Goal: Task Accomplishment & Management: Manage account settings

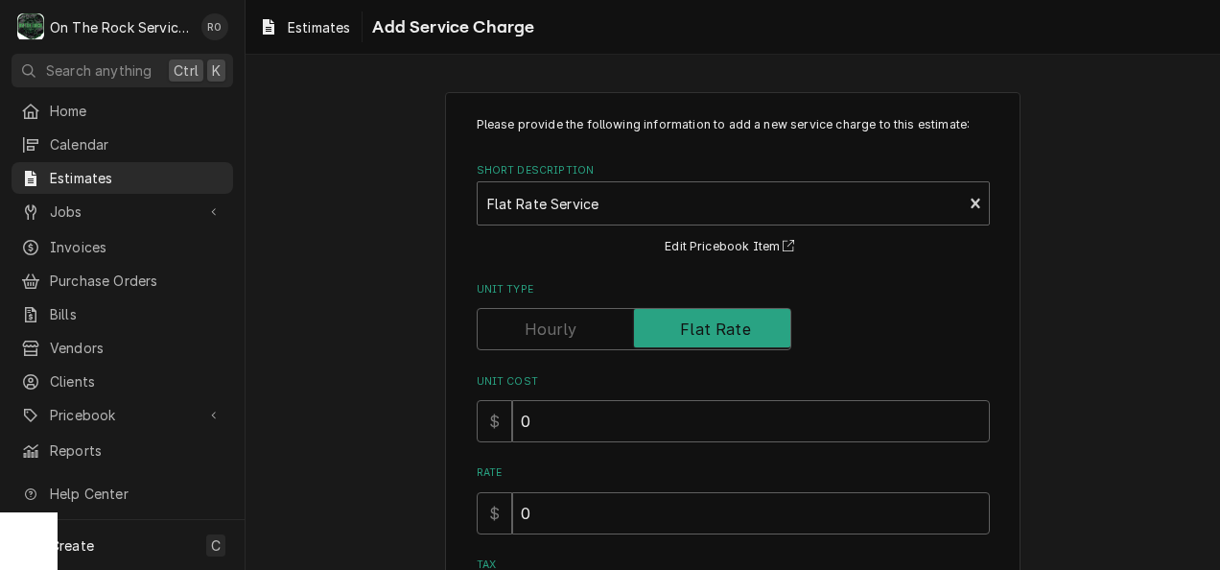
scroll to position [286, 0]
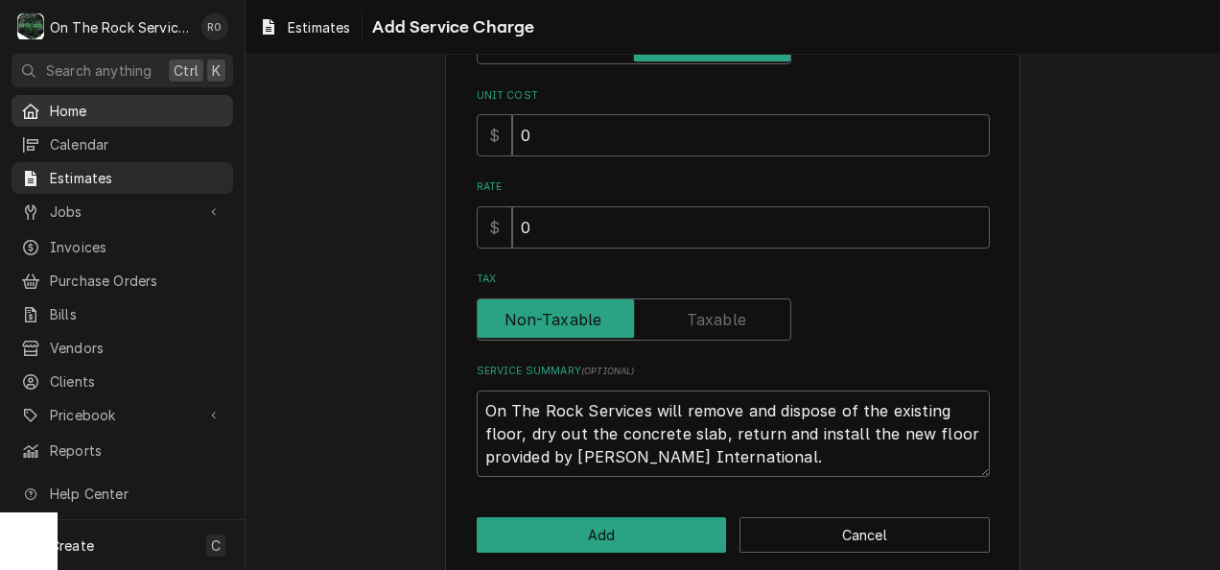
click at [118, 102] on span "Home" at bounding box center [137, 111] width 174 height 20
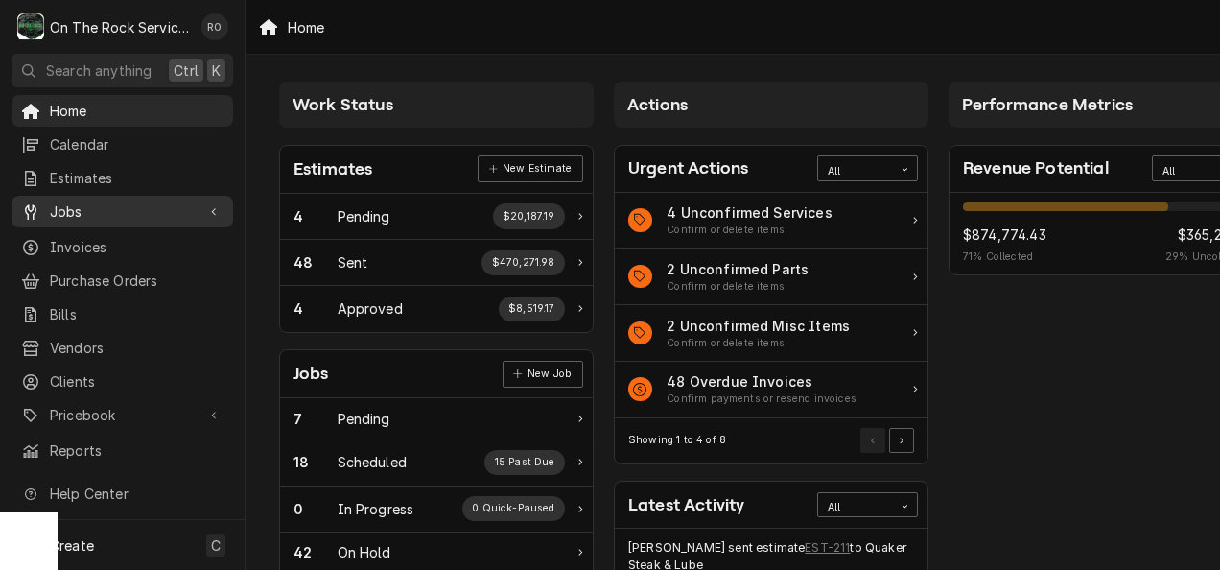
click at [101, 201] on span "Jobs" at bounding box center [122, 211] width 145 height 20
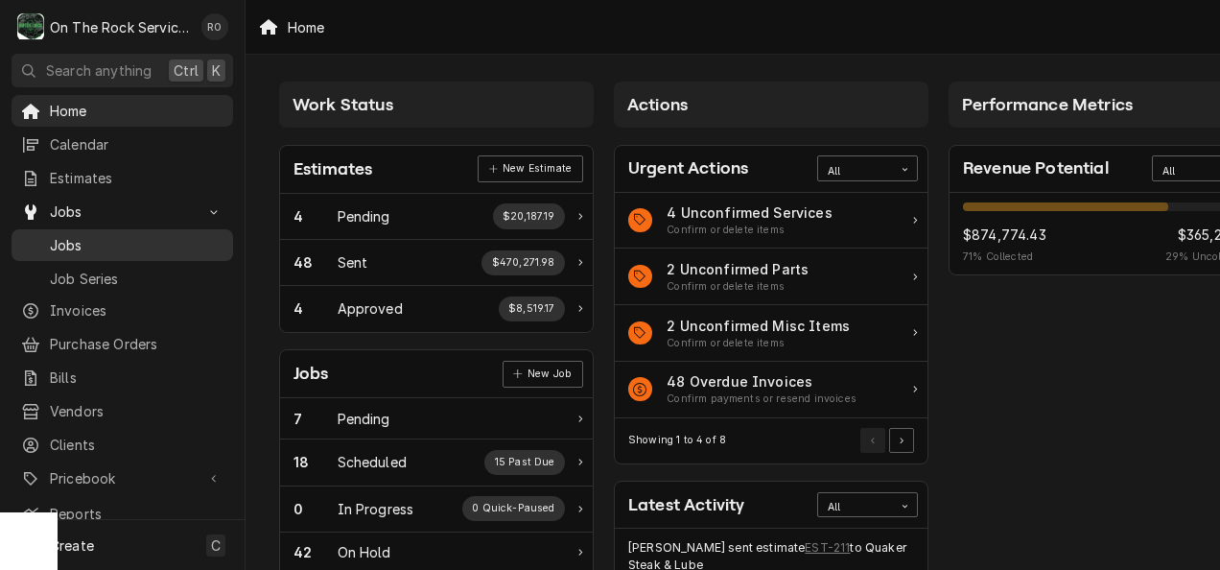
click at [105, 236] on span "Jobs" at bounding box center [137, 245] width 174 height 20
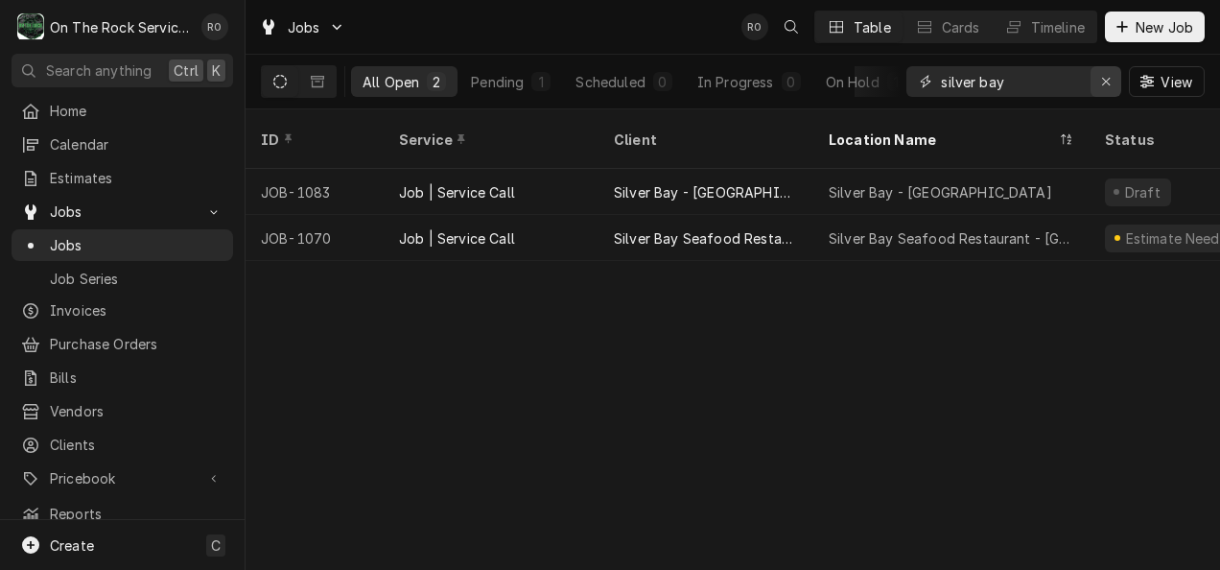
click at [1109, 91] on button "Erase input" at bounding box center [1105, 81] width 31 height 31
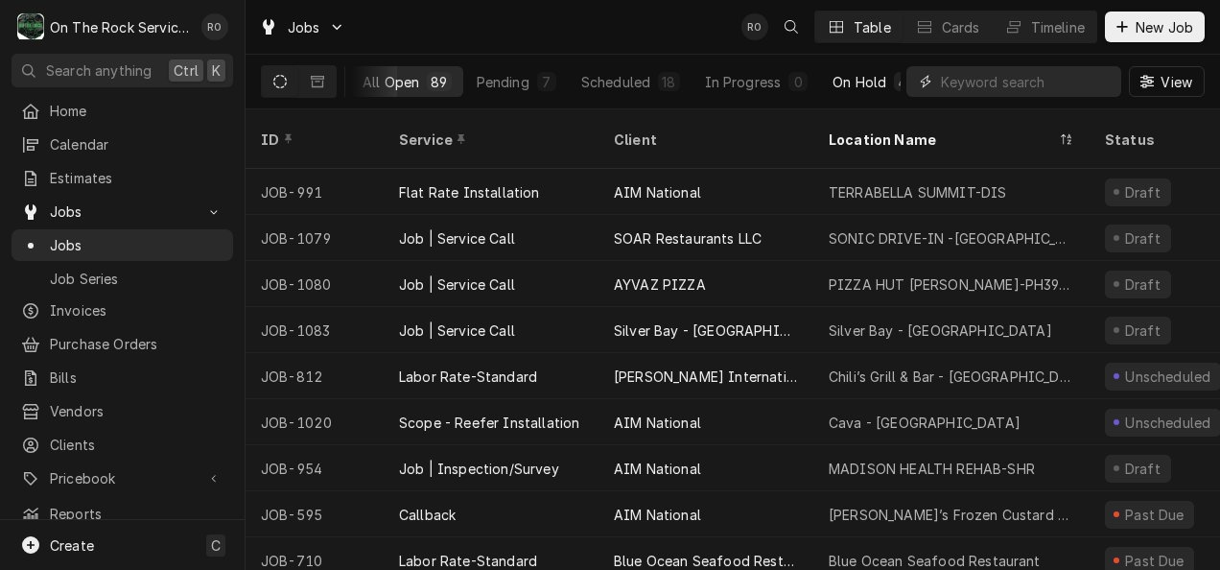
scroll to position [0, 151]
click at [826, 73] on div "Completed" at bounding box center [828, 82] width 72 height 20
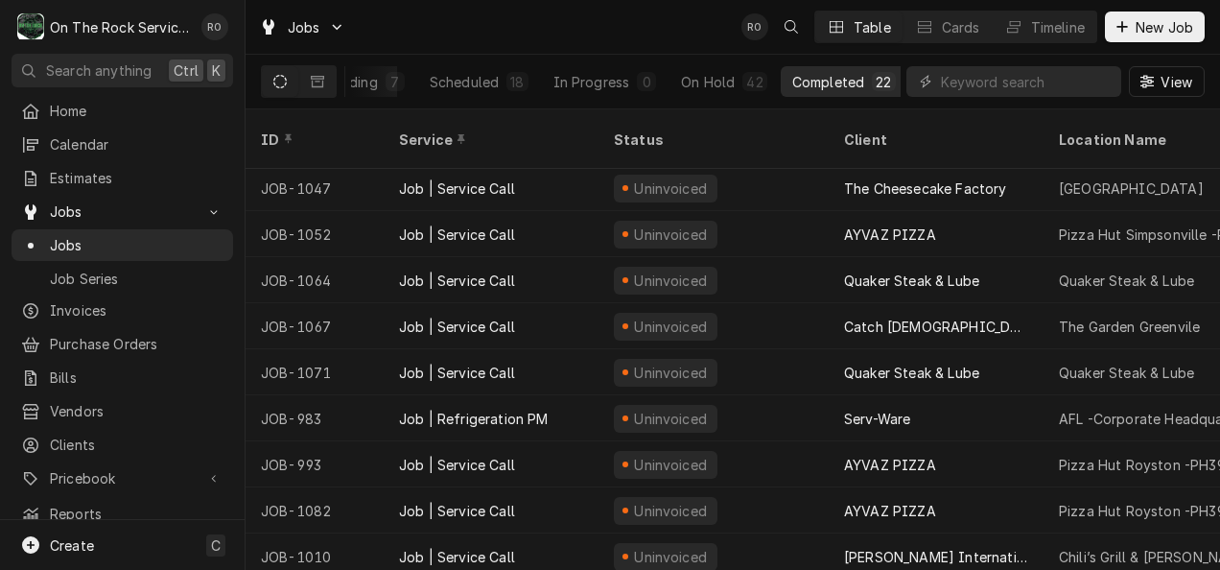
scroll to position [602, 0]
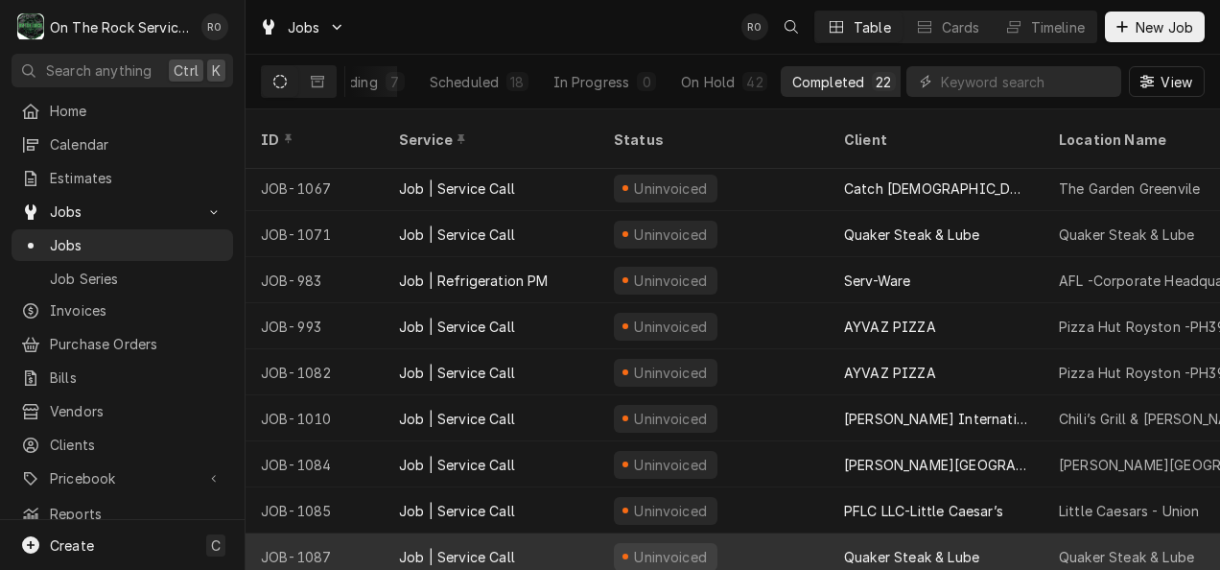
click at [746, 533] on div "Uninvoiced" at bounding box center [713, 556] width 230 height 46
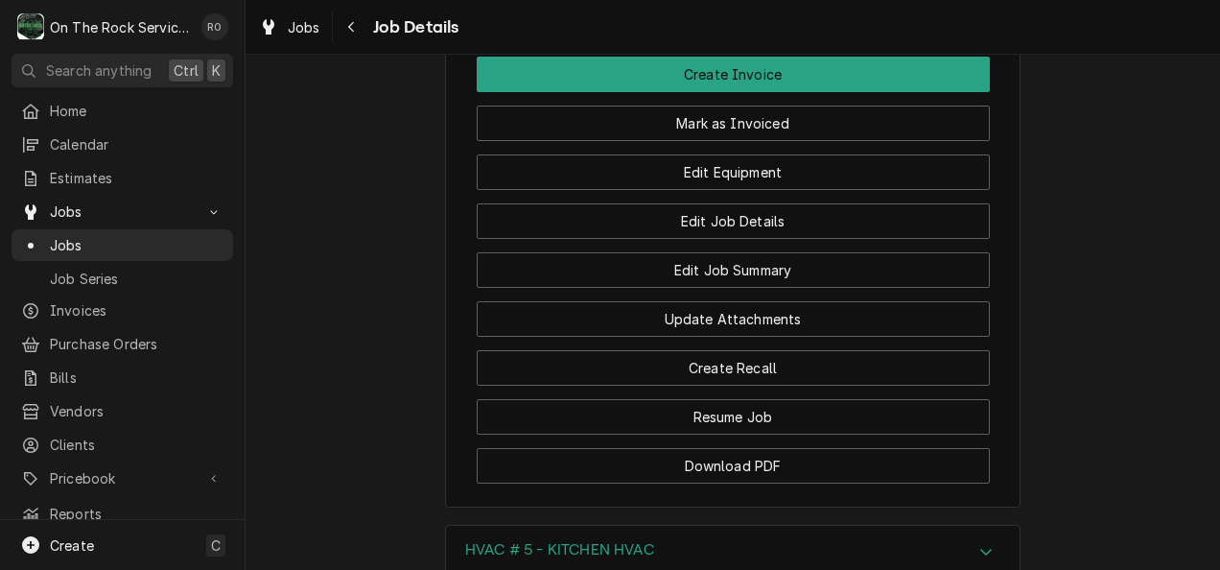
scroll to position [2077, 0]
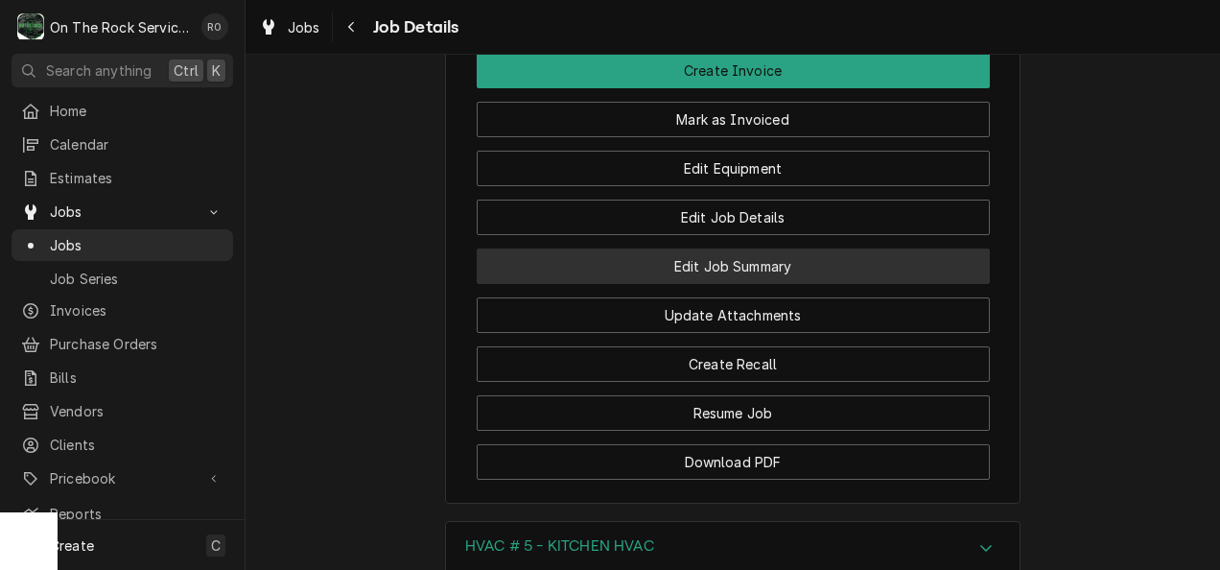
click at [804, 248] on button "Edit Job Summary" at bounding box center [733, 265] width 513 height 35
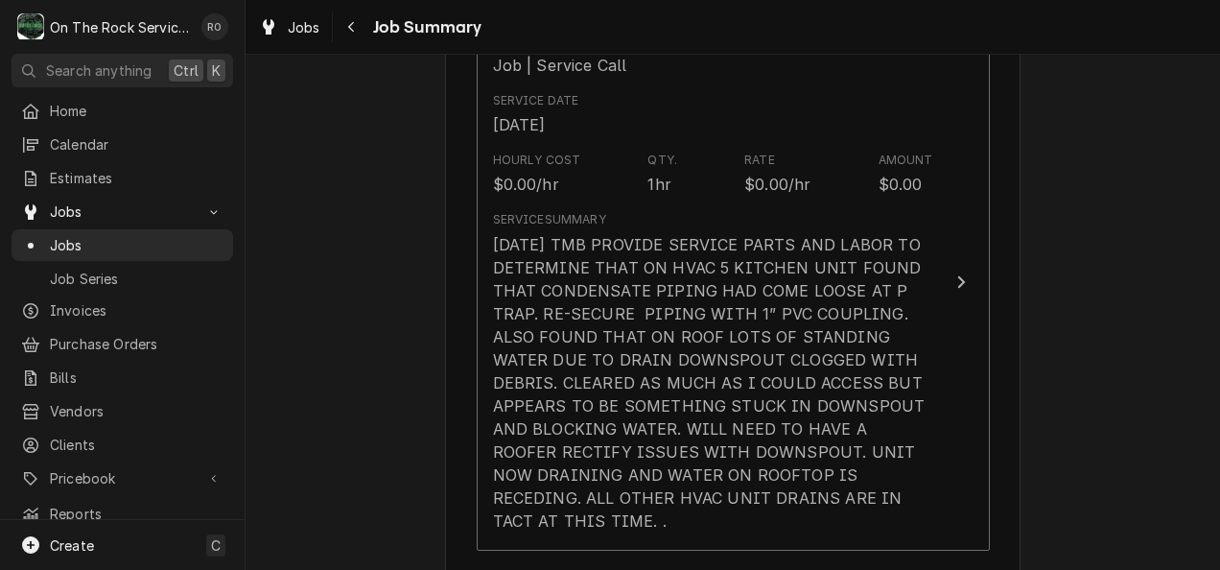
scroll to position [517, 0]
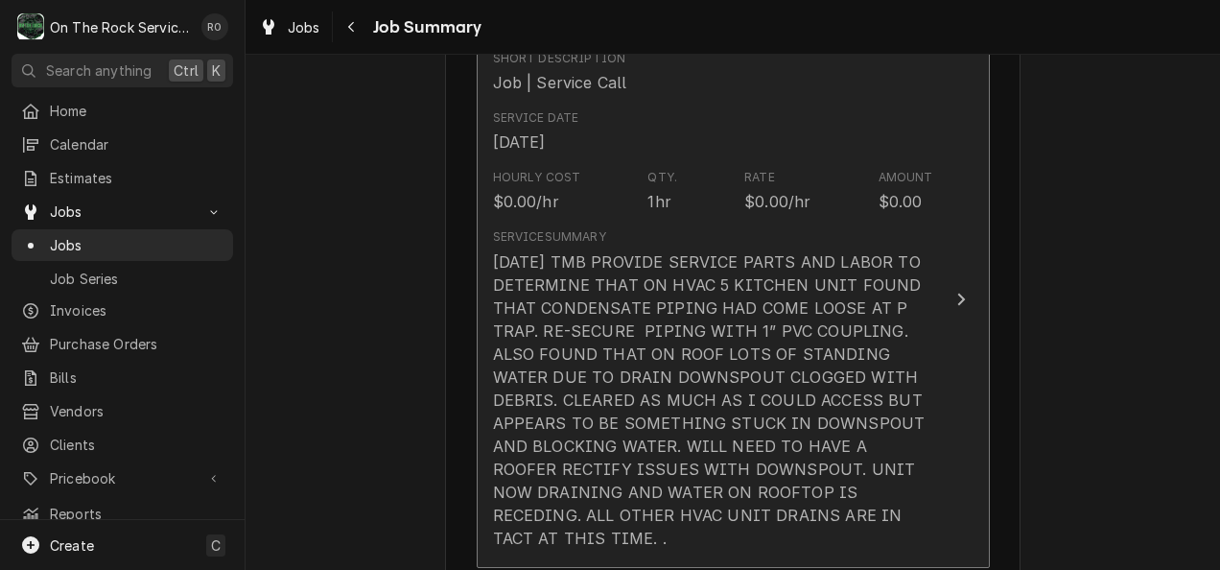
click at [808, 168] on div "Hourly Cost $0.00/hr Qty. 1hr Rate $0.00/hr Amount $0.00" at bounding box center [713, 190] width 440 height 59
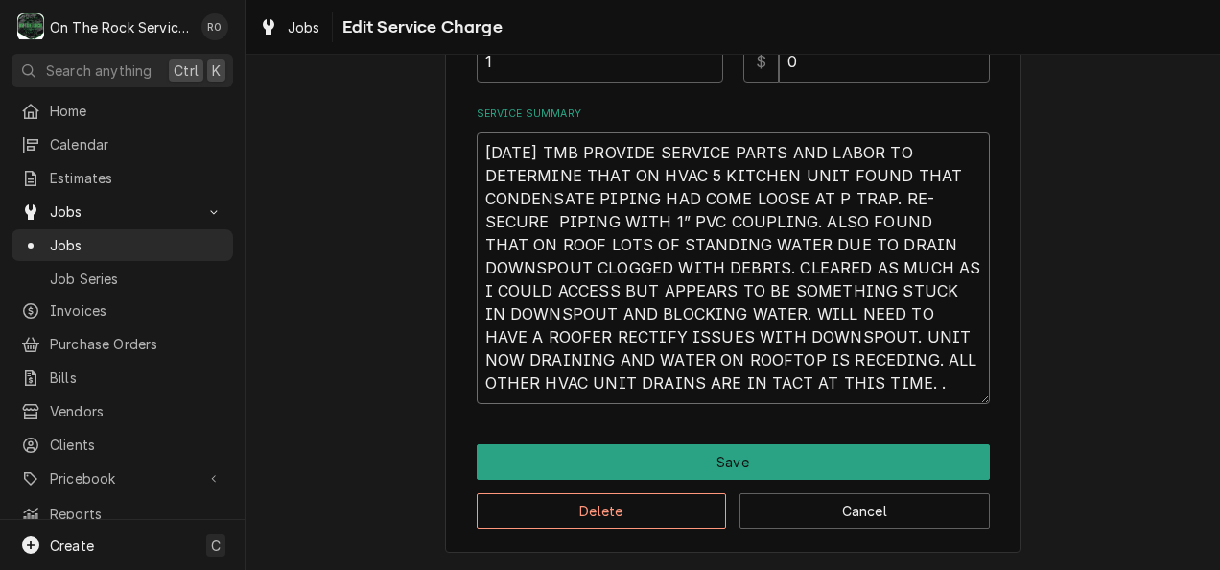
scroll to position [613, 0]
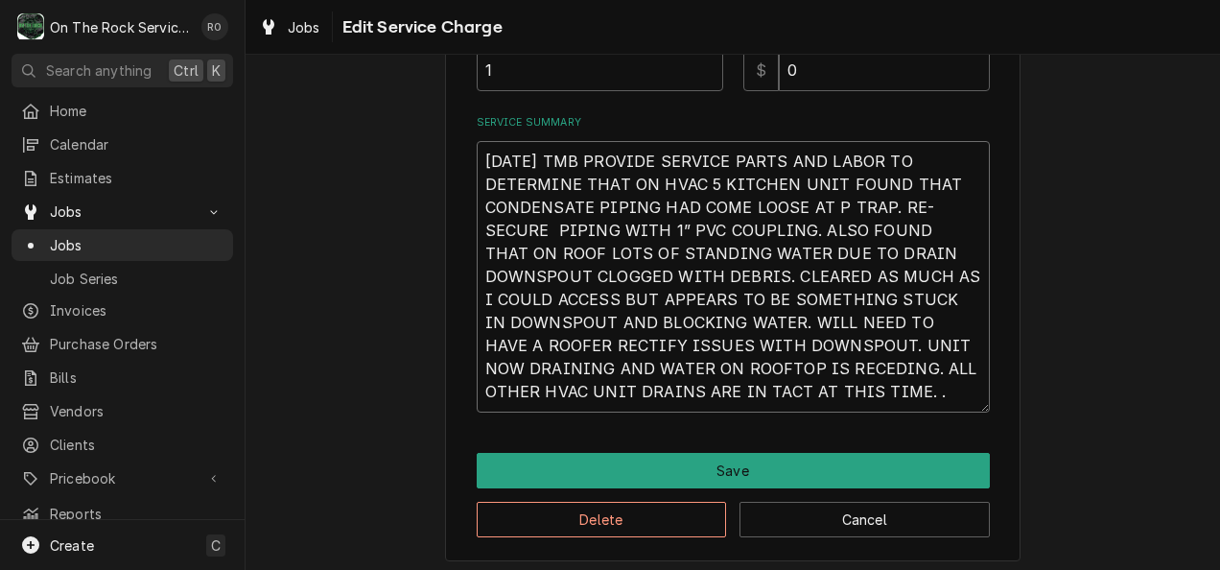
drag, startPoint x: 896, startPoint y: 391, endPoint x: 427, endPoint y: 65, distance: 571.0
click at [427, 65] on div "Use the fields below to edit this service charge Short Description Job | Servic…" at bounding box center [732, 19] width 974 height 1118
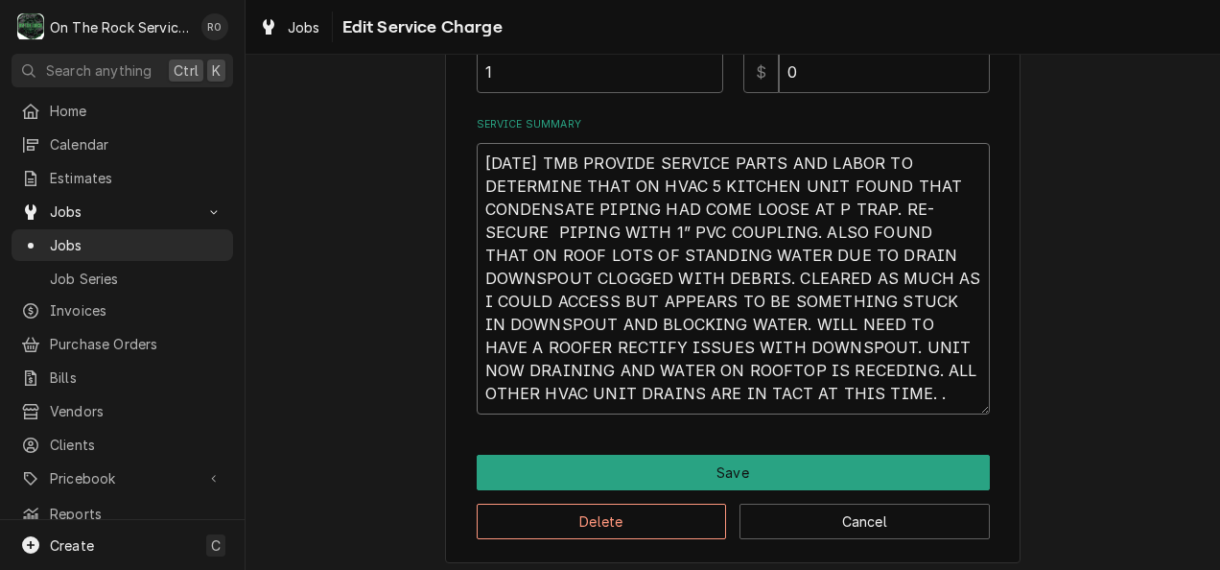
type textarea "x"
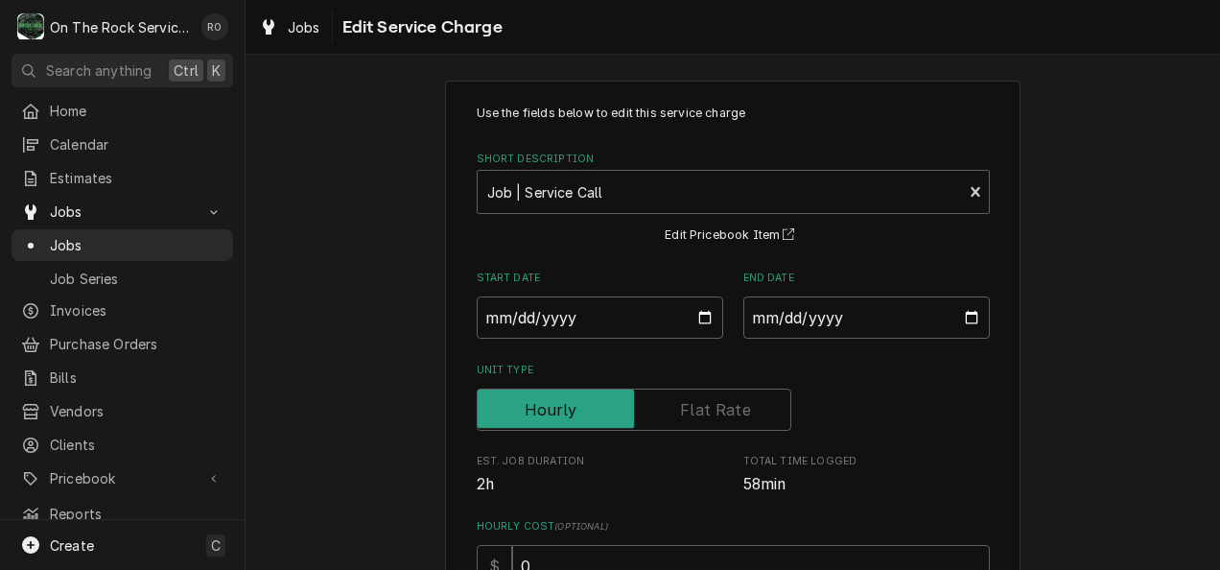
scroll to position [10, 0]
type textarea "x"
click at [982, 184] on div "Job | Service Call Service Type 🛠️" at bounding box center [733, 194] width 513 height 44
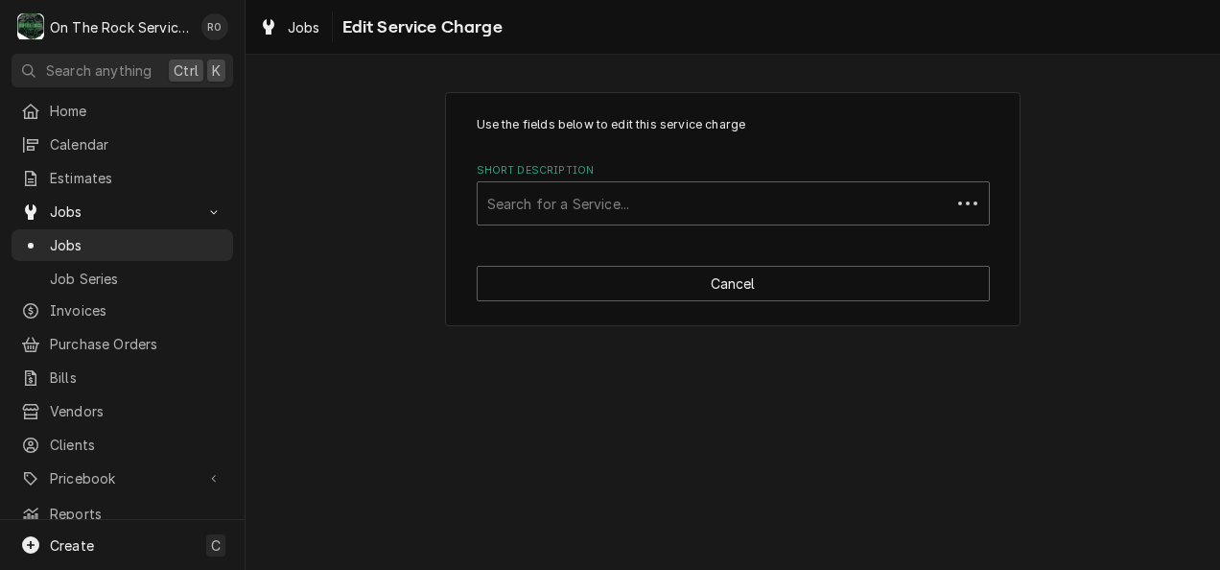
scroll to position [0, 0]
click at [912, 186] on div "Short Description" at bounding box center [733, 203] width 492 height 35
type input "incurred"
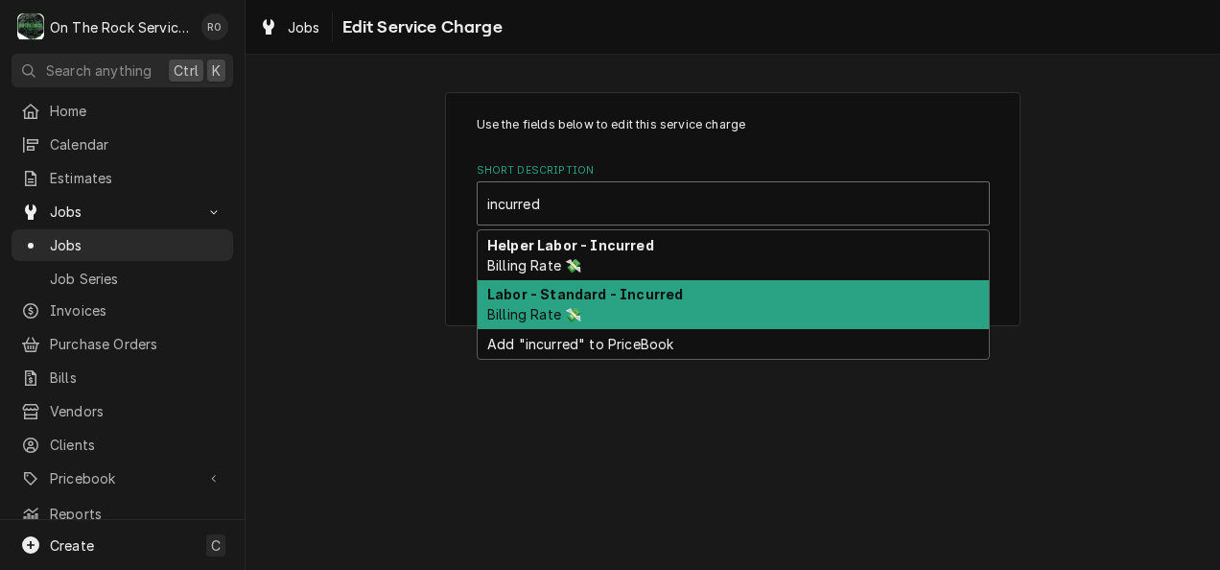
click at [813, 295] on div "Labor - Standard - Incurred Billing Rate 💸" at bounding box center [732, 305] width 511 height 50
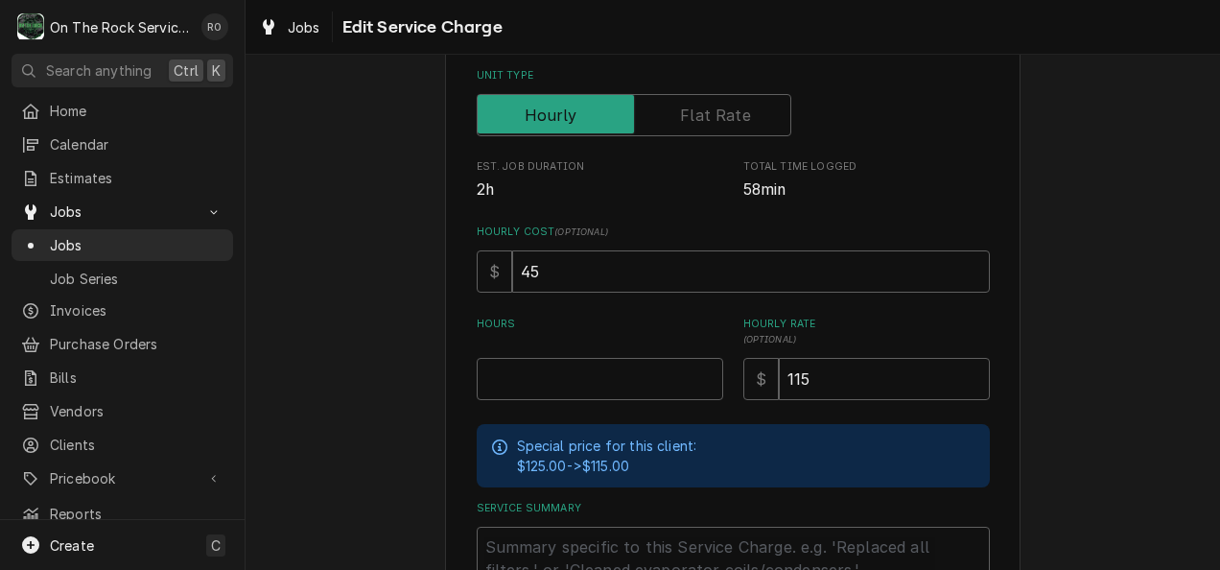
scroll to position [311, 0]
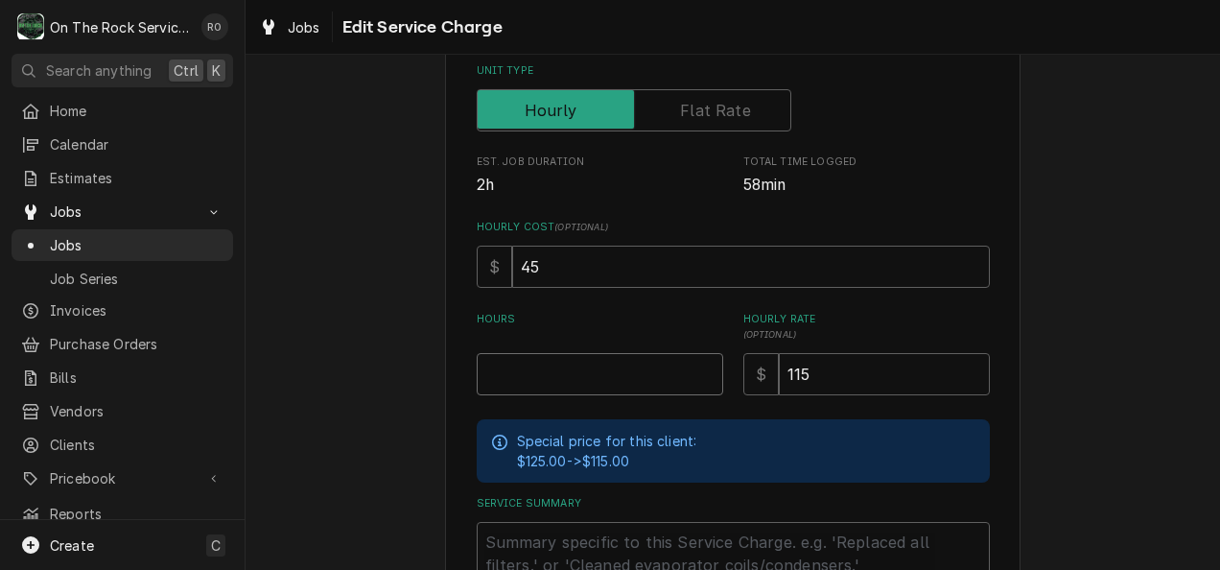
type textarea "x"
type input "0.5"
click at [692, 366] on input "0.5" at bounding box center [600, 374] width 246 height 42
type textarea "x"
type input "0.51"
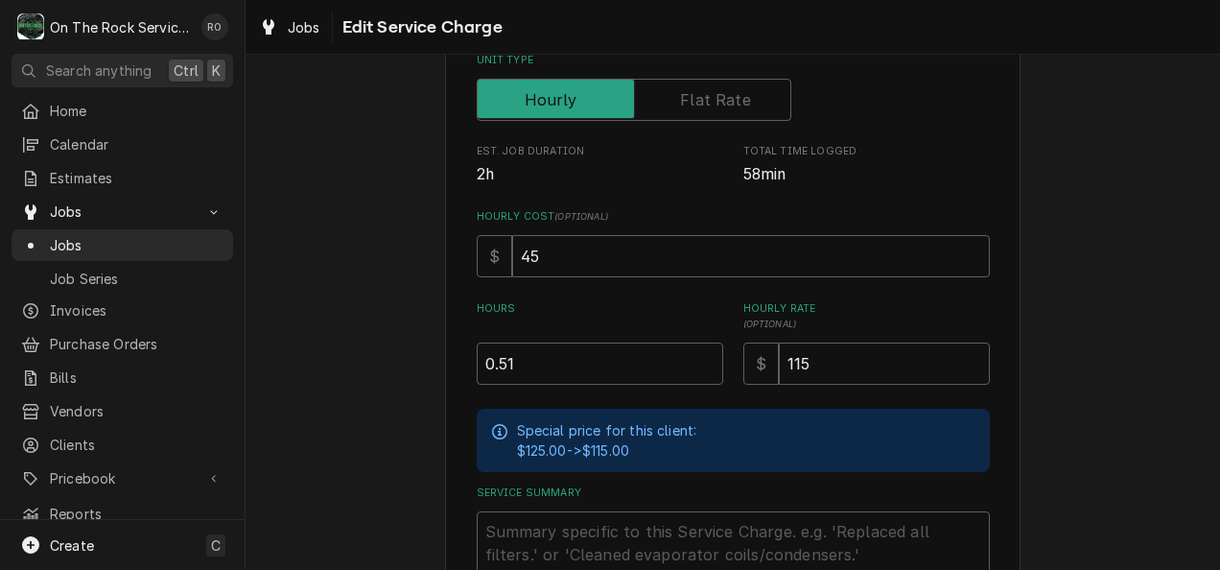
scroll to position [322, 0]
drag, startPoint x: 669, startPoint y: 362, endPoint x: 440, endPoint y: 361, distance: 229.2
click at [445, 361] on div "Use the fields below to edit this service charge Short Description Labor - Stan…" at bounding box center [732, 258] width 575 height 977
type textarea "x"
type input "1"
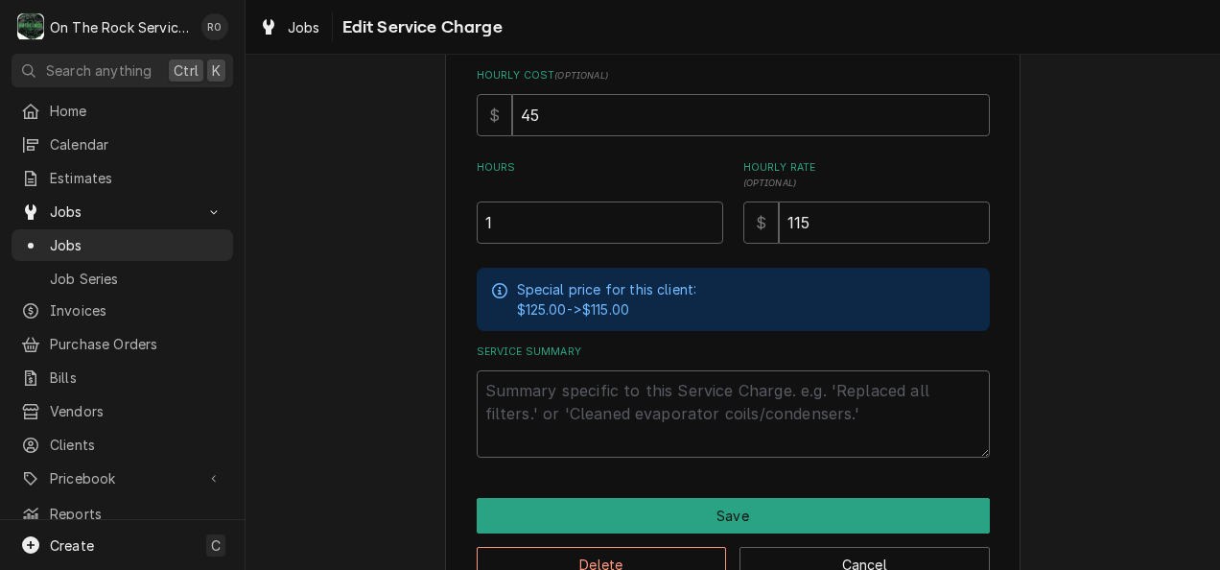
scroll to position [474, 0]
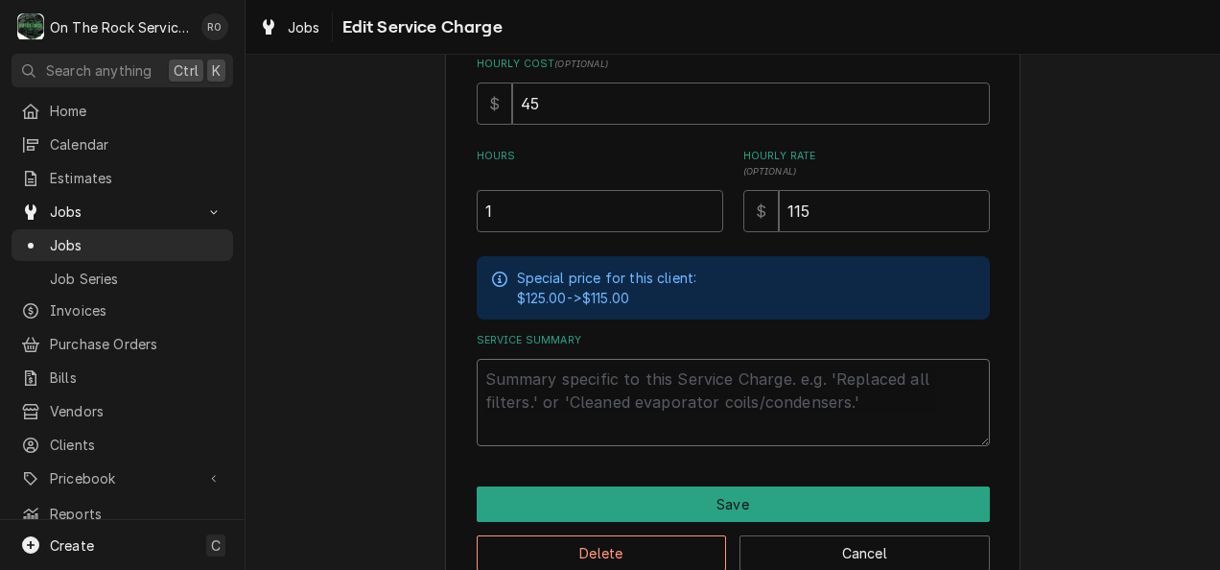
click at [522, 428] on textarea "Service Summary" at bounding box center [733, 402] width 513 height 87
paste textarea "9/22/25 TMB PROVIDE SERVICE PARTS AND LABOR TO DETERMINE THAT ON HVAC 5 KITCHEN…"
type textarea "x"
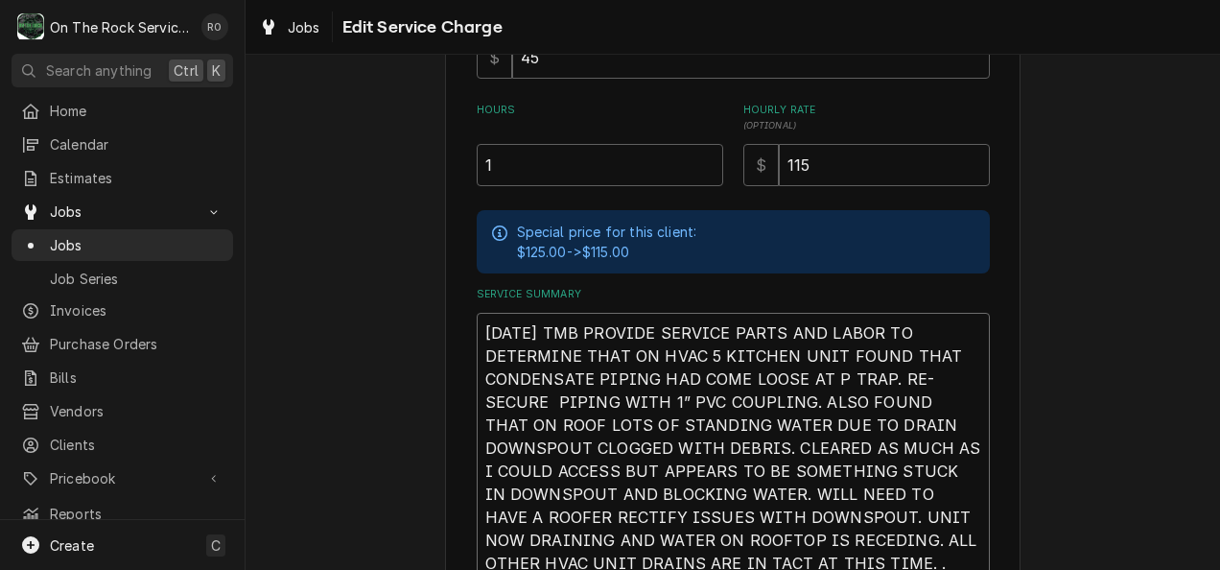
scroll to position [698, 0]
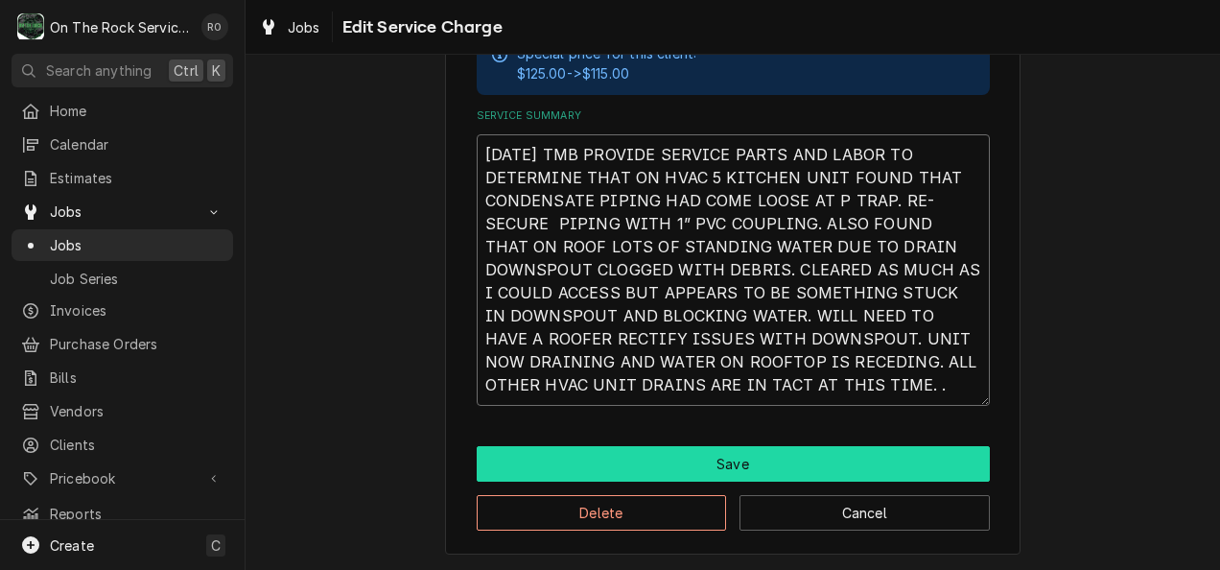
type textarea "9/22/25 TMB PROVIDE SERVICE PARTS AND LABOR TO DETERMINE THAT ON HVAC 5 KITCHEN…"
click at [715, 449] on button "Save" at bounding box center [733, 463] width 513 height 35
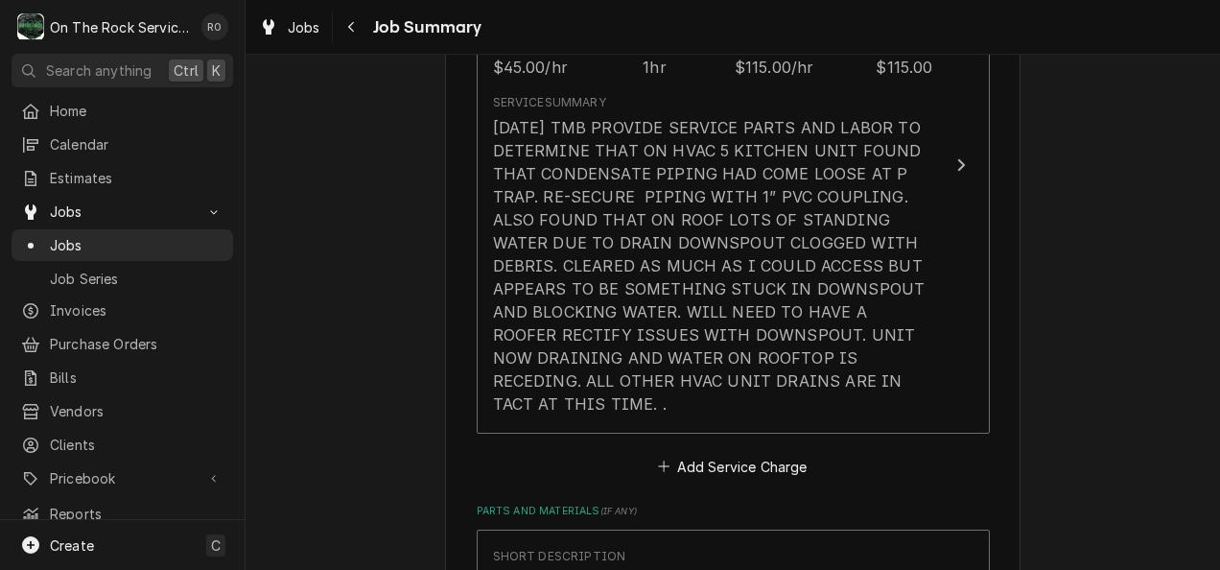
scroll to position [652, 0]
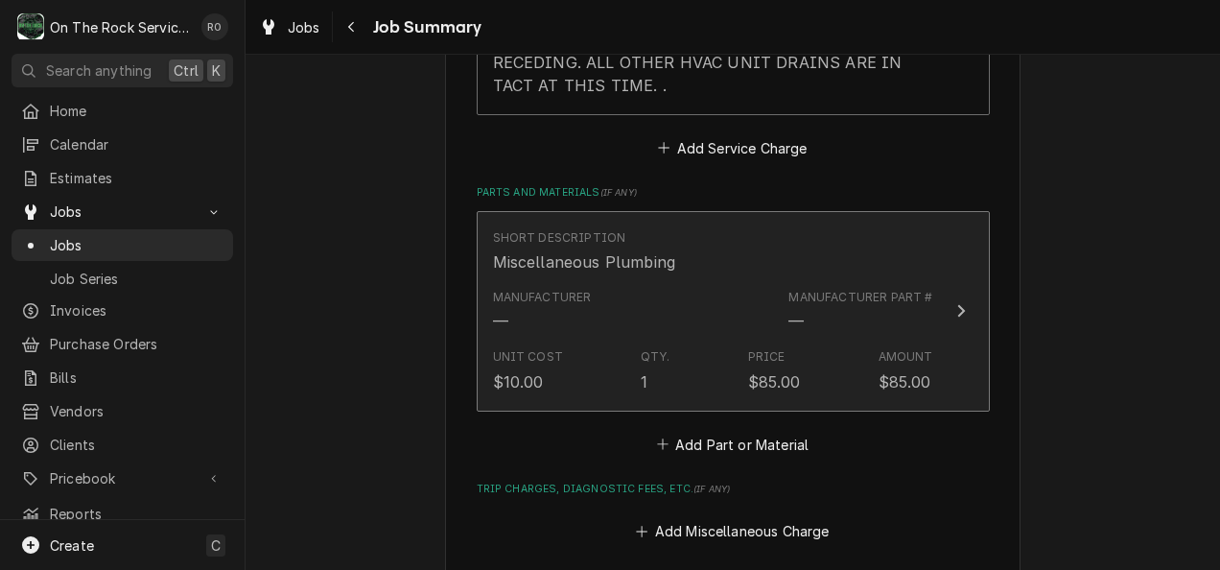
click at [748, 370] on div "$85.00" at bounding box center [774, 381] width 53 height 23
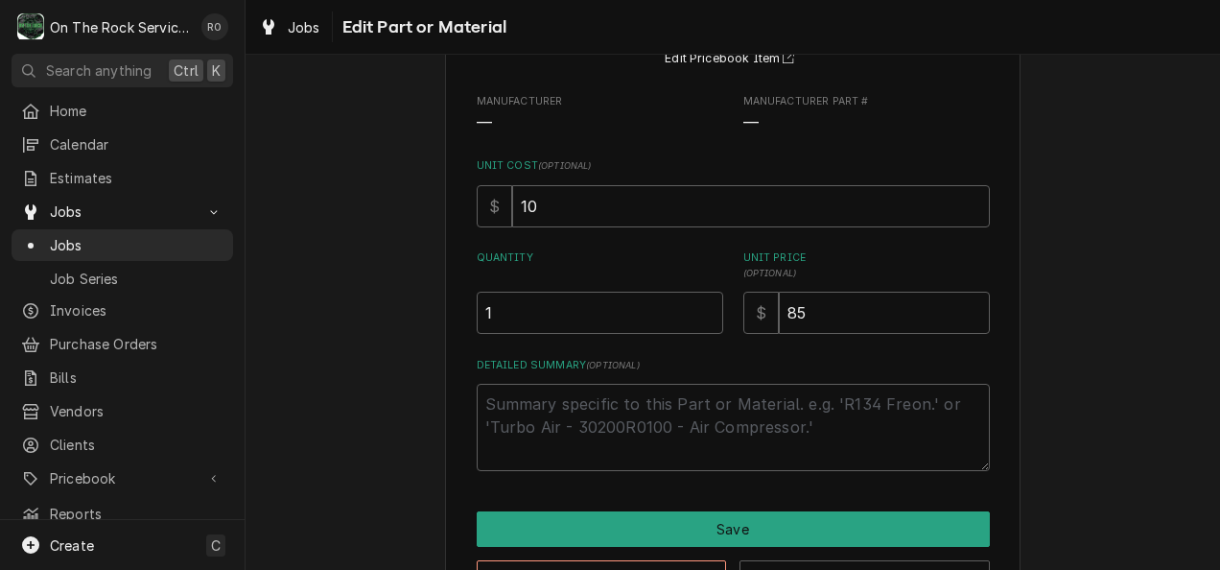
scroll to position [189, 0]
drag, startPoint x: 838, startPoint y: 318, endPoint x: 688, endPoint y: 325, distance: 149.7
click at [688, 325] on div "Quantity 1 Unit Price ( optional ) $ 85" at bounding box center [733, 290] width 513 height 83
type textarea "x"
type input "4"
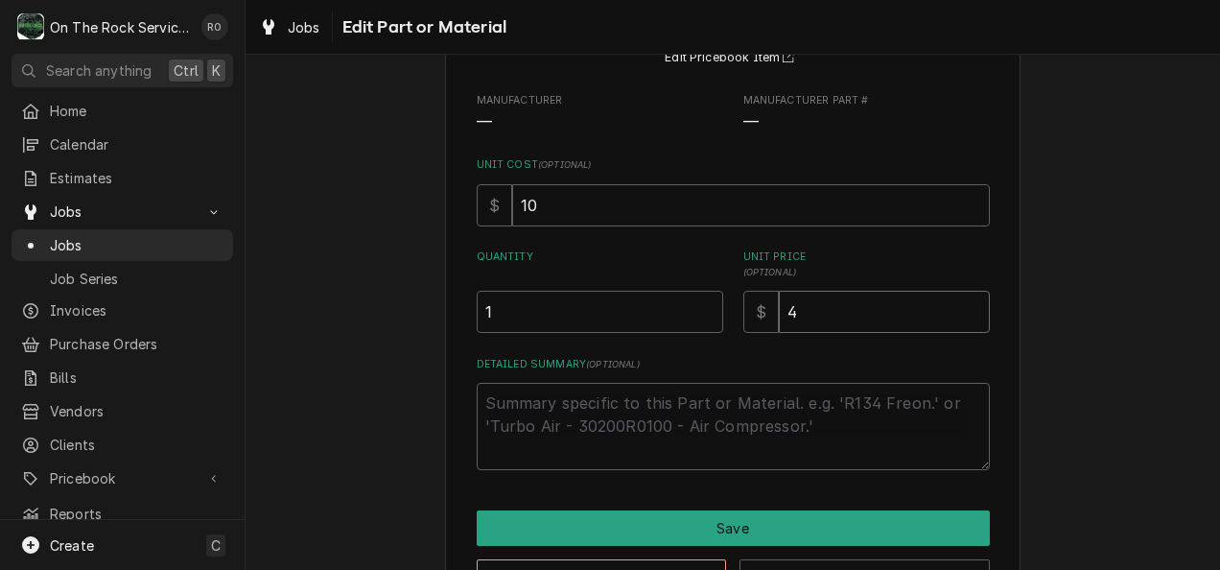
type textarea "x"
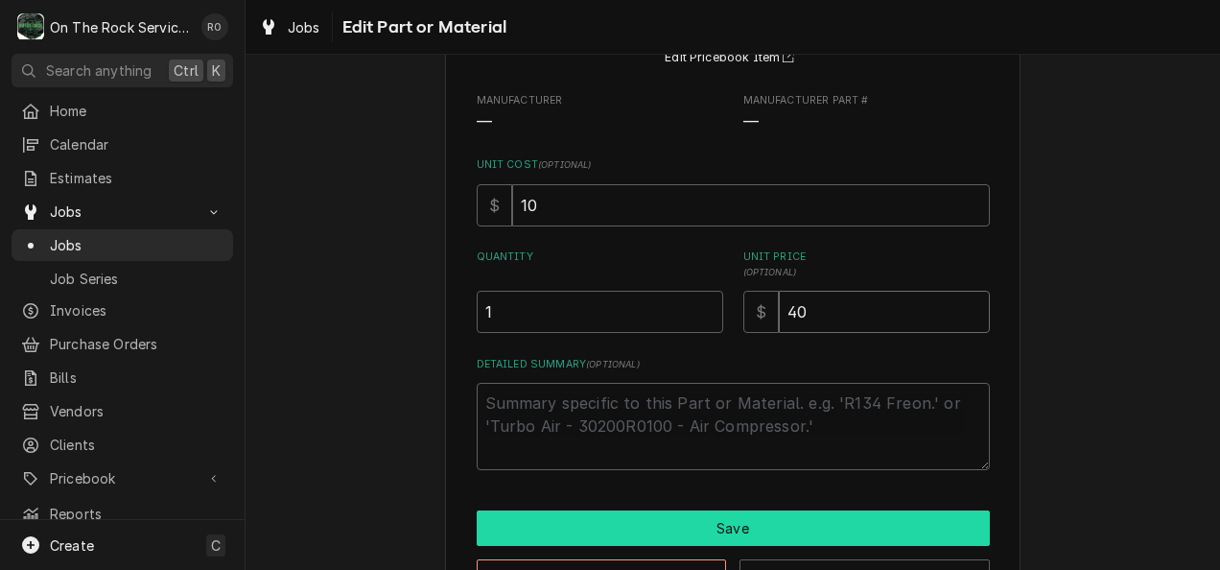
type input "40"
click at [701, 531] on button "Save" at bounding box center [733, 527] width 513 height 35
type textarea "x"
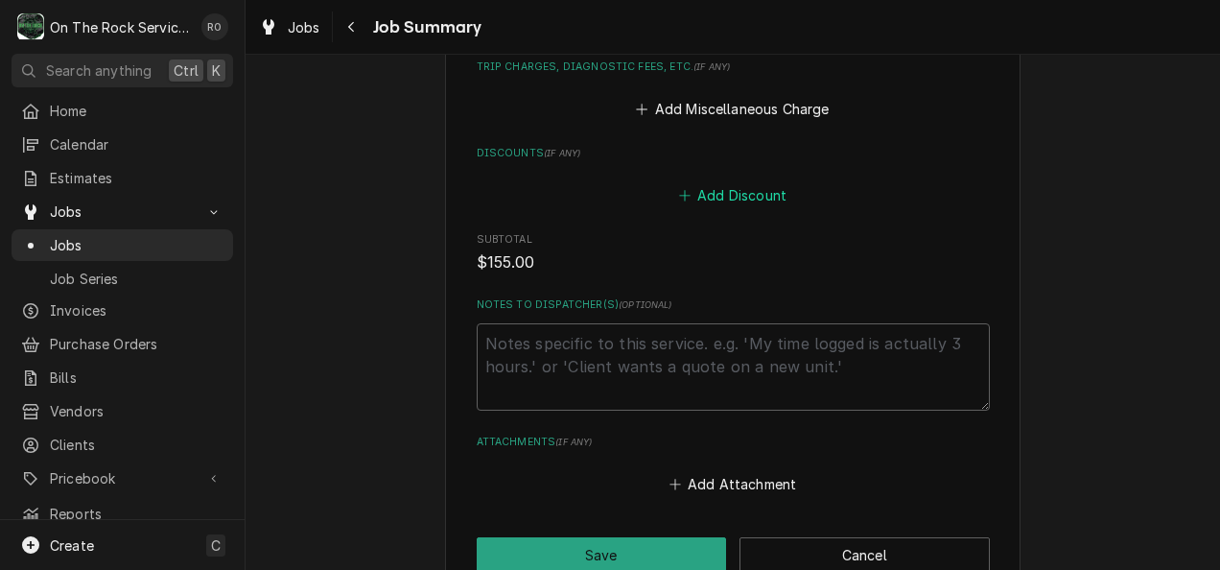
scroll to position [1290, 0]
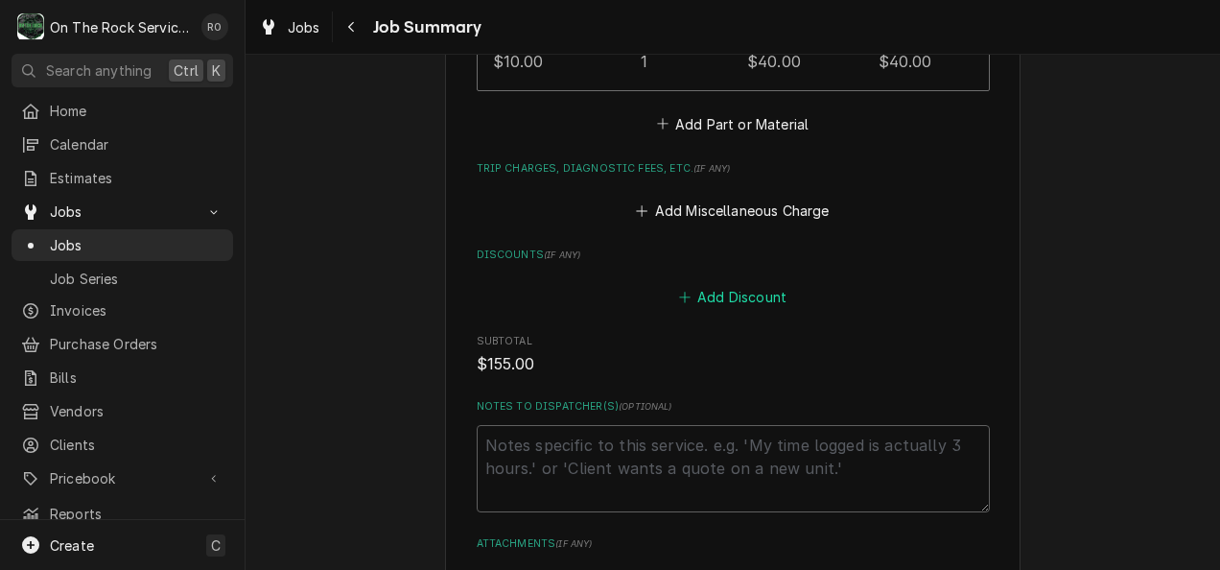
click at [699, 187] on div "Add Miscellaneous Charge" at bounding box center [733, 205] width 513 height 37
click at [705, 198] on button "Add Miscellaneous Charge" at bounding box center [732, 211] width 199 height 27
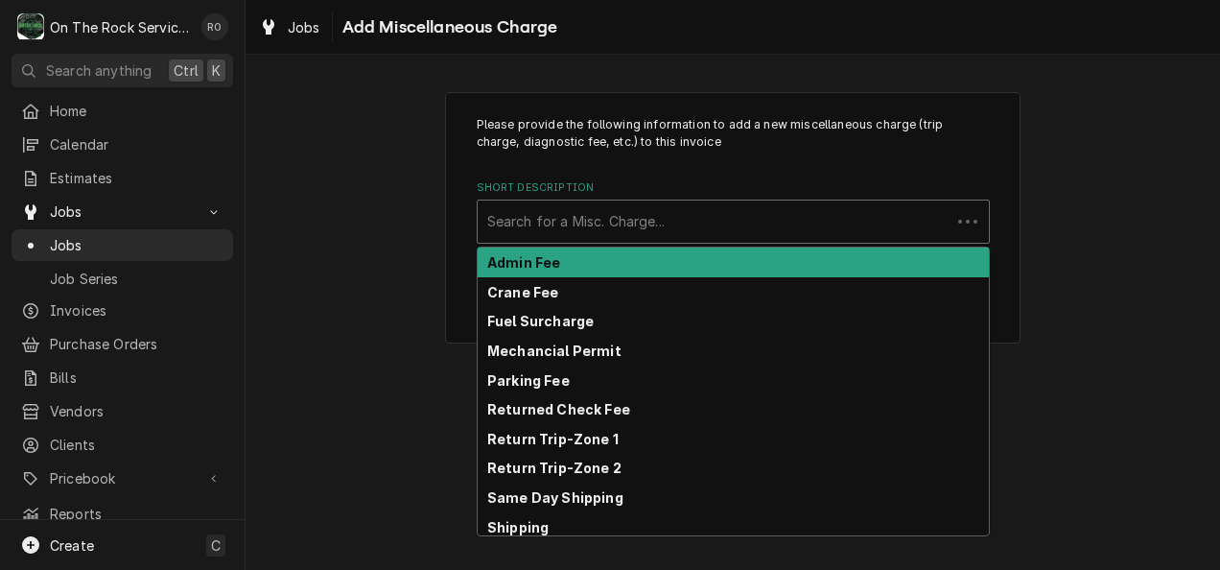
click at [706, 213] on div "Short Description" at bounding box center [714, 221] width 454 height 35
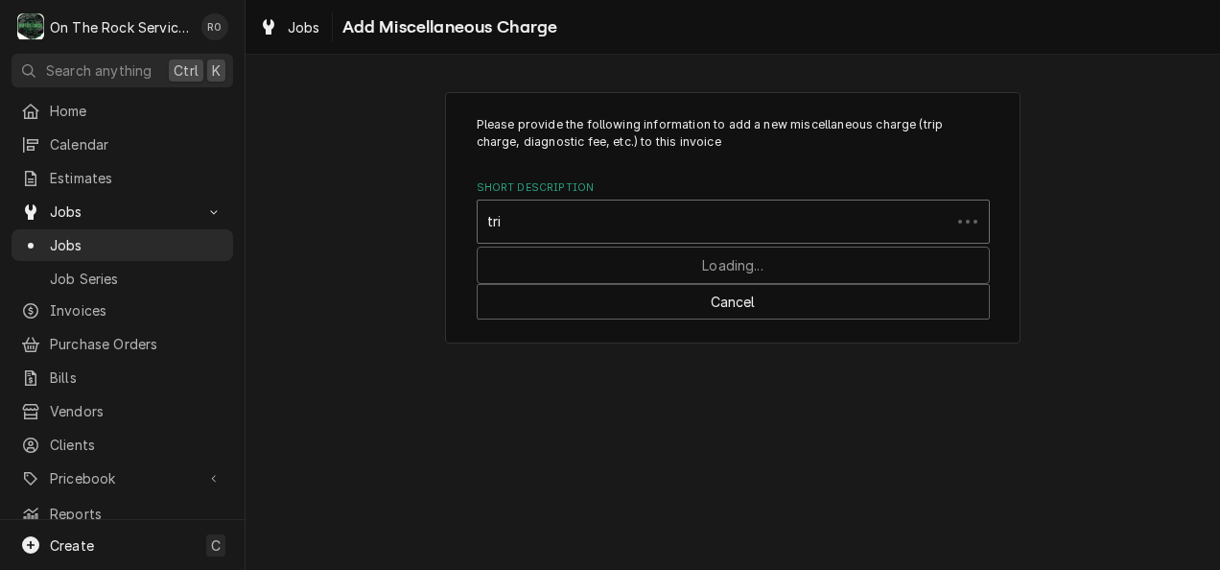
type input "trip"
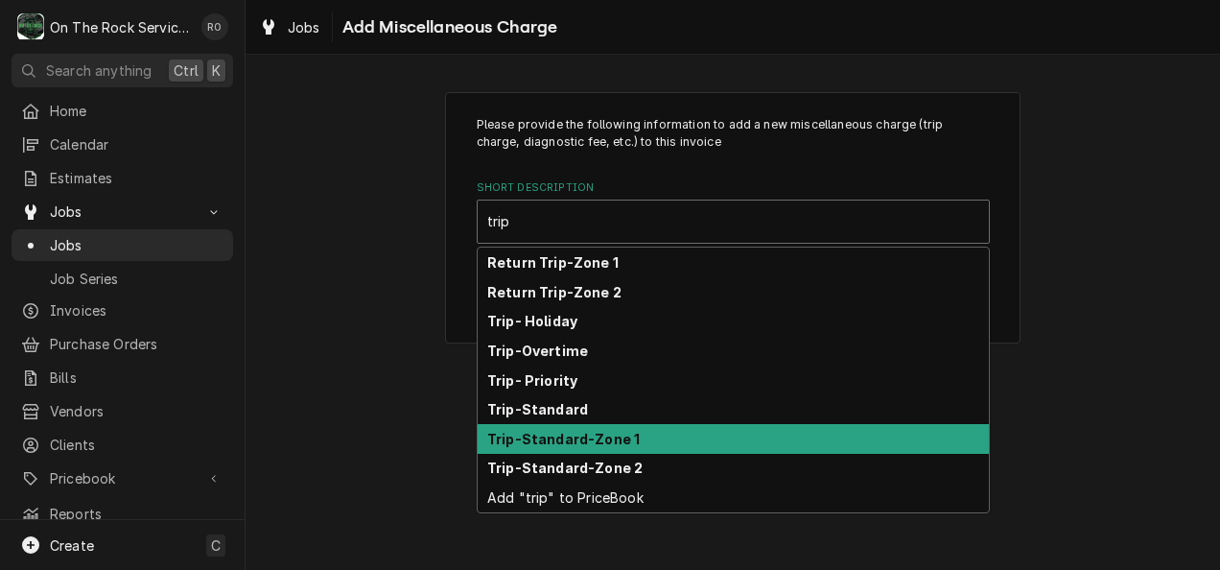
click at [676, 431] on div "Trip-Standard-Zone 1" at bounding box center [732, 439] width 511 height 30
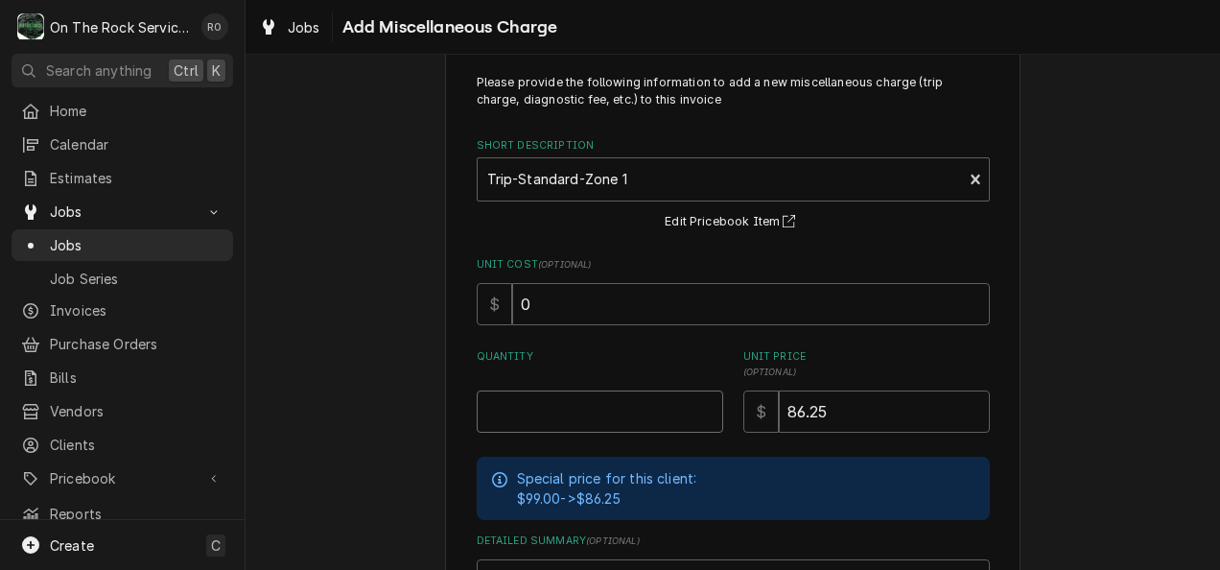
click at [648, 425] on input "Quantity" at bounding box center [600, 411] width 246 height 42
type textarea "x"
type input "1"
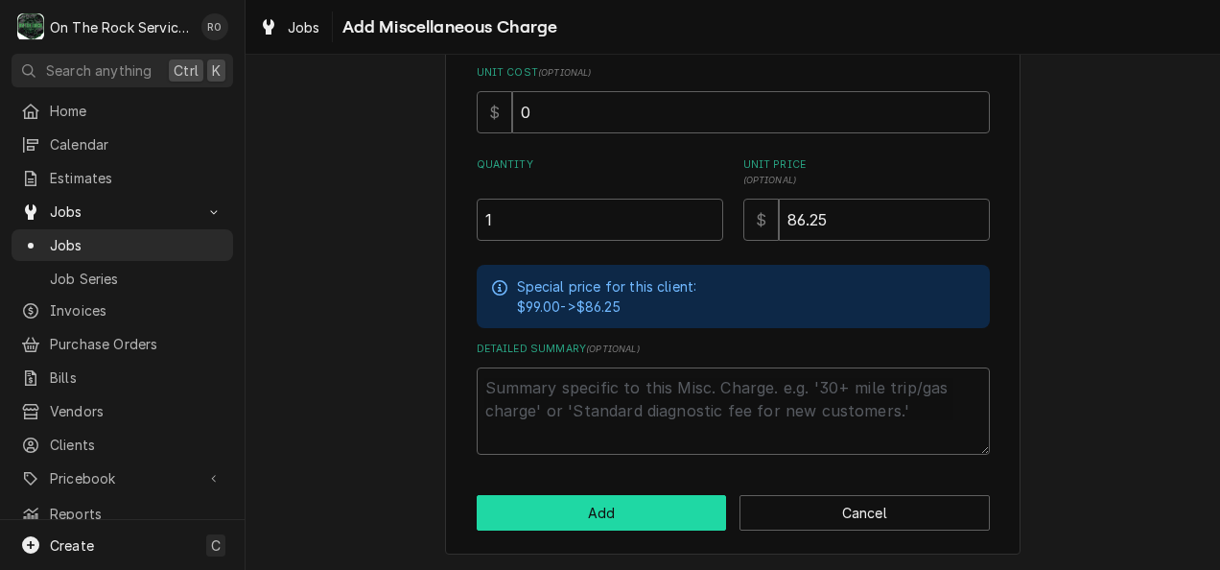
click at [620, 509] on button "Add" at bounding box center [602, 512] width 250 height 35
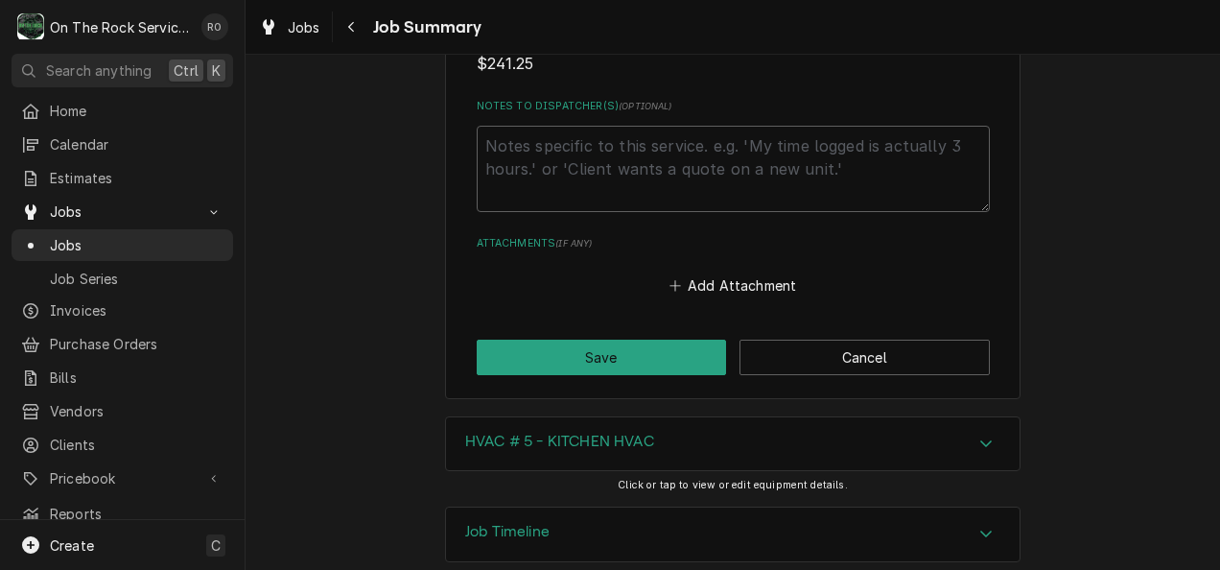
scroll to position [1743, 0]
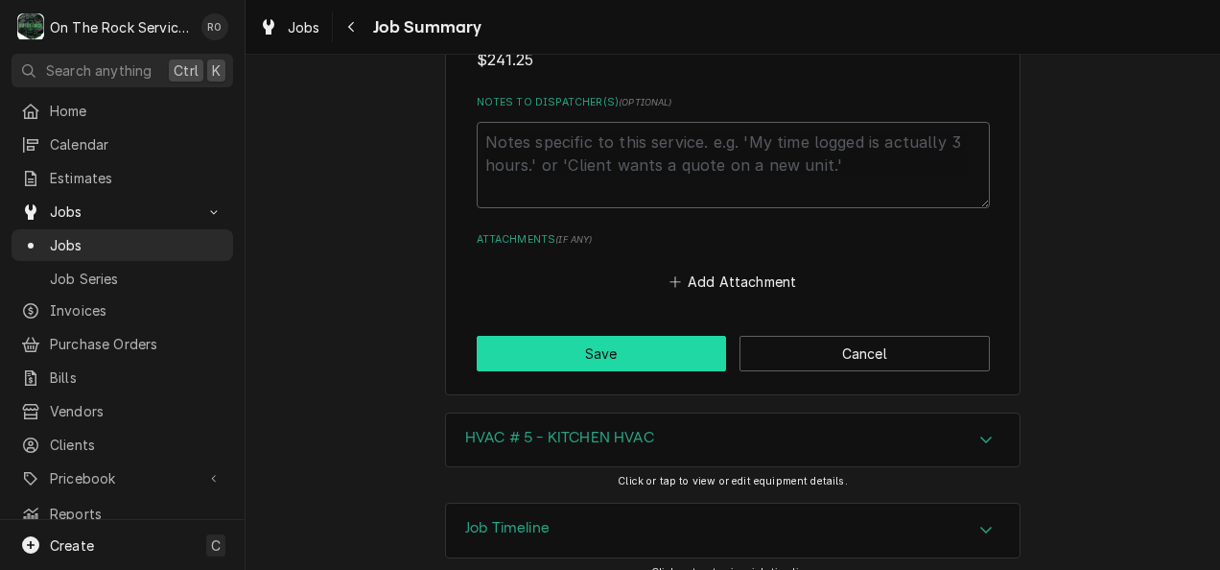
click at [602, 336] on button "Save" at bounding box center [602, 353] width 250 height 35
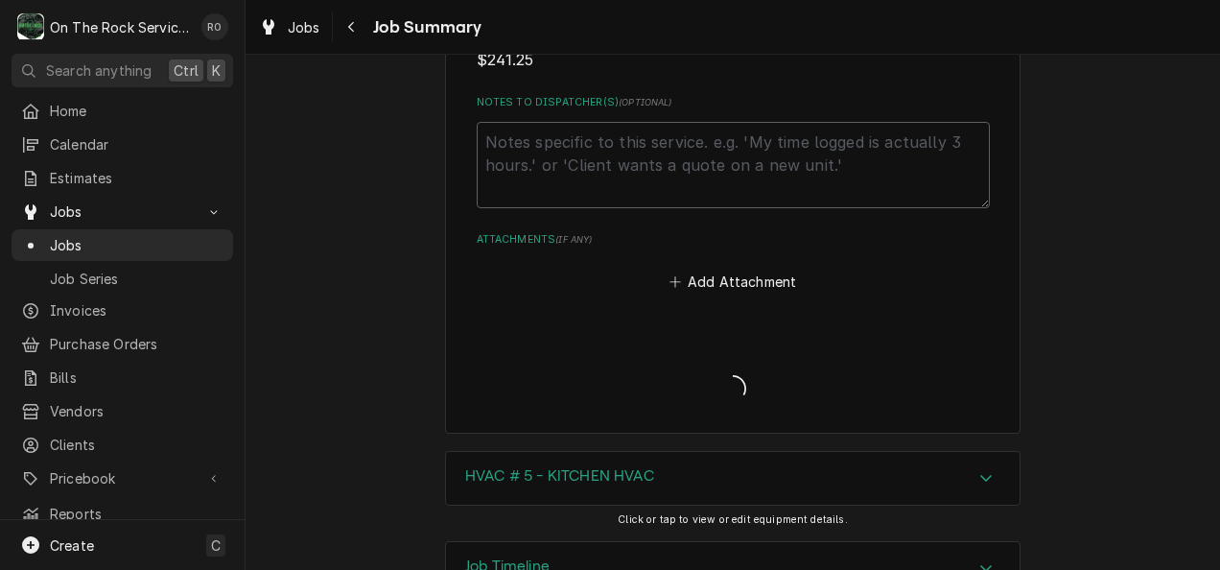
click at [746, 347] on div "Job Summary Form" at bounding box center [733, 373] width 513 height 74
type textarea "x"
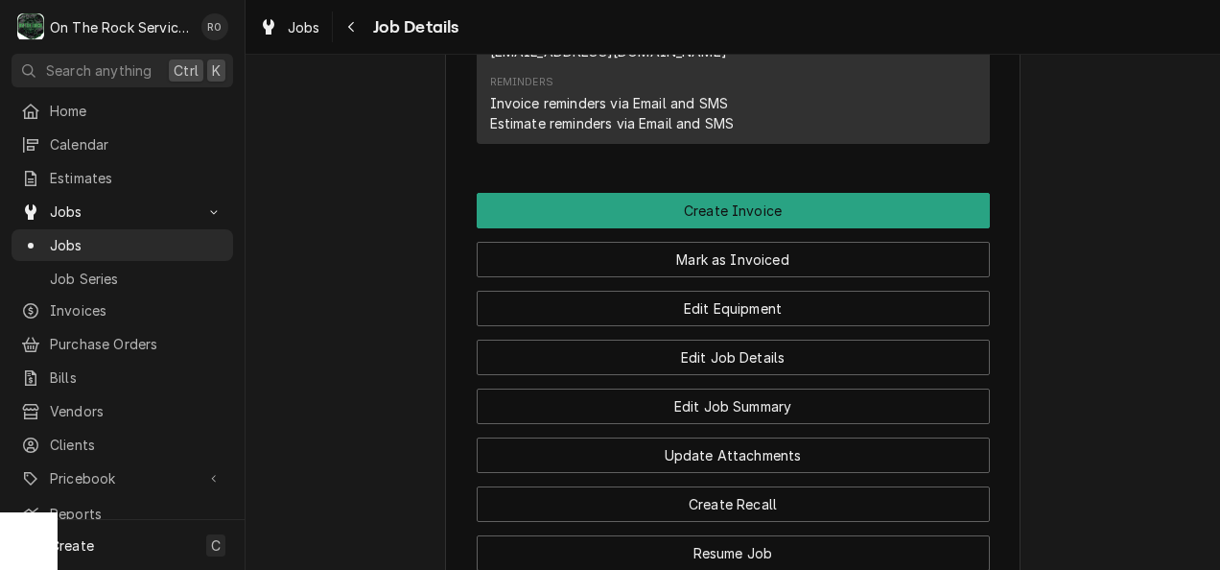
scroll to position [1952, 0]
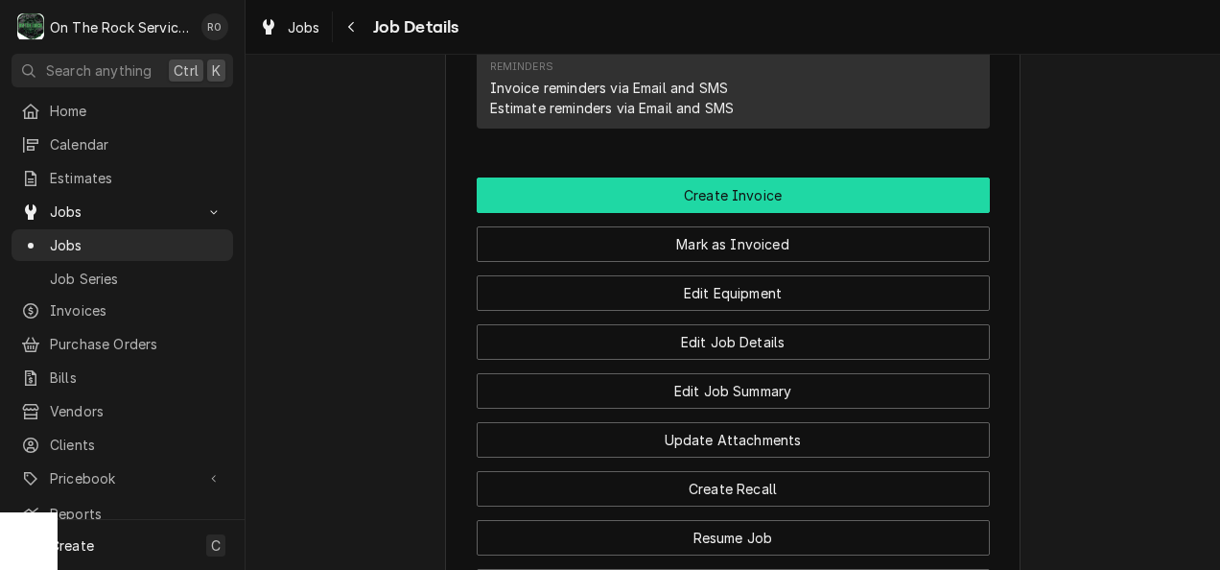
click at [945, 177] on button "Create Invoice" at bounding box center [733, 194] width 513 height 35
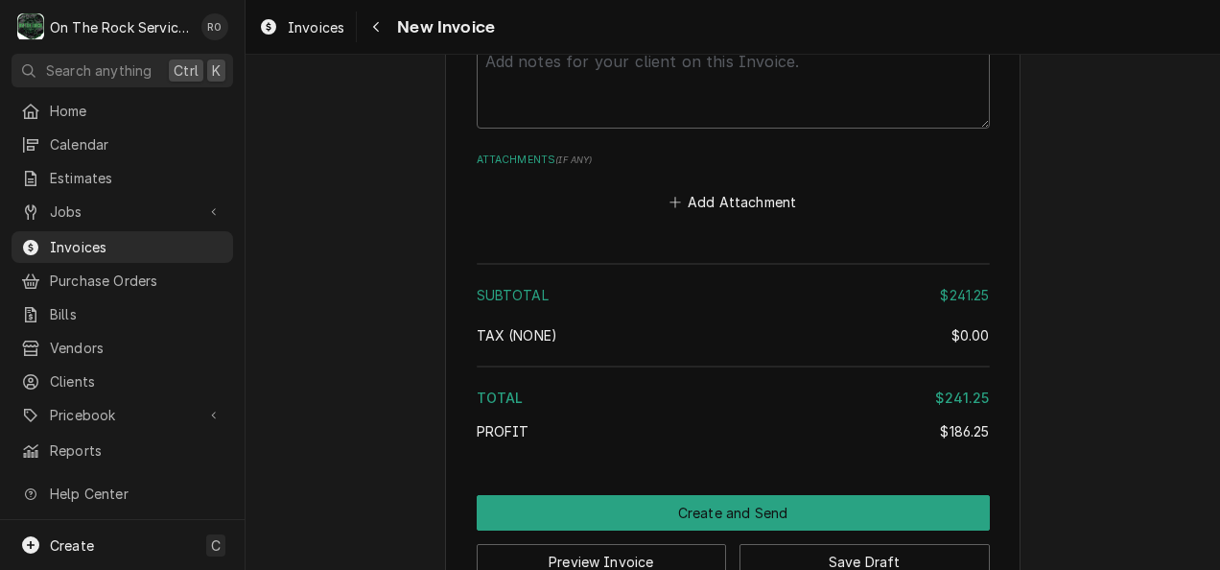
scroll to position [2888, 0]
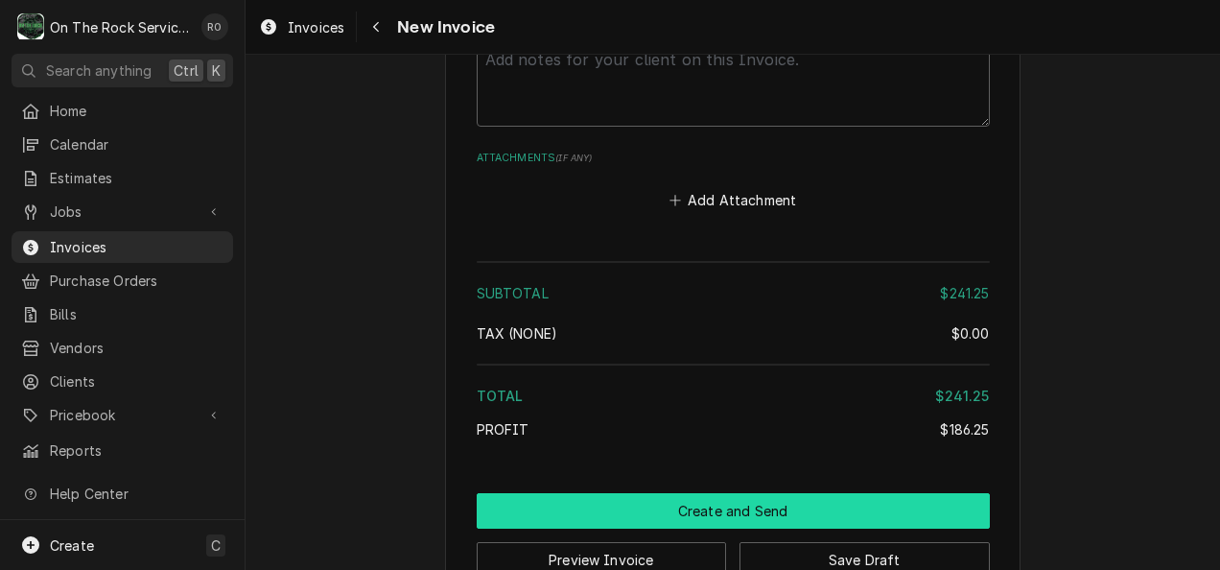
click at [796, 493] on button "Create and Send" at bounding box center [733, 510] width 513 height 35
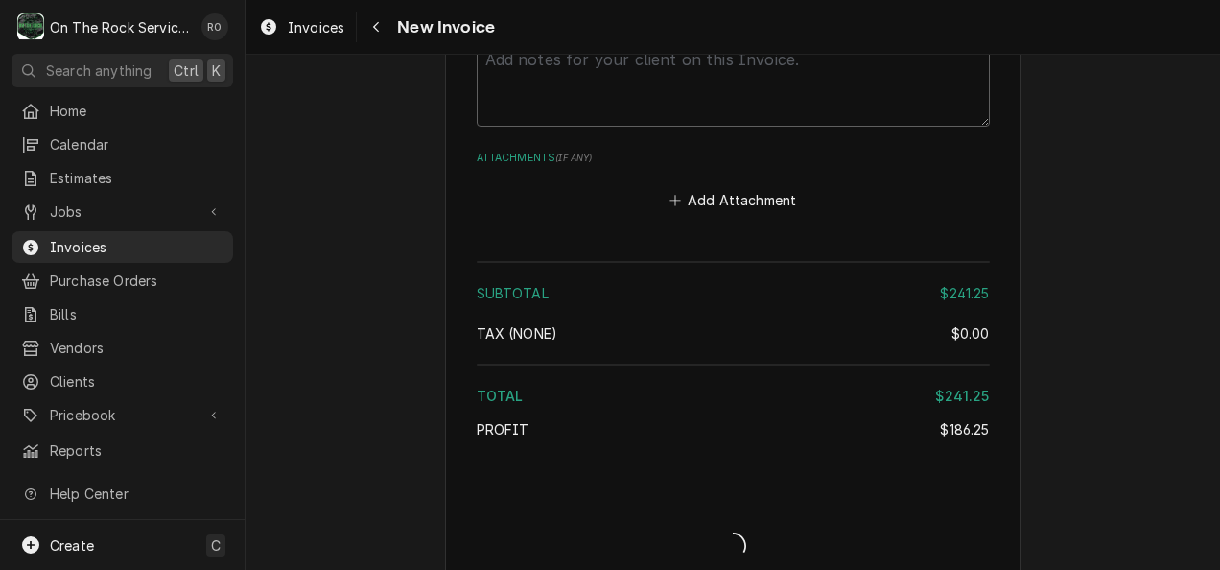
type textarea "x"
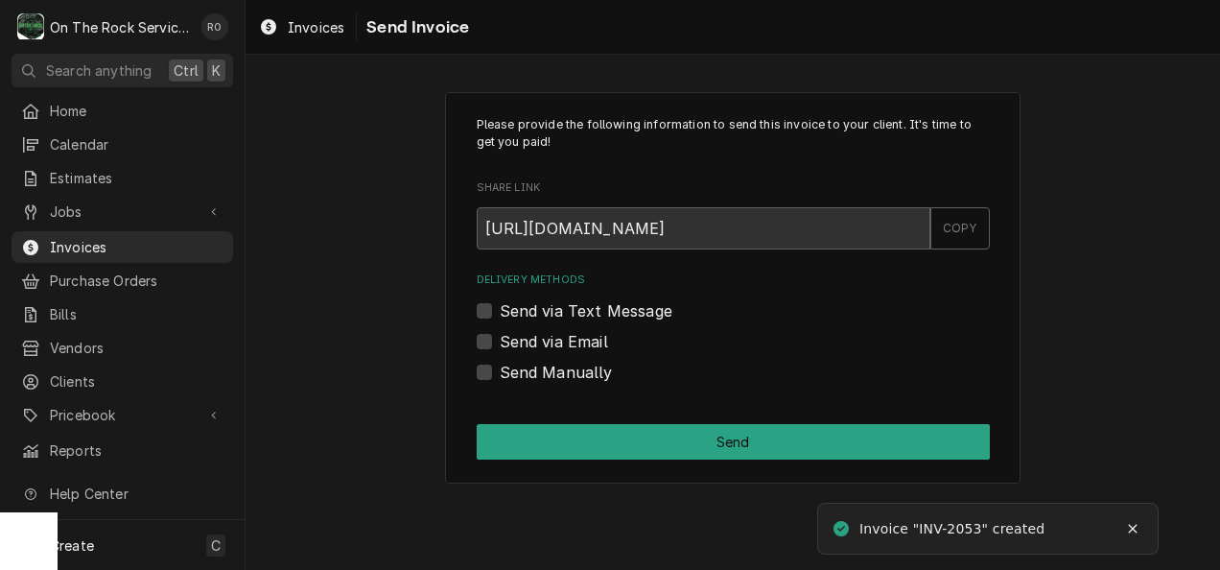
click at [558, 334] on label "Send via Email" at bounding box center [554, 341] width 108 height 23
click at [558, 334] on input "Send via Email" at bounding box center [756, 351] width 513 height 42
checkbox input "true"
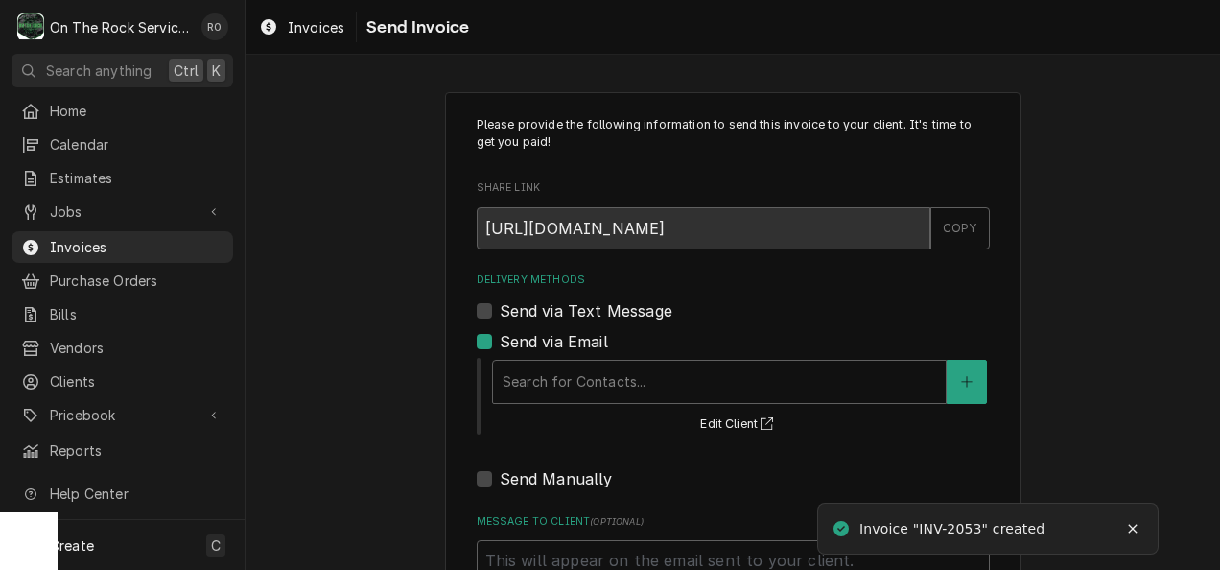
click at [569, 357] on div "Search for Contacts... Edit Client" at bounding box center [740, 396] width 500 height 80
click at [575, 378] on div "Delivery Methods" at bounding box center [718, 381] width 433 height 35
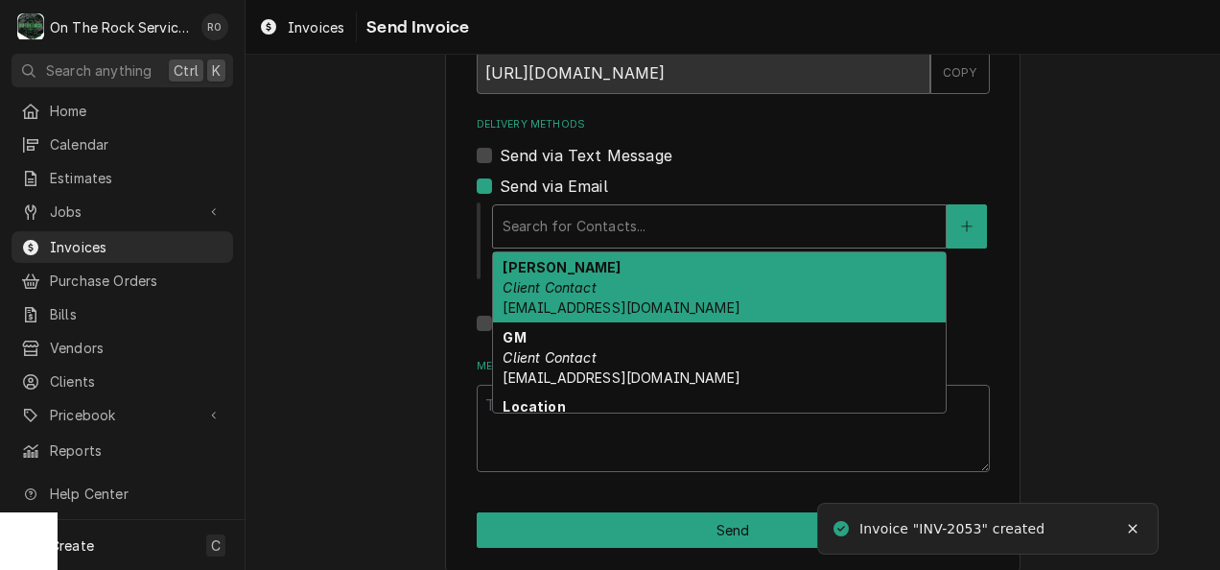
scroll to position [157, 0]
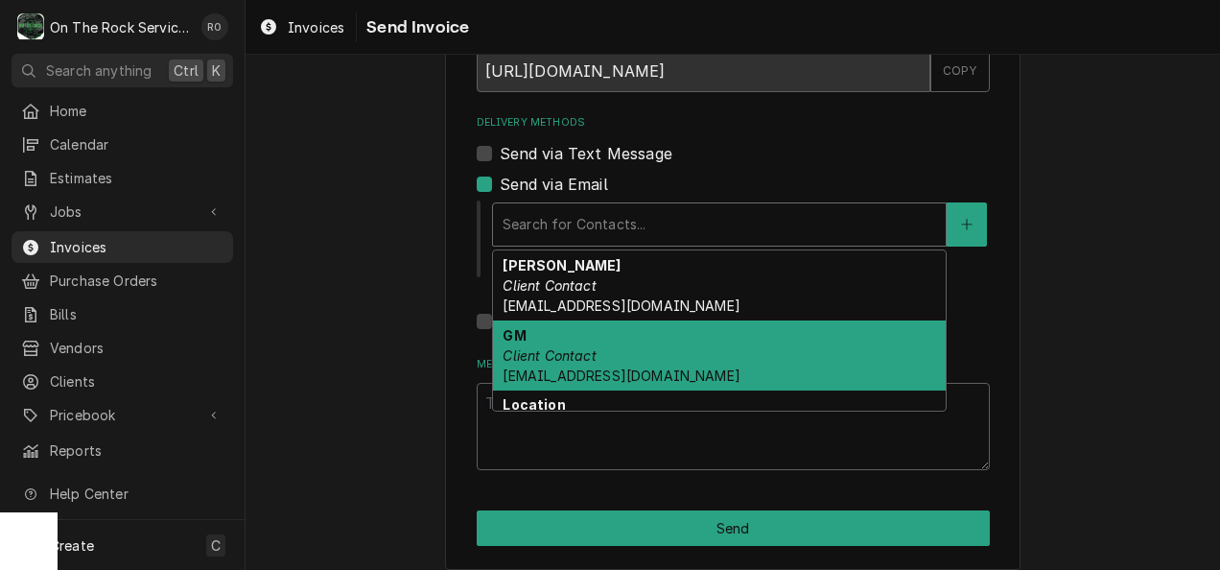
click at [574, 367] on span "[EMAIL_ADDRESS][DOMAIN_NAME]" at bounding box center [620, 375] width 237 height 16
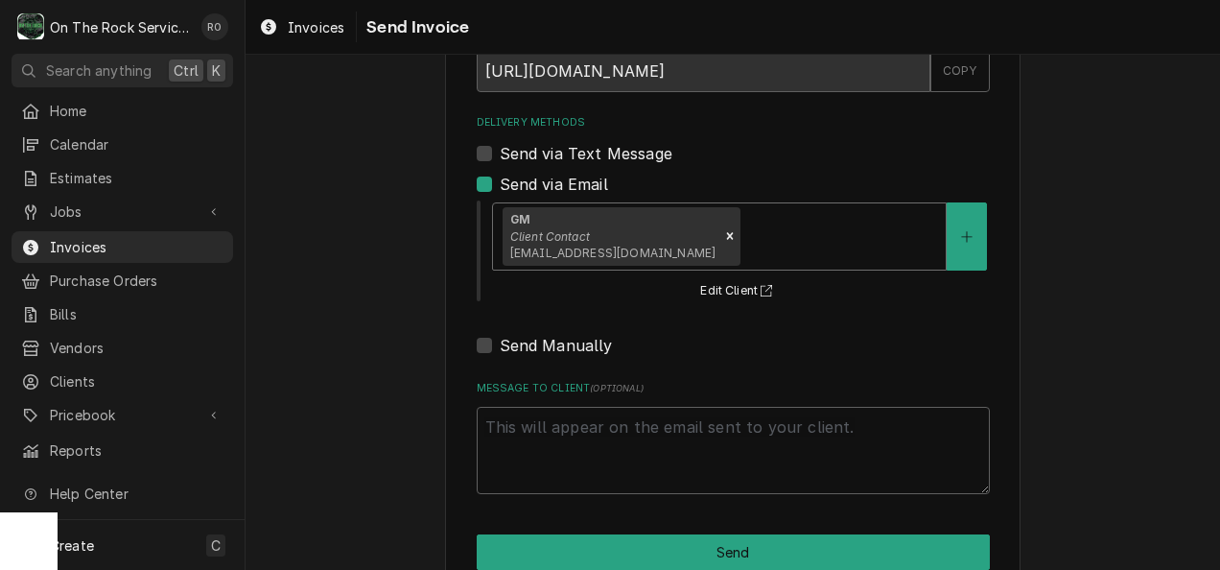
click at [727, 205] on div "GM Client Contact [EMAIL_ADDRESS][DOMAIN_NAME]" at bounding box center [719, 236] width 453 height 66
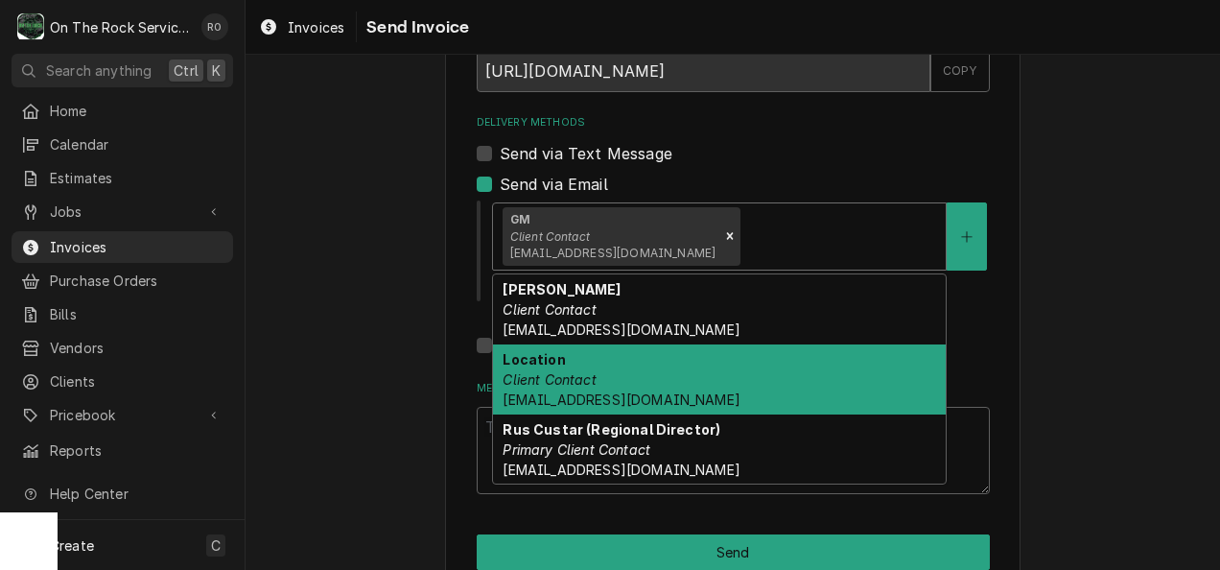
click at [718, 362] on div "Location Client Contact [EMAIL_ADDRESS][DOMAIN_NAME]" at bounding box center [719, 379] width 453 height 70
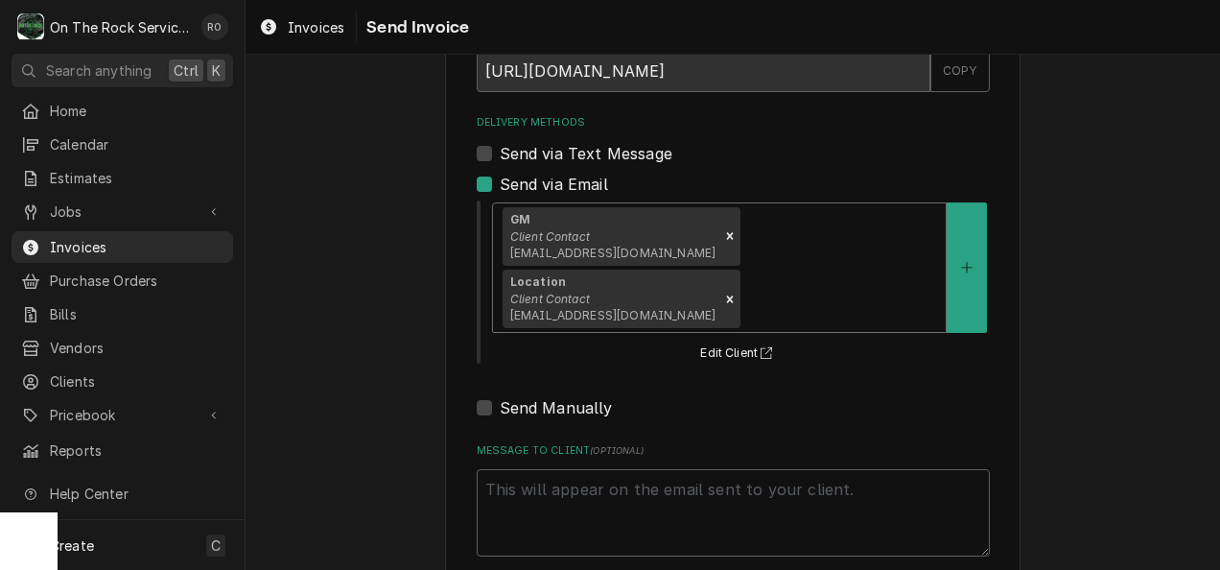
click at [853, 282] on div "Delivery Methods" at bounding box center [840, 299] width 192 height 35
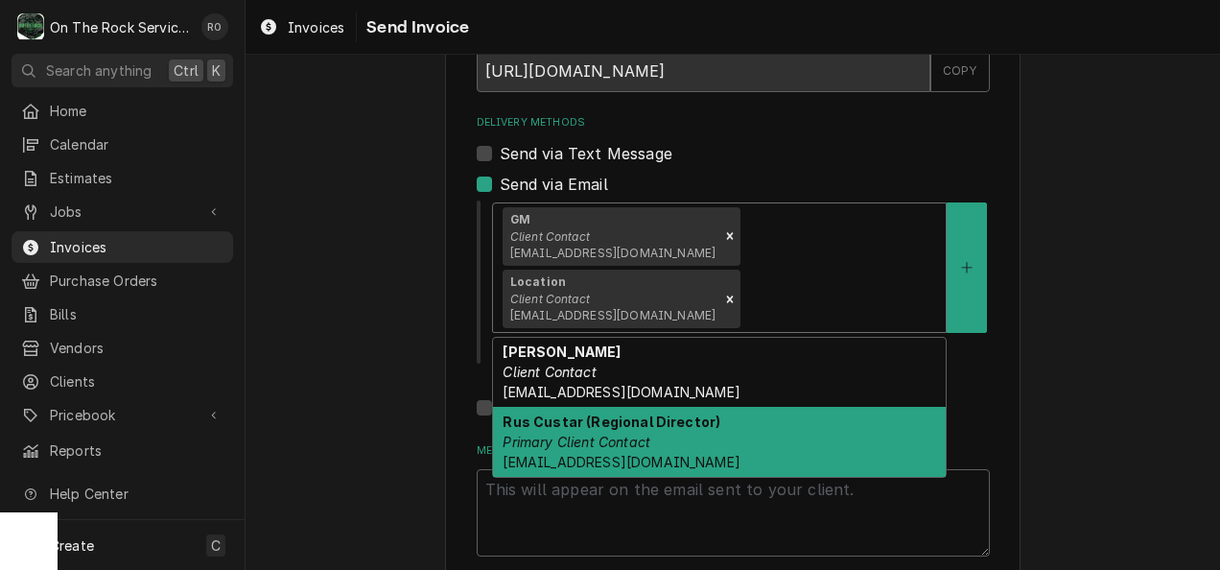
click at [815, 407] on div "Rus Custar (Regional Director) Primary Client Contact [EMAIL_ADDRESS][DOMAIN_NA…" at bounding box center [719, 442] width 453 height 70
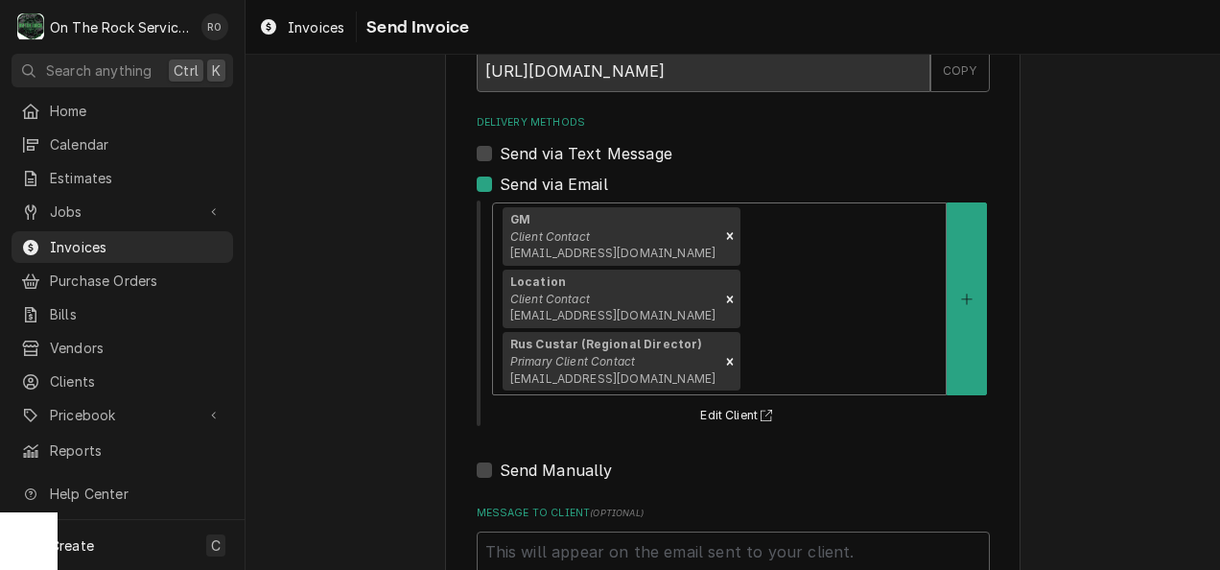
scroll to position [261, 0]
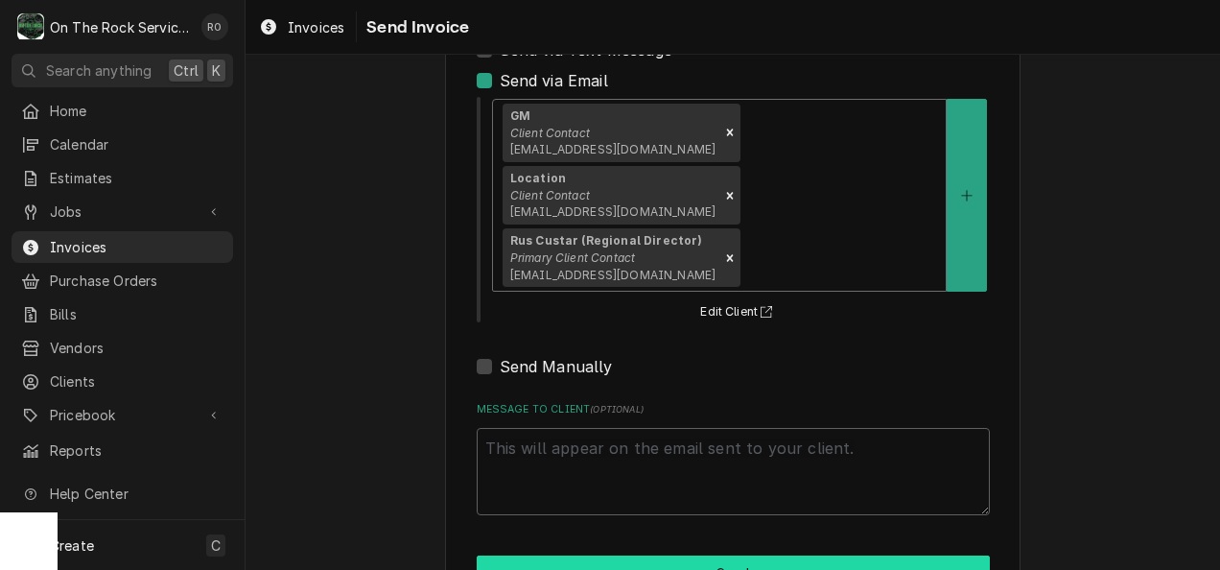
click at [819, 555] on button "Send" at bounding box center [733, 572] width 513 height 35
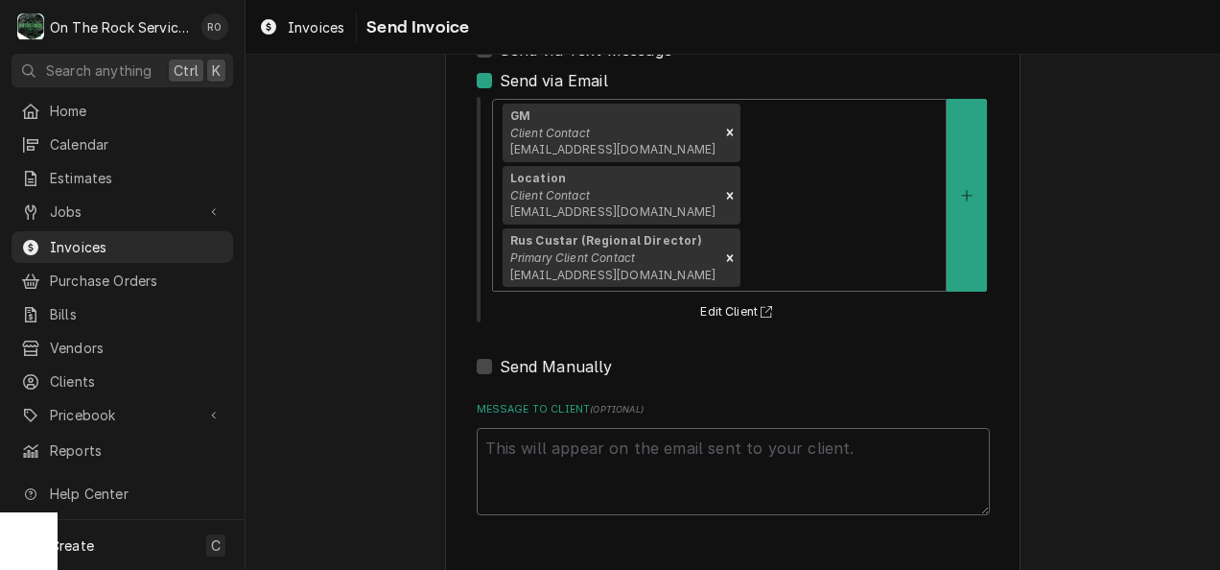
type textarea "x"
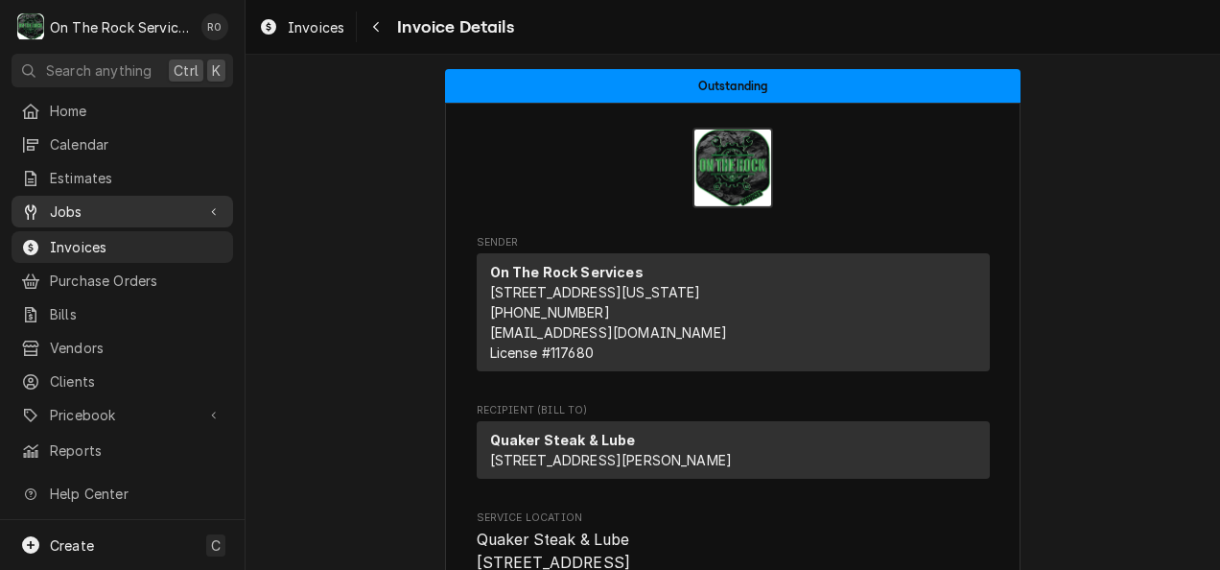
click at [111, 209] on span "Jobs" at bounding box center [122, 211] width 145 height 20
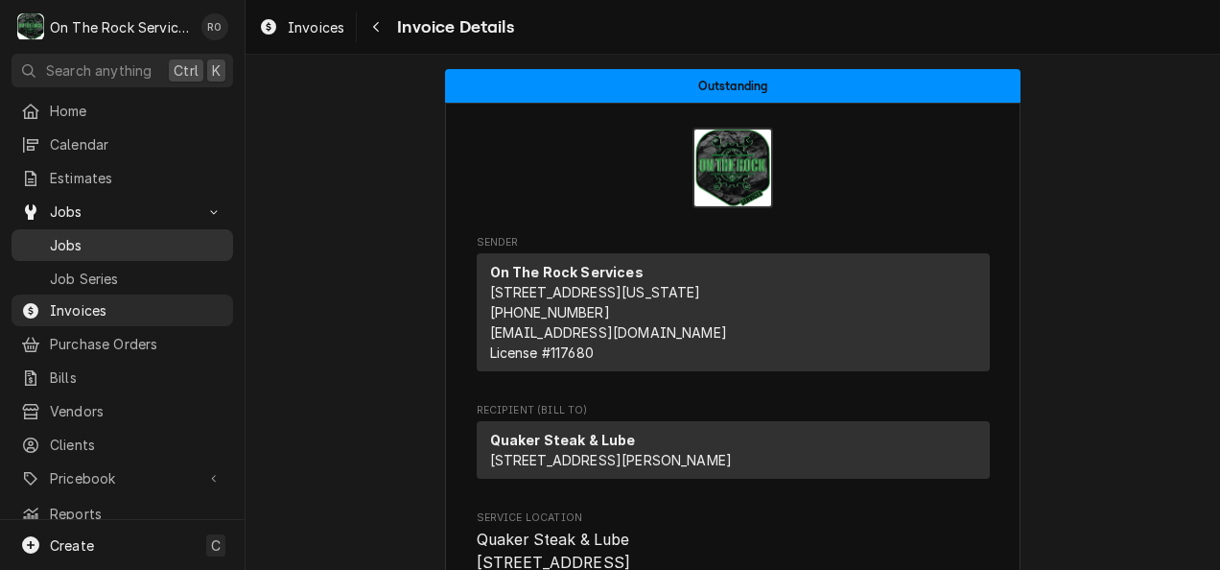
click at [105, 240] on span "Jobs" at bounding box center [137, 245] width 174 height 20
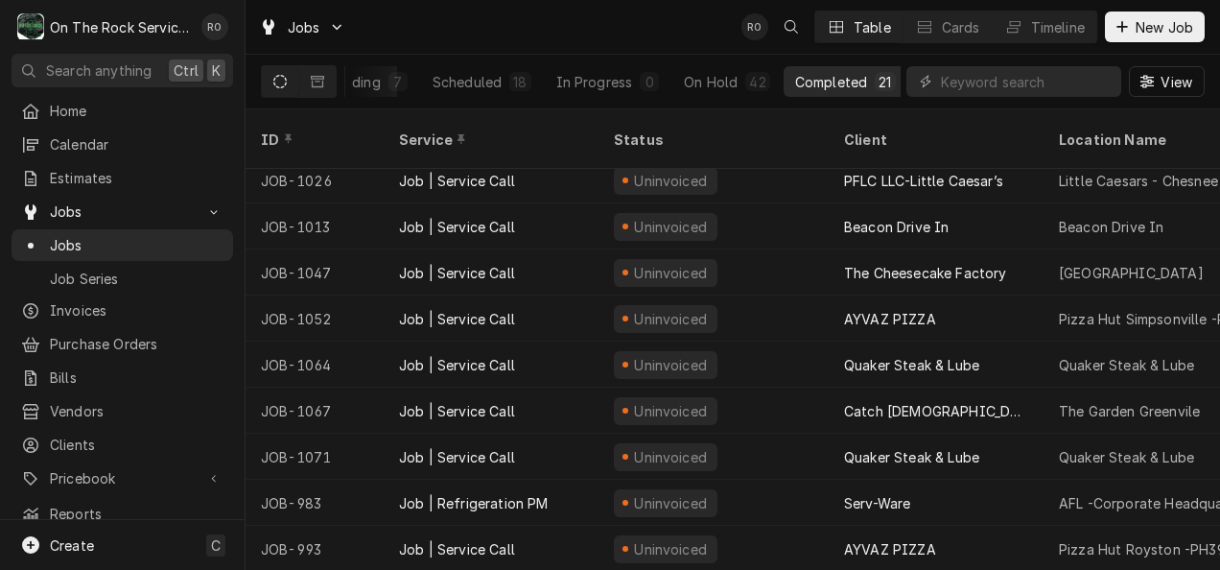
scroll to position [556, 0]
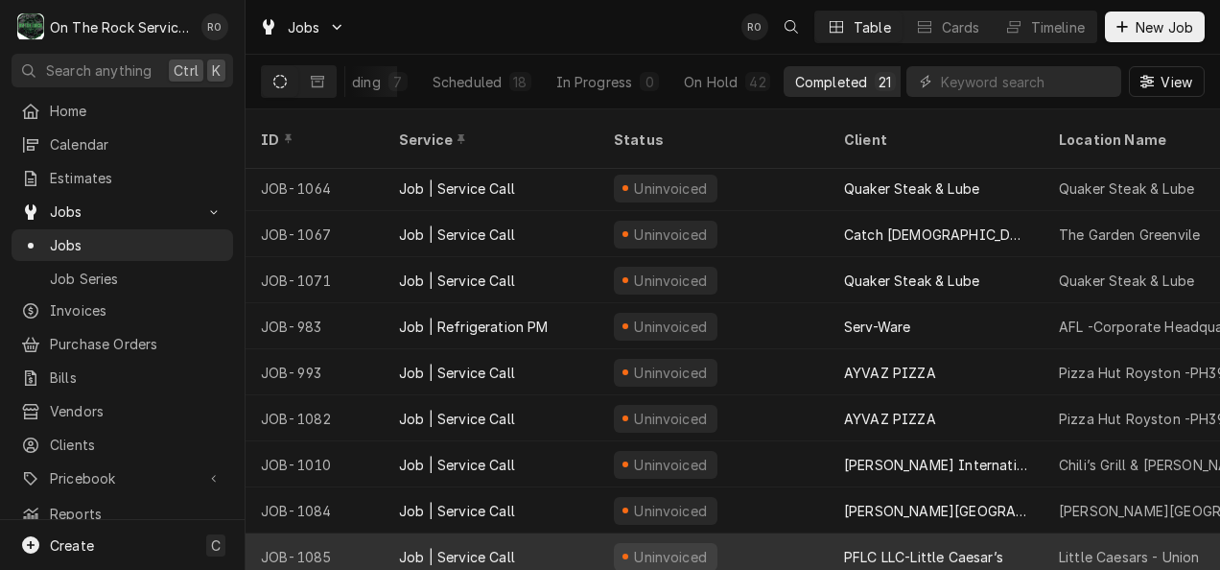
click at [728, 541] on div "Uninvoiced" at bounding box center [713, 556] width 230 height 46
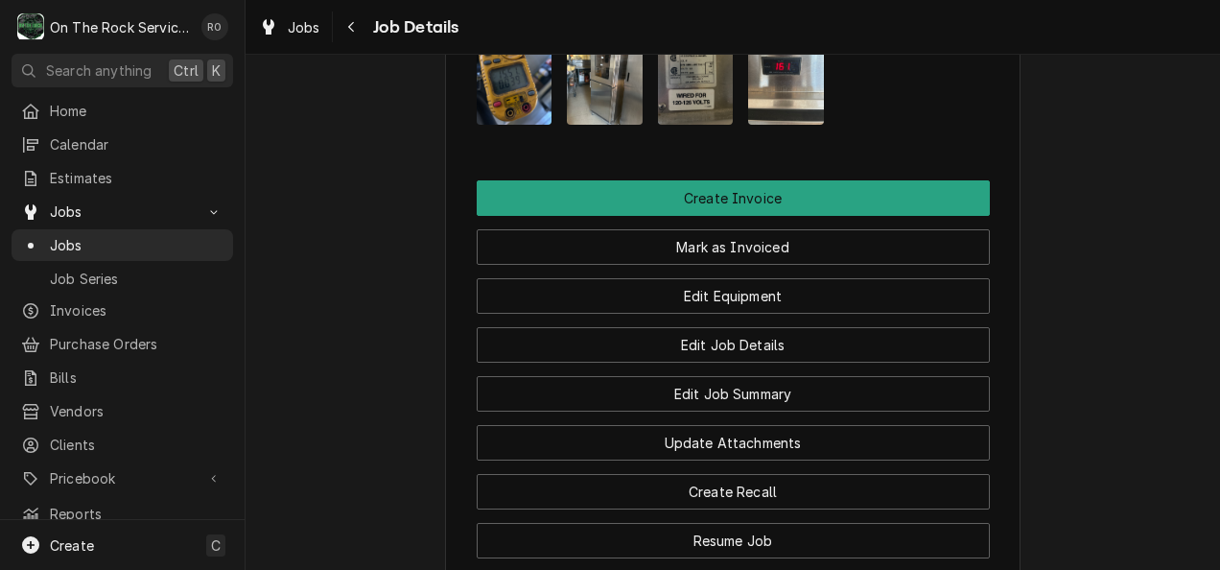
scroll to position [2122, 0]
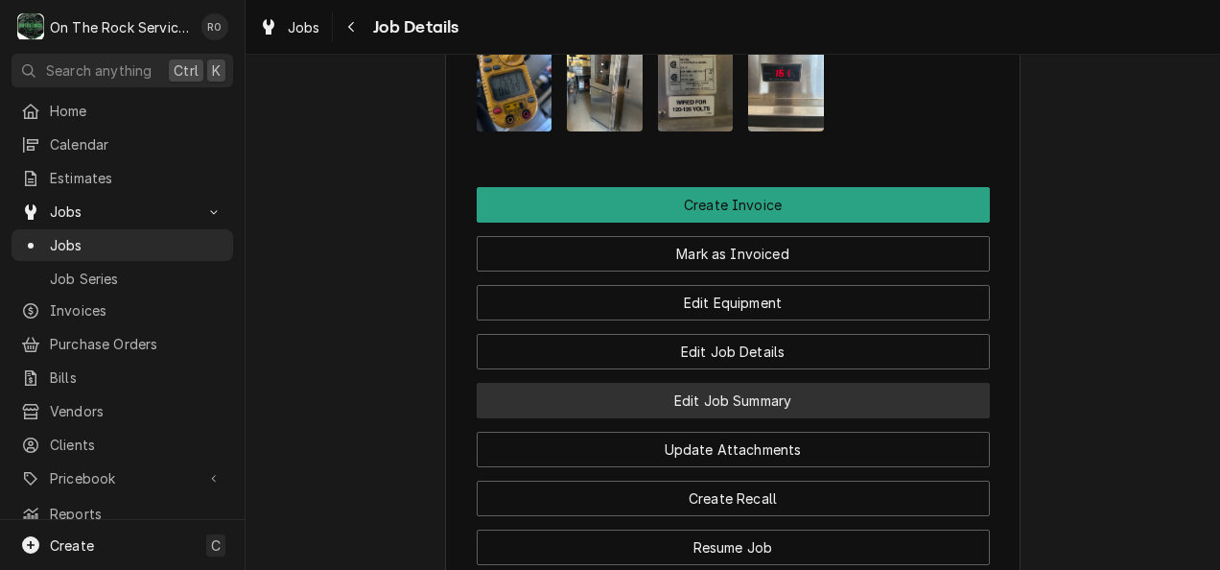
click at [750, 383] on button "Edit Job Summary" at bounding box center [733, 400] width 513 height 35
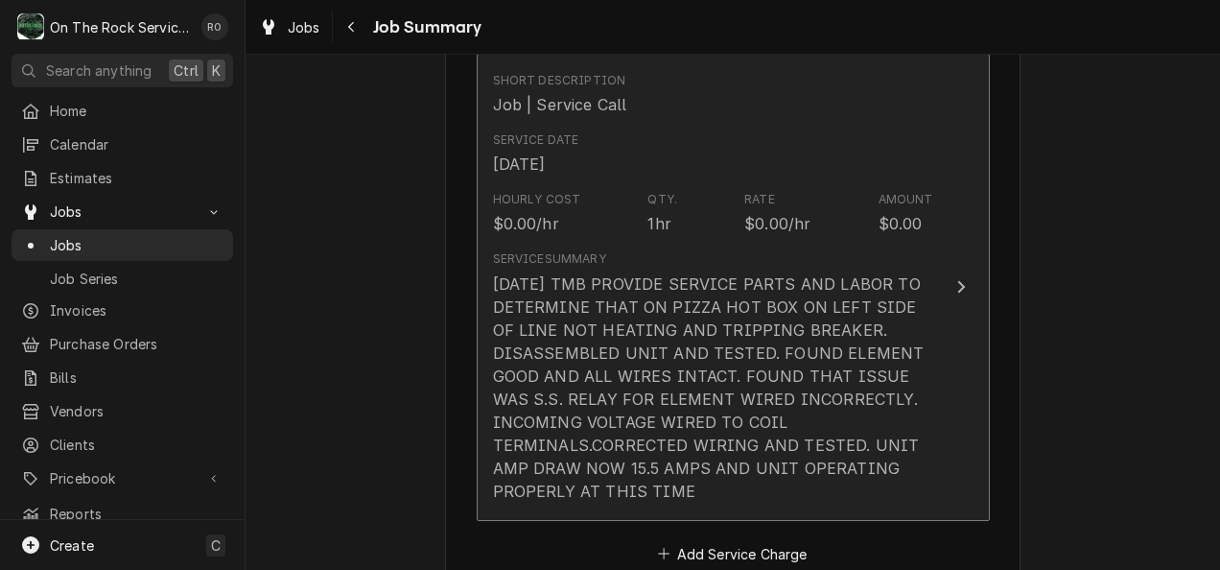
click at [913, 375] on div "9/22/25 TMB PROVIDE SERVICE PARTS AND LABOR TO DETERMINE THAT ON PIZZA HOT BOX …" at bounding box center [713, 387] width 440 height 230
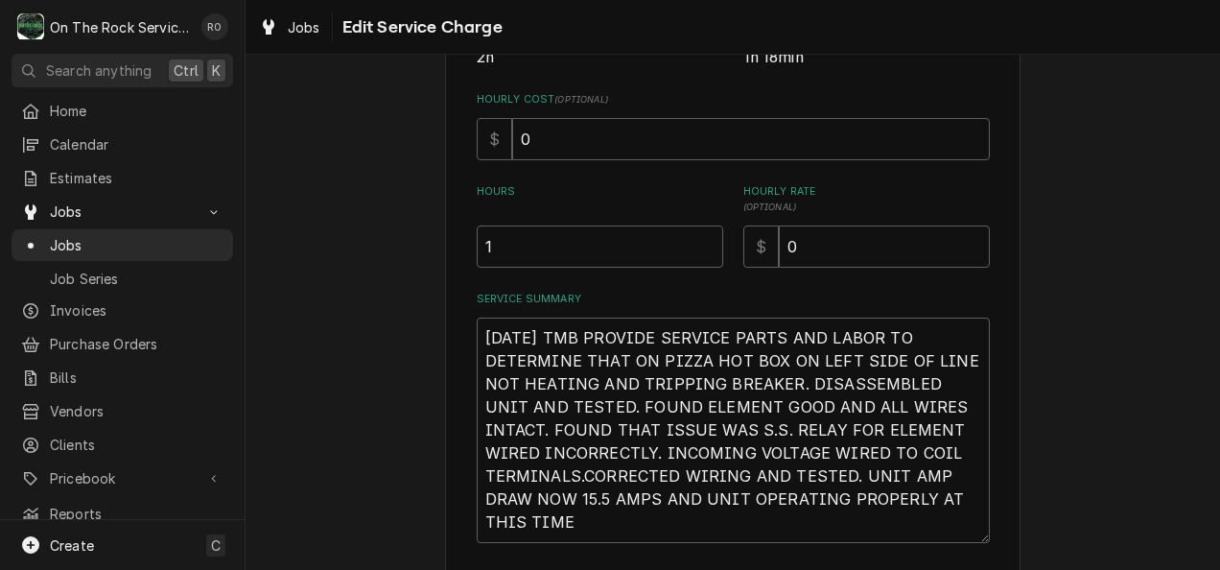
scroll to position [448, 0]
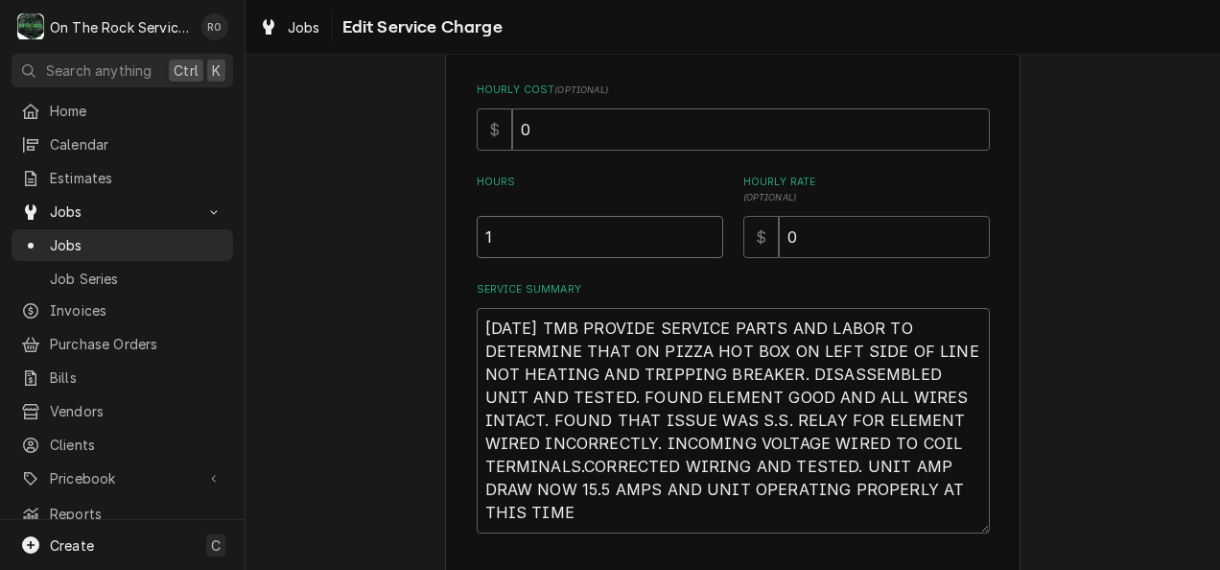
drag, startPoint x: 552, startPoint y: 250, endPoint x: 355, endPoint y: 264, distance: 198.0
click at [355, 264] on div "Use the fields below to edit this service charge Short Description Job | Servic…" at bounding box center [732, 163] width 974 height 1072
type textarea "x"
type input "2"
drag, startPoint x: 603, startPoint y: 528, endPoint x: 443, endPoint y: 227, distance: 341.0
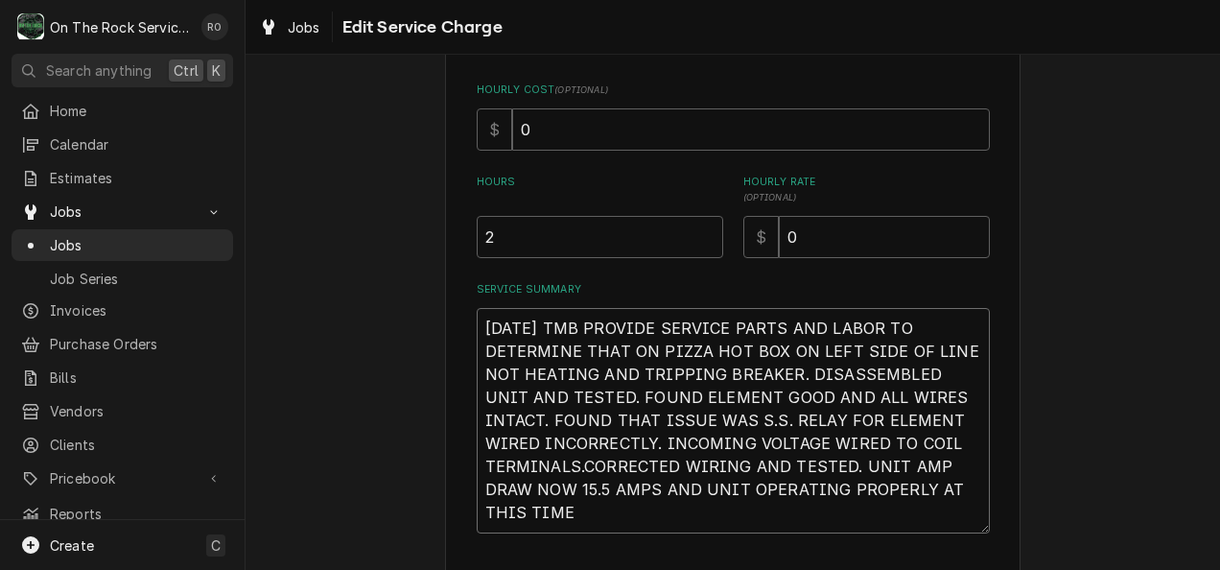
click at [445, 227] on div "Use the fields below to edit this service charge Short Description Job | Servic…" at bounding box center [732, 163] width 575 height 1038
type textarea "x"
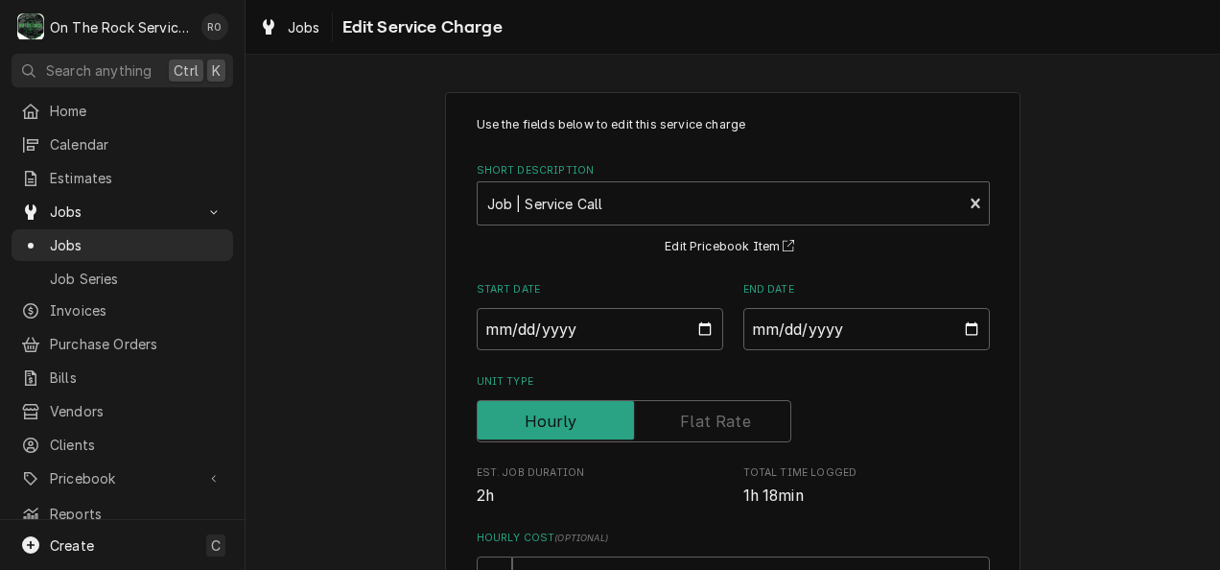
scroll to position [0, 0]
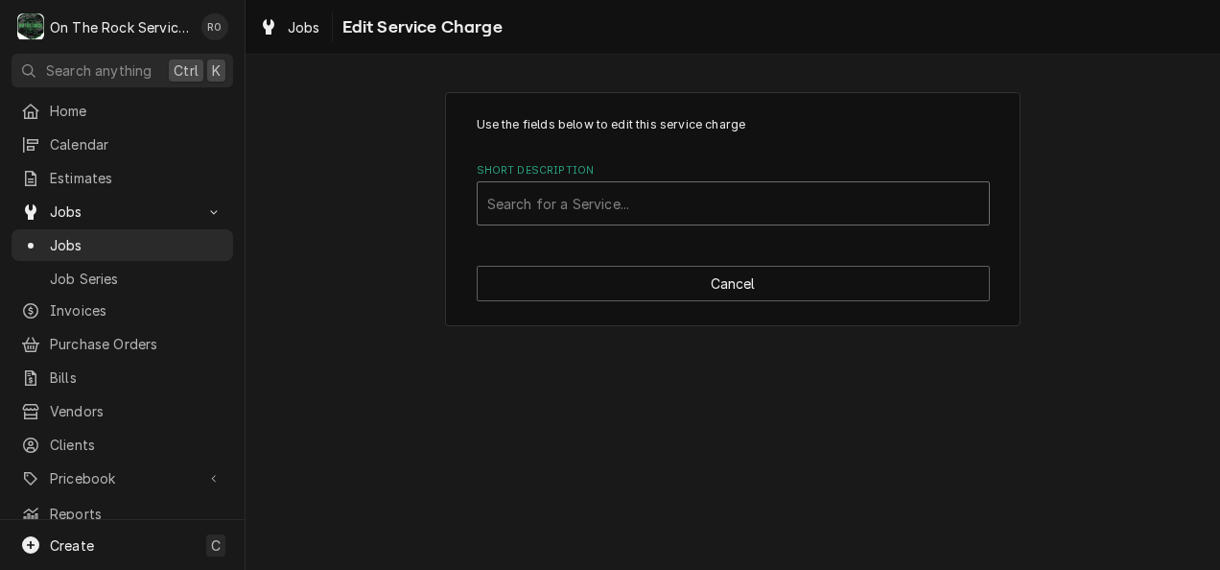
click at [940, 203] on div "Short Description" at bounding box center [733, 203] width 492 height 35
click at [940, 203] on div "i" at bounding box center [733, 203] width 492 height 35
type input "incurred"
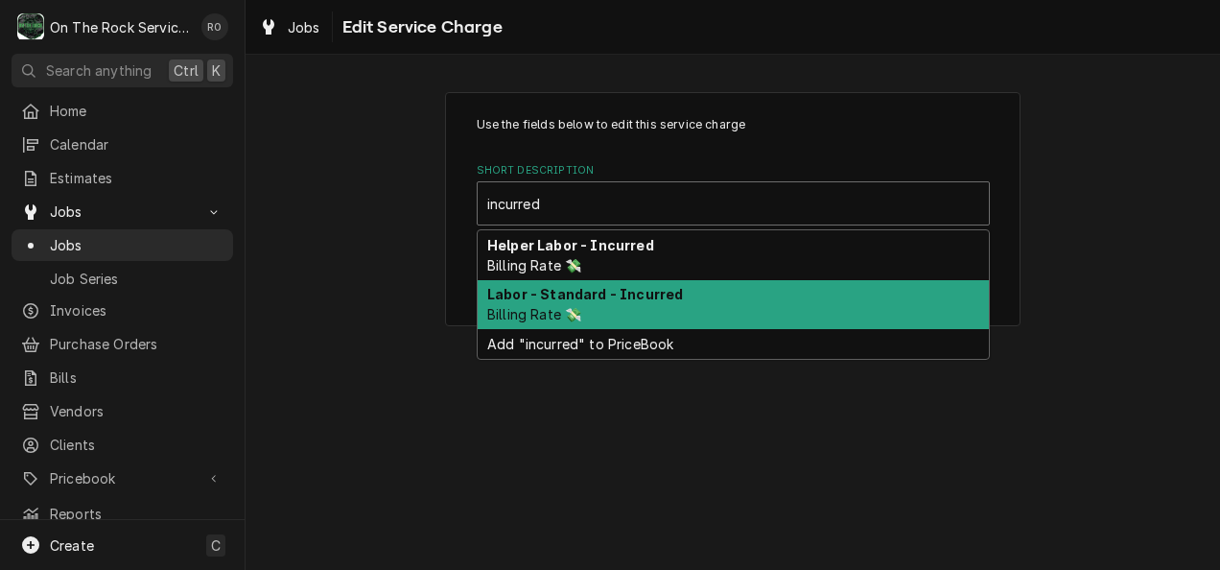
click at [879, 291] on div "Labor - Standard - Incurred Billing Rate 💸" at bounding box center [732, 305] width 511 height 50
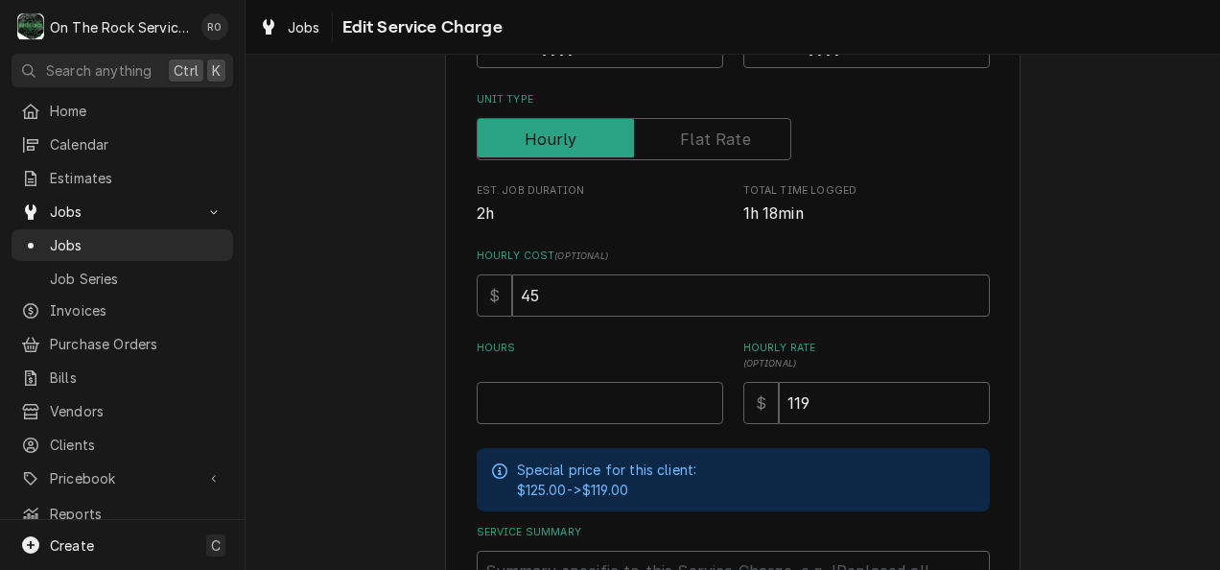
scroll to position [297, 0]
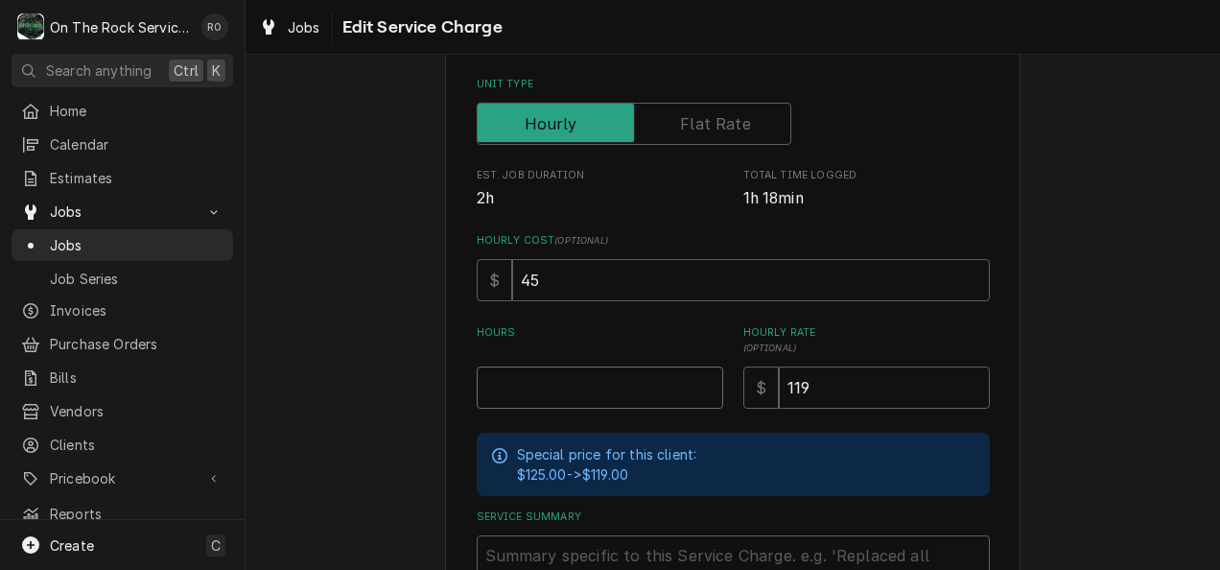
click at [584, 406] on input "Hours" at bounding box center [600, 387] width 246 height 42
type textarea "x"
type input "2"
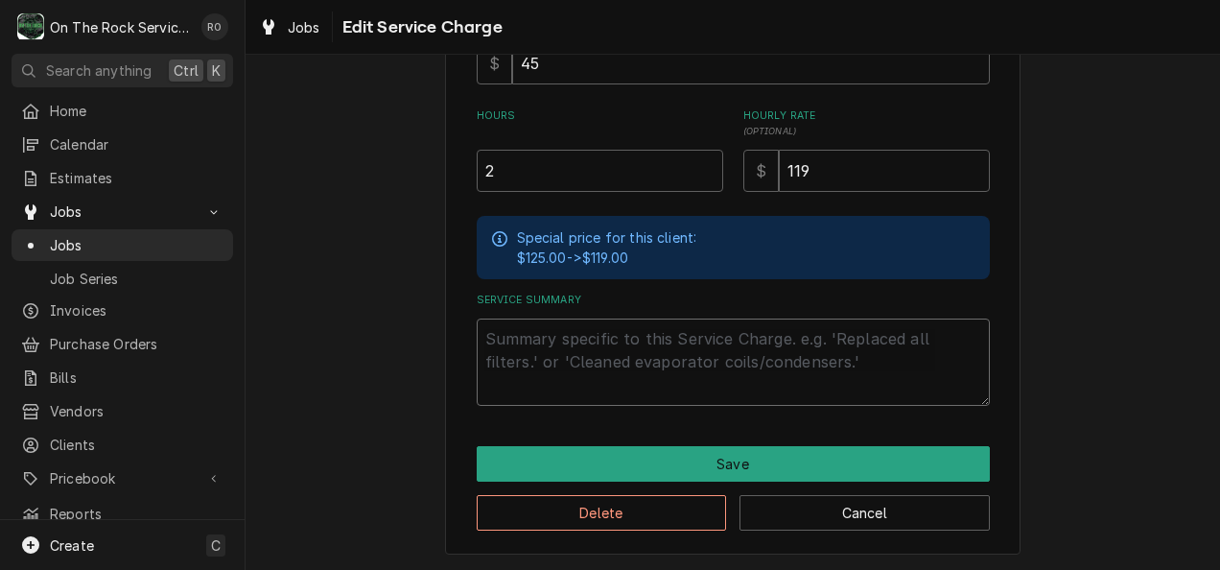
click at [572, 366] on textarea "Service Summary" at bounding box center [733, 361] width 513 height 87
paste textarea "9/22/25 TMB PROVIDE SERVICE PARTS AND LABOR TO DETERMINE THAT ON PIZZA HOT BOX …"
type textarea "x"
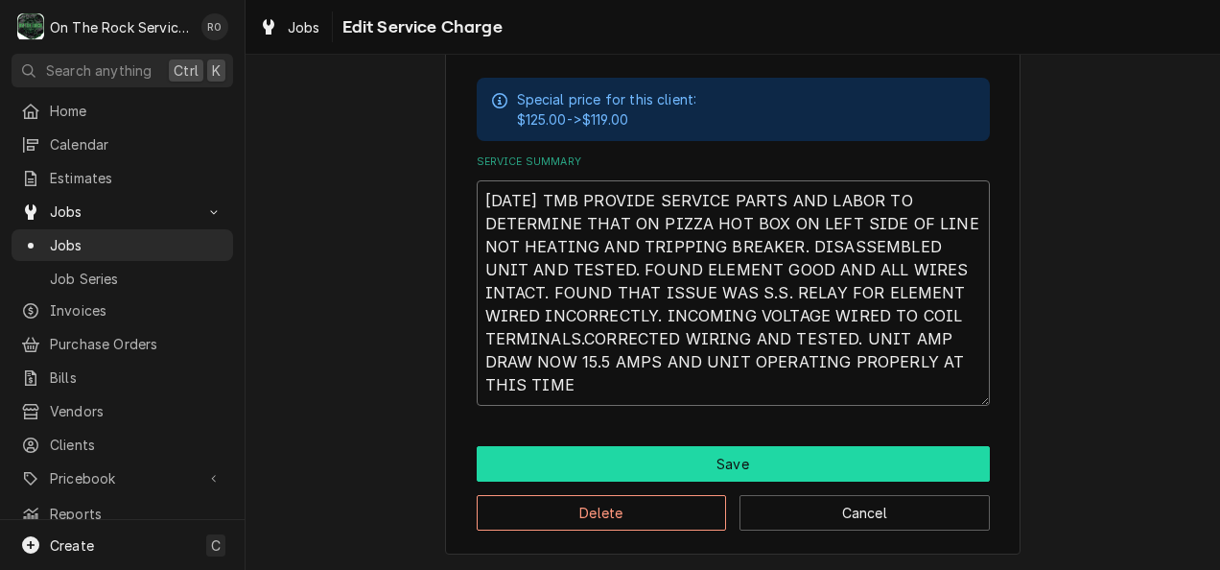
type textarea "9/22/25 TMB PROVIDE SERVICE PARTS AND LABOR TO DETERMINE THAT ON PIZZA HOT BOX …"
click at [754, 464] on button "Save" at bounding box center [733, 463] width 513 height 35
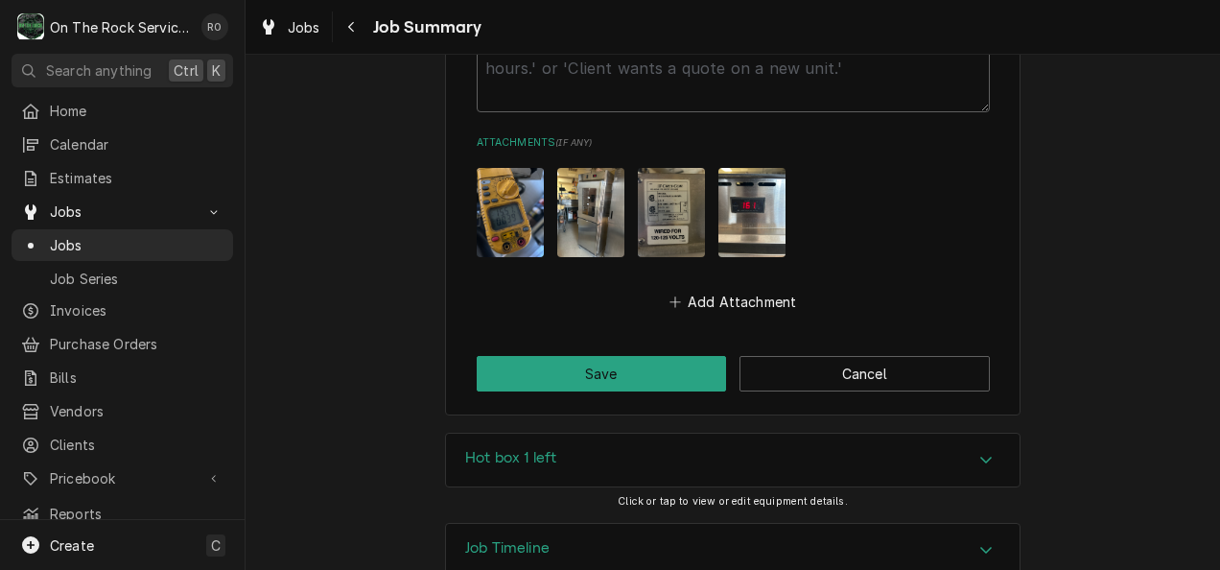
scroll to position [1563, 0]
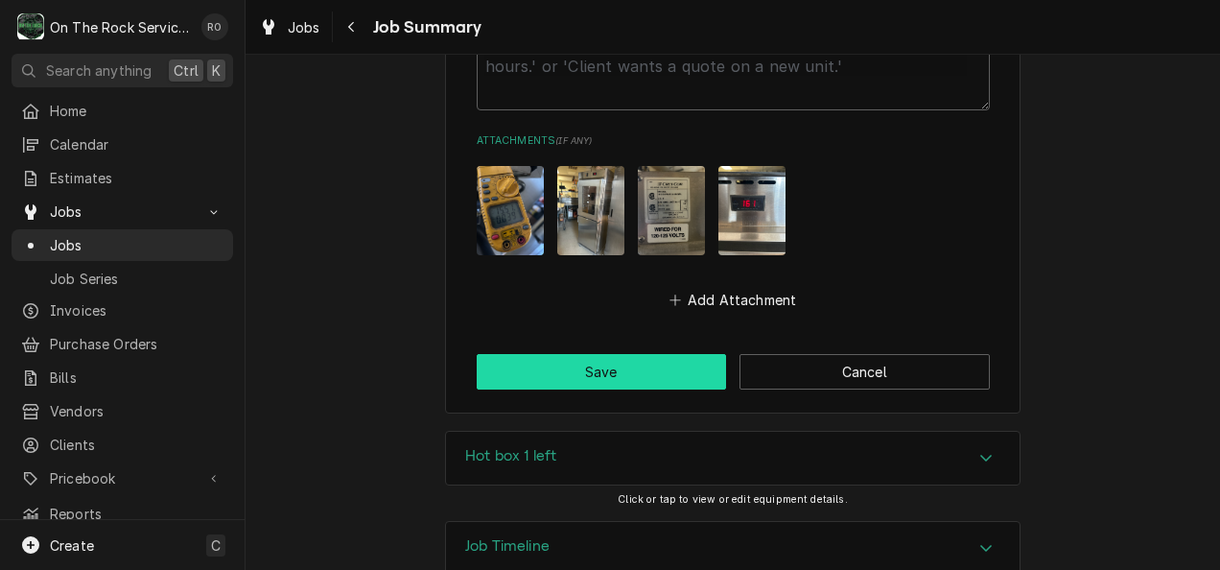
click at [685, 373] on button "Save" at bounding box center [602, 371] width 250 height 35
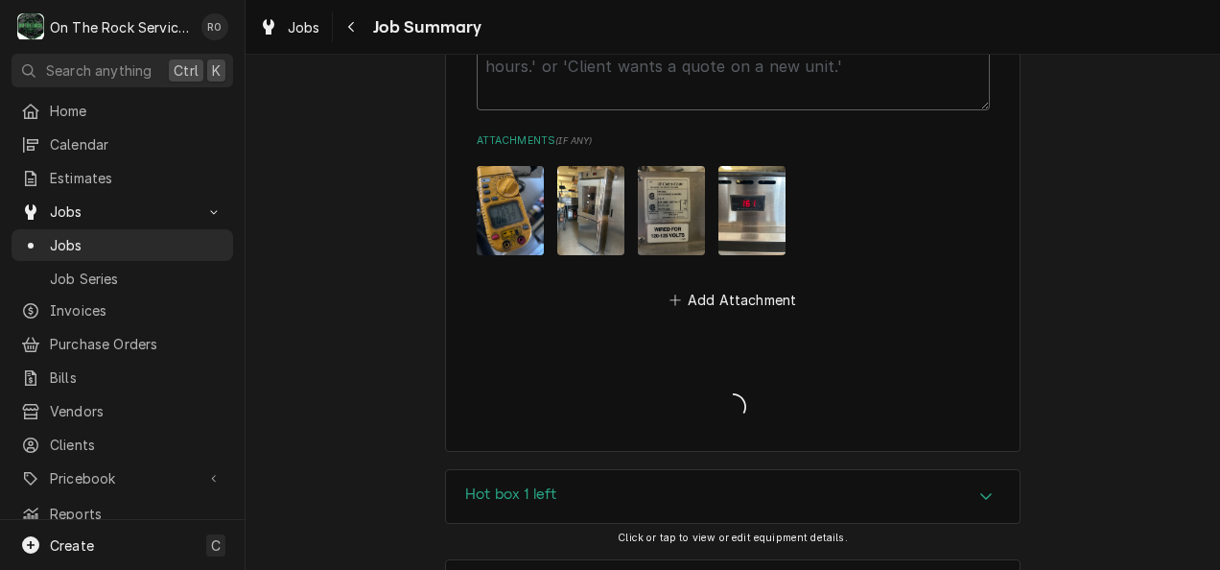
type textarea "x"
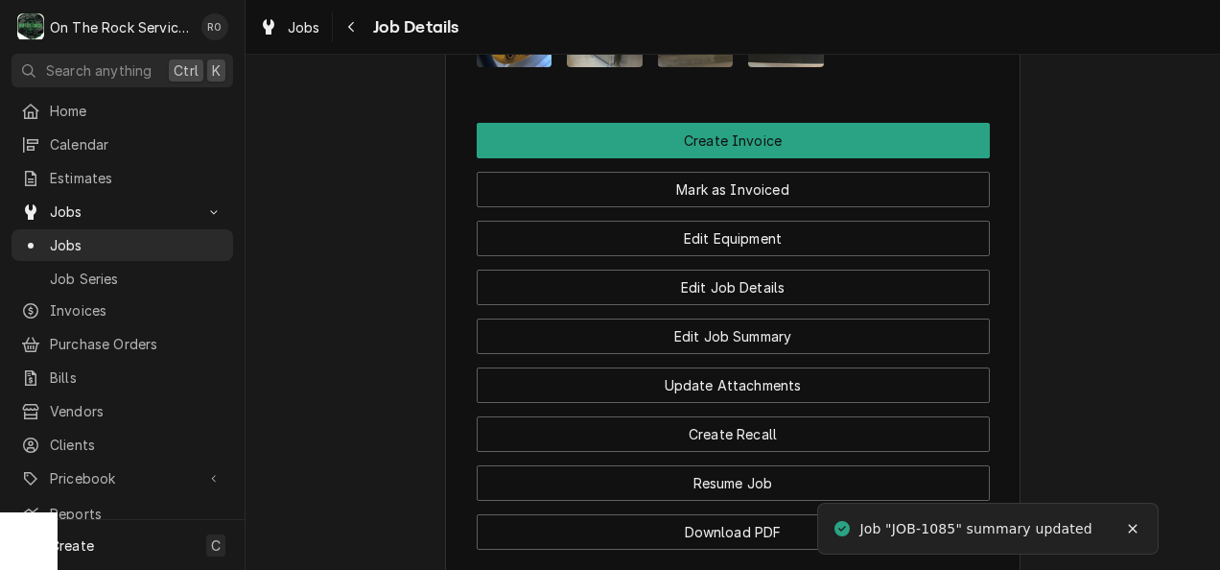
scroll to position [2107, 0]
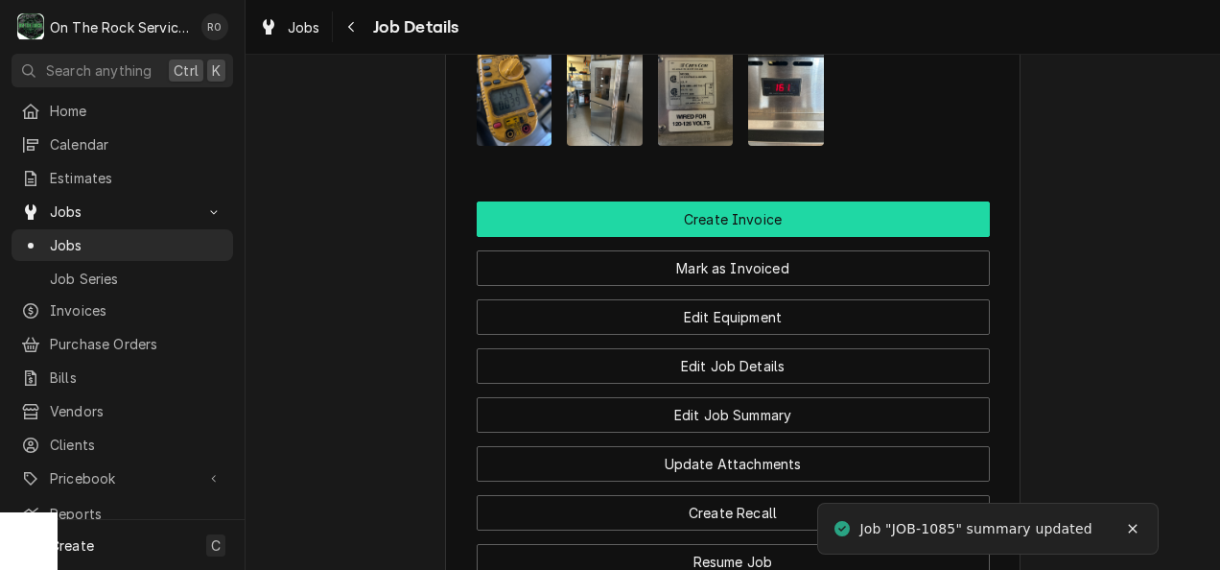
click at [888, 201] on button "Create Invoice" at bounding box center [733, 218] width 513 height 35
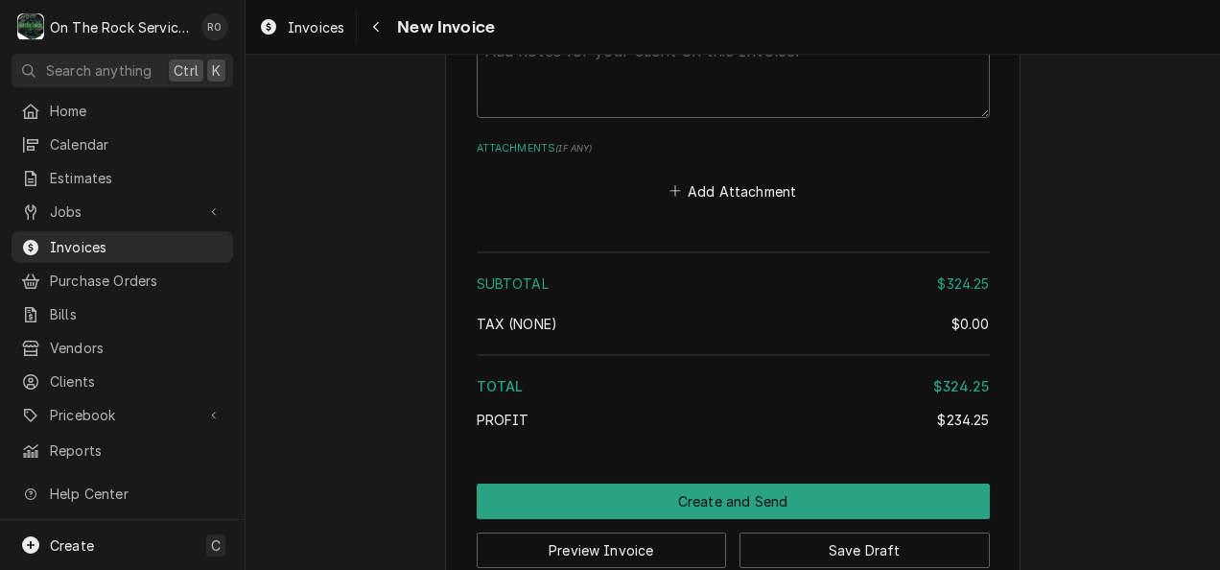
scroll to position [2995, 0]
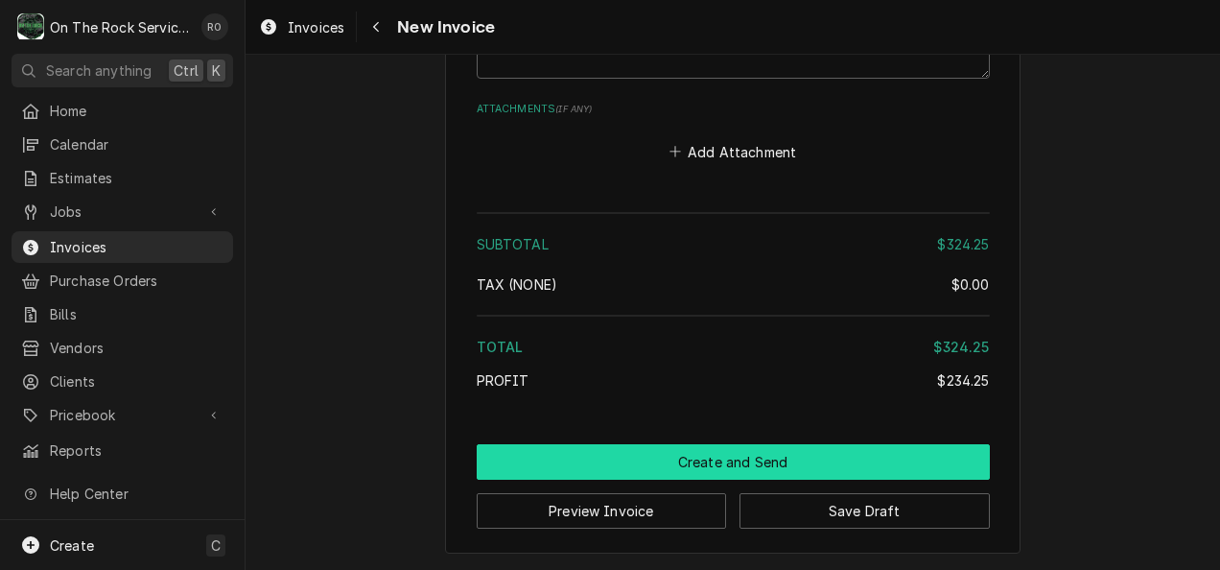
click at [863, 454] on button "Create and Send" at bounding box center [733, 461] width 513 height 35
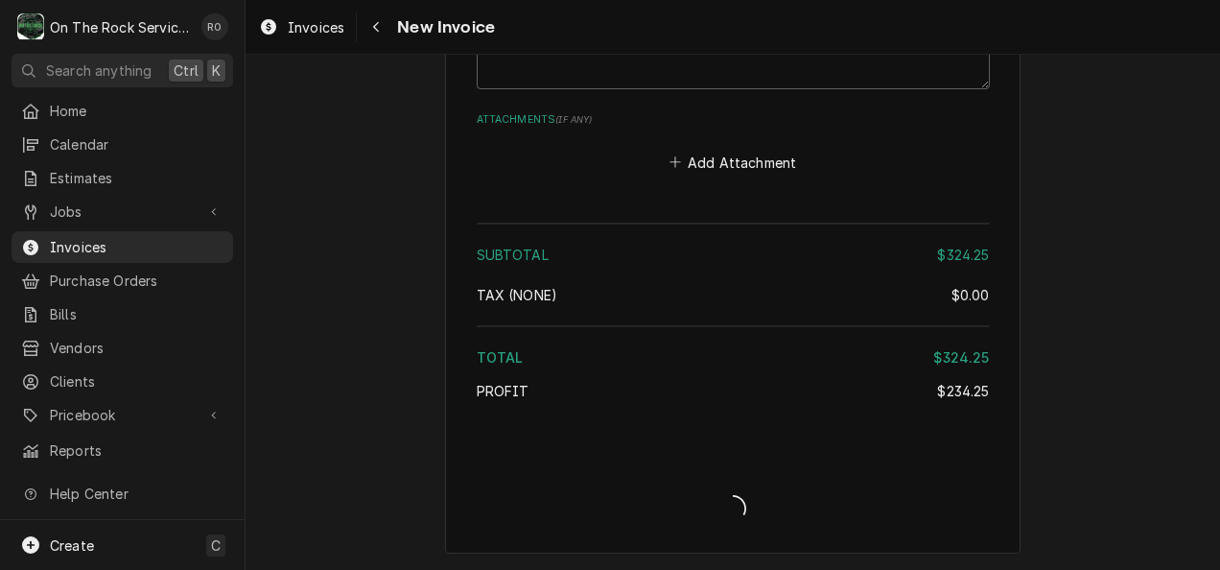
type textarea "x"
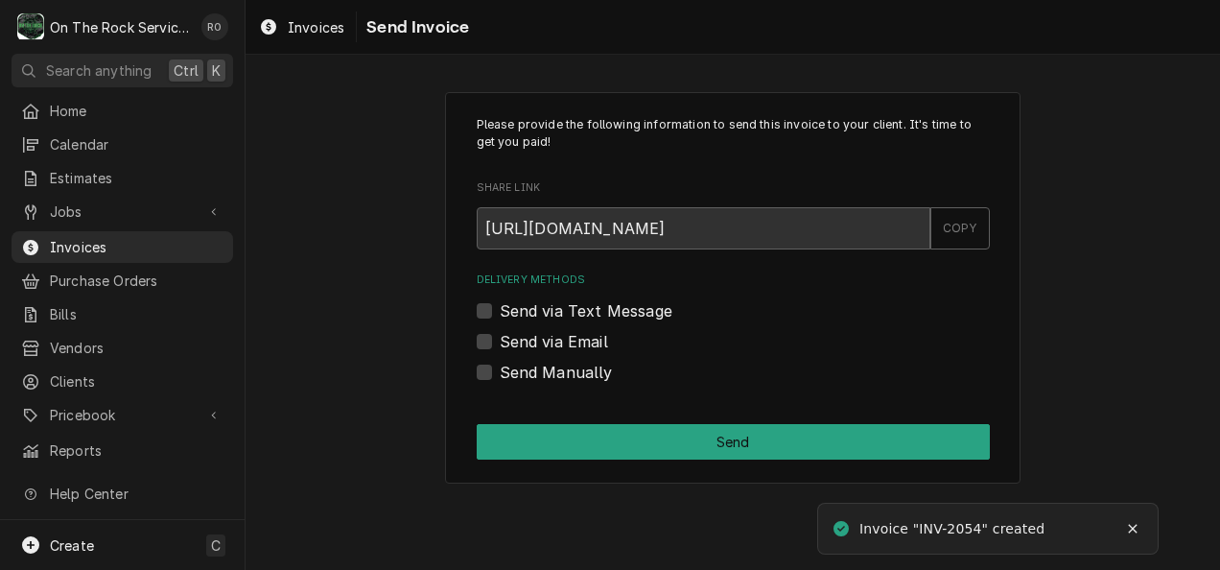
click at [529, 334] on label "Send via Email" at bounding box center [554, 341] width 108 height 23
click at [529, 334] on input "Send via Email" at bounding box center [756, 351] width 513 height 42
checkbox input "true"
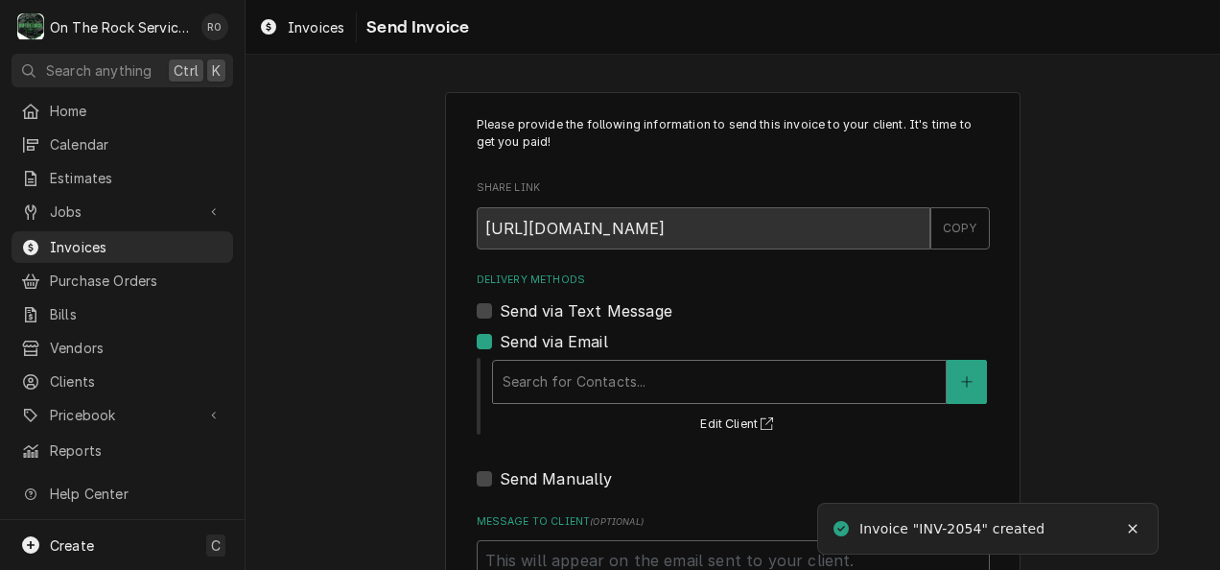
click at [554, 384] on div "Delivery Methods" at bounding box center [718, 381] width 433 height 35
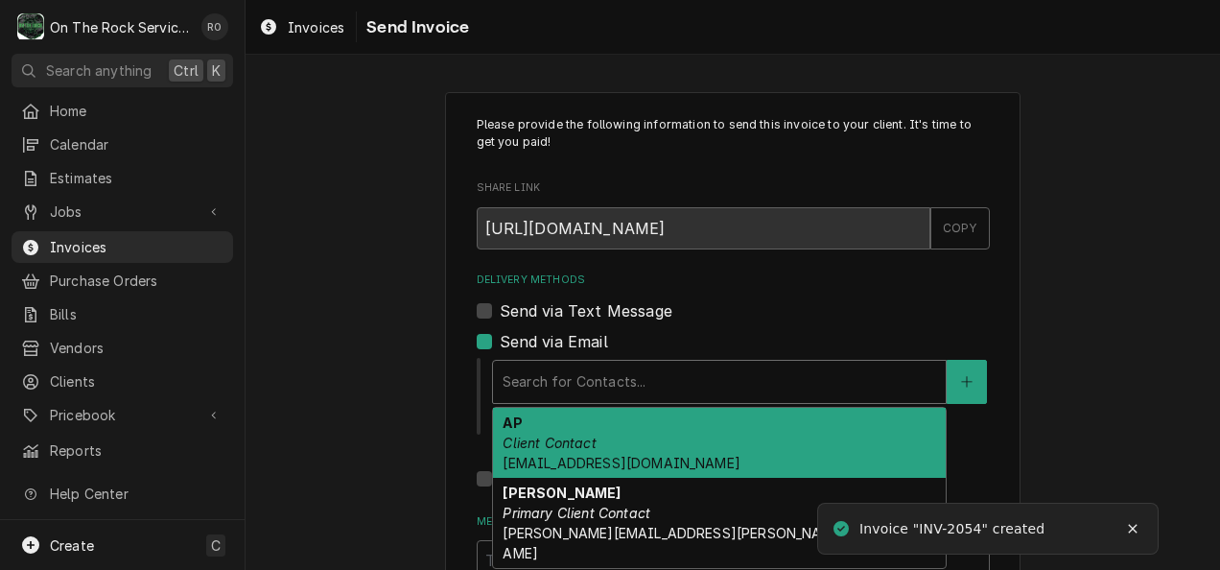
click at [569, 470] on span "AP@YBBRANDS.COM" at bounding box center [620, 462] width 237 height 16
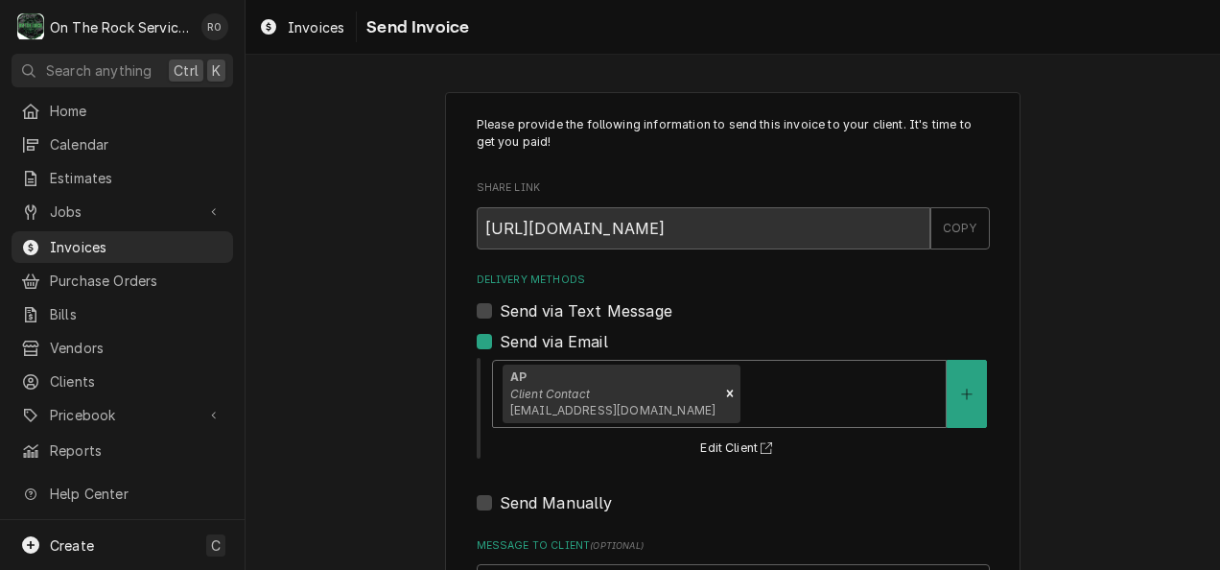
scroll to position [198, 0]
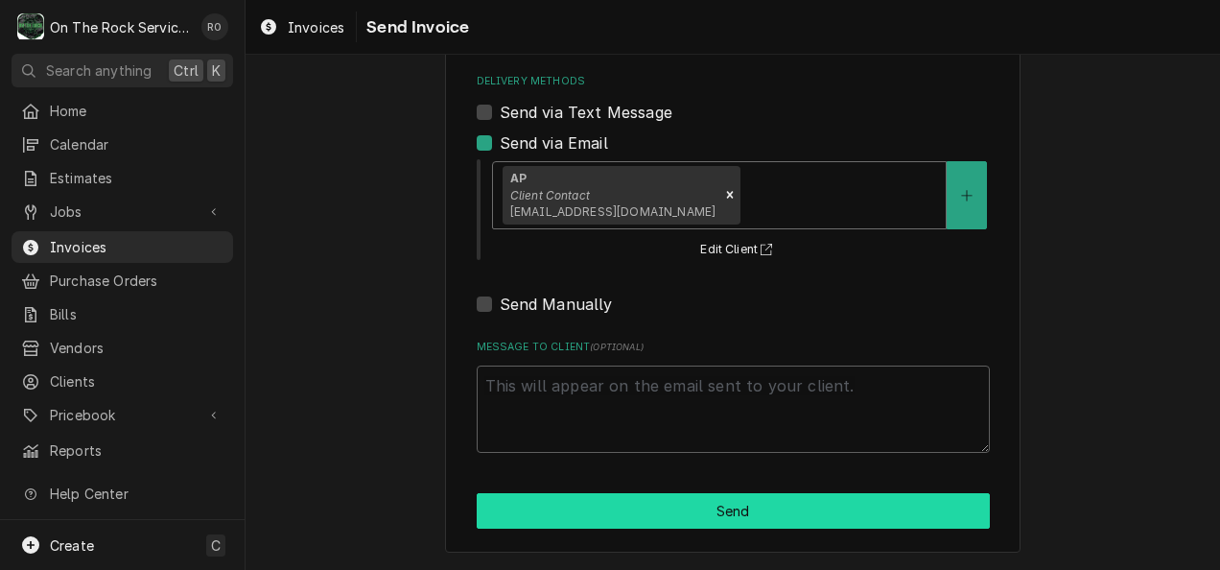
click at [571, 512] on button "Send" at bounding box center [733, 510] width 513 height 35
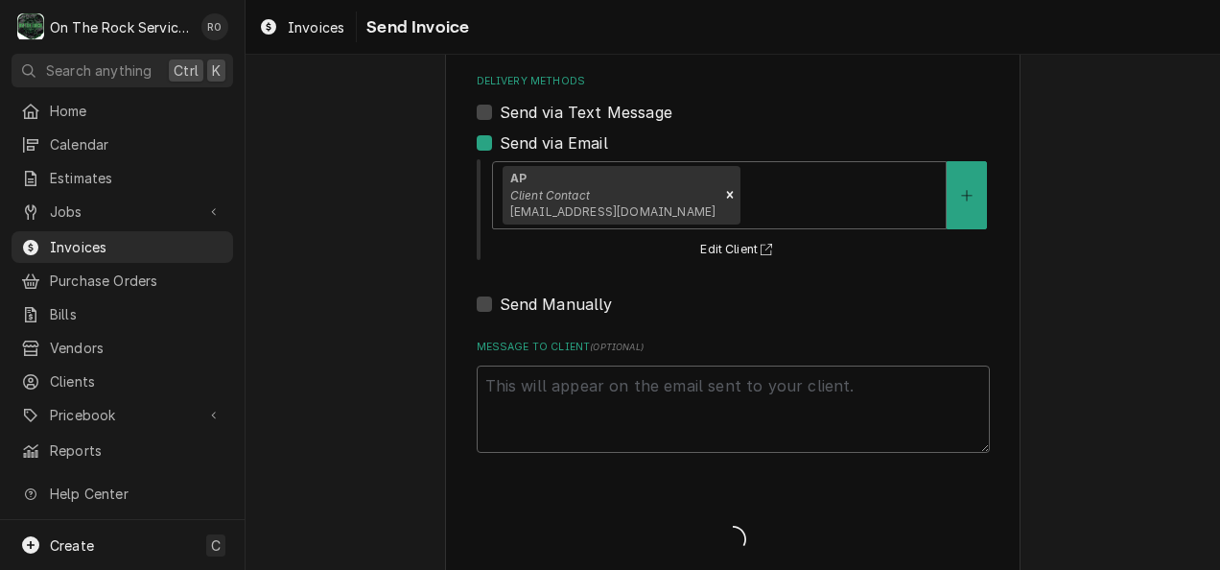
type textarea "x"
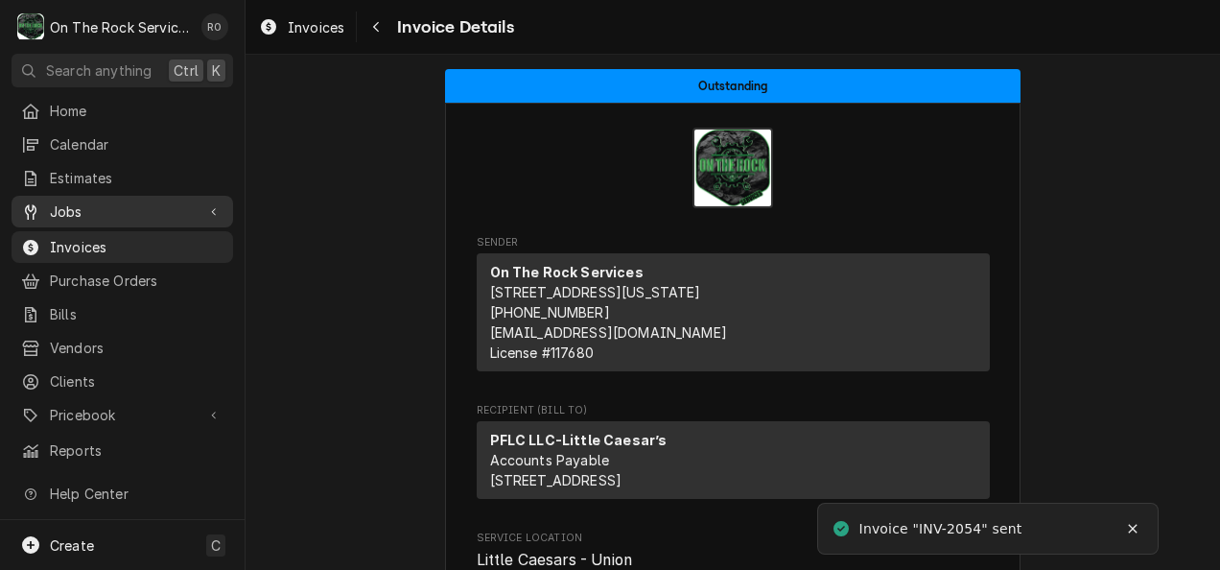
click at [65, 203] on span "Jobs" at bounding box center [122, 211] width 145 height 20
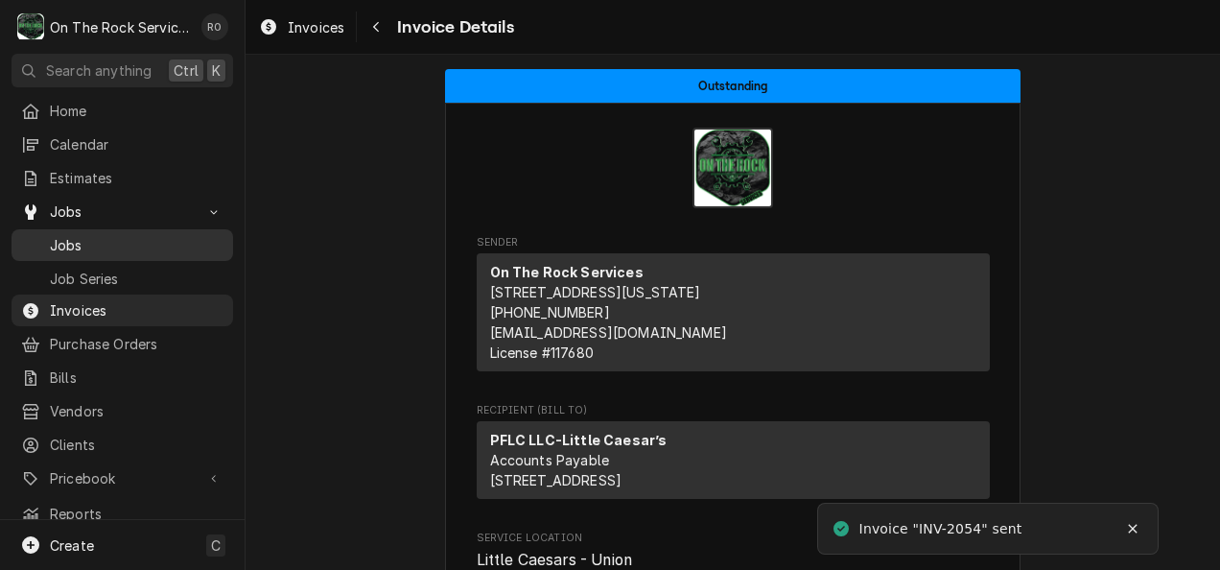
click at [75, 235] on span "Jobs" at bounding box center [137, 245] width 174 height 20
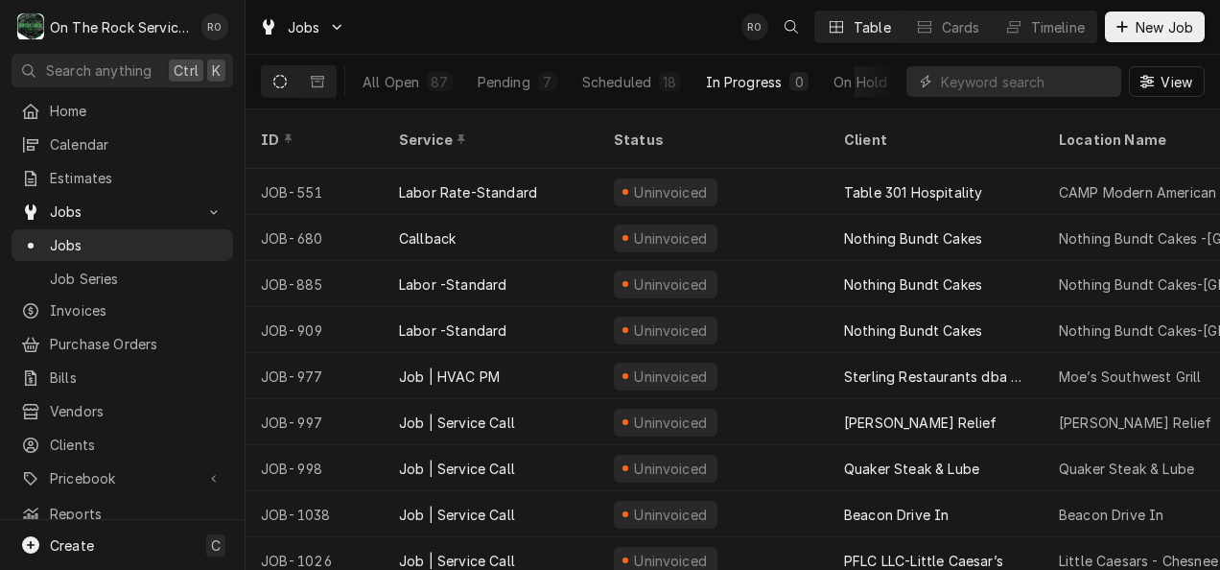
scroll to position [0, 151]
click at [807, 78] on div "Completed" at bounding box center [829, 82] width 72 height 20
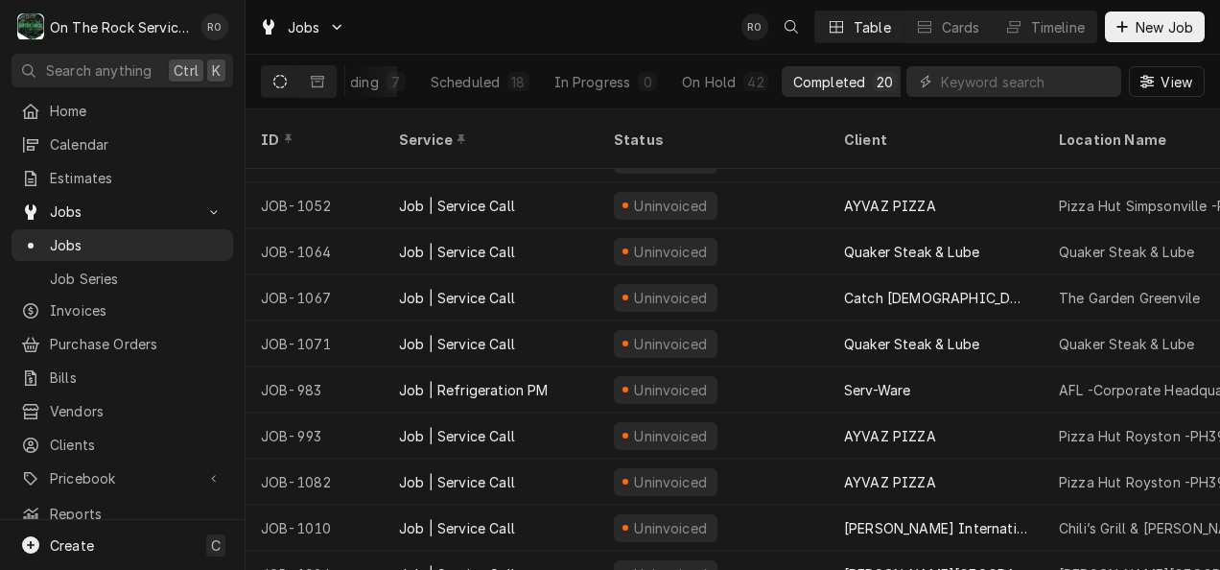
scroll to position [510, 0]
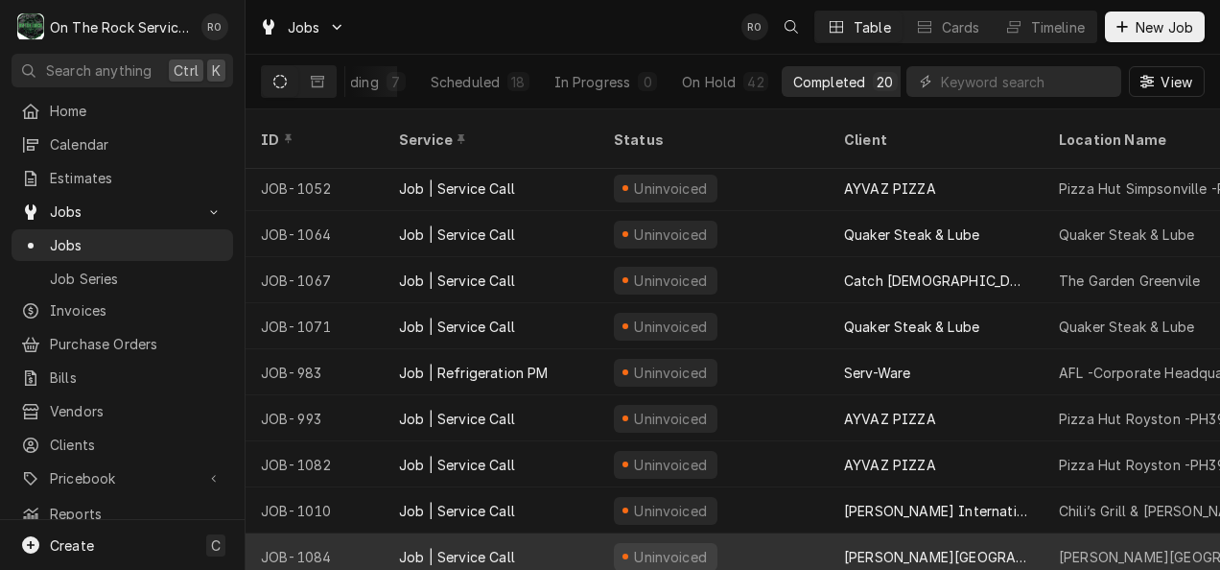
click at [721, 533] on div "Uninvoiced" at bounding box center [713, 556] width 230 height 46
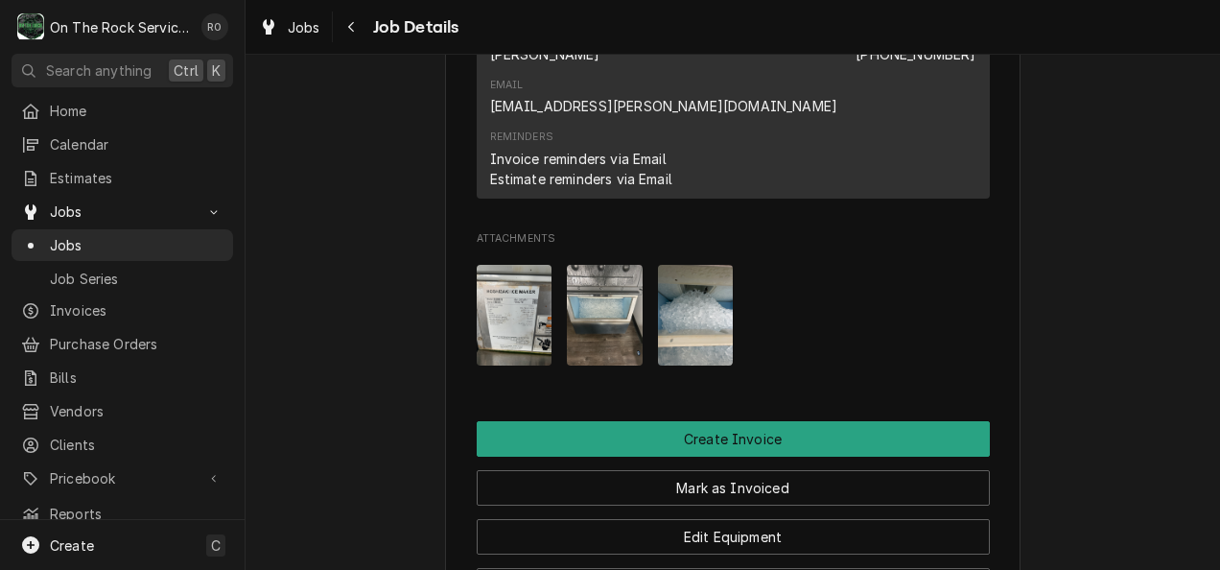
scroll to position [1602, 0]
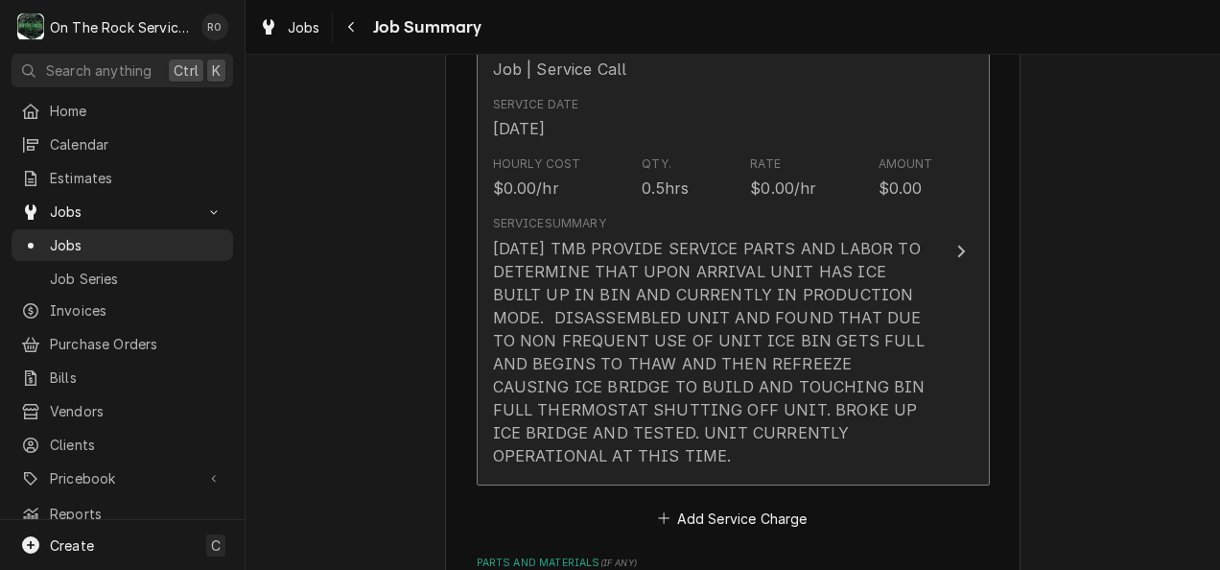
click at [817, 438] on div "[DATE] TMB PROVIDE SERVICE PARTS AND LABOR TO DETERMINE THAT UPON ARRIVAL UNIT …" at bounding box center [713, 352] width 440 height 230
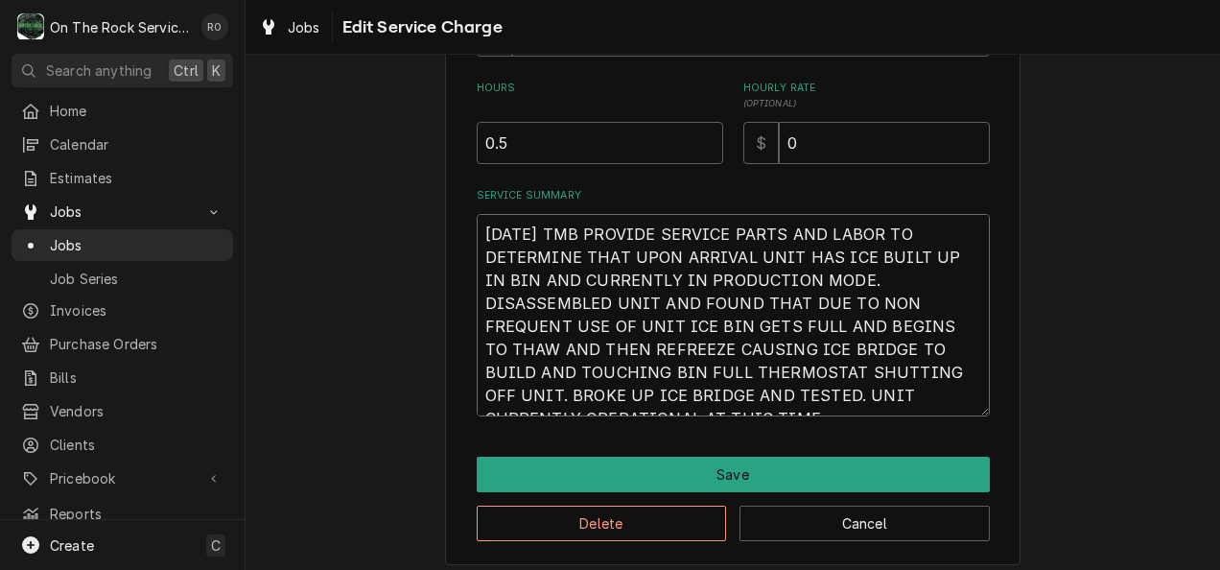
scroll to position [23, 0]
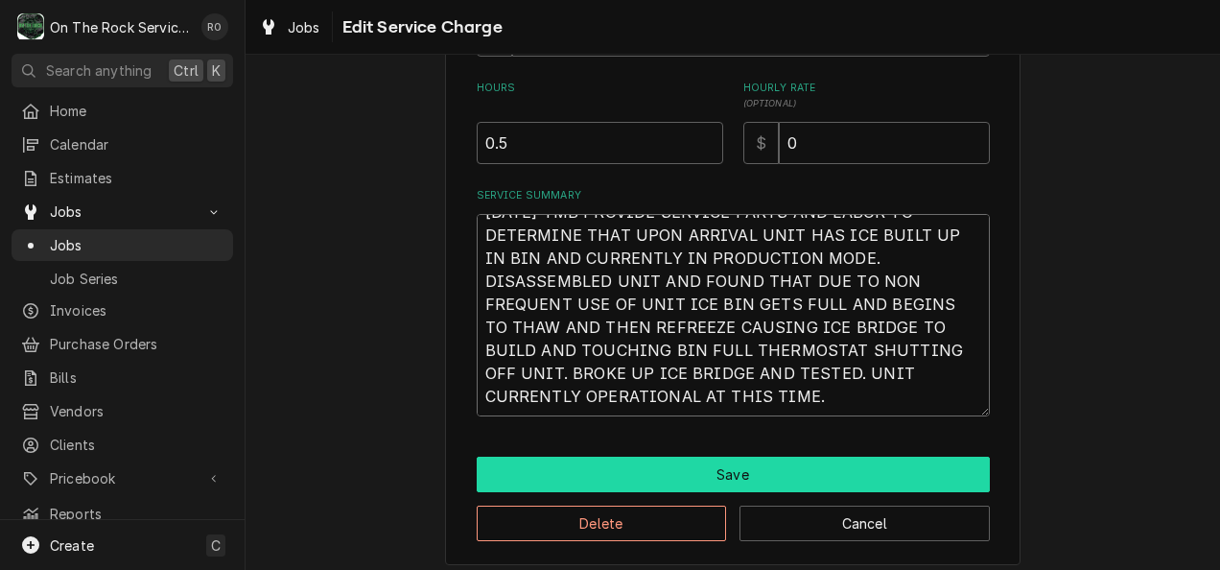
drag, startPoint x: 476, startPoint y: 230, endPoint x: 837, endPoint y: 461, distance: 429.0
click at [837, 461] on div "Use the fields below to edit this service charge Short Description Job | Servic…" at bounding box center [732, 57] width 575 height 1015
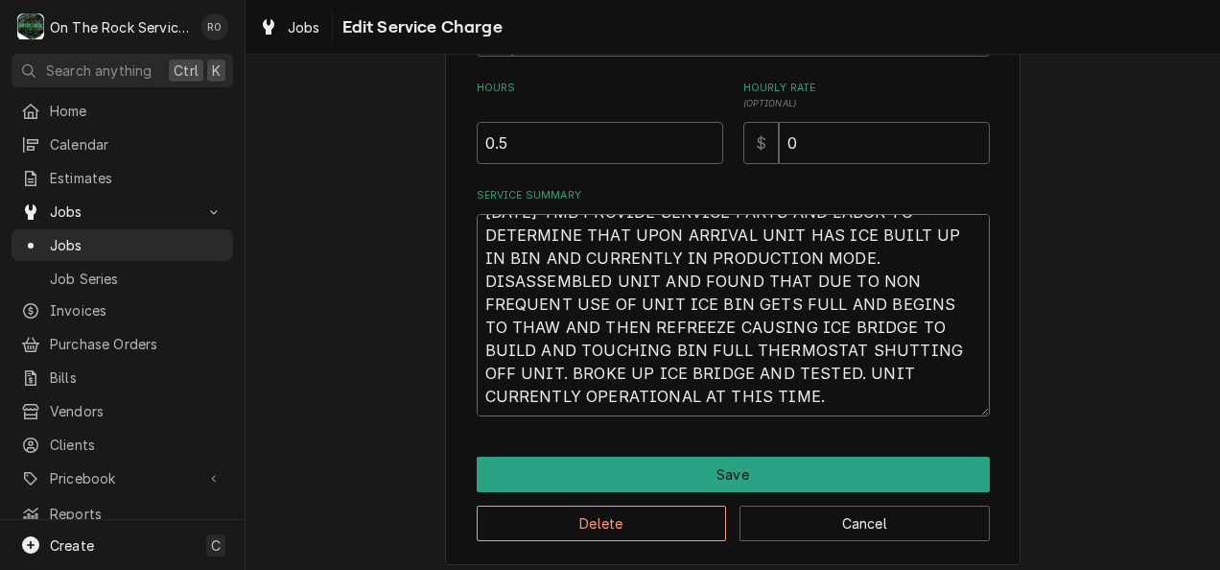
type textarea "x"
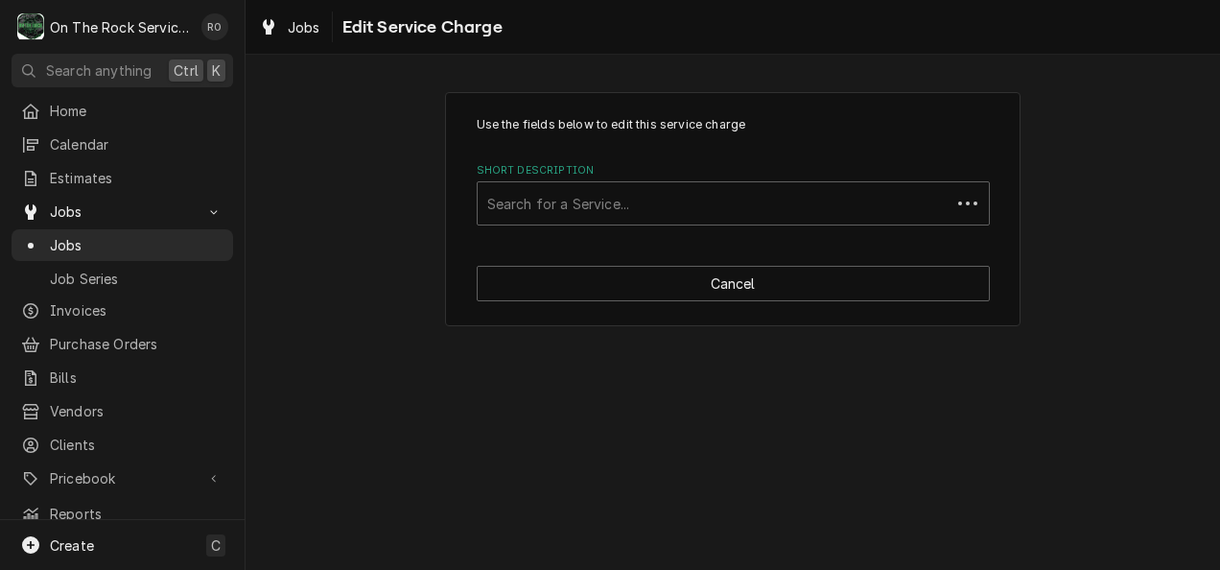
scroll to position [0, 0]
click at [907, 182] on div "Search for a Service..." at bounding box center [732, 203] width 511 height 42
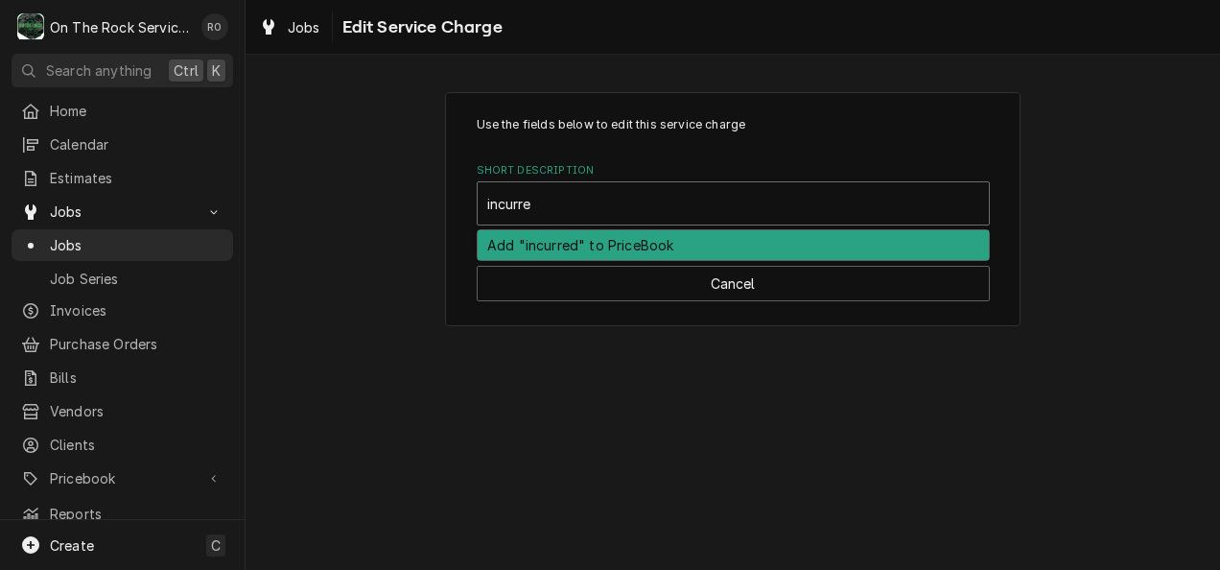
type input "incurred"
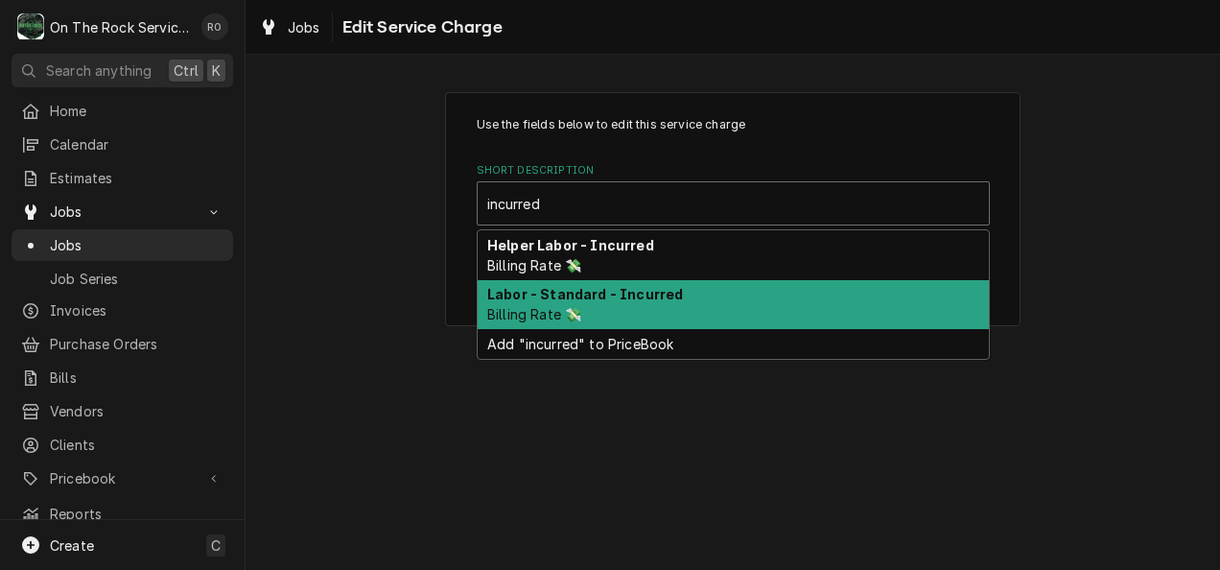
click at [851, 308] on div "Labor - Standard - Incurred Billing Rate 💸" at bounding box center [732, 305] width 511 height 50
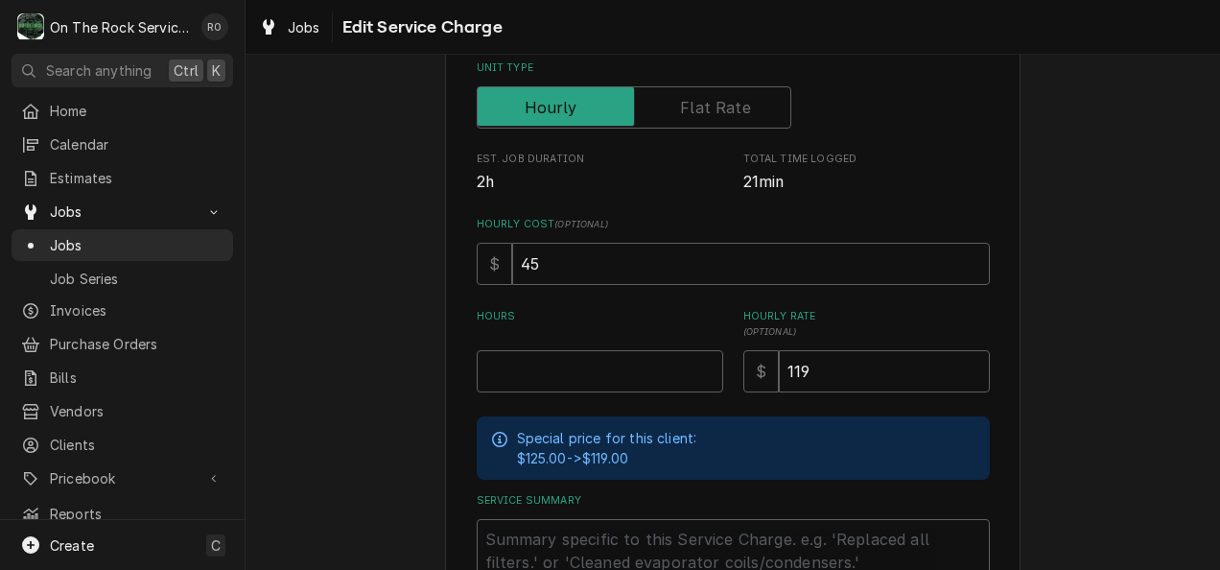
scroll to position [336, 0]
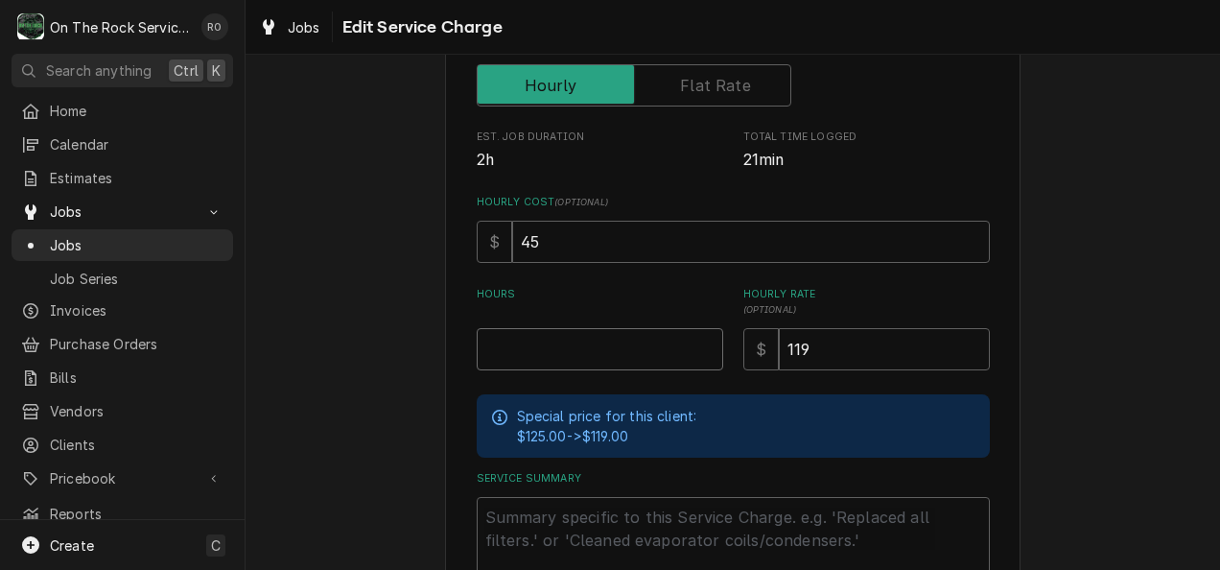
click at [621, 351] on input "Hours" at bounding box center [600, 349] width 246 height 42
type textarea "x"
type input "1"
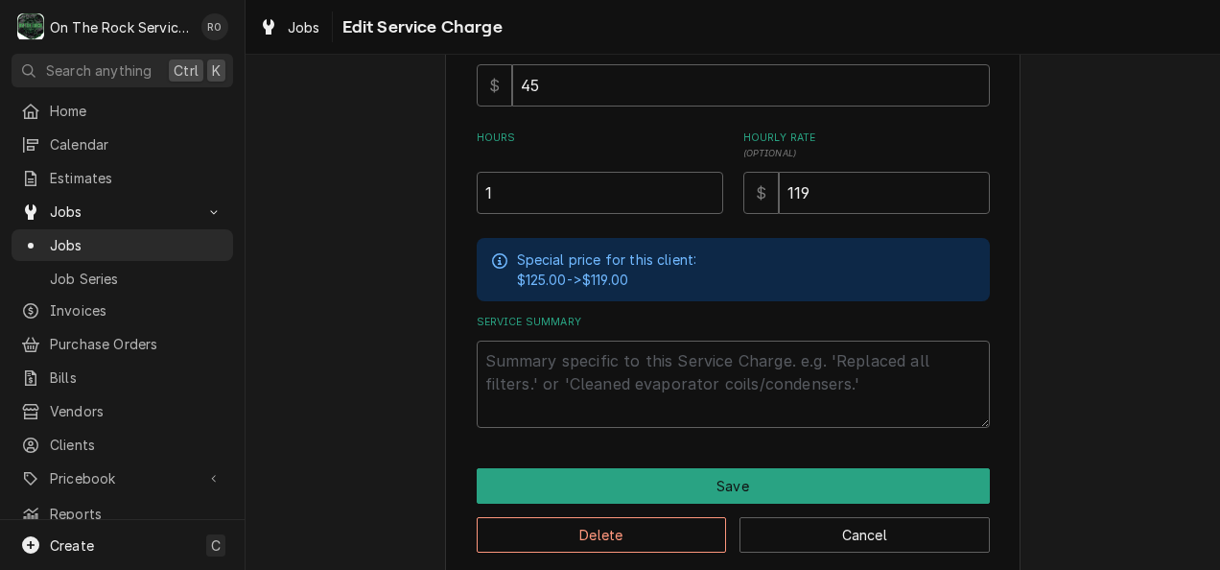
scroll to position [493, 0]
click at [616, 359] on textarea "Service Summary" at bounding box center [733, 382] width 513 height 87
paste textarea "[DATE] TMB PROVIDE SERVICE PARTS AND LABOR TO DETERMINE THAT UPON ARRIVAL UNIT …"
type textarea "x"
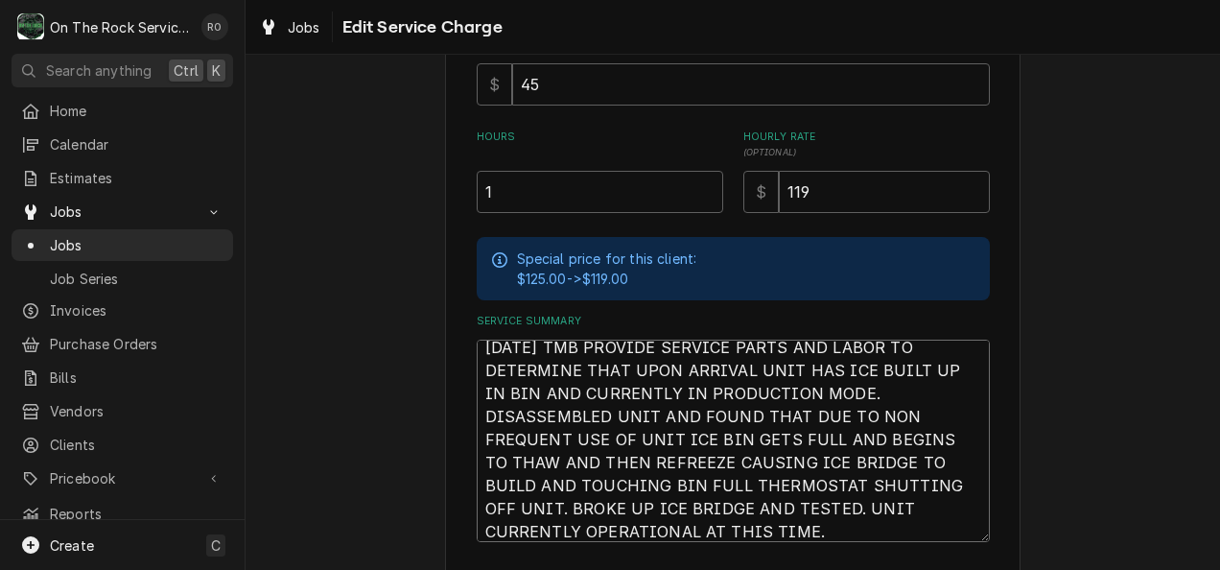
scroll to position [23, 0]
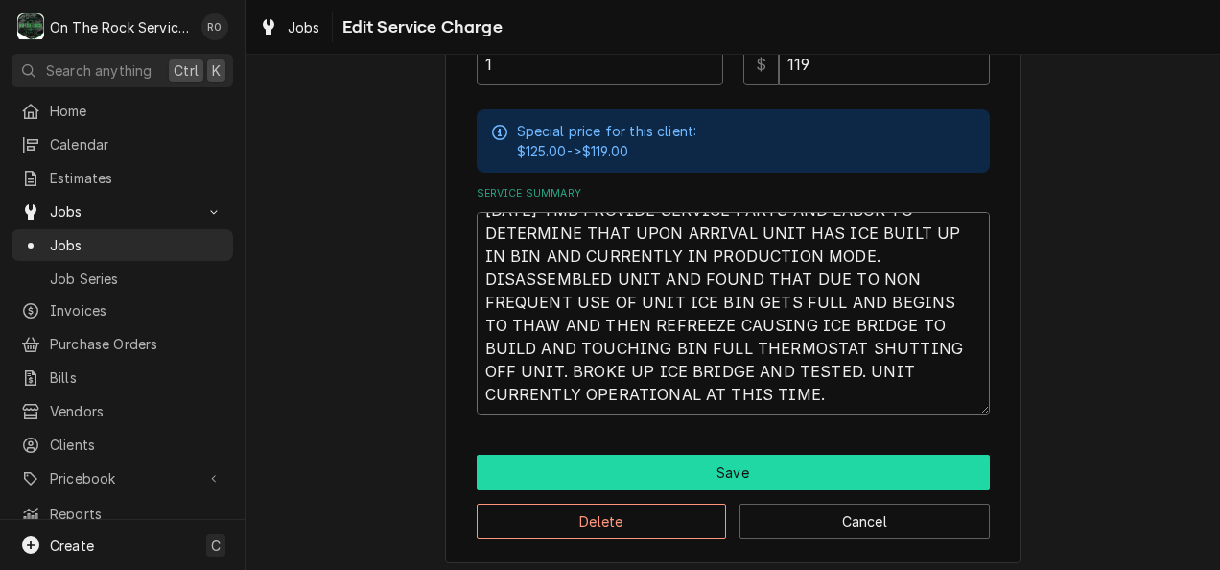
type textarea "[DATE] TMB PROVIDE SERVICE PARTS AND LABOR TO DETERMINE THAT UPON ARRIVAL UNIT …"
click at [948, 460] on button "Save" at bounding box center [733, 471] width 513 height 35
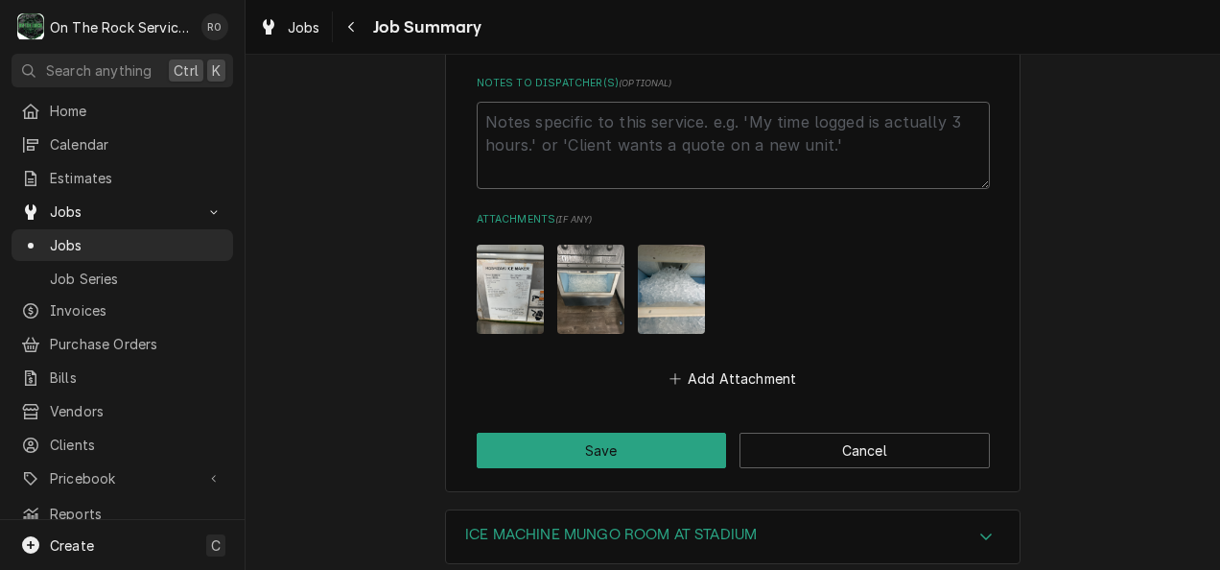
scroll to position [1485, 0]
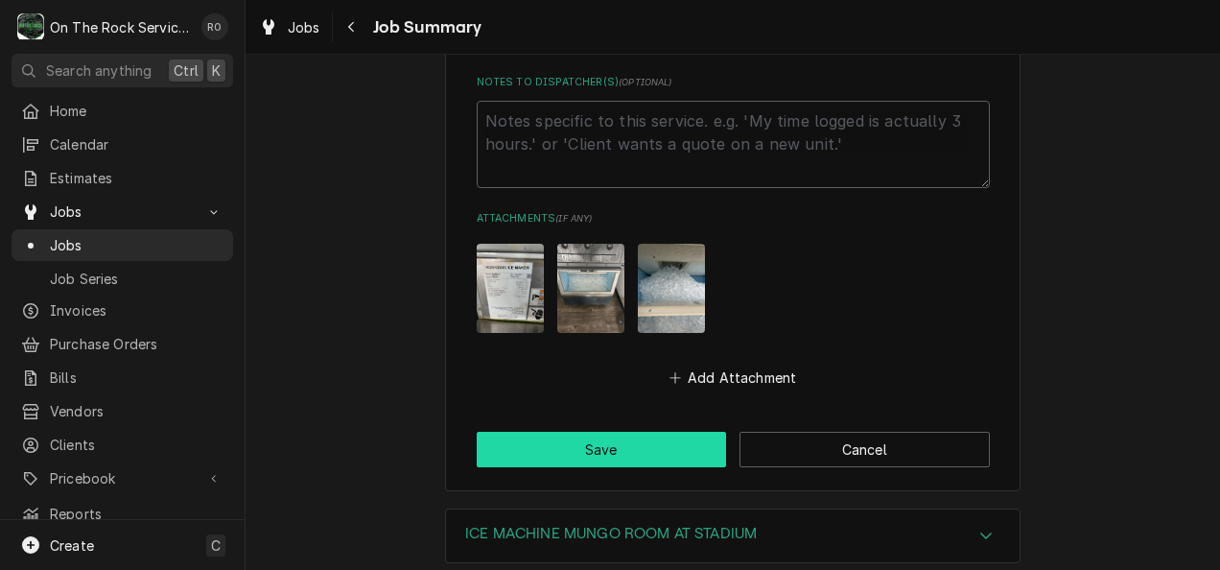
click at [630, 454] on button "Save" at bounding box center [602, 448] width 250 height 35
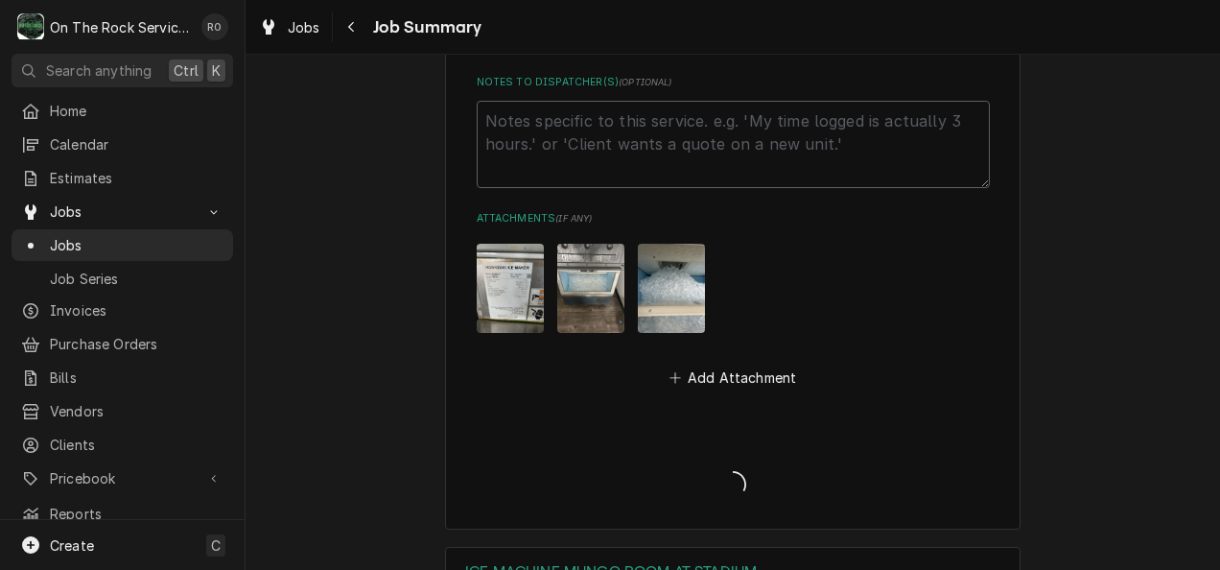
type textarea "x"
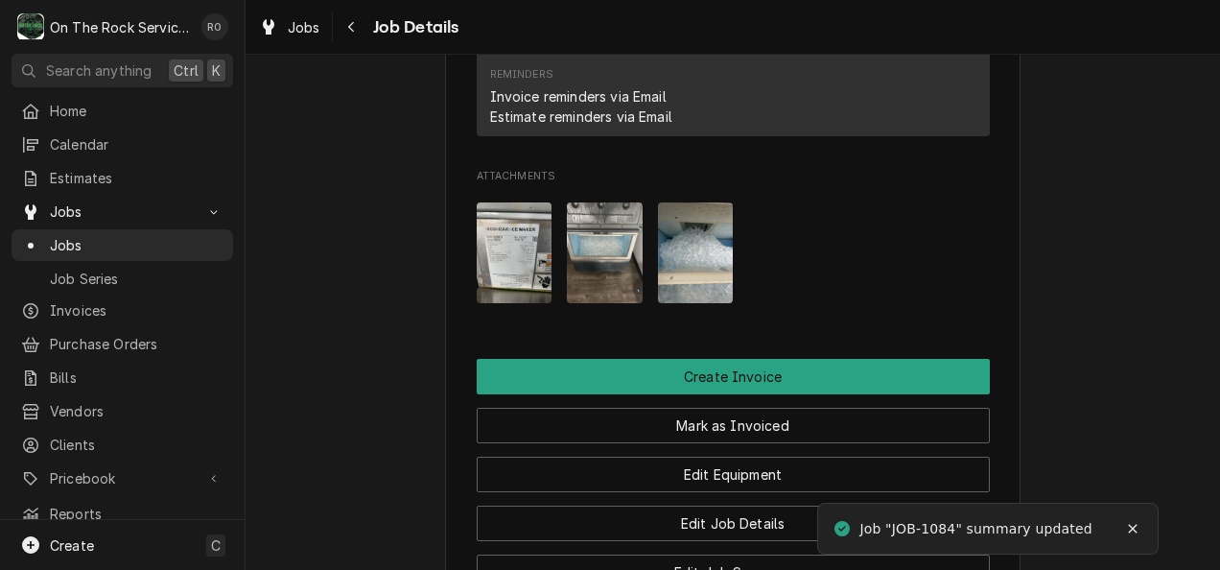
scroll to position [1655, 0]
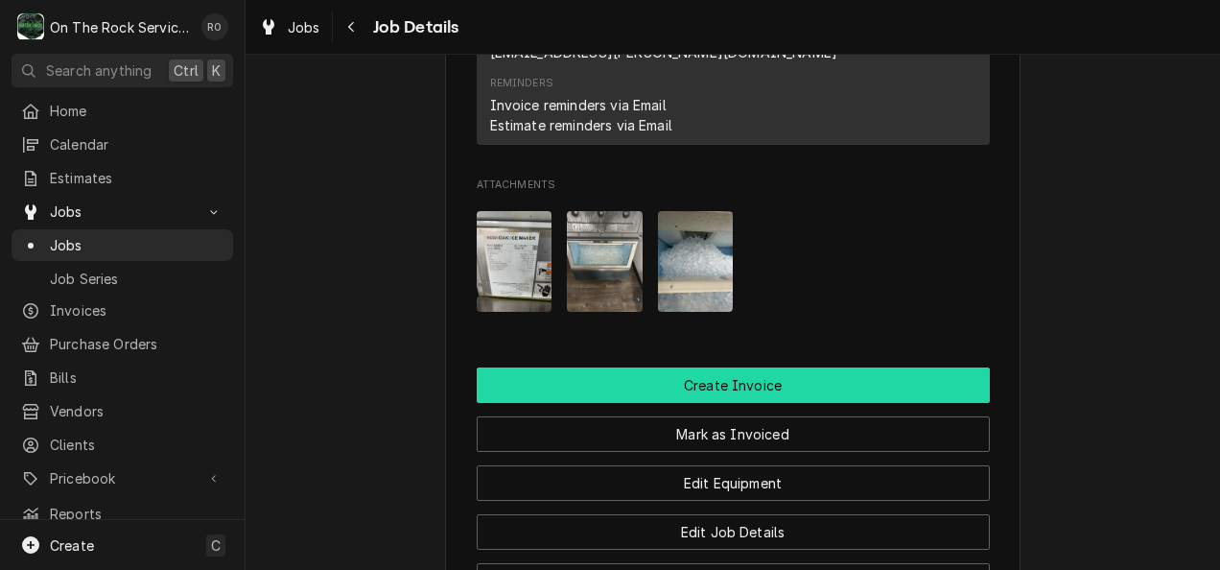
click at [867, 367] on button "Create Invoice" at bounding box center [733, 384] width 513 height 35
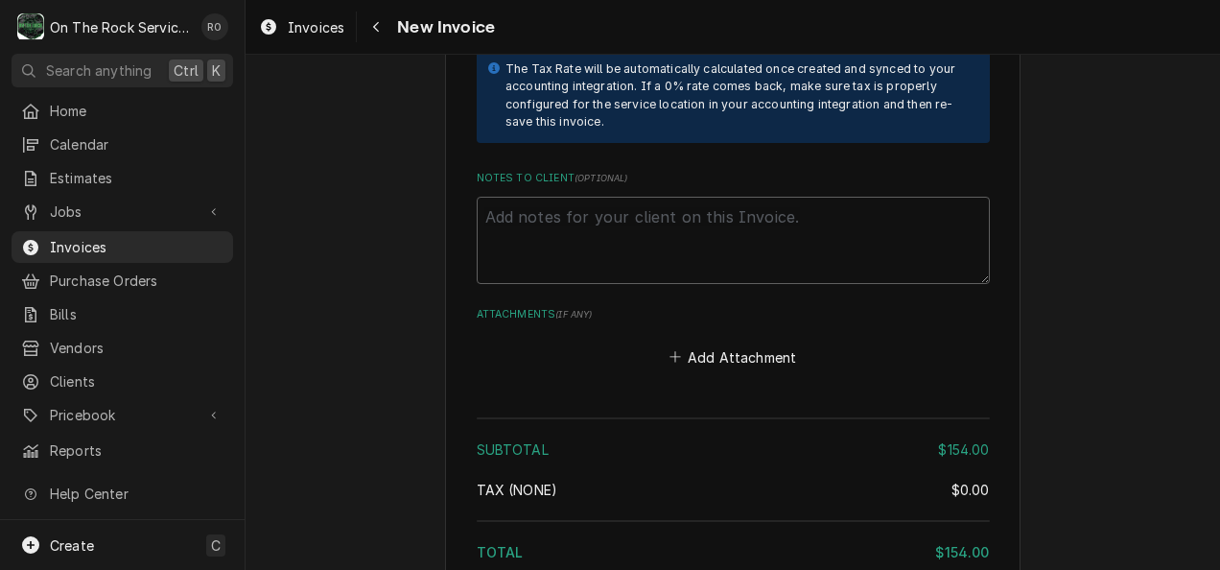
click at [892, 91] on div "The Tax Rate will be automatically calculated once created and synced to your a…" at bounding box center [737, 95] width 465 height 71
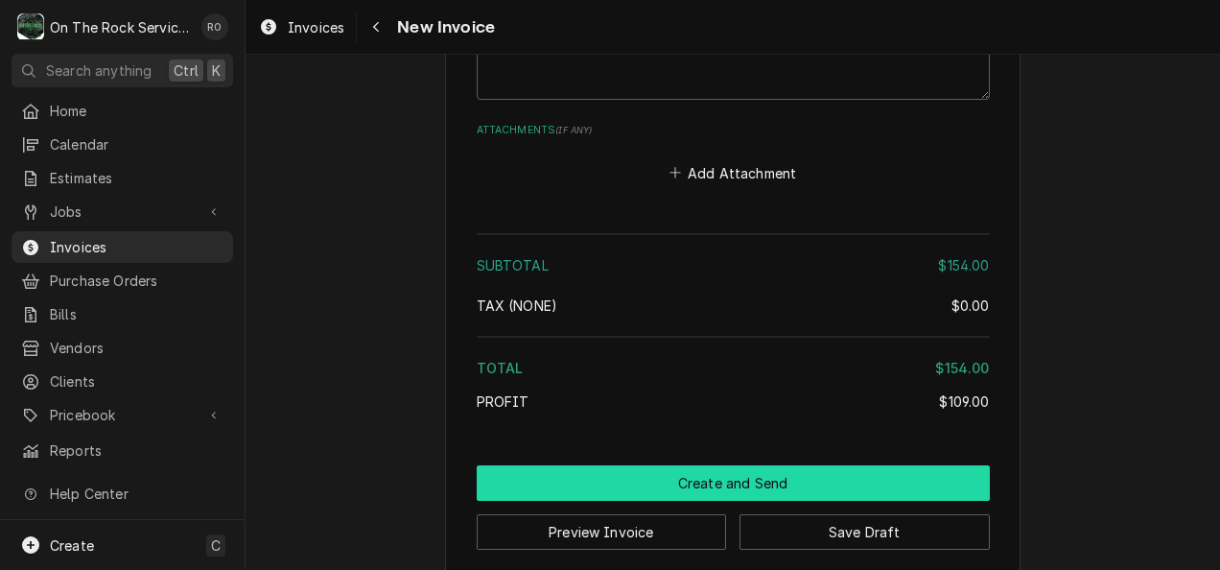
click at [808, 477] on button "Create and Send" at bounding box center [733, 482] width 513 height 35
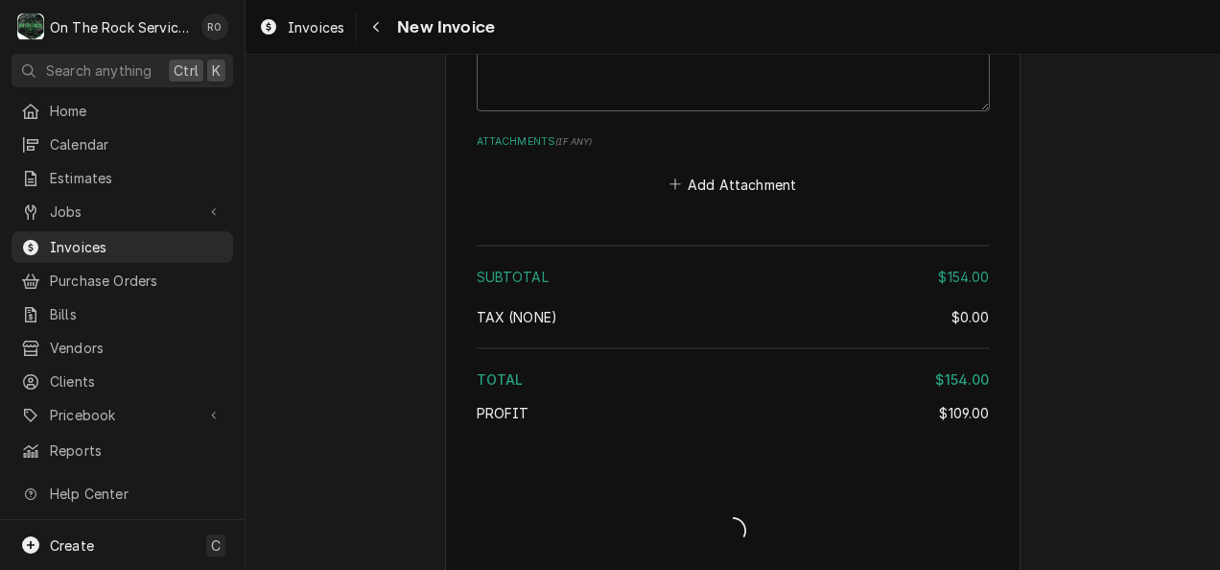
type textarea "x"
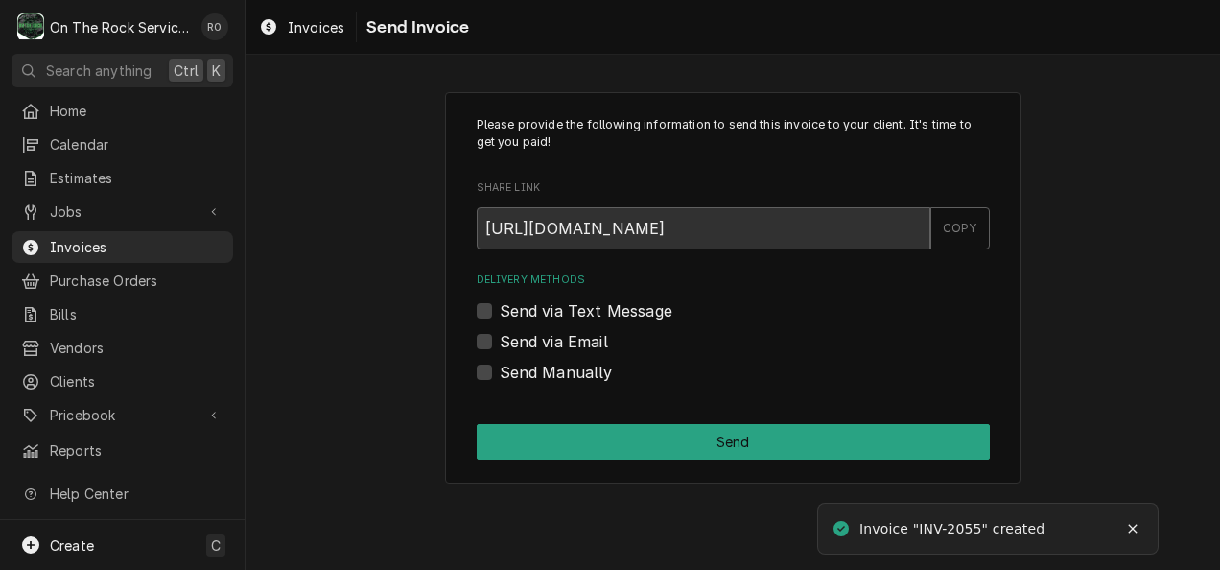
click at [528, 337] on label "Send via Email" at bounding box center [554, 341] width 108 height 23
click at [528, 337] on input "Send via Email" at bounding box center [756, 351] width 513 height 42
checkbox input "true"
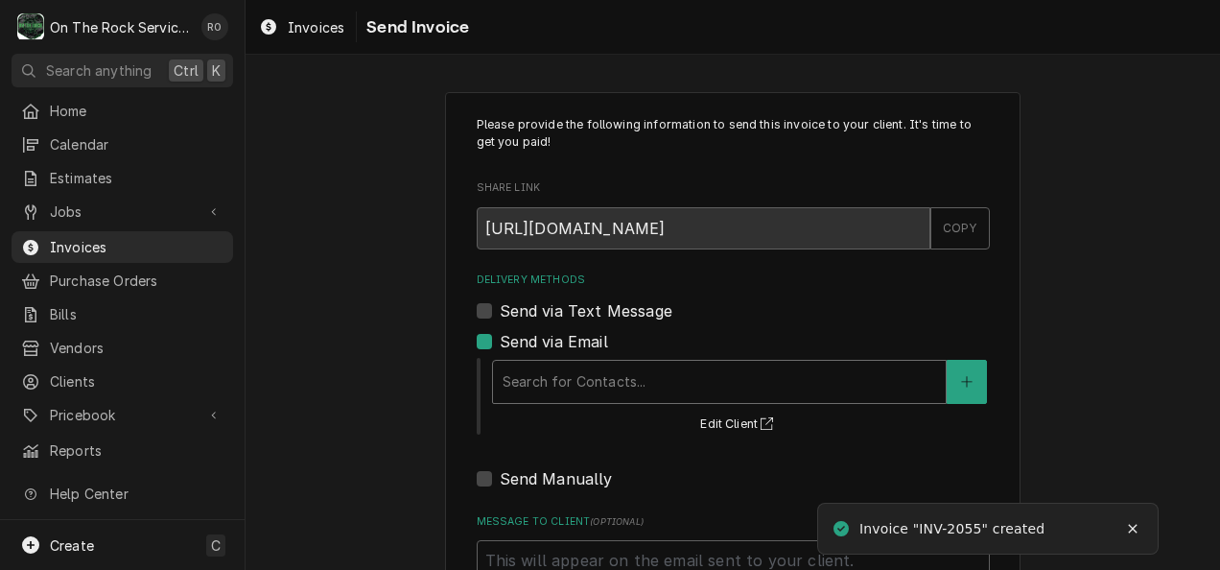
click at [537, 384] on div "Delivery Methods" at bounding box center [718, 381] width 433 height 35
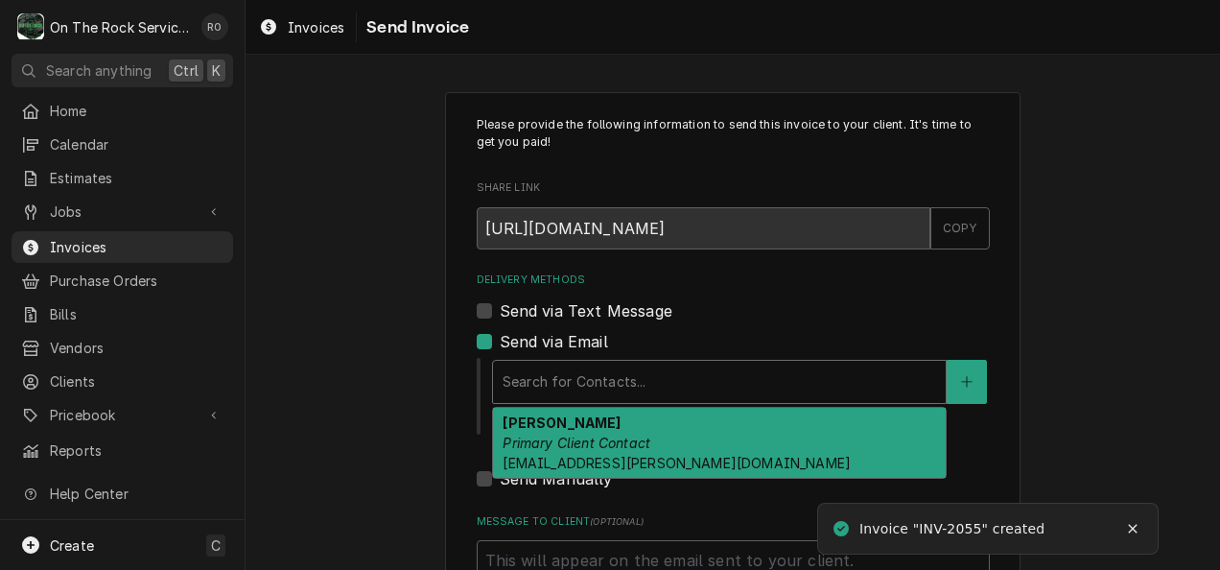
click at [552, 427] on strong "Ken Petit" at bounding box center [561, 422] width 118 height 16
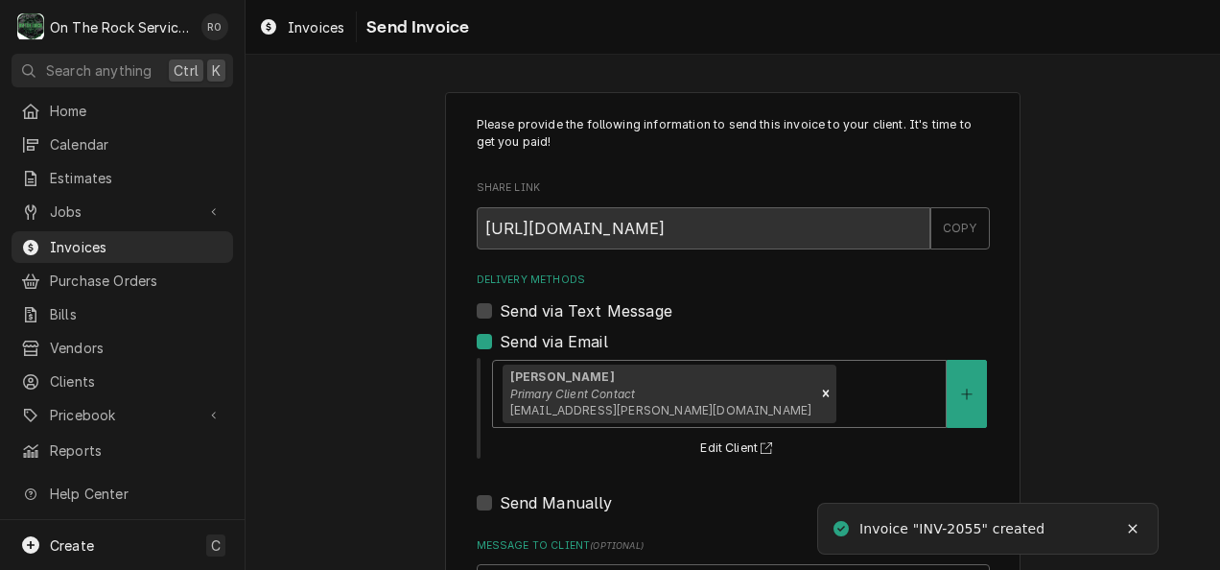
scroll to position [198, 0]
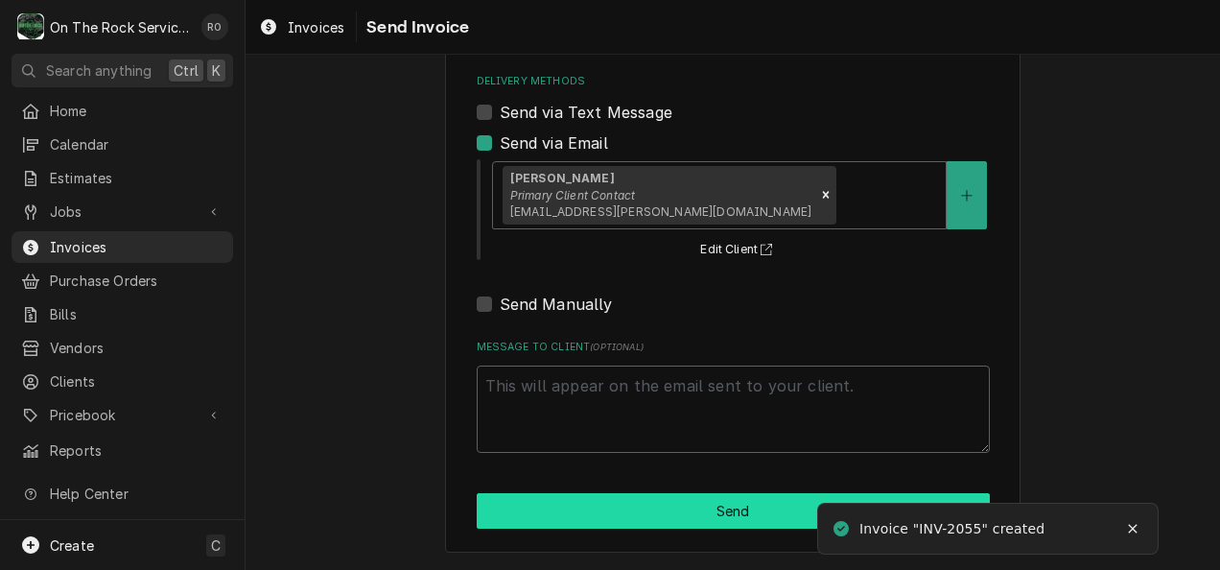
click at [595, 508] on button "Send" at bounding box center [733, 510] width 513 height 35
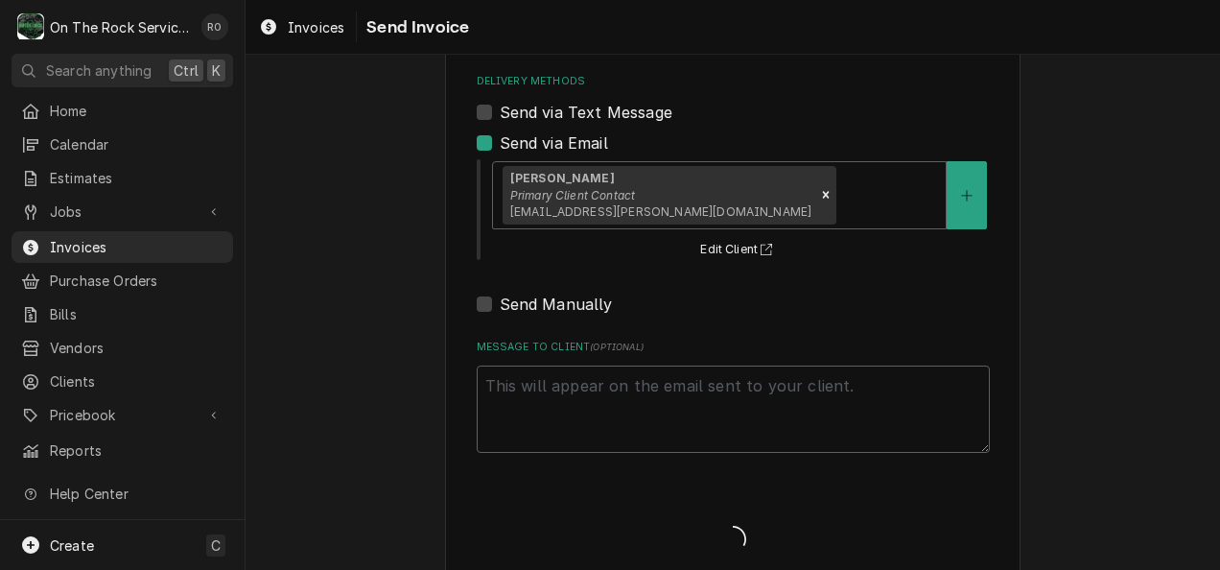
type textarea "x"
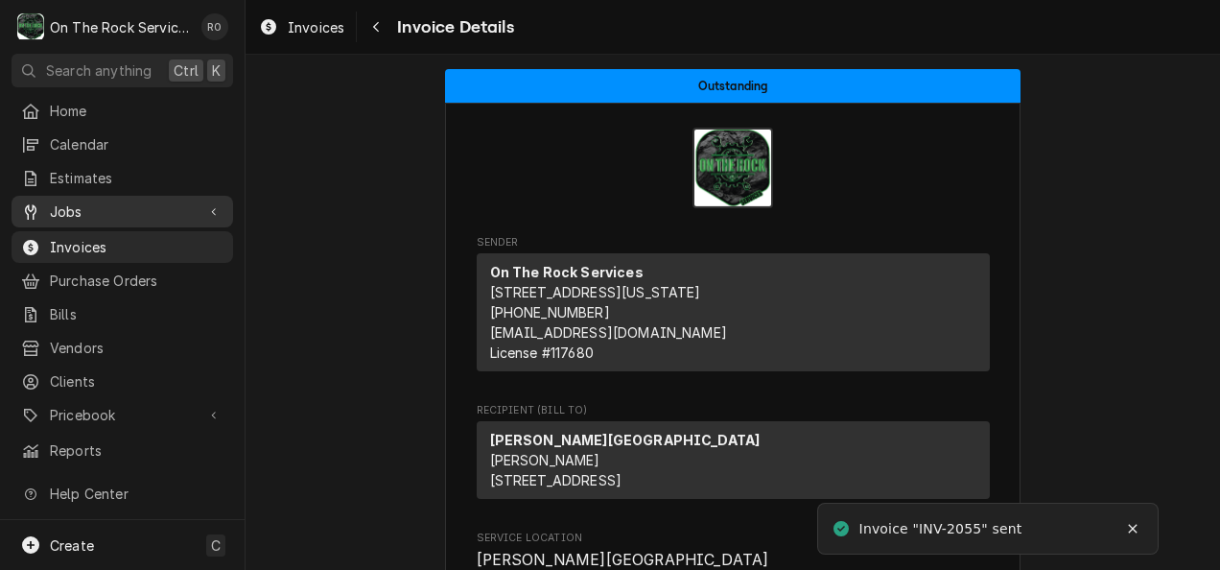
click at [147, 196] on link "Jobs" at bounding box center [122, 212] width 221 height 32
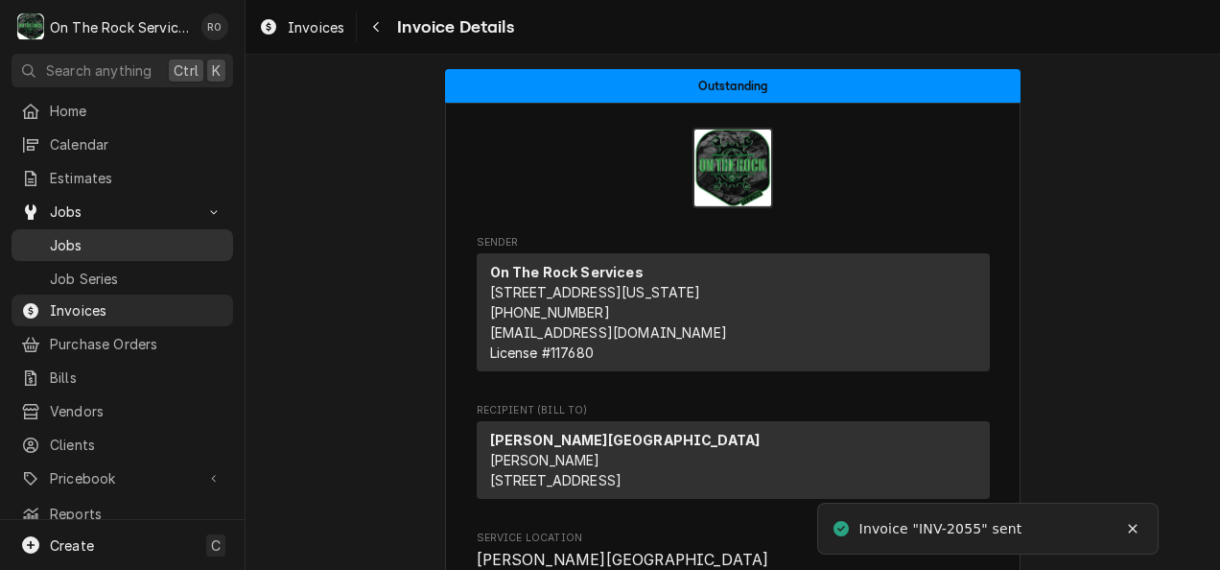
click at [145, 235] on span "Jobs" at bounding box center [137, 245] width 174 height 20
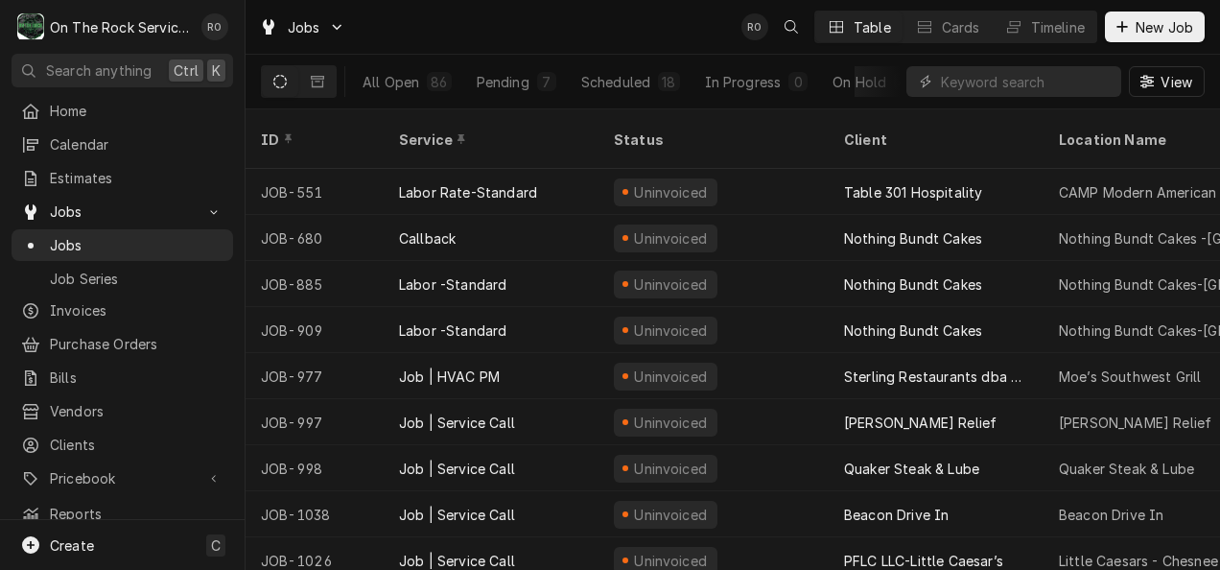
scroll to position [0, 149]
click at [817, 88] on div "Completed" at bounding box center [831, 82] width 72 height 20
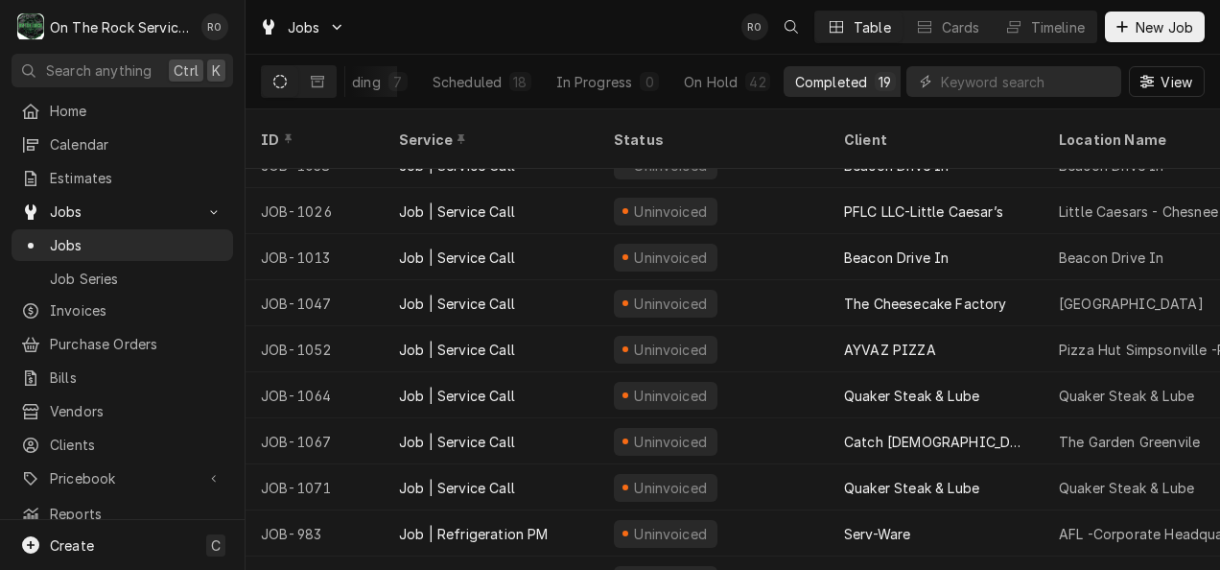
scroll to position [464, 0]
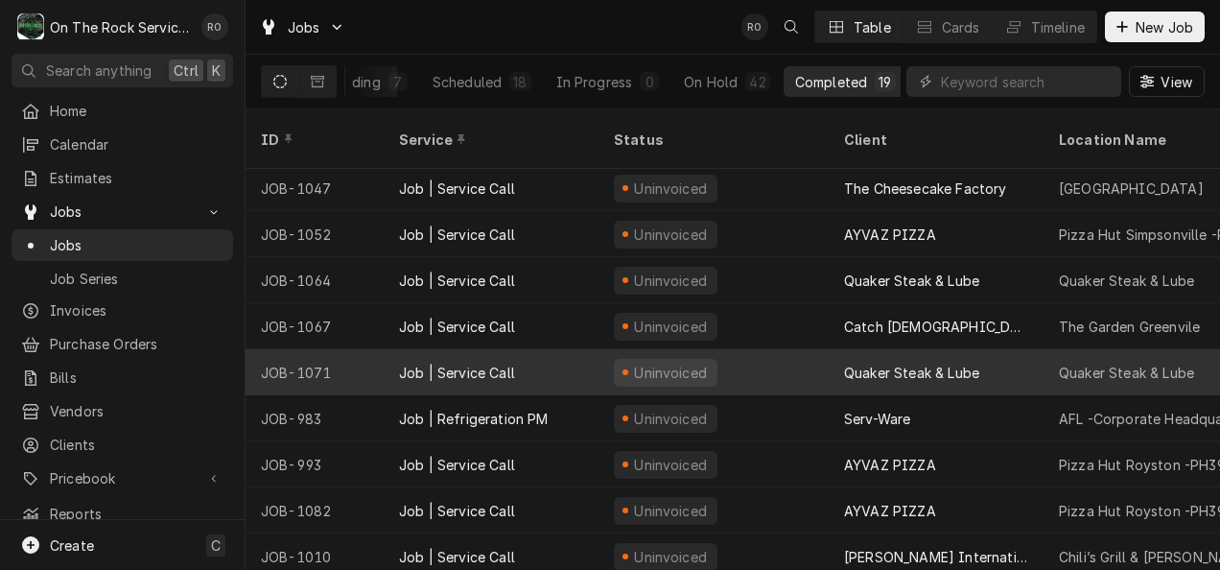
click at [780, 353] on div "Uninvoiced" at bounding box center [713, 372] width 230 height 46
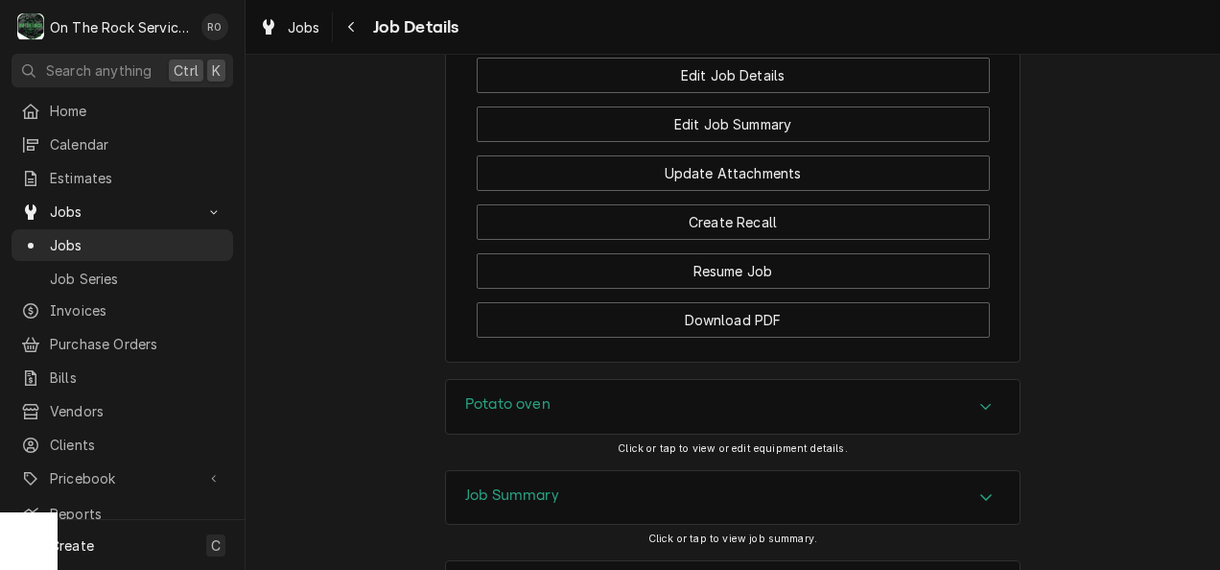
scroll to position [2316, 0]
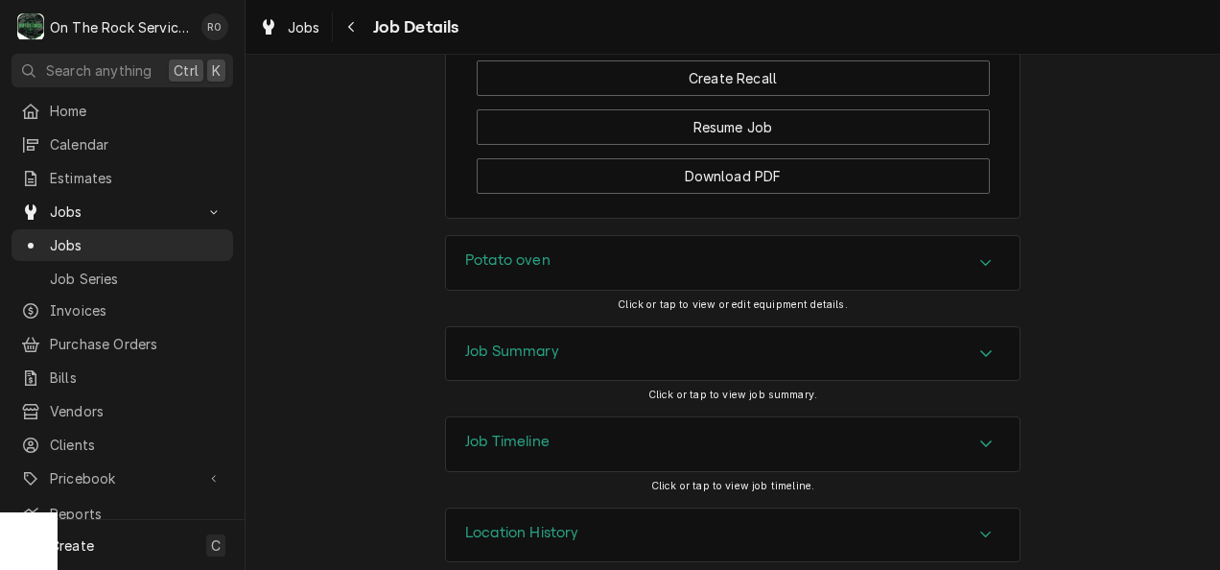
click at [983, 255] on icon "Accordion Header" at bounding box center [985, 262] width 13 height 15
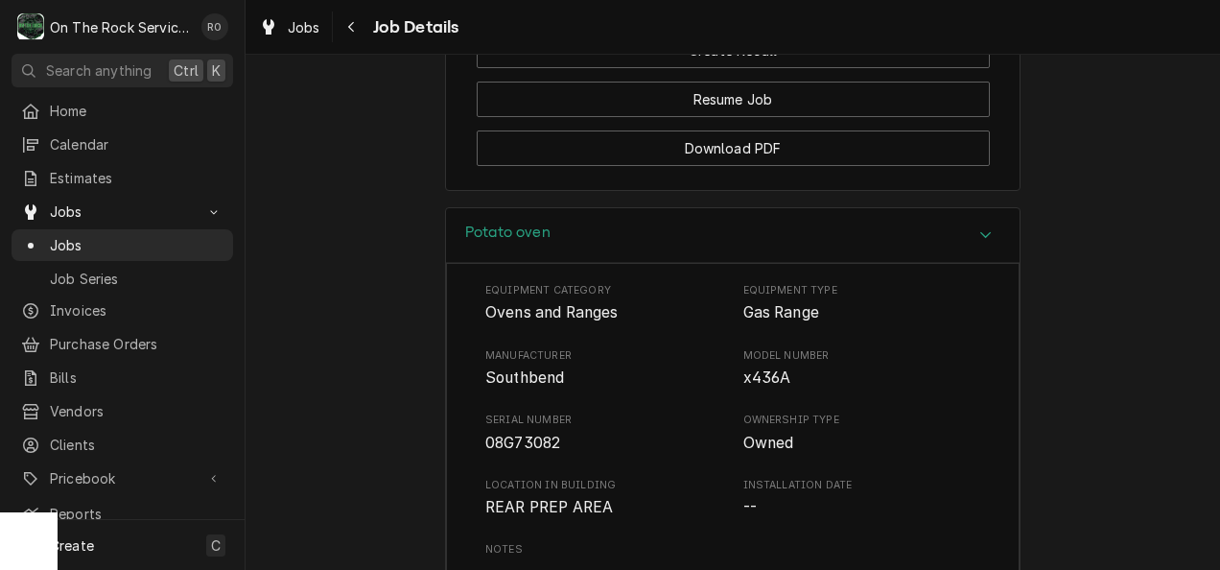
scroll to position [2242, 0]
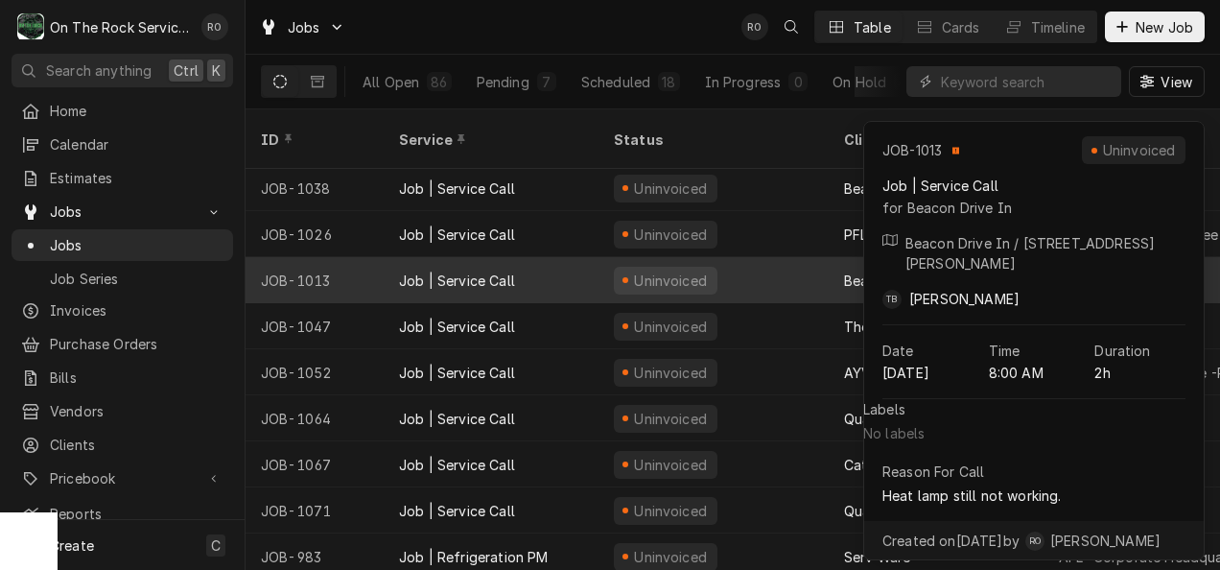
scroll to position [326, 0]
click at [665, 274] on div "Uninvoiced" at bounding box center [713, 280] width 230 height 46
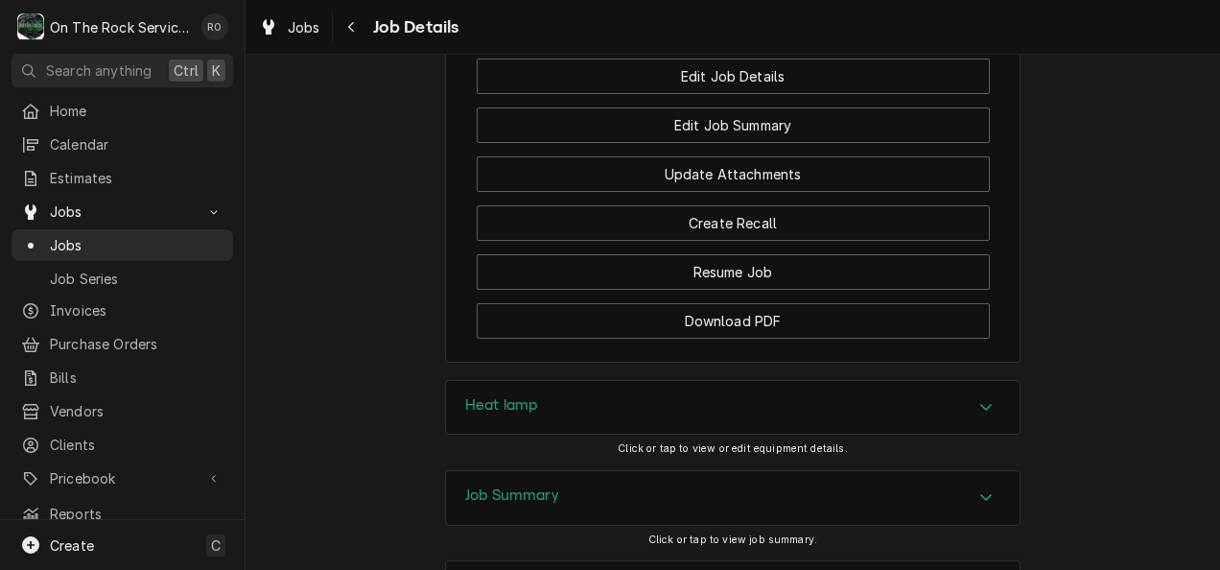
scroll to position [1555, 0]
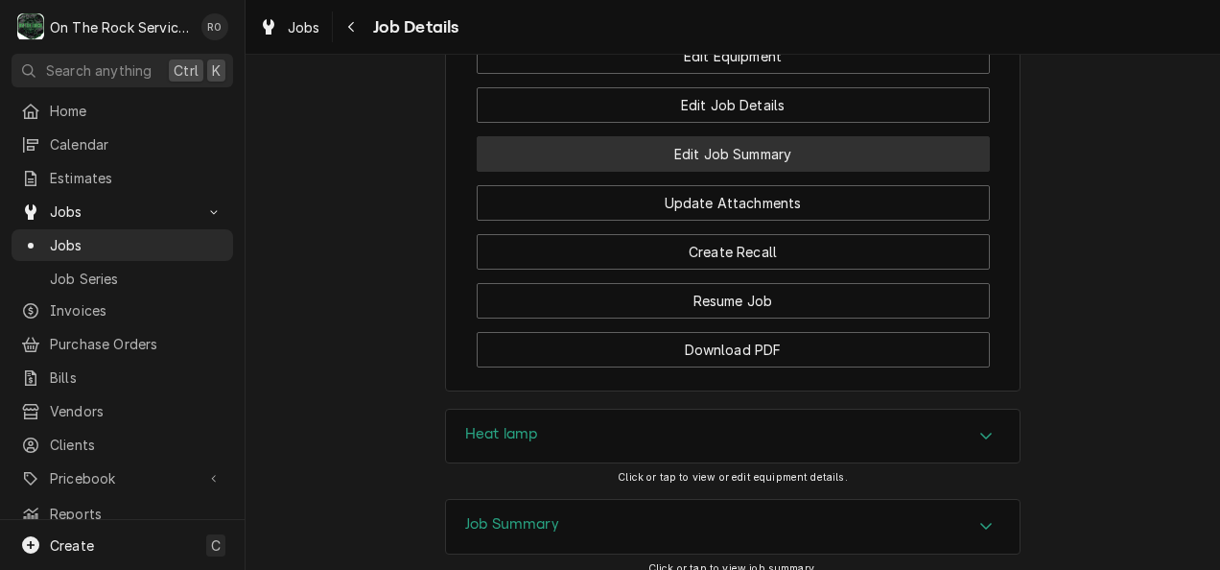
click at [871, 172] on button "Edit Job Summary" at bounding box center [733, 153] width 513 height 35
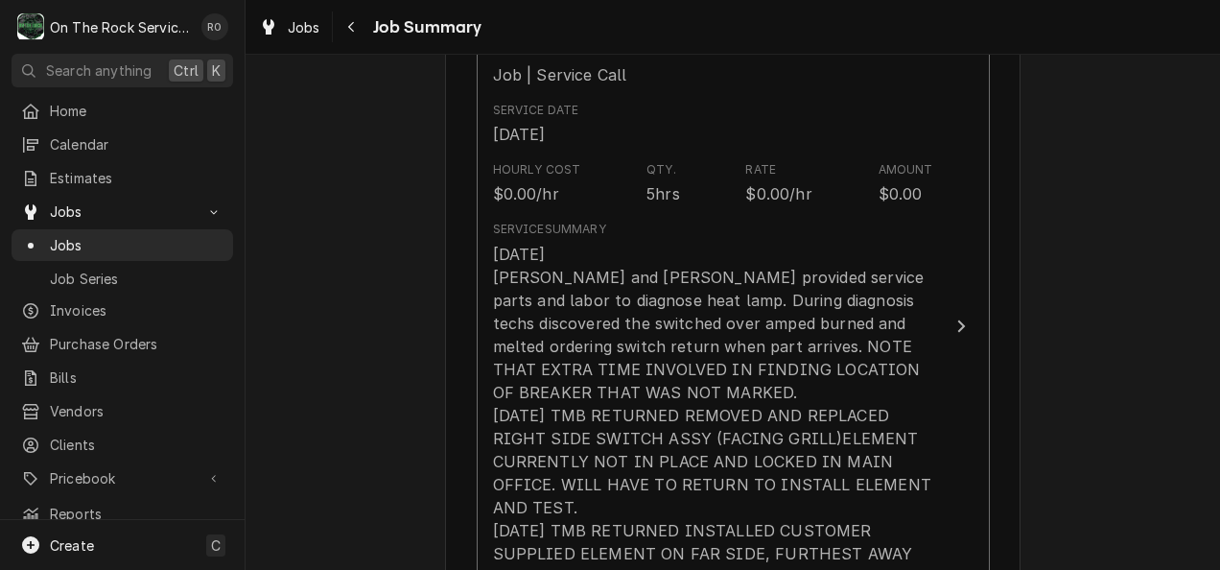
scroll to position [524, 0]
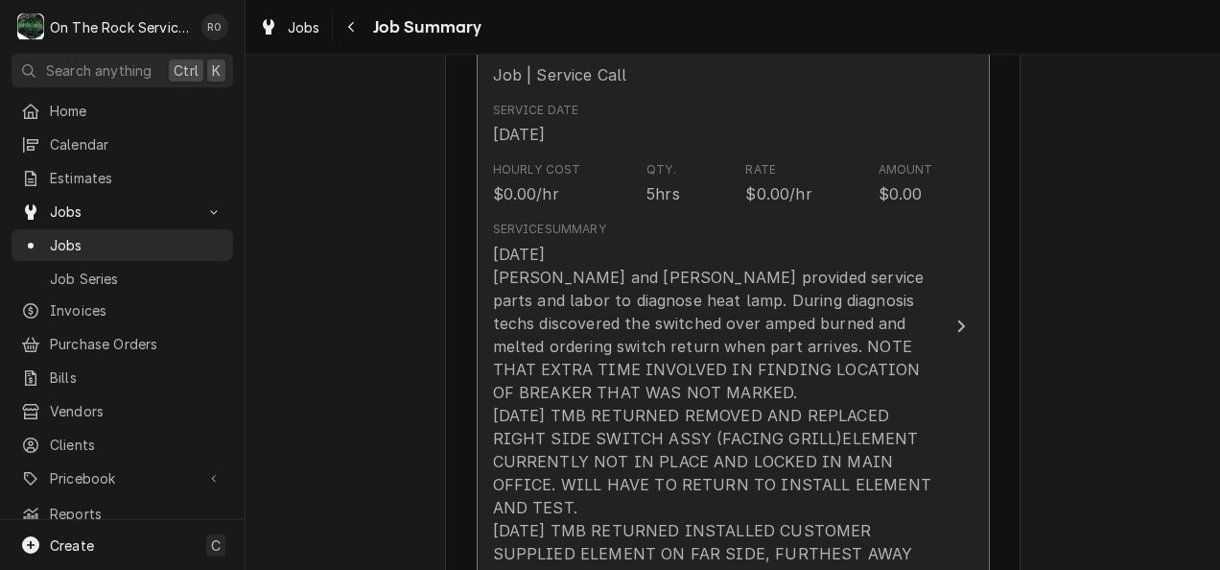
click at [869, 336] on div "[DATE] [PERSON_NAME] and [PERSON_NAME] provided service parts and labor to diag…" at bounding box center [713, 427] width 440 height 368
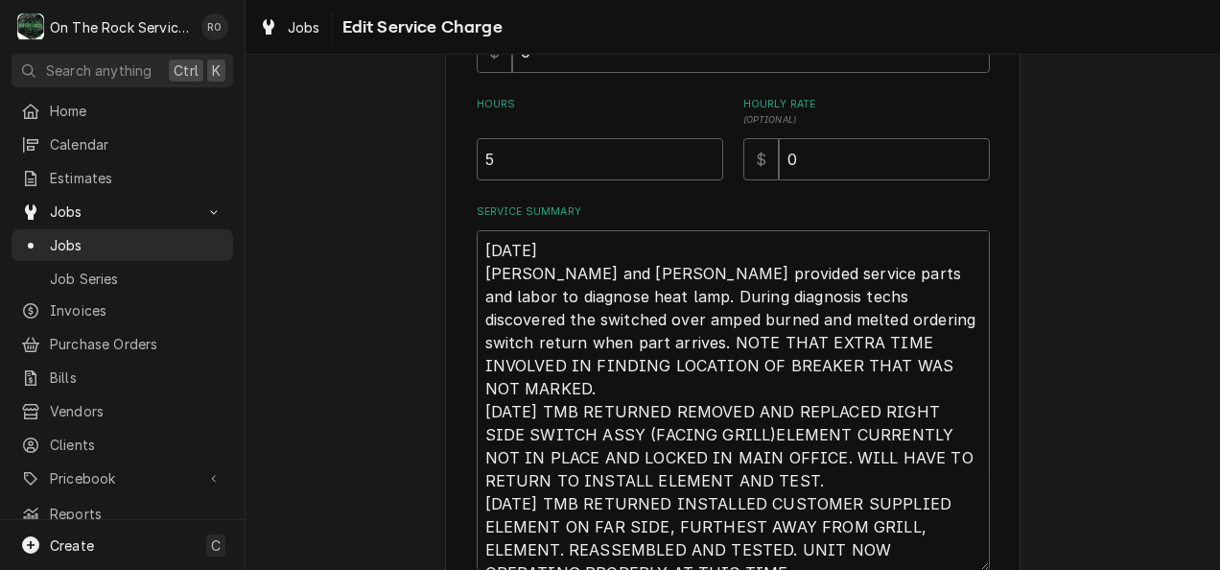
scroll to position [692, 0]
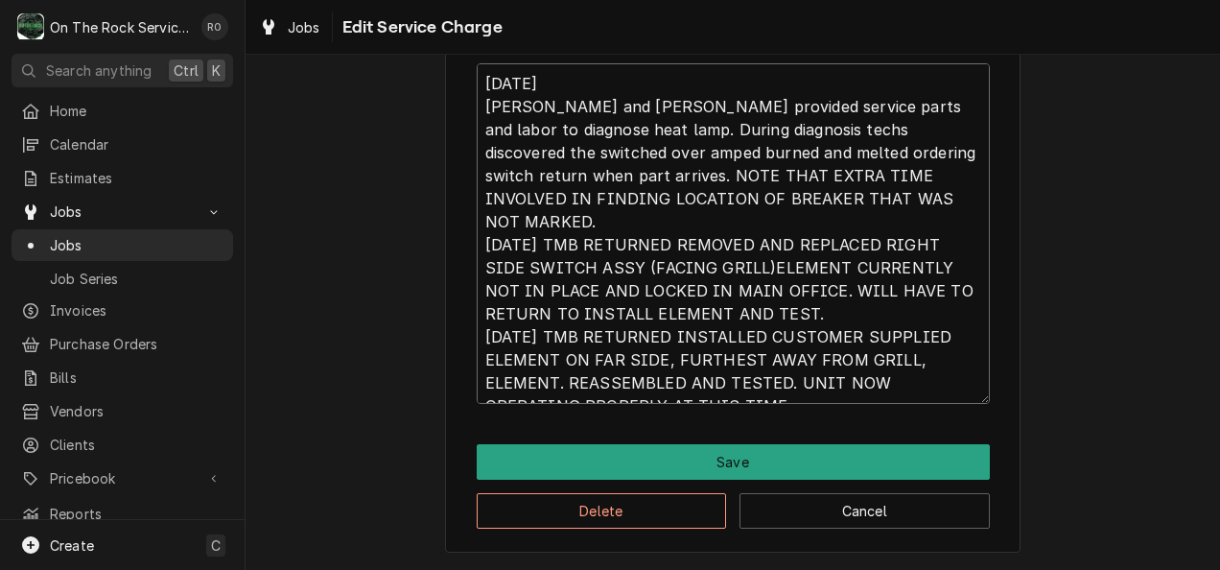
drag, startPoint x: 726, startPoint y: 366, endPoint x: 464, endPoint y: 119, distance: 360.1
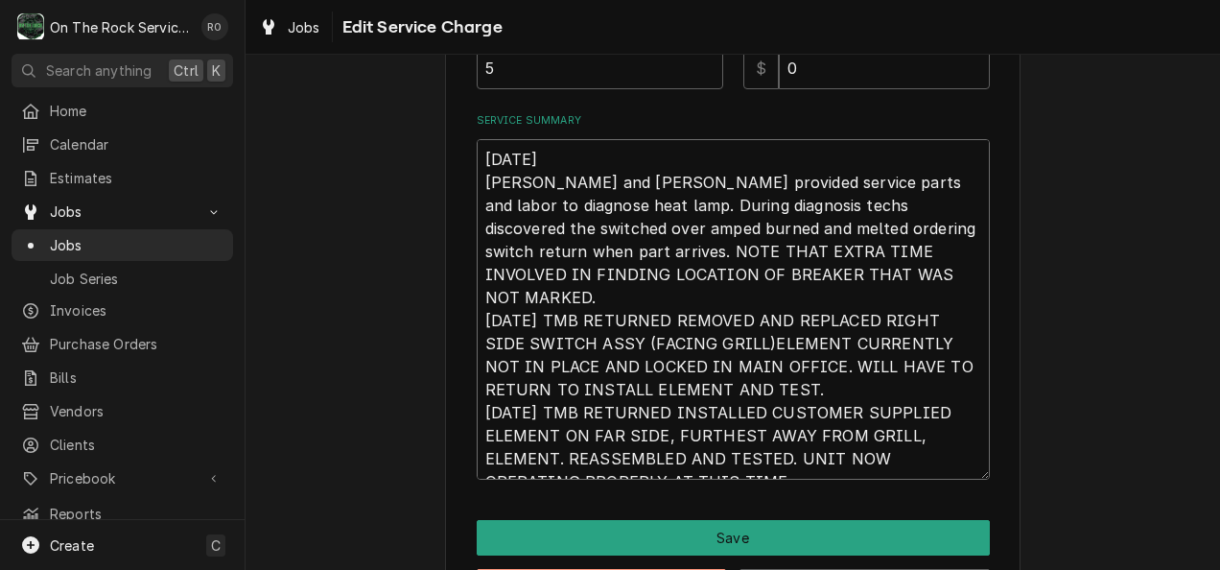
scroll to position [523, 0]
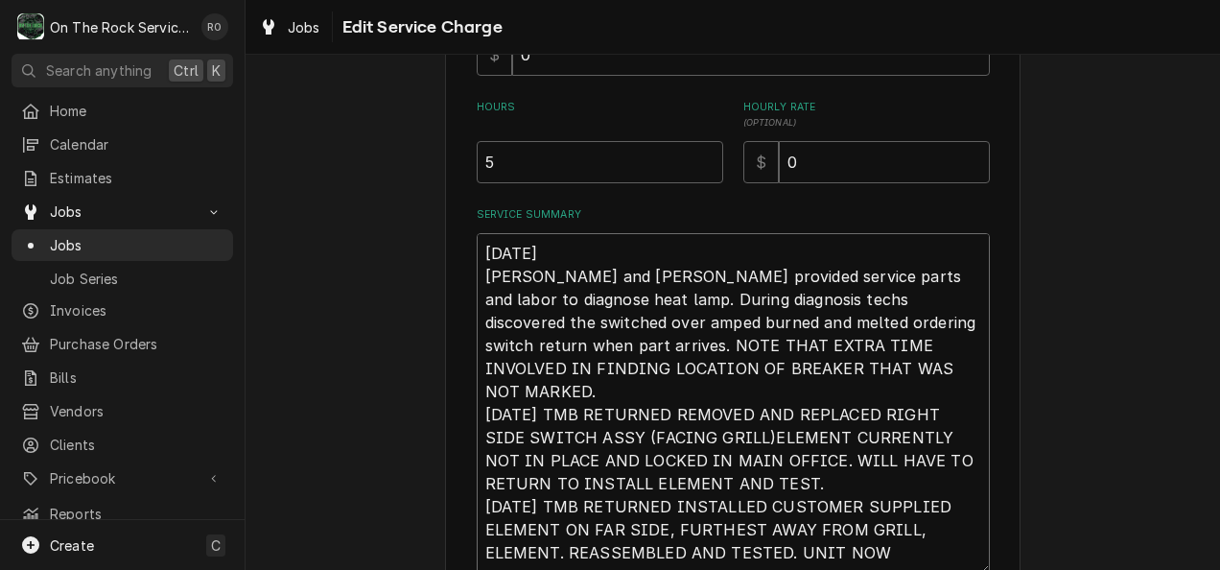
drag, startPoint x: 734, startPoint y: 376, endPoint x: 441, endPoint y: 54, distance: 435.7
click at [441, 54] on div "Jobs Edit Service Charge Use the fields below to edit this service charge Short…" at bounding box center [732, 285] width 974 height 570
type textarea "x"
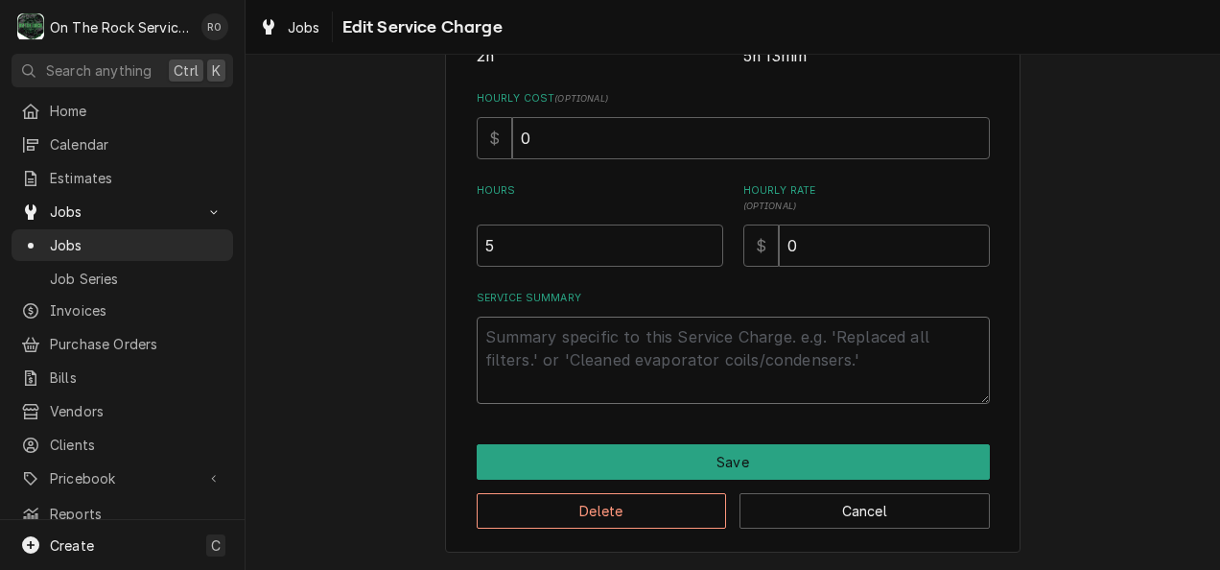
scroll to position [0, 0]
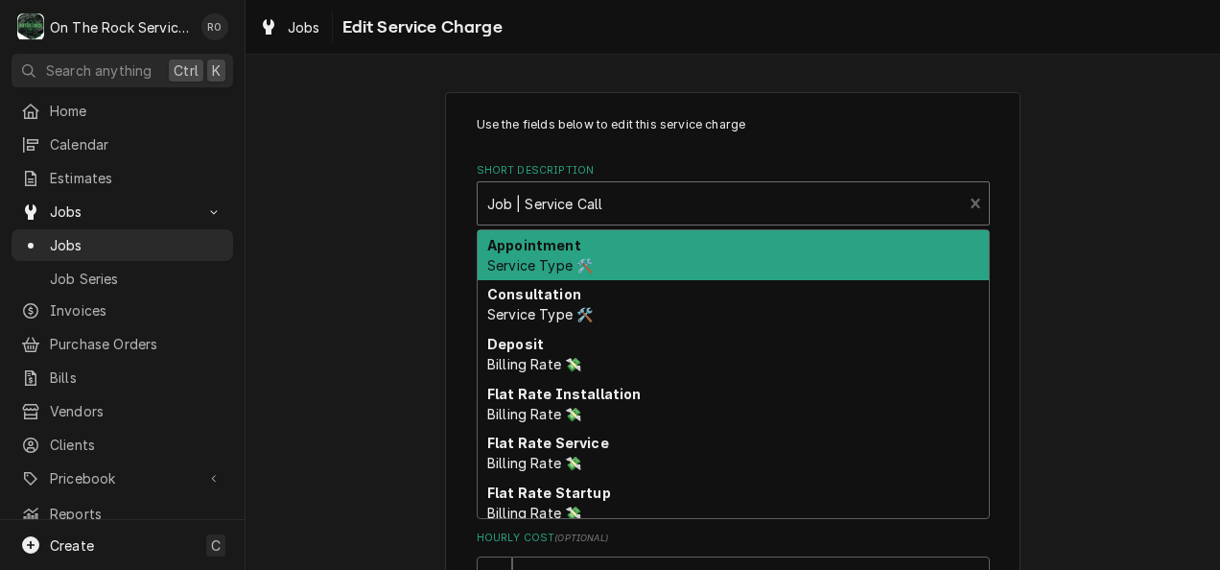
type textarea "x"
click at [820, 211] on div "Short Description" at bounding box center [720, 203] width 466 height 35
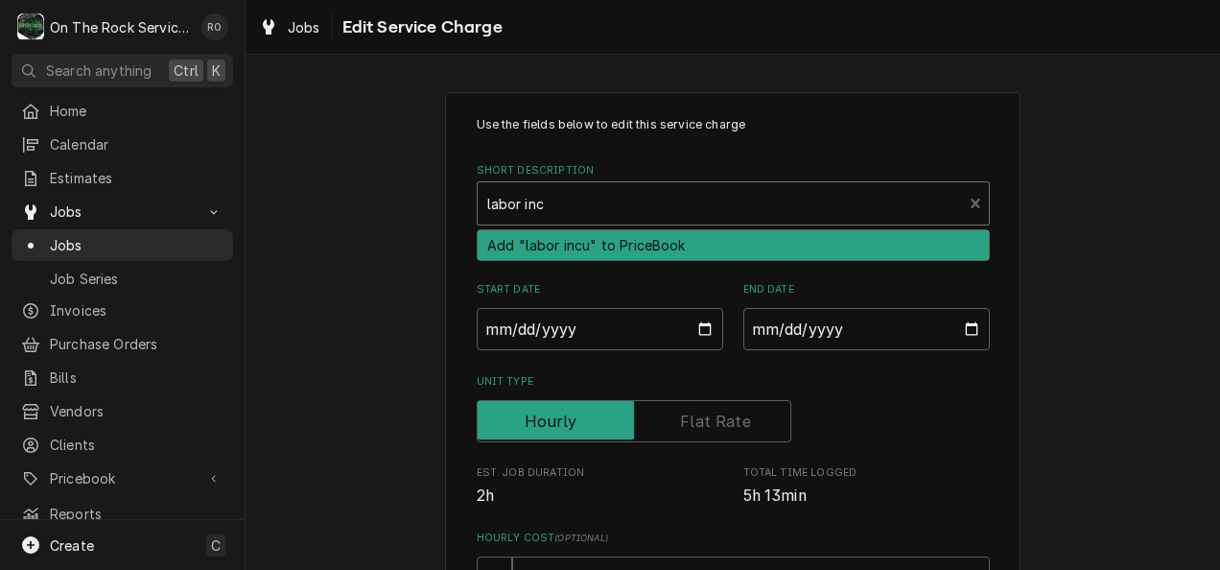
type input "labor incu"
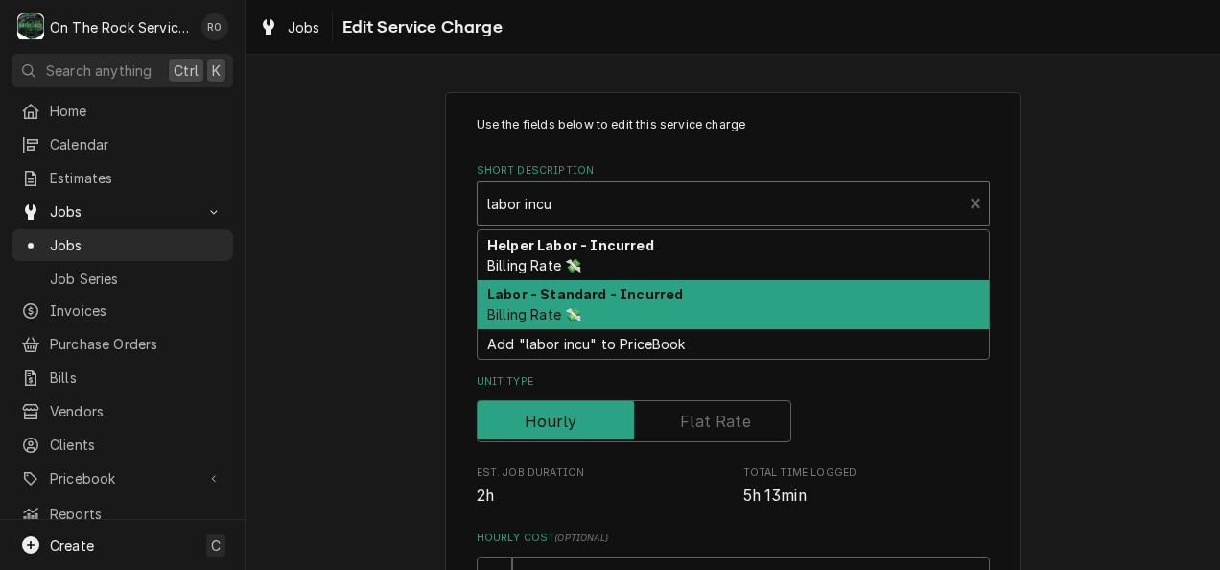
click at [789, 299] on div "Labor - Standard - Incurred Billing Rate 💸" at bounding box center [732, 305] width 511 height 50
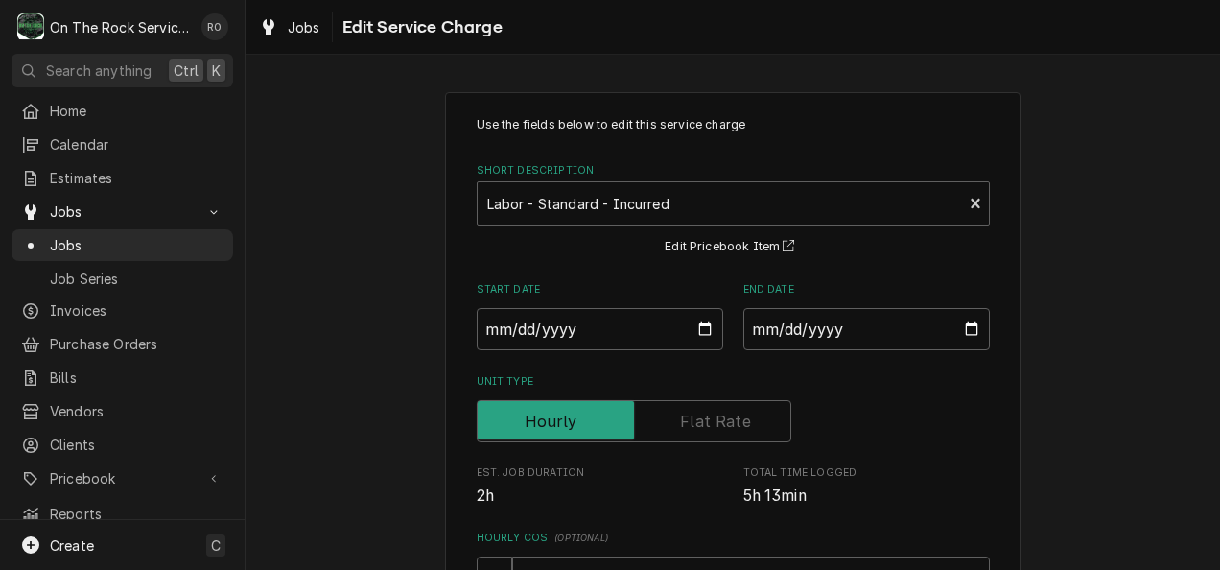
scroll to position [439, 0]
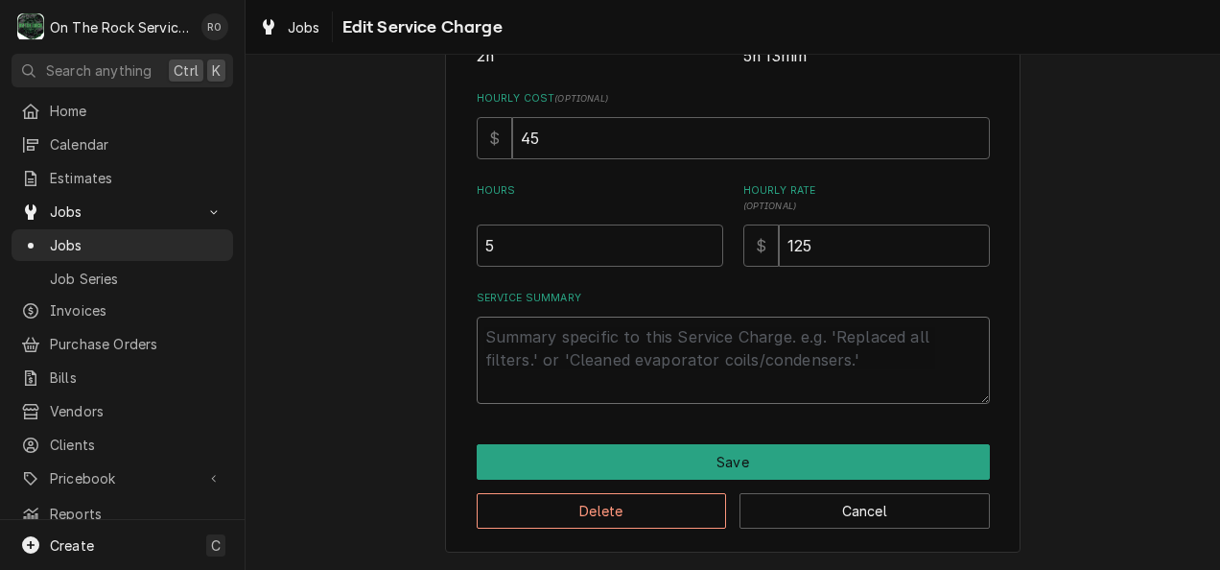
click at [608, 358] on textarea "Service Summary" at bounding box center [733, 359] width 513 height 87
click at [607, 358] on textarea "Service Summary" at bounding box center [733, 359] width 513 height 87
paste textarea "8/25/25 Ray and Izzy provided service parts and labor to diagnose heat lamp. Du…"
type textarea "x"
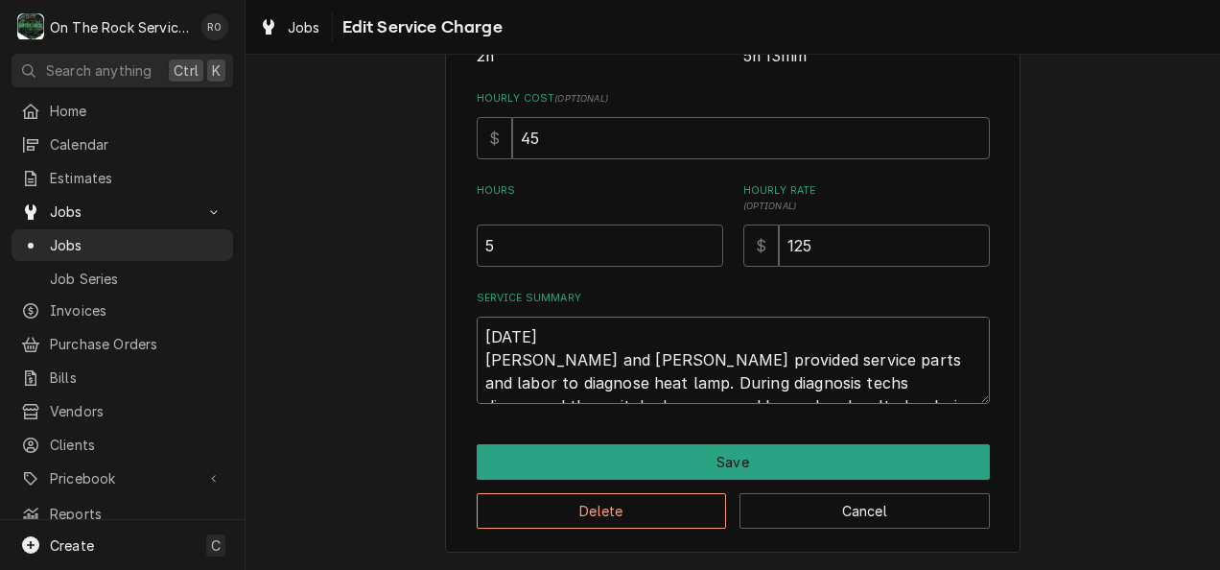
scroll to position [514, 0]
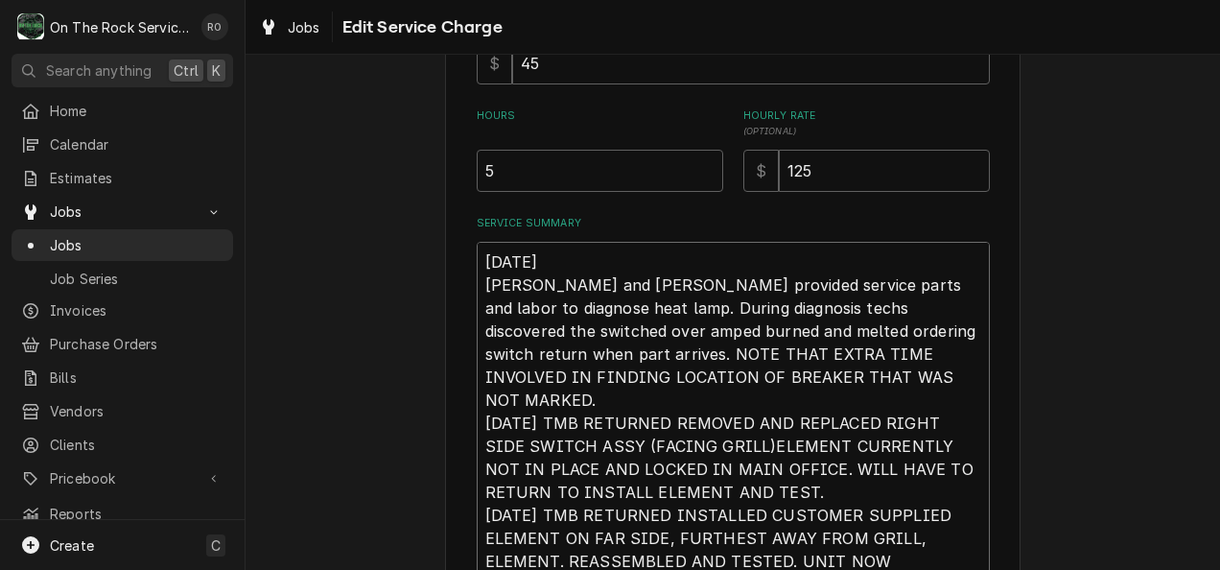
type textarea "8/25/25 Ray and Izzy provided service parts and labor to diagnose heat lamp. Du…"
drag, startPoint x: 570, startPoint y: 159, endPoint x: 472, endPoint y: 153, distance: 98.0
click at [477, 153] on input "5" at bounding box center [600, 171] width 246 height 42
type textarea "x"
type input "2"
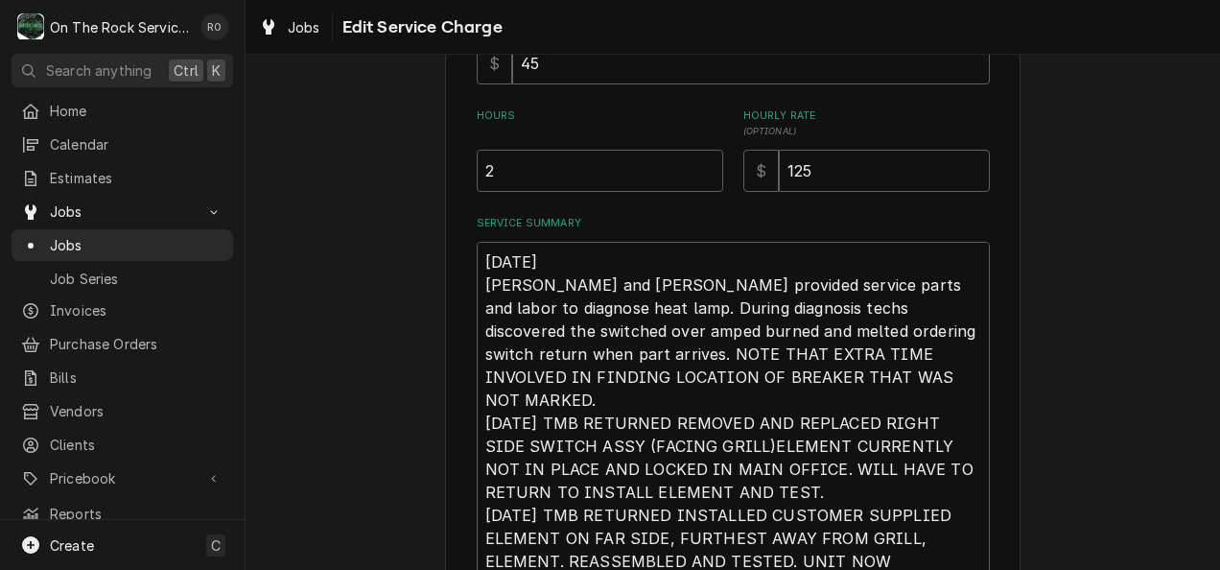
scroll to position [692, 0]
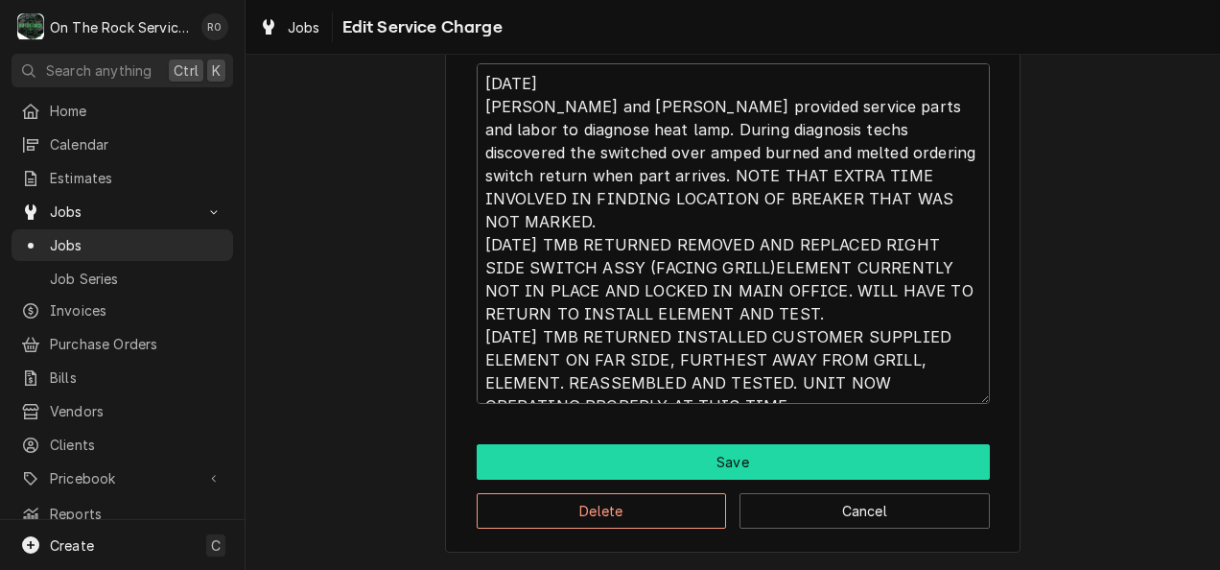
click at [757, 460] on button "Save" at bounding box center [733, 461] width 513 height 35
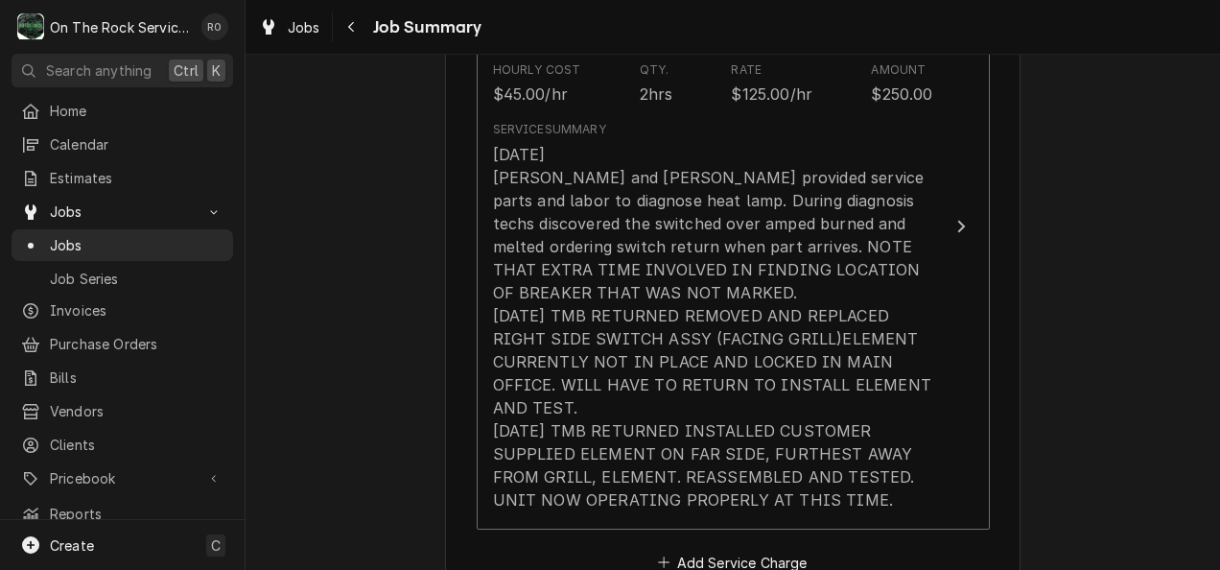
scroll to position [610, 0]
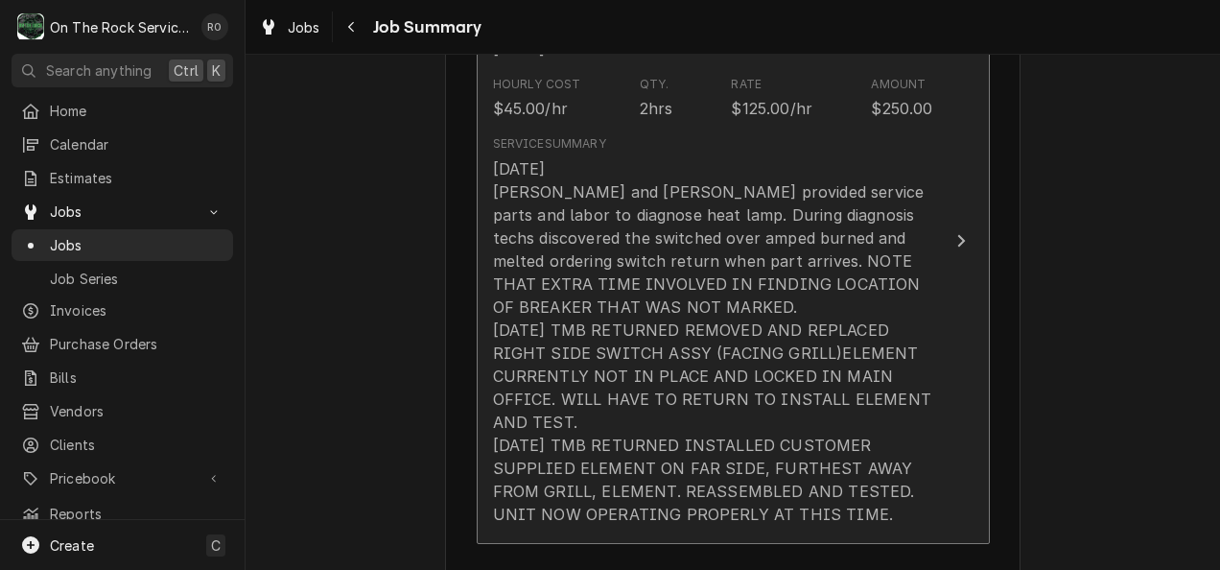
click at [802, 334] on div "8/25/25 Ray and Izzy provided service parts and labor to diagnose heat lamp. Du…" at bounding box center [713, 341] width 440 height 368
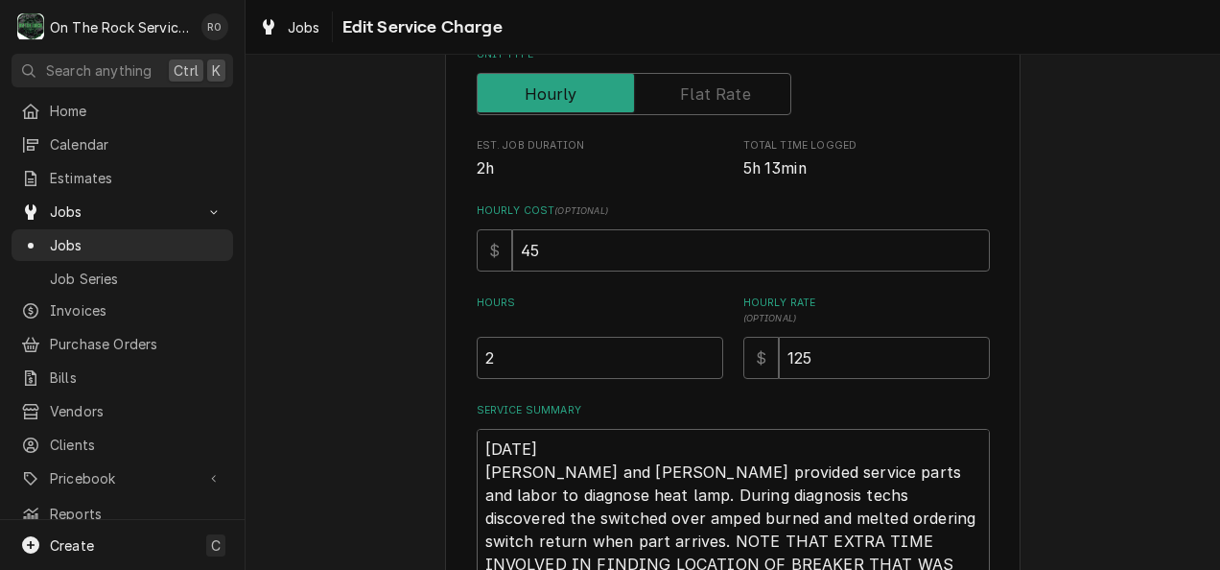
scroll to position [686, 0]
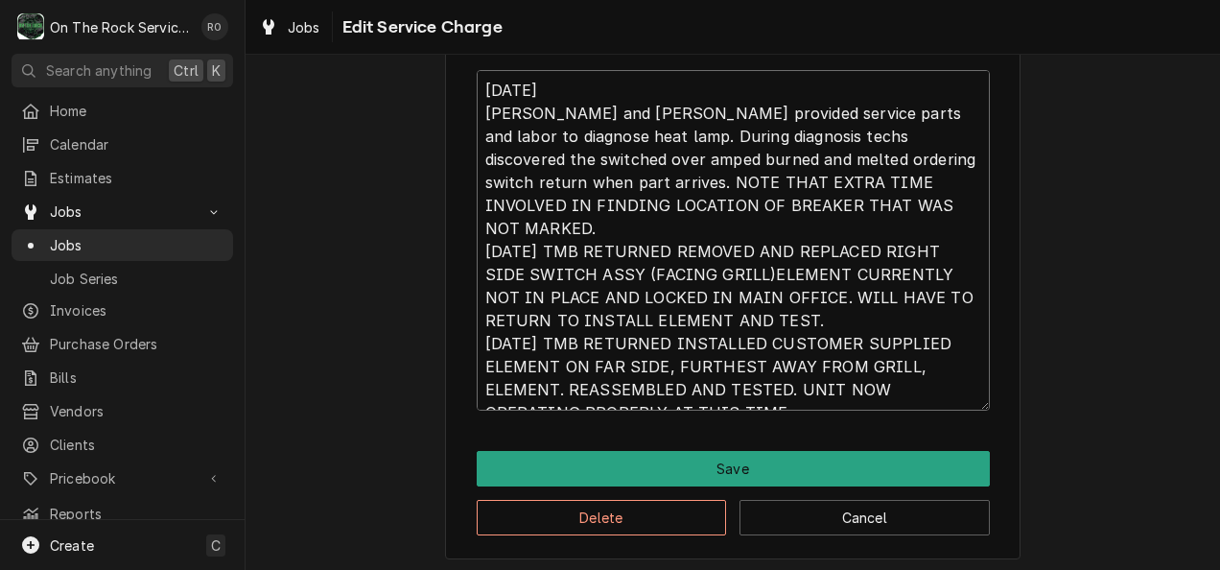
drag, startPoint x: 926, startPoint y: 153, endPoint x: 941, endPoint y: 192, distance: 41.0
click at [941, 192] on textarea "8/25/25 Ray and Izzy provided service parts and labor to diagnose heat lamp. Du…" at bounding box center [733, 240] width 513 height 340
type textarea "x"
type textarea "8/25/25 Ray and Izzy provided service parts and labor to diagnose heat lamp. Du…"
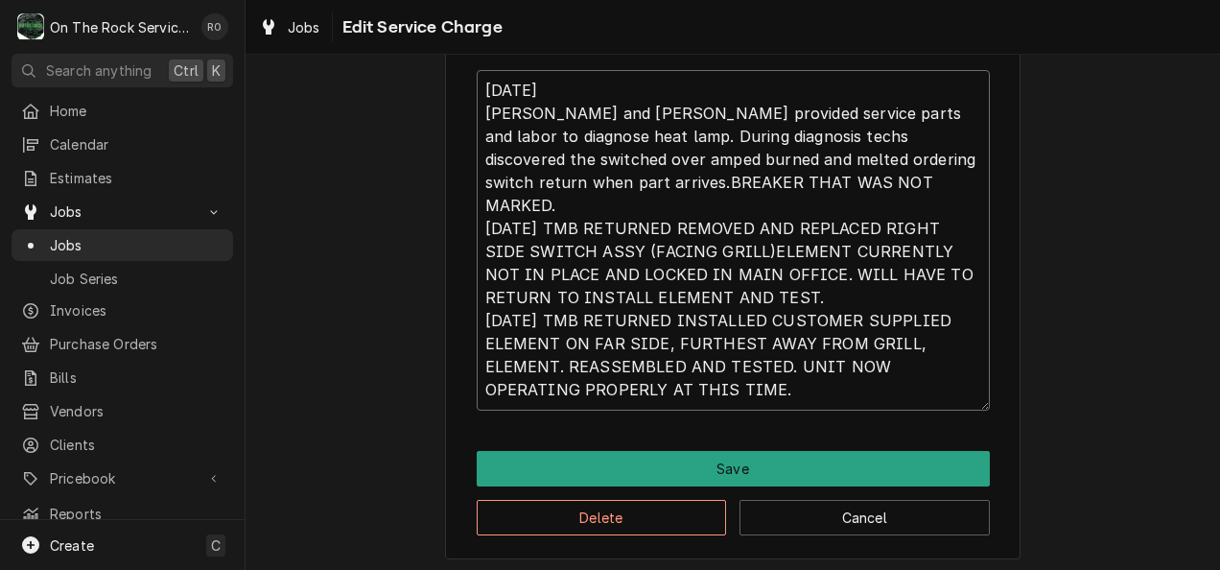
scroll to position [669, 0]
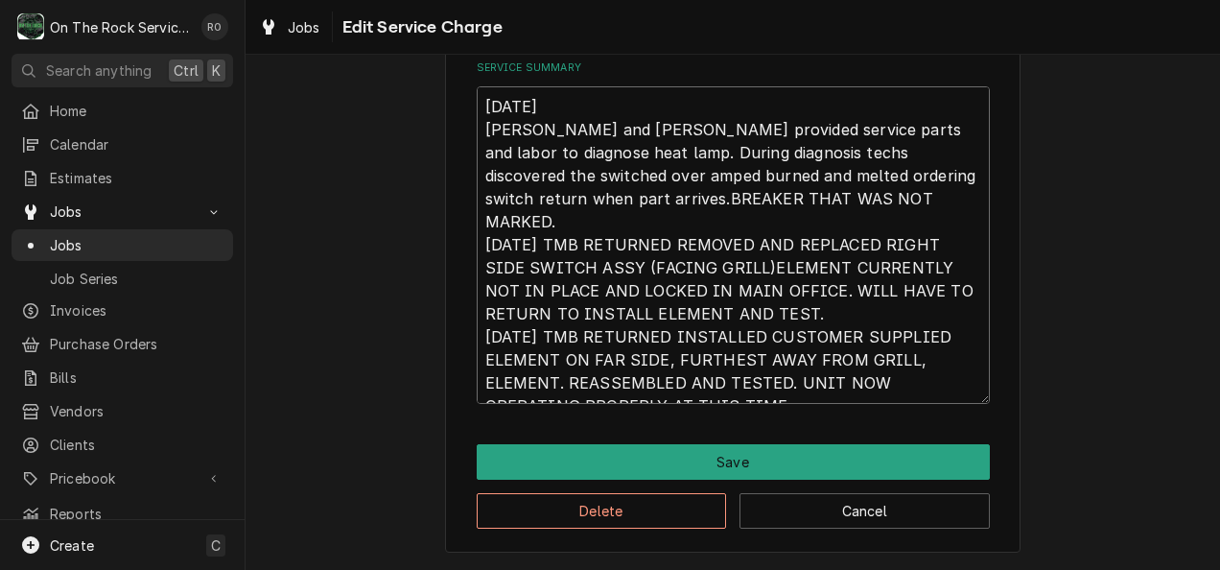
drag, startPoint x: 536, startPoint y: 190, endPoint x: 794, endPoint y: 195, distance: 258.0
click at [794, 195] on textarea "8/25/25 Ray and Izzy provided service parts and labor to diagnose heat lamp. Du…" at bounding box center [733, 244] width 513 height 317
type textarea "x"
type textarea "8/25/25 Ray and Izzy provided service parts and labor to diagnose heat lamp. Du…"
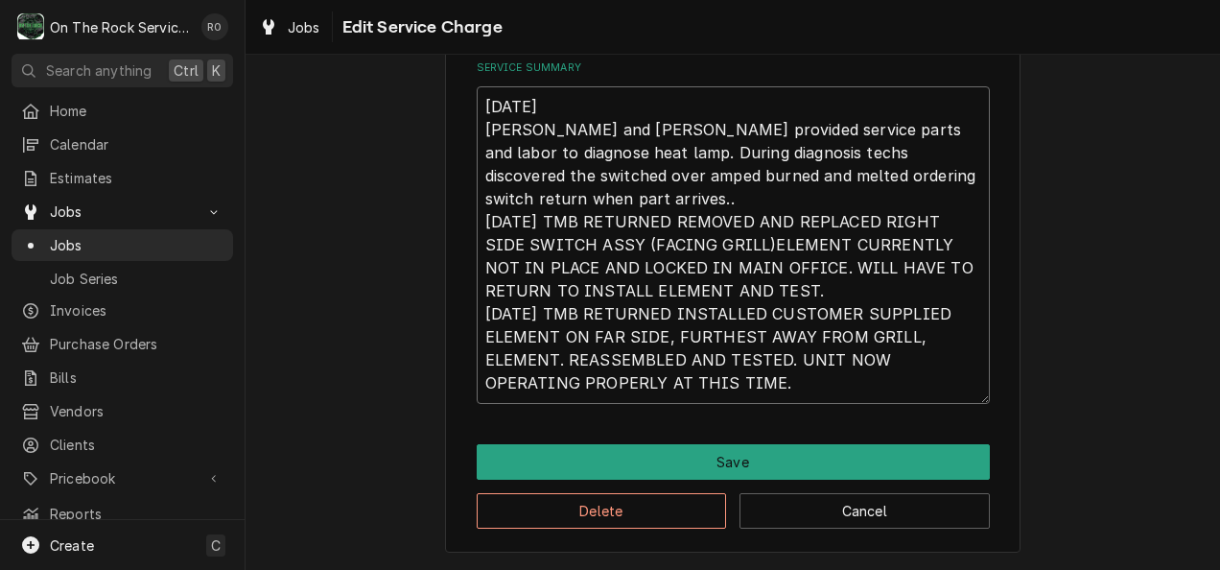
scroll to position [646, 0]
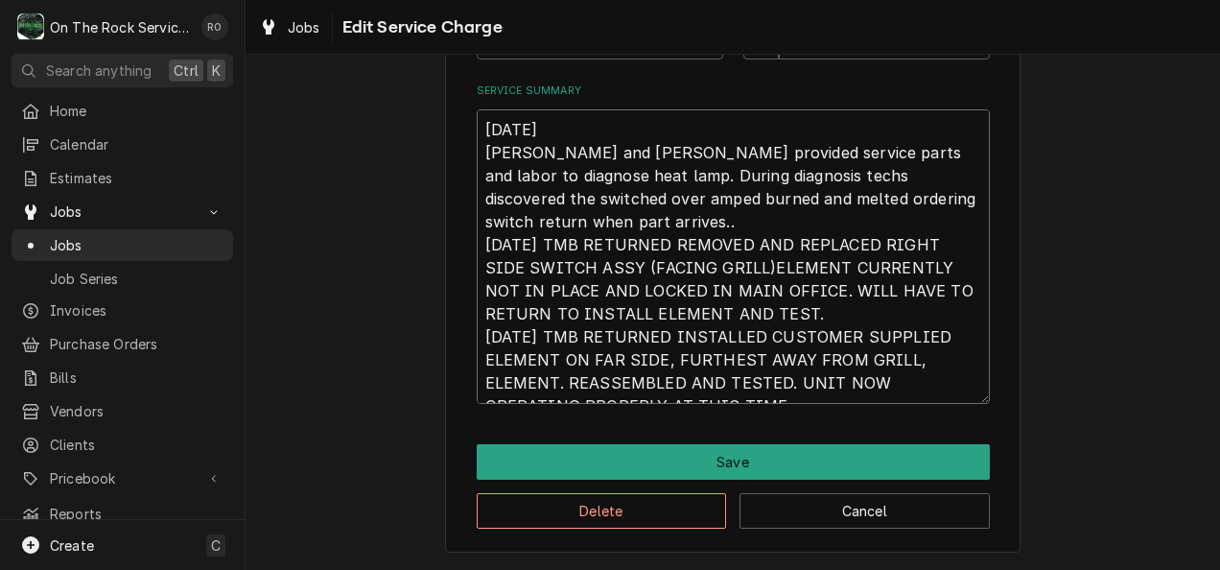
type textarea "x"
type textarea "8/25/25 Ray and Izzy provided service parts and labor to diagnose heat lamp. Du…"
type textarea "x"
type textarea "8/25/25 Ray and Izzy provided service parts and labor to diagnose heat lamp. Du…"
type textarea "x"
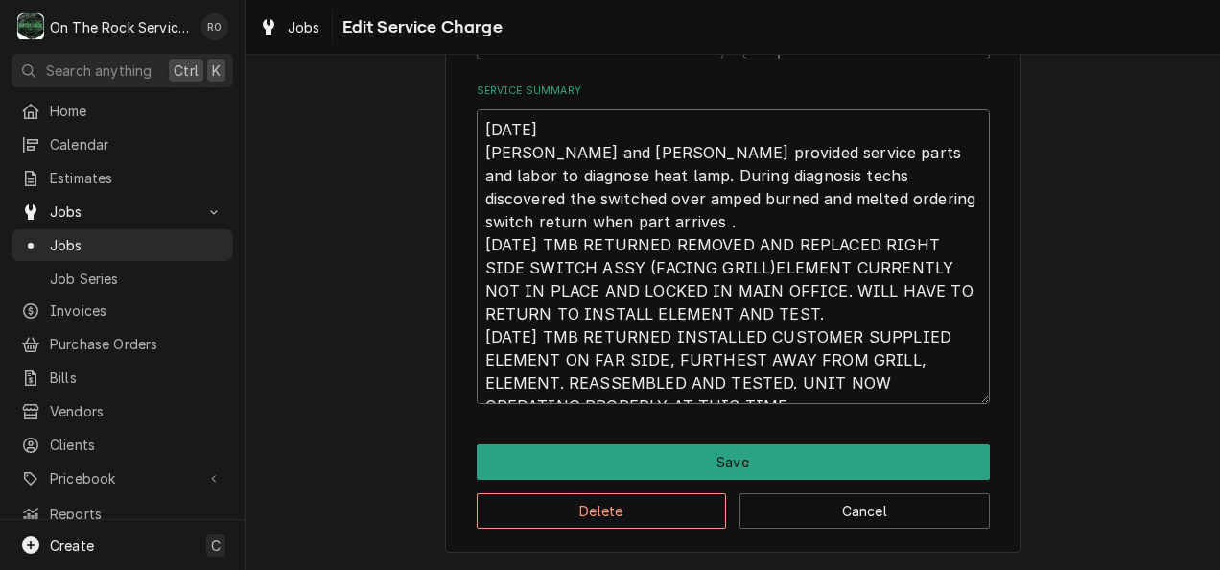
type textarea "8/25/25 Ray and Izzy provided service parts and labor to diagnose heat lamp. Du…"
type textarea "x"
type textarea "8/25/25 Ray and Izzy provided service parts and labor to diagnose heat lamp. Du…"
type textarea "x"
type textarea "8/25/25 Ray and Izzy provided service parts and labor to diagnose heat lamp. Du…"
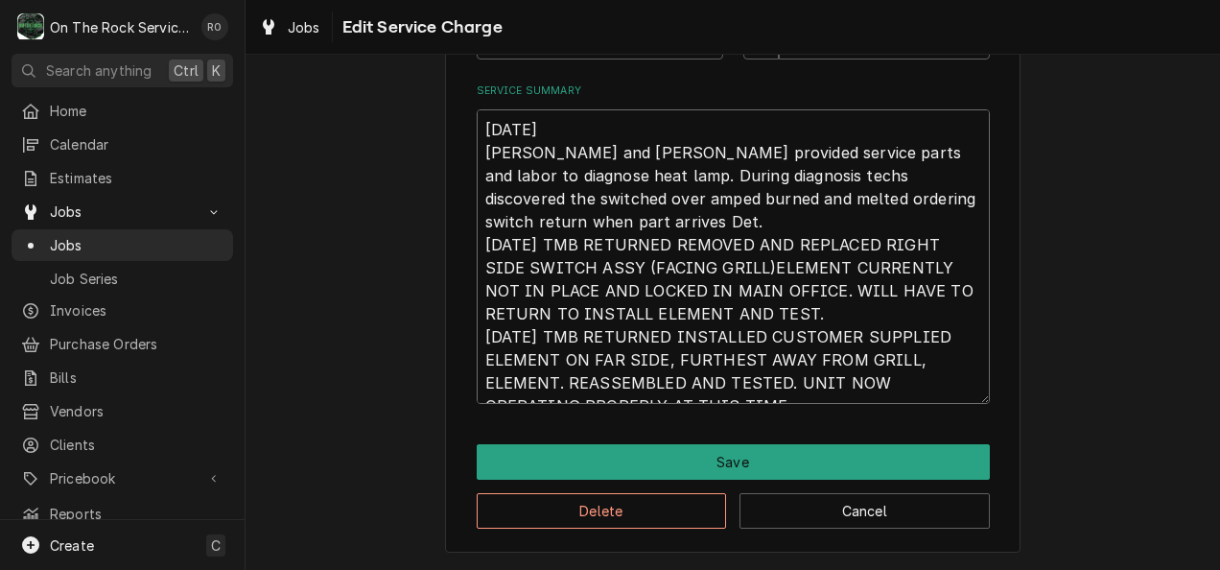
type textarea "x"
type textarea "8/25/25 Ray and Izzy provided service parts and labor to diagnose heat lamp. Du…"
type textarea "x"
type textarea "8/25/25 Ray and Izzy provided service parts and labor to diagnose heat lamp. Du…"
type textarea "x"
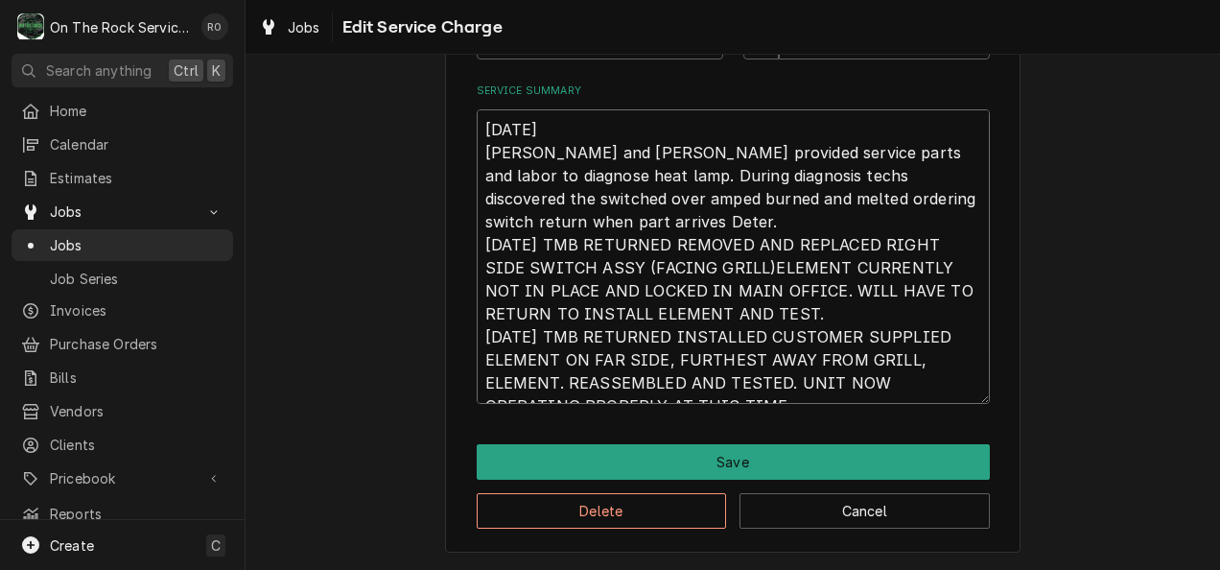
type textarea "8/25/25 Ray and Izzy provided service parts and labor to diagnose heat lamp. Du…"
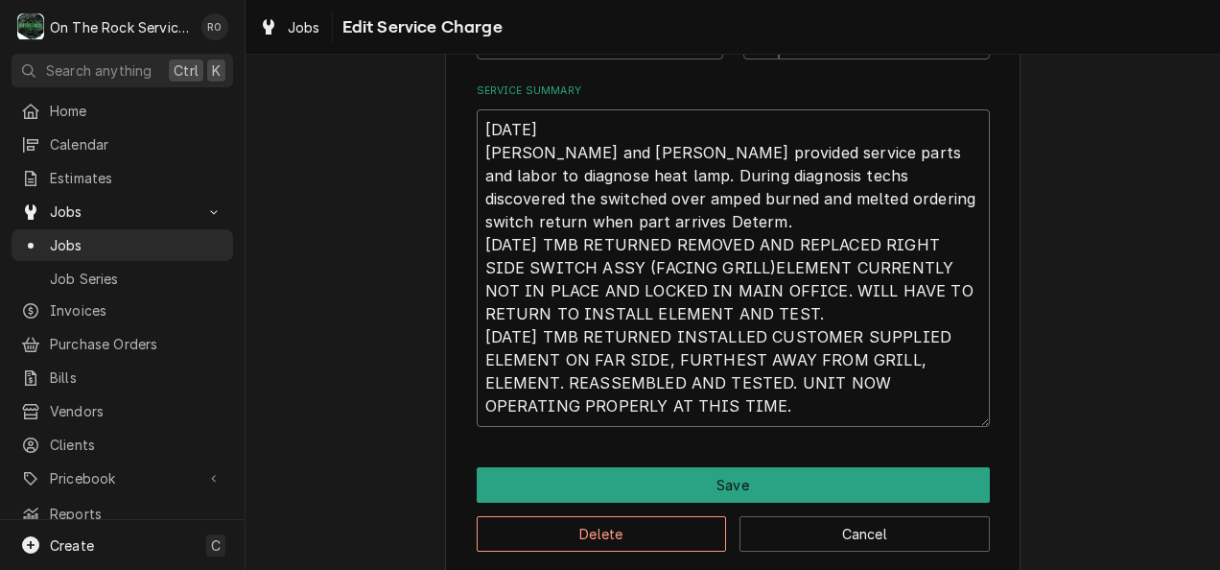
scroll to position [669, 0]
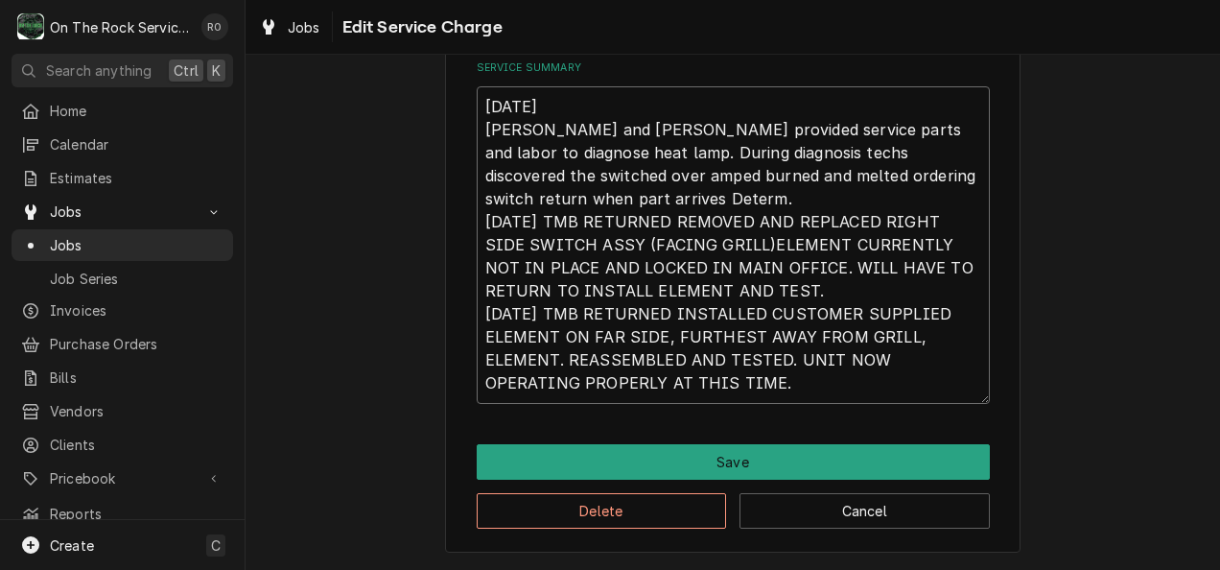
type textarea "x"
type textarea "8/25/25 Ray and Izzy provided service parts and labor to diagnose heat lamp. Du…"
type textarea "x"
type textarea "8/25/25 Ray and Izzy provided service parts and labor to diagnose heat lamp. Du…"
type textarea "x"
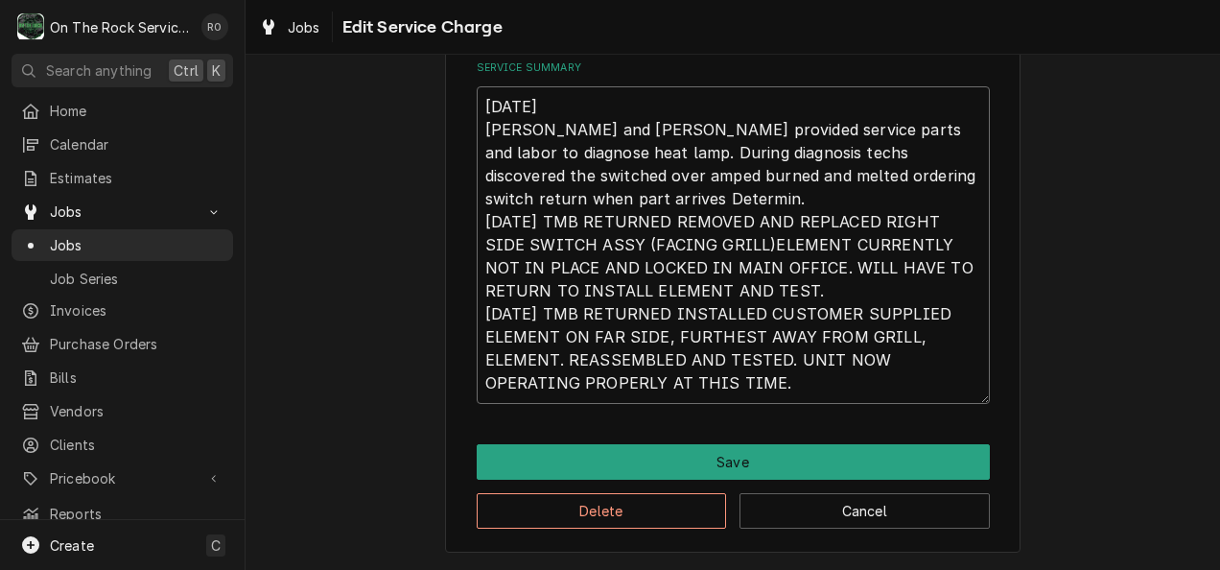
type textarea "8/25/25 Ray and Izzy provided service parts and labor to diagnose heat lamp. Du…"
type textarea "x"
type textarea "8/25/25 Ray and Izzy provided service parts and labor to diagnose heat lamp. Du…"
type textarea "x"
type textarea "8/25/25 Ray and Izzy provided service parts and labor to diagnose heat lamp. Du…"
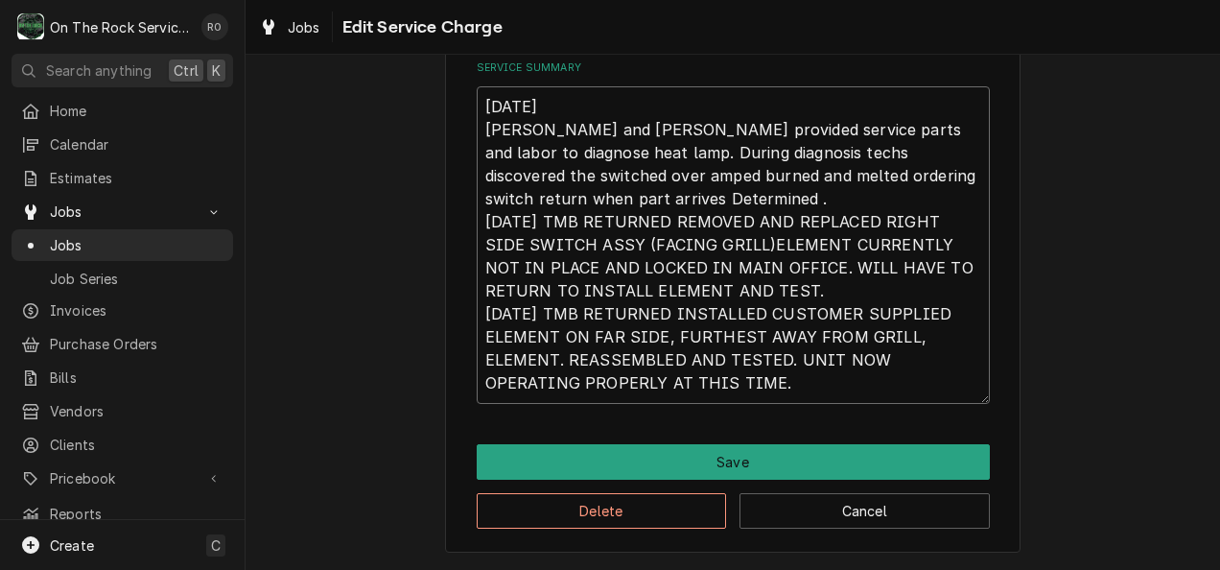
type textarea "x"
type textarea "8/25/25 Ray and Izzy provided service parts and labor to diagnose heat lamp. Du…"
type textarea "x"
type textarea "8/25/25 Ray and Izzy provided service parts and labor to diagnose heat lamp. Du…"
type textarea "x"
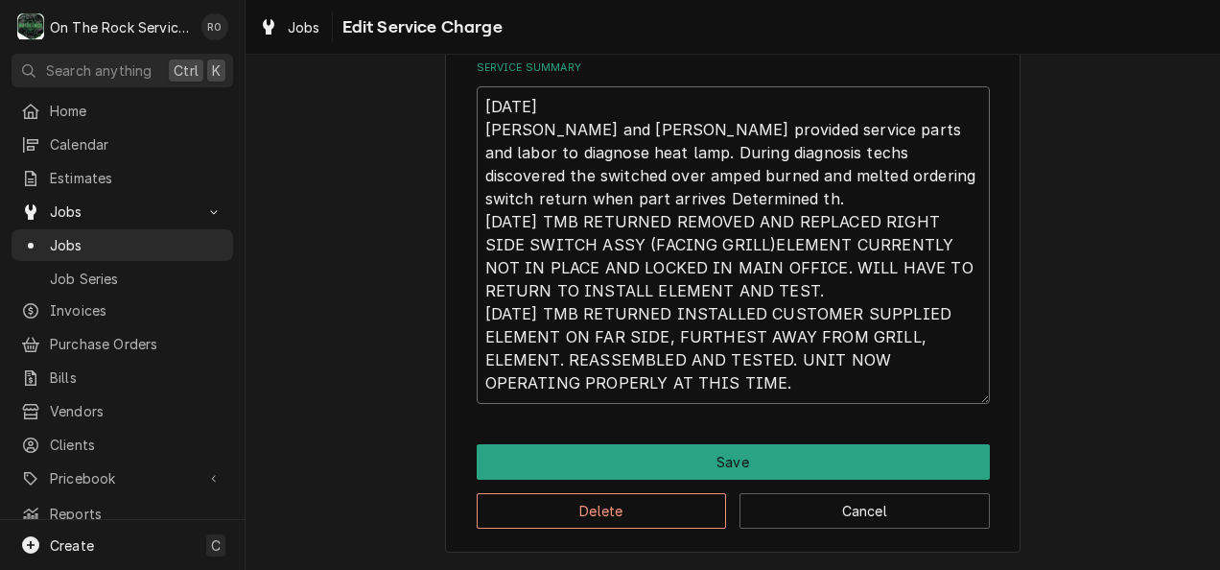
type textarea "8/25/25 Ray and Izzy provided service parts and labor to diagnose heat lamp. Du…"
type textarea "x"
type textarea "8/25/25 Ray and Izzy provided service parts and labor to diagnose heat lamp. Du…"
type textarea "x"
type textarea "8/25/25 Ray and Izzy provided service parts and labor to diagnose heat lamp. Du…"
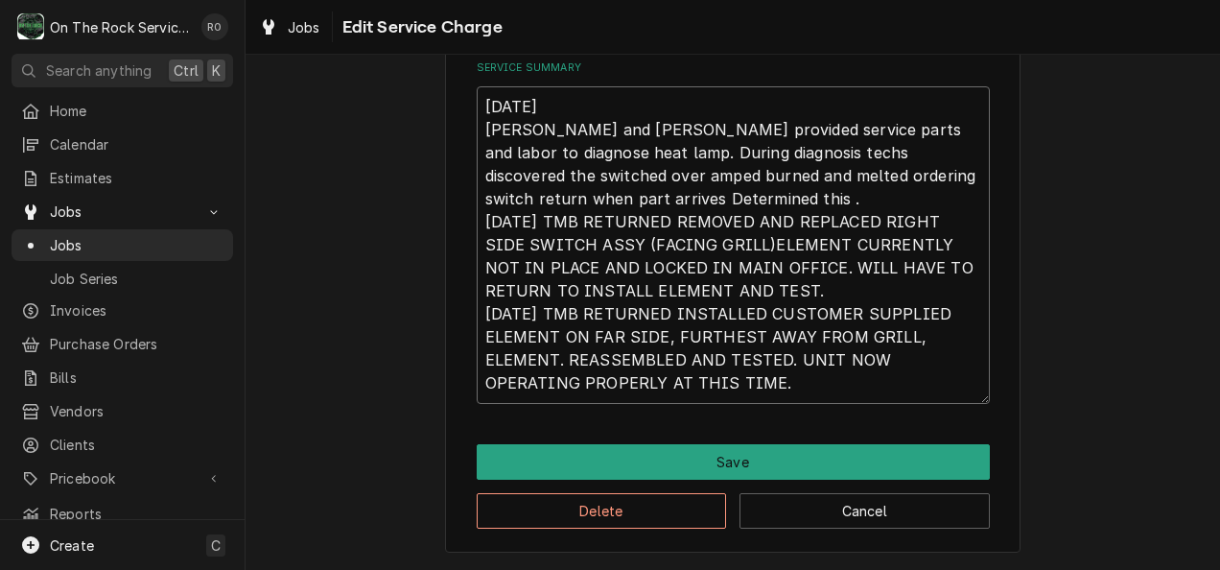
type textarea "x"
type textarea "8/25/25 Ray and Izzy provided service parts and labor to diagnose heat lamp. Du…"
type textarea "x"
type textarea "8/25/25 Ray and Izzy provided service parts and labor to diagnose heat lamp. Du…"
type textarea "x"
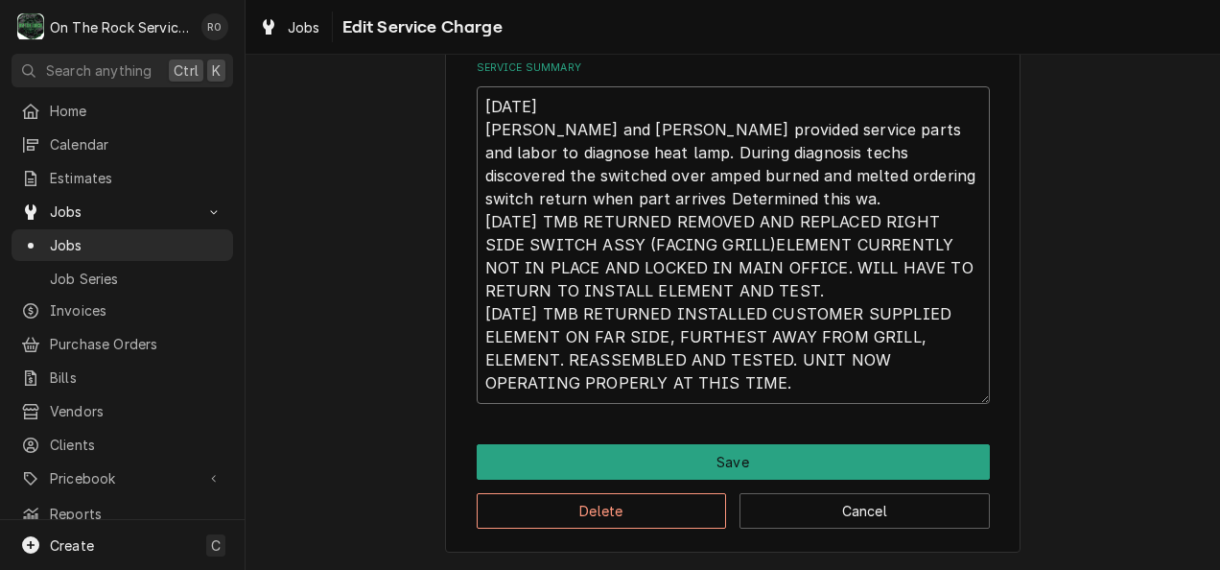
type textarea "8/25/25 Ray and Izzy provided service parts and labor to diagnose heat lamp. Du…"
type textarea "x"
type textarea "8/25/25 Ray and Izzy provided service parts and labor to diagnose heat lamp. Du…"
type textarea "x"
type textarea "8/25/25 Ray and Izzy provided service parts and labor to diagnose heat lamp. Du…"
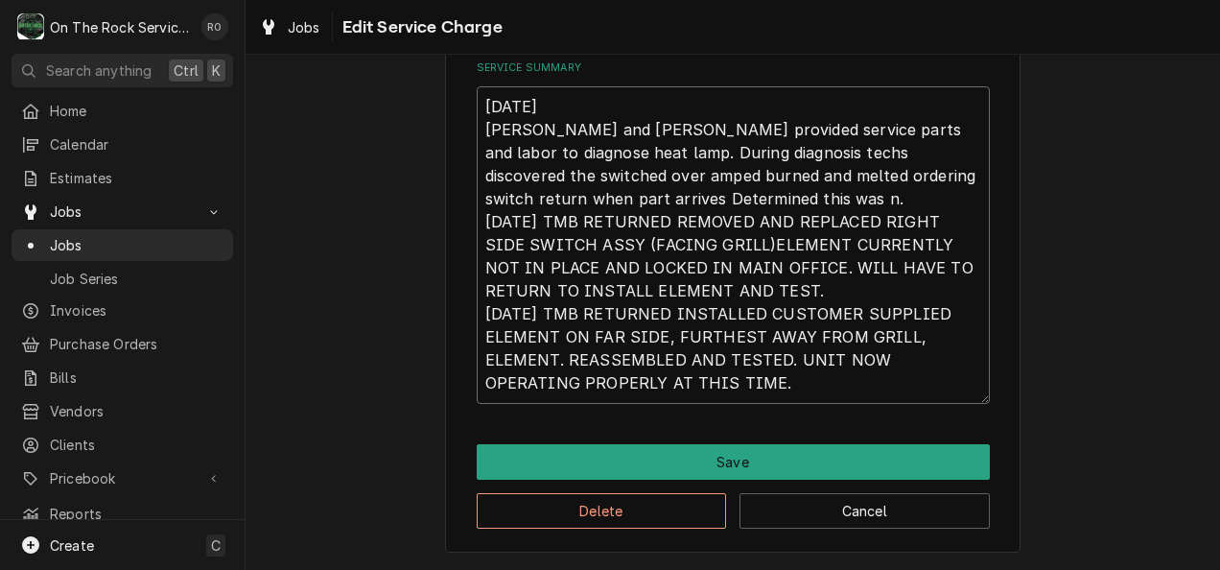
type textarea "x"
type textarea "8/25/25 Ray and Izzy provided service parts and labor to diagnose heat lamp. Du…"
type textarea "x"
type textarea "8/25/25 Ray and Izzy provided service parts and labor to diagnose heat lamp. Du…"
type textarea "x"
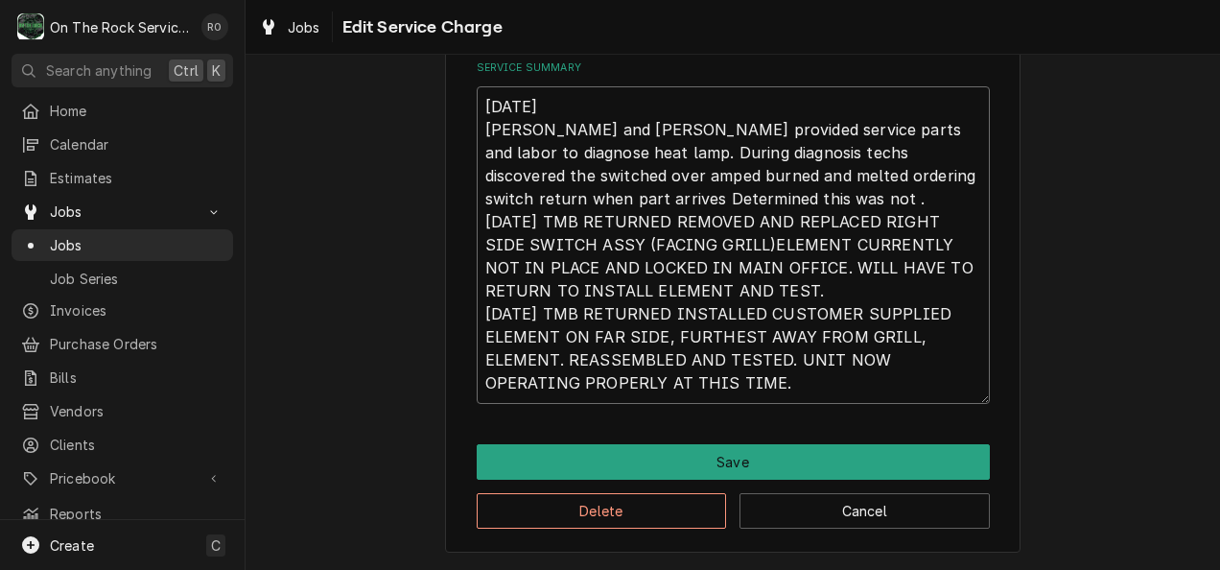
type textarea "8/25/25 Ray and Izzy provided service parts and labor to diagnose heat lamp. Du…"
type textarea "x"
type textarea "8/25/25 Ray and Izzy provided service parts and labor to diagnose heat lamp. Du…"
type textarea "x"
type textarea "8/25/25 Ray and Izzy provided service parts and labor to diagnose heat lamp. Du…"
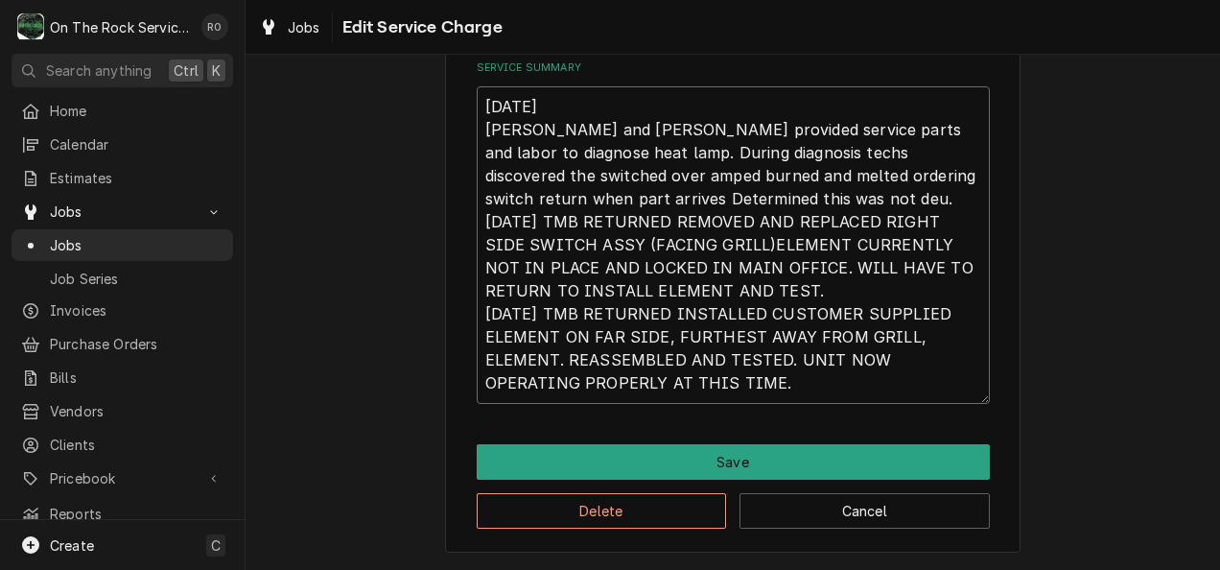
type textarea "x"
type textarea "8/25/25 Ray and Izzy provided service parts and labor to diagnose heat lamp. Du…"
type textarea "x"
type textarea "8/25/25 Ray and Izzy provided service parts and labor to diagnose heat lamp. Du…"
type textarea "x"
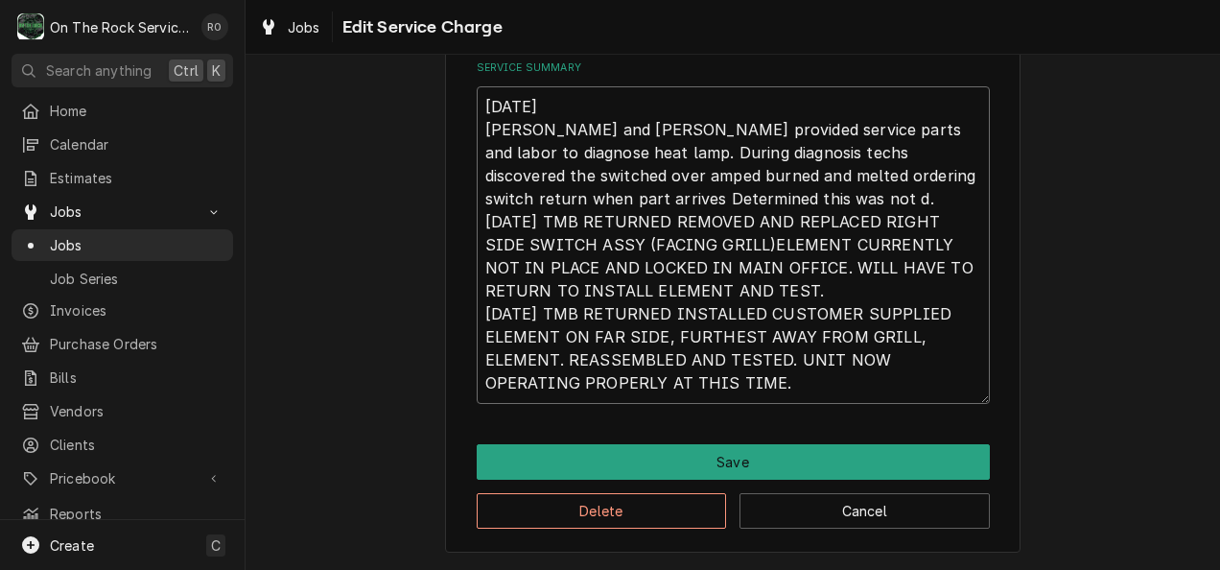
type textarea "8/25/25 Ray and Izzy provided service parts and labor to diagnose heat lamp. Du…"
type textarea "x"
type textarea "8/25/25 Ray and Izzy provided service parts and labor to diagnose heat lamp. Du…"
type textarea "x"
type textarea "8/25/25 Ray and Izzy provided service parts and labor to diagnose heat lamp. Du…"
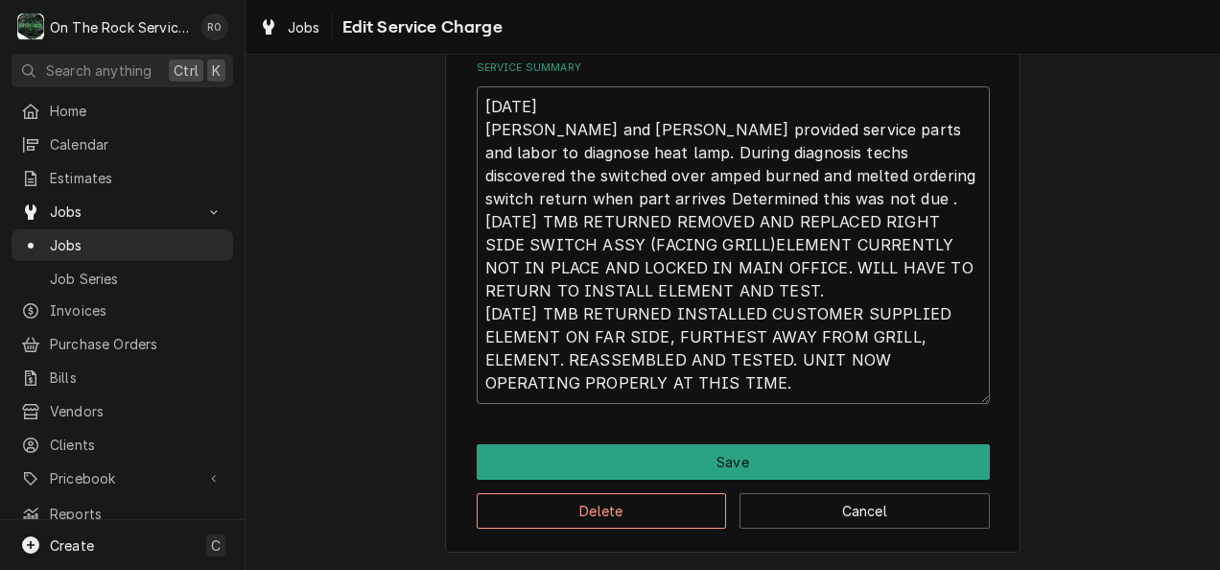
type textarea "x"
type textarea "8/25/25 Ray and Izzy provided service parts and labor to diagnose heat lamp. Du…"
type textarea "x"
type textarea "8/25/25 Ray and Izzy provided service parts and labor to diagnose heat lamp. Du…"
type textarea "x"
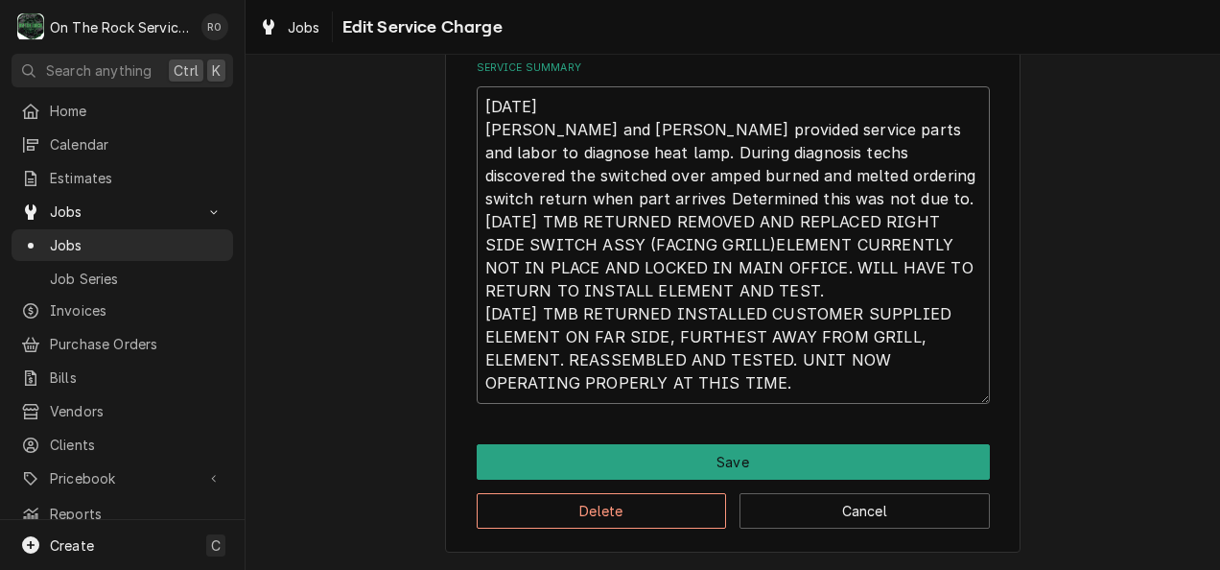
type textarea "8/25/25 Ray and Izzy provided service parts and labor to diagnose heat lamp. Du…"
type textarea "x"
type textarea "8/25/25 Ray and Izzy provided service parts and labor to diagnose heat lamp. Du…"
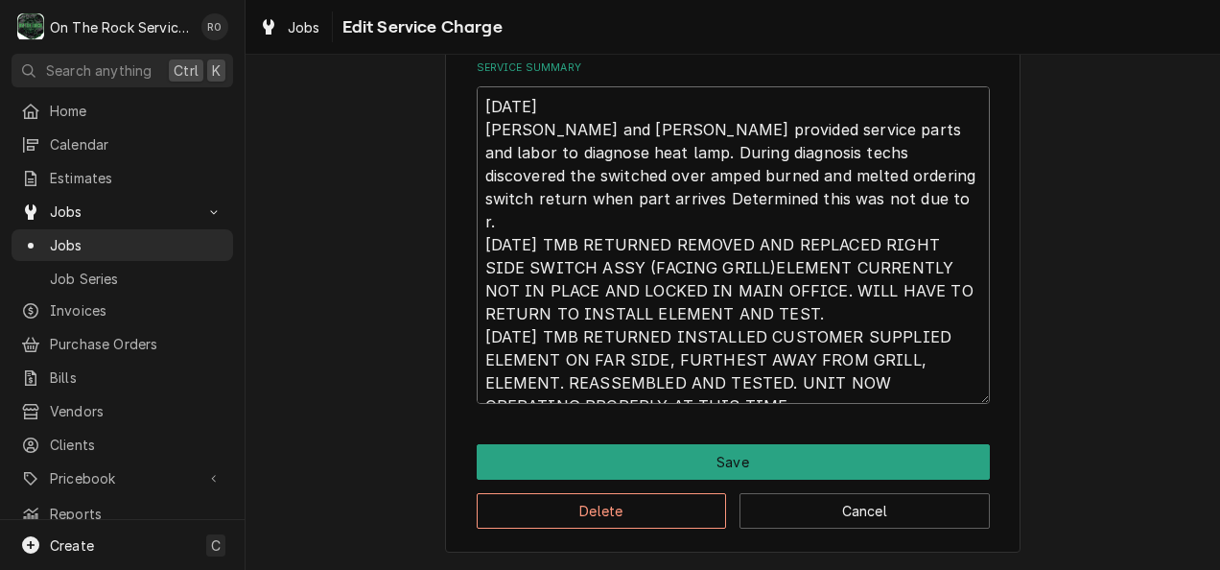
type textarea "x"
type textarea "8/25/25 Ray and Izzy provided service parts and labor to diagnose heat lamp. Du…"
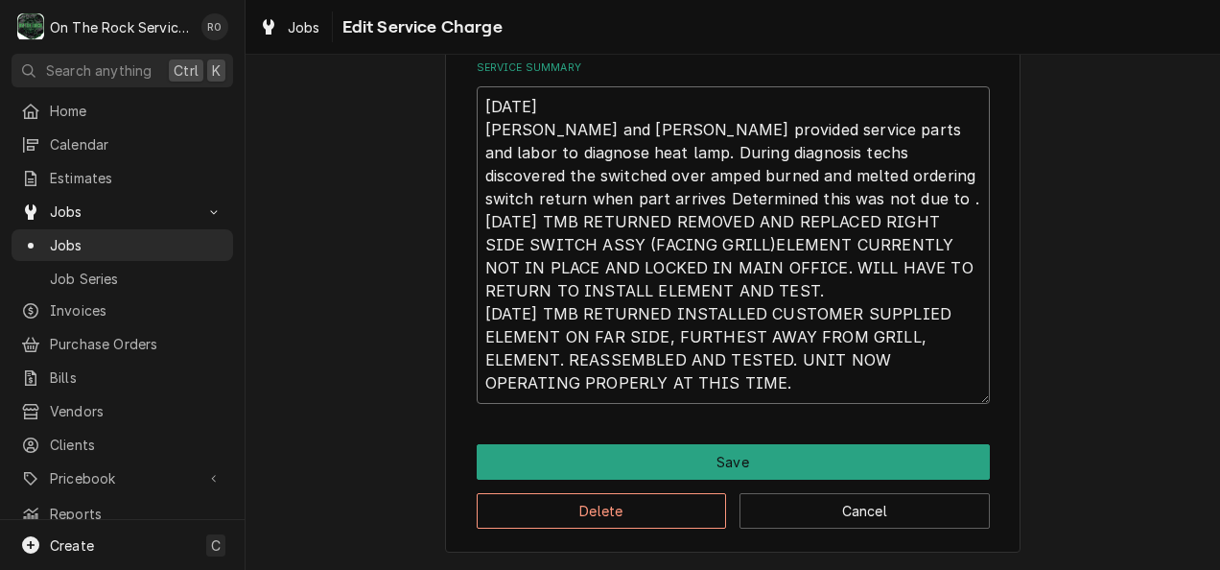
type textarea "x"
type textarea "8/25/25 Ray and Izzy provided service parts and labor to diagnose heat lamp. Du…"
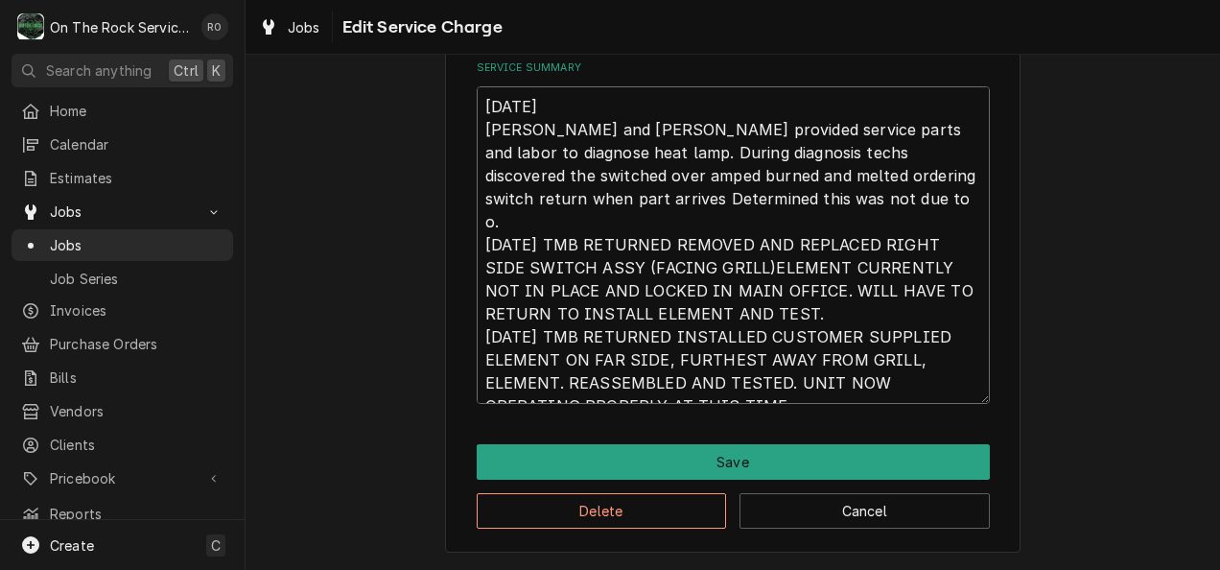
type textarea "x"
type textarea "8/25/25 Ray and Izzy provided service parts and labor to diagnose heat lamp. Du…"
type textarea "x"
type textarea "8/25/25 Ray and Izzy provided service parts and labor to diagnose heat lamp. Du…"
type textarea "x"
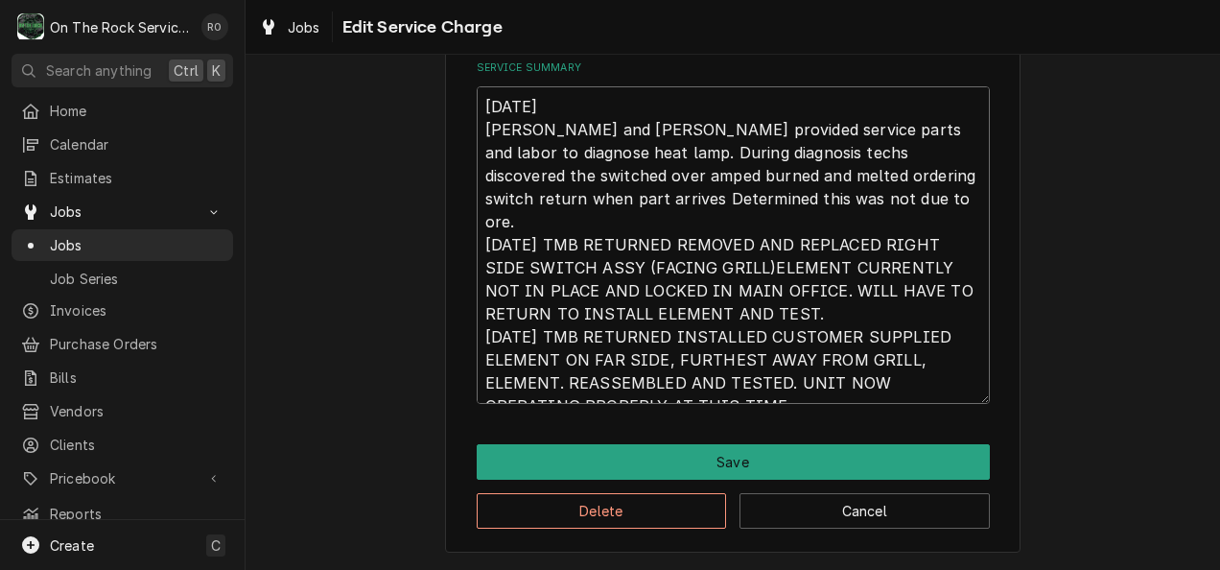
type textarea "8/25/25 Ray and Izzy provided service parts and labor to diagnose heat lamp. Du…"
type textarea "x"
type textarea "8/25/25 Ray and Izzy provided service parts and labor to diagnose heat lamp. Du…"
type textarea "x"
type textarea "8/25/25 Ray and Izzy provided service parts and labor to diagnose heat lamp. Du…"
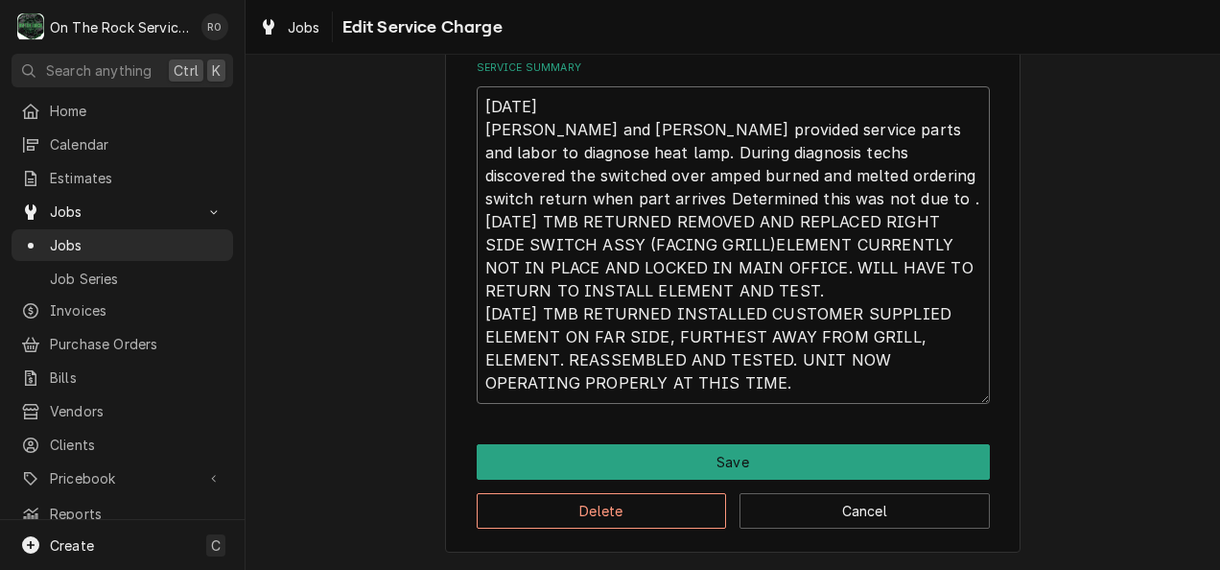
type textarea "x"
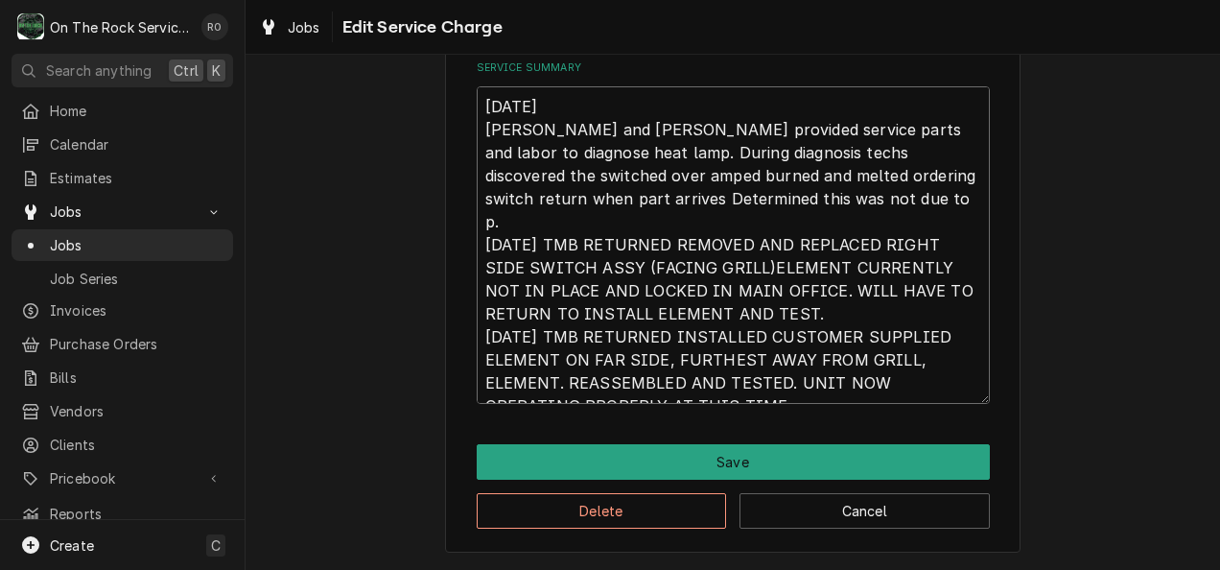
type textarea "8/25/25 Ray and Izzy provided service parts and labor to diagnose heat lamp. Du…"
type textarea "x"
type textarea "8/25/25 Ray and Izzy provided service parts and labor to diagnose heat lamp. Du…"
type textarea "x"
type textarea "8/25/25 Ray and Izzy provided service parts and labor to diagnose heat lamp. Du…"
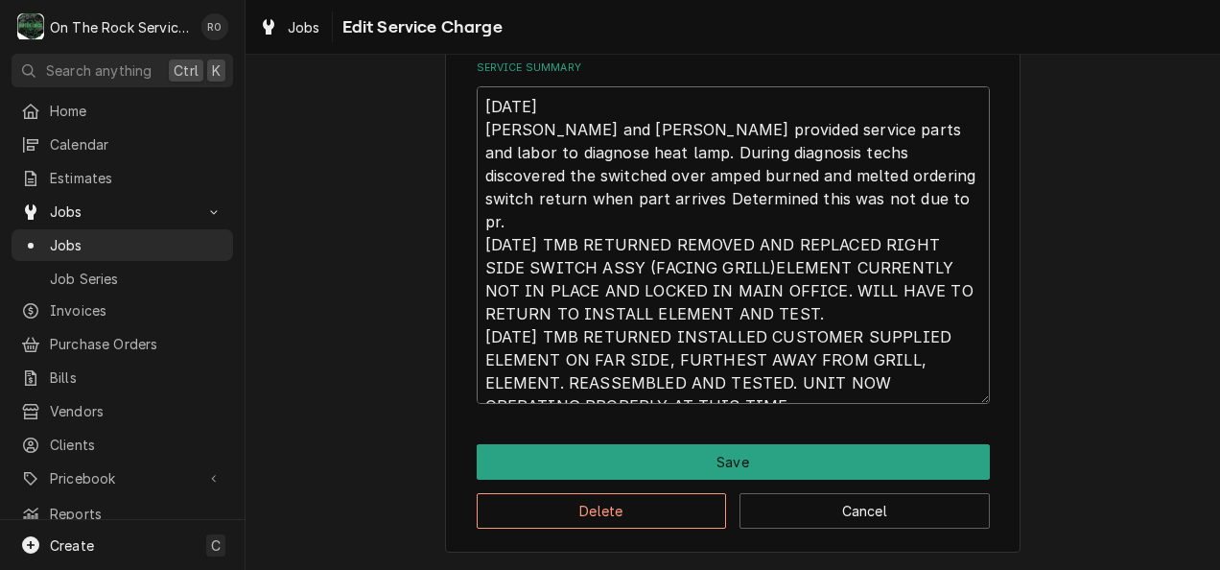
type textarea "x"
type textarea "8/25/25 Ray and Izzy provided service parts and labor to diagnose heat lamp. Du…"
type textarea "x"
type textarea "8/25/25 Ray and Izzy provided service parts and labor to diagnose heat lamp. Du…"
type textarea "x"
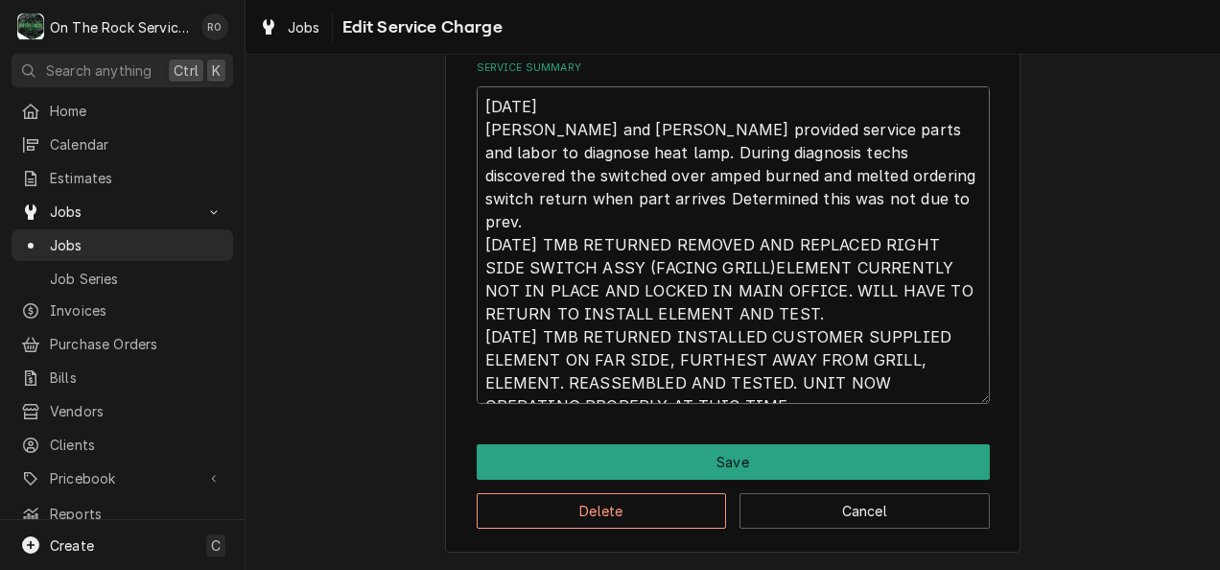
type textarea "8/25/25 Ray and Izzy provided service parts and labor to diagnose heat lamp. Du…"
type textarea "x"
type textarea "8/25/25 Ray and Izzy provided service parts and labor to diagnose heat lamp. Du…"
type textarea "x"
type textarea "8/25/25 Ray and Izzy provided service parts and labor to diagnose heat lamp. Du…"
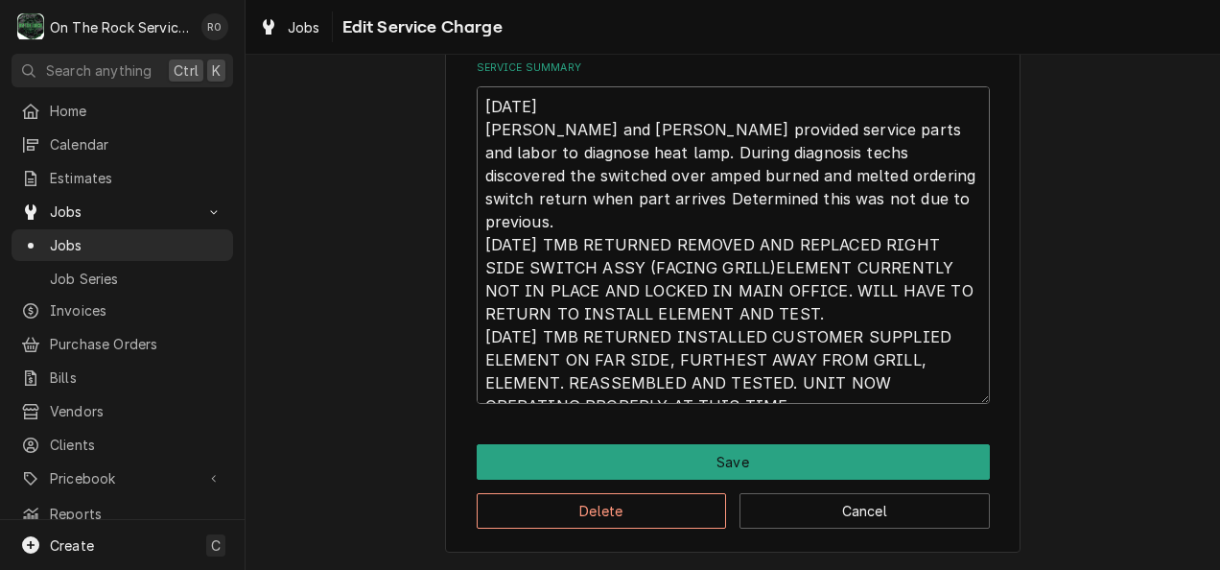
type textarea "x"
type textarea "8/25/25 Ray and Izzy provided service parts and labor to diagnose heat lamp. Du…"
type textarea "x"
type textarea "8/25/25 Ray and Izzy provided service parts and labor to diagnose heat lamp. Du…"
type textarea "x"
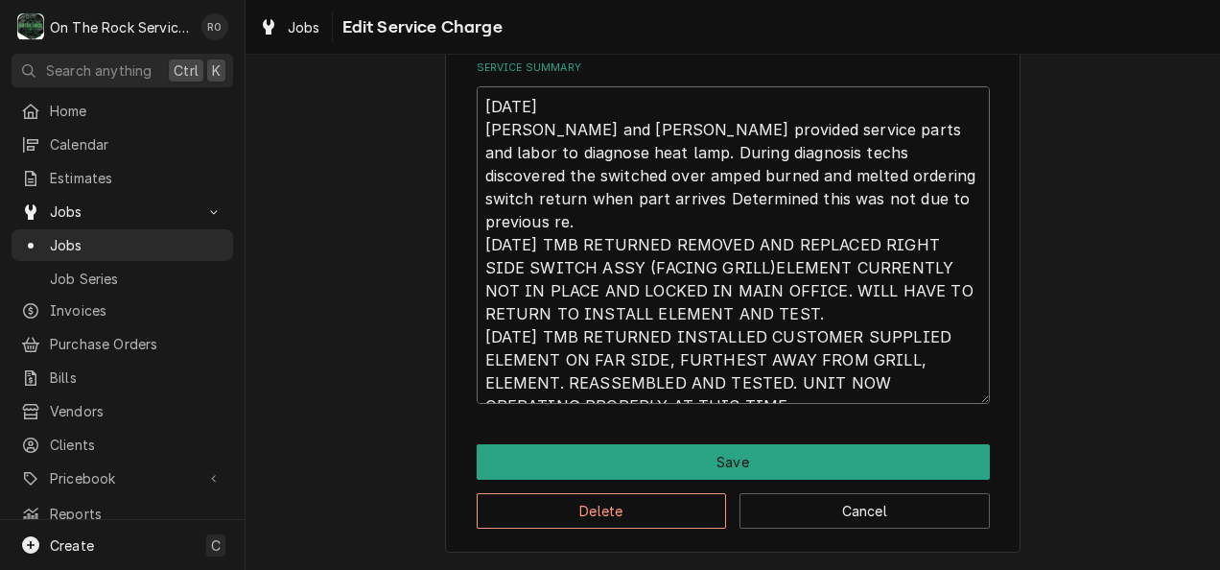
type textarea "8/25/25 Ray and Izzy provided service parts and labor to diagnose heat lamp. Du…"
type textarea "x"
type textarea "8/25/25 Ray and Izzy provided service parts and labor to diagnose heat lamp. Du…"
type textarea "x"
type textarea "8/25/25 Ray and Izzy provided service parts and labor to diagnose heat lamp. Du…"
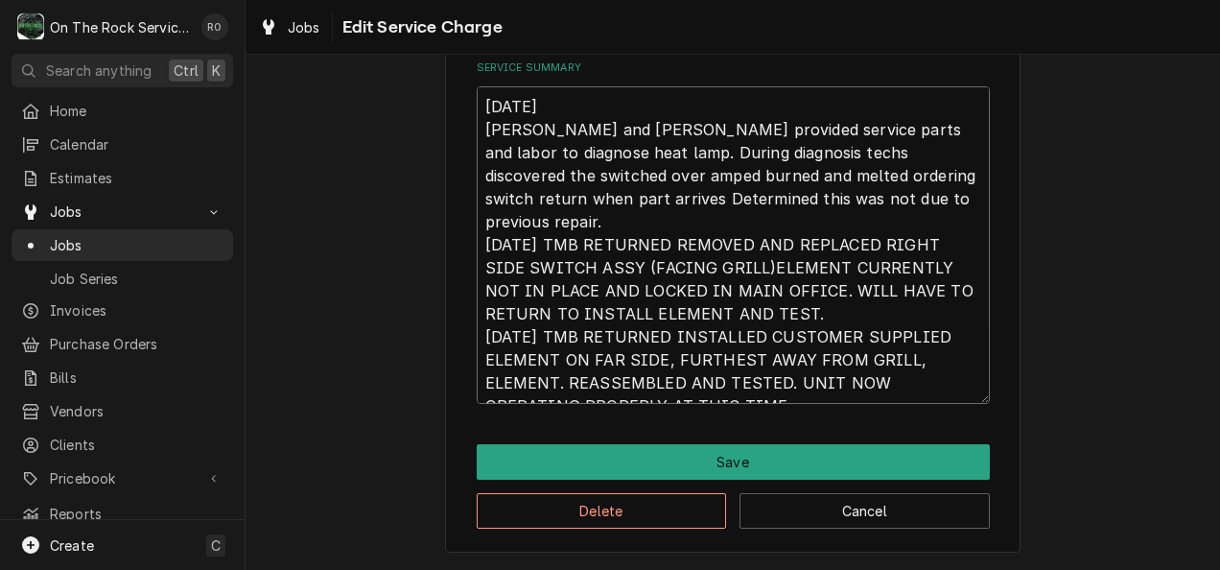
click at [907, 204] on textarea "8/25/25 Ray and Izzy provided service parts and labor to diagnose heat lamp. Du…" at bounding box center [733, 244] width 513 height 317
type textarea "x"
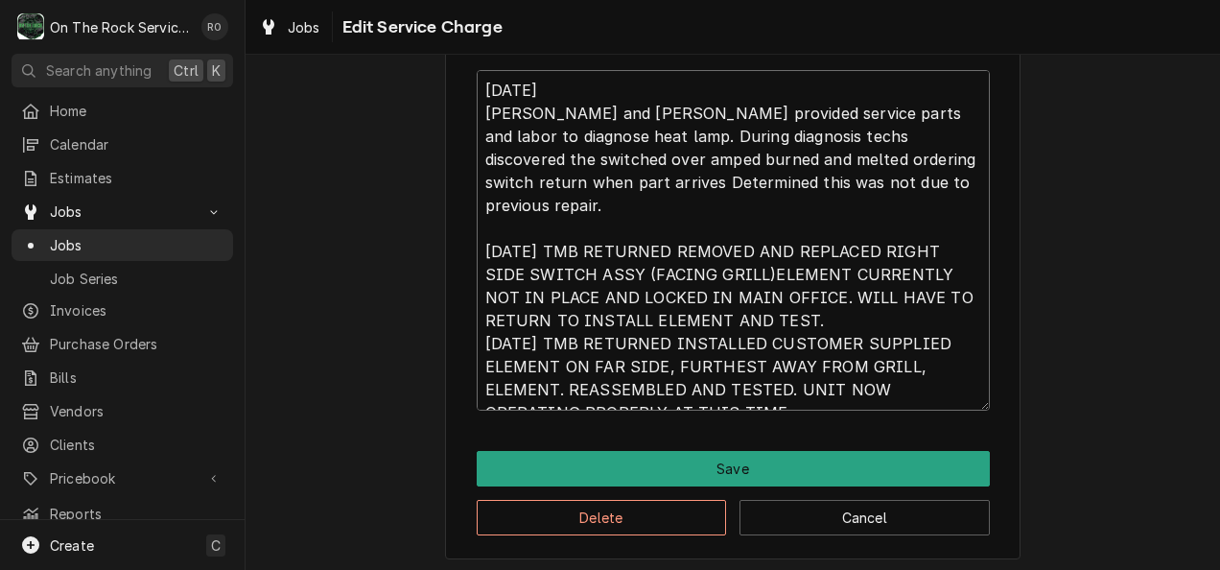
scroll to position [692, 0]
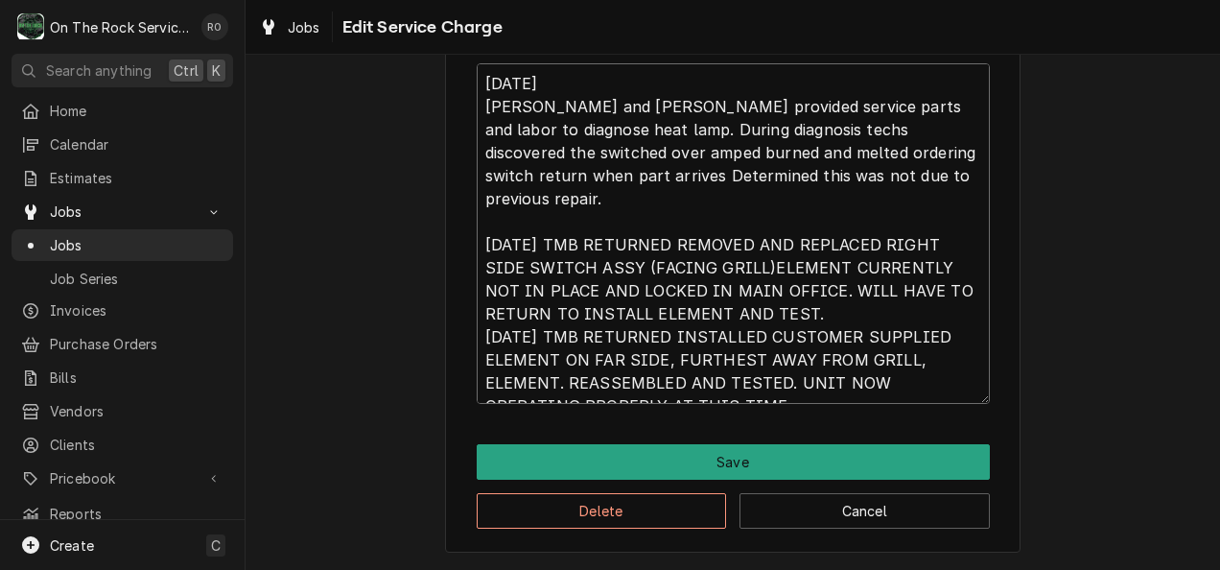
click at [864, 286] on textarea "8/25/25 Ray and Izzy provided service parts and labor to diagnose heat lamp. Du…" at bounding box center [733, 233] width 513 height 340
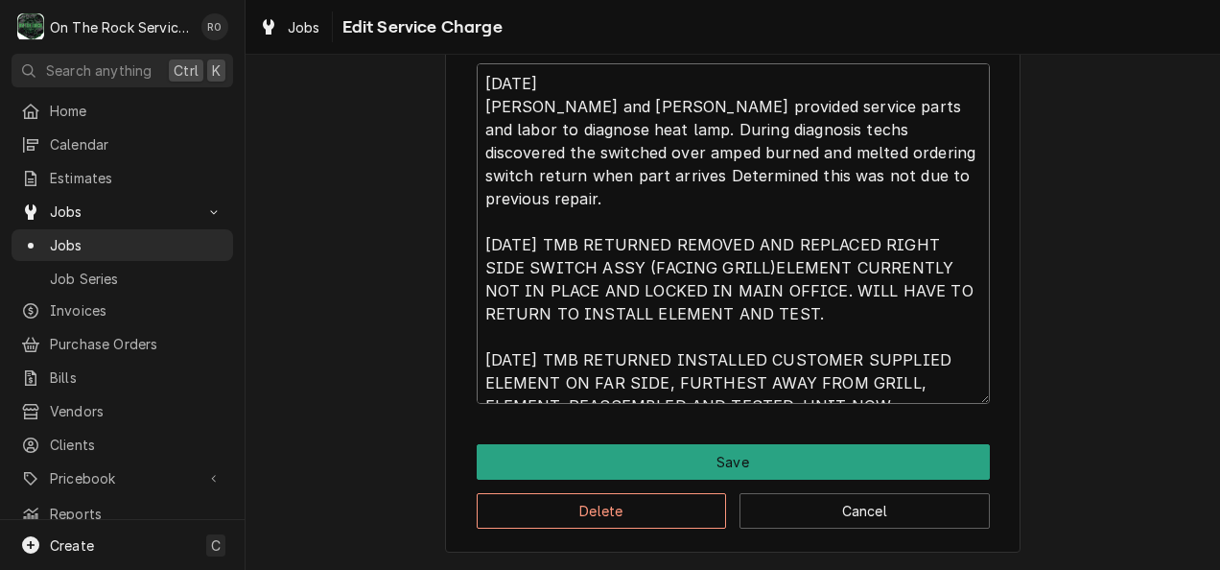
type textarea "8/25/25 Ray and Izzy provided service parts and labor to diagnose heat lamp. Du…"
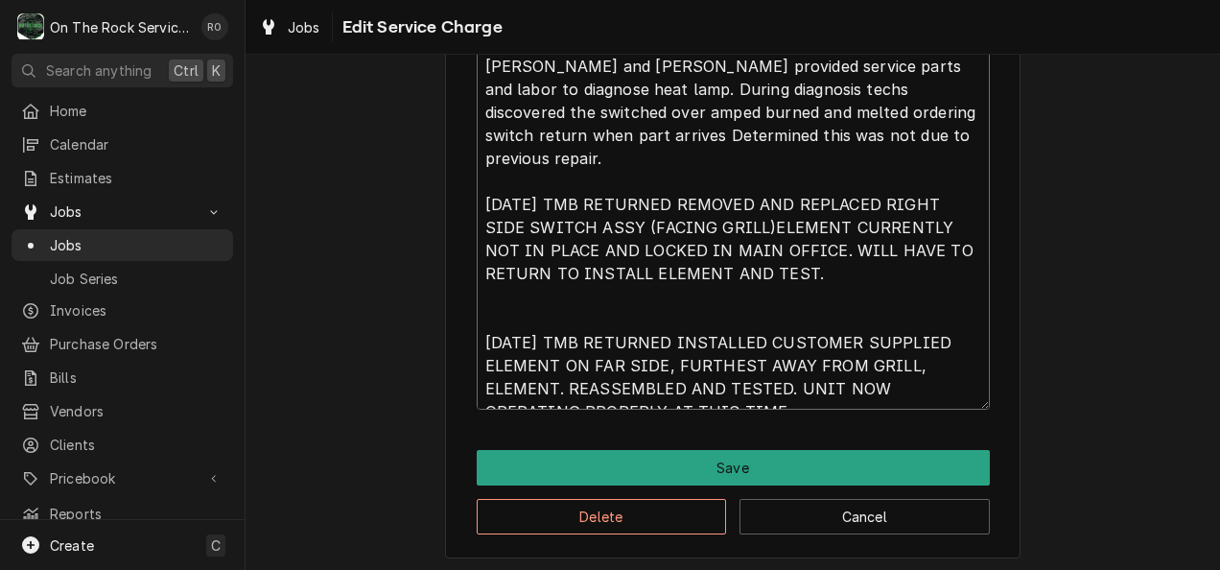
scroll to position [734, 0]
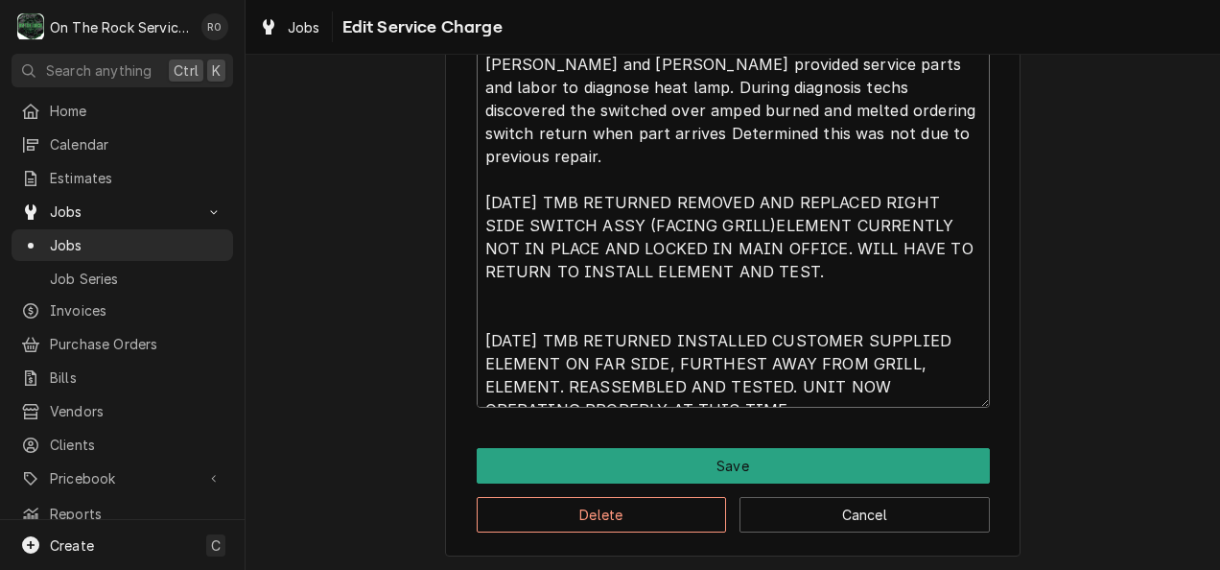
click at [477, 311] on textarea "8/25/25 Ray and Izzy provided service parts and labor to diagnose heat lamp. Du…" at bounding box center [733, 214] width 513 height 386
type textarea "x"
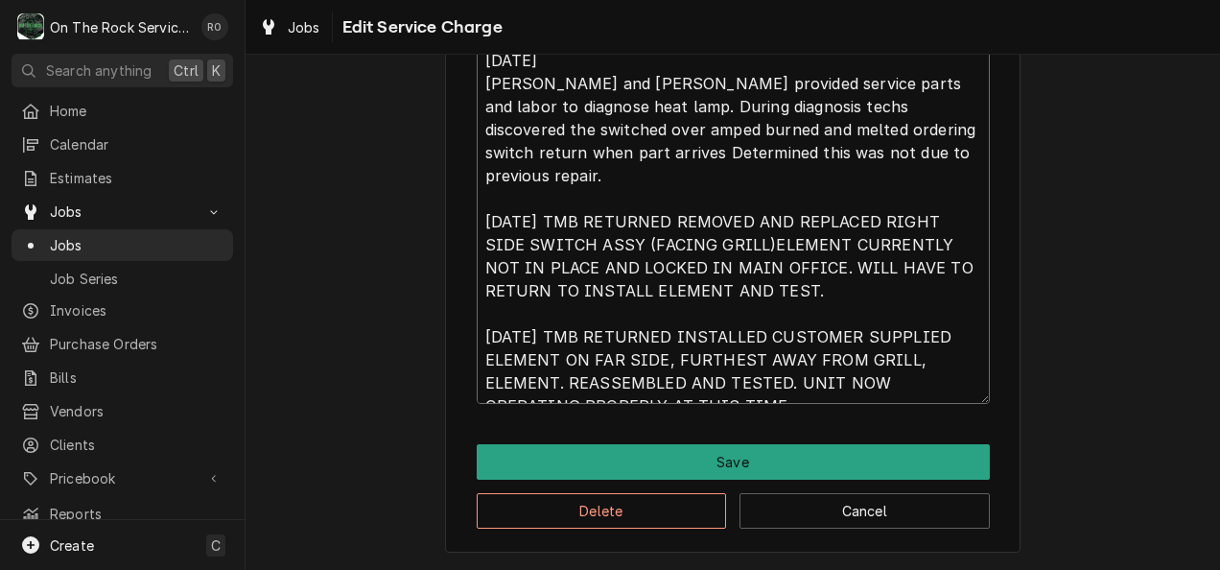
scroll to position [715, 0]
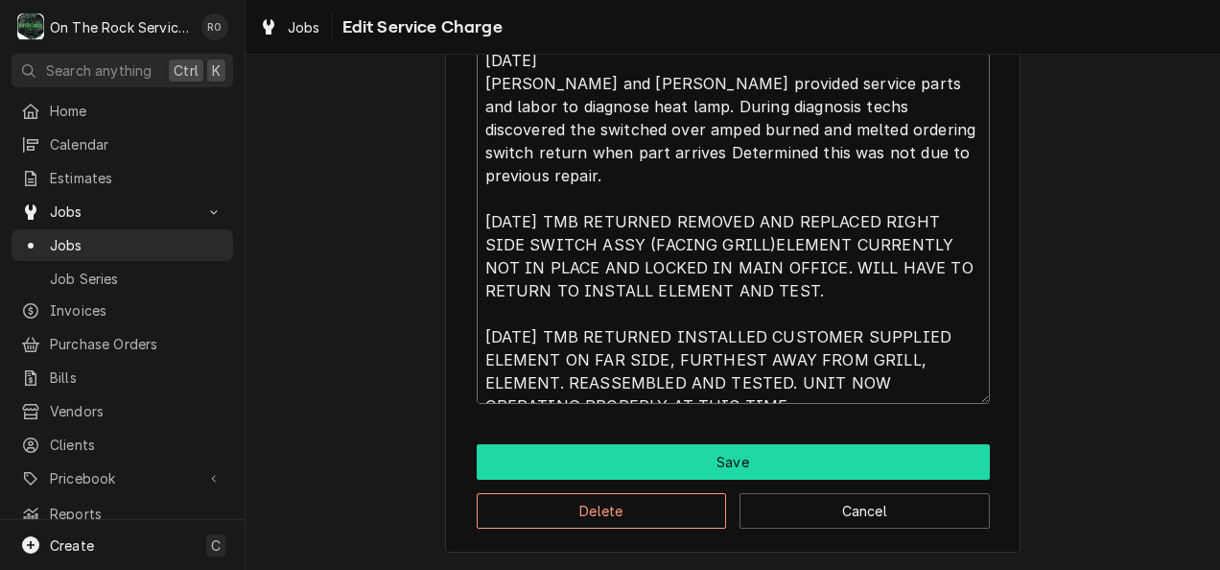
type textarea "8/25/25 Ray and Izzy provided service parts and labor to diagnose heat lamp. Du…"
click at [838, 463] on button "Save" at bounding box center [733, 461] width 513 height 35
type textarea "x"
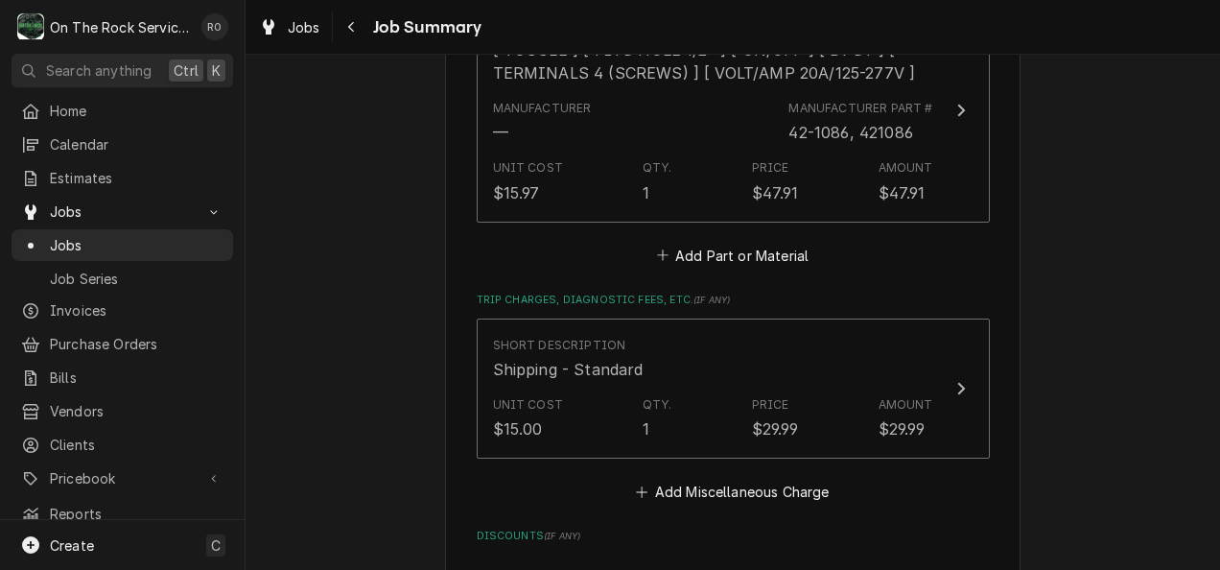
scroll to position [1342, 0]
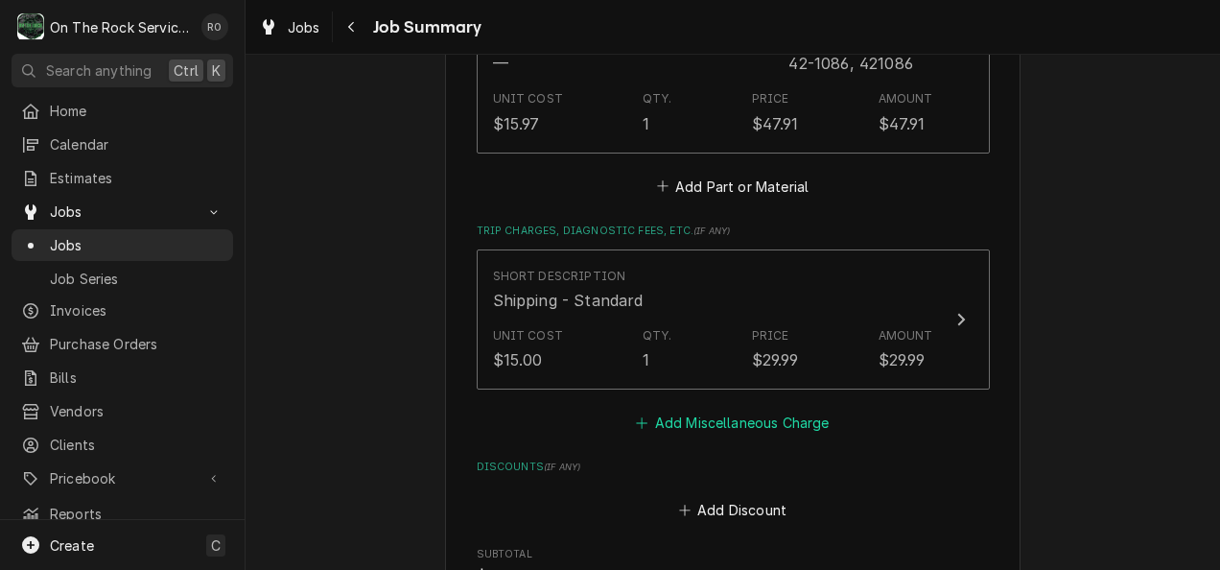
click at [754, 426] on button "Add Miscellaneous Charge" at bounding box center [732, 422] width 199 height 27
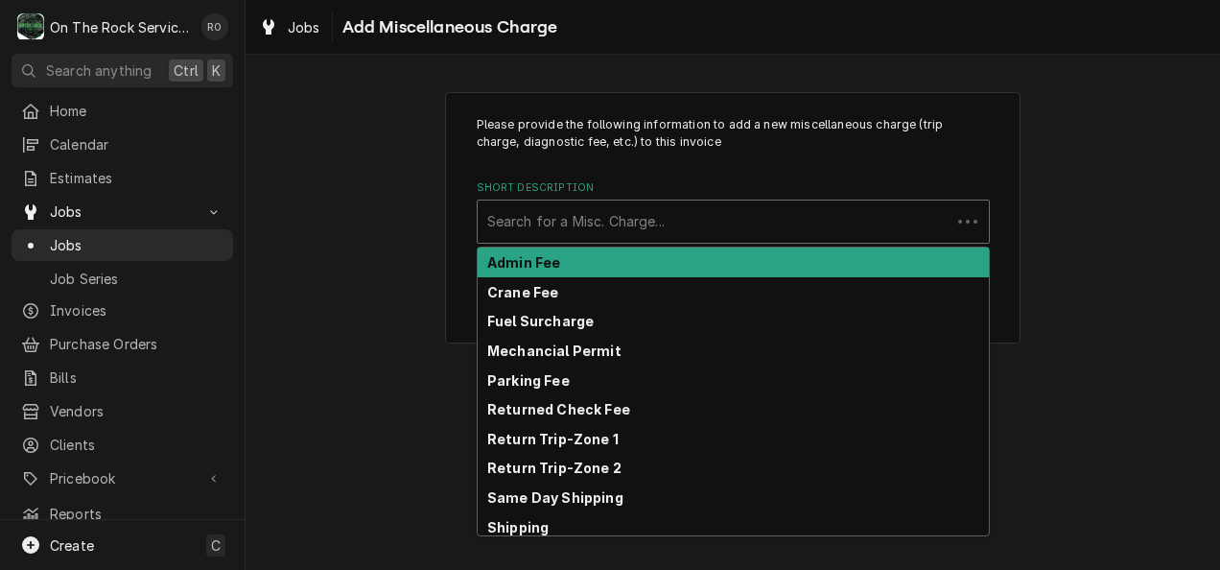
click at [704, 207] on div "Short Description" at bounding box center [714, 221] width 454 height 35
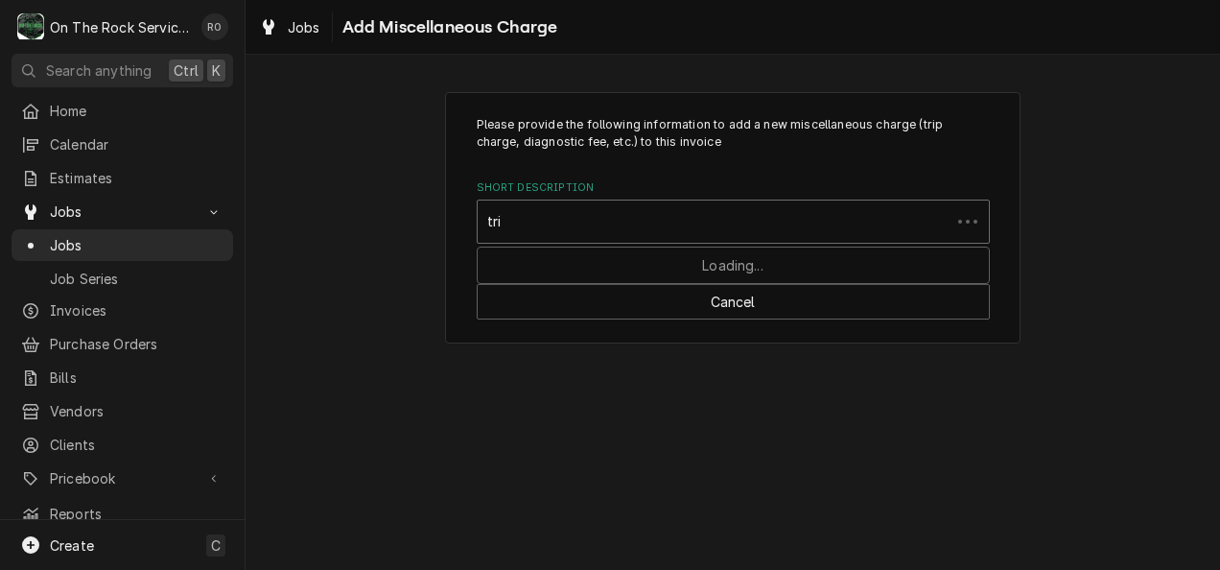
type input "trip"
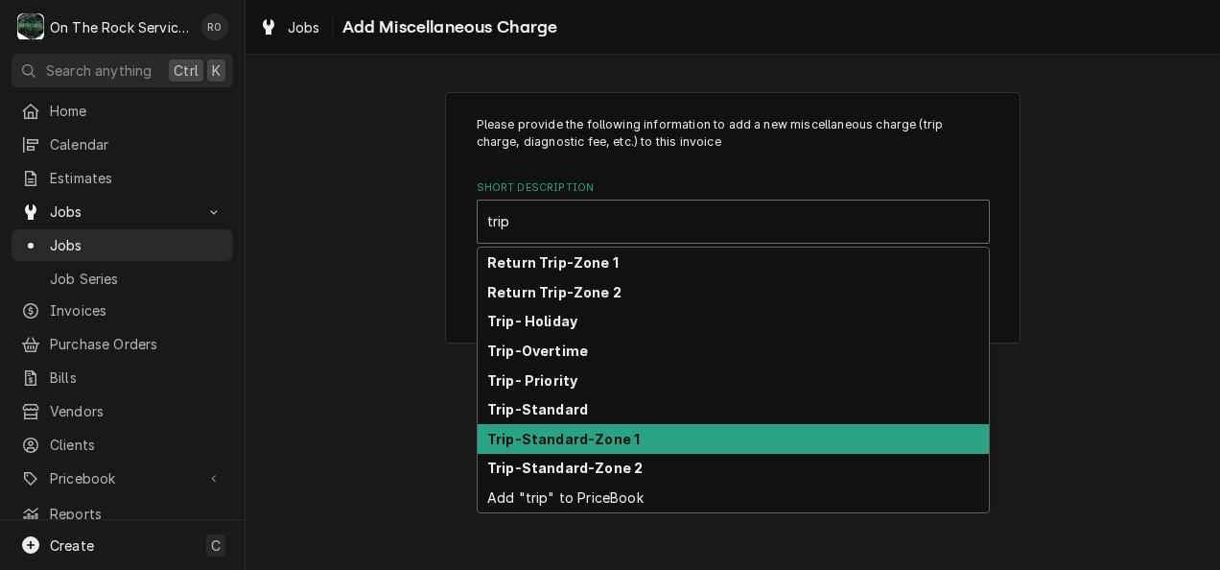
click at [679, 450] on div "Trip-Standard-Zone 1" at bounding box center [732, 439] width 511 height 30
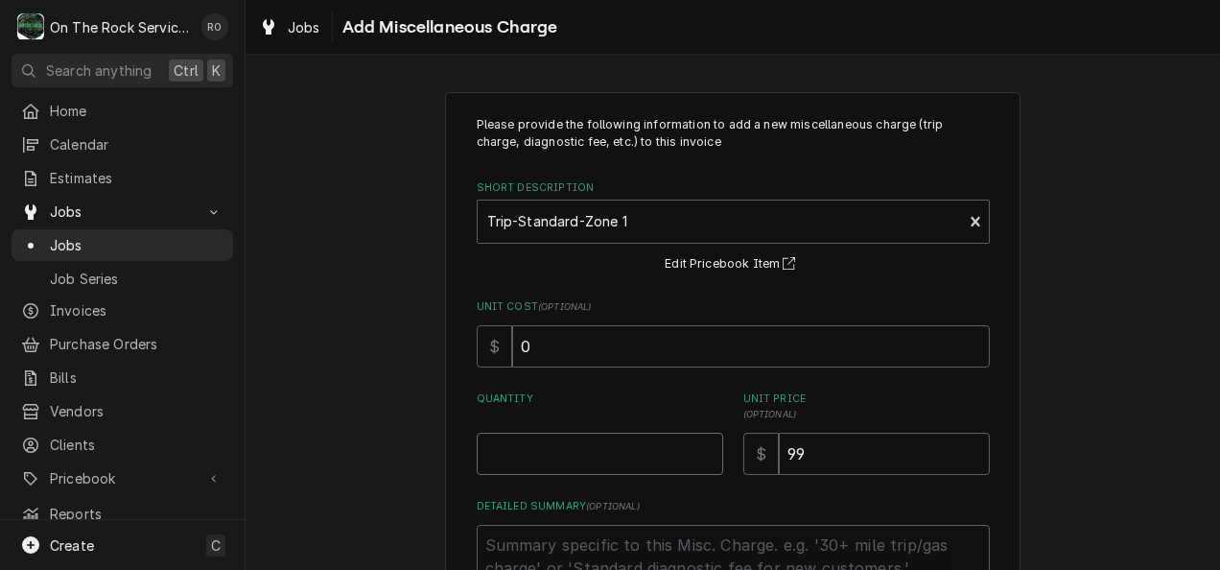
click at [595, 452] on input "Quantity" at bounding box center [600, 453] width 246 height 42
type textarea "x"
type input "1"
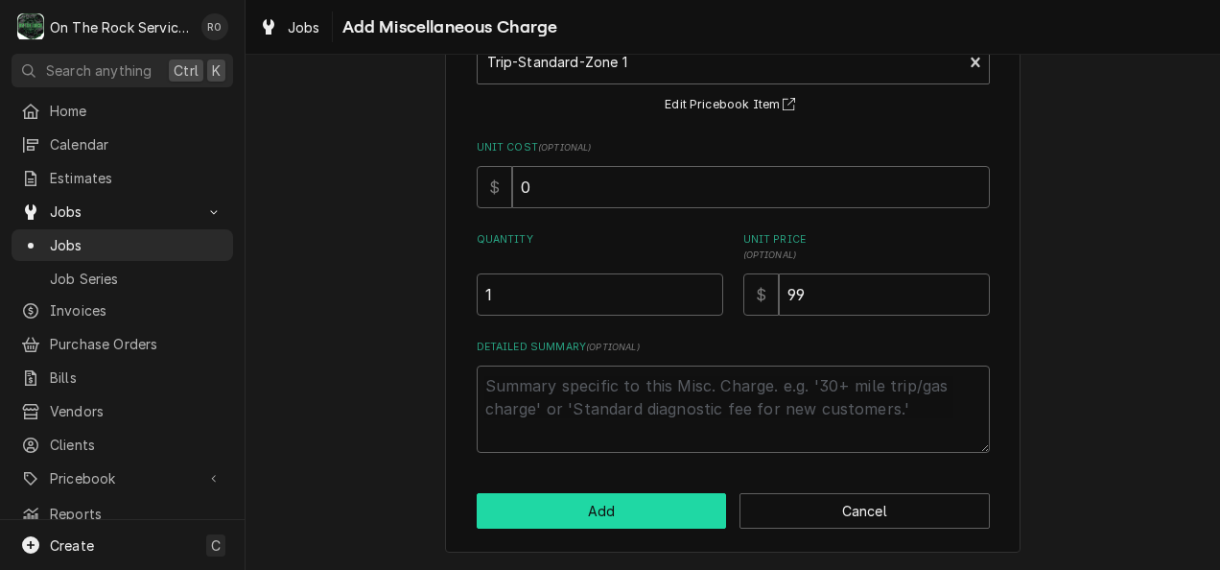
click at [604, 494] on button "Add" at bounding box center [602, 510] width 250 height 35
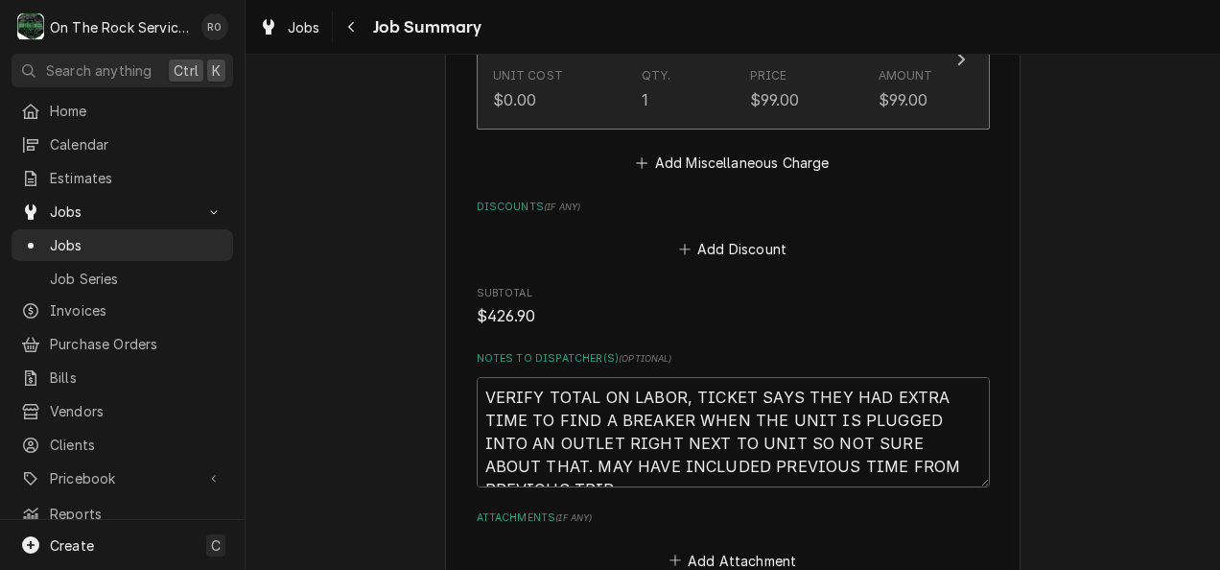
scroll to position [2056, 0]
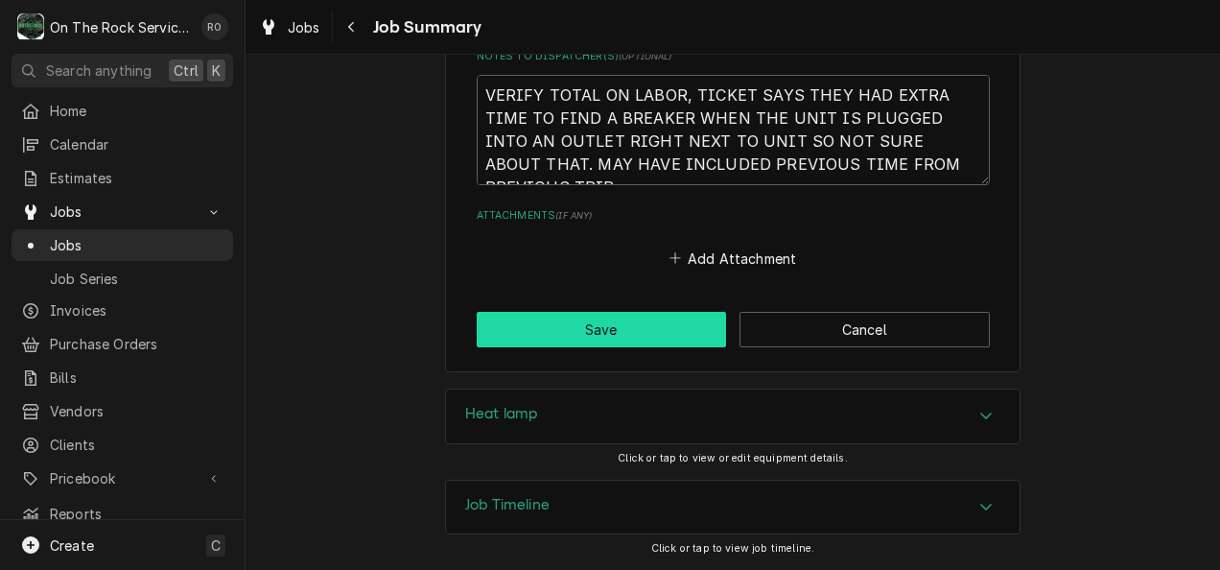
click at [619, 313] on button "Save" at bounding box center [602, 329] width 250 height 35
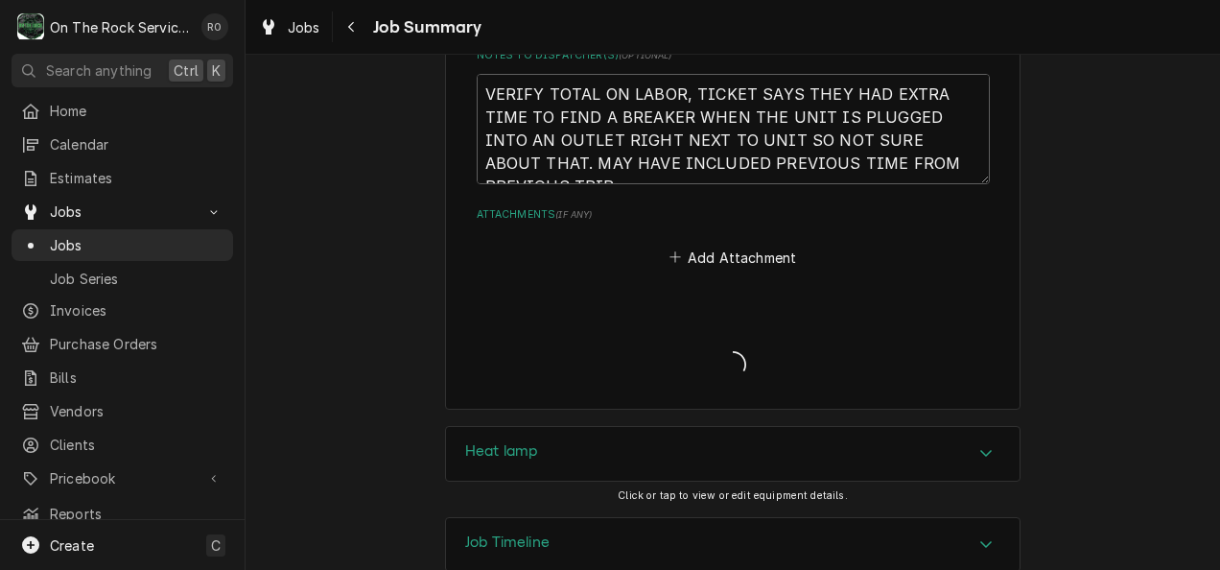
type textarea "x"
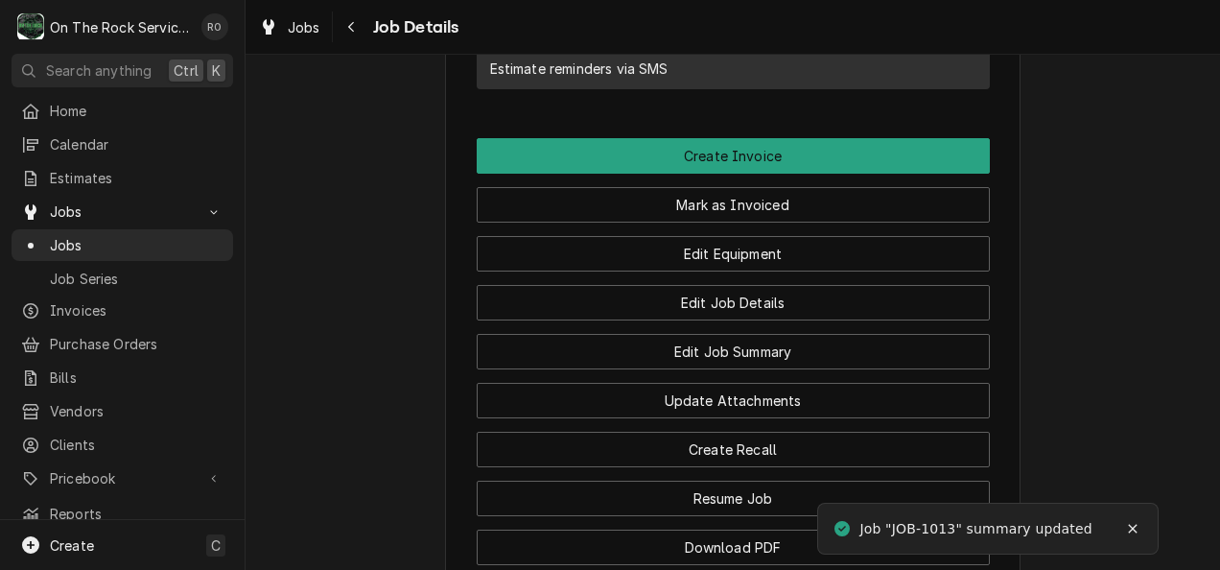
scroll to position [1357, 0]
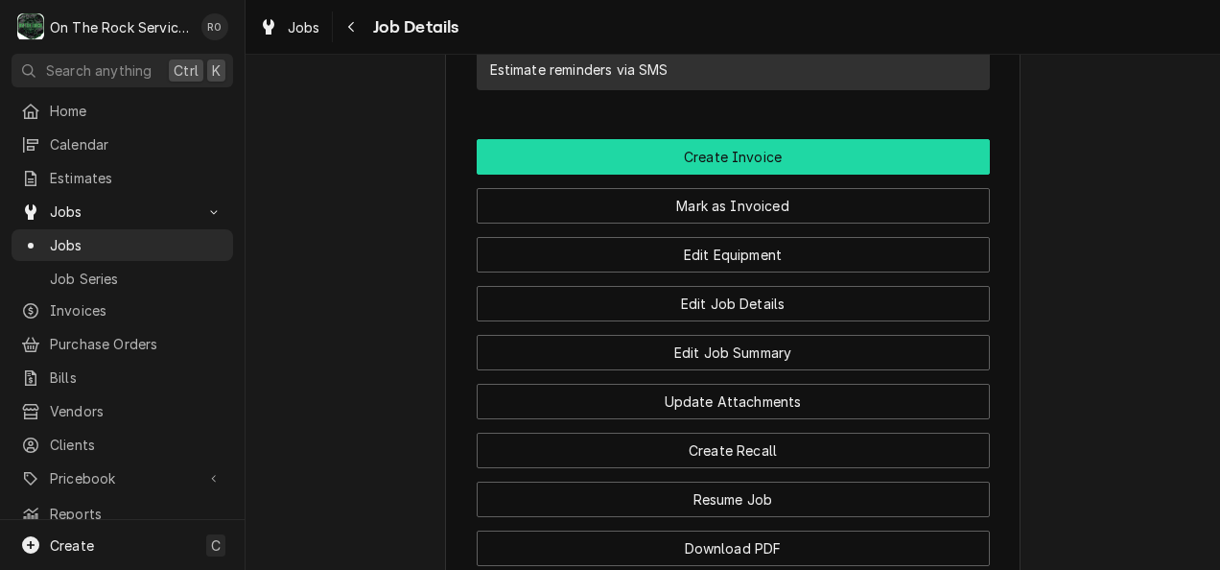
click at [624, 174] on button "Create Invoice" at bounding box center [733, 156] width 513 height 35
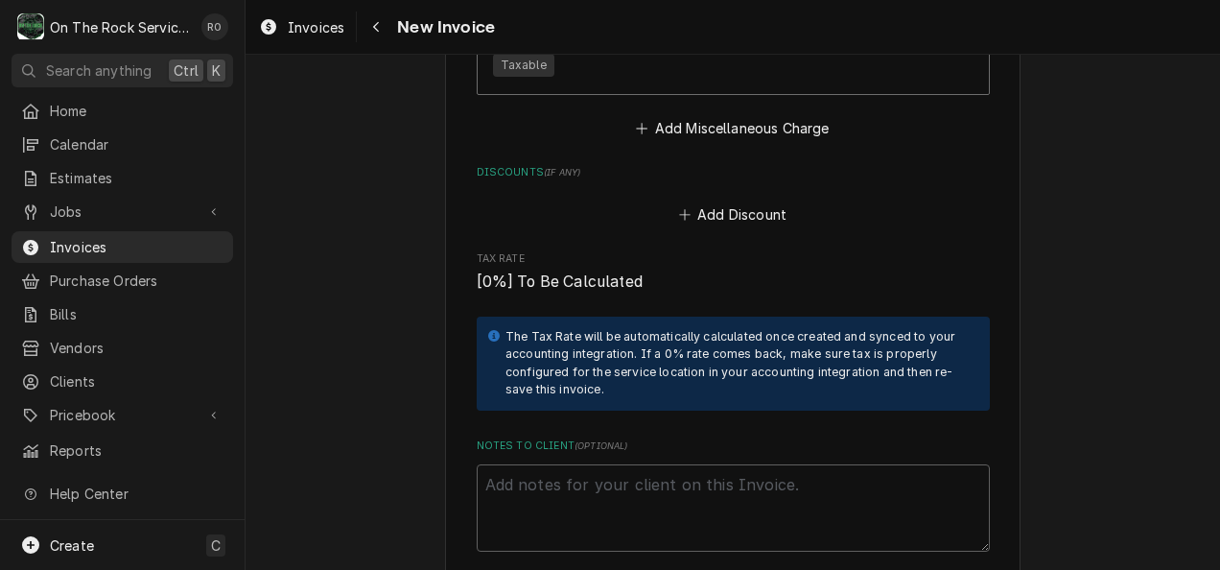
scroll to position [3288, 0]
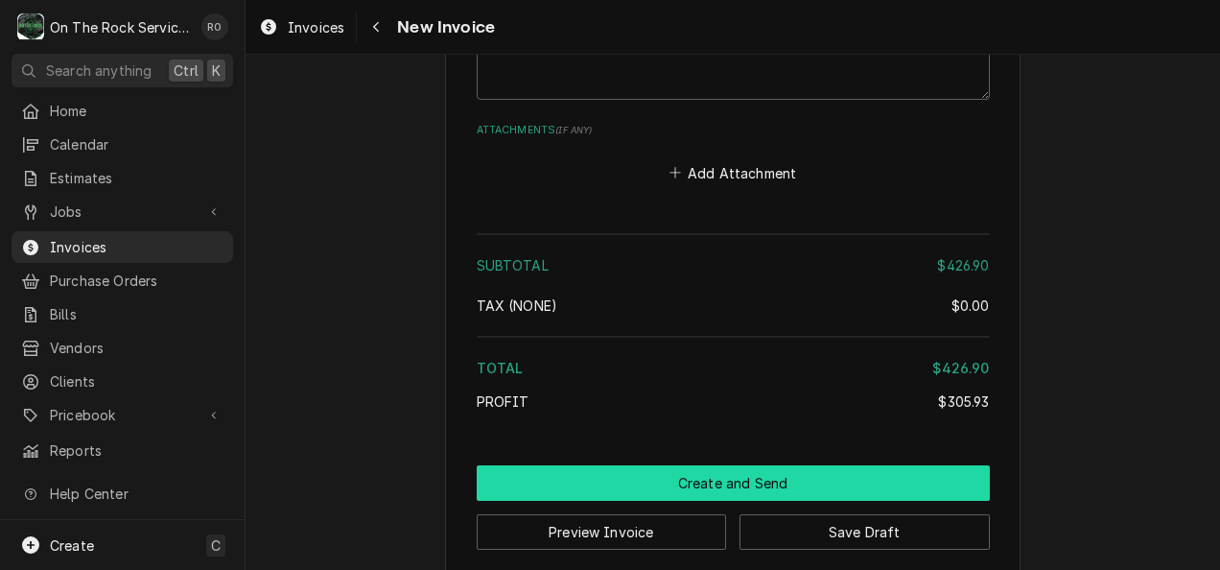
click at [791, 465] on button "Create and Send" at bounding box center [733, 482] width 513 height 35
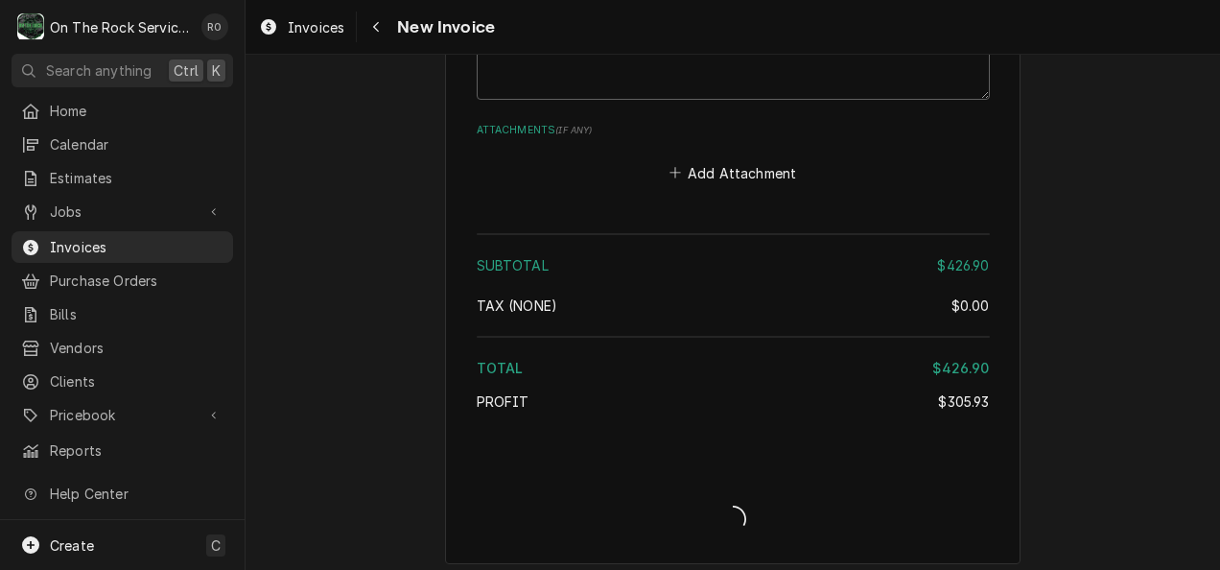
scroll to position [3275, 0]
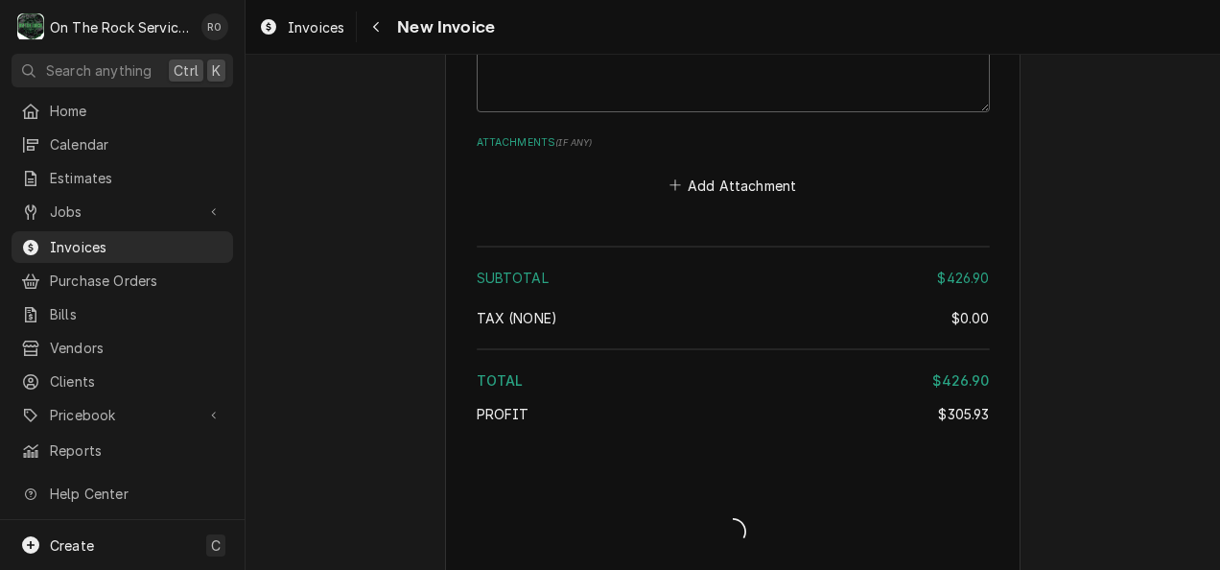
type textarea "x"
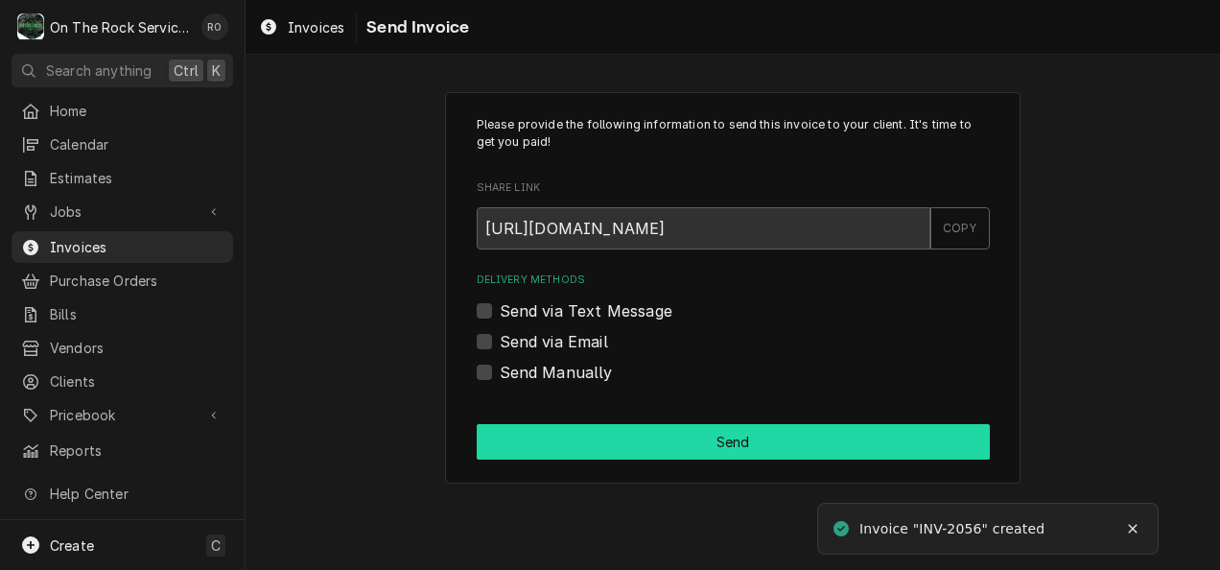
click at [791, 455] on button "Send" at bounding box center [733, 441] width 513 height 35
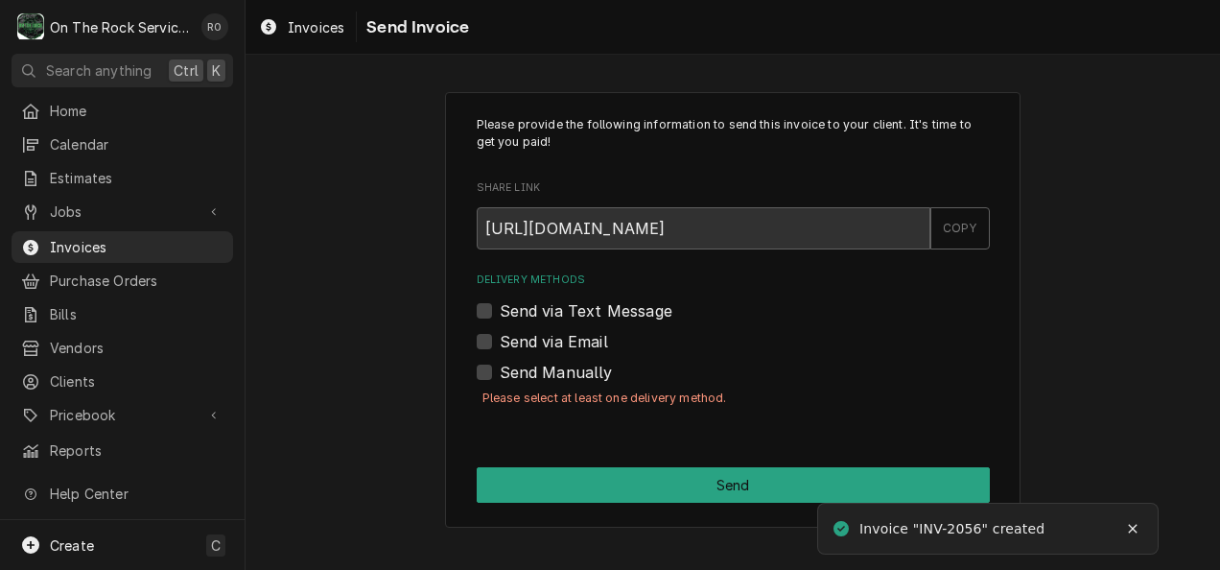
click at [575, 347] on label "Send via Email" at bounding box center [554, 341] width 108 height 23
click at [575, 347] on input "Send via Email" at bounding box center [756, 351] width 513 height 42
checkbox input "true"
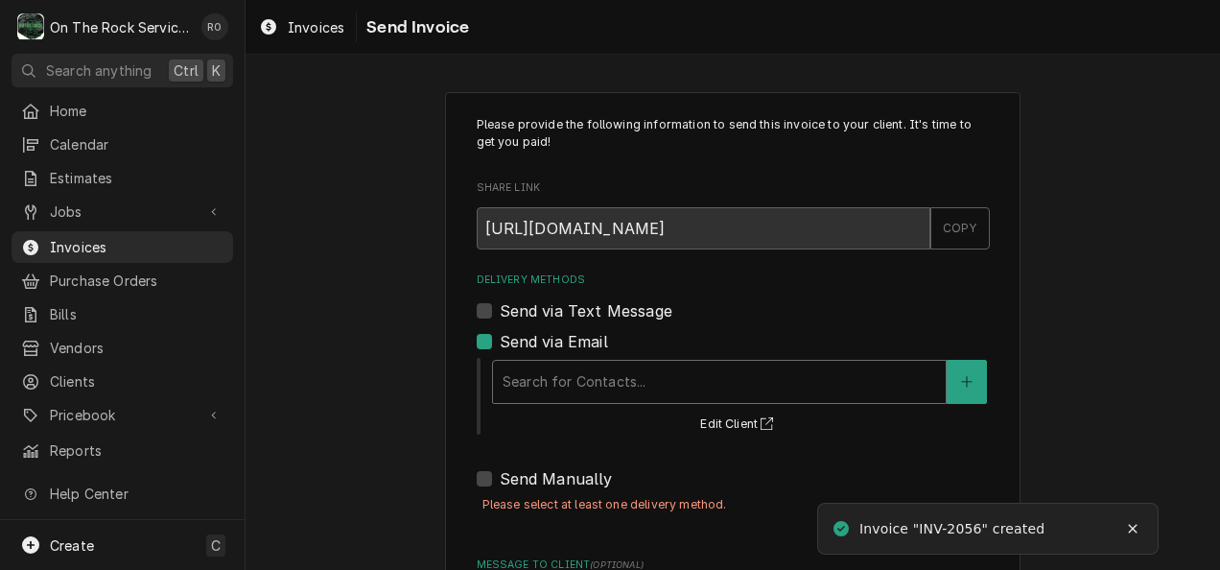
click at [578, 374] on div "Delivery Methods" at bounding box center [718, 381] width 433 height 35
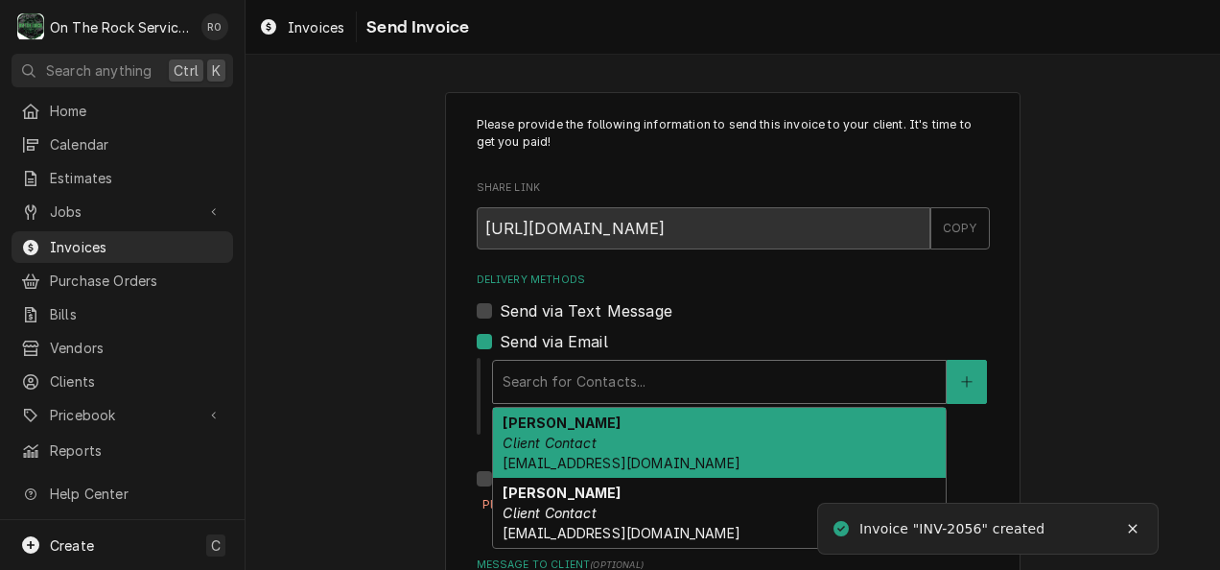
click at [579, 436] on em "Client Contact" at bounding box center [548, 442] width 93 height 16
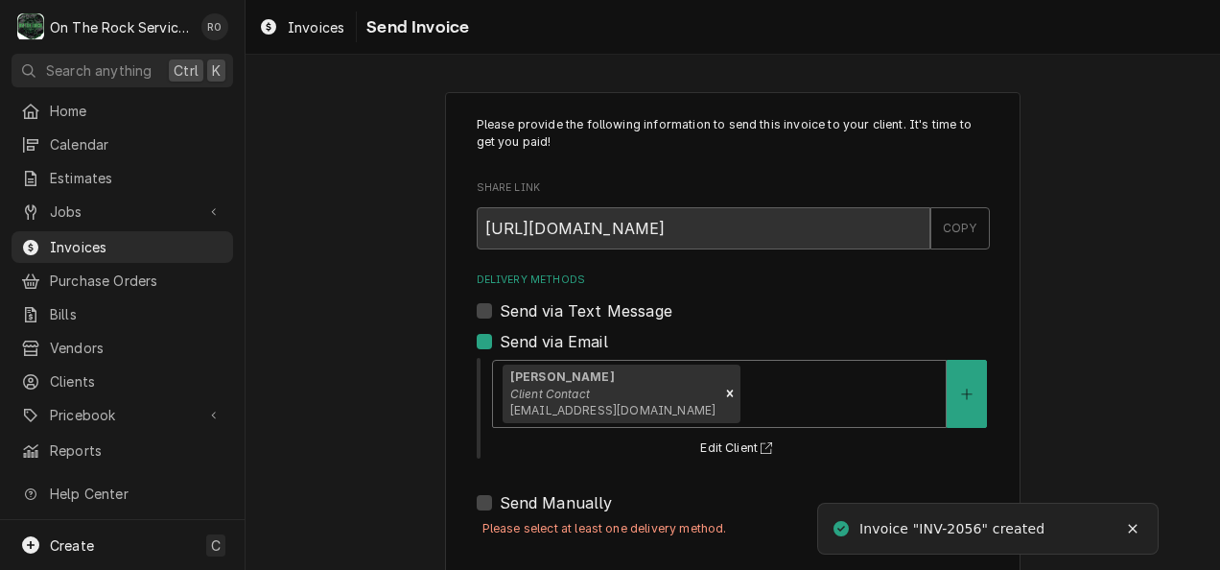
click at [763, 380] on div "Delivery Methods" at bounding box center [840, 393] width 192 height 35
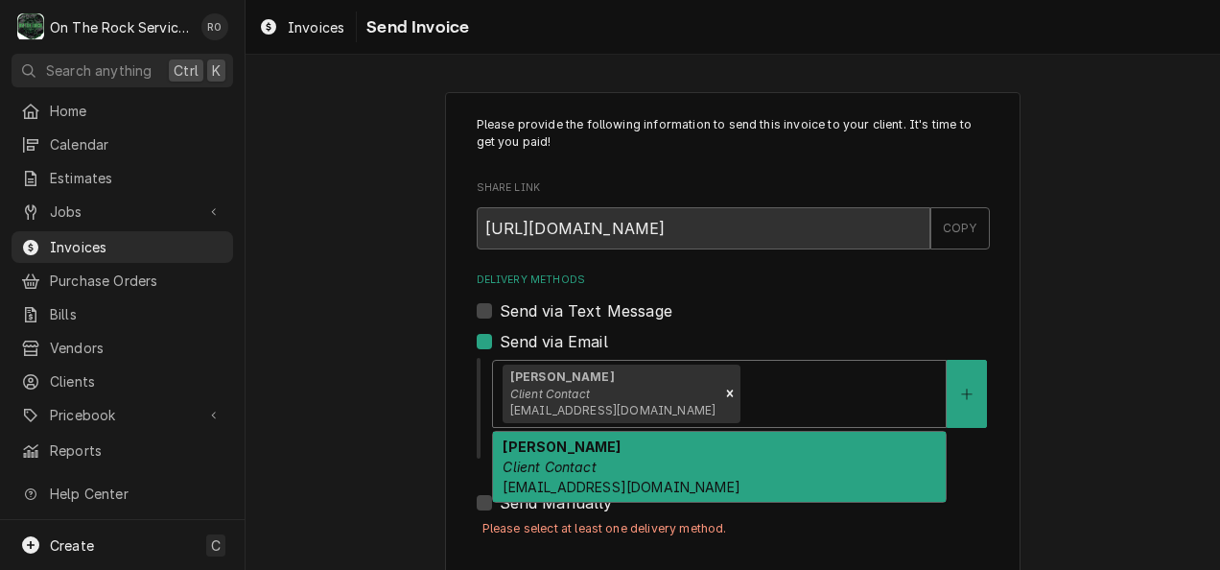
click at [731, 470] on div "Steve Duncan Client Contact sduncan@sandenterprises.com" at bounding box center [719, 466] width 453 height 70
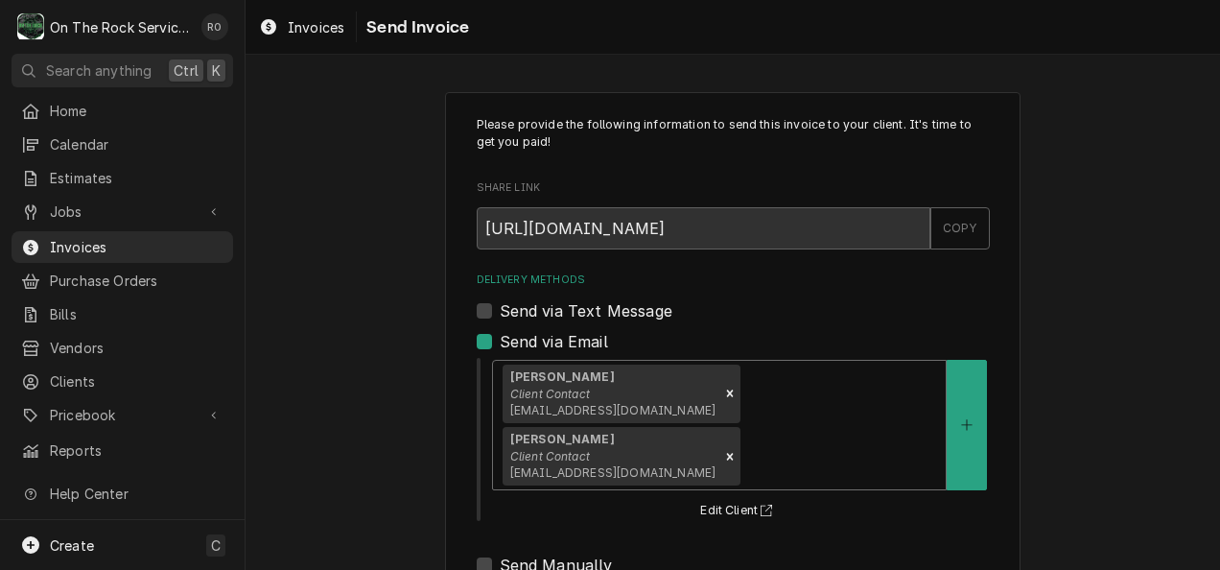
scroll to position [242, 0]
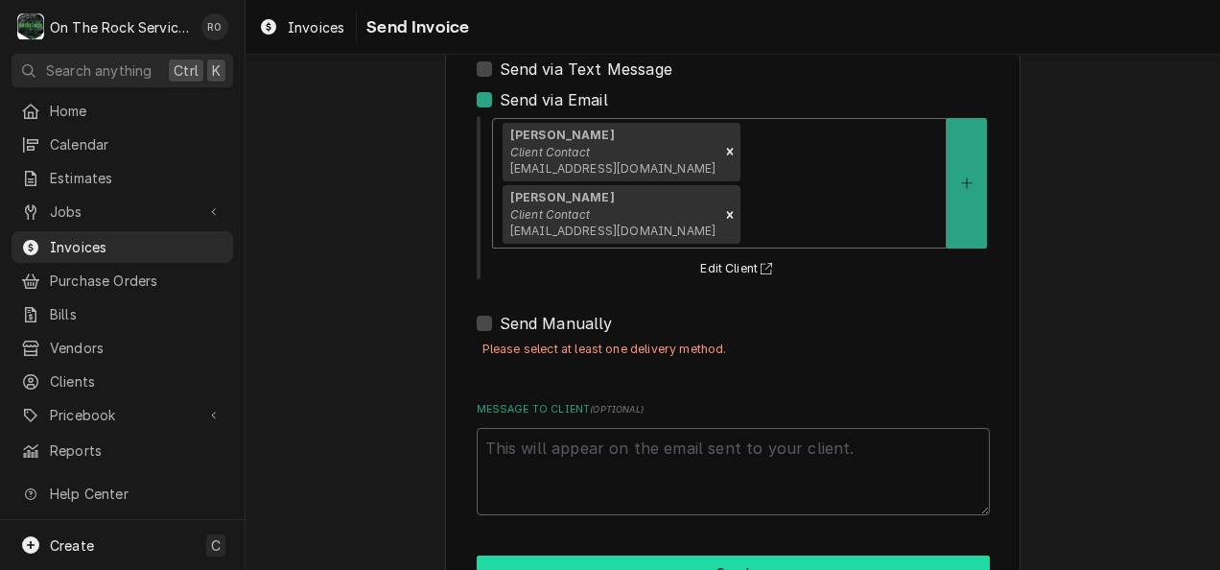
click at [721, 555] on button "Send" at bounding box center [733, 572] width 513 height 35
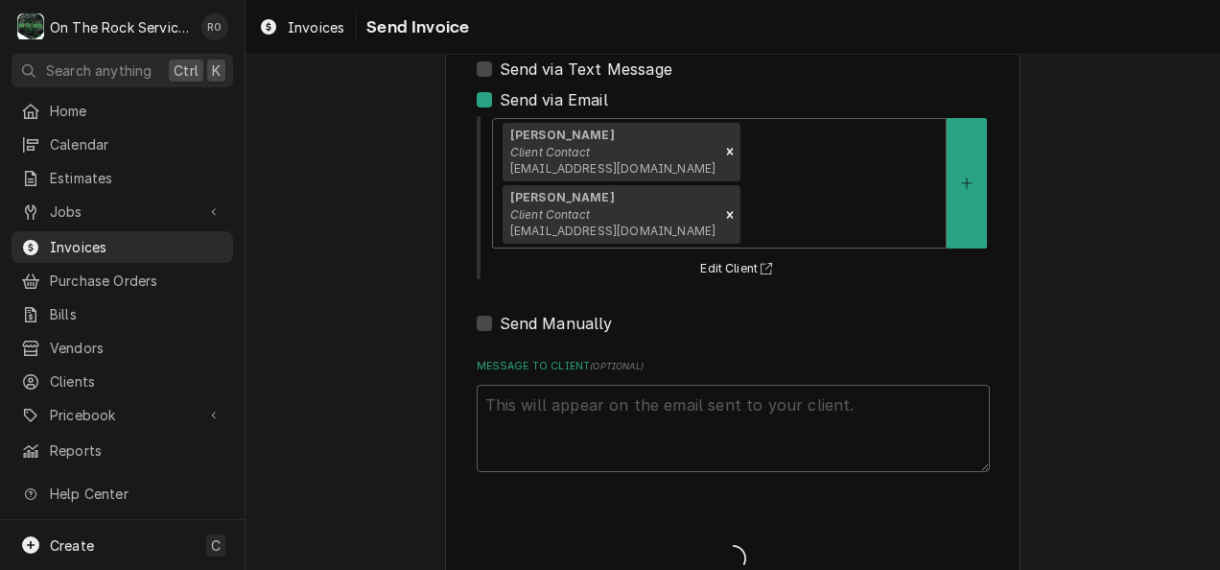
scroll to position [229, 0]
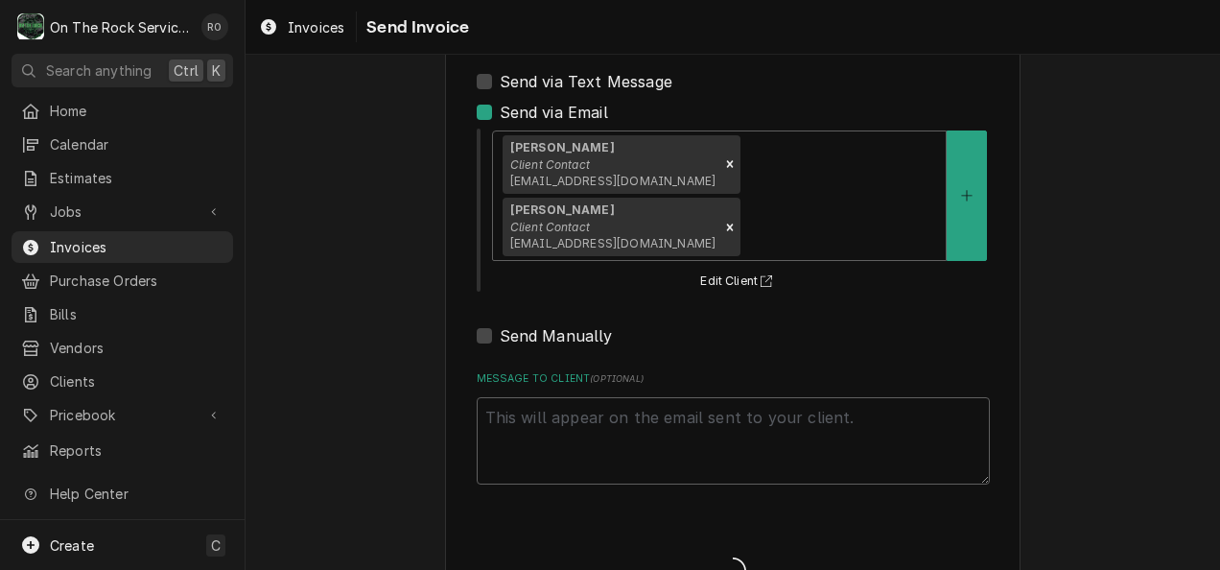
type textarea "x"
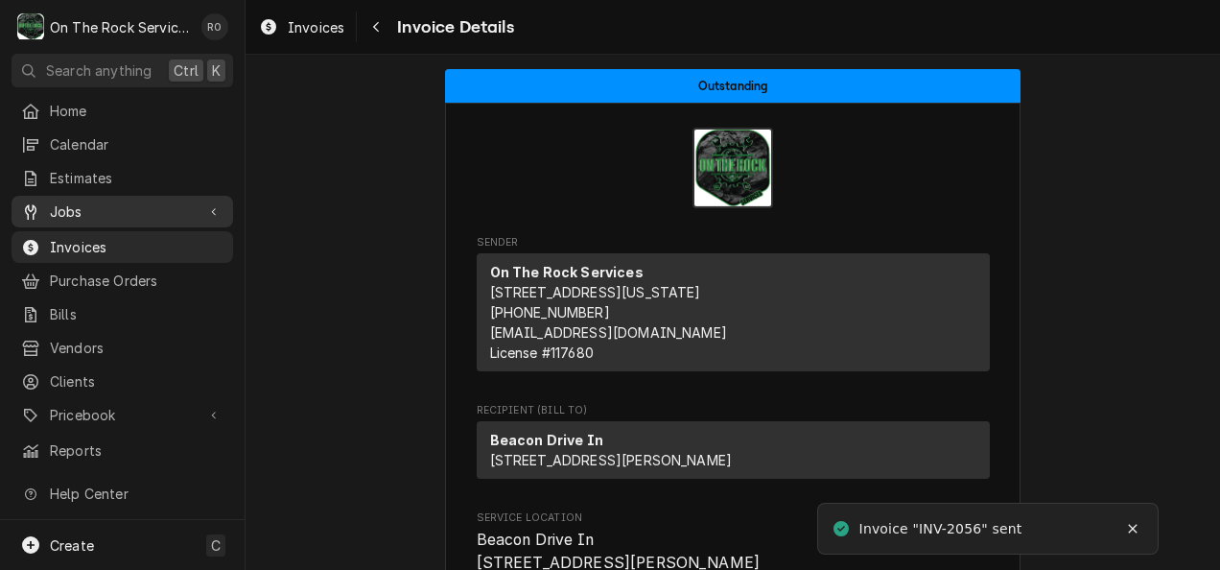
click at [79, 201] on span "Jobs" at bounding box center [122, 211] width 145 height 20
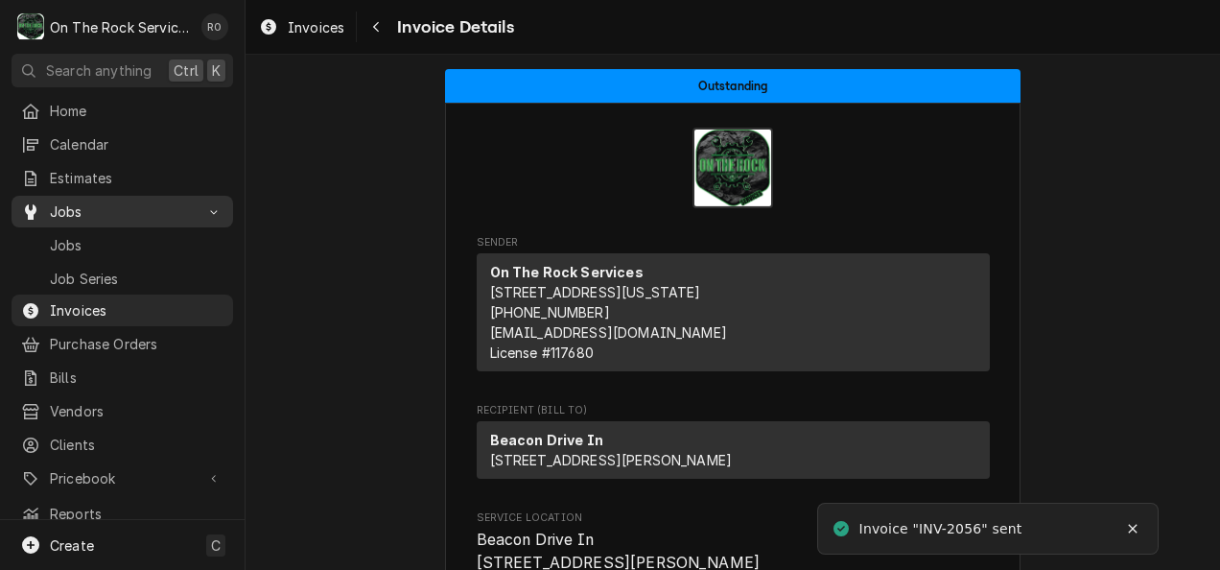
click at [80, 216] on div "Jobs" at bounding box center [122, 211] width 214 height 24
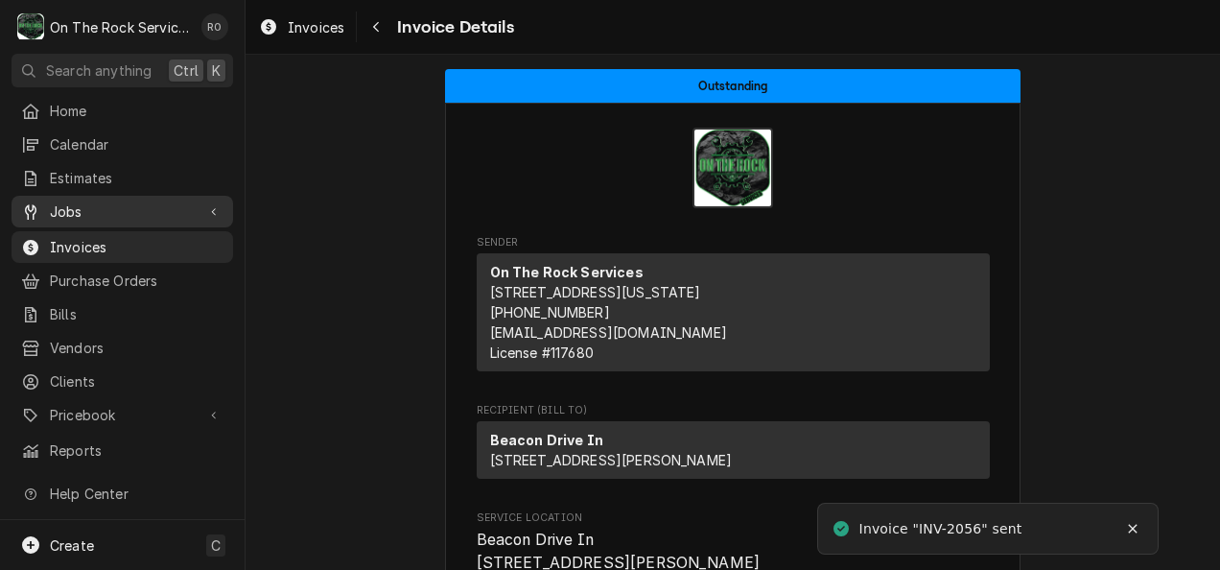
click at [80, 213] on span "Jobs" at bounding box center [122, 211] width 145 height 20
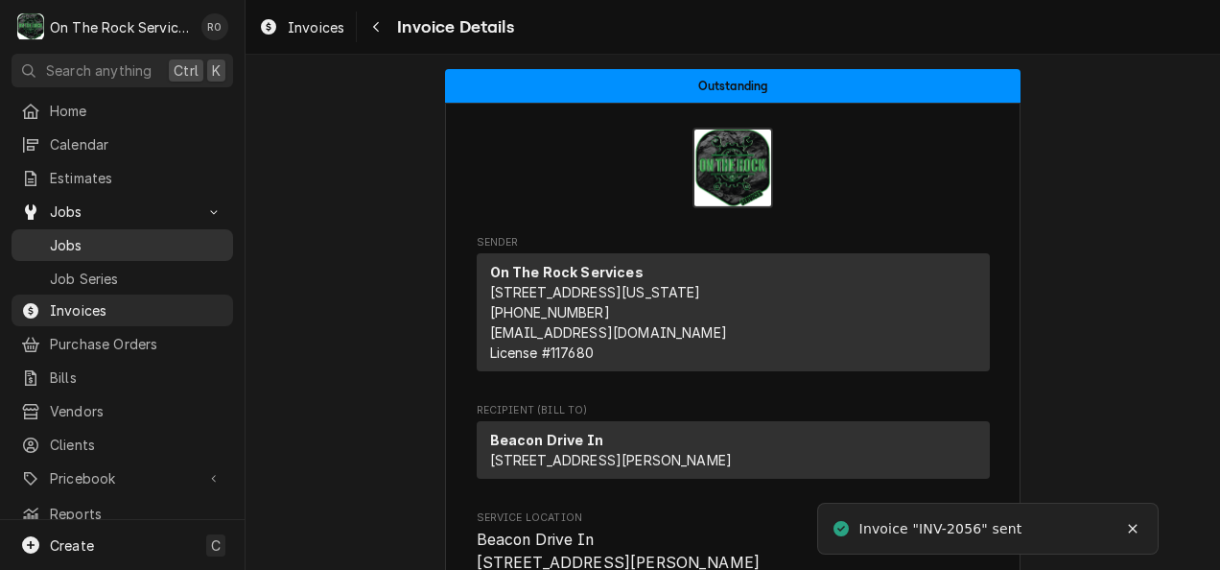
click at [81, 235] on span "Jobs" at bounding box center [137, 245] width 174 height 20
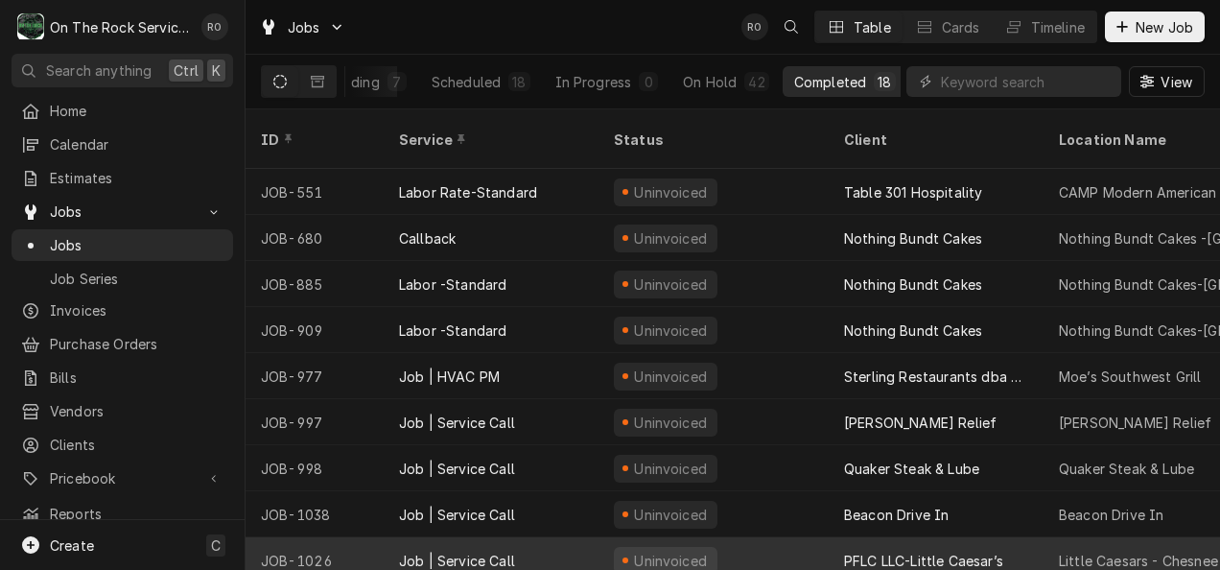
click at [932, 550] on div "PFLC LLC-Little Caesar’s" at bounding box center [923, 560] width 159 height 20
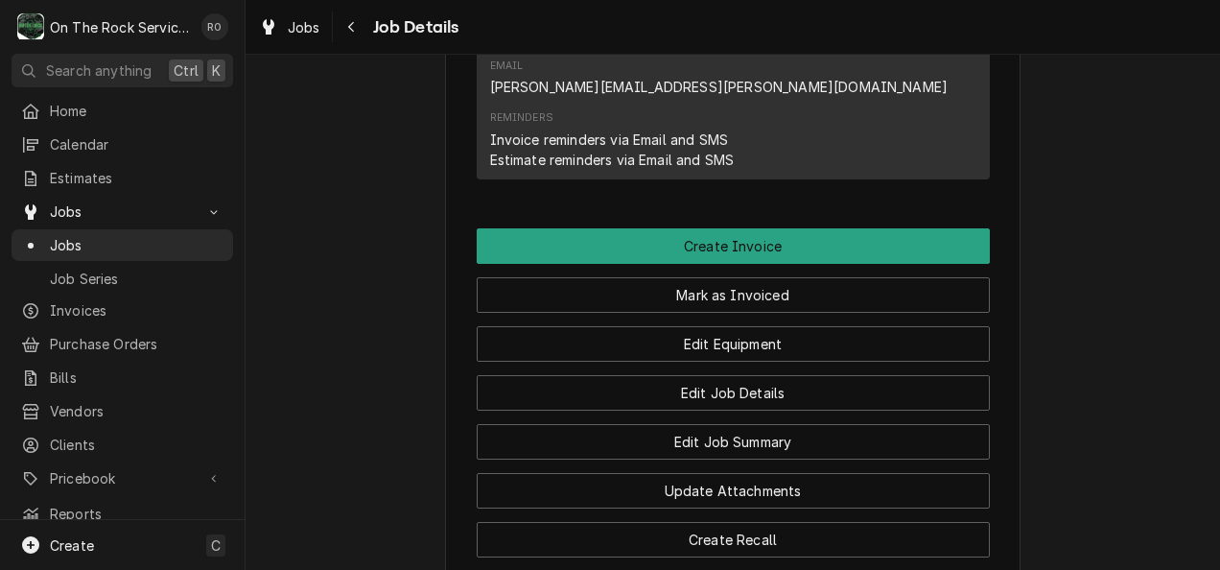
scroll to position [1830, 0]
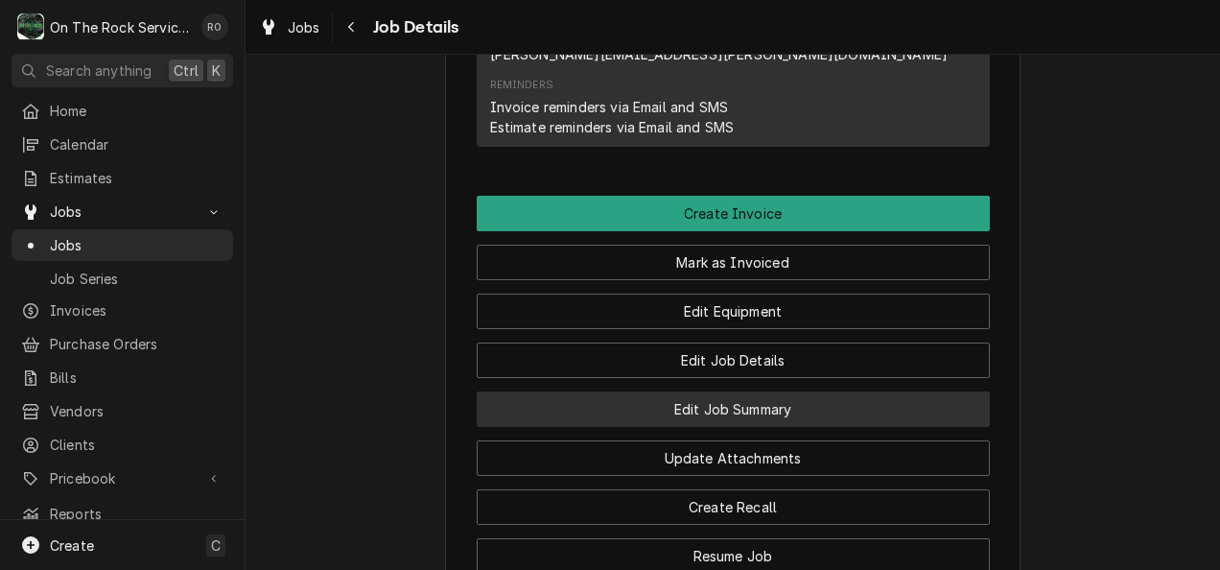
click at [890, 391] on button "Edit Job Summary" at bounding box center [733, 408] width 513 height 35
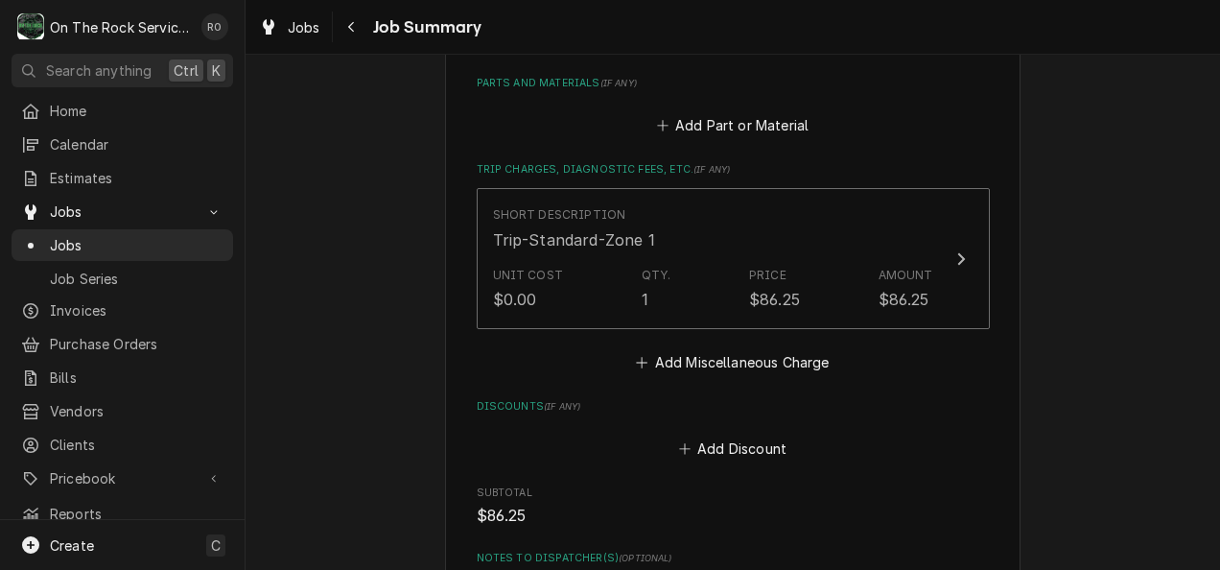
scroll to position [1097, 0]
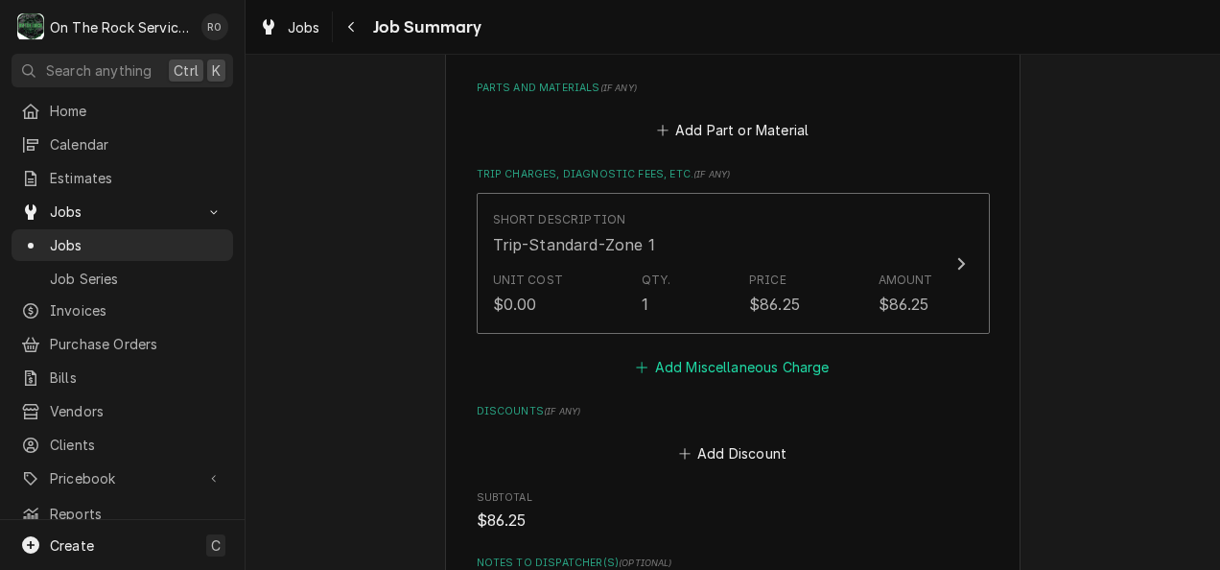
click at [764, 370] on button "Add Miscellaneous Charge" at bounding box center [732, 366] width 199 height 27
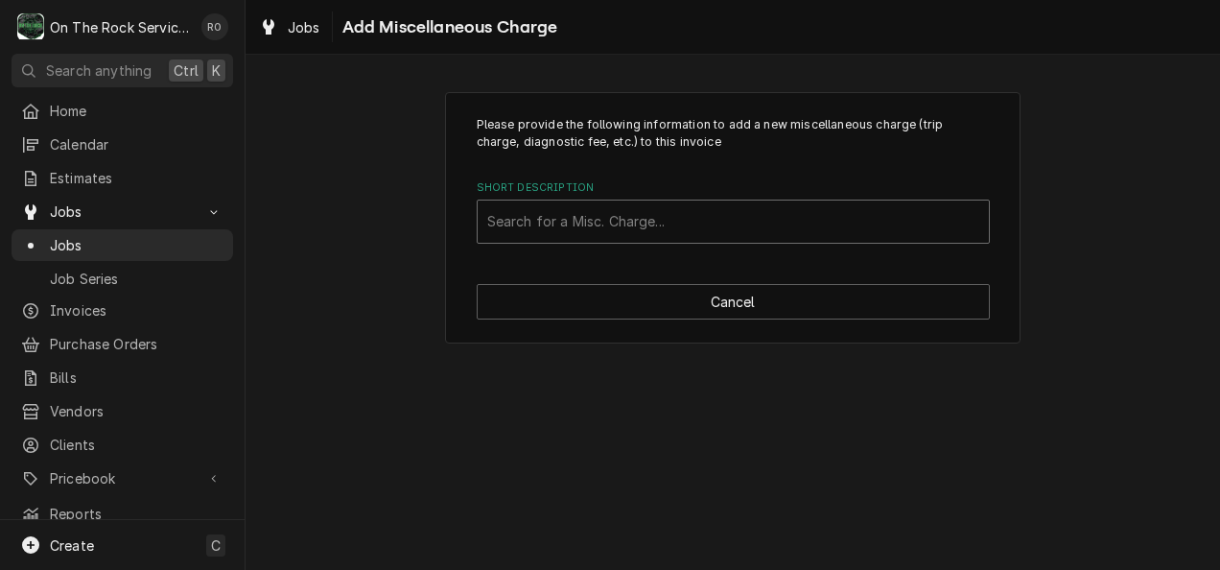
click at [736, 217] on div "Short Description" at bounding box center [733, 221] width 492 height 35
type input "shipping"
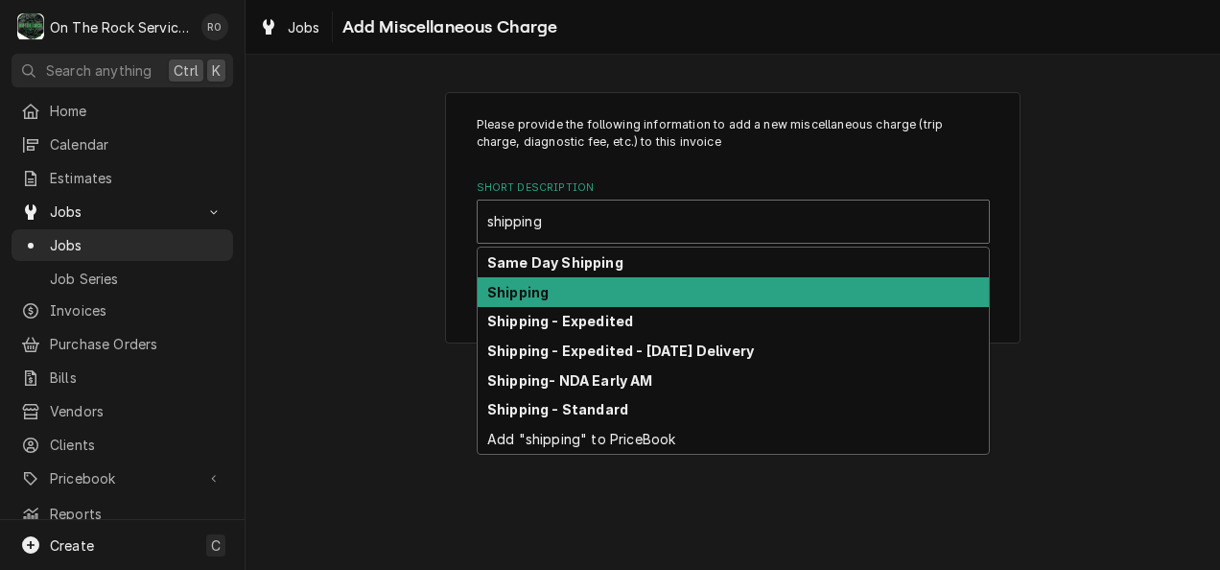
click at [717, 285] on div "Shipping" at bounding box center [732, 292] width 511 height 30
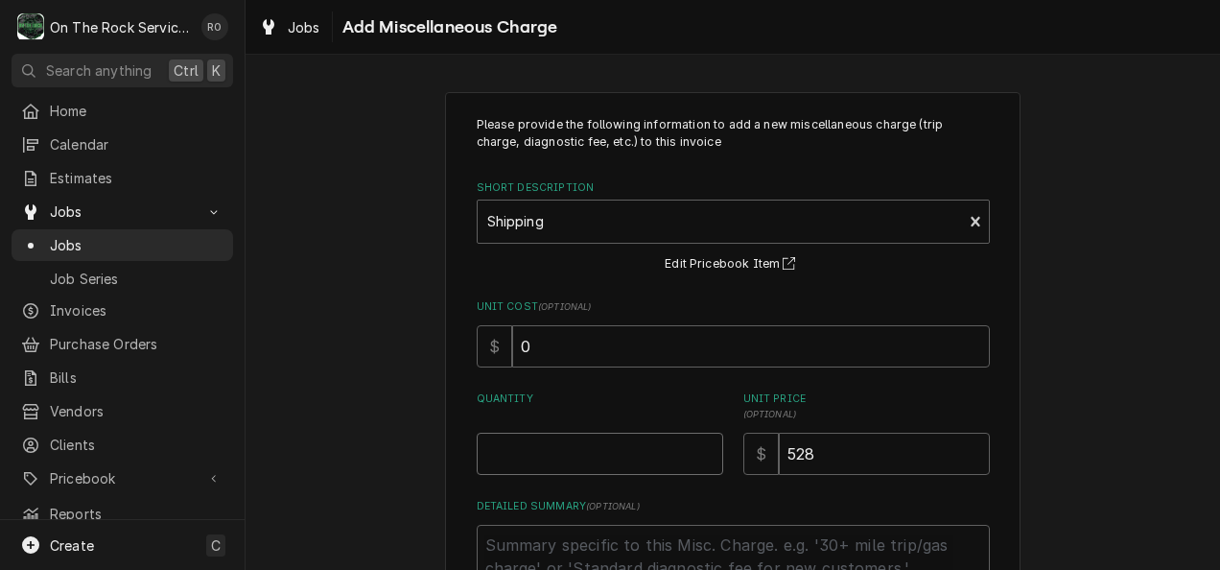
click at [626, 457] on input "Quantity" at bounding box center [600, 453] width 246 height 42
type textarea "x"
type input "1"
type textarea "x"
type input "1"
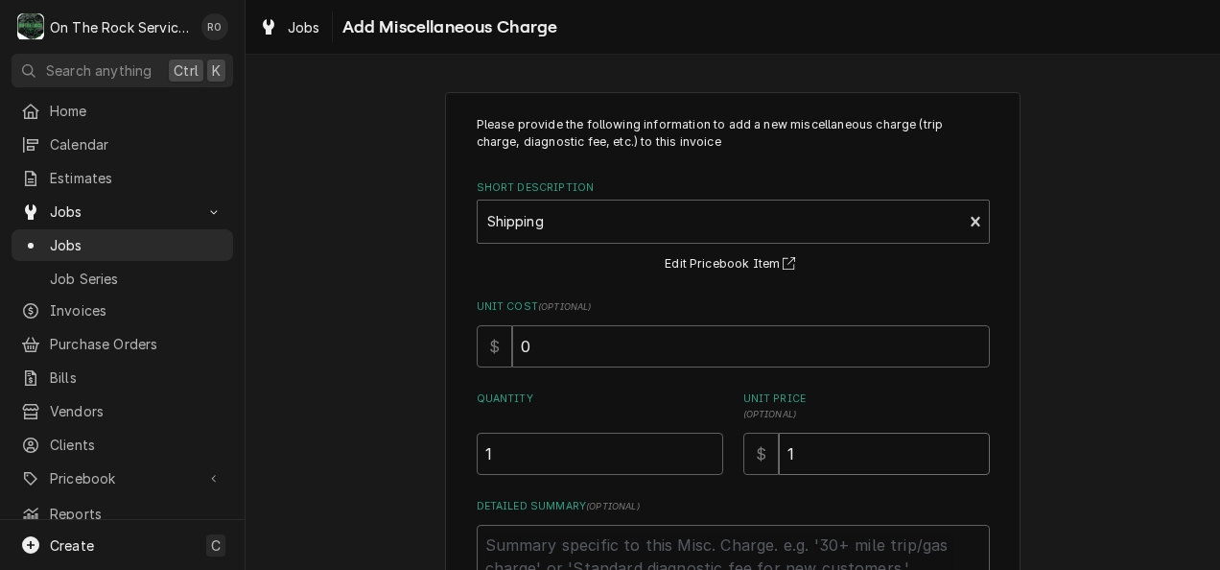
type textarea "x"
type input "15"
type textarea "x"
type input "150"
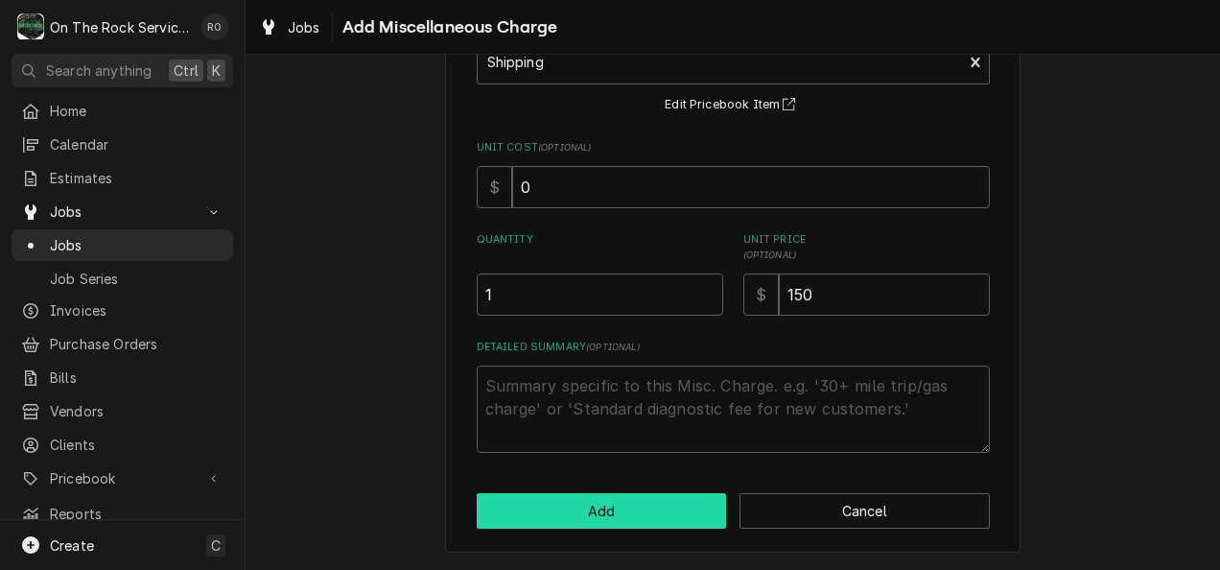
click at [627, 510] on button "Add" at bounding box center [602, 510] width 250 height 35
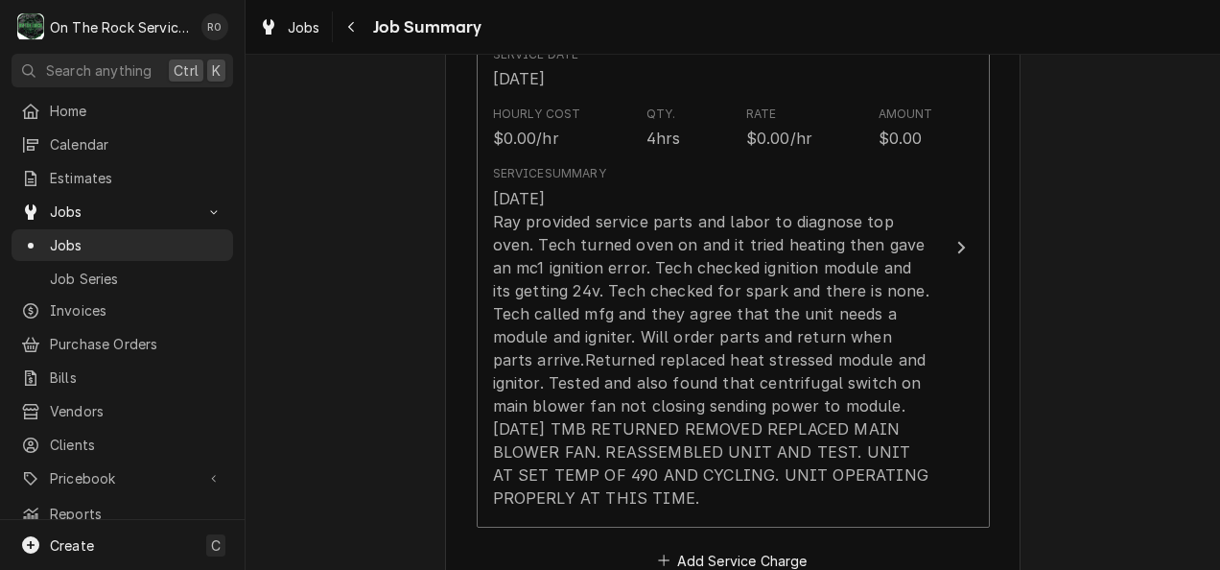
scroll to position [581, 0]
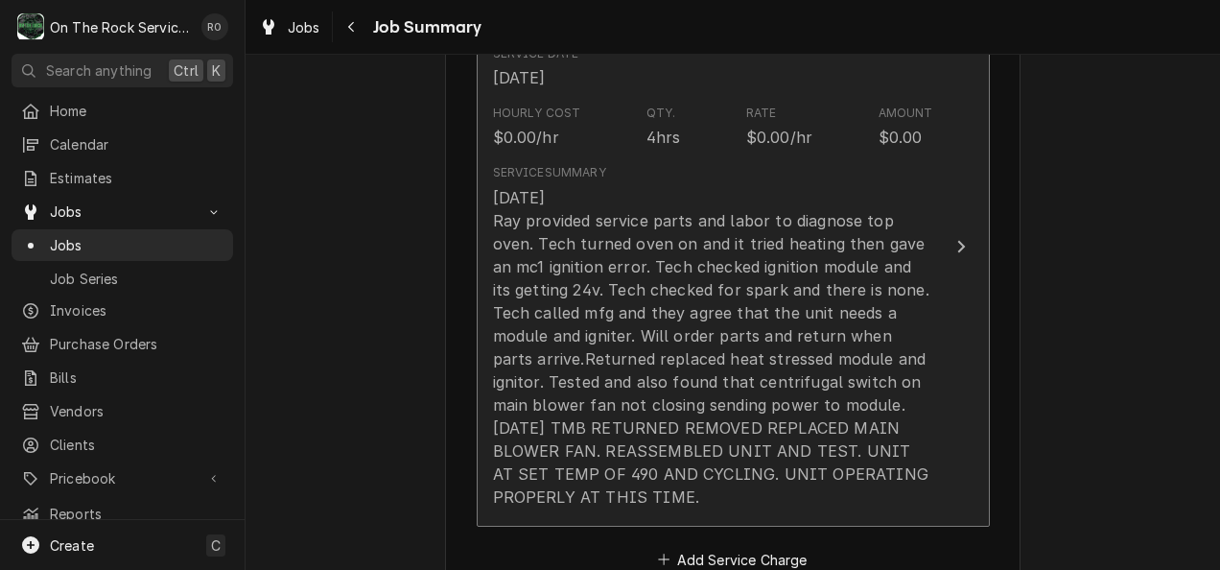
click at [663, 265] on div "8-26-2025 Ray provided service parts and labor to diagnose top oven. Tech turne…" at bounding box center [713, 347] width 440 height 322
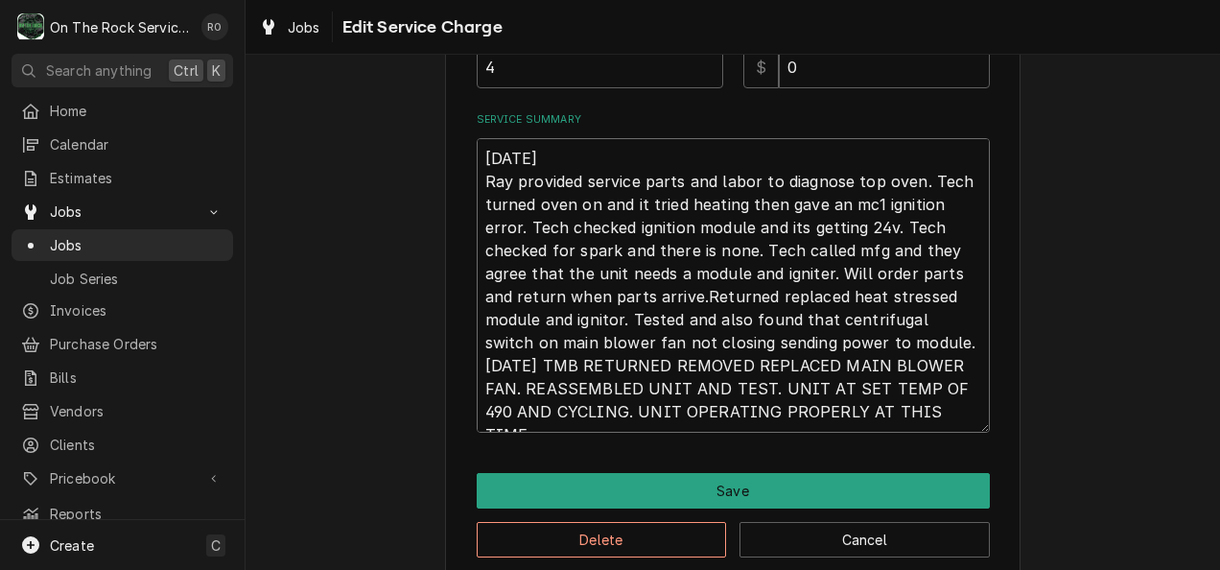
click at [663, 265] on textarea "8-26-2025 Ray provided service parts and labor to diagnose top oven. Tech turne…" at bounding box center [733, 285] width 513 height 294
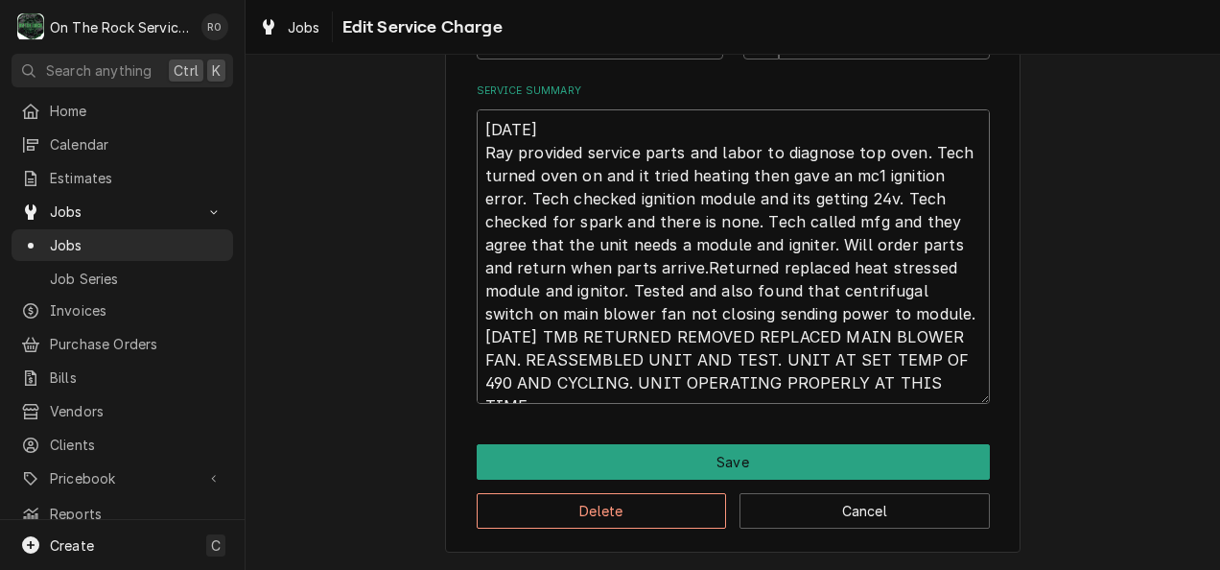
scroll to position [23, 0]
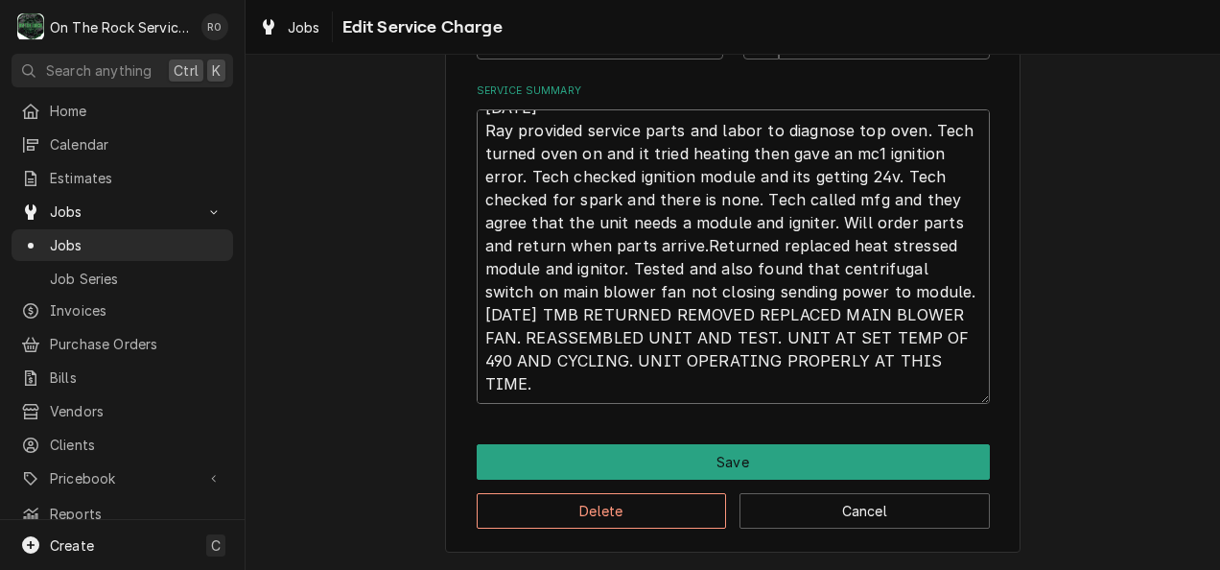
drag, startPoint x: 479, startPoint y: 124, endPoint x: 864, endPoint y: 424, distance: 487.7
click at [864, 424] on div "Use the fields below to edit this service charge Short Description Job | Servic…" at bounding box center [732, -1] width 575 height 1107
type textarea "x"
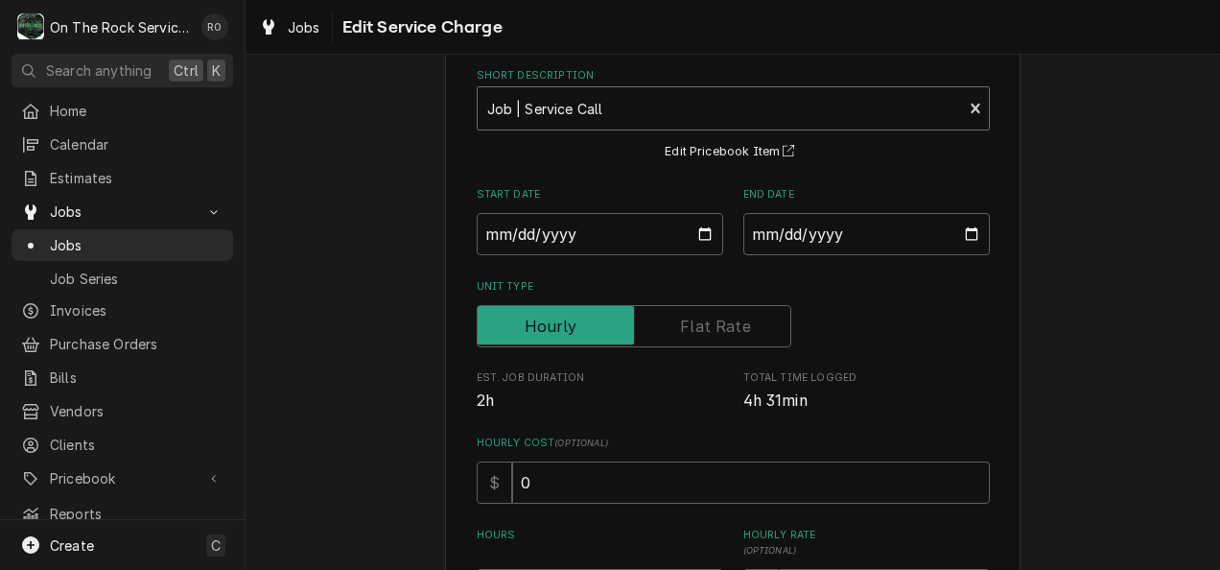
scroll to position [93, 0]
click at [822, 98] on div "Short Description" at bounding box center [720, 110] width 466 height 35
type input "incurred"
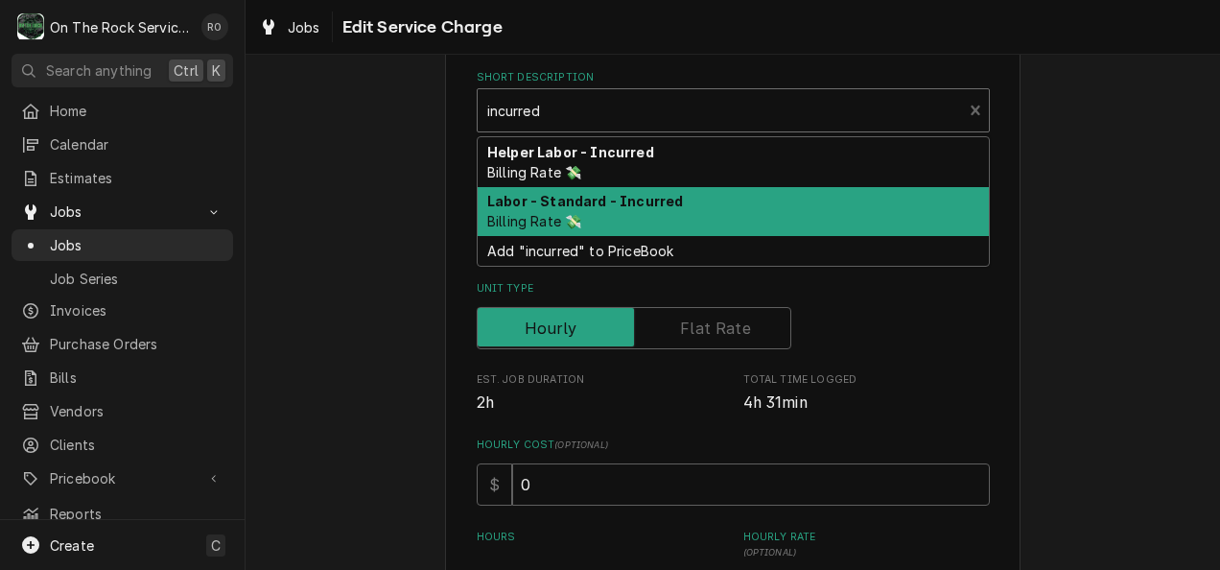
click at [796, 203] on div "Labor - Standard - Incurred Billing Rate 💸" at bounding box center [732, 212] width 511 height 50
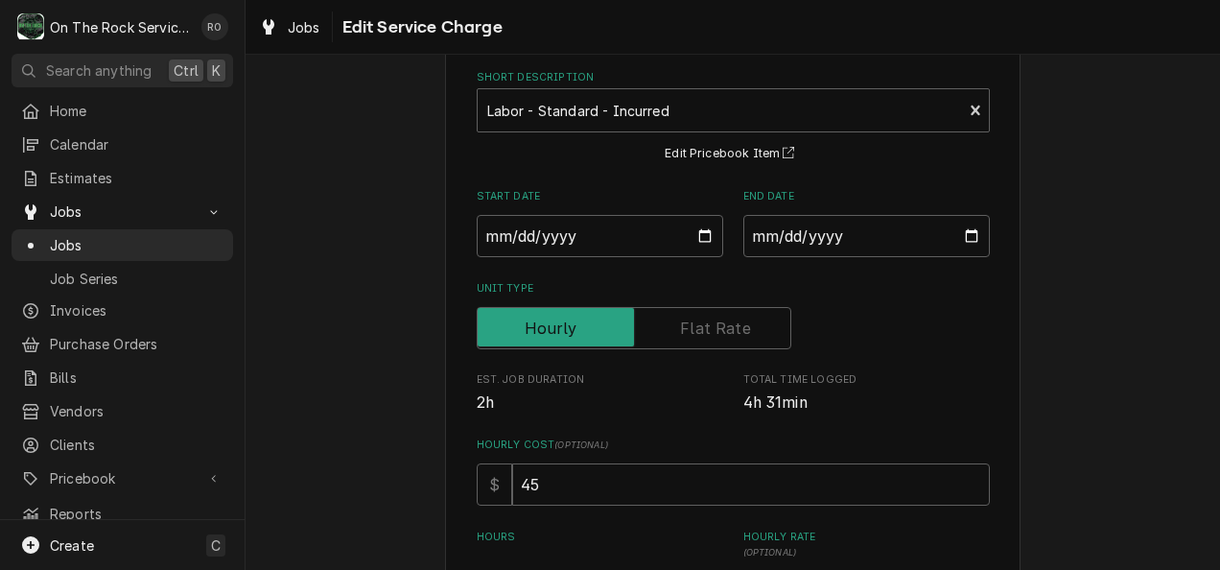
scroll to position [514, 0]
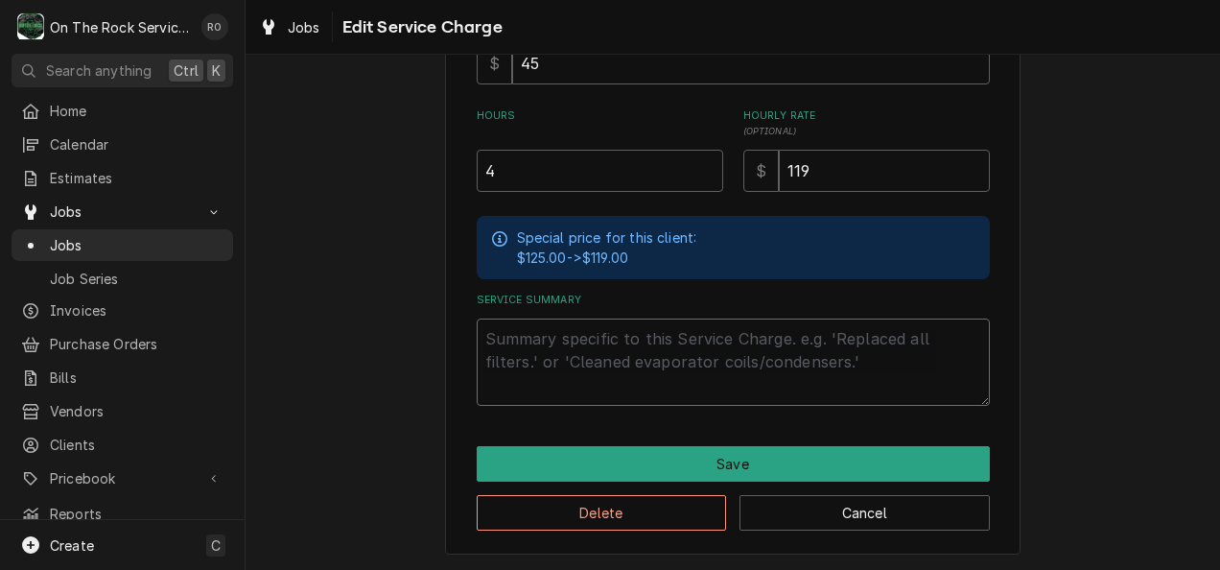
click at [652, 376] on textarea "Service Summary" at bounding box center [733, 361] width 513 height 87
paste textarea "8-26-2025 Ray provided service parts and labor to diagnose top oven. Tech turne…"
type textarea "x"
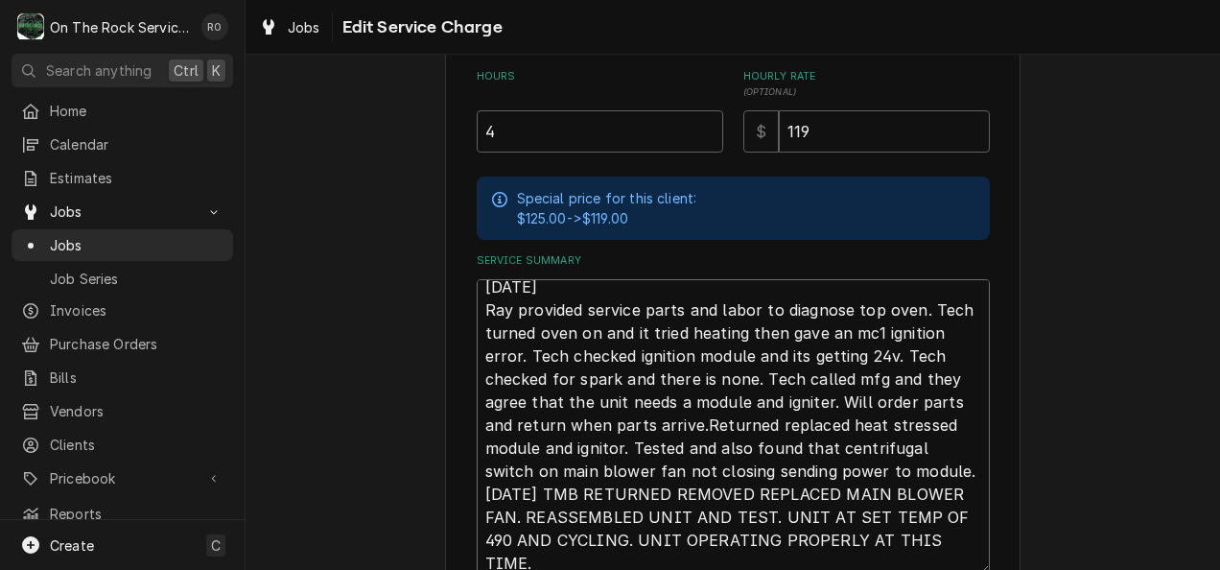
scroll to position [23, 0]
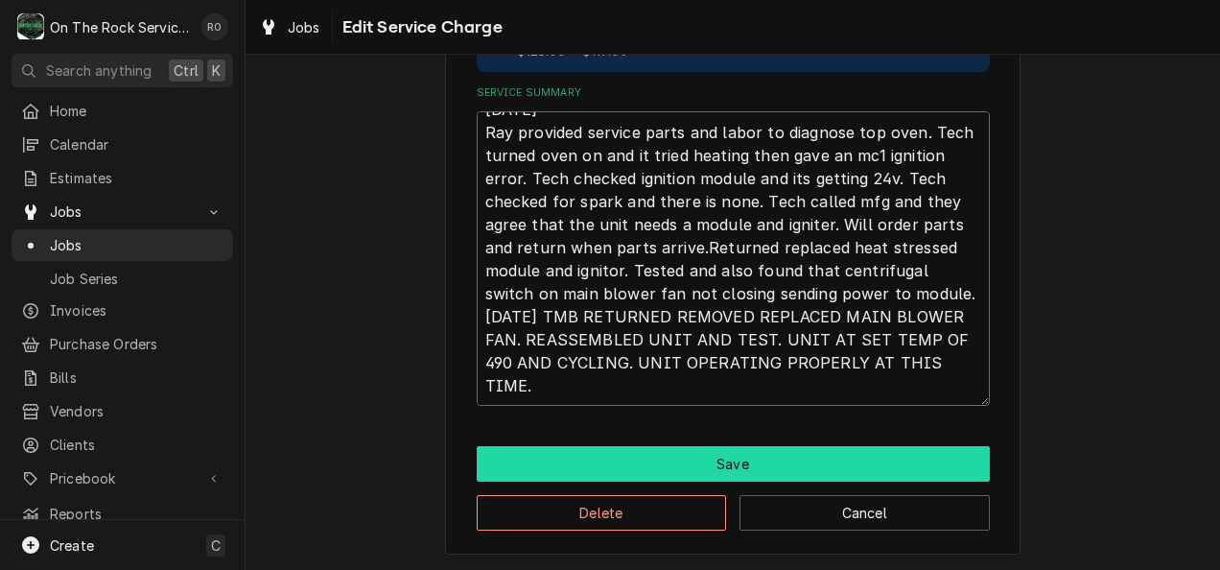
type textarea "8-26-2025 Ray provided service parts and labor to diagnose top oven. Tech turne…"
click at [911, 454] on button "Save" at bounding box center [733, 463] width 513 height 35
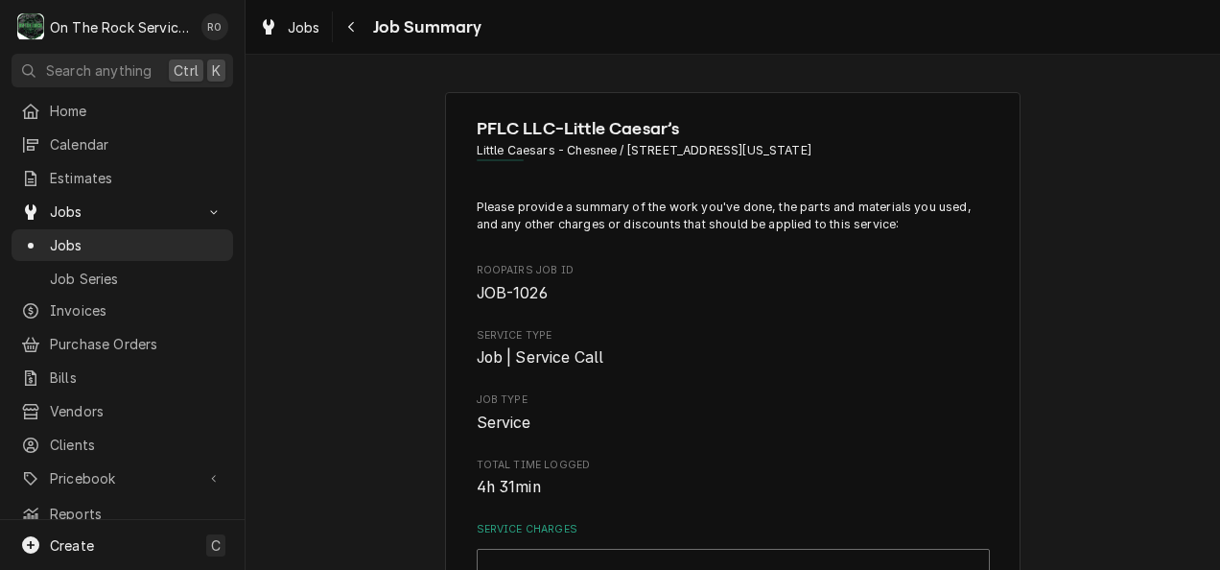
type textarea "x"
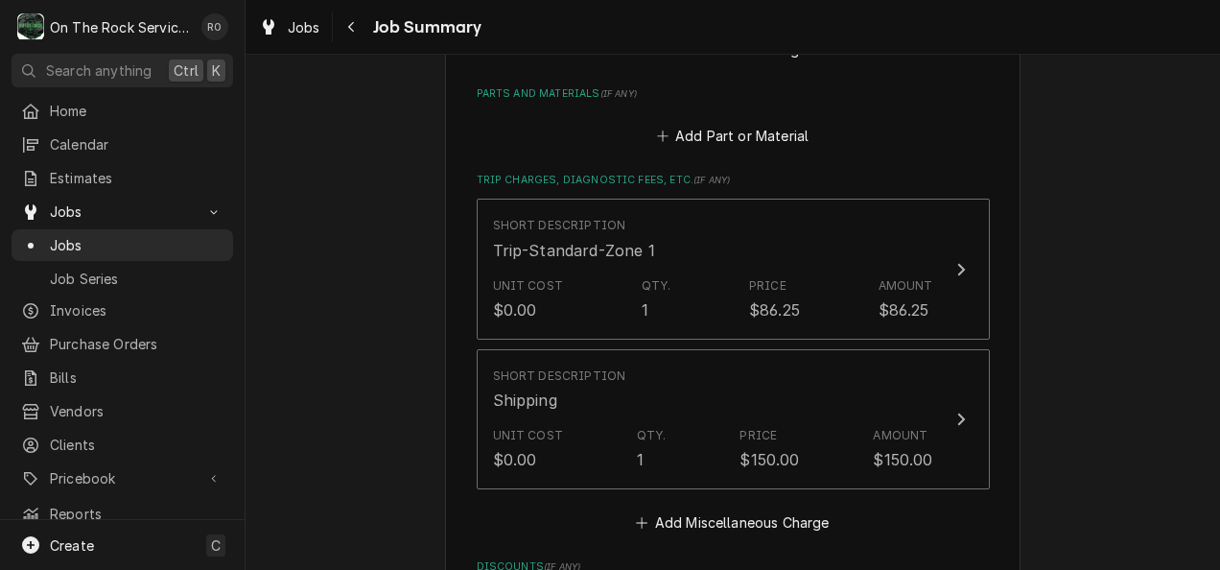
scroll to position [888, 0]
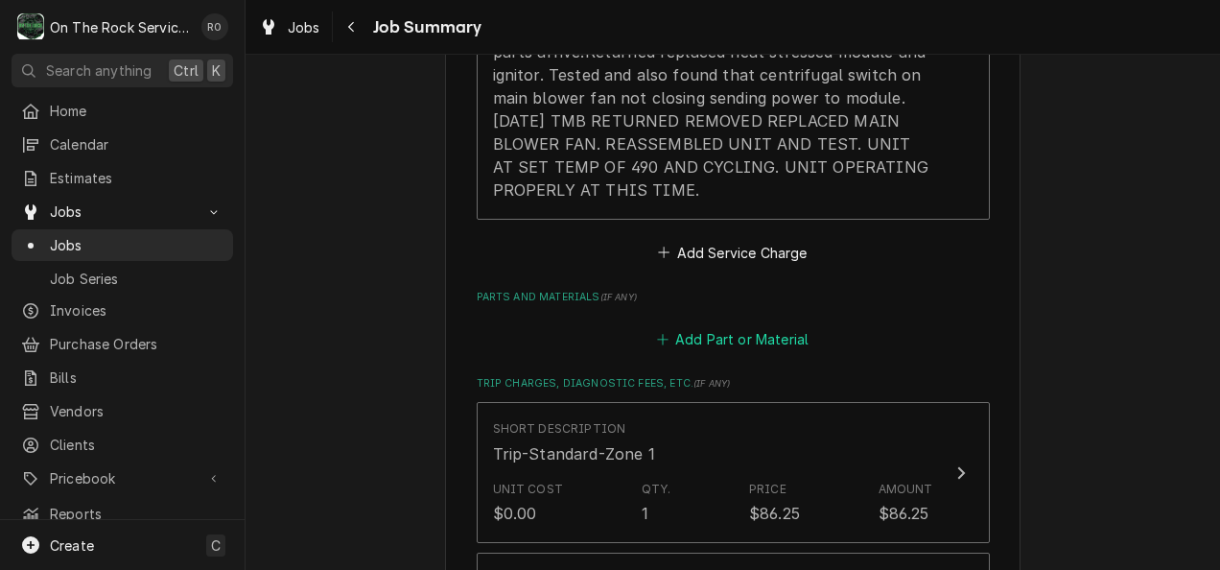
click at [742, 328] on button "Add Part or Material" at bounding box center [732, 339] width 158 height 27
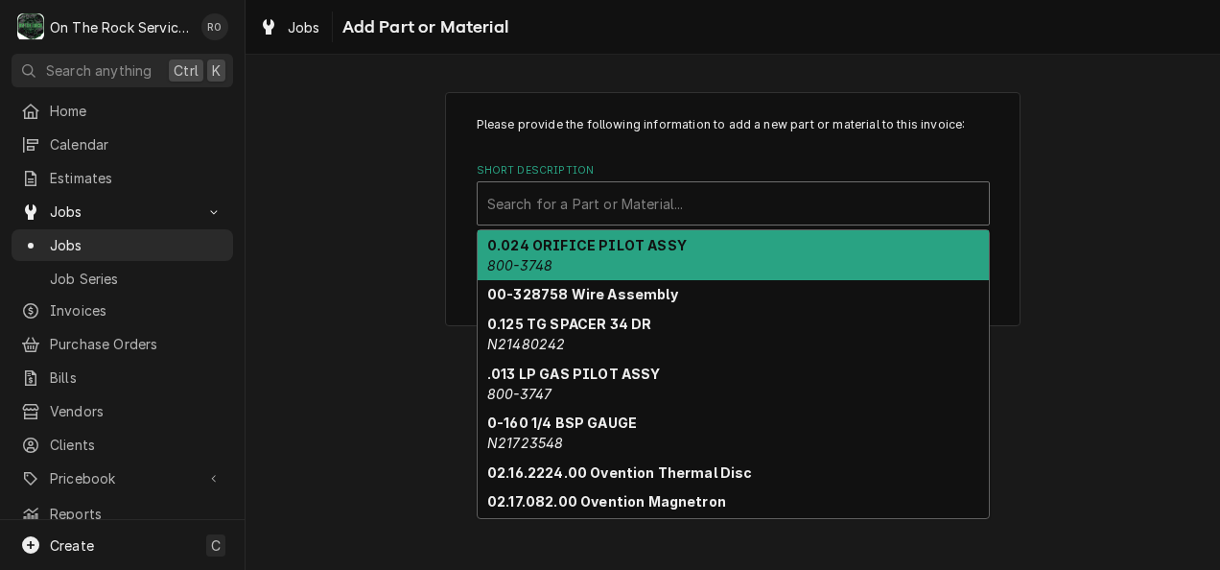
click at [683, 215] on div "Short Description" at bounding box center [733, 203] width 492 height 35
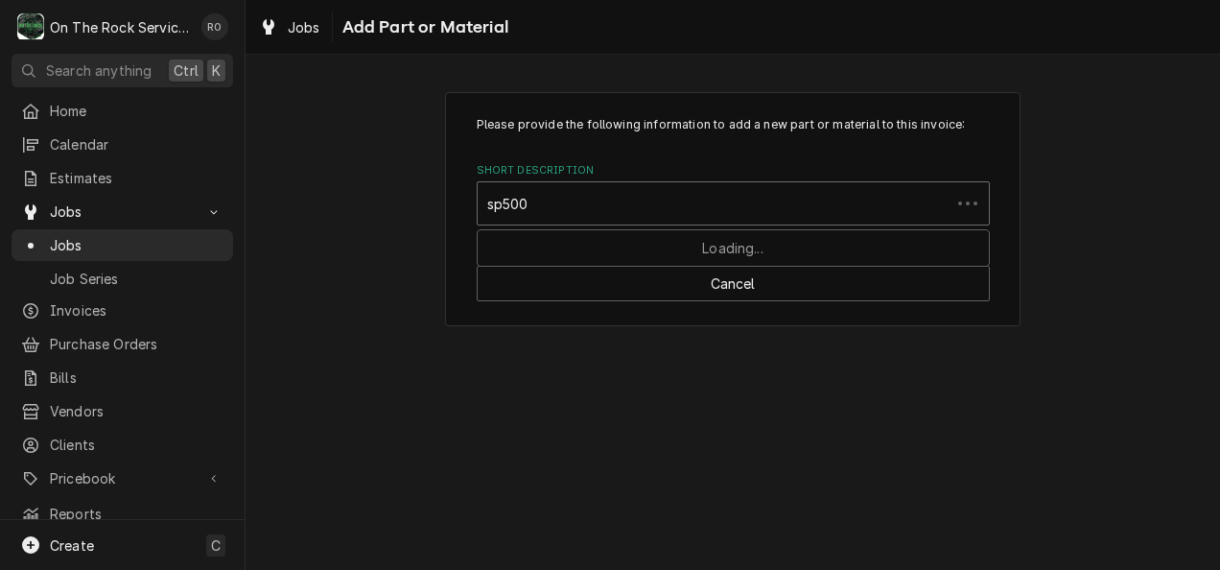
type input "sp5009"
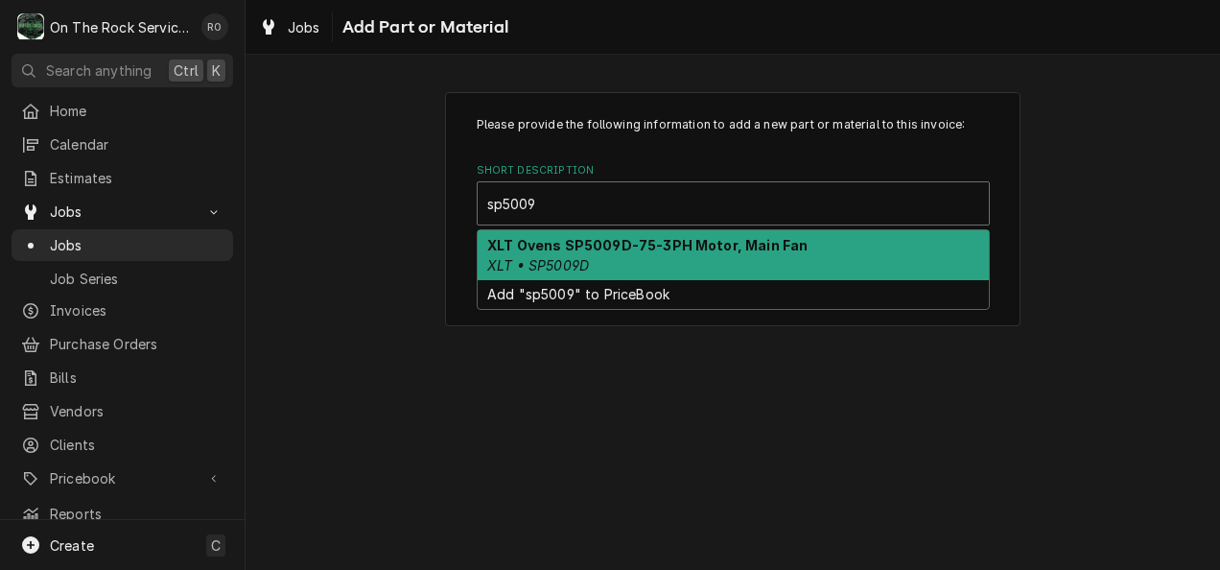
click at [695, 253] on div "XLT Ovens SP5009D-75-3PH Motor, Main Fan XLT • SP5009D" at bounding box center [732, 255] width 511 height 50
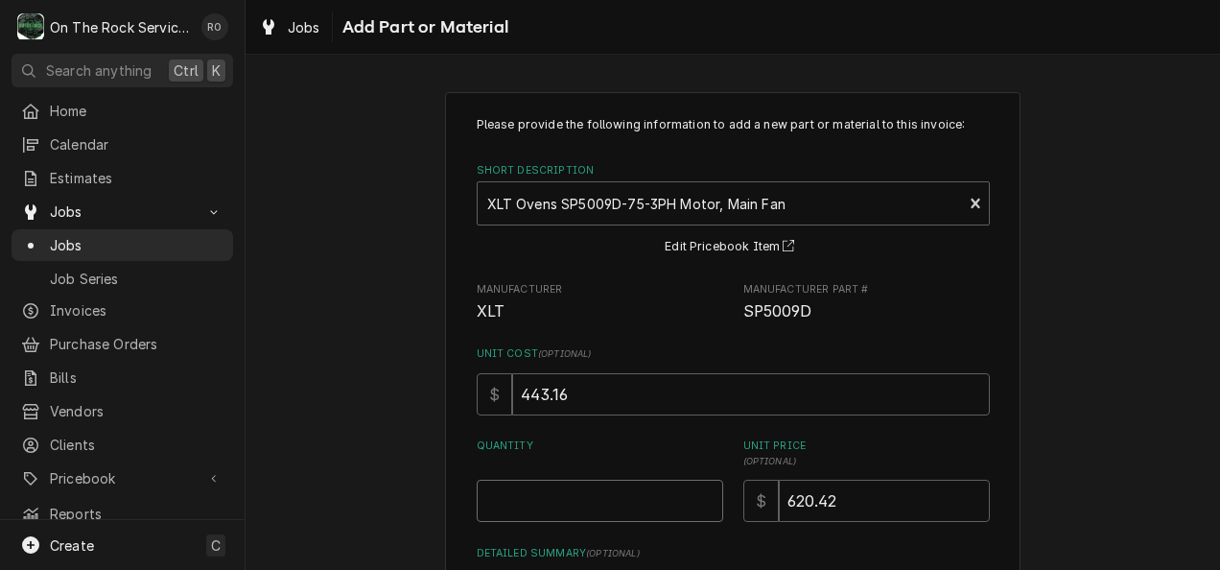
click at [642, 482] on input "Quantity" at bounding box center [600, 500] width 246 height 42
type textarea "x"
type input "1"
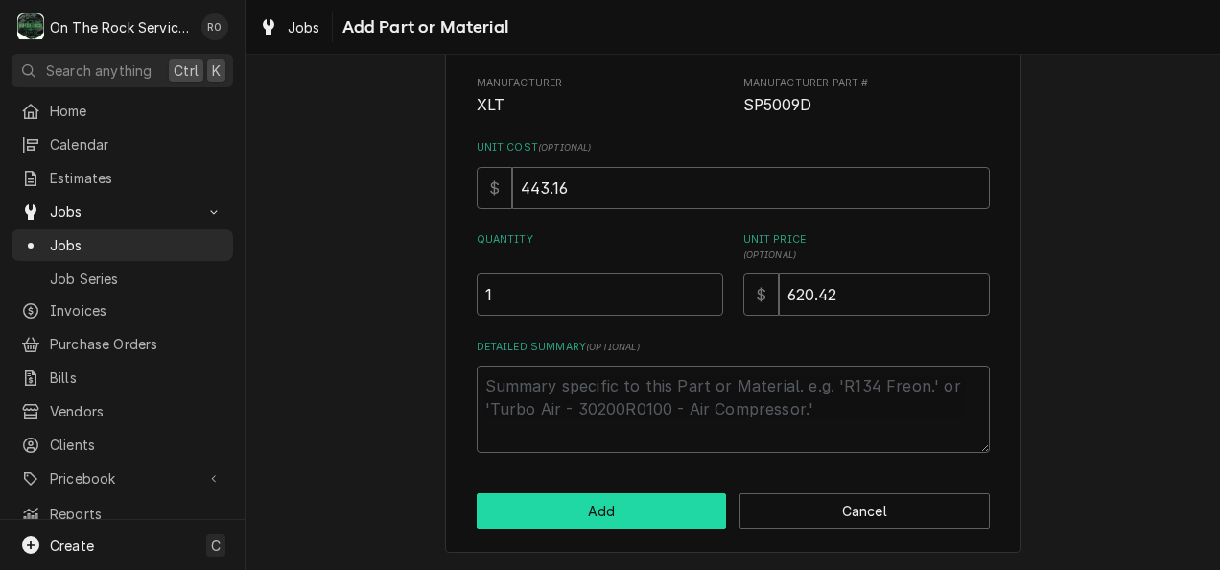
click at [635, 508] on button "Add" at bounding box center [602, 510] width 250 height 35
type textarea "x"
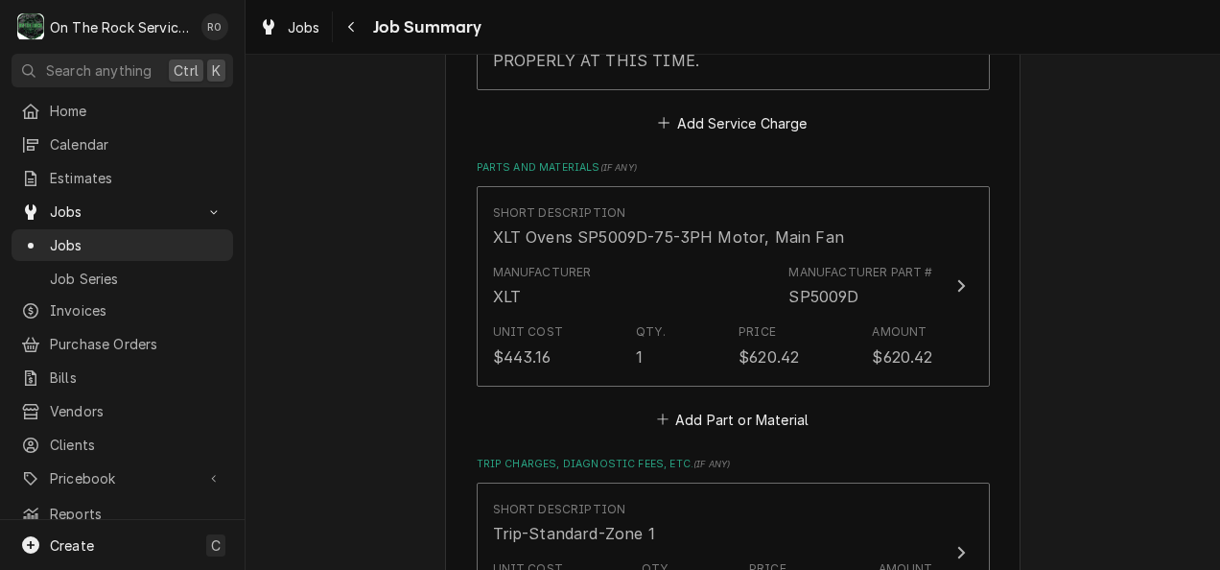
scroll to position [1035, 0]
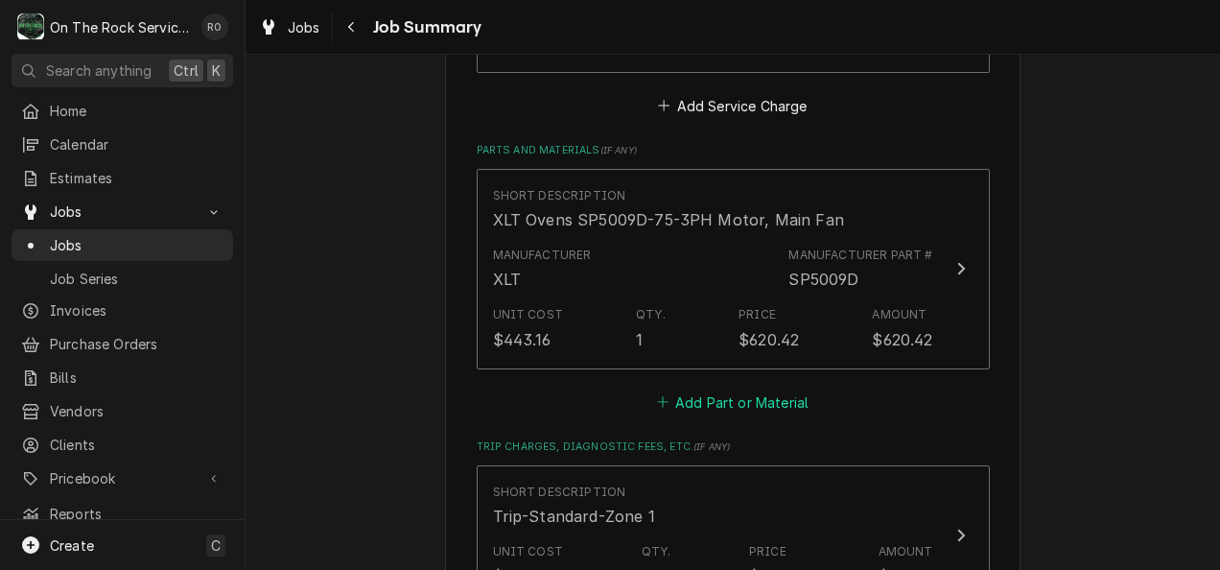
click at [714, 407] on button "Add Part or Material" at bounding box center [732, 401] width 158 height 27
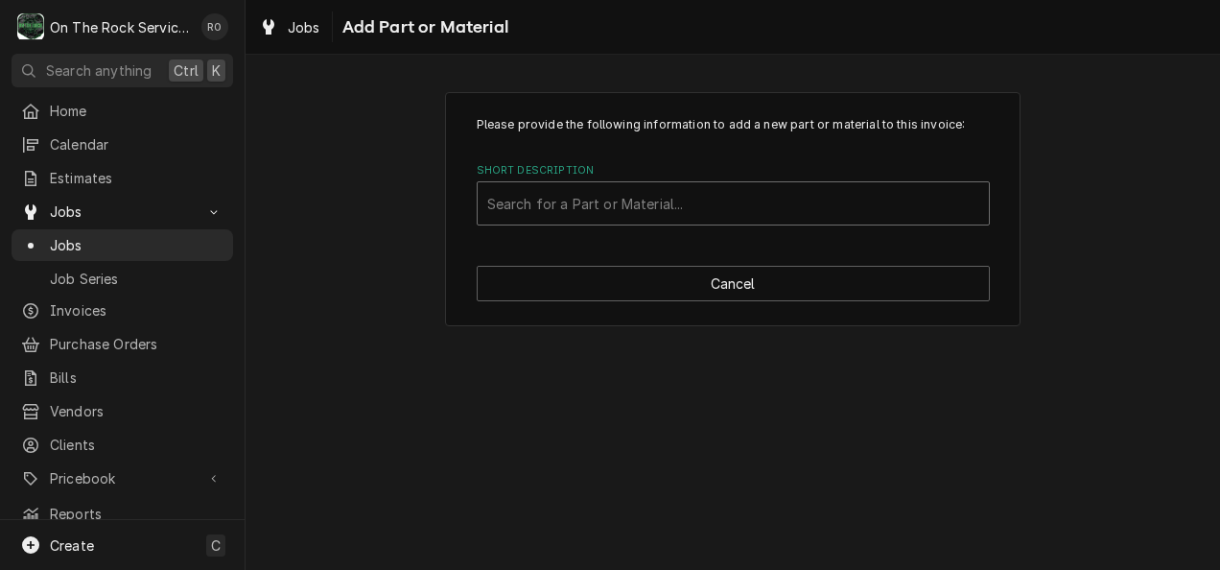
click at [587, 189] on div "Short Description" at bounding box center [733, 203] width 492 height 35
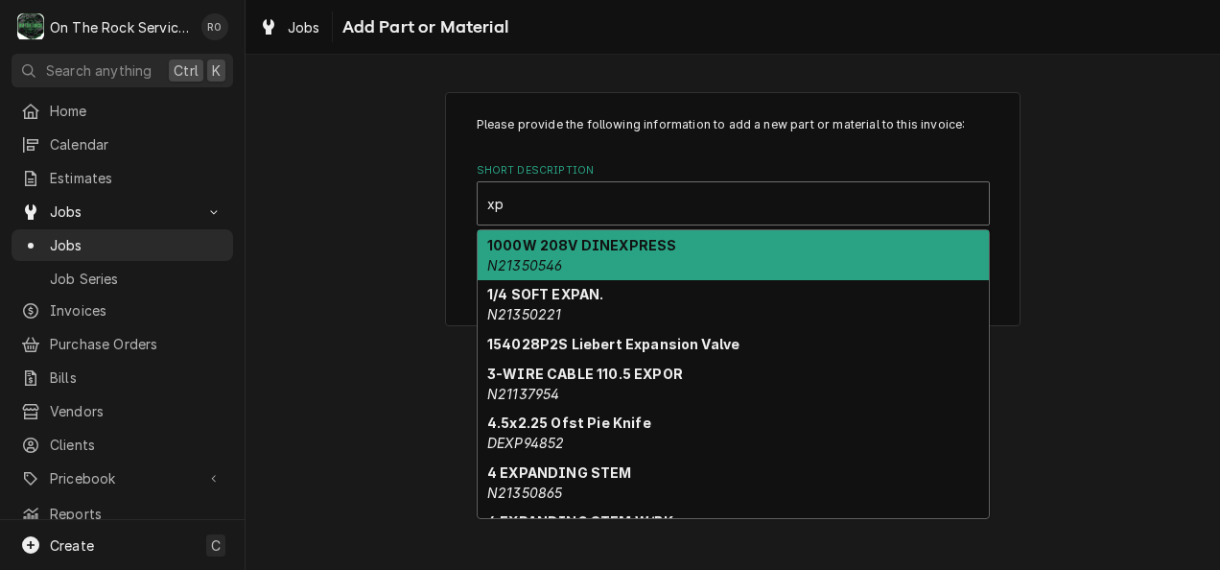
type input "x"
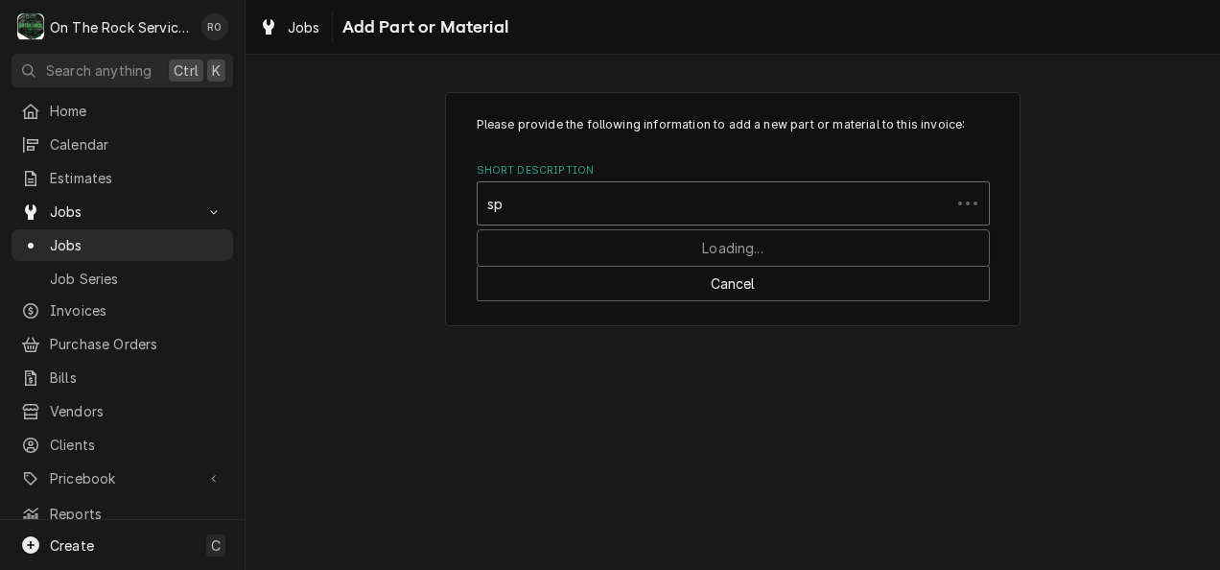
type input "s"
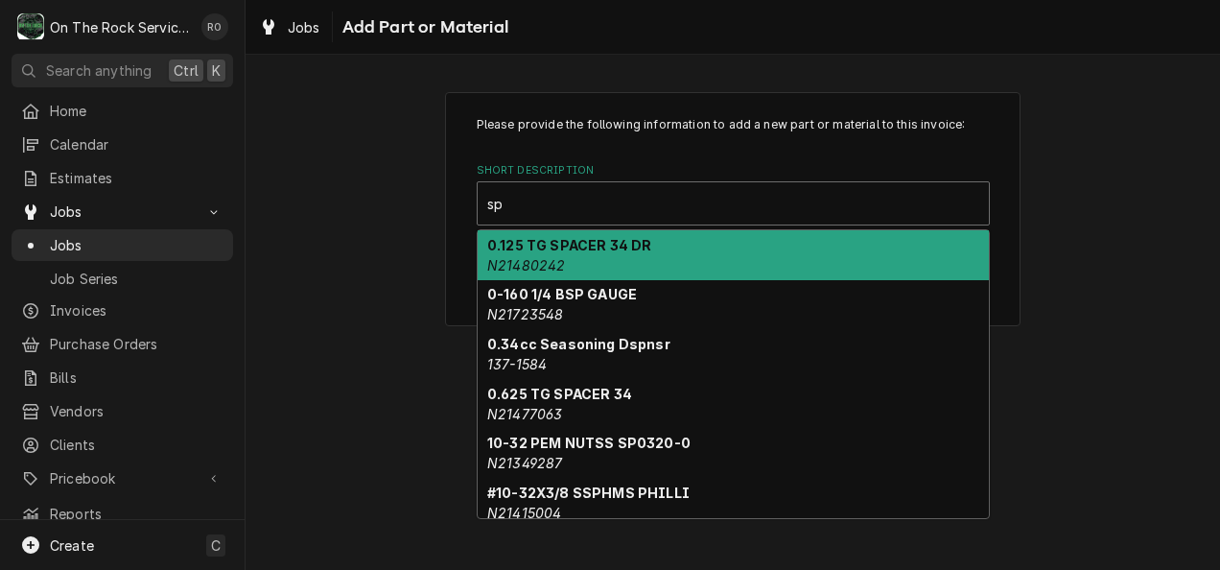
type input "s"
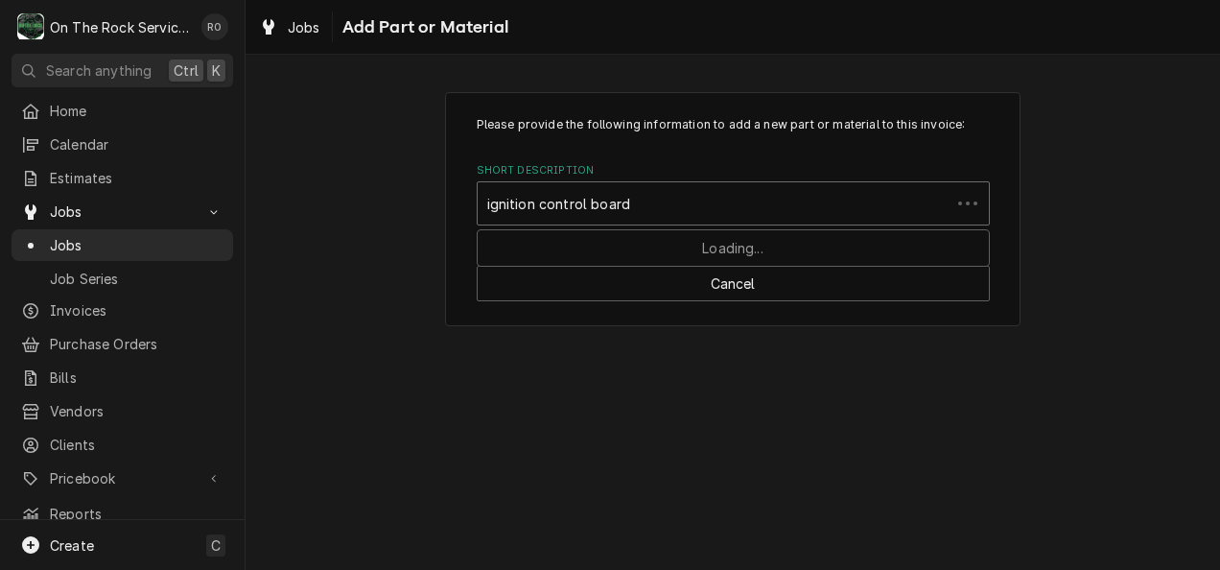
type input "ignition control board"
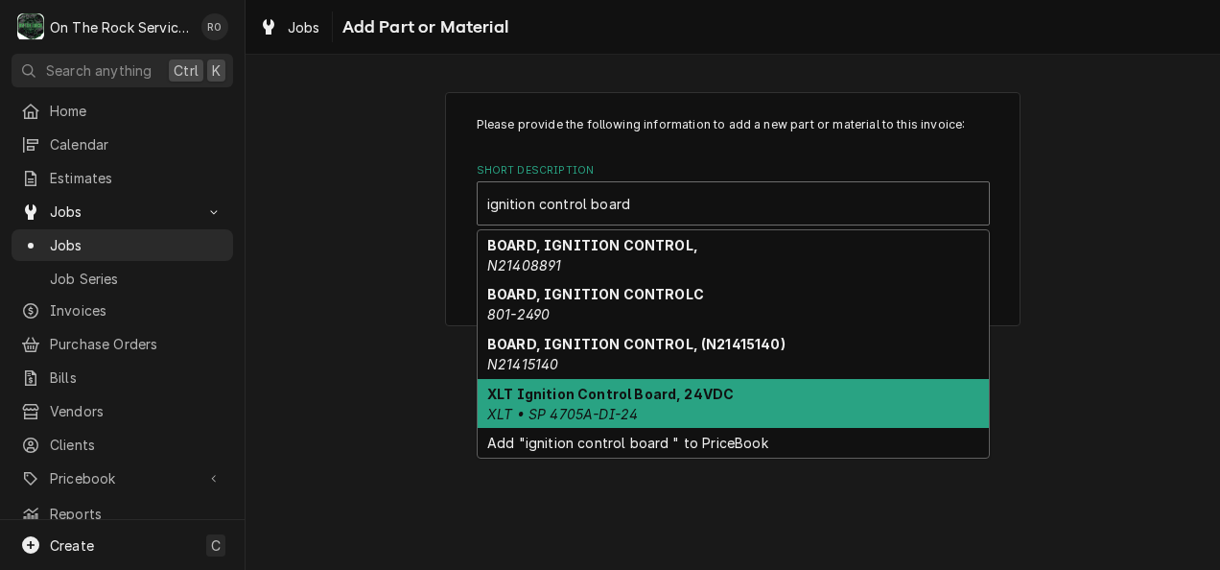
click at [598, 403] on div "XLT Ignition Control Board, 24VDC XLT • SP 4705A-DI-24" at bounding box center [732, 404] width 511 height 50
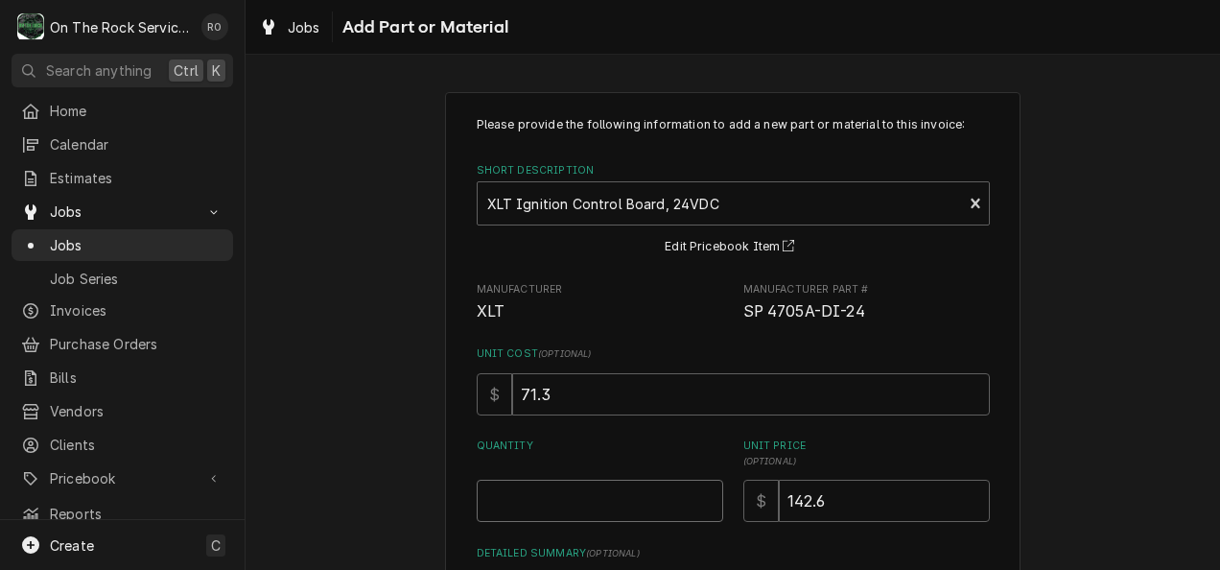
click at [665, 480] on input "Quantity" at bounding box center [600, 500] width 246 height 42
type textarea "x"
type input "1"
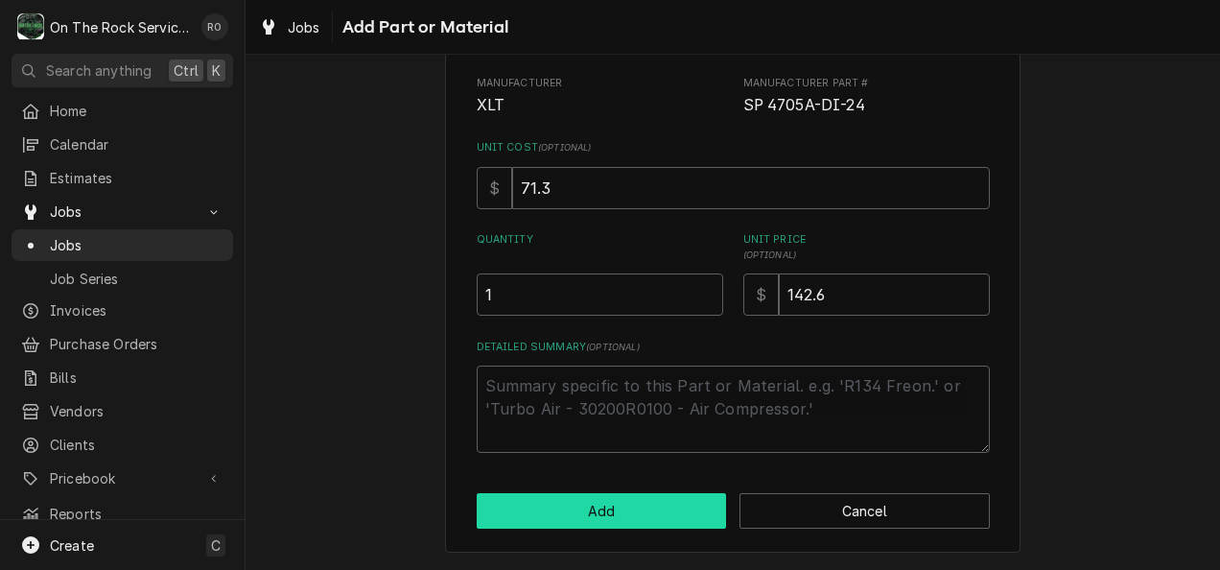
click at [640, 523] on button "Add" at bounding box center [602, 510] width 250 height 35
type textarea "x"
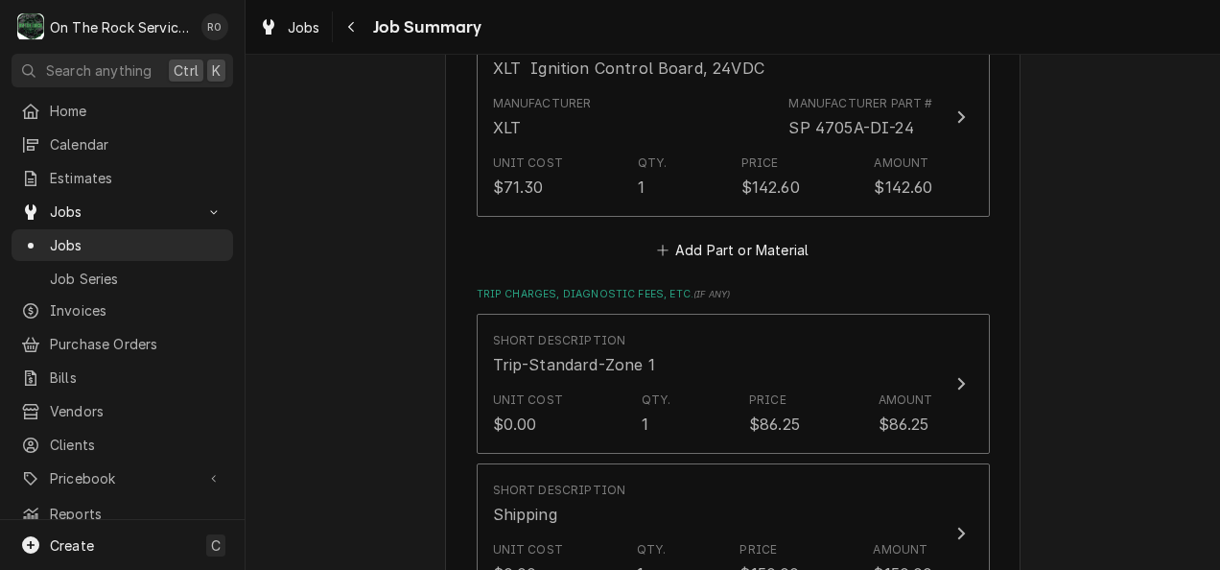
scroll to position [1416, 0]
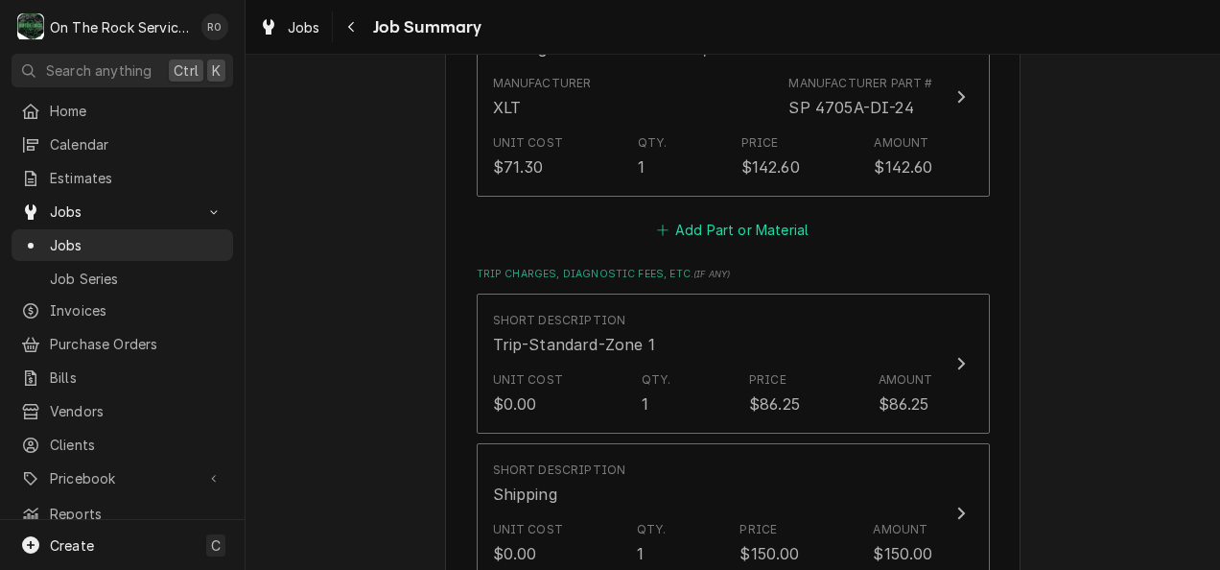
click at [754, 233] on button "Add Part or Material" at bounding box center [732, 230] width 158 height 27
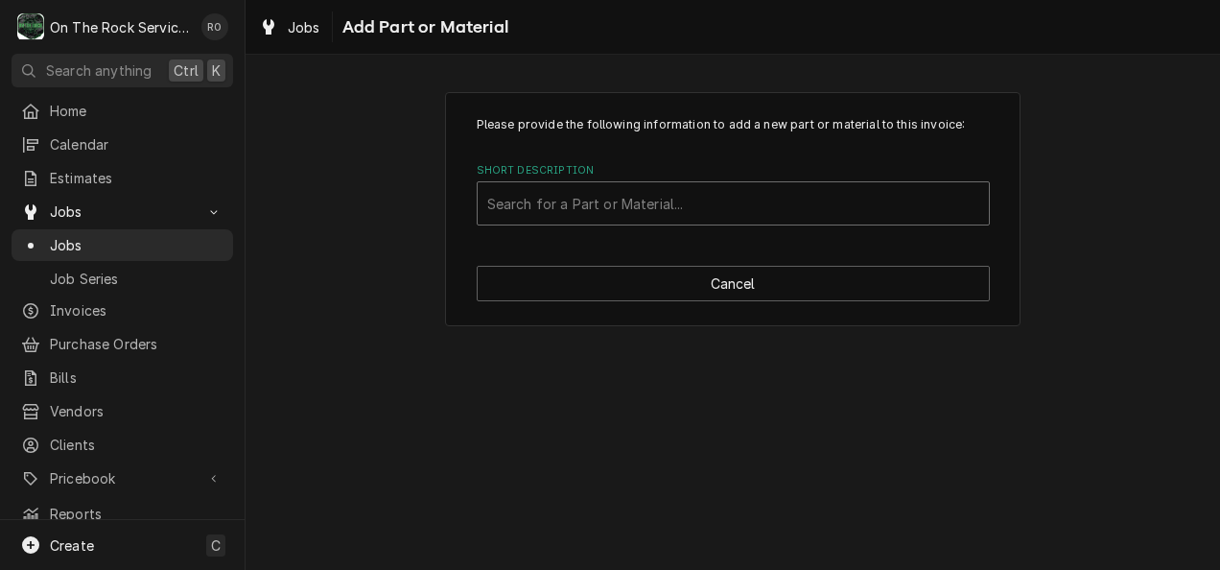
click at [592, 190] on div "Short Description" at bounding box center [733, 203] width 492 height 35
type input "xa 4203"
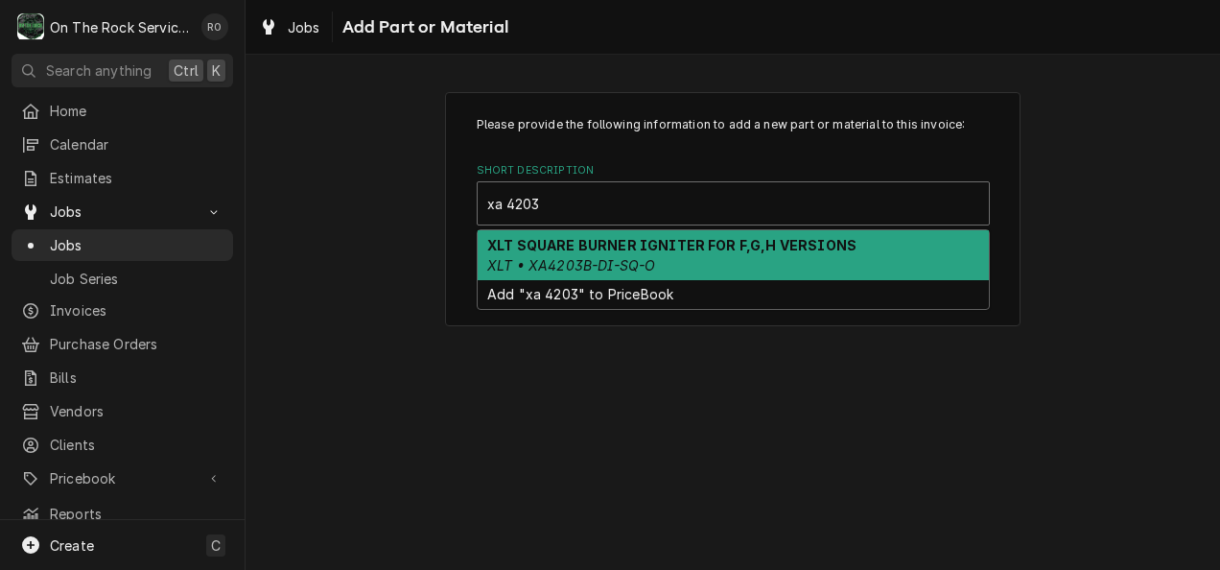
click at [616, 249] on strong "XLT SQUARE BURNER IGNITER FOR F,G,H VERSIONS" at bounding box center [671, 245] width 369 height 16
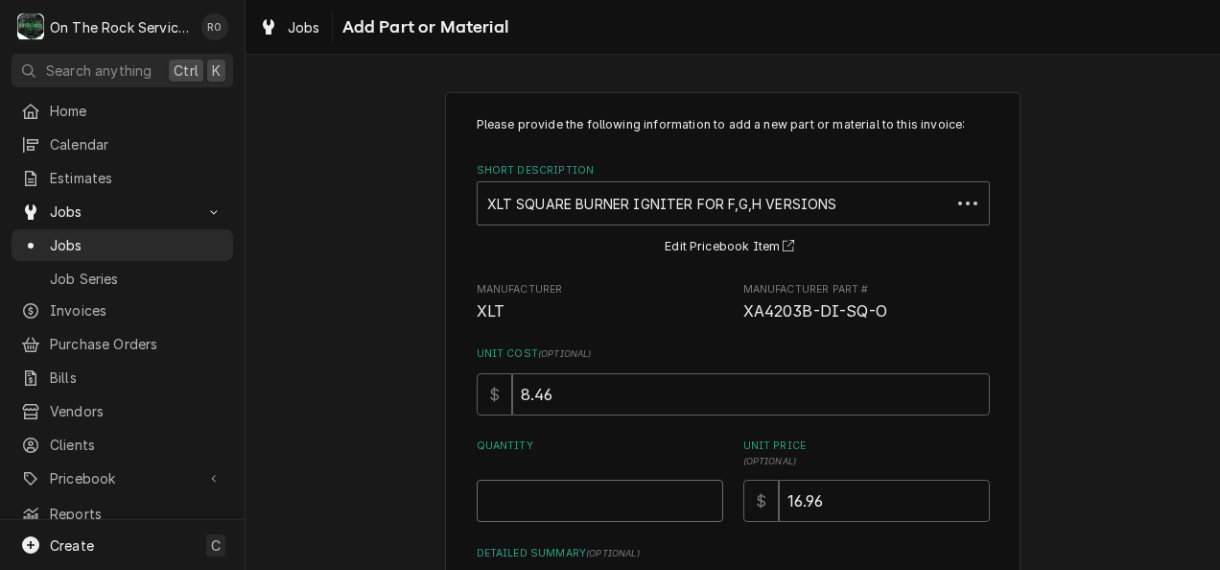
click at [616, 499] on input "Quantity" at bounding box center [600, 500] width 246 height 42
type textarea "x"
type input "1"
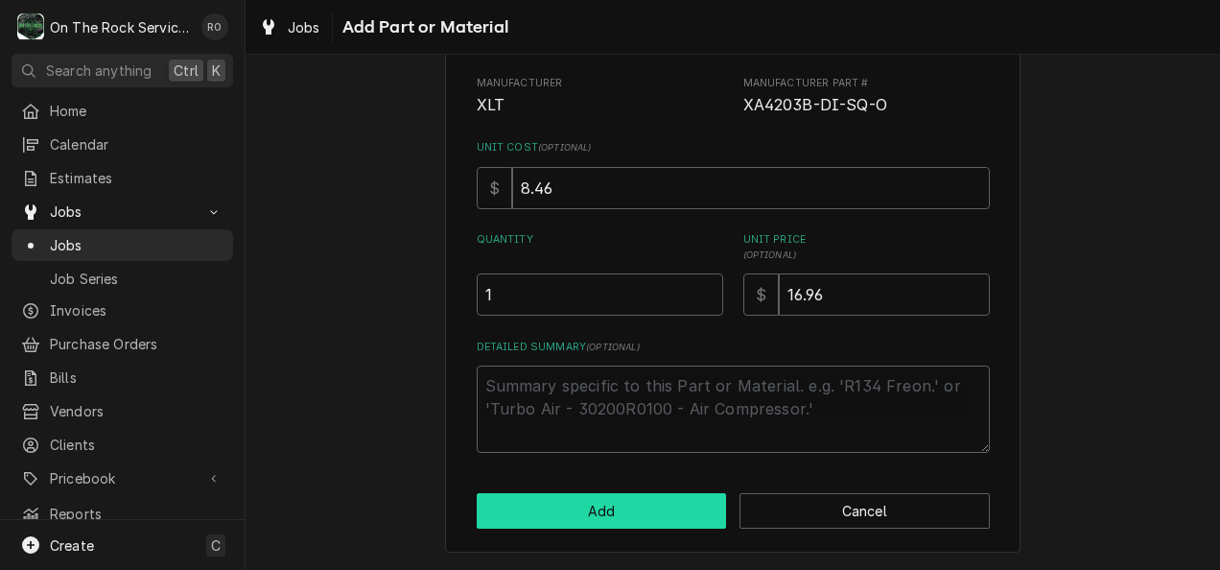
click at [617, 523] on button "Add" at bounding box center [602, 510] width 250 height 35
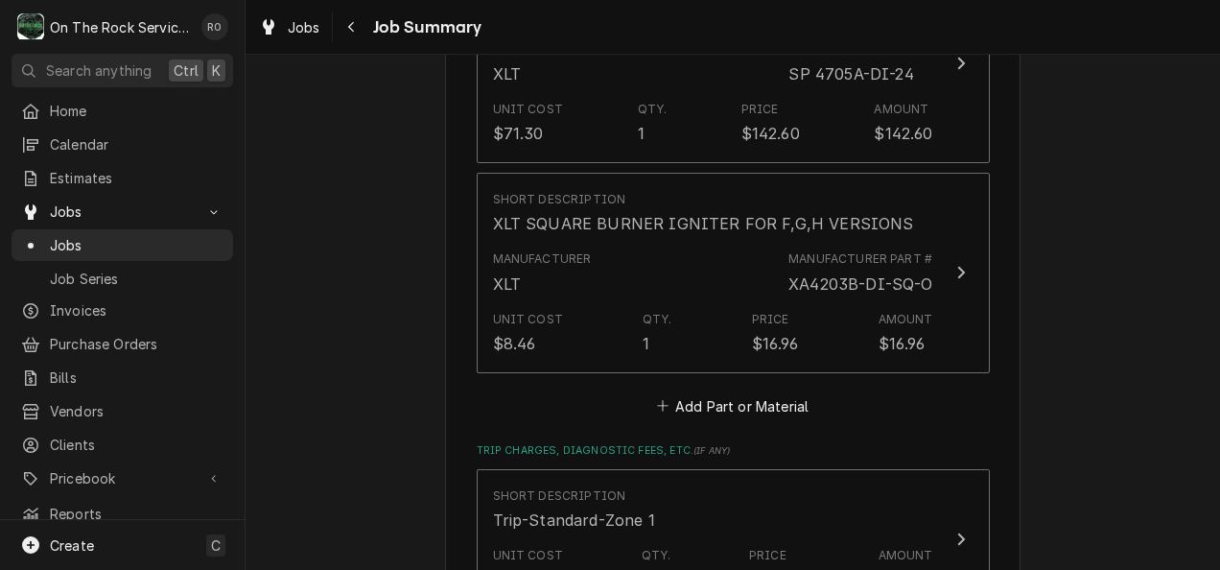
scroll to position [1456, 0]
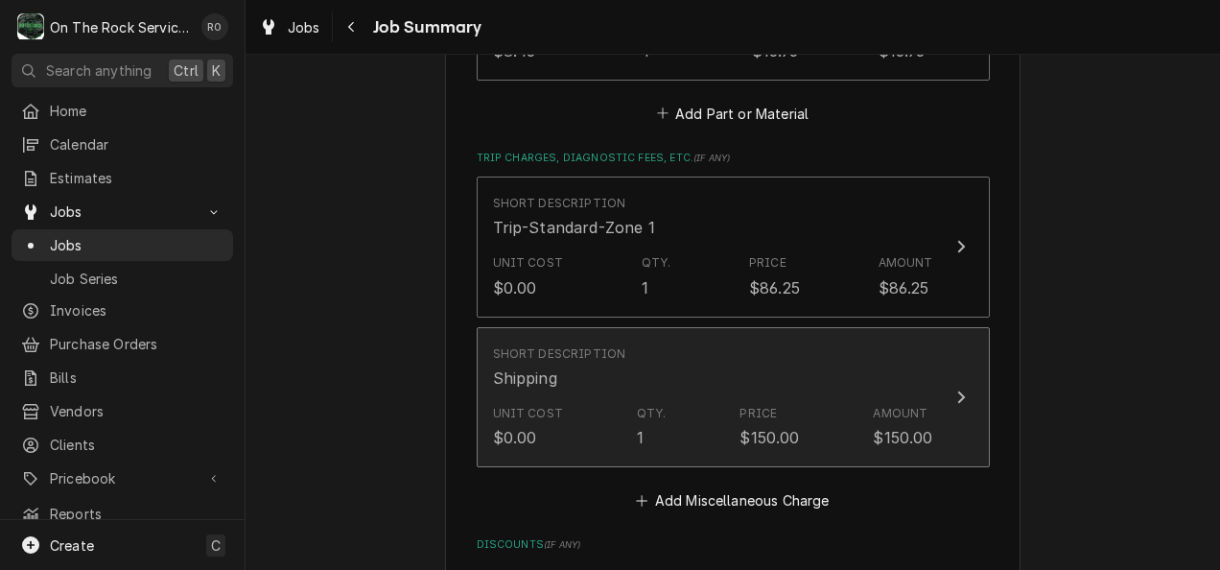
click at [735, 397] on div "Short Description Shipping" at bounding box center [713, 366] width 440 height 59
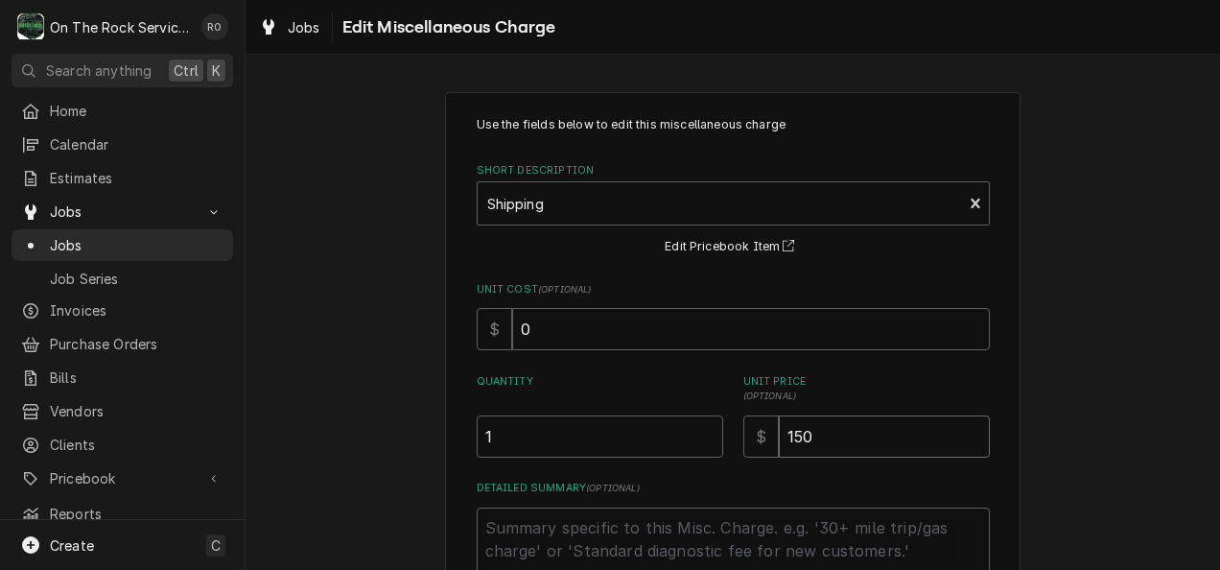
drag, startPoint x: 871, startPoint y: 435, endPoint x: 683, endPoint y: 435, distance: 187.9
click at [683, 435] on div "Quantity 1 Unit Price ( optional ) $ 150" at bounding box center [733, 415] width 513 height 83
type textarea "x"
type input "2"
type textarea "x"
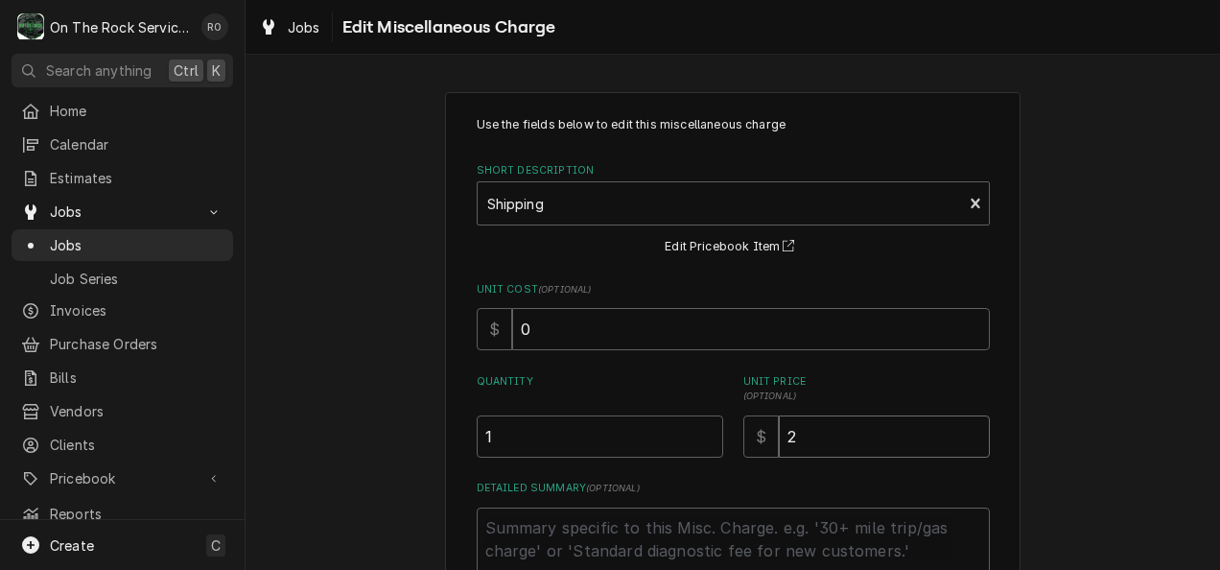
type input "22"
type textarea "x"
type input "225"
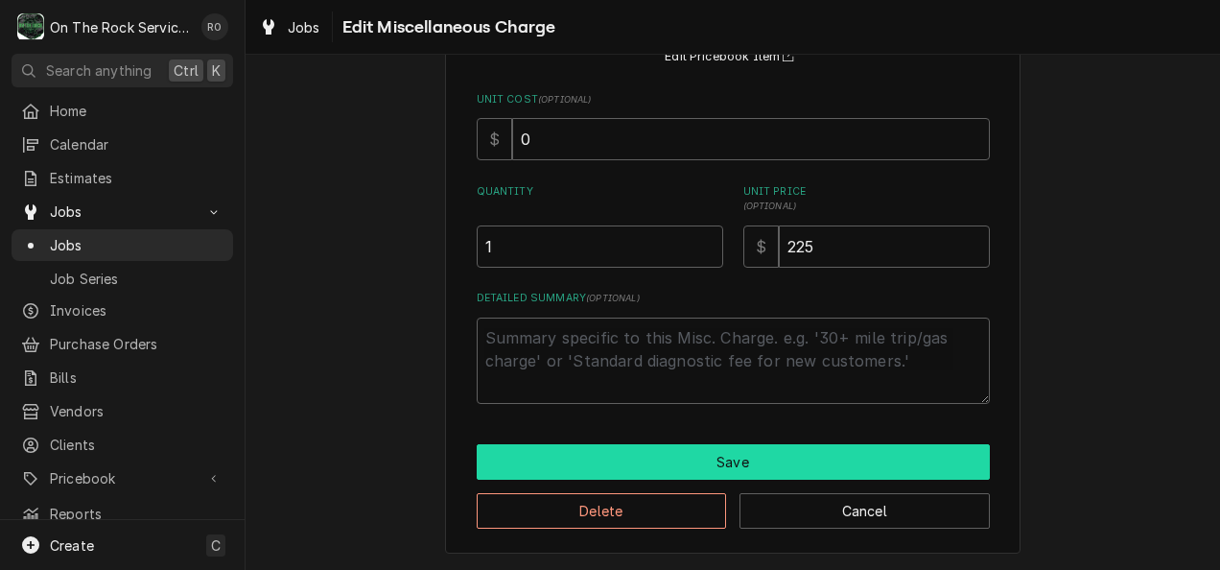
click at [678, 456] on button "Save" at bounding box center [733, 461] width 513 height 35
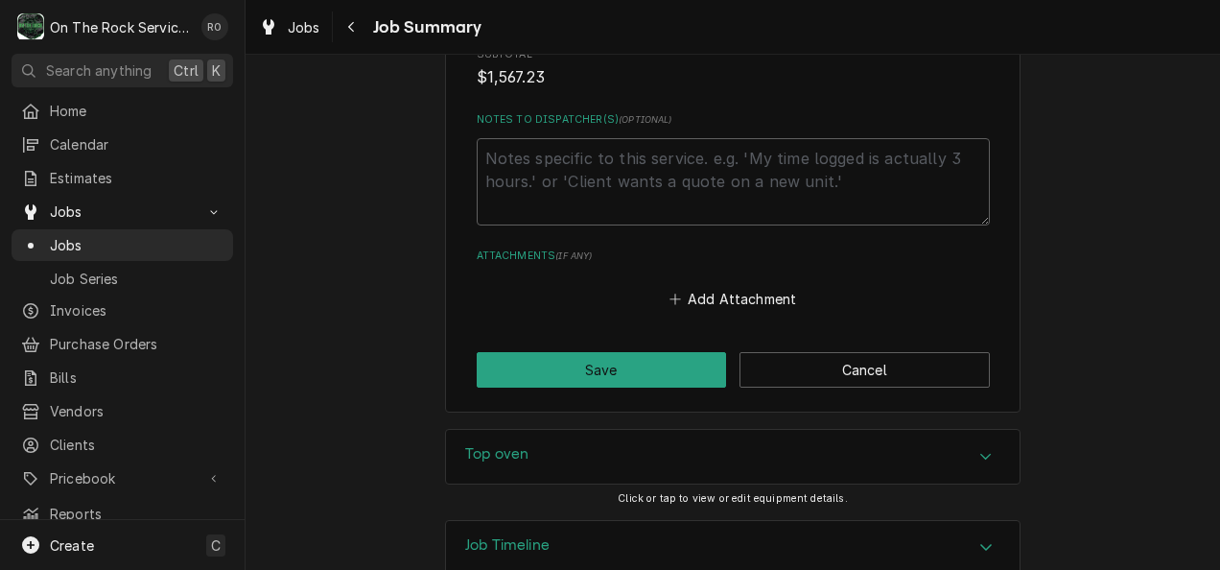
scroll to position [2319, 0]
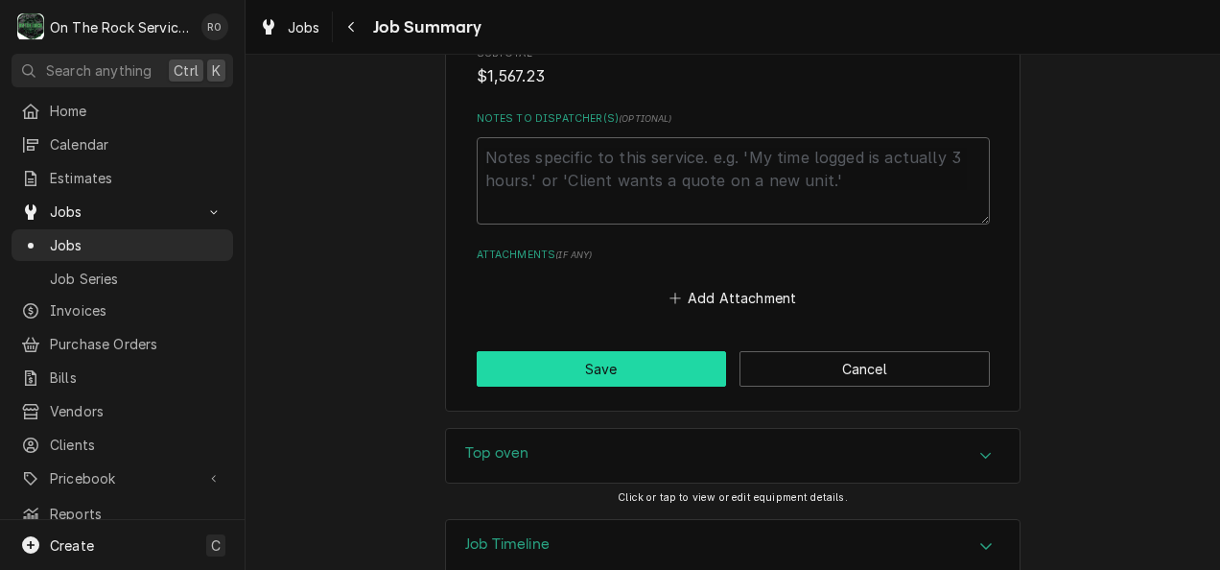
click at [649, 364] on button "Save" at bounding box center [602, 368] width 250 height 35
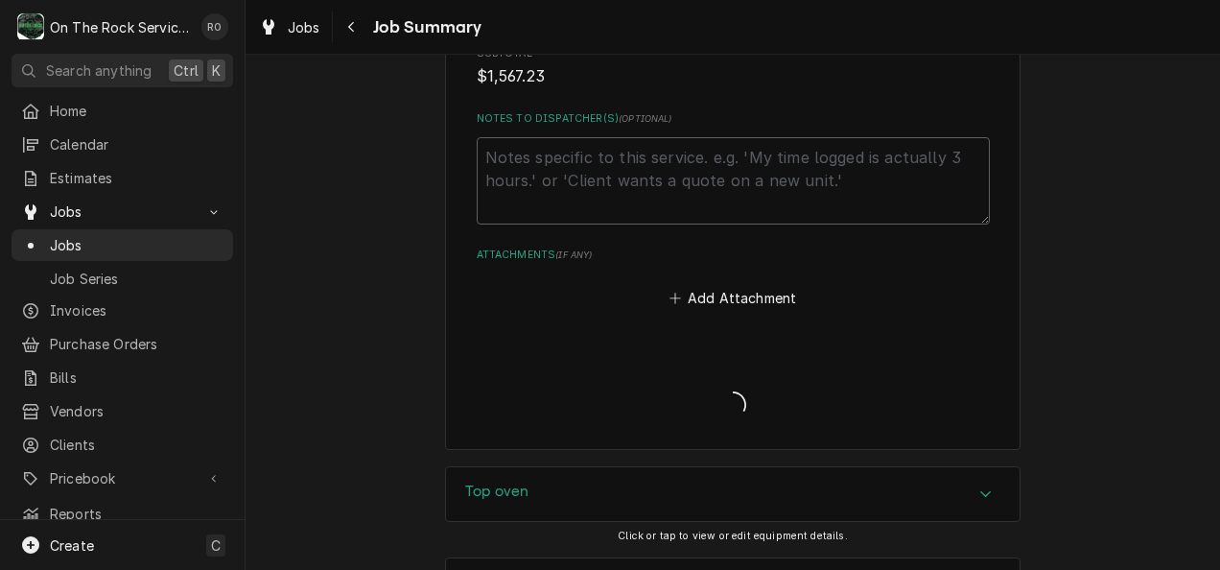
type textarea "x"
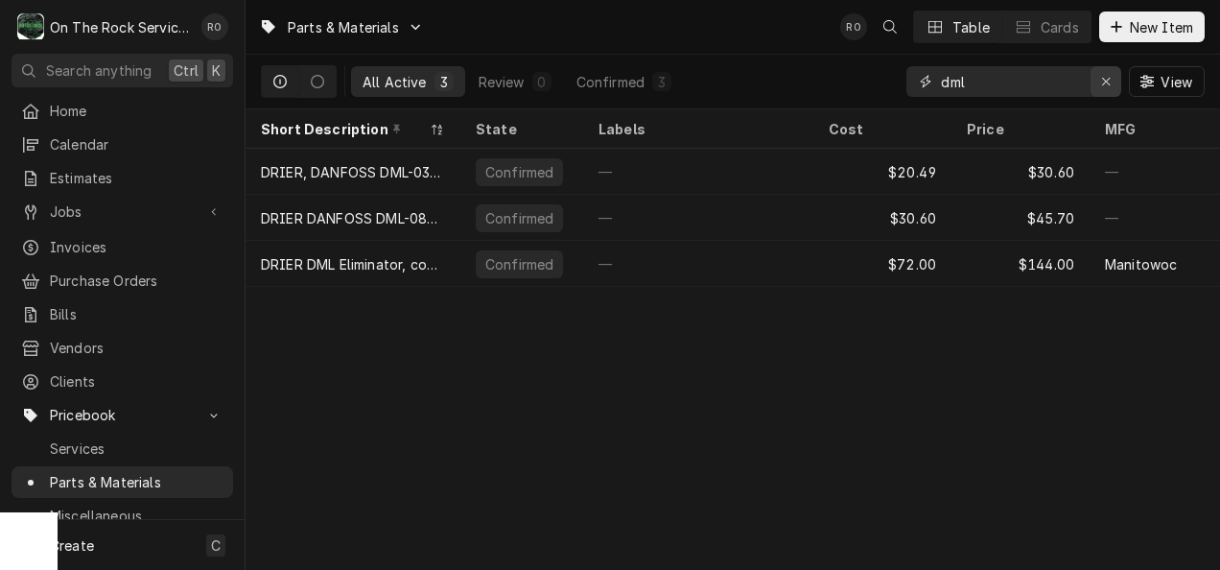
click at [1115, 77] on button "Erase input" at bounding box center [1105, 81] width 31 height 31
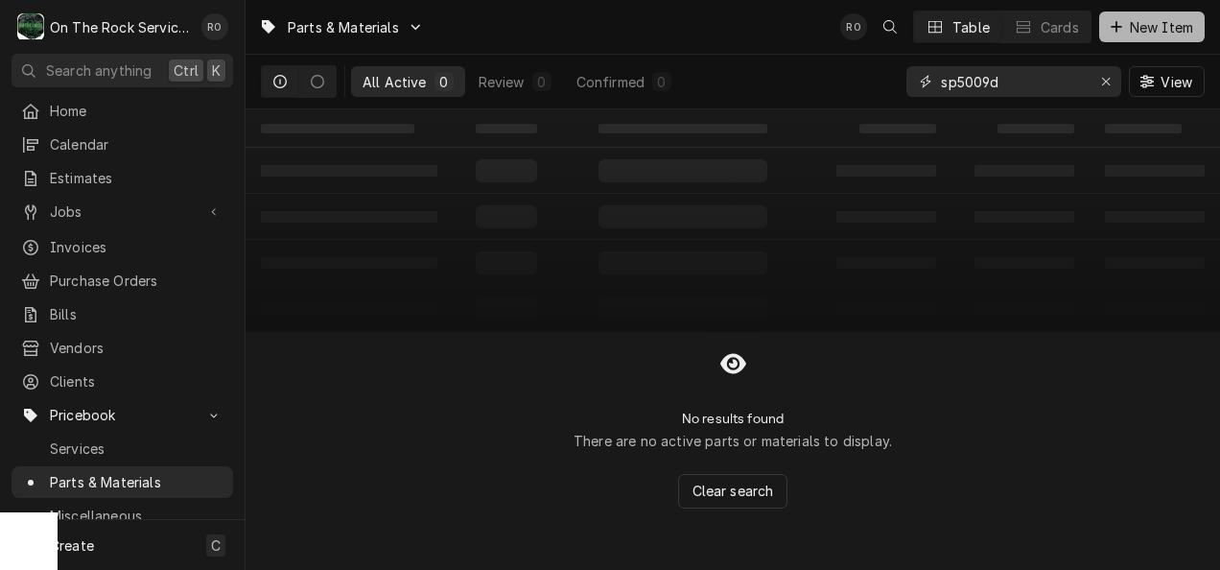
type input "sp5009d"
click at [1149, 27] on span "New Item" at bounding box center [1161, 27] width 71 height 20
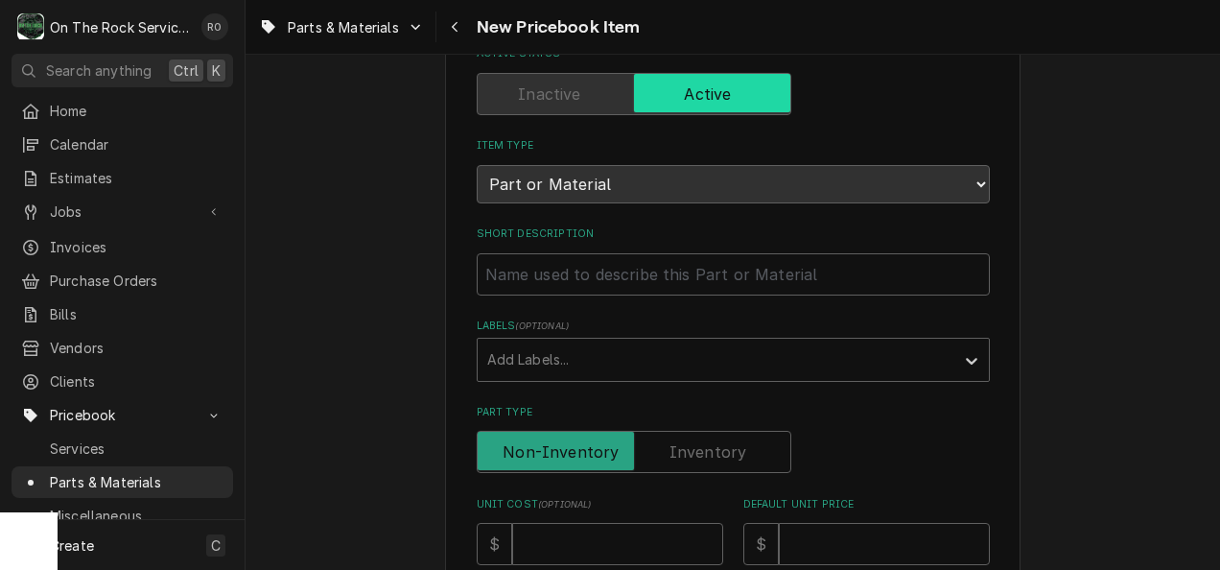
scroll to position [140, 0]
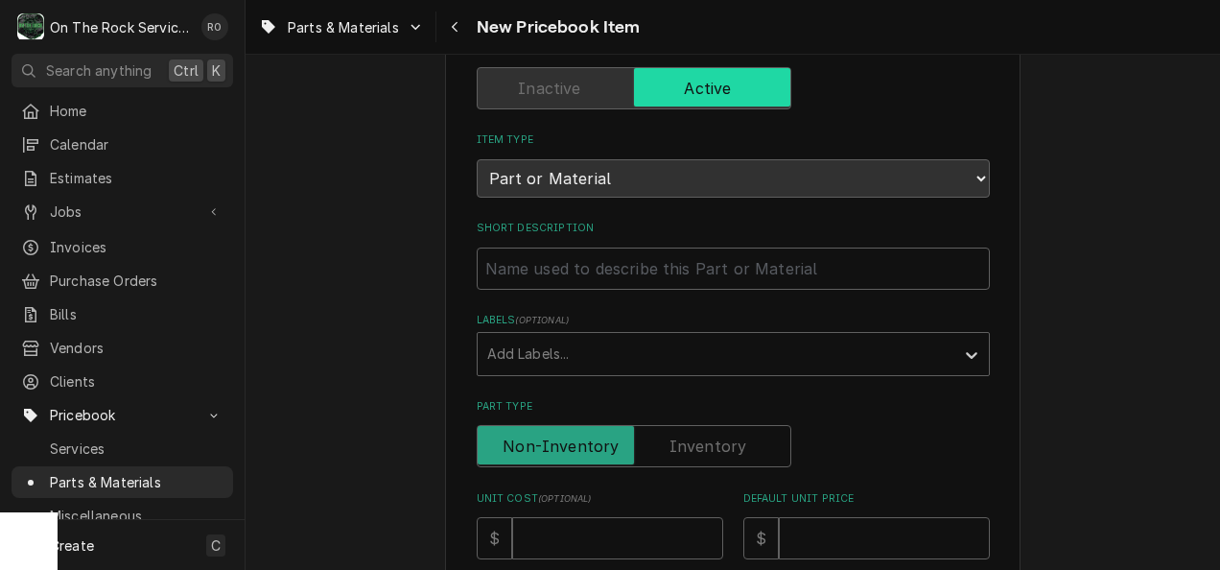
click at [700, 244] on div "Short Description" at bounding box center [733, 255] width 513 height 68
click at [699, 255] on input "Short Description" at bounding box center [733, 268] width 513 height 42
paste input "XLT Ovens SP5009D-75-3PH Motor, Main Fan"
type textarea "x"
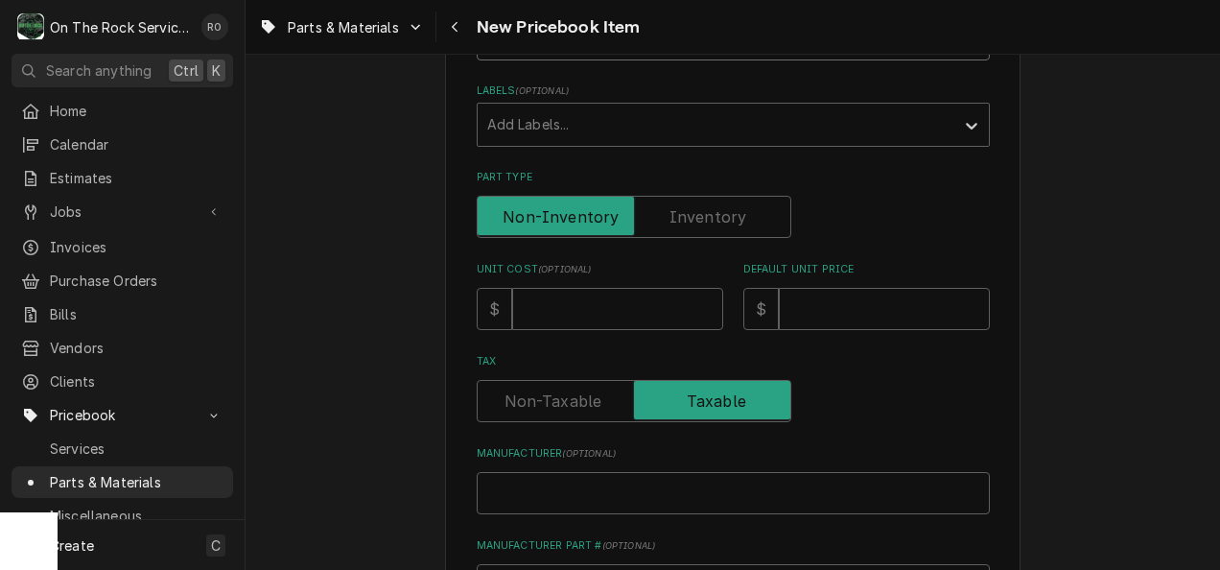
scroll to position [372, 0]
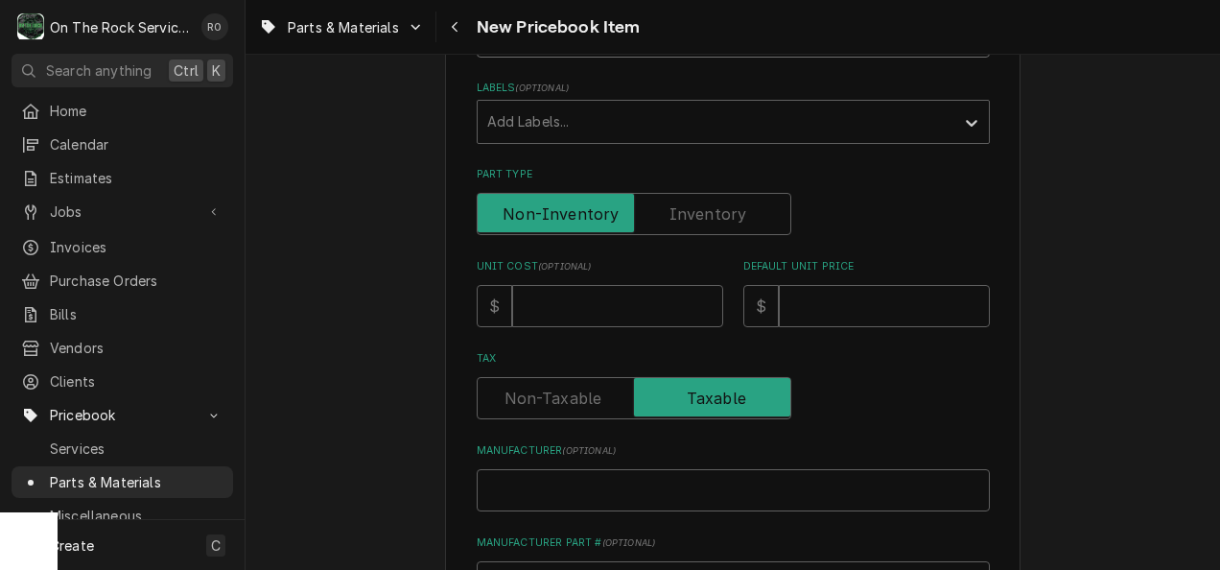
type input "XLT Ovens SP5009D-75-3PH Motor, Main Fan"
click at [646, 491] on input "Manufacturer ( optional )" at bounding box center [733, 490] width 513 height 42
type textarea "x"
type input "X"
type textarea "x"
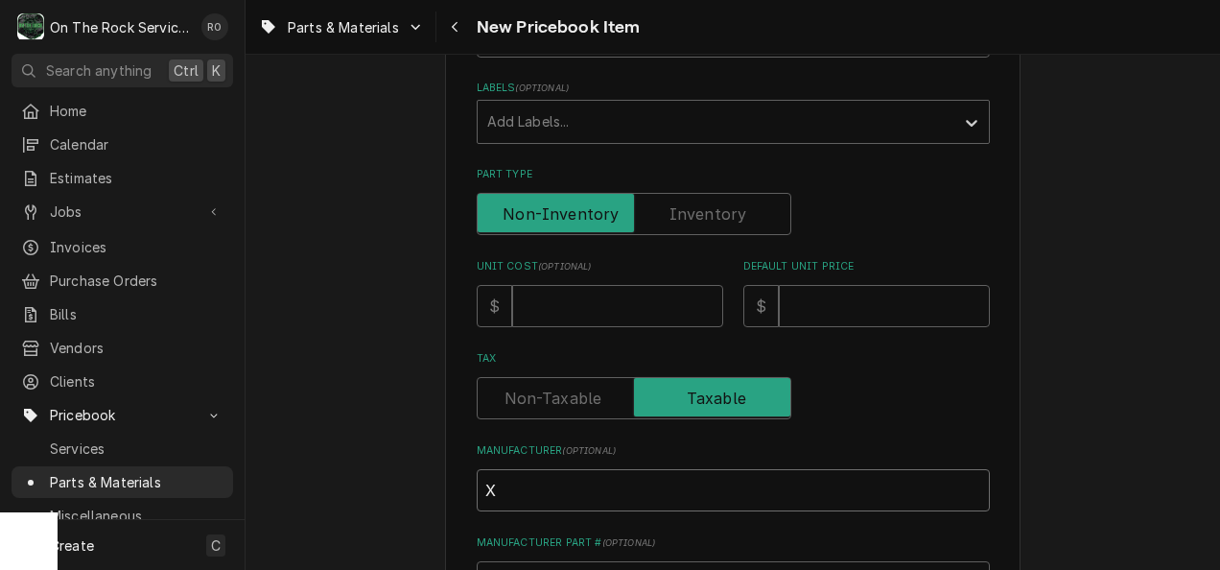
type input "XL"
type textarea "x"
type input "XLT"
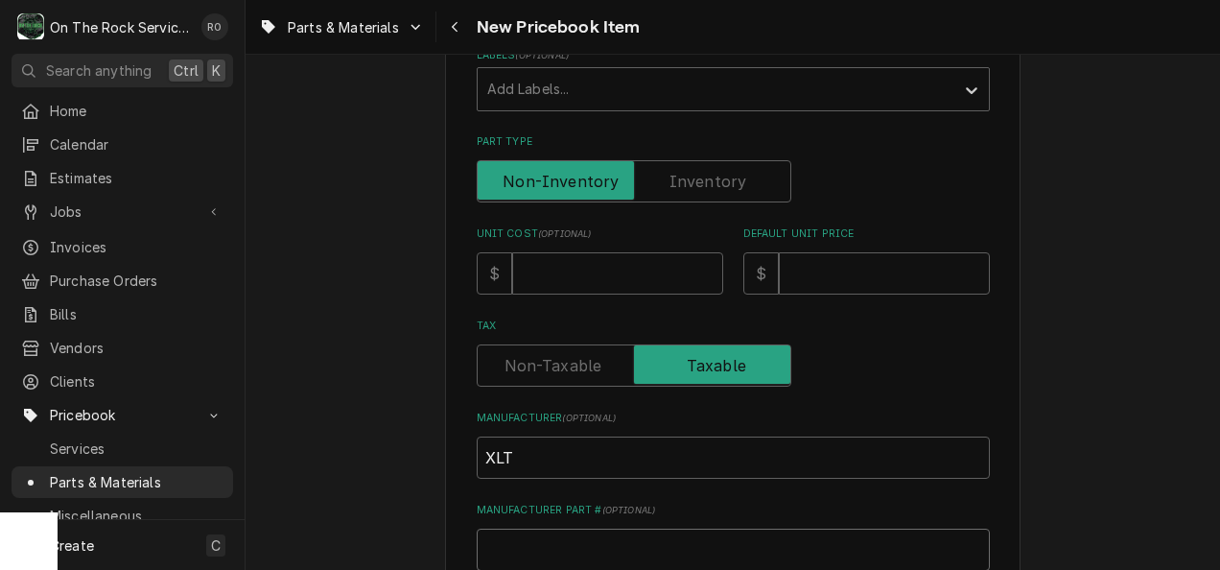
type textarea "x"
type input "S"
type textarea "x"
type input "SP"
type textarea "x"
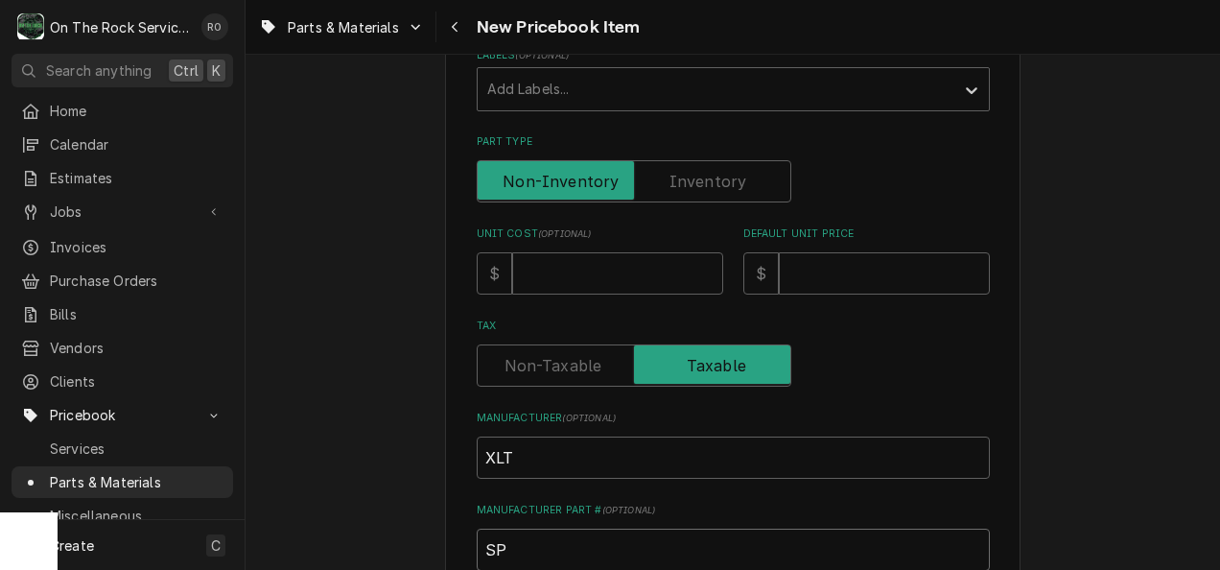
type input "SP5"
type textarea "x"
type input "SP50"
type textarea "x"
type input "SP500"
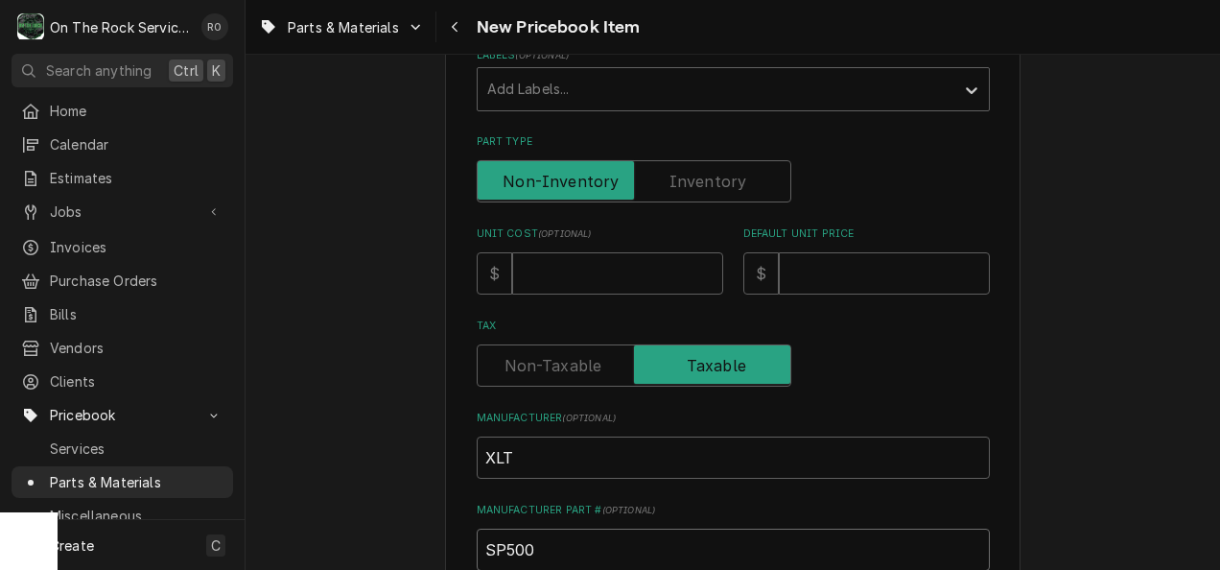
type textarea "x"
type input "SP5009"
type textarea "x"
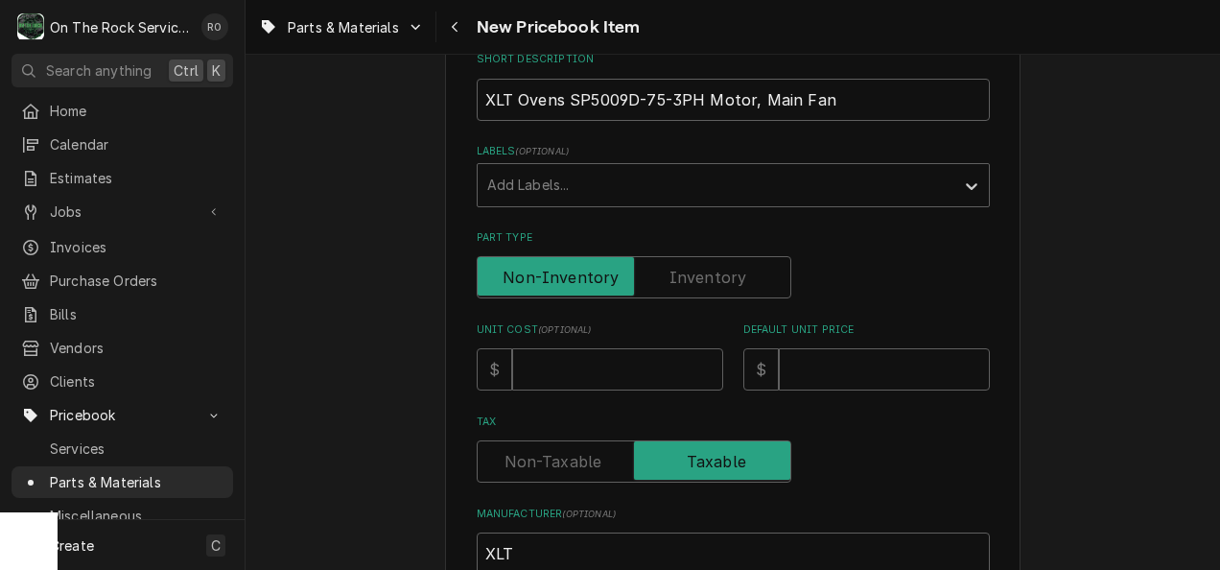
scroll to position [316, 0]
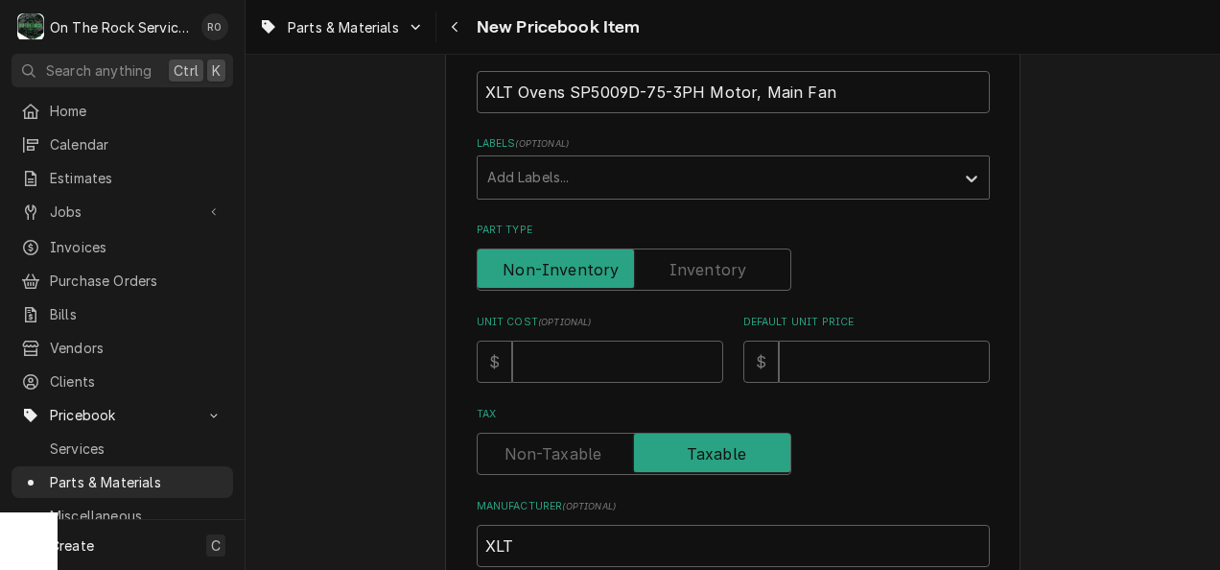
type input "SP5009D"
click at [544, 359] on input "Unit Cost ( optional )" at bounding box center [617, 361] width 211 height 42
type textarea "x"
type input "4"
type textarea "x"
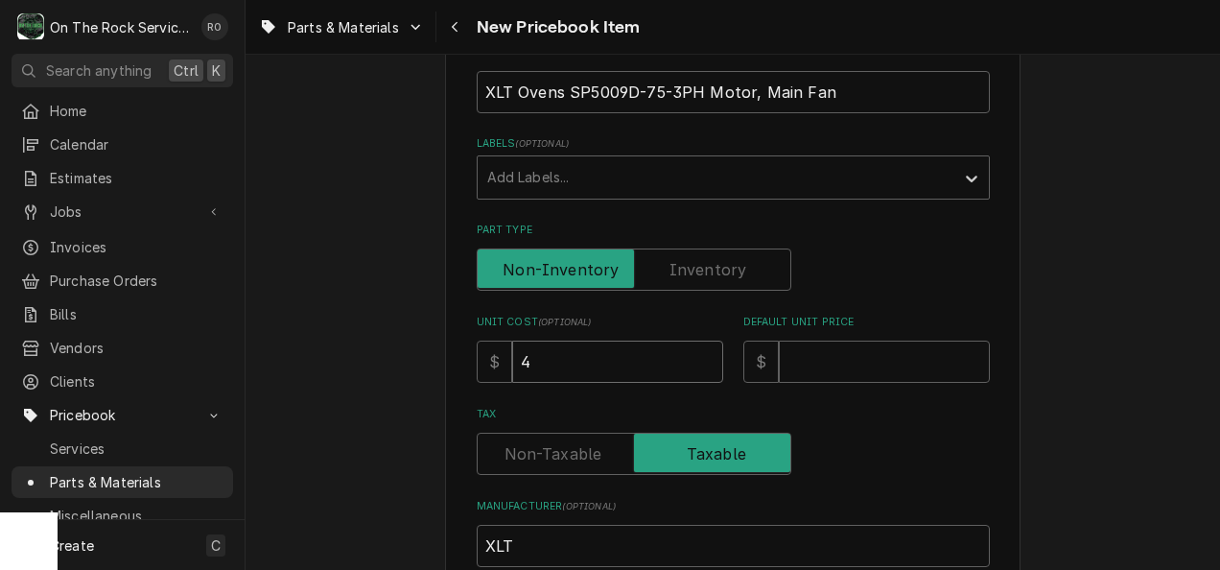
type input "44"
type textarea "x"
type input "443"
type textarea "x"
type input "443.1"
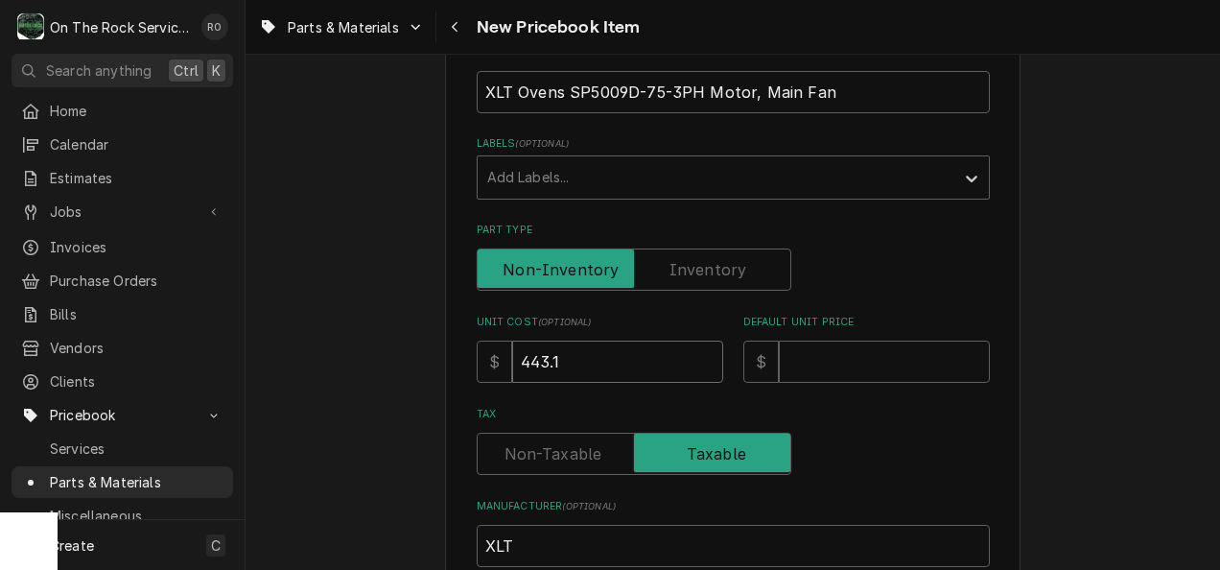
type textarea "x"
type input "443.16"
type textarea "x"
type input "6"
type textarea "x"
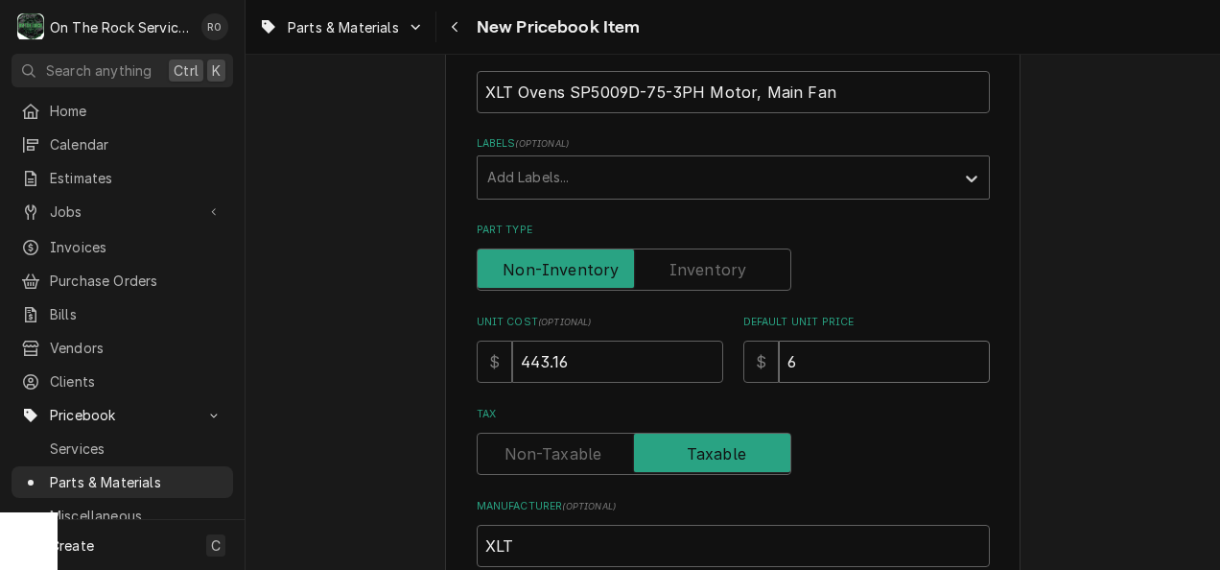
type input "62"
type textarea "x"
type input "620"
type textarea "x"
type input "620.4"
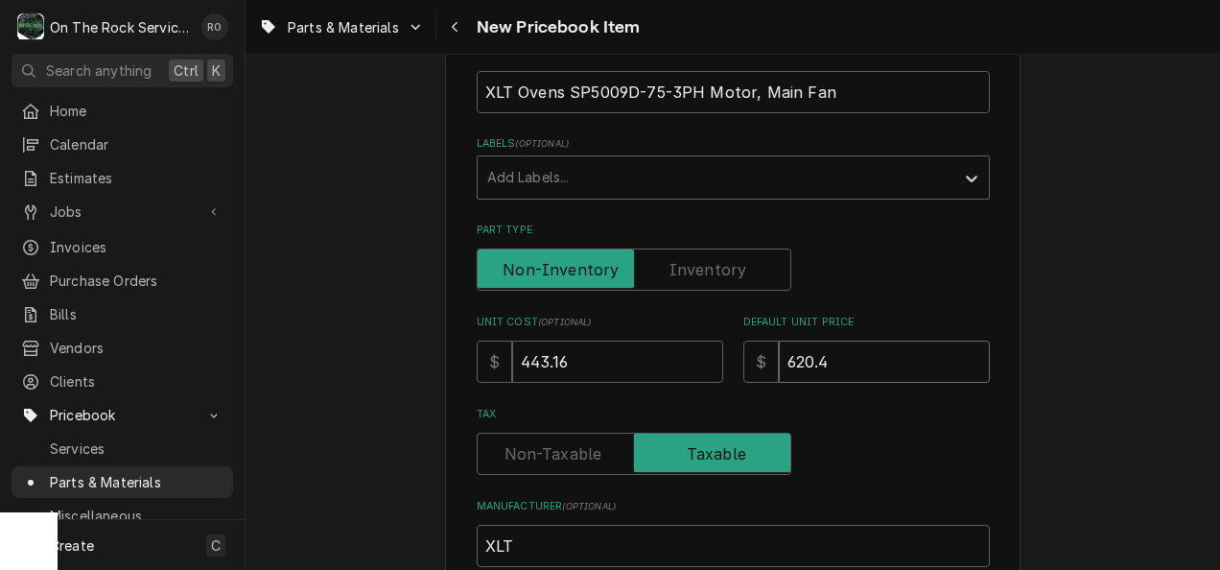
type textarea "x"
type input "620.42"
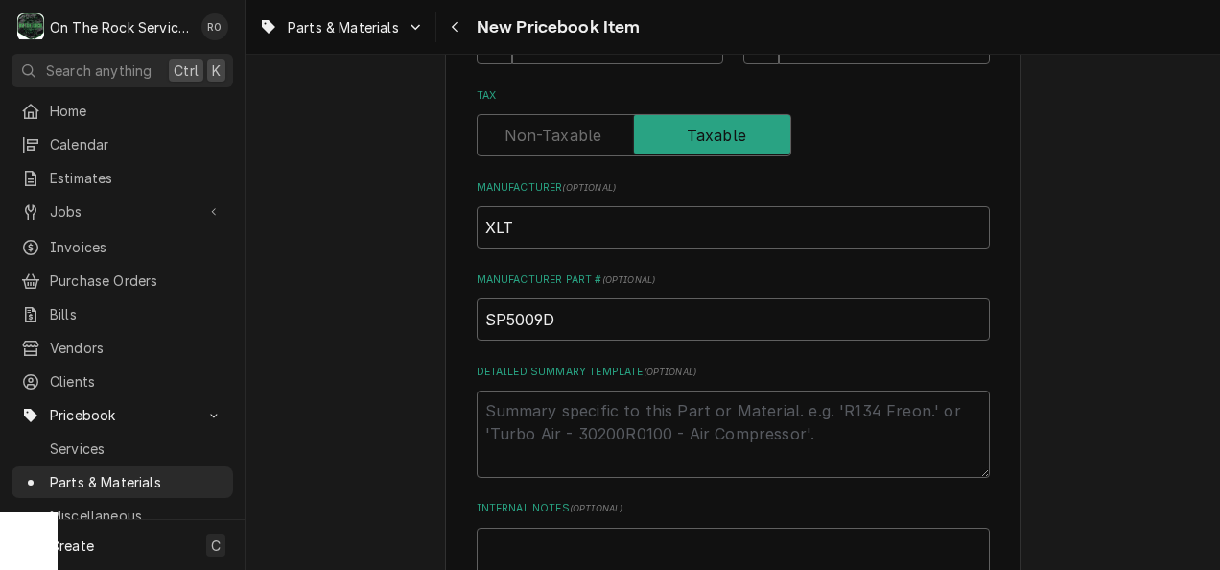
scroll to position [882, 0]
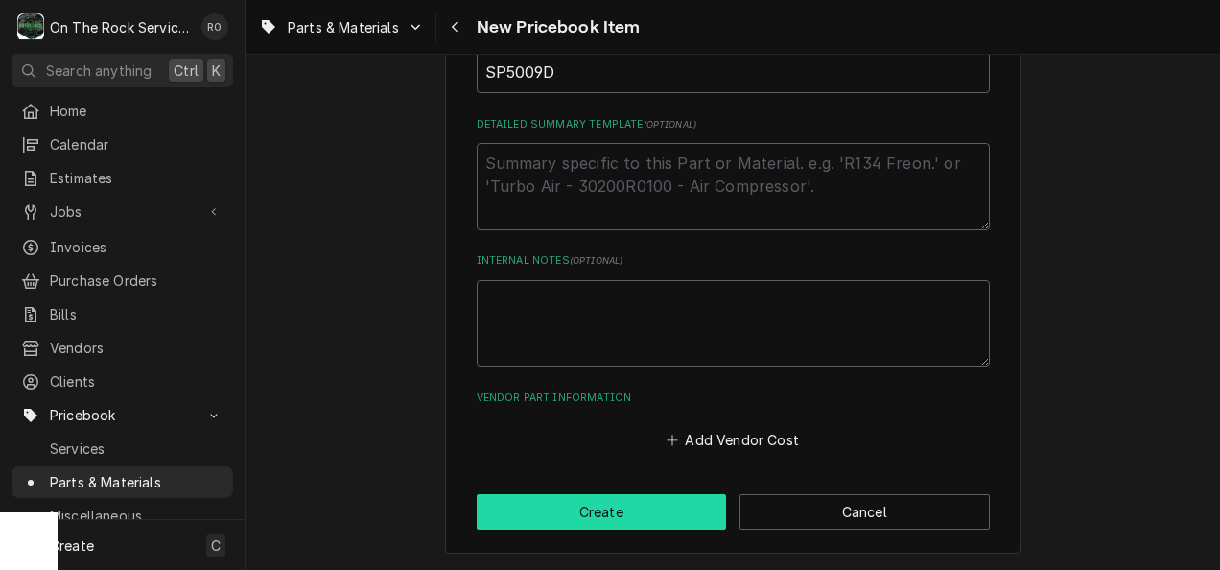
click at [662, 506] on button "Create" at bounding box center [602, 511] width 250 height 35
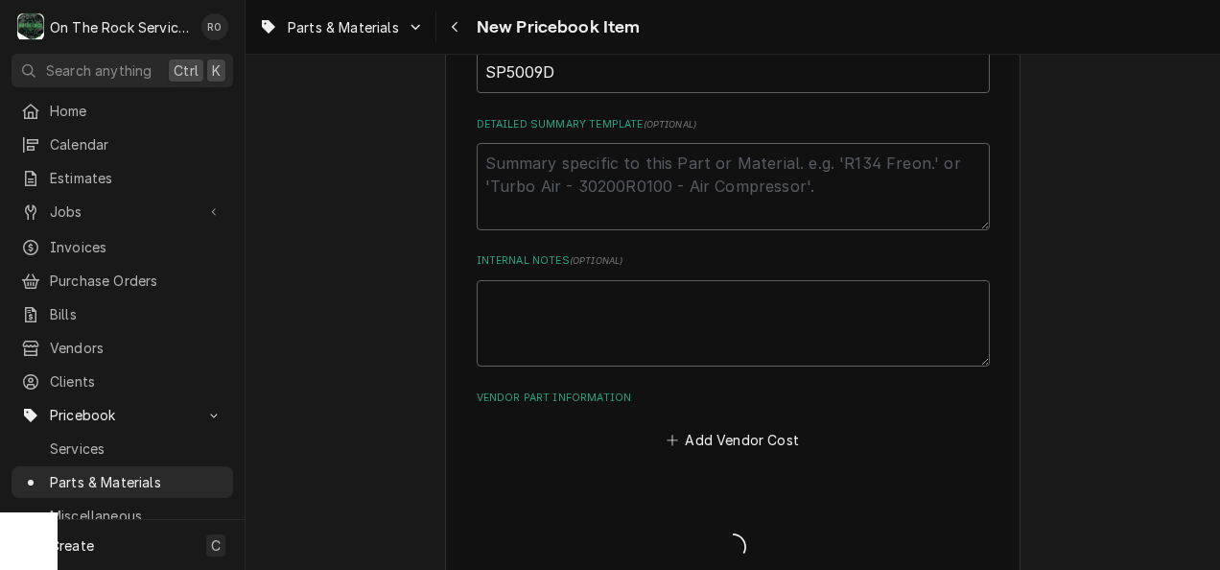
type textarea "x"
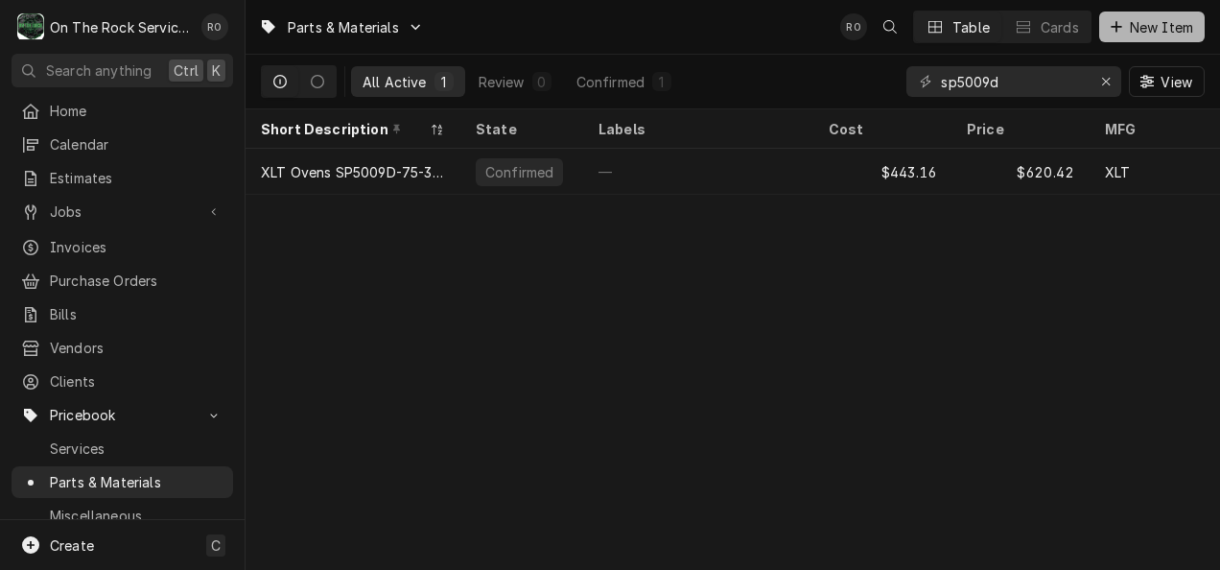
click at [1157, 17] on span "New Item" at bounding box center [1161, 27] width 71 height 20
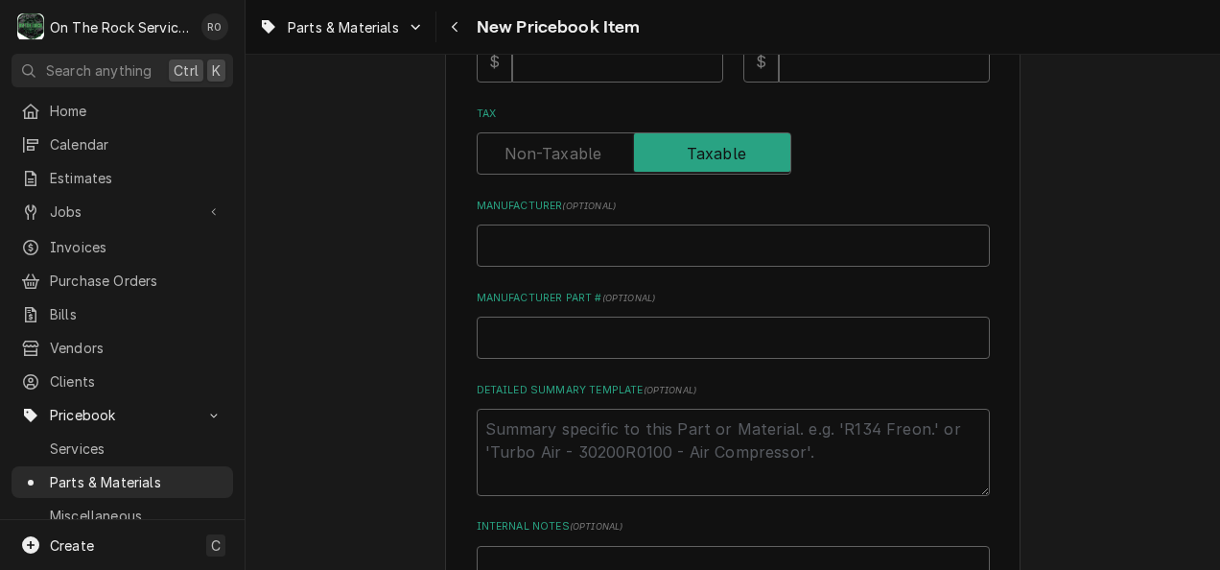
scroll to position [621, 0]
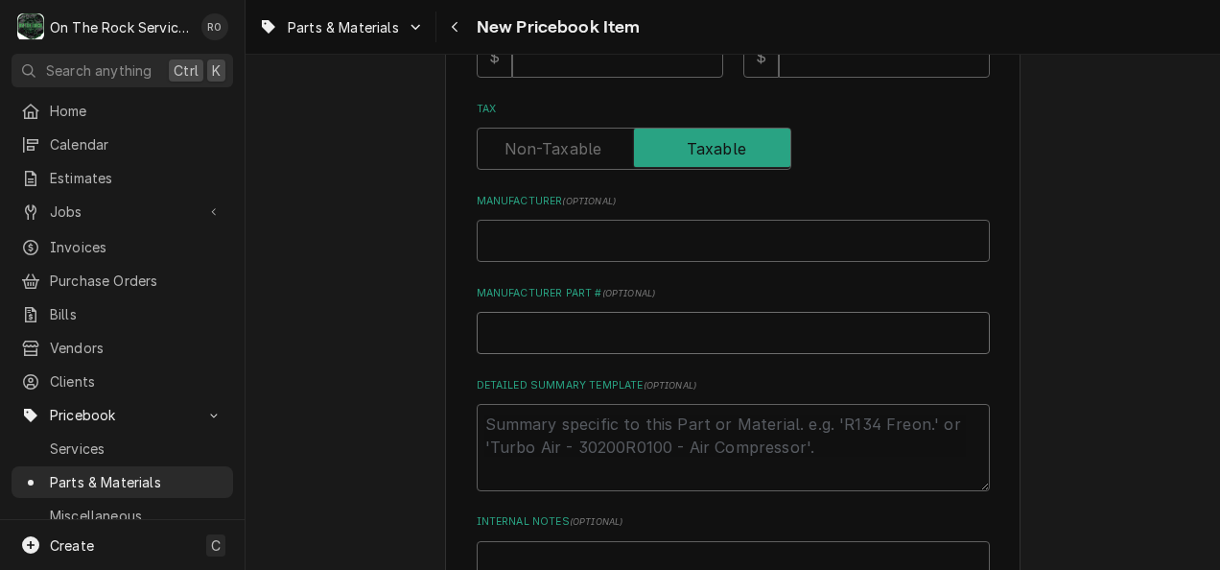
click at [587, 342] on input "Manufacturer Part # ( optional )" at bounding box center [733, 333] width 513 height 42
paste input "SP 4705A-DI-24"
type textarea "x"
type input "SP 4705A-DI-24"
click at [633, 229] on input "Manufacturer ( optional )" at bounding box center [733, 241] width 513 height 42
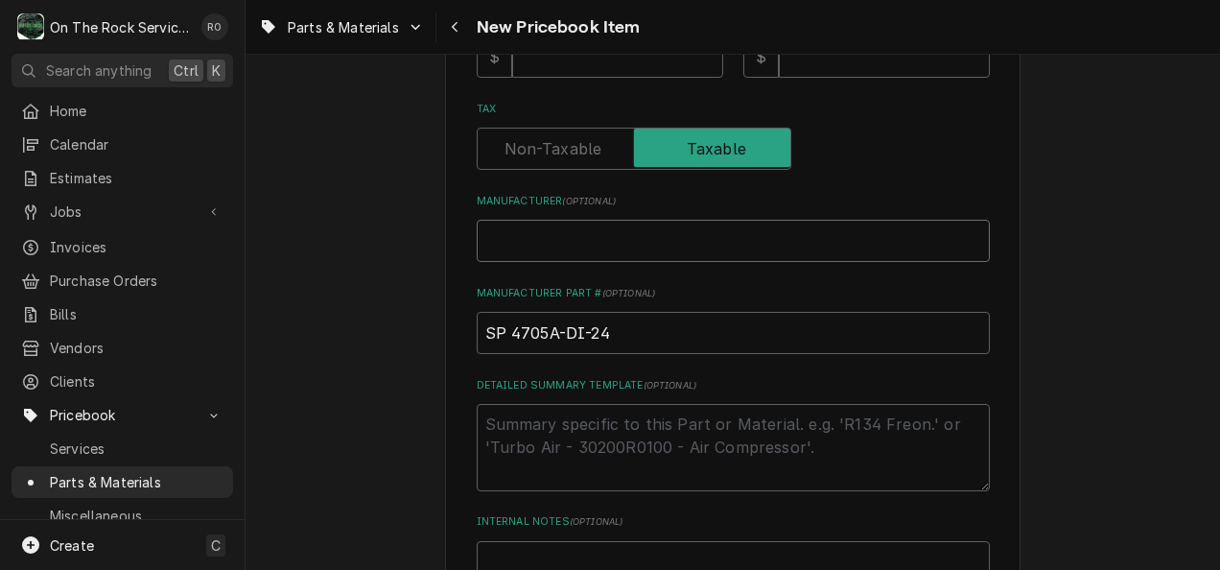
type textarea "x"
type input "X"
type textarea "x"
type input "XL"
type textarea "x"
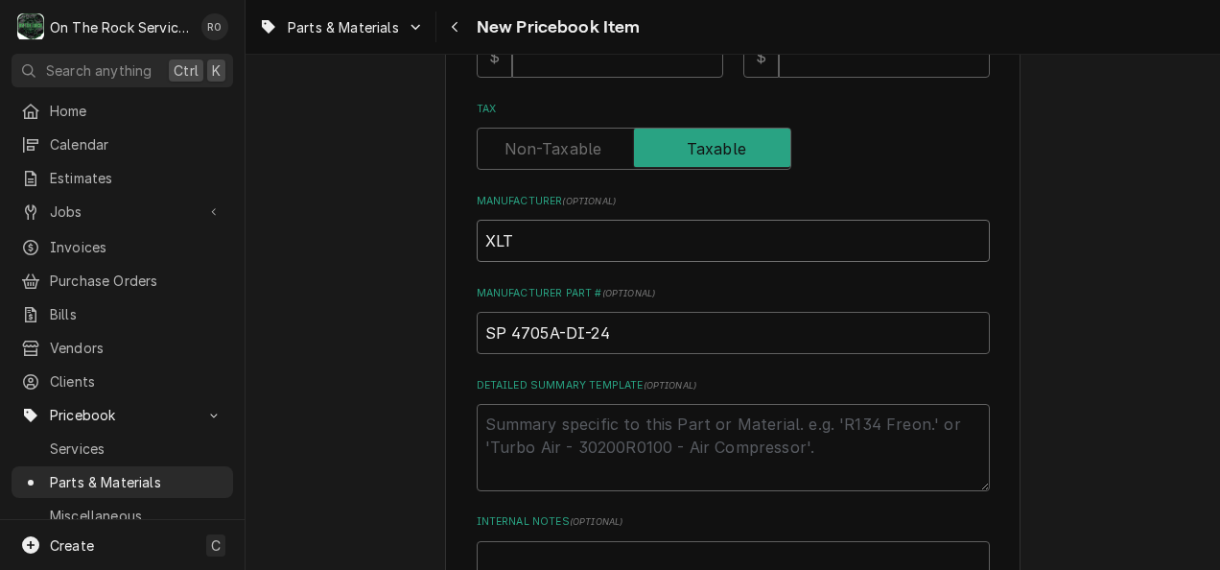
type input "XLT"
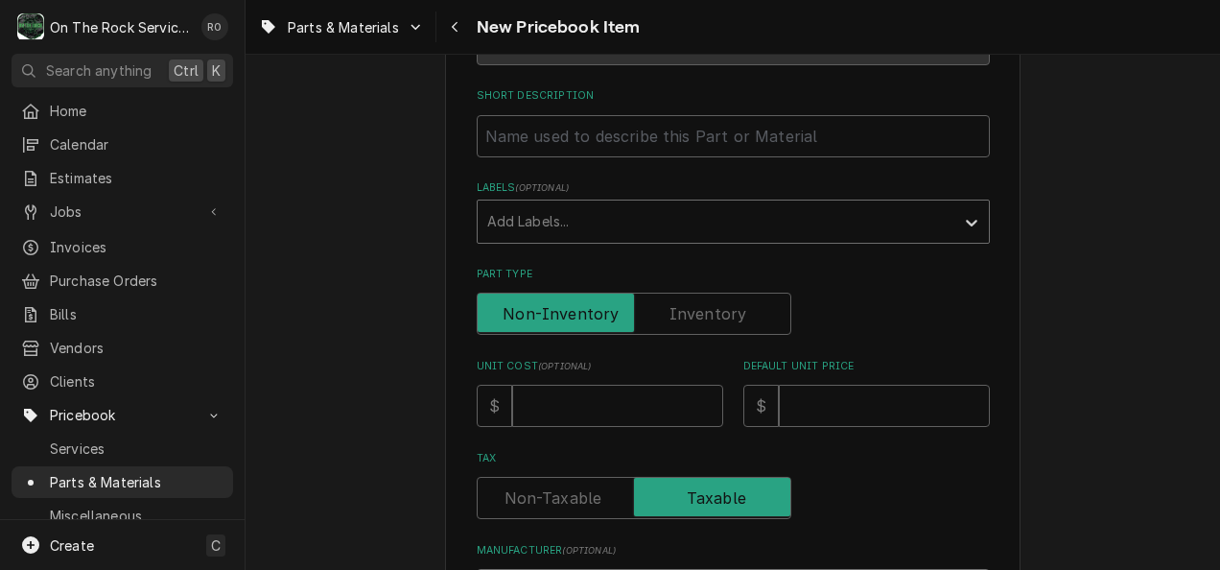
scroll to position [0, 0]
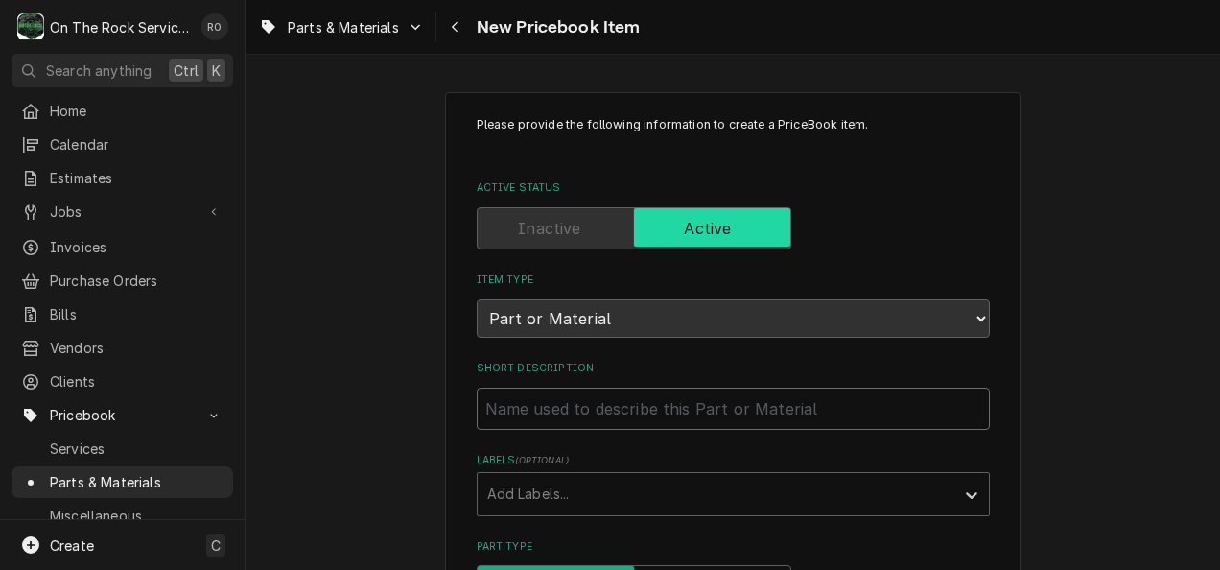
click at [566, 399] on input "Short Description" at bounding box center [733, 408] width 513 height 42
type textarea "x"
type input "X"
type textarea "x"
type input "XL"
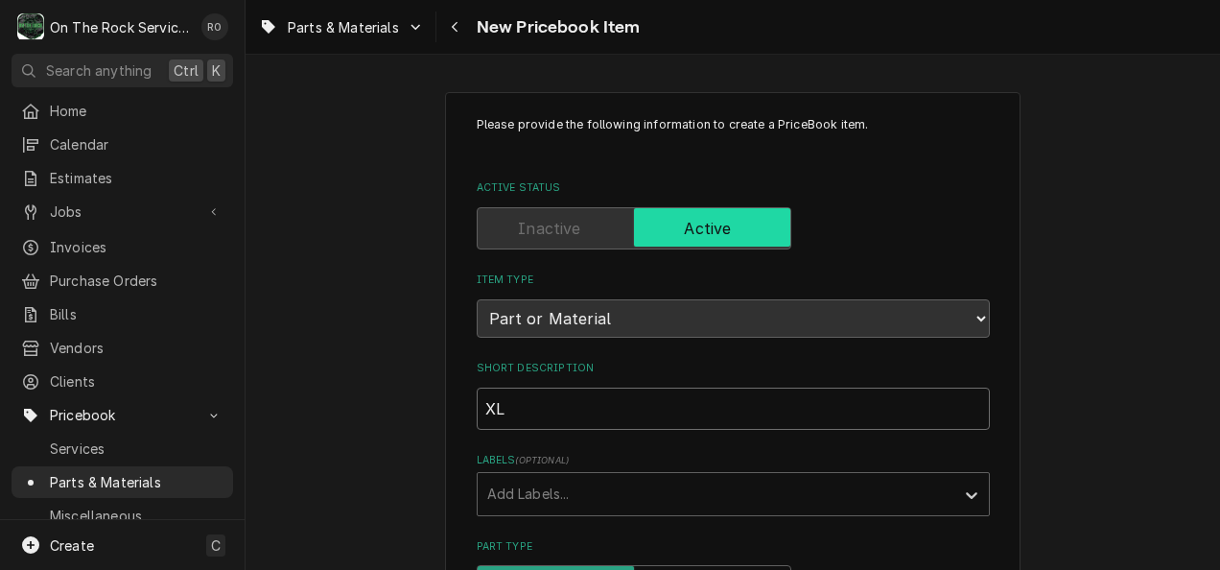
type textarea "x"
type input "XLT"
type textarea "x"
type input "XLT"
click at [566, 399] on input "XLT" at bounding box center [733, 408] width 513 height 42
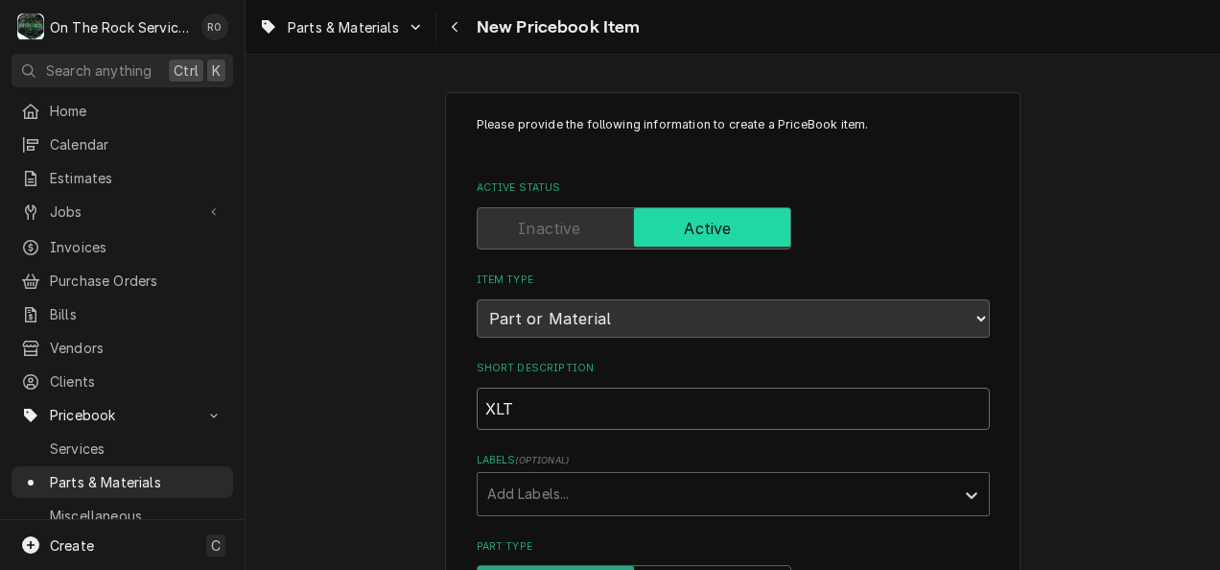
click at [566, 399] on input "XLT" at bounding box center [733, 408] width 513 height 42
paste input "Ignition Control Board, 24VDC"
type textarea "x"
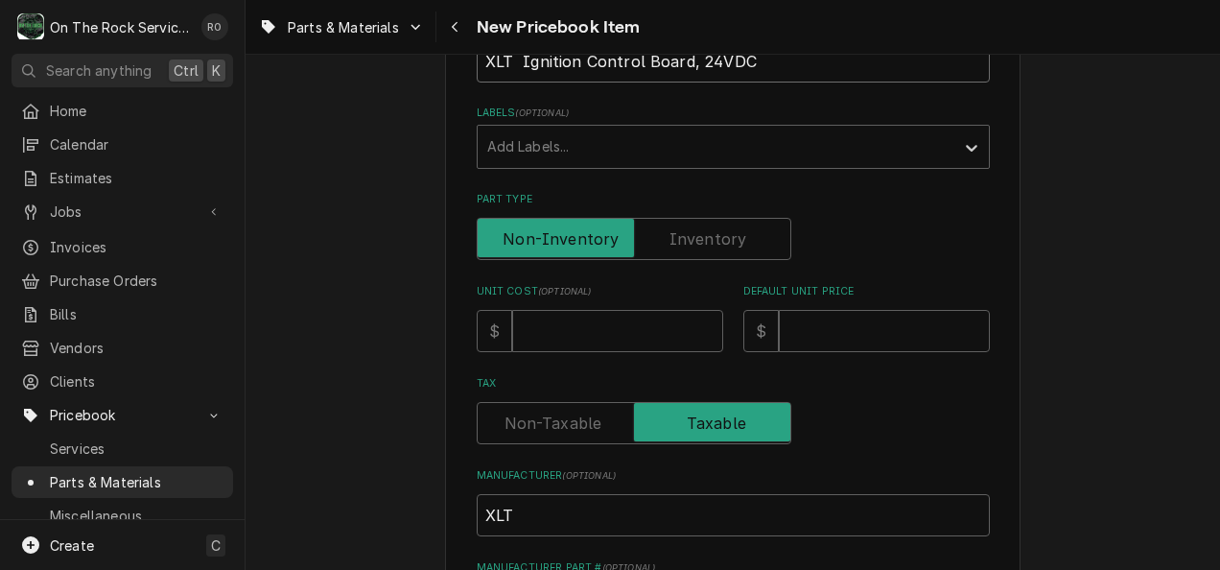
scroll to position [347, 0]
type input "XLT Ignition Control Board, 24VDC"
click at [640, 333] on input "Unit Cost ( optional )" at bounding box center [617, 331] width 211 height 42
type textarea "x"
type input "7"
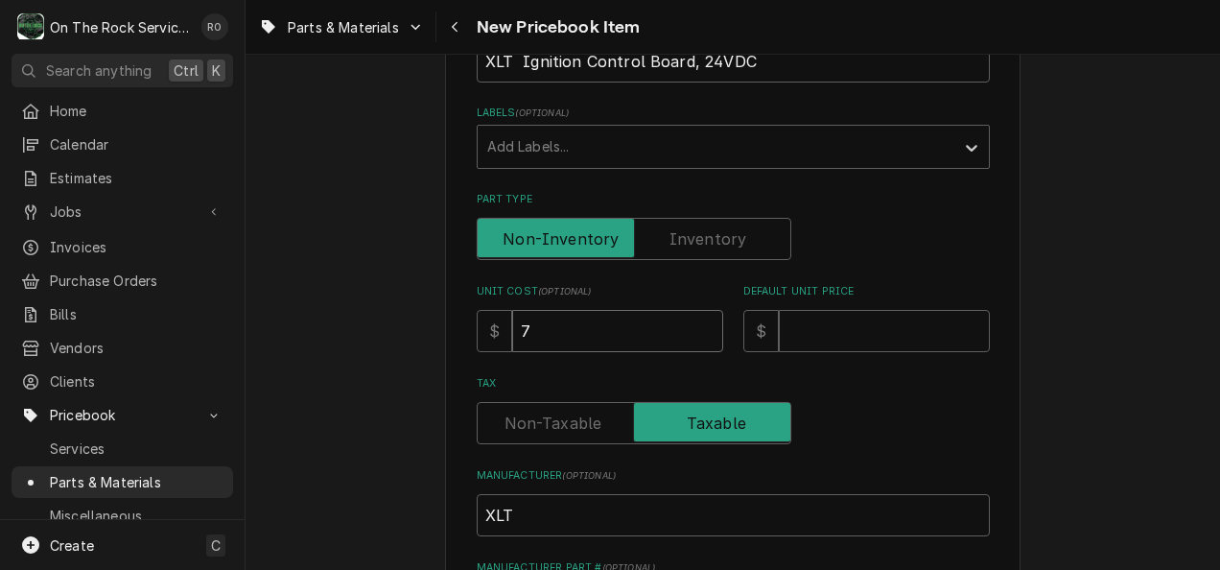
type textarea "x"
type input "71.3"
type textarea "x"
type input "71.30"
type textarea "x"
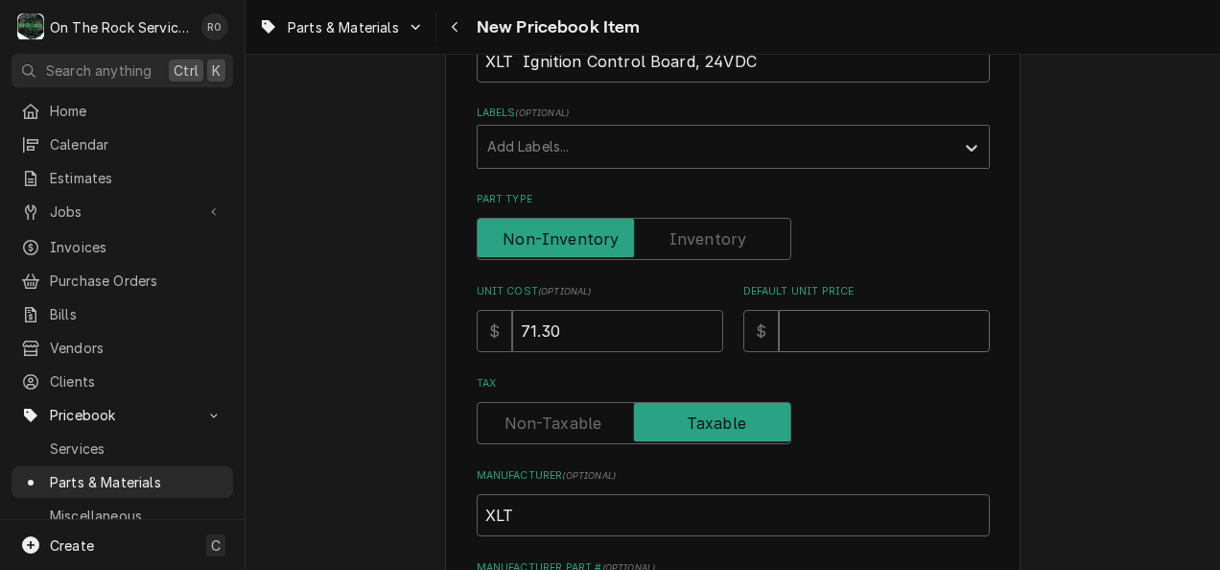
type input "1"
type textarea "x"
type input "14"
type textarea "x"
type input "142"
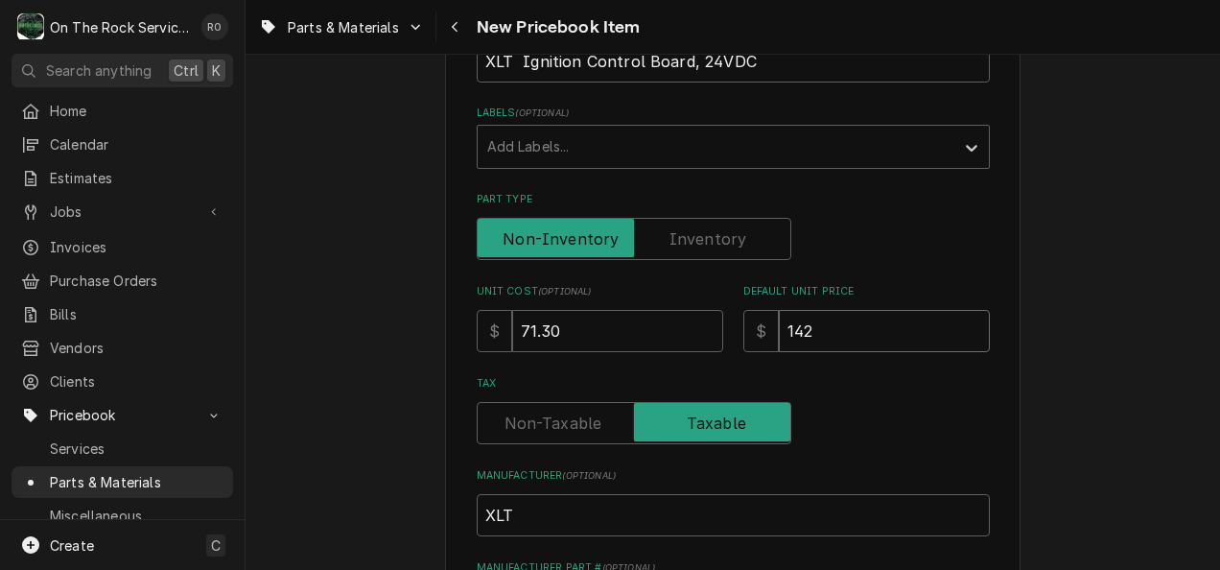
type textarea "x"
type input "142.6"
type textarea "x"
type input "142.60"
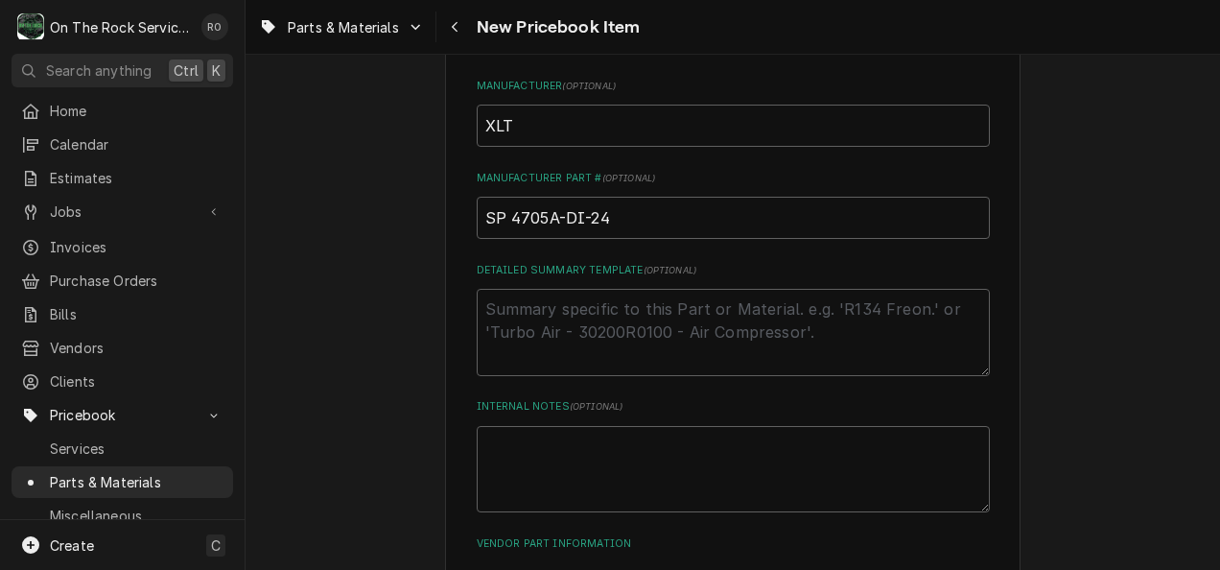
scroll to position [882, 0]
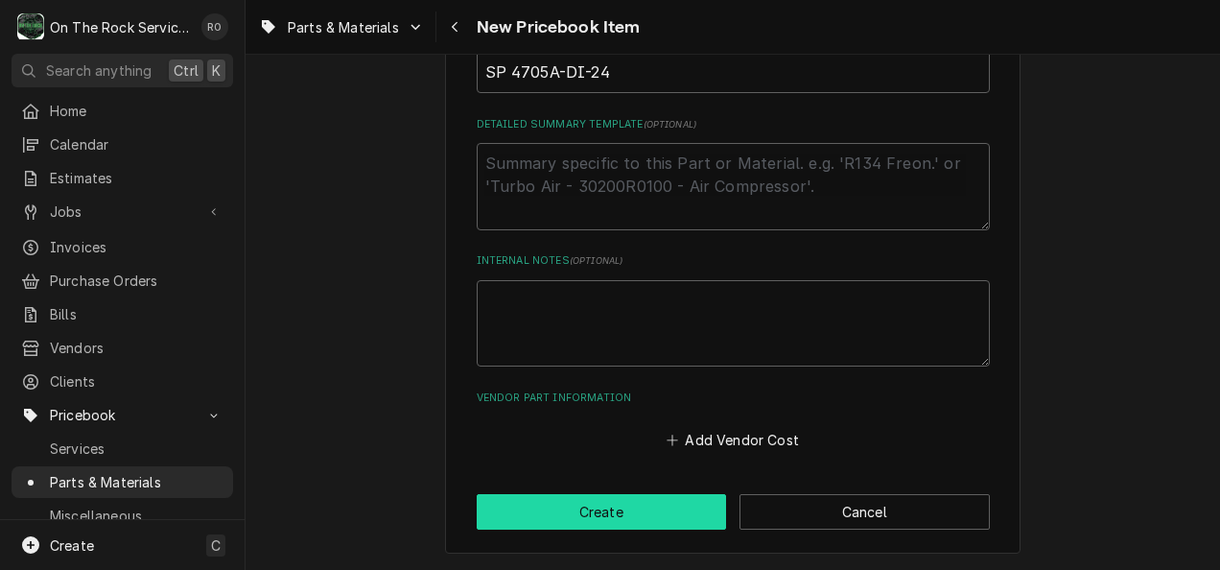
click at [635, 527] on button "Create" at bounding box center [602, 511] width 250 height 35
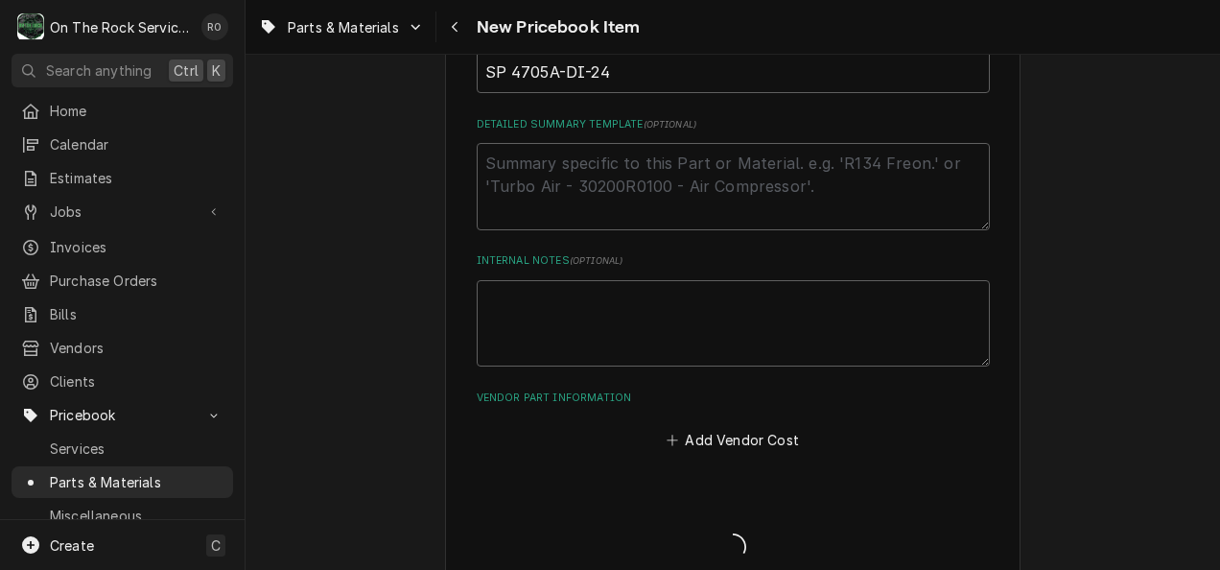
type textarea "x"
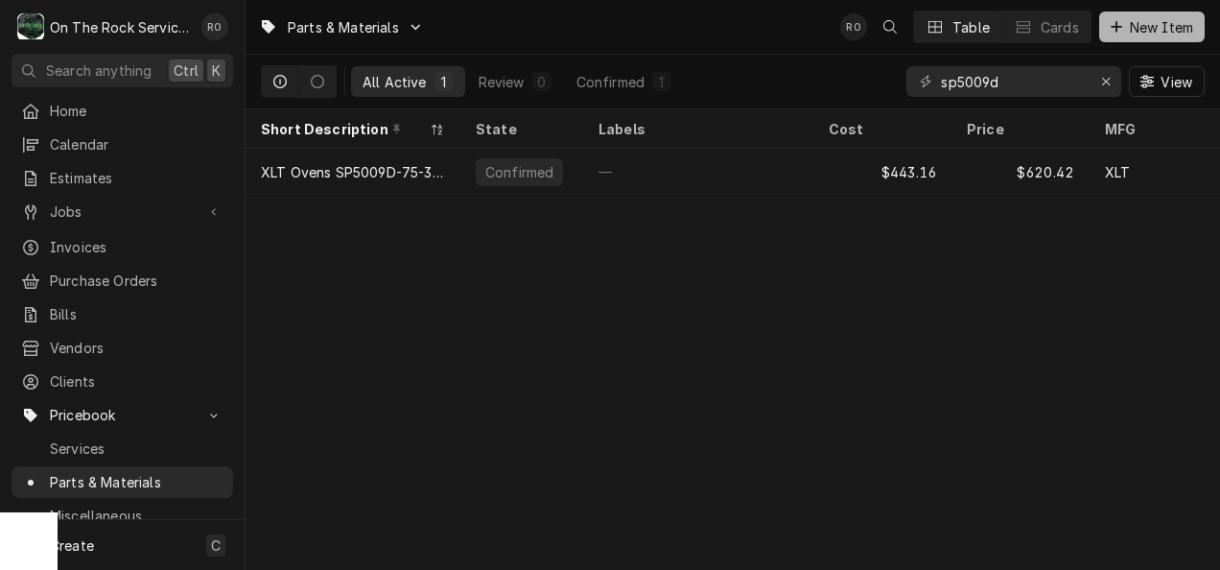
click at [1174, 23] on span "New Item" at bounding box center [1161, 27] width 71 height 20
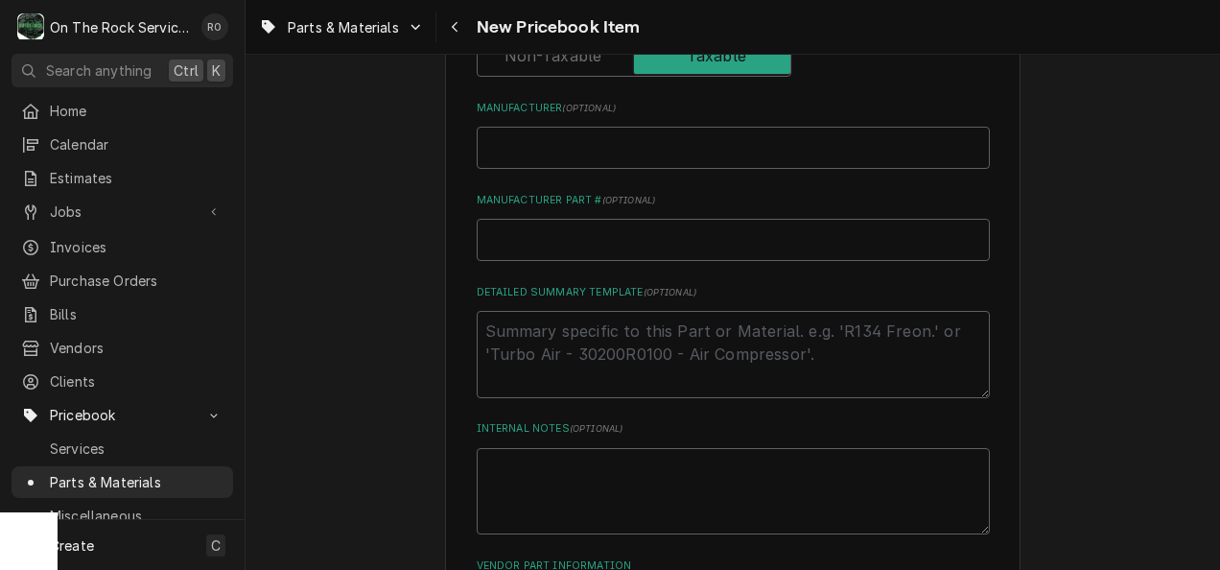
scroll to position [738, 0]
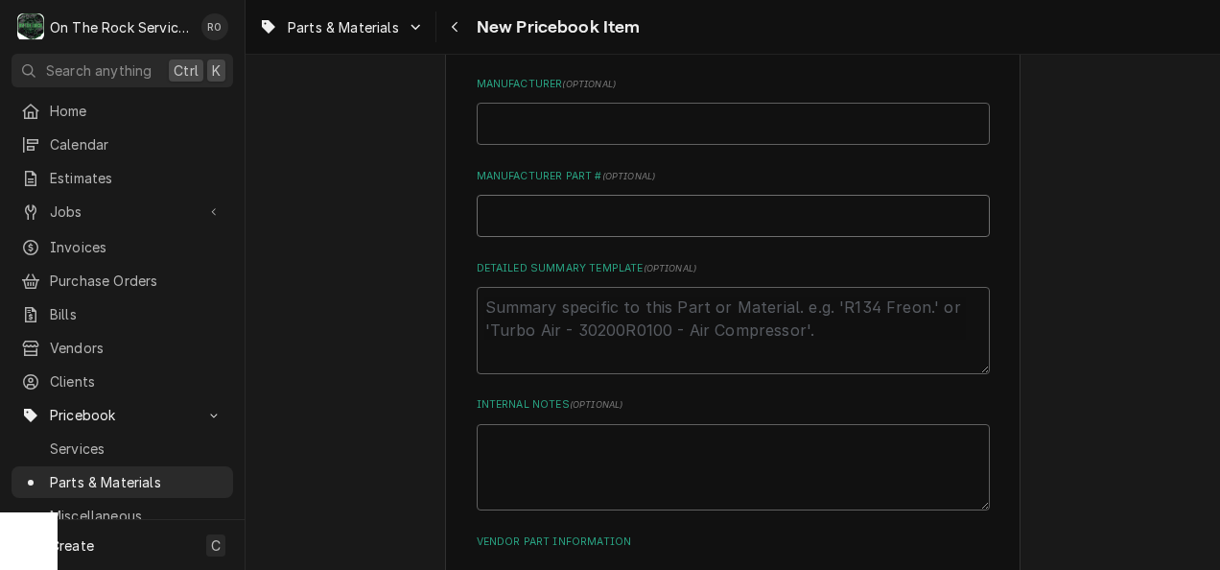
click at [554, 209] on input "Manufacturer Part # ( optional )" at bounding box center [733, 216] width 513 height 42
paste input "XA4203B-DI-SQ-O"
type textarea "x"
type input "XA4203B-DI-SQ-O"
click at [641, 120] on input "Manufacturer ( optional )" at bounding box center [733, 124] width 513 height 42
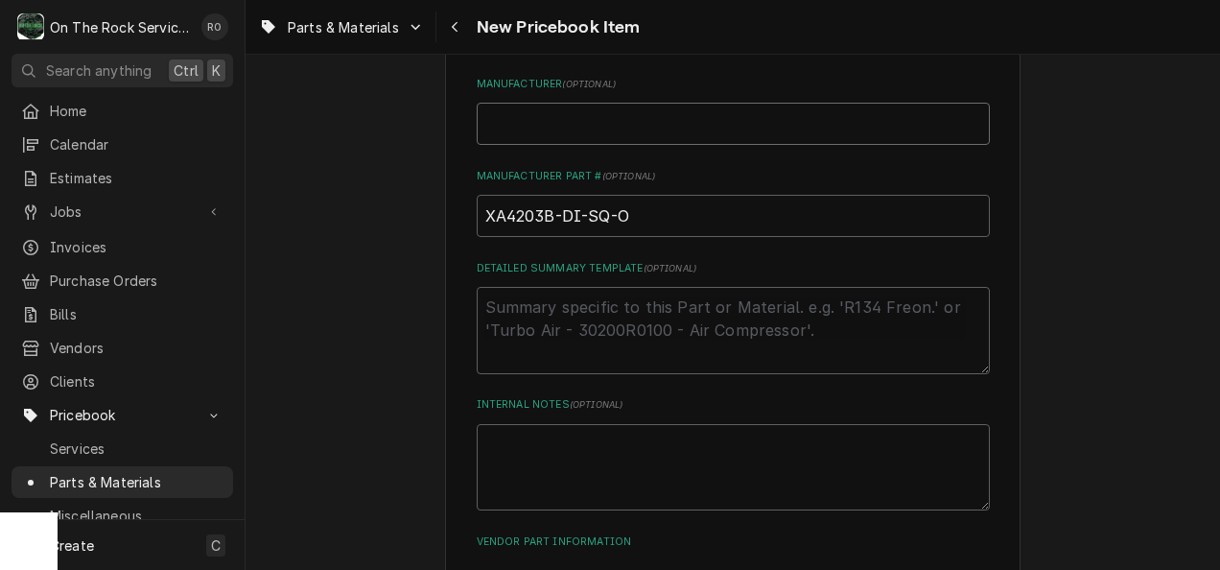
type textarea "x"
type input "XL"
type textarea "x"
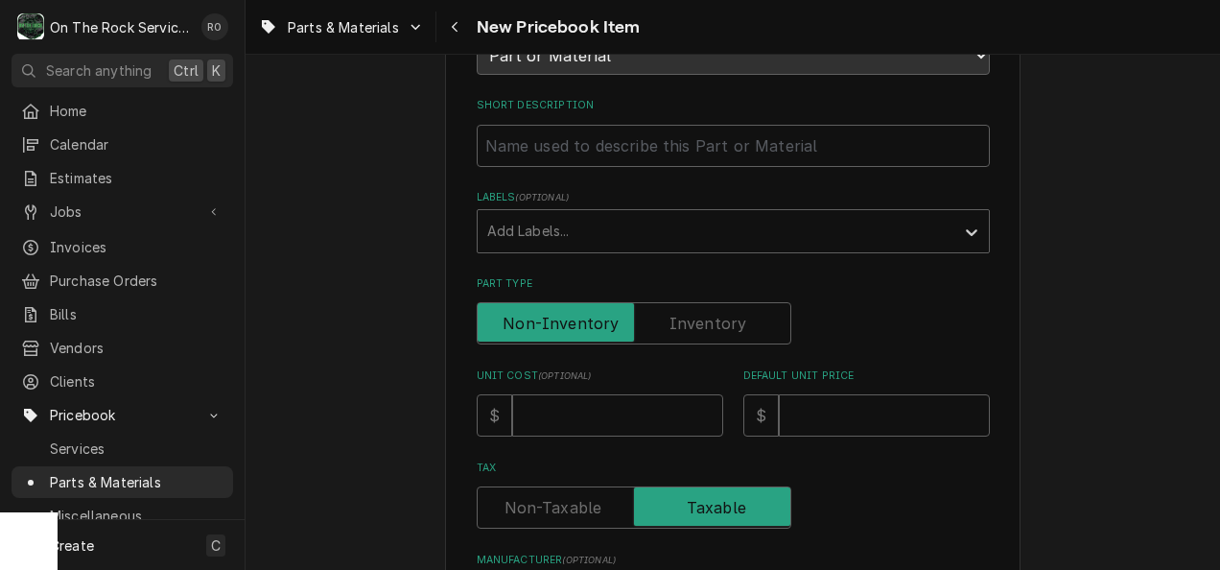
scroll to position [335, 0]
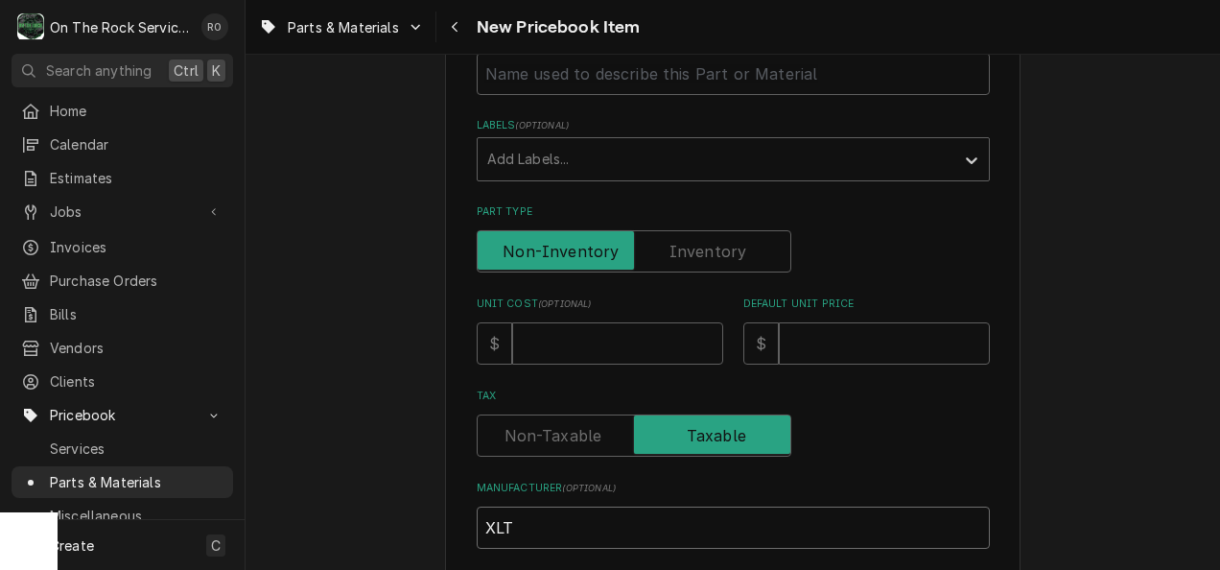
type input "XLT"
click at [600, 341] on input "Unit Cost ( optional )" at bounding box center [617, 343] width 211 height 42
type textarea "x"
type input "8"
type textarea "x"
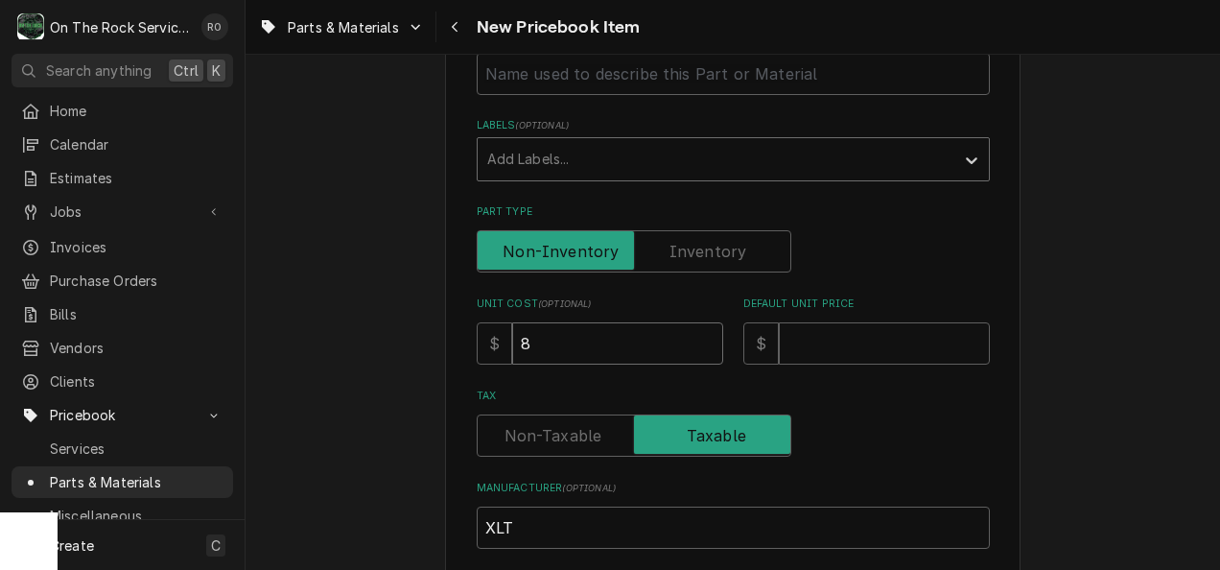
type input "8.4"
type textarea "x"
type input "8.46"
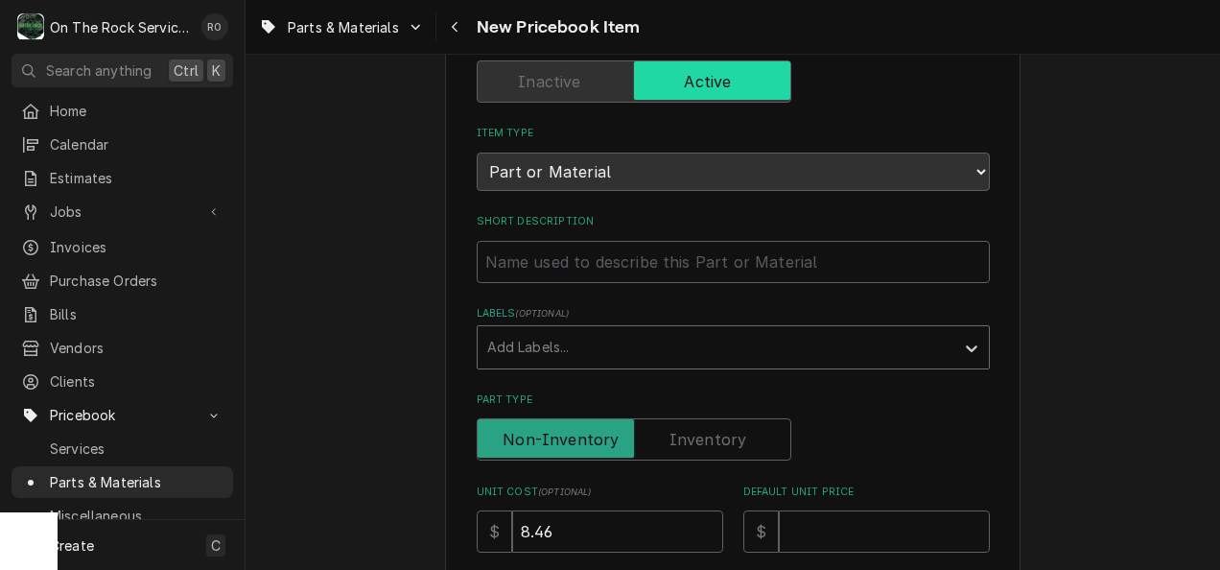
scroll to position [155, 0]
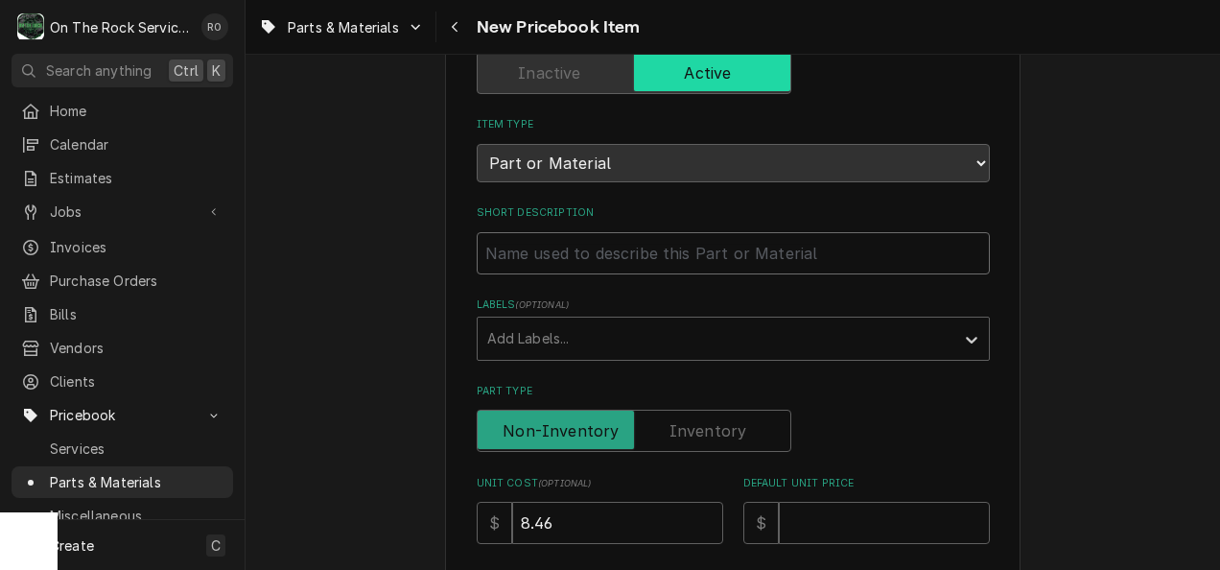
click at [599, 240] on input "Short Description" at bounding box center [733, 253] width 513 height 42
type textarea "x"
type input "X"
type textarea "x"
type input "XL"
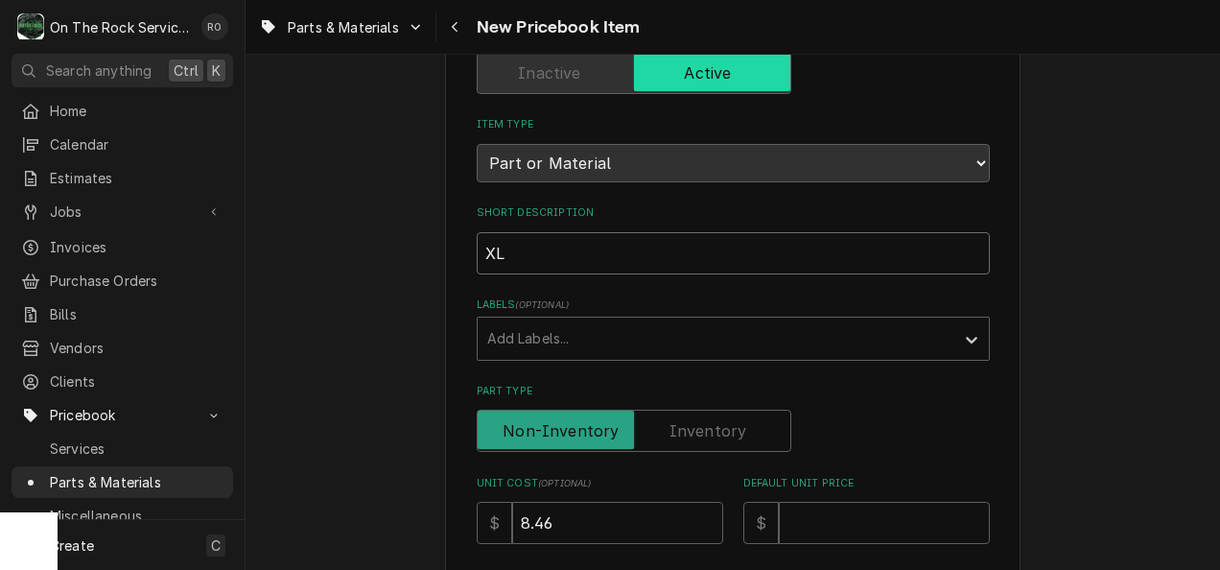
type textarea "x"
type input "XLT"
type textarea "x"
type input "XLT"
paste input "SQUARE BURNER IGNITER FOR F,G,H VERSIONS"
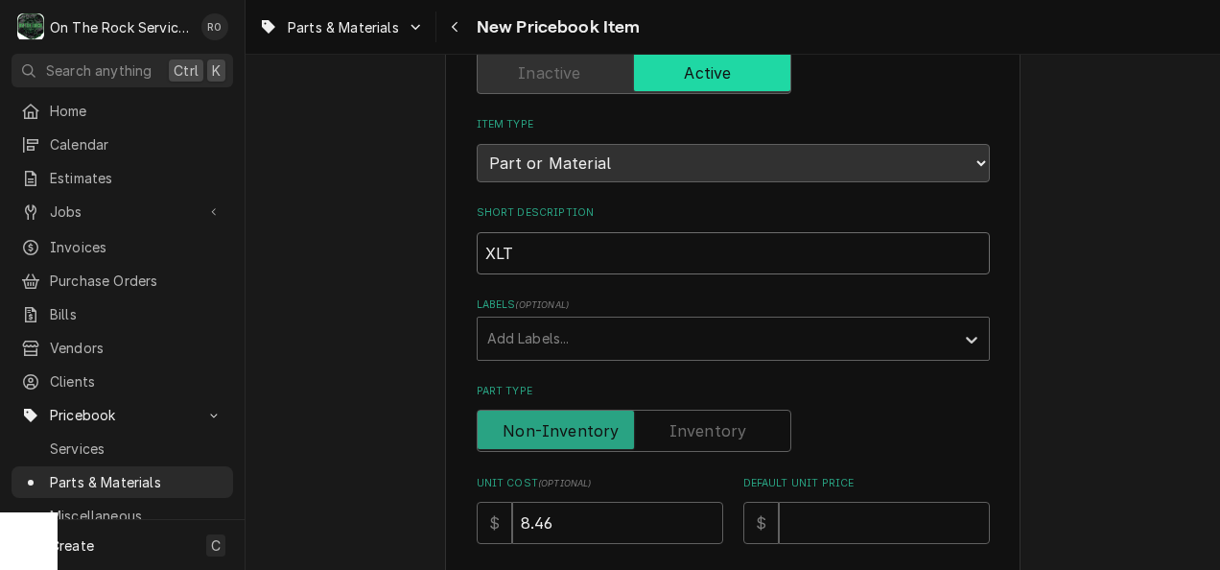
type textarea "x"
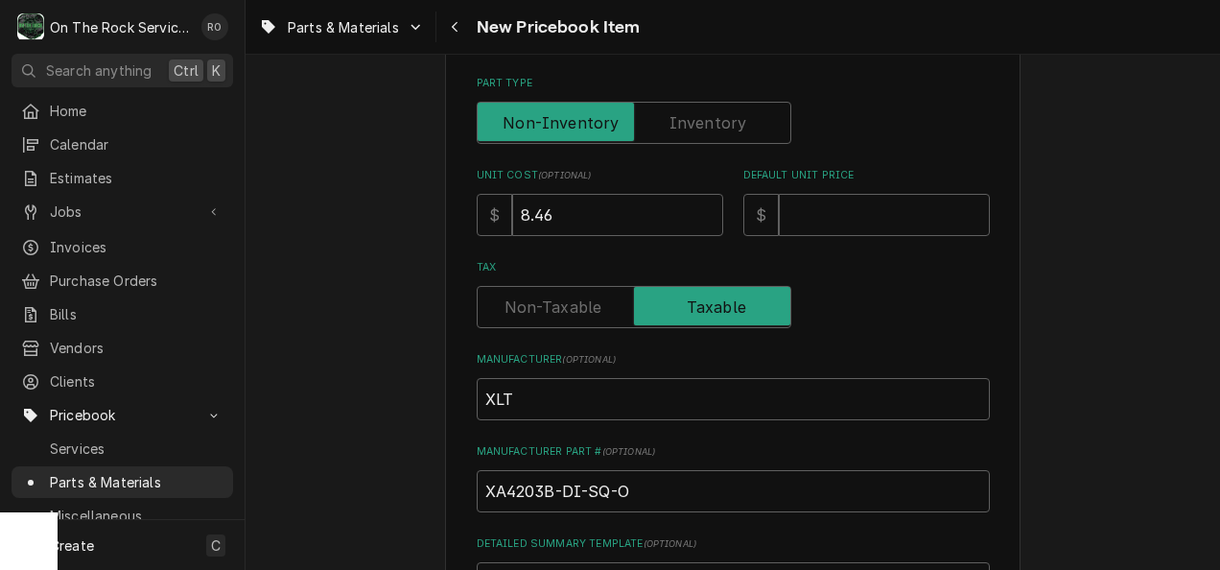
scroll to position [464, 0]
type input "XLT SQUARE BURNER IGNITER FOR F,G,H VERSIONS"
click at [898, 215] on input "Default Unit Price" at bounding box center [884, 214] width 211 height 42
type textarea "x"
type input "1"
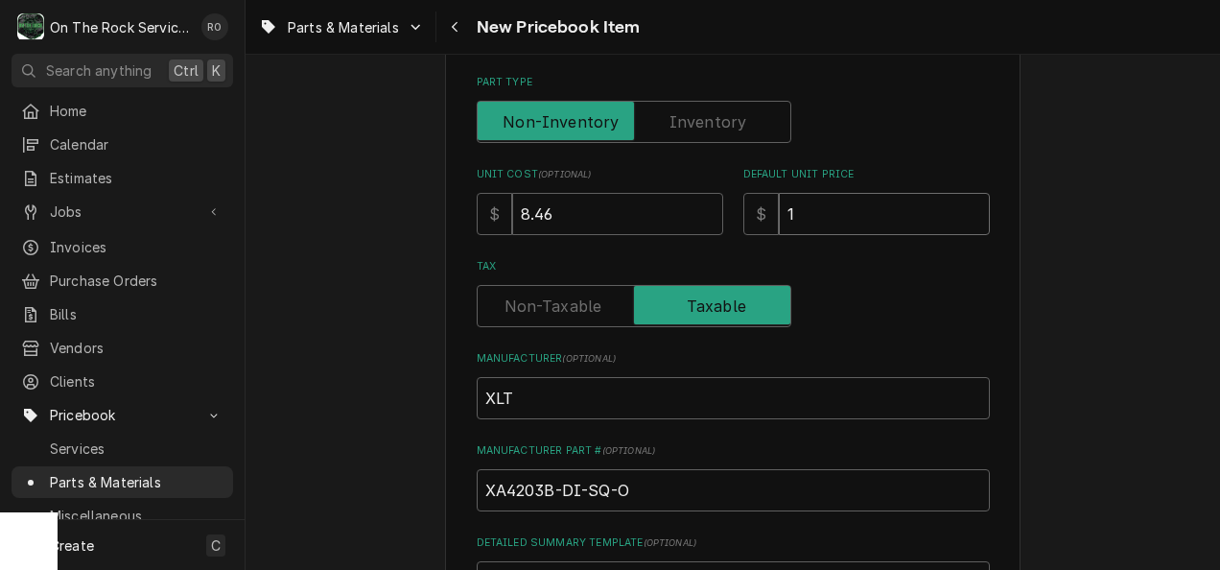
type textarea "x"
type input "16"
type textarea "x"
type input "16.9"
type textarea "x"
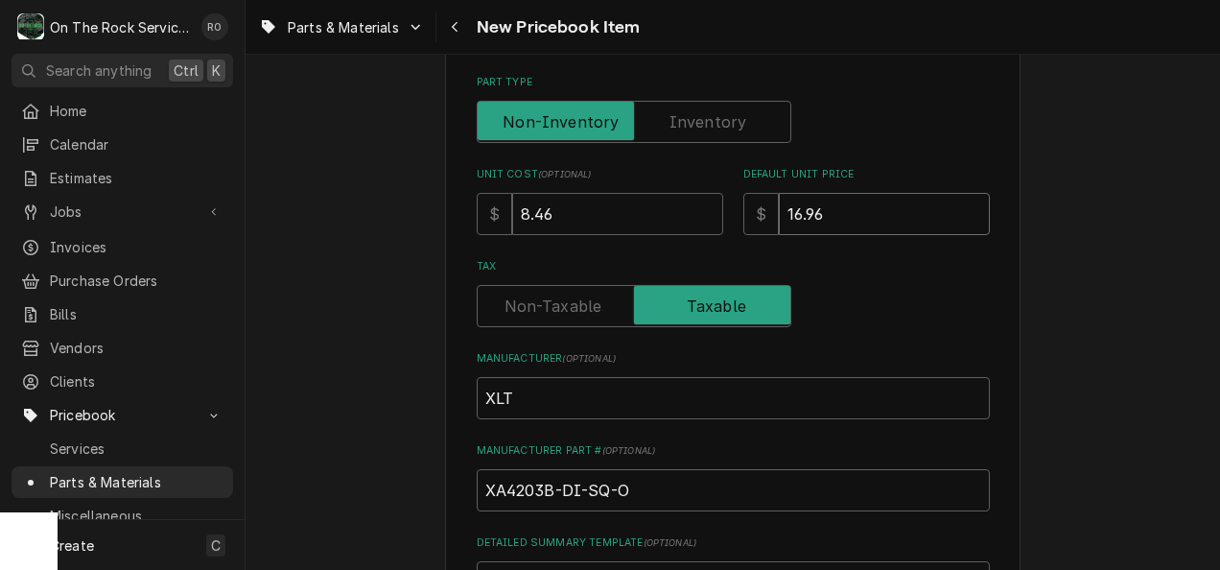
type input "16.96"
click at [904, 295] on div "Tax" at bounding box center [733, 306] width 513 height 42
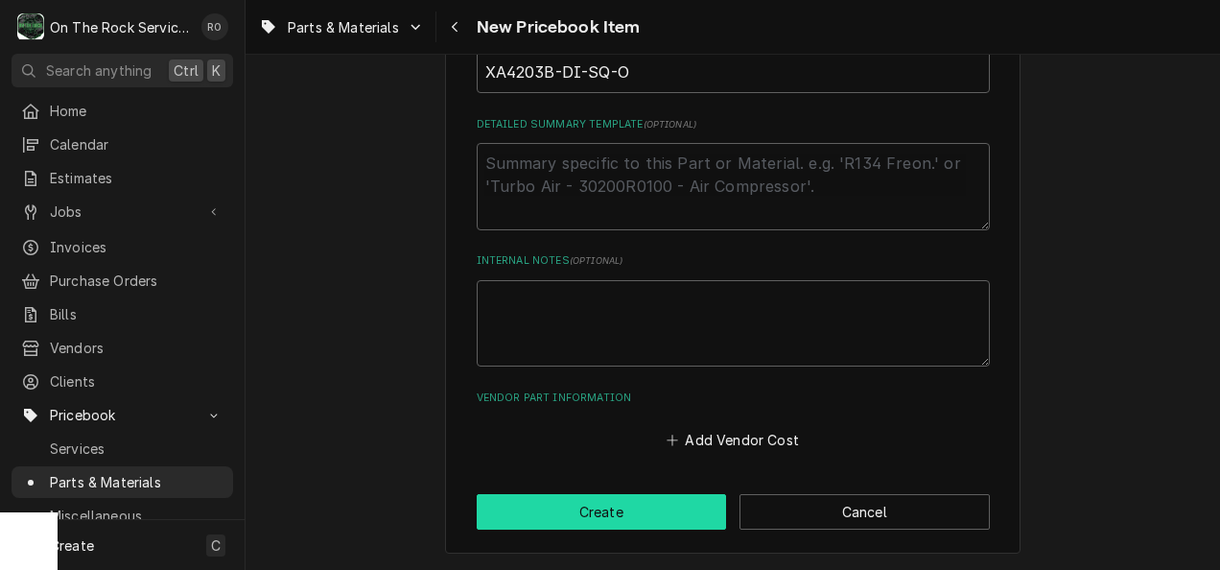
click at [633, 496] on button "Create" at bounding box center [602, 511] width 250 height 35
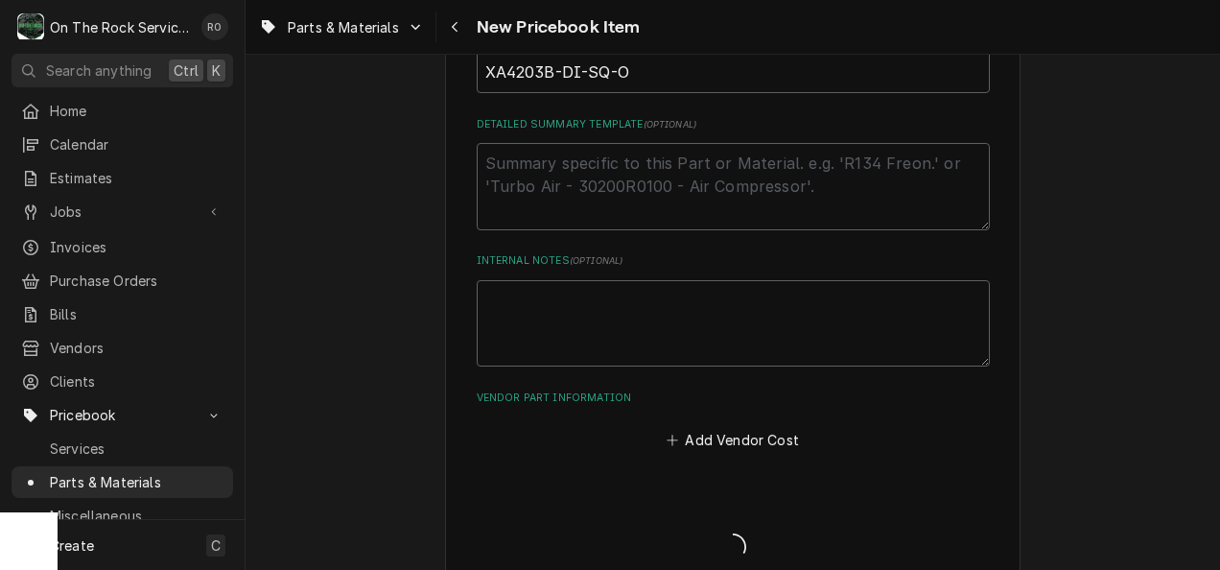
type textarea "x"
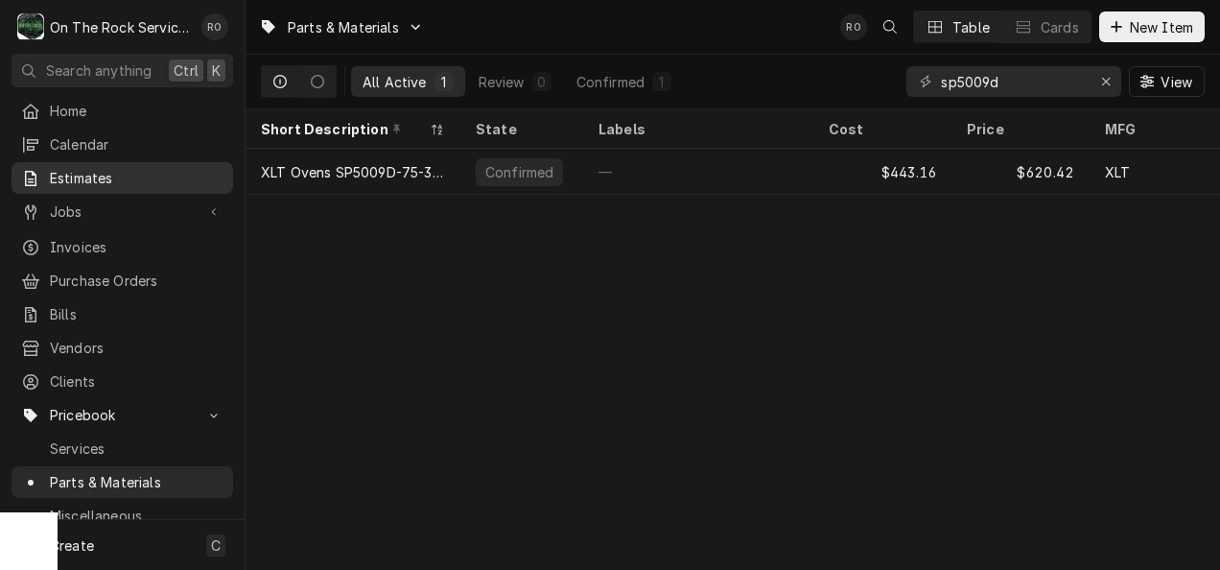
click at [113, 168] on span "Estimates" at bounding box center [137, 178] width 174 height 20
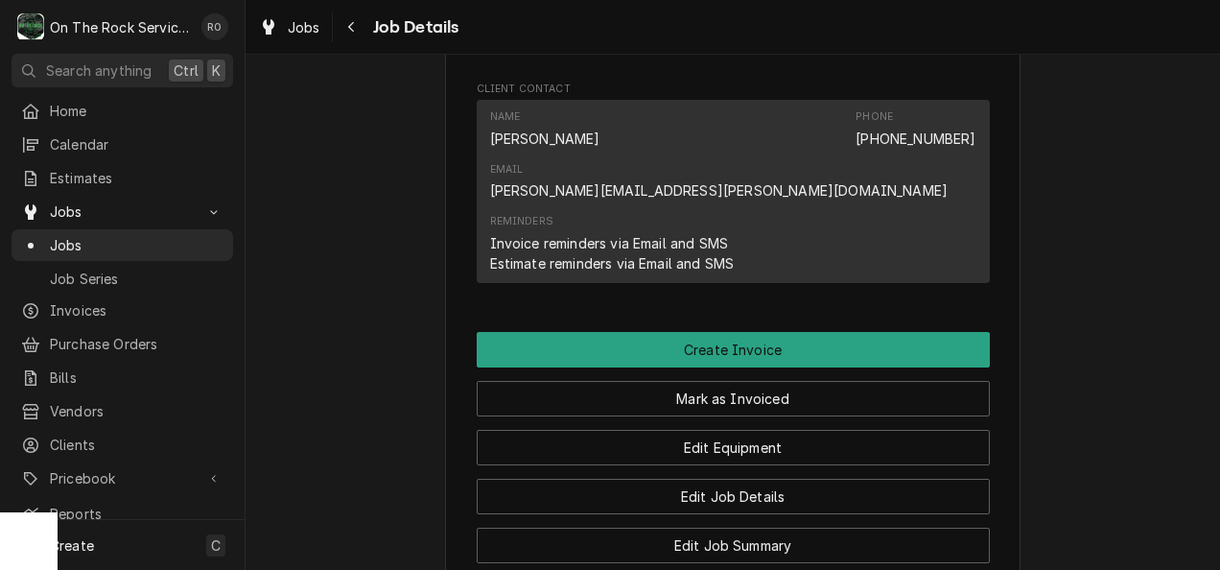
scroll to position [1710, 0]
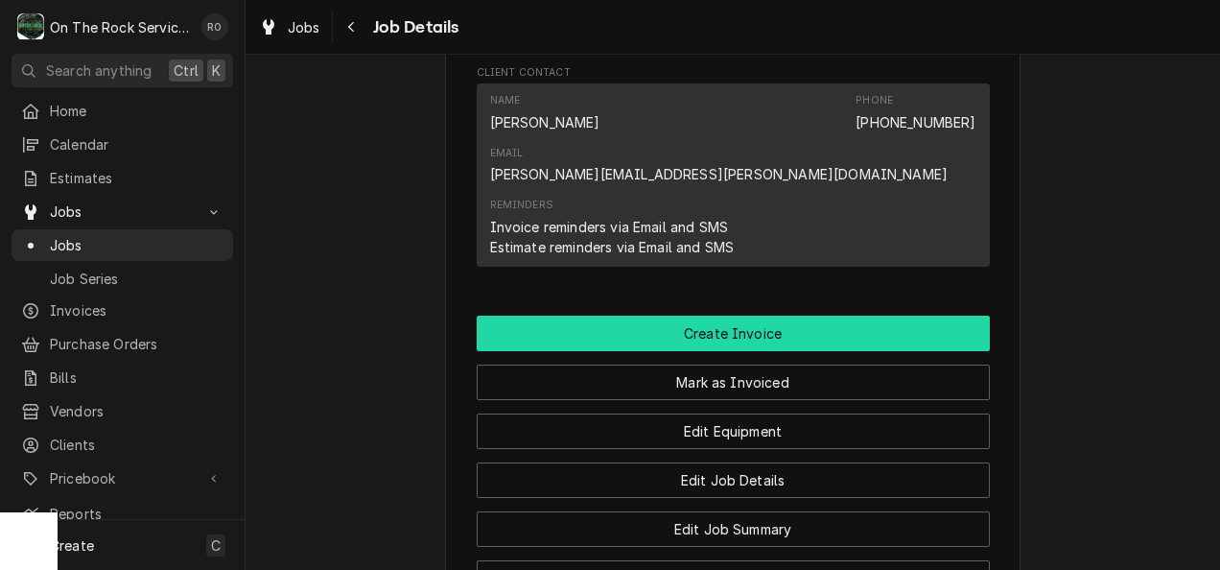
click at [667, 315] on button "Create Invoice" at bounding box center [733, 332] width 513 height 35
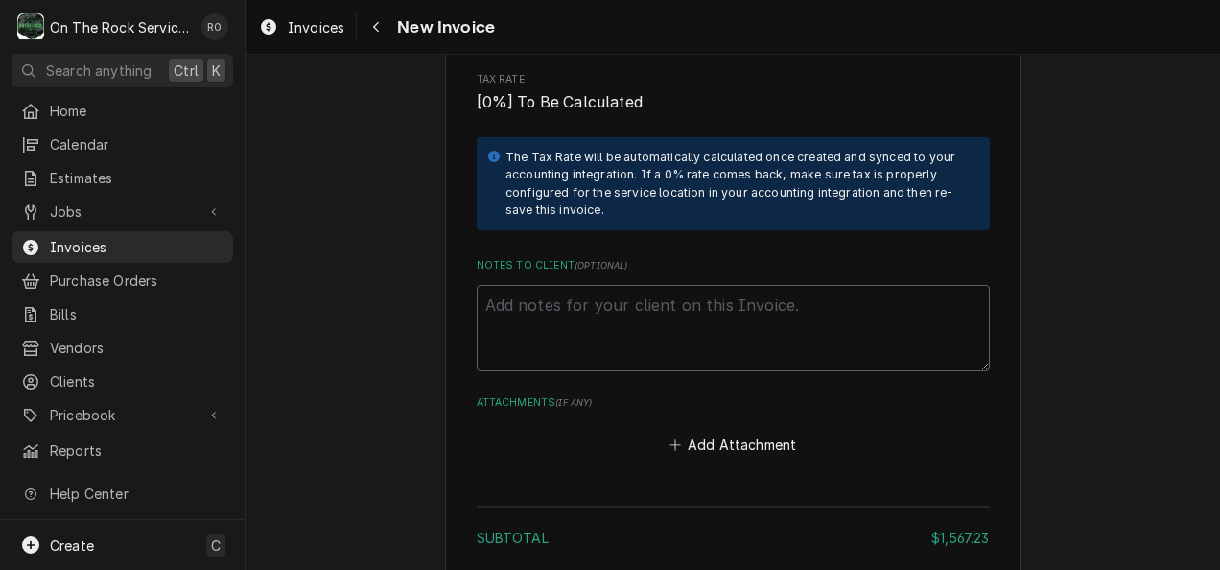
scroll to position [4111, 0]
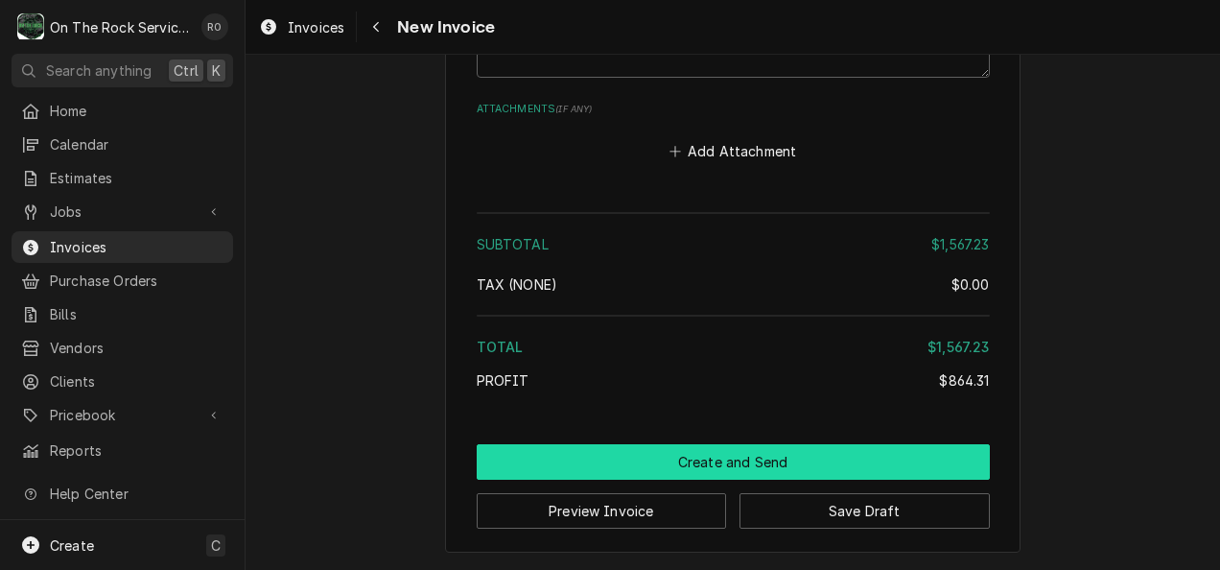
click at [799, 460] on button "Create and Send" at bounding box center [733, 461] width 513 height 35
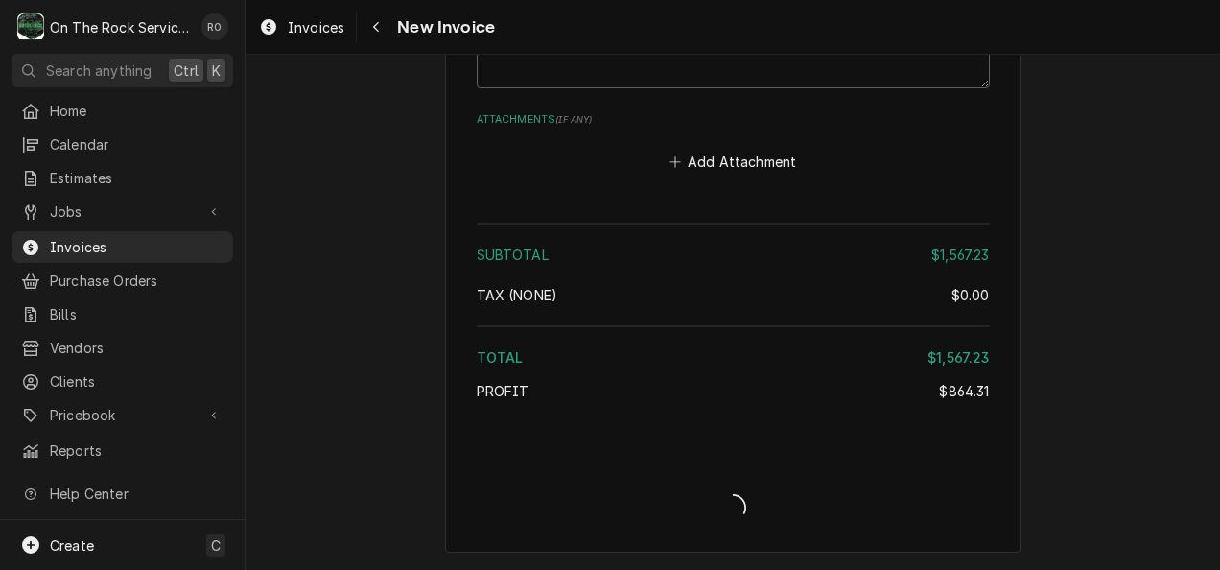
scroll to position [4100, 0]
type textarea "x"
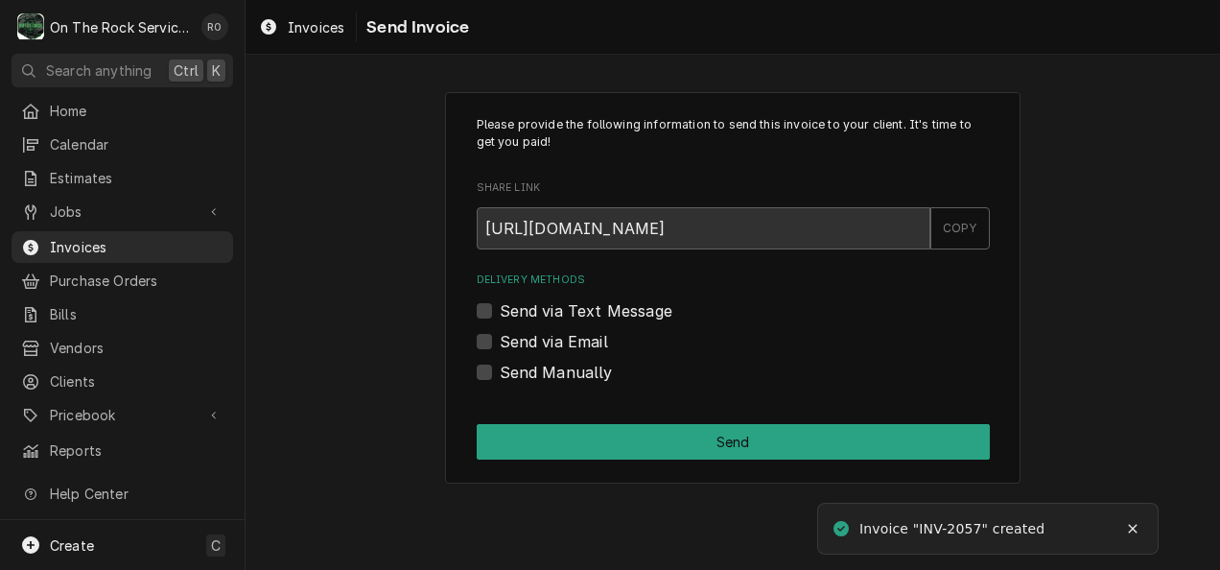
click at [547, 338] on label "Send via Email" at bounding box center [554, 341] width 108 height 23
click at [547, 338] on input "Send via Email" at bounding box center [756, 351] width 513 height 42
checkbox input "true"
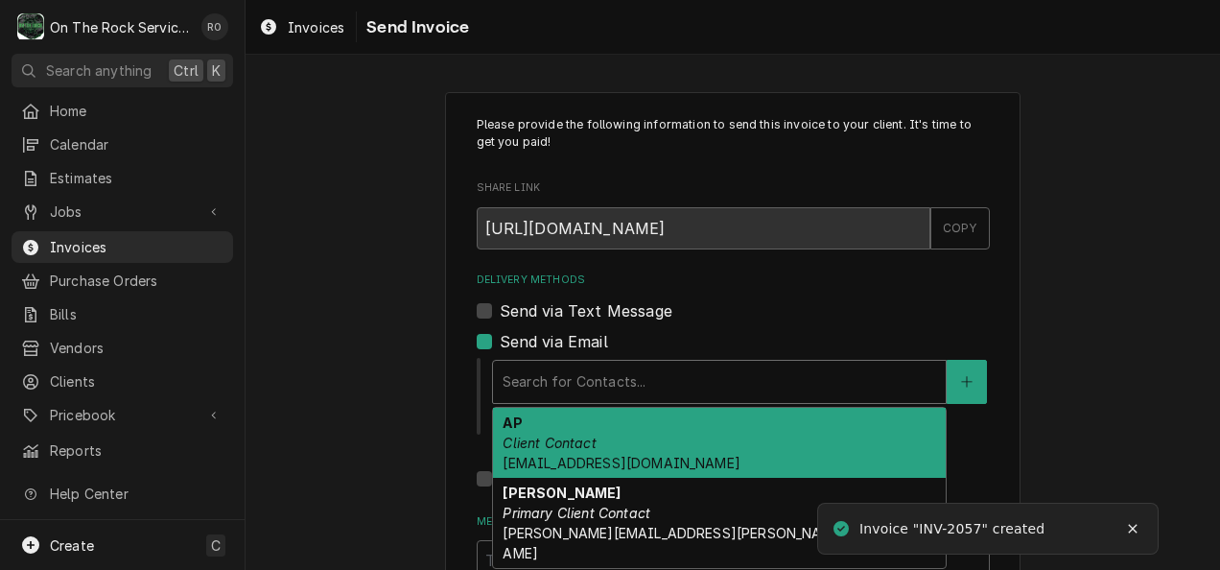
click at [594, 376] on div "Delivery Methods" at bounding box center [718, 381] width 433 height 35
click at [600, 422] on div "AP Client Contact [EMAIL_ADDRESS][DOMAIN_NAME]" at bounding box center [719, 442] width 453 height 70
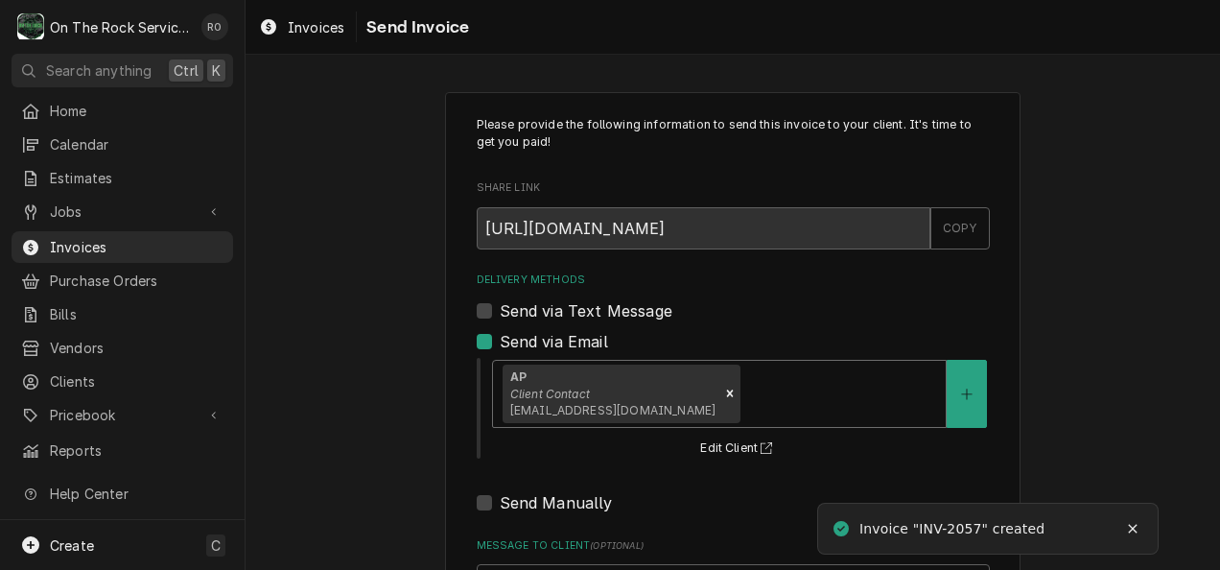
scroll to position [198, 0]
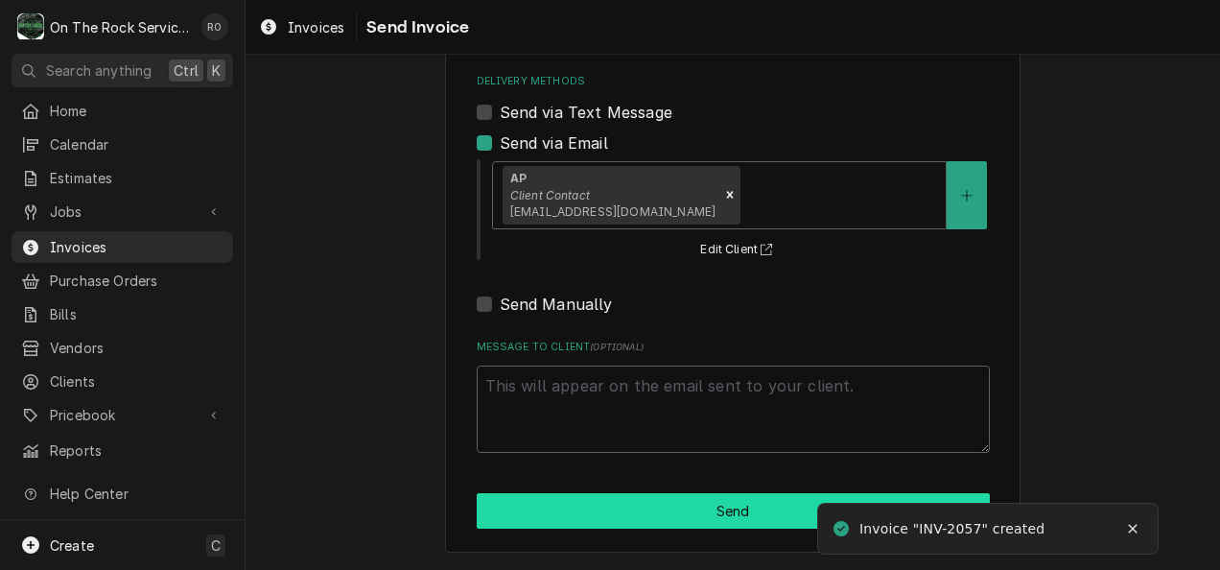
click at [612, 509] on button "Send" at bounding box center [733, 510] width 513 height 35
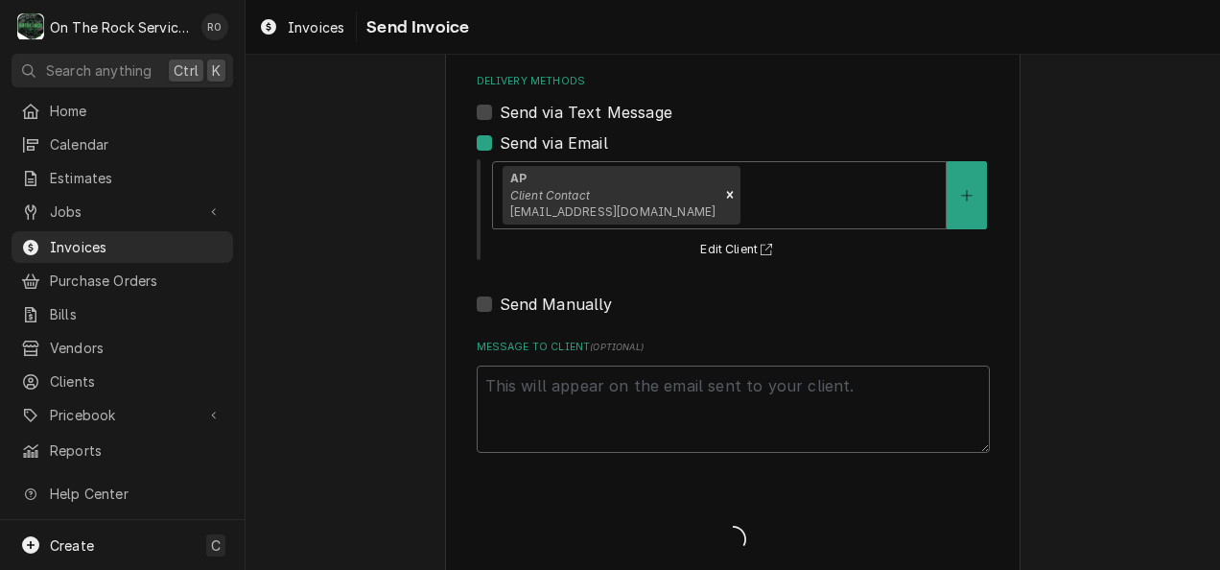
type textarea "x"
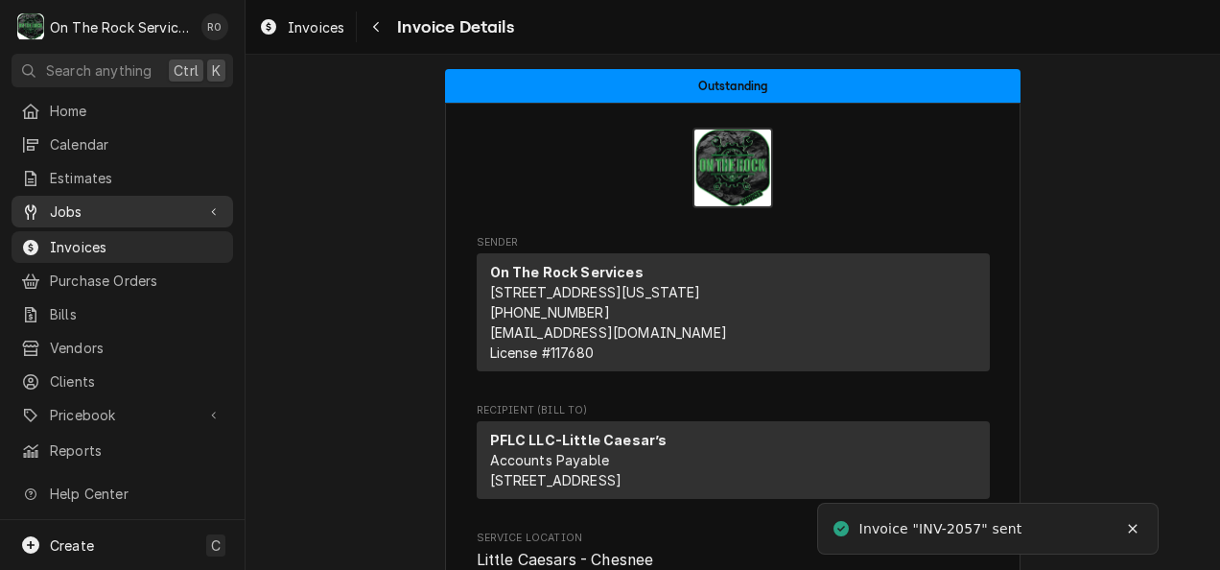
click at [81, 217] on link "Jobs" at bounding box center [122, 212] width 221 height 32
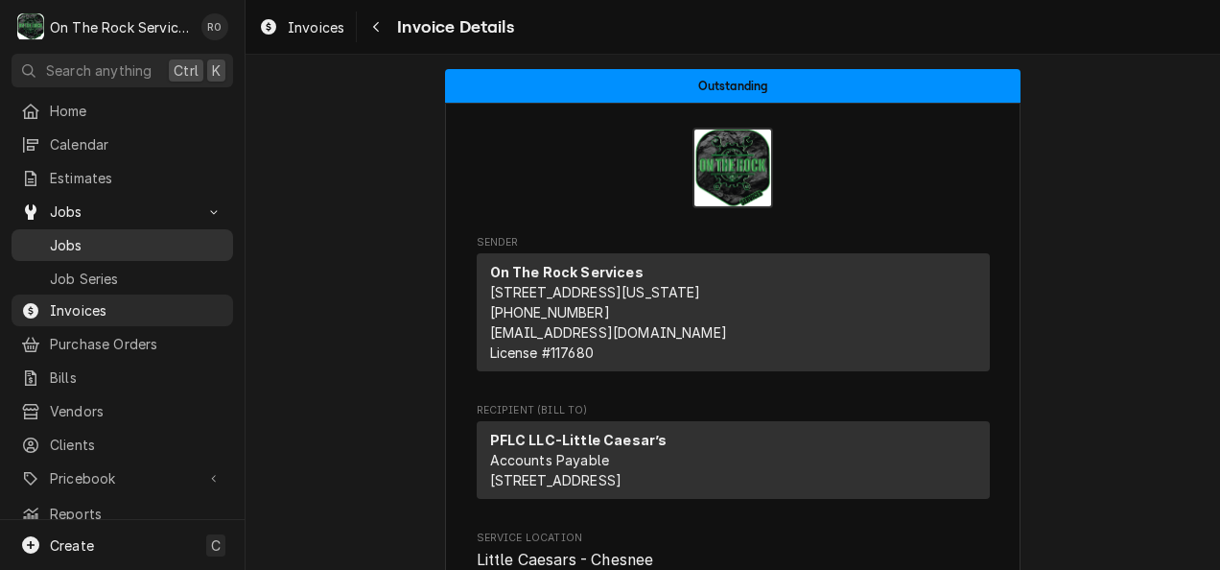
click at [88, 240] on span "Jobs" at bounding box center [137, 245] width 174 height 20
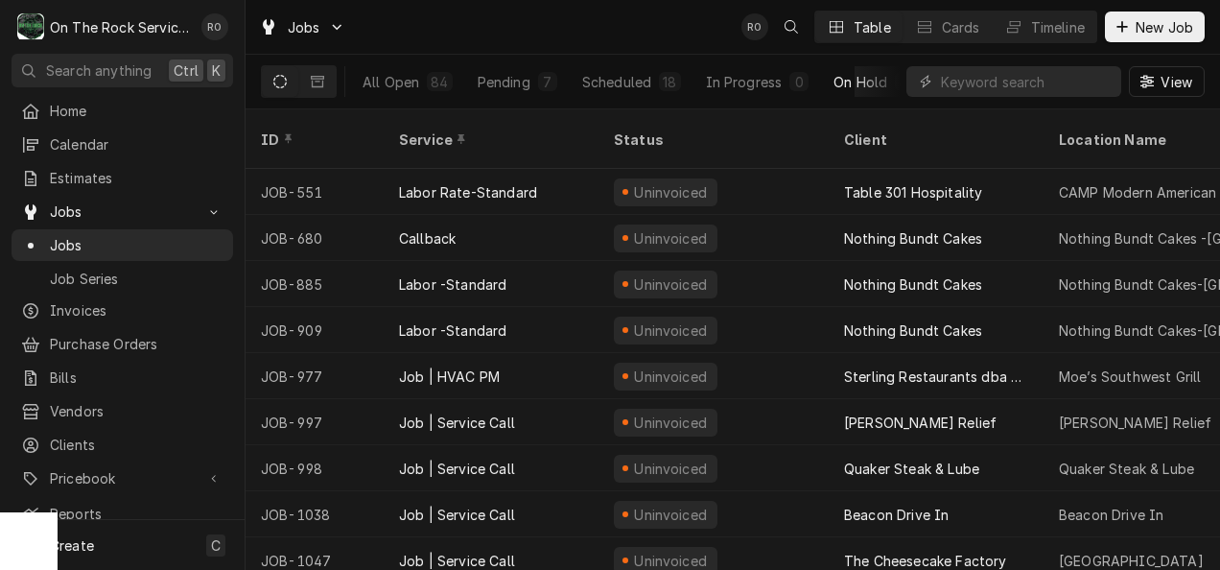
scroll to position [0, 149]
click at [849, 90] on div "Completed" at bounding box center [832, 82] width 72 height 20
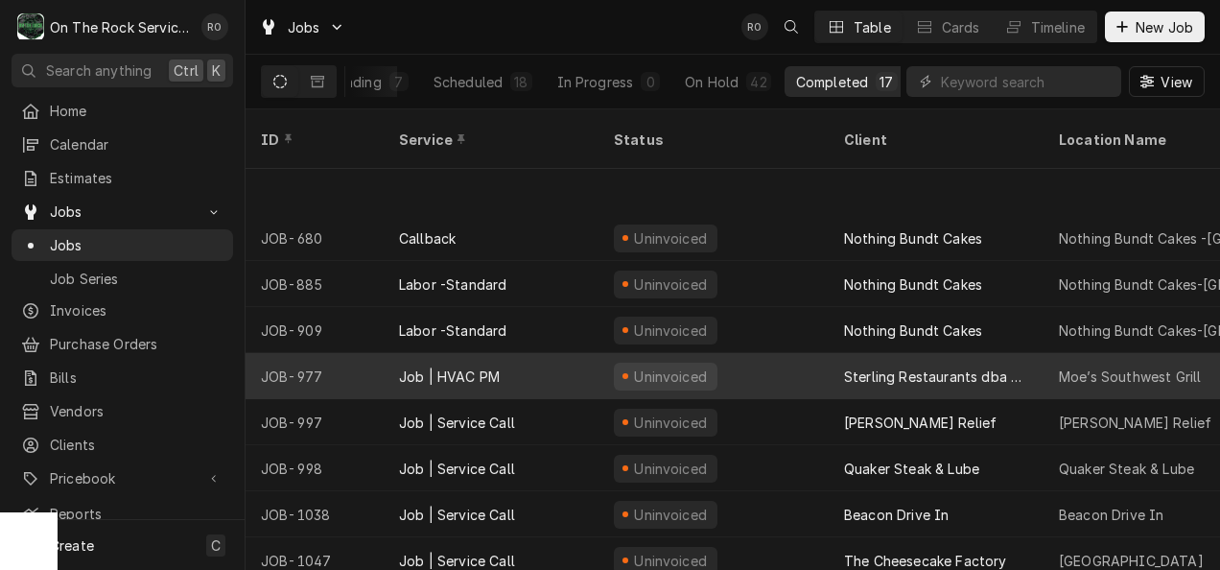
scroll to position [174, 0]
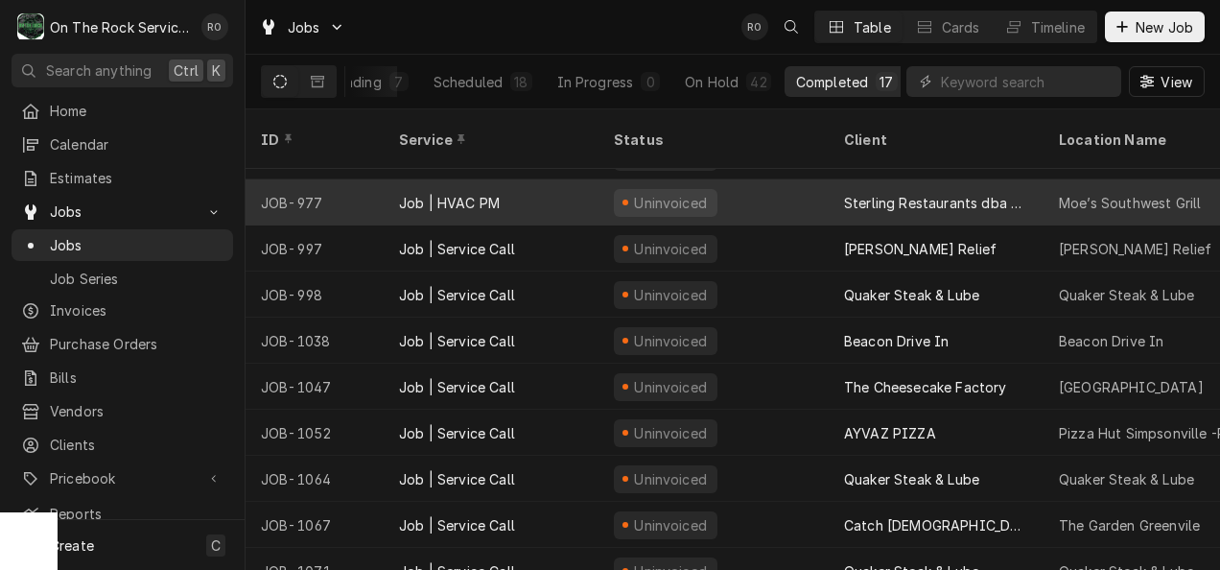
click at [844, 372] on div "The Cheesecake Factory" at bounding box center [935, 386] width 215 height 46
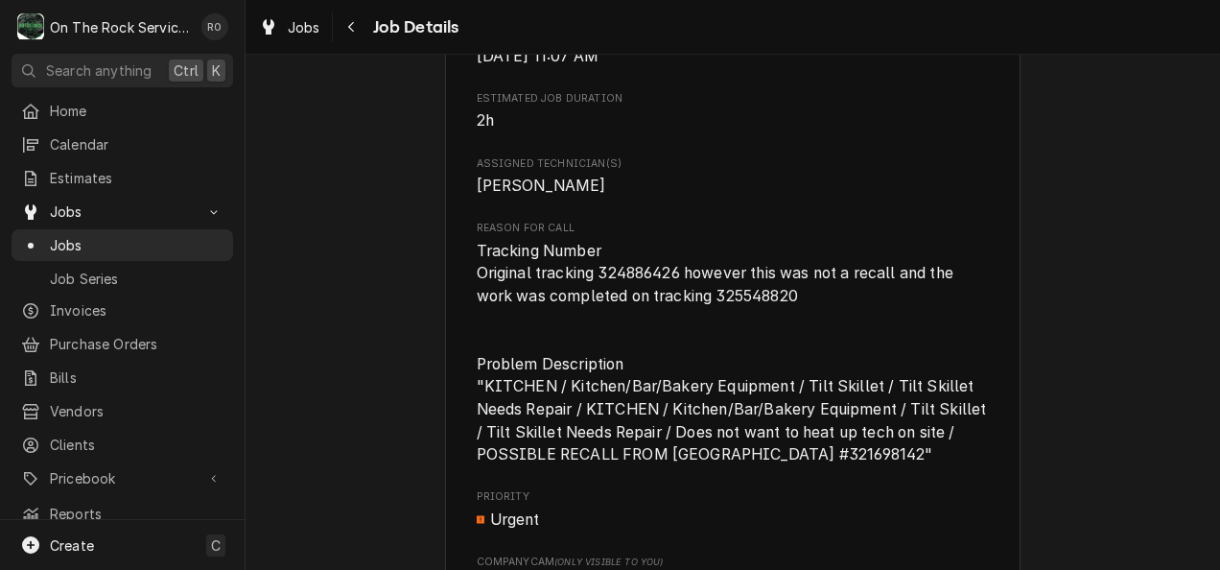
scroll to position [954, 0]
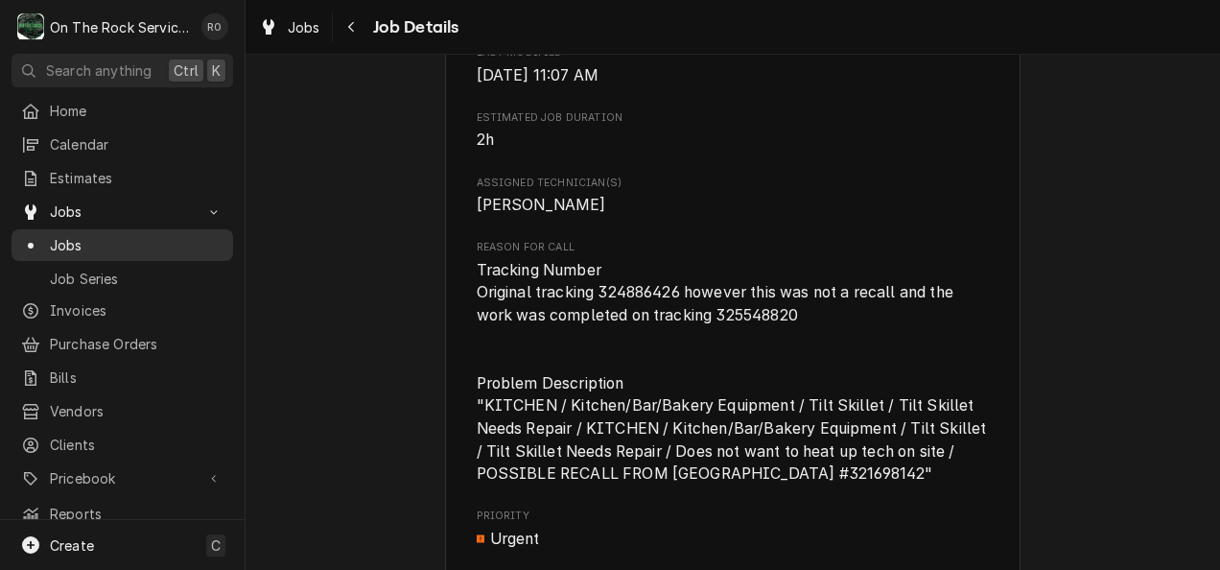
click at [88, 241] on span "Jobs" at bounding box center [137, 245] width 174 height 20
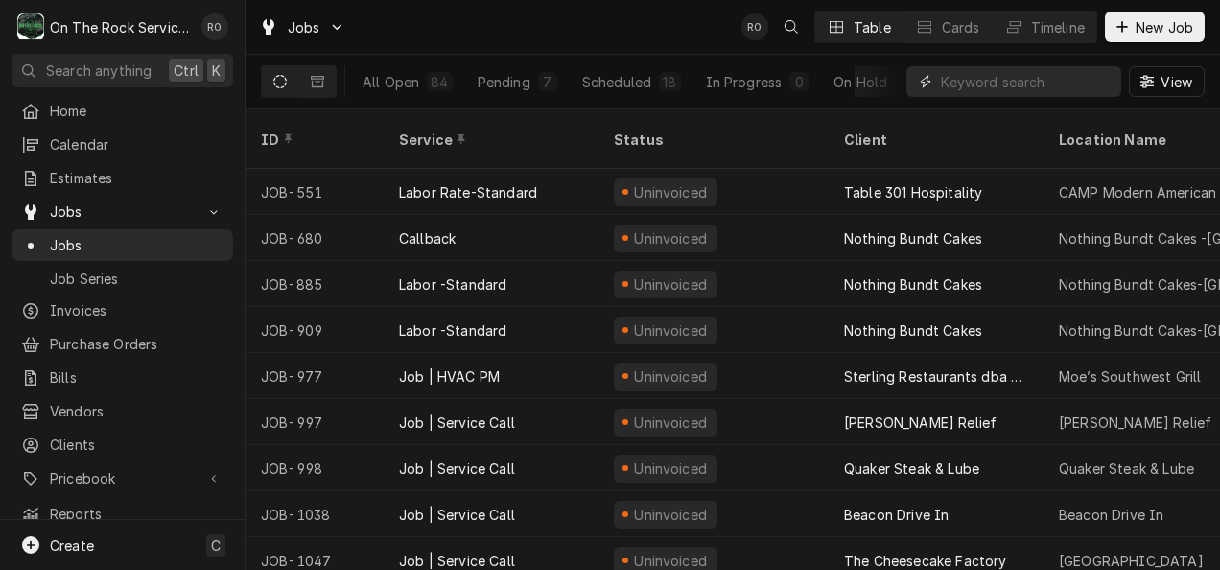
click at [1011, 85] on input "Dynamic Content Wrapper" at bounding box center [1026, 81] width 171 height 31
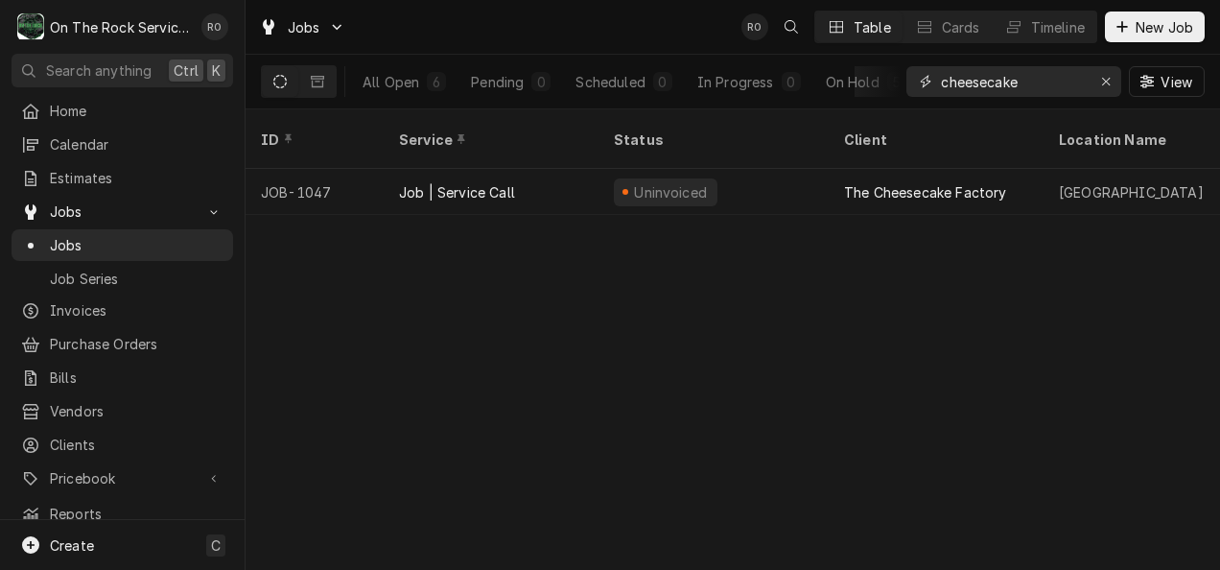
type input "cheesecake"
click at [678, 31] on div "Jobs RO Table Cards Timeline New Job" at bounding box center [732, 27] width 974 height 54
click at [409, 70] on button "All Open 6" at bounding box center [404, 81] width 106 height 31
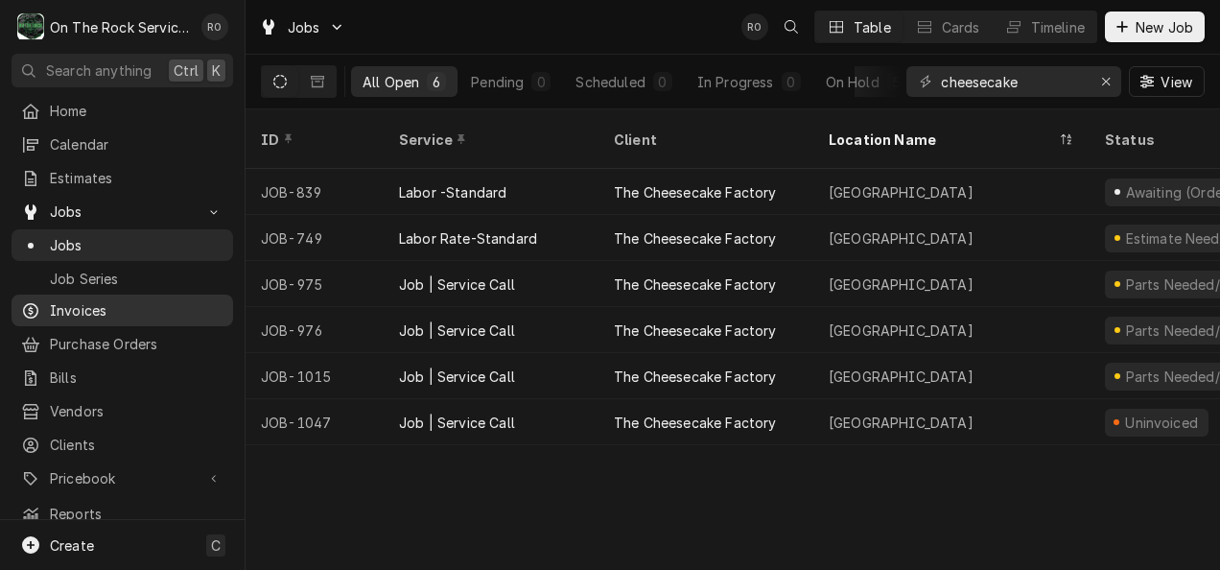
click at [82, 300] on span "Invoices" at bounding box center [137, 310] width 174 height 20
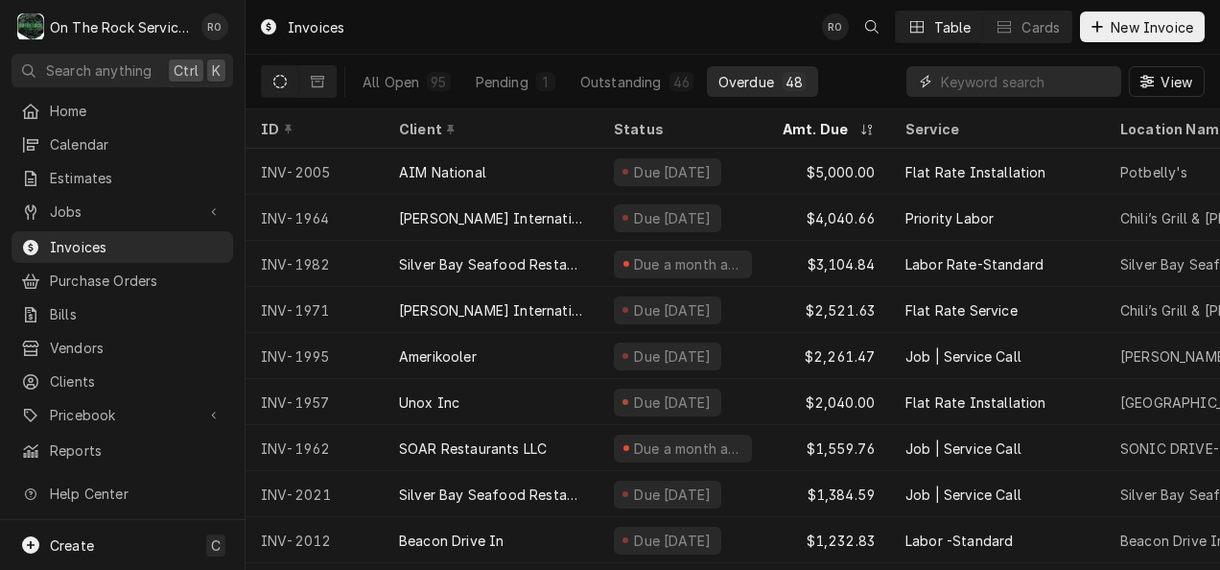
click at [980, 88] on input "Dynamic Content Wrapper" at bounding box center [1026, 81] width 171 height 31
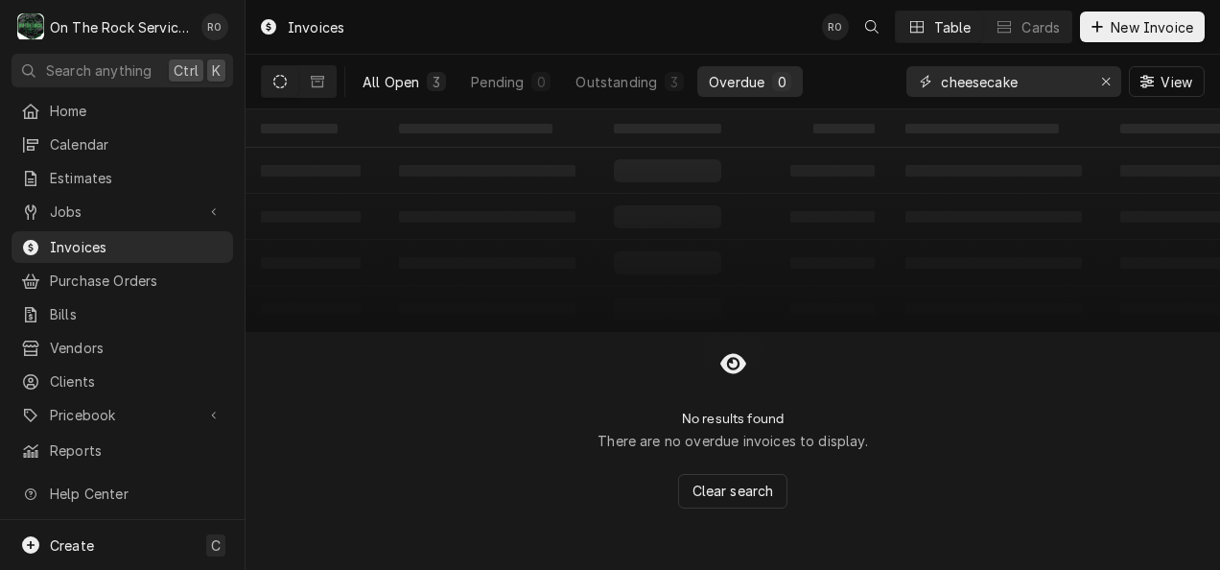
type input "cheesecake"
click at [398, 77] on div "All Open" at bounding box center [390, 82] width 57 height 20
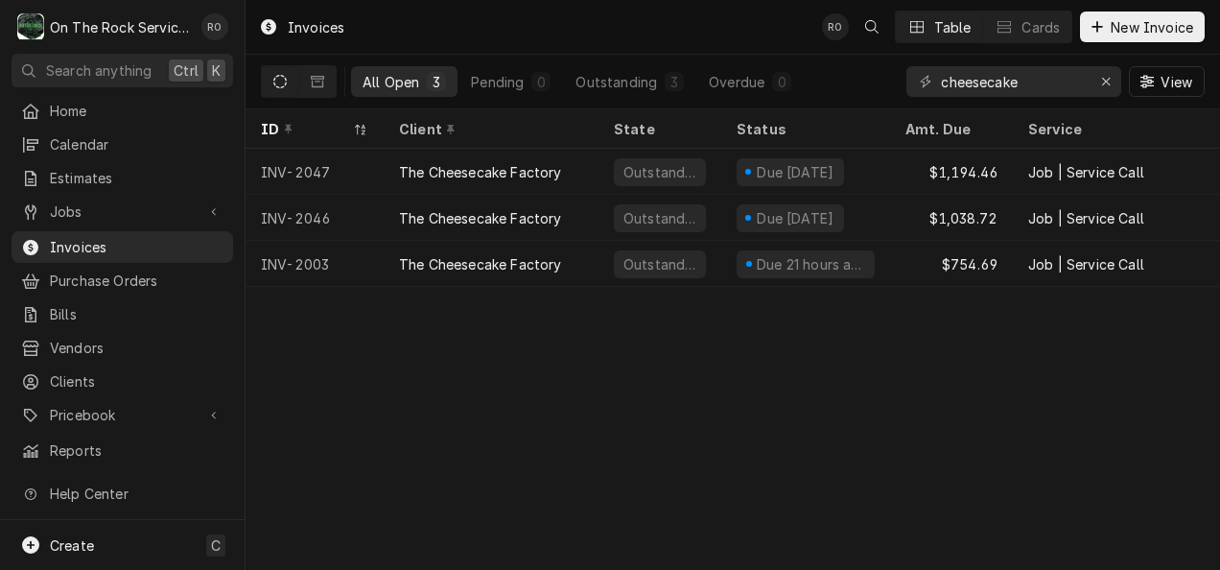
click at [529, 30] on div "Invoices RO Table Cards New Invoice" at bounding box center [732, 27] width 974 height 54
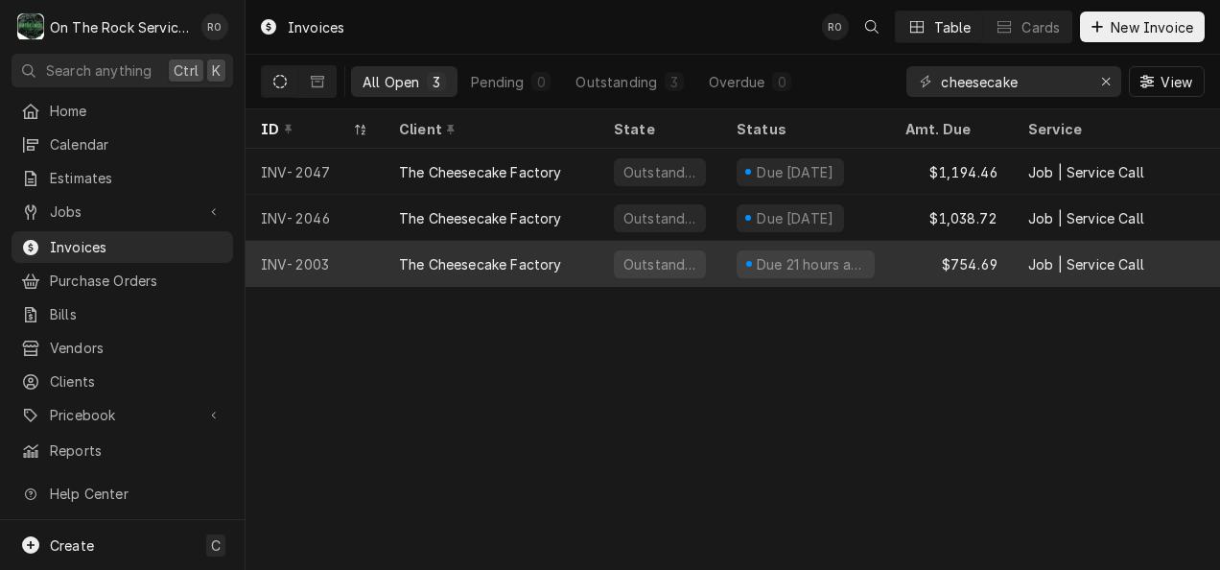
click at [612, 254] on div "Outstanding" at bounding box center [659, 264] width 123 height 46
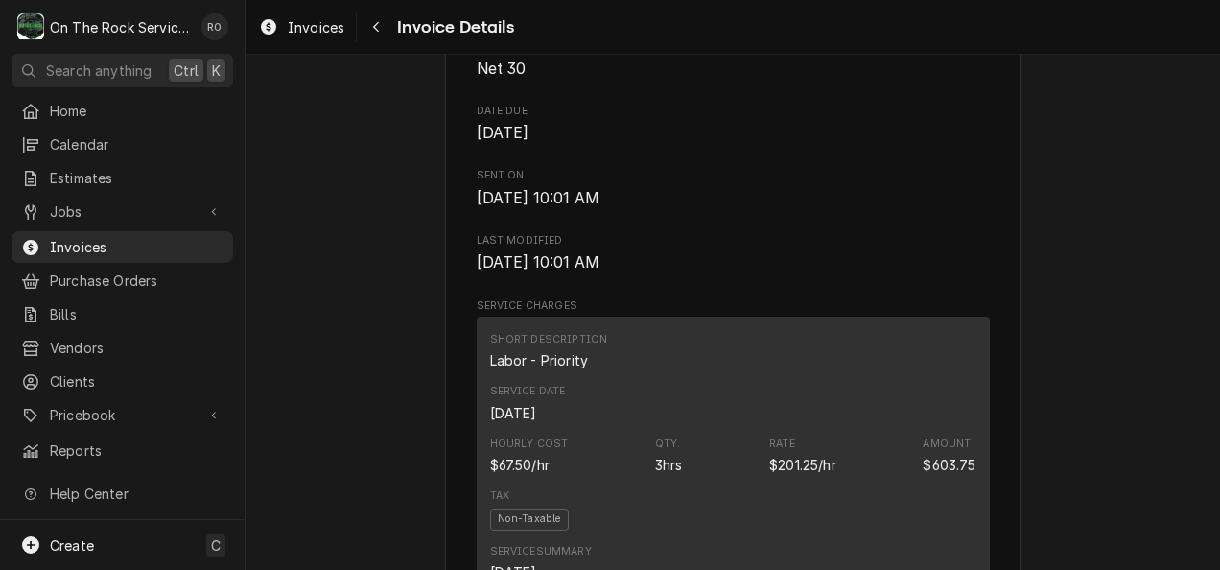
scroll to position [830, 0]
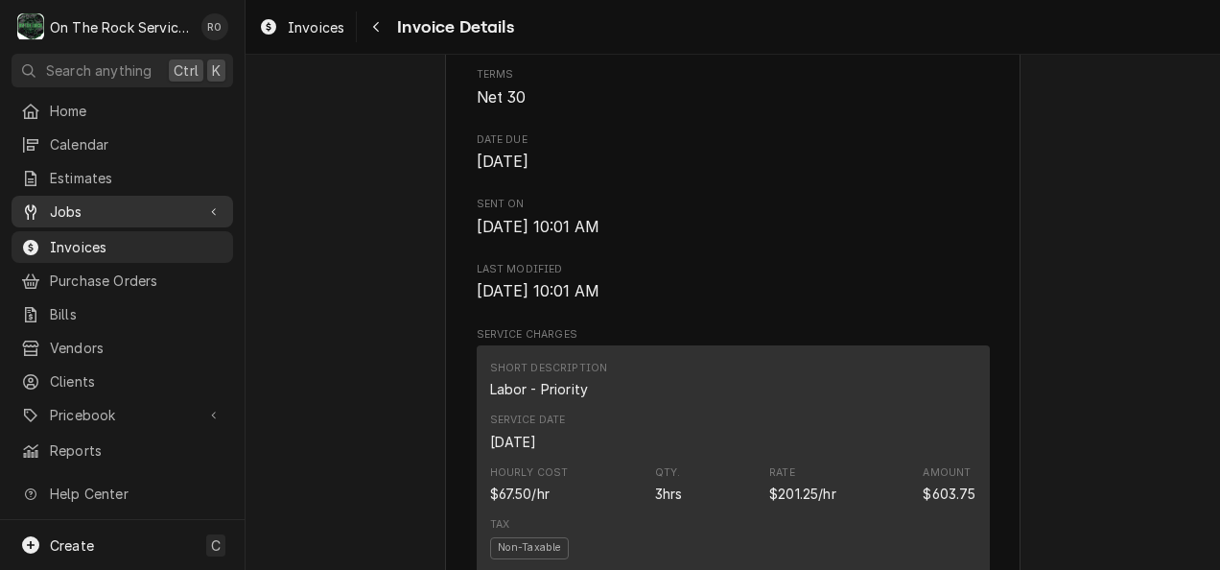
click at [104, 204] on span "Jobs" at bounding box center [122, 211] width 145 height 20
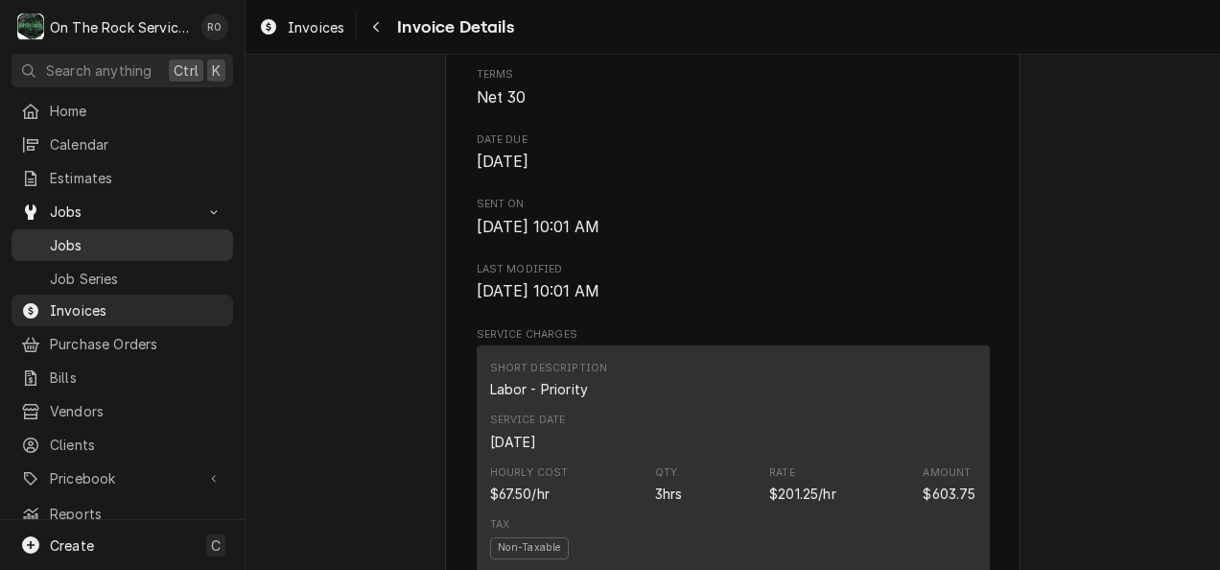
click at [111, 235] on span "Jobs" at bounding box center [137, 245] width 174 height 20
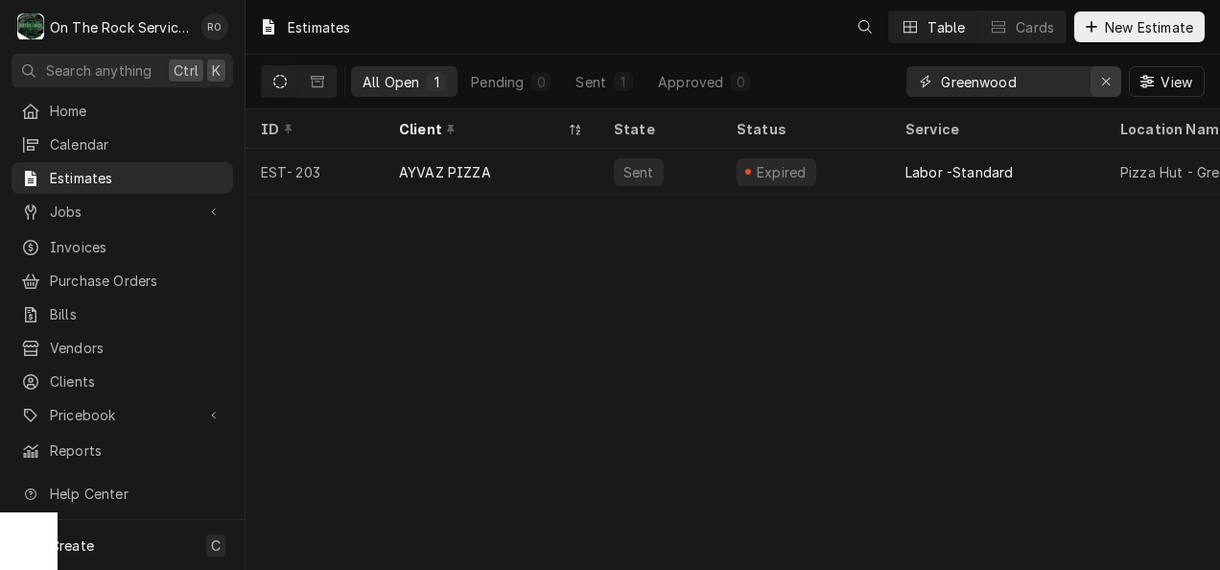
click at [1105, 76] on icon "Erase input" at bounding box center [1106, 81] width 11 height 13
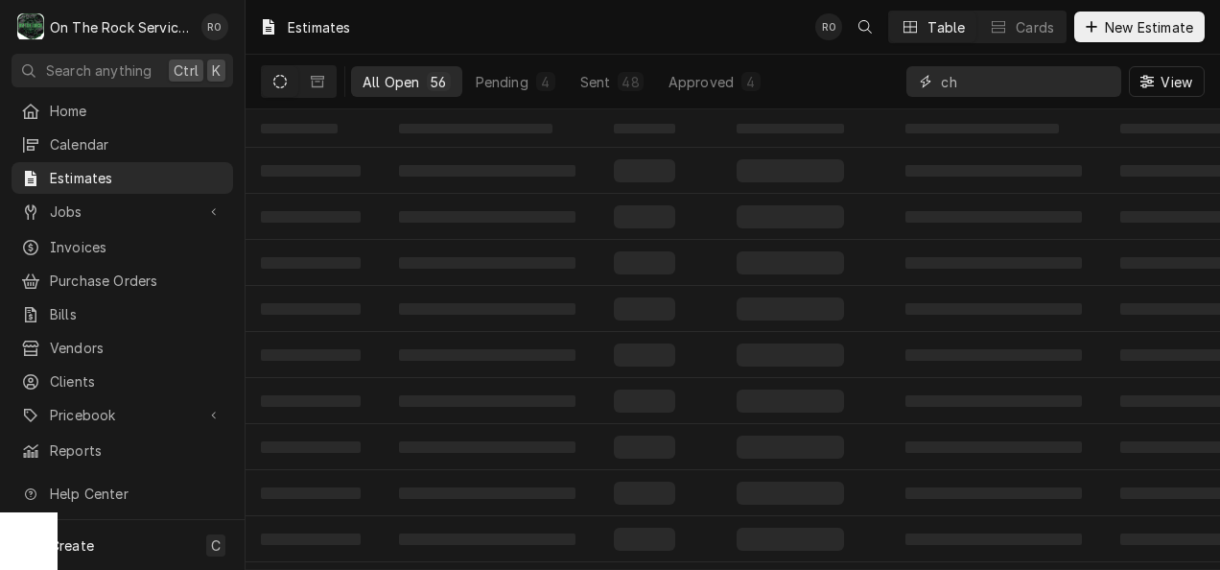
click at [1099, 79] on div "ch" at bounding box center [1013, 81] width 215 height 31
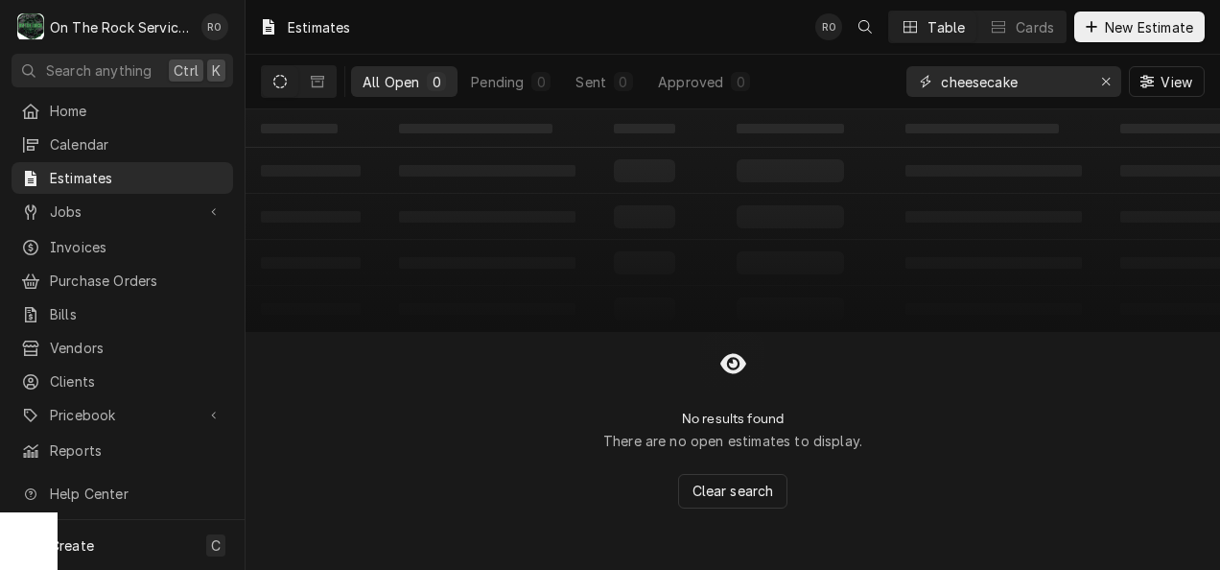
type input "cheesecake"
drag, startPoint x: 1026, startPoint y: 80, endPoint x: 867, endPoint y: 84, distance: 159.2
click at [867, 84] on div "All Open 0 Pending 0 Sent 0 Approved 0 cheesecake View" at bounding box center [732, 82] width 943 height 54
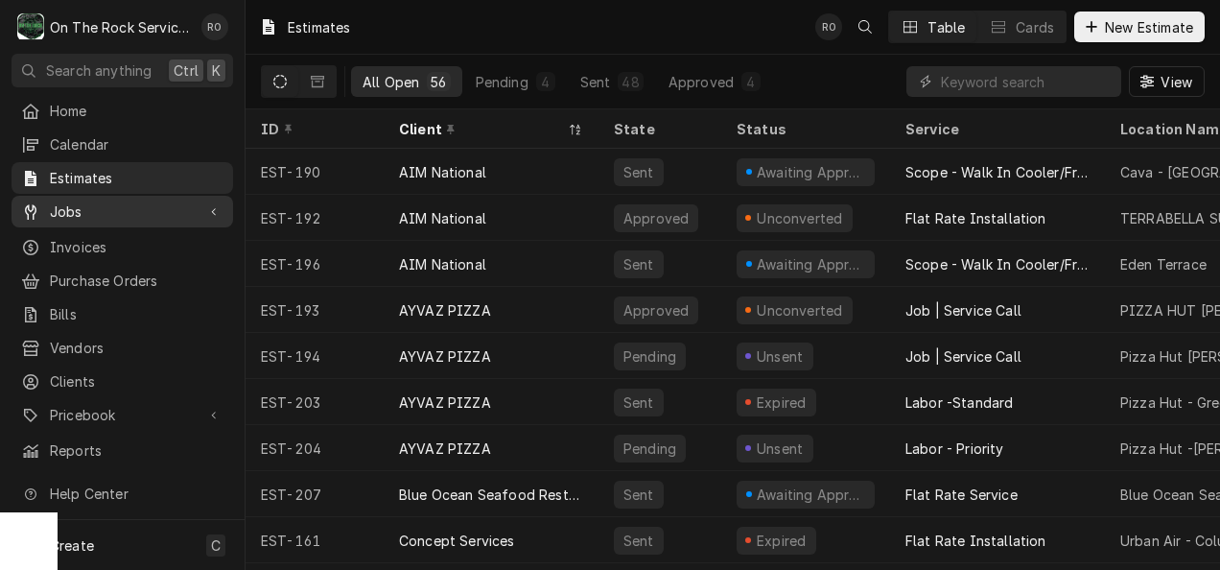
click at [100, 196] on link "Jobs" at bounding box center [122, 212] width 221 height 32
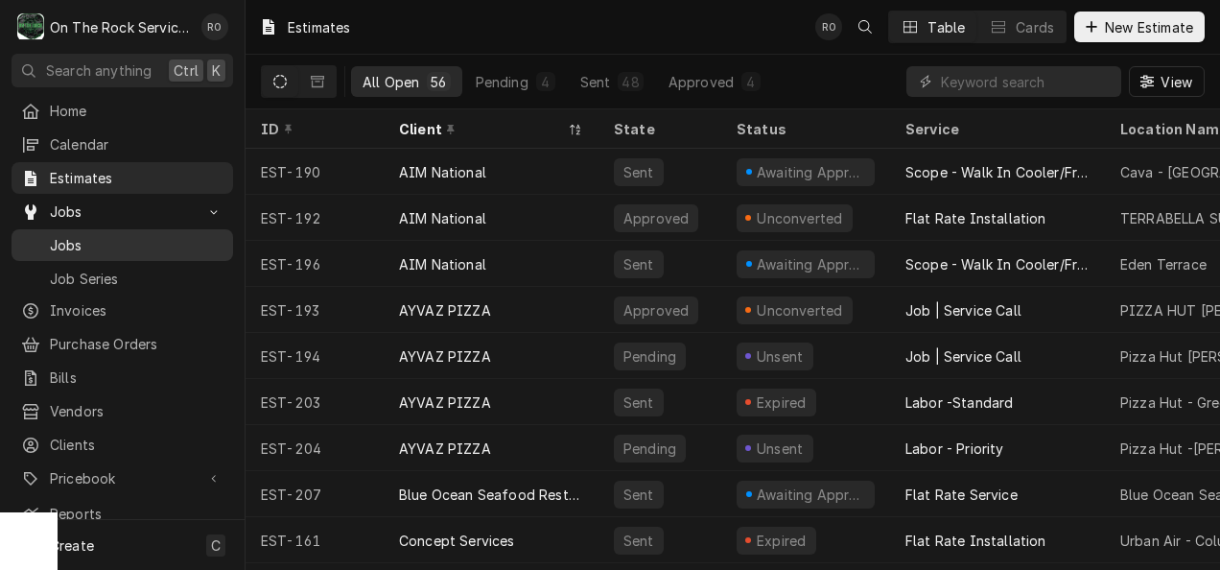
click at [115, 244] on span "Jobs" at bounding box center [137, 245] width 174 height 20
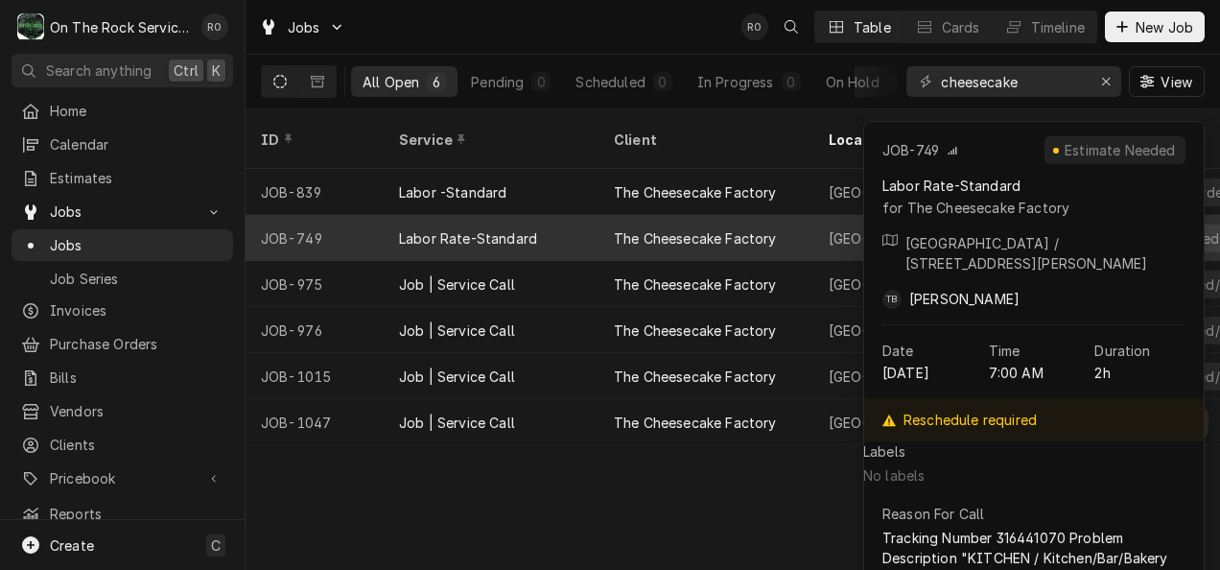
click at [647, 228] on div "The Cheesecake Factory" at bounding box center [695, 238] width 163 height 20
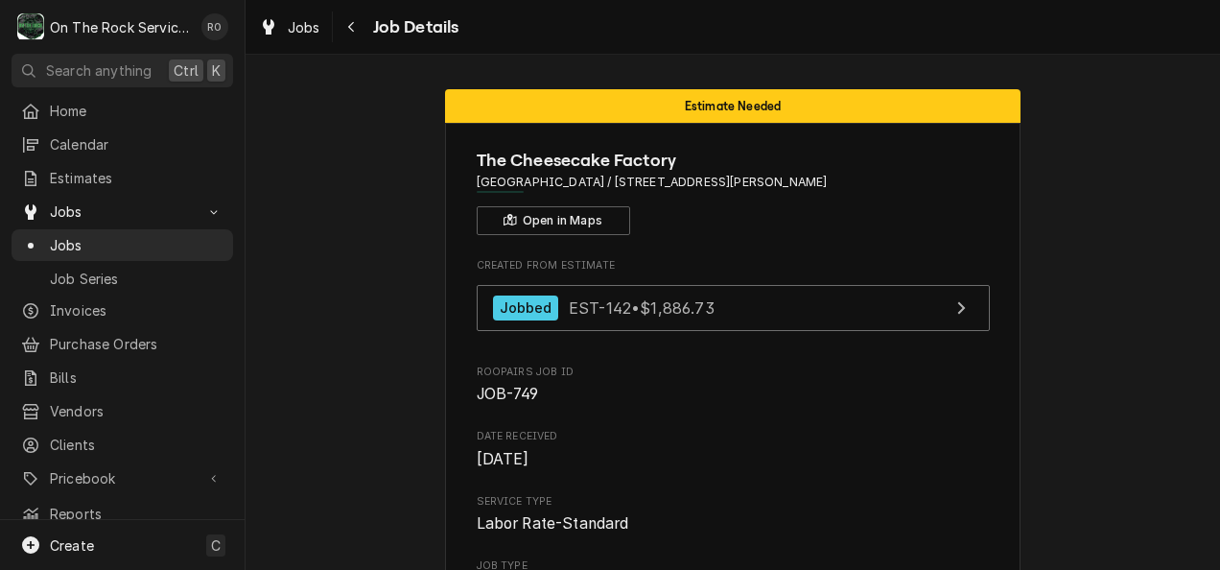
drag, startPoint x: 0, startPoint y: 0, endPoint x: 884, endPoint y: 508, distance: 1019.6
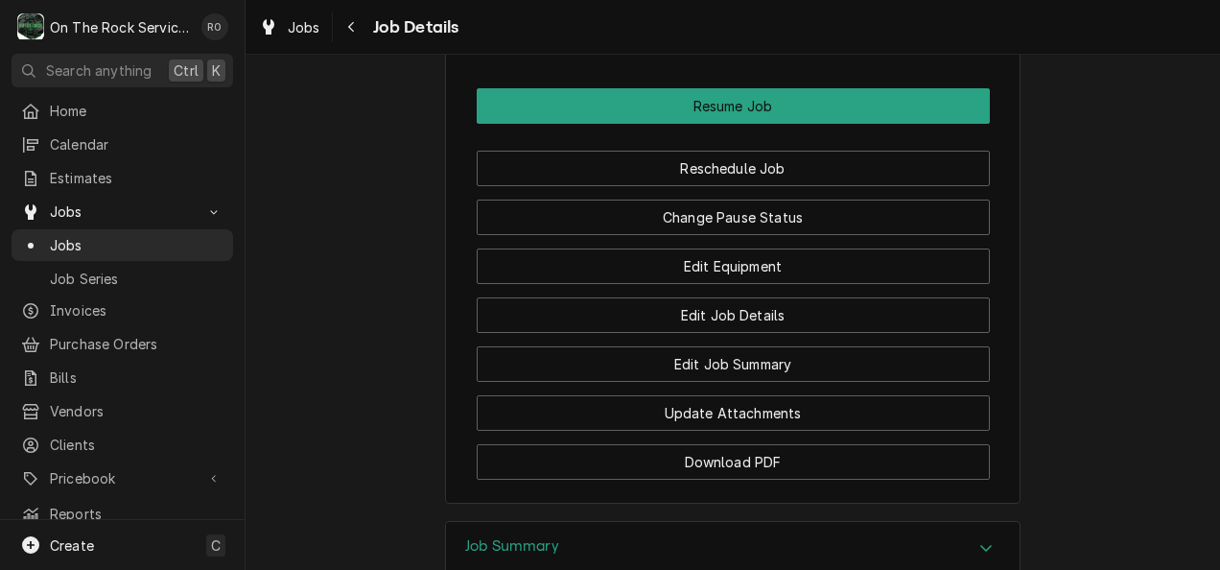
scroll to position [2631, 0]
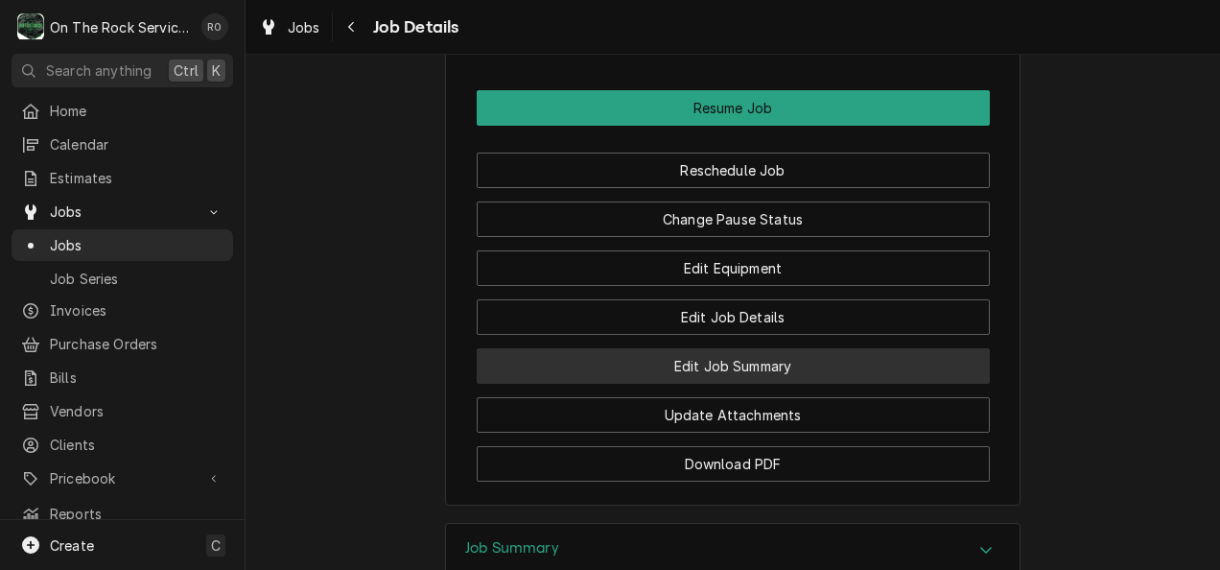
click at [818, 384] on button "Edit Job Summary" at bounding box center [733, 365] width 513 height 35
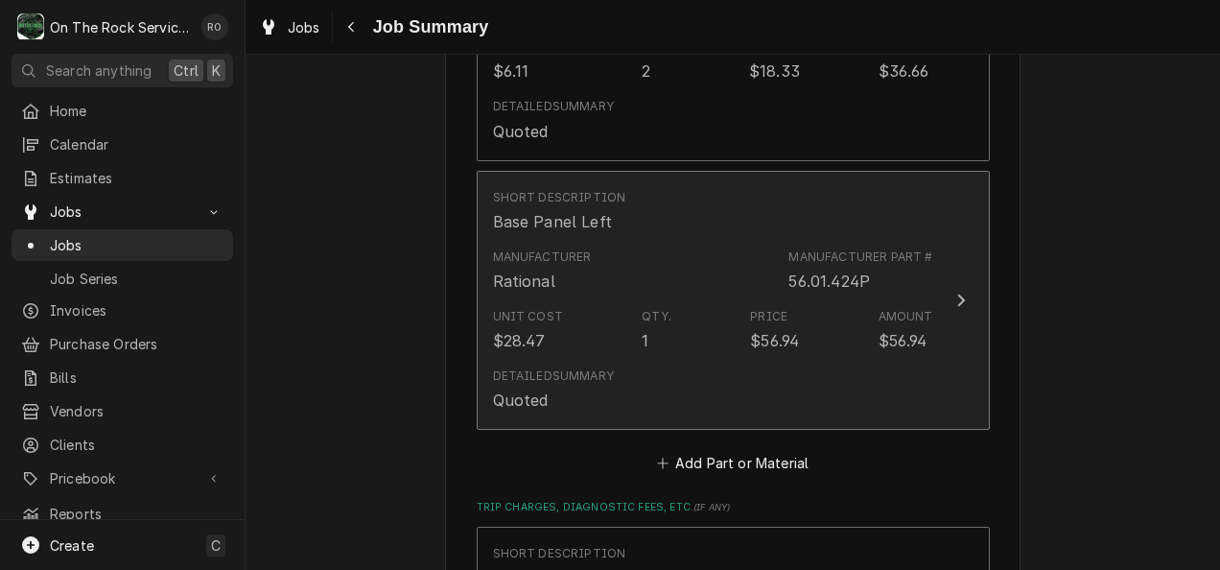
scroll to position [4423, 0]
drag, startPoint x: 775, startPoint y: 280, endPoint x: 855, endPoint y: 270, distance: 81.1
click at [855, 270] on div "Manufacturer Rational Manufacturer Part # 56.01.424P" at bounding box center [713, 268] width 440 height 59
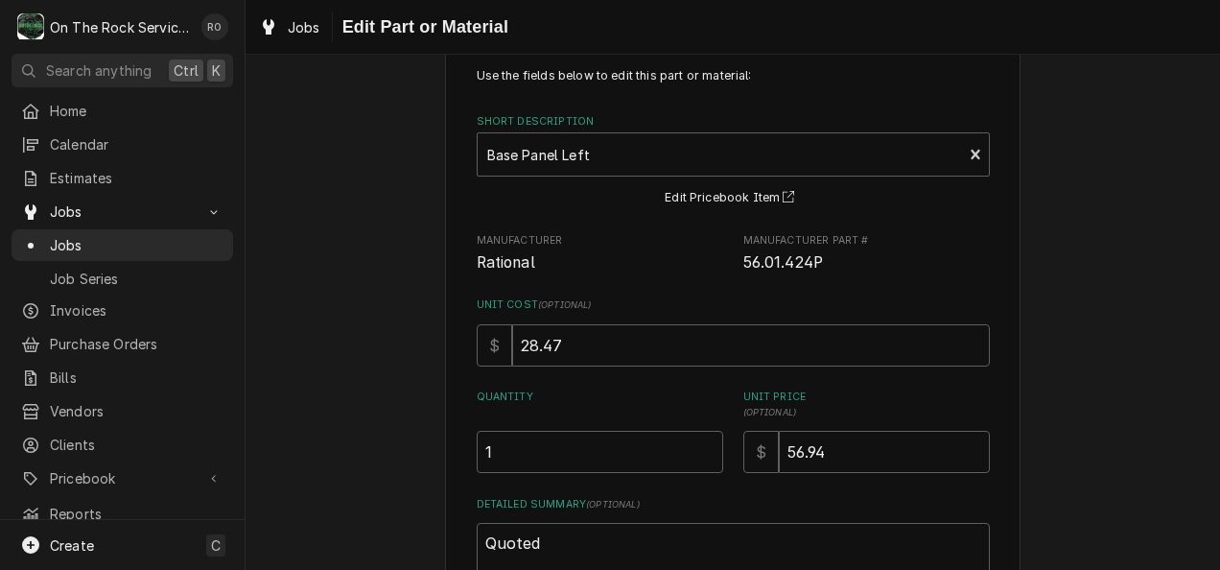
scroll to position [54, 0]
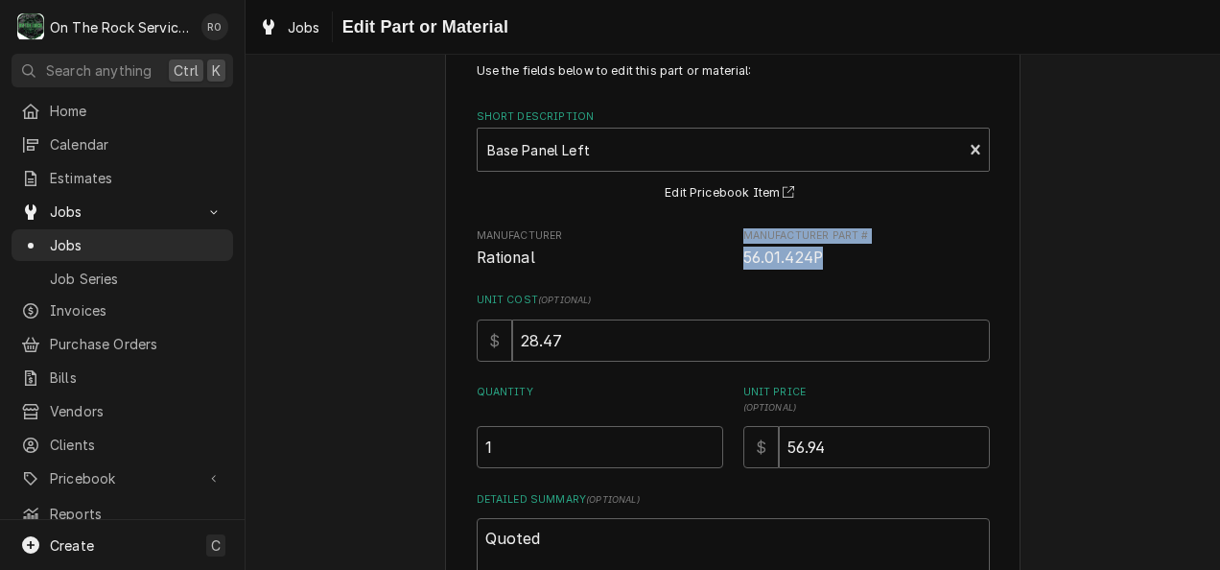
drag, startPoint x: 844, startPoint y: 262, endPoint x: 725, endPoint y: 263, distance: 118.9
click at [725, 263] on div "Manufacturer Rational Manufacturer Part # 56.01.424P" at bounding box center [733, 248] width 513 height 41
drag, startPoint x: 725, startPoint y: 263, endPoint x: 920, endPoint y: 242, distance: 196.7
click at [920, 242] on span "Manufacturer Part #" at bounding box center [866, 235] width 246 height 15
drag, startPoint x: 738, startPoint y: 260, endPoint x: 814, endPoint y: 259, distance: 75.8
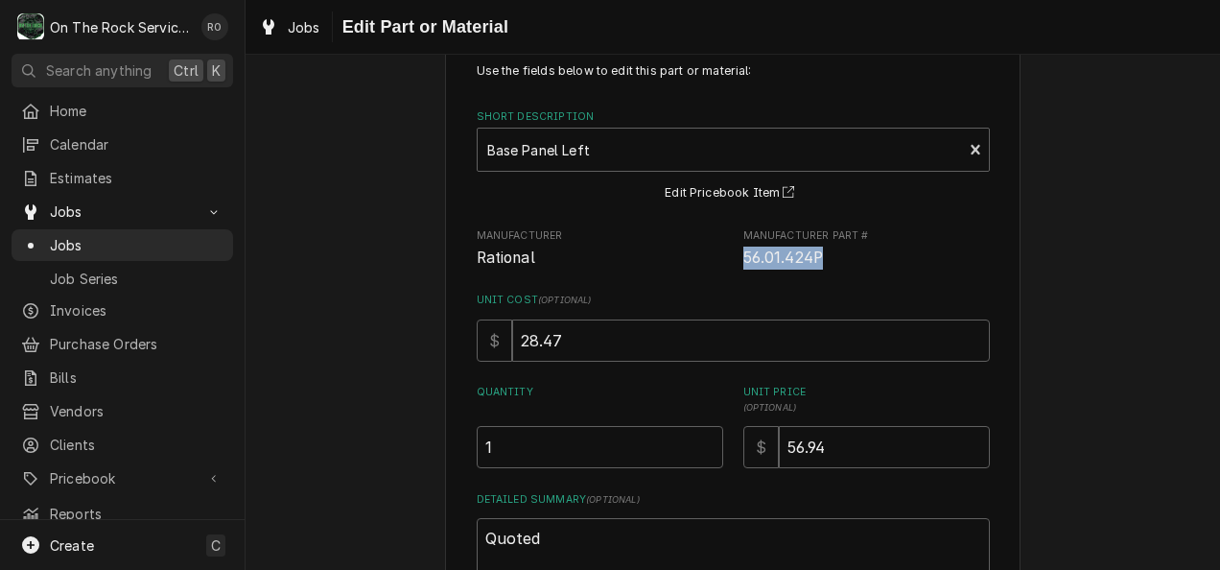
click at [814, 259] on span "56.01.424P" at bounding box center [783, 257] width 81 height 18
copy span "56.01.424P"
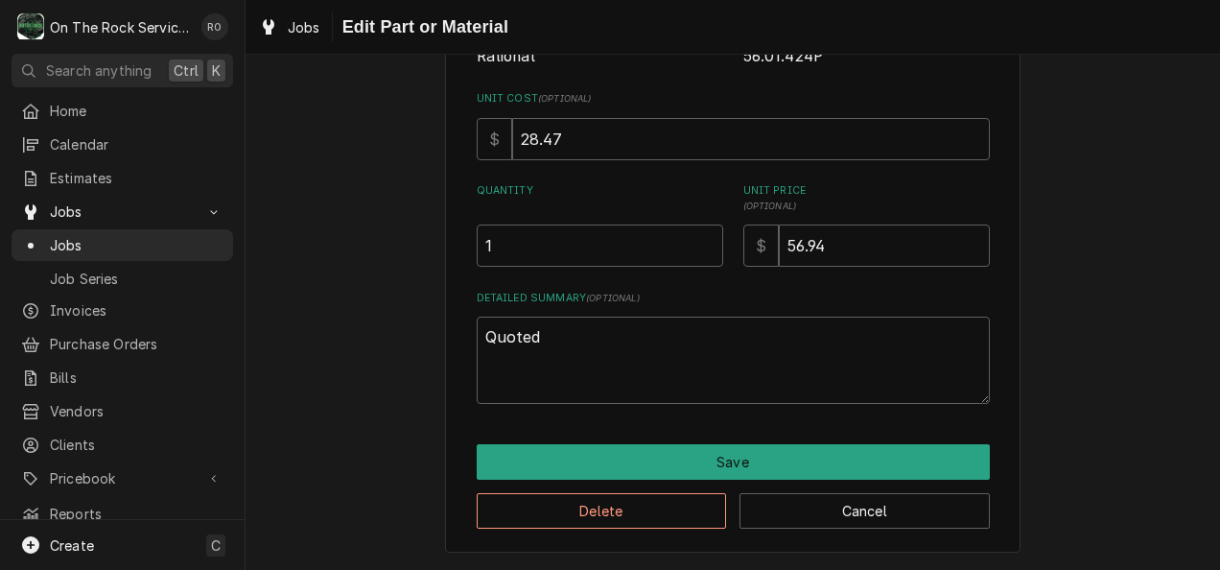
click at [907, 531] on div "Use the fields below to edit this part or material: Short Description Base Pane…" at bounding box center [732, 195] width 575 height 716
click at [909, 514] on button "Cancel" at bounding box center [864, 510] width 250 height 35
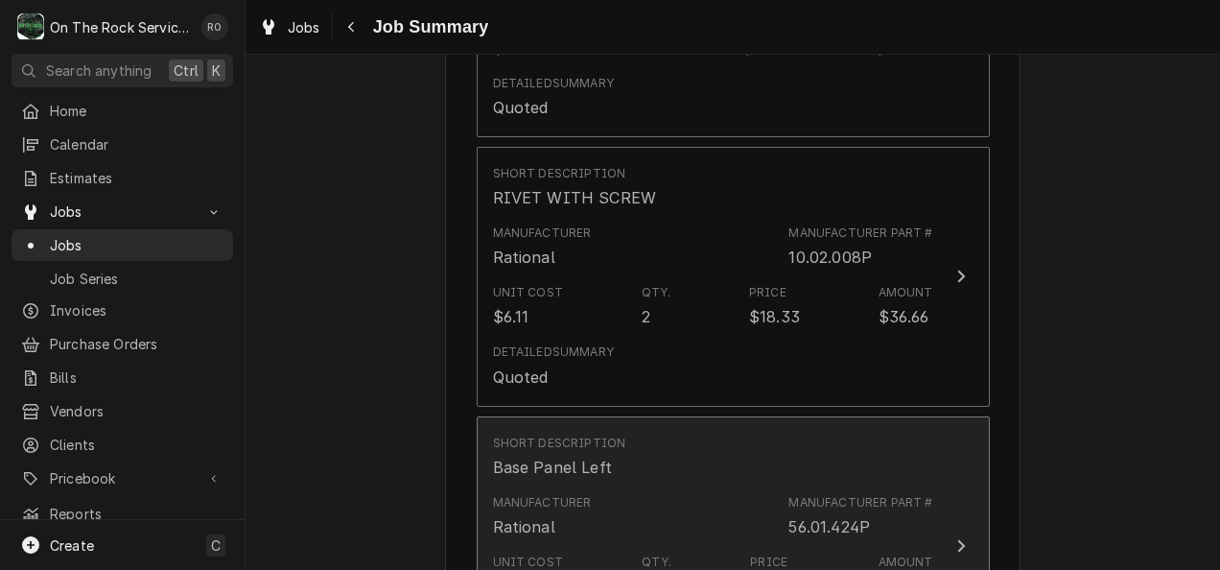
scroll to position [4168, 0]
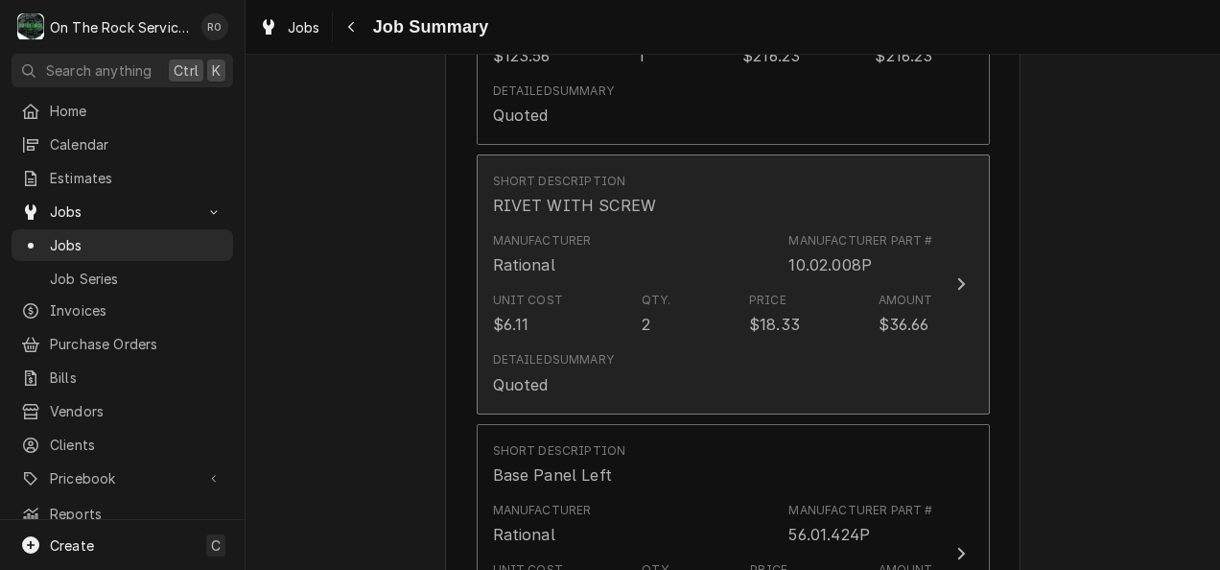
drag, startPoint x: 781, startPoint y: 274, endPoint x: 852, endPoint y: 271, distance: 71.0
click at [852, 271] on div "Manufacturer Rational Manufacturer Part # 10.02.008P" at bounding box center [713, 253] width 440 height 59
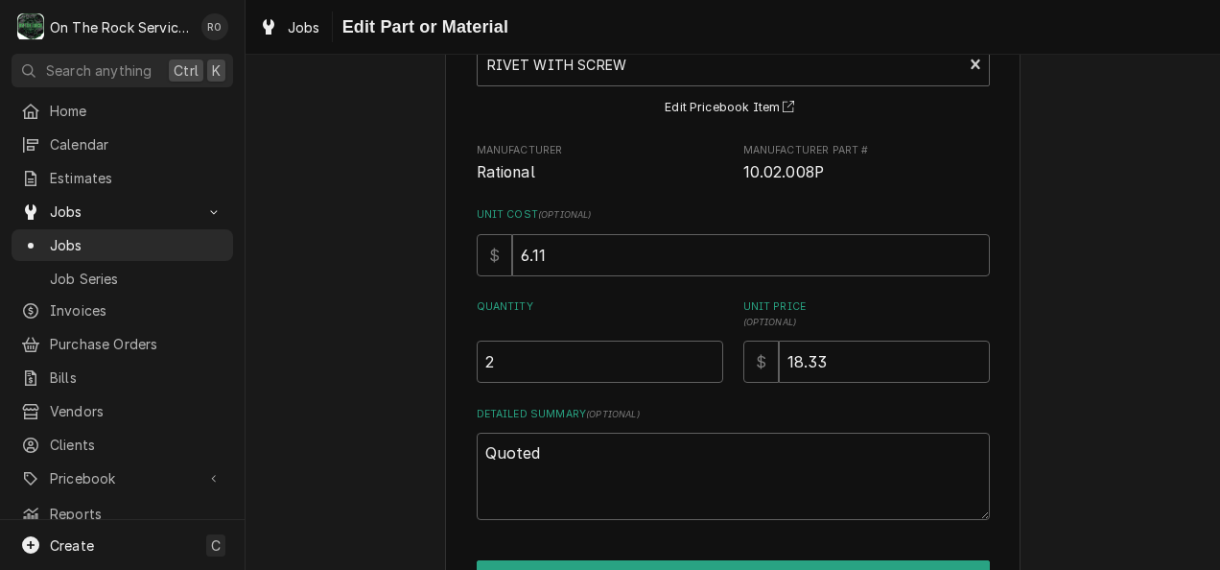
scroll to position [140, 0]
drag, startPoint x: 841, startPoint y: 177, endPoint x: 725, endPoint y: 183, distance: 116.2
click at [725, 183] on div "Use the fields below to edit this part or material: Short Description RIVET WIT…" at bounding box center [733, 247] width 513 height 543
copy span "10.02.008P"
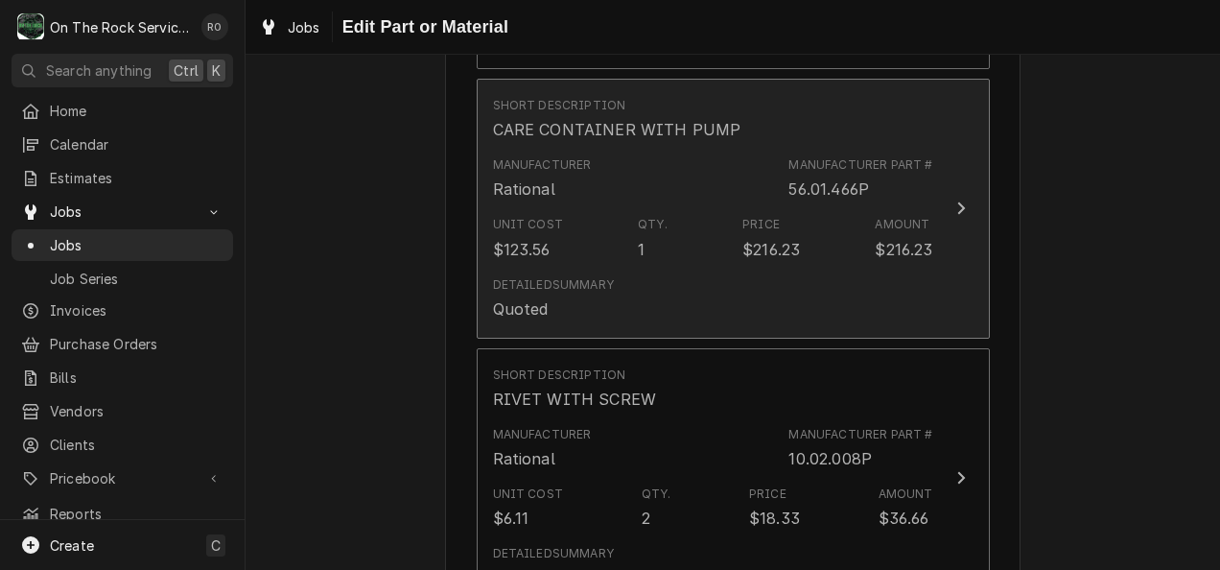
click at [639, 222] on div "Qty." at bounding box center [653, 224] width 30 height 17
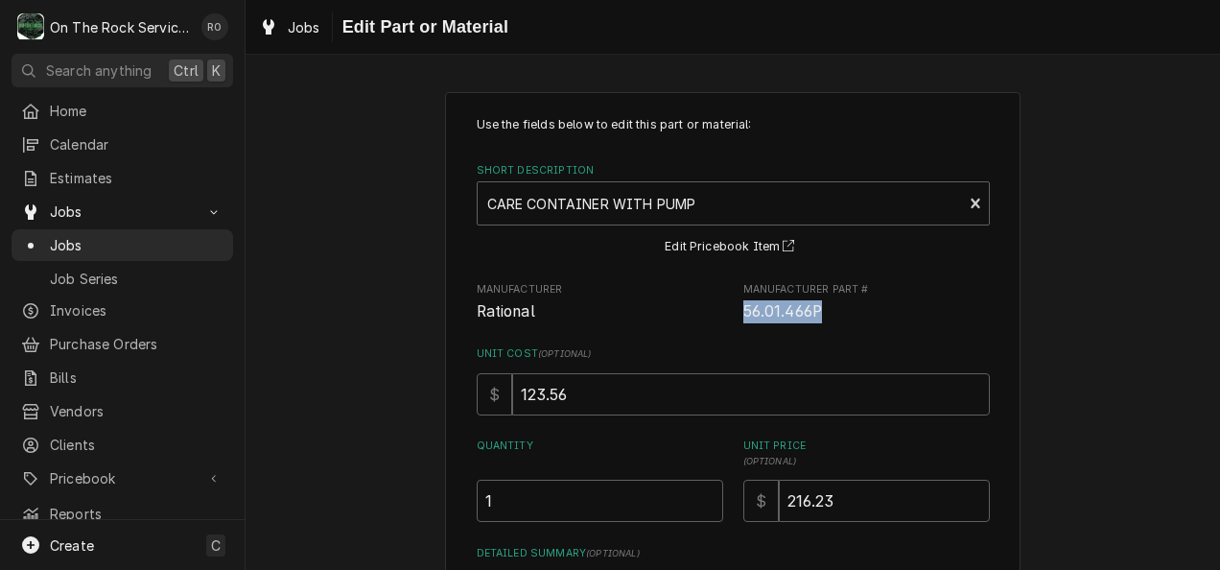
drag, startPoint x: 735, startPoint y: 313, endPoint x: 840, endPoint y: 311, distance: 104.5
click at [840, 311] on span "56.01.466P" at bounding box center [866, 311] width 246 height 23
copy span "56.01.466P"
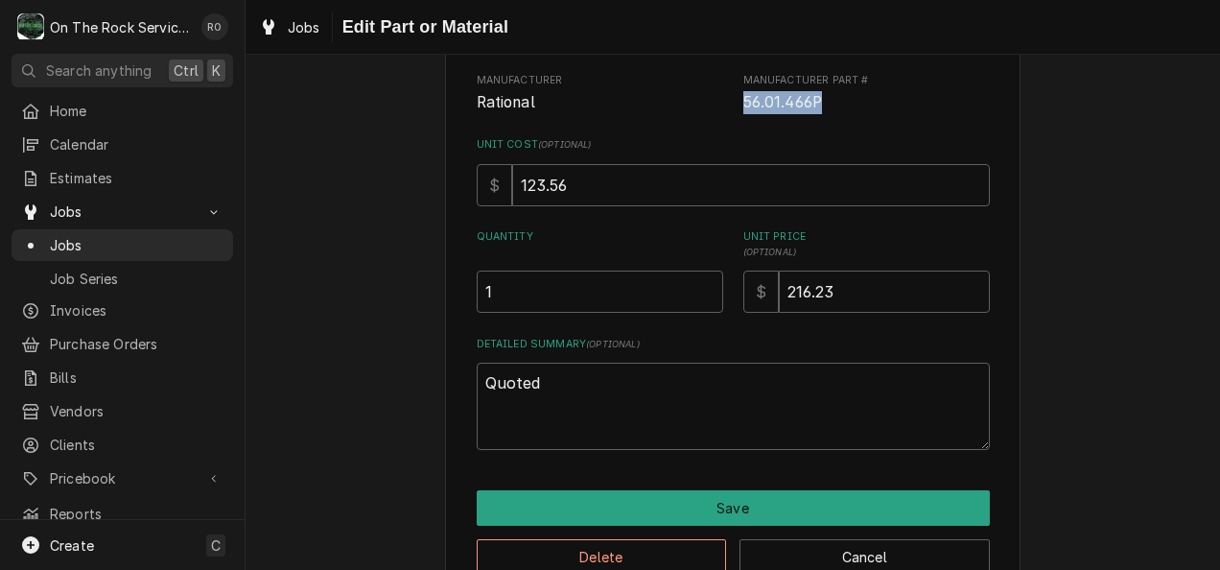
scroll to position [255, 0]
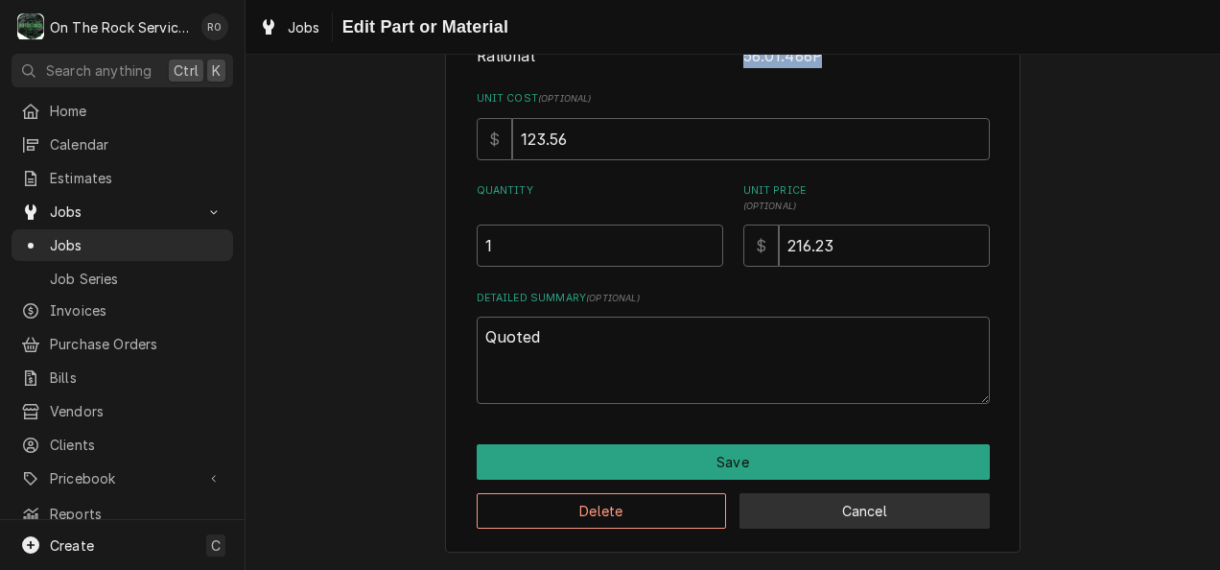
click at [857, 510] on button "Cancel" at bounding box center [864, 510] width 250 height 35
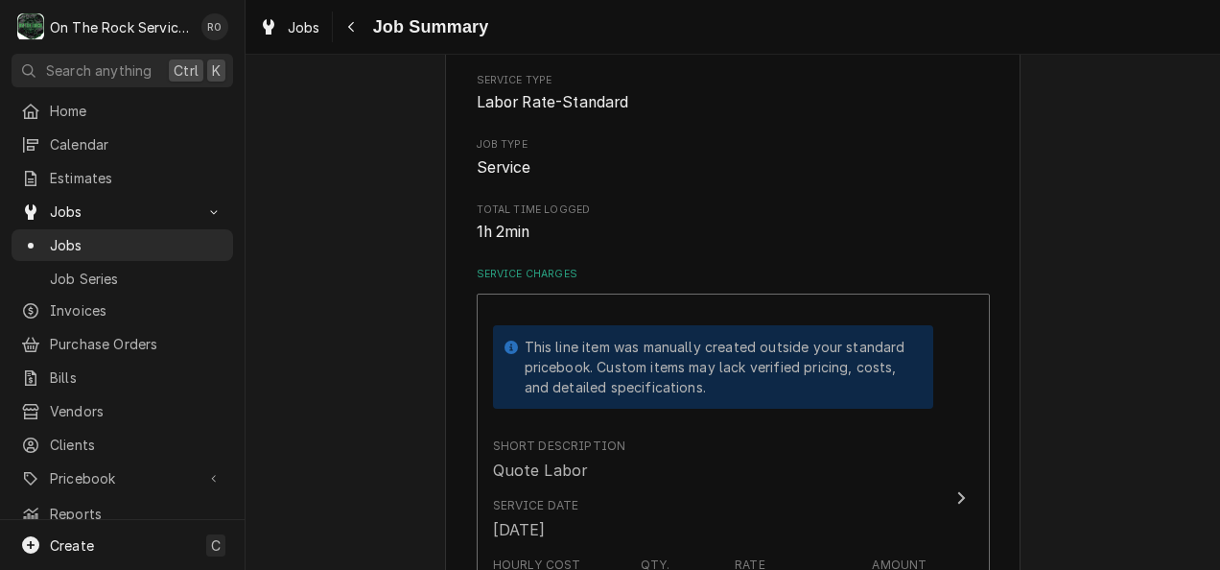
scroll to position [3997, 0]
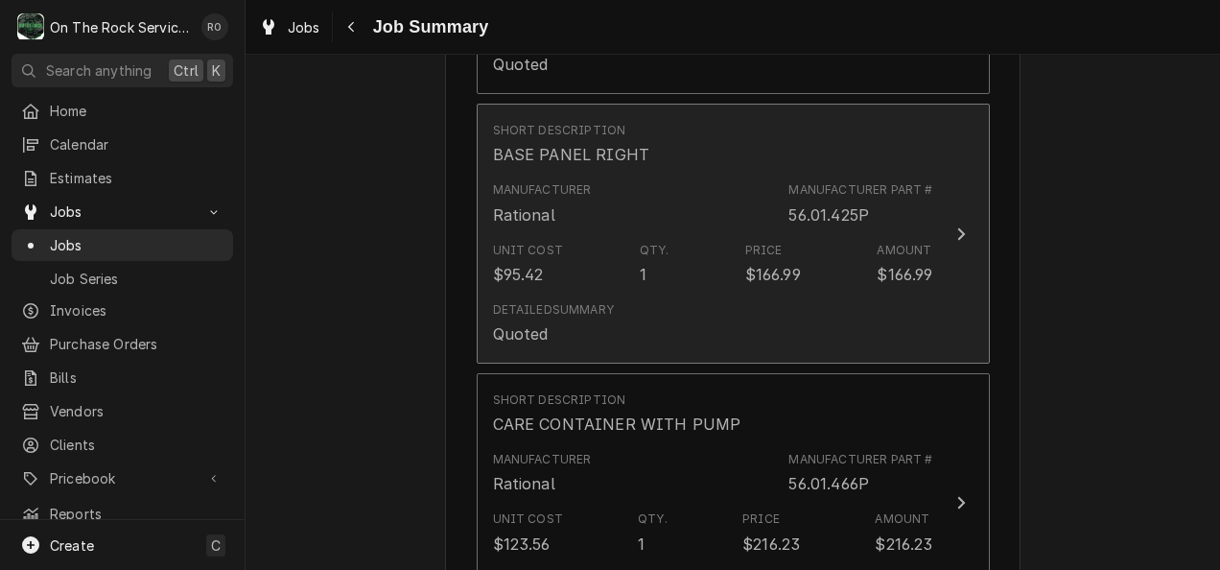
click at [788, 226] on div "56.01.425P" at bounding box center [828, 214] width 81 height 23
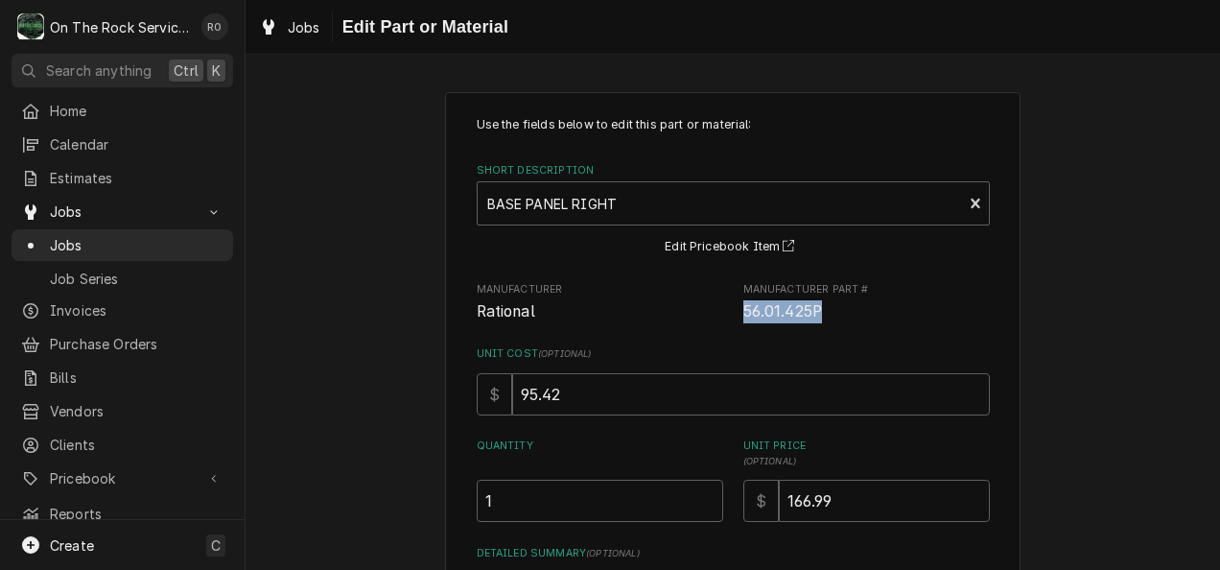
drag, startPoint x: 730, startPoint y: 311, endPoint x: 832, endPoint y: 314, distance: 102.7
click at [832, 314] on div "Manufacturer Rational Manufacturer Part # 56.01.425P" at bounding box center [733, 302] width 513 height 41
copy span "56.01.425P"
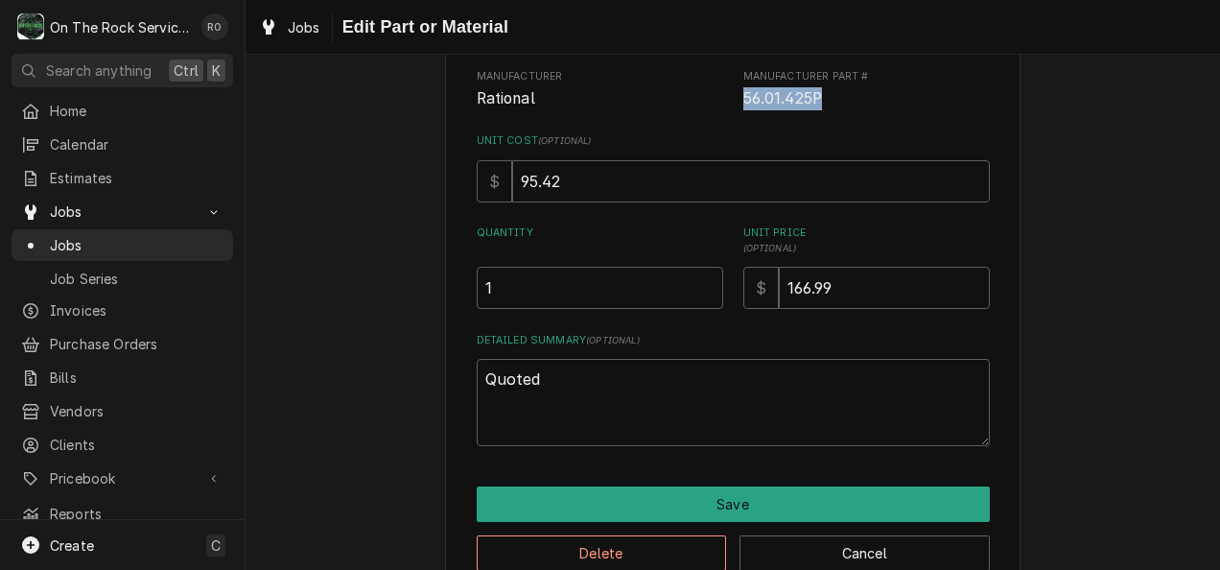
scroll to position [255, 0]
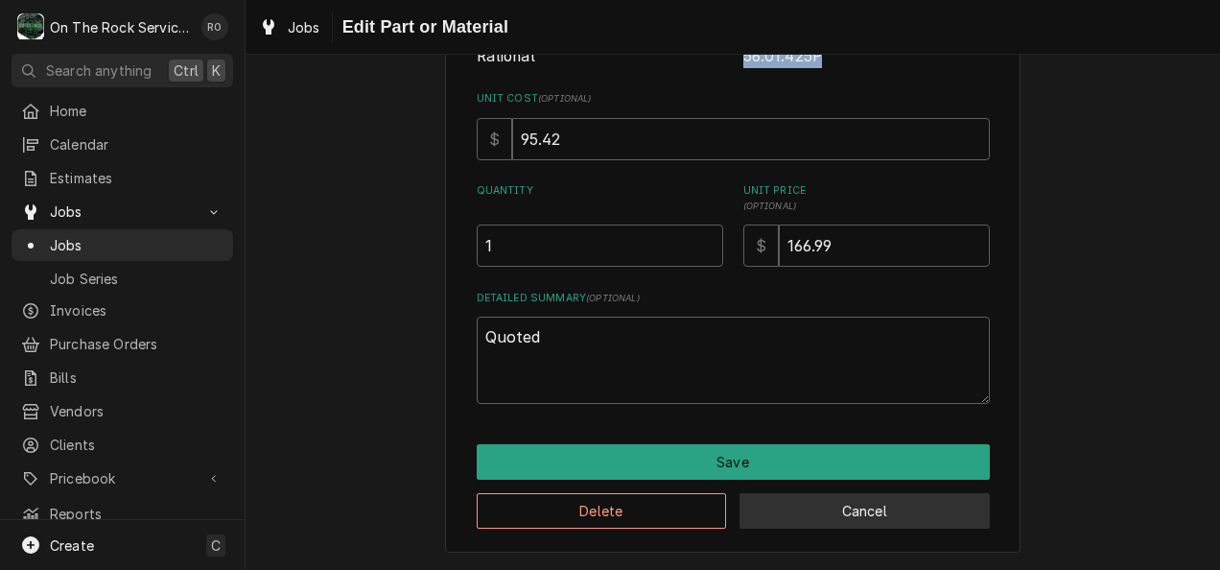
click at [874, 515] on button "Cancel" at bounding box center [864, 510] width 250 height 35
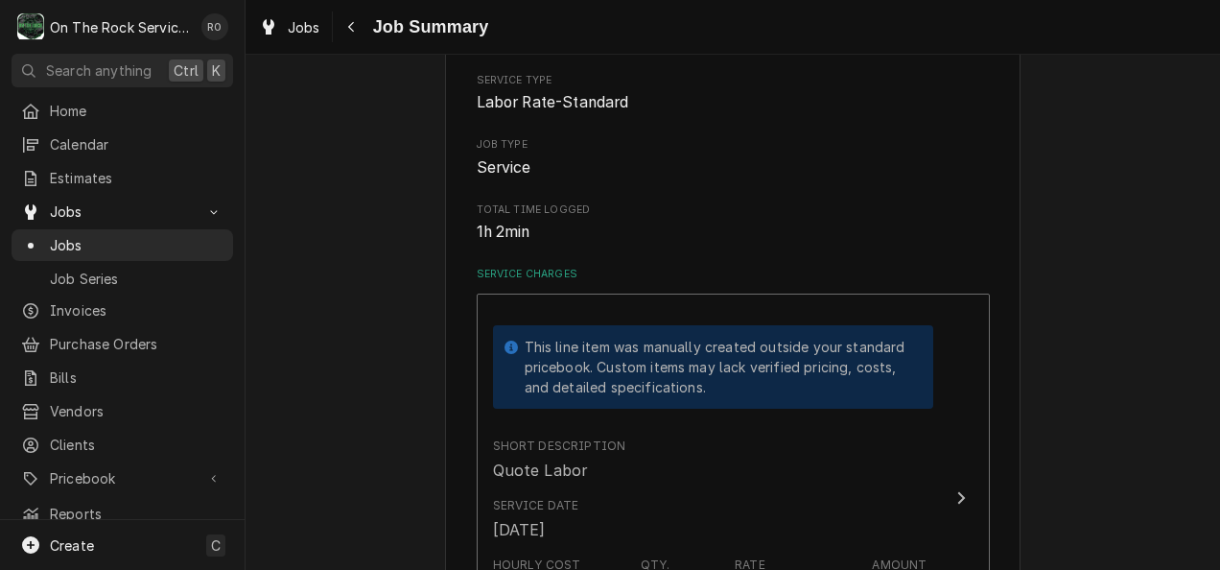
scroll to position [3703, 0]
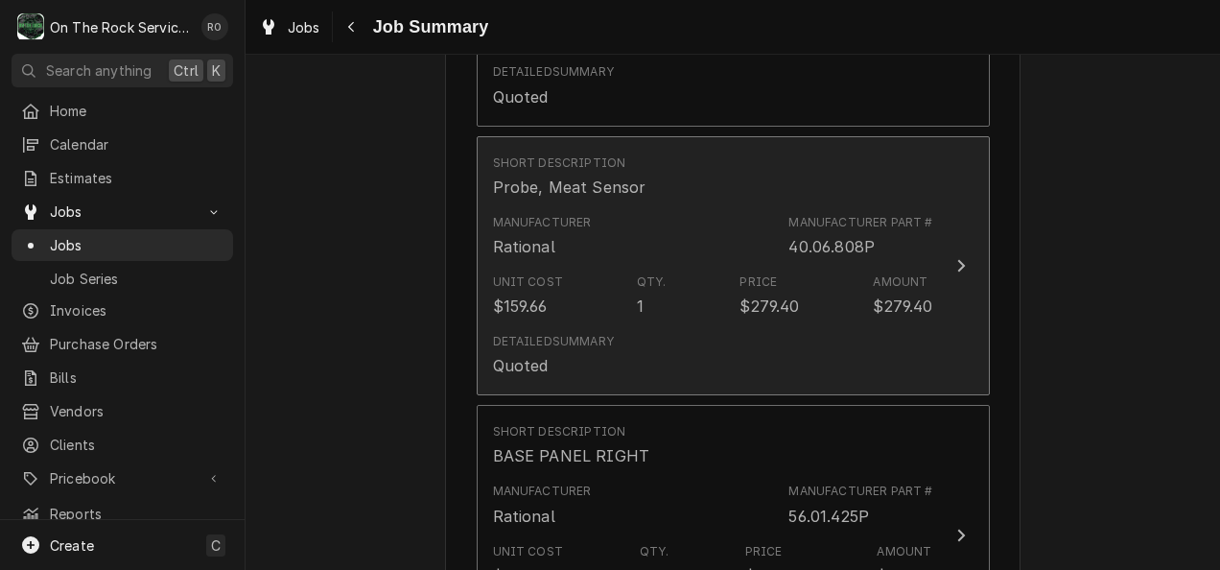
click at [716, 294] on div "Unit Cost $159.66 Qty. 1 Price $279.40 Amount $279.40" at bounding box center [713, 295] width 440 height 59
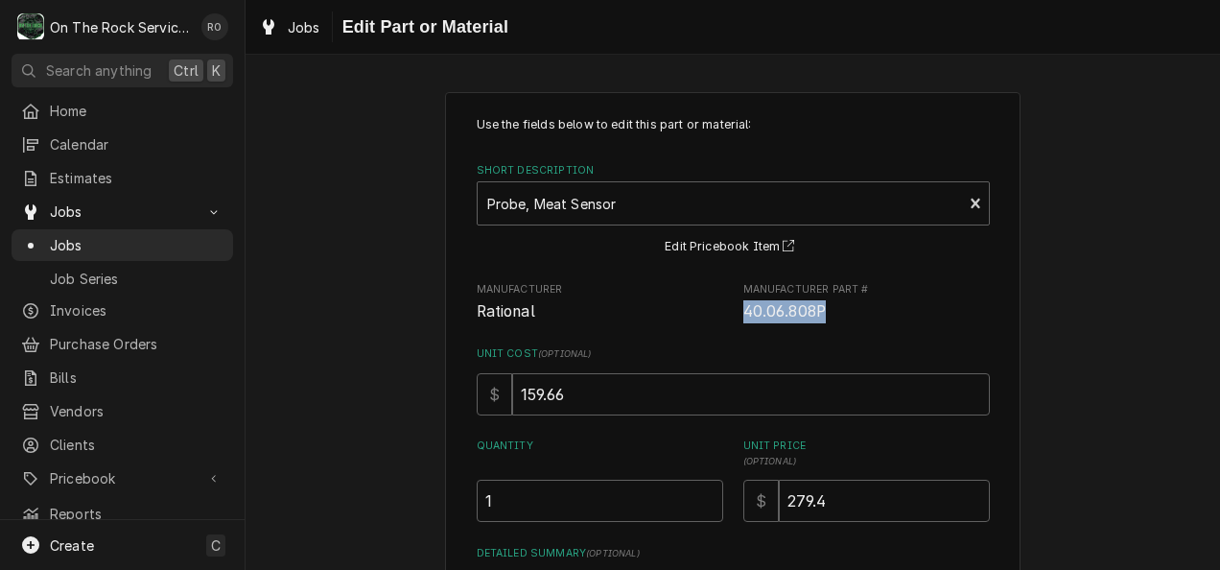
drag, startPoint x: 736, startPoint y: 311, endPoint x: 824, endPoint y: 311, distance: 87.2
click at [824, 311] on span "40.06.808P" at bounding box center [866, 311] width 246 height 23
copy span "40.06.808P"
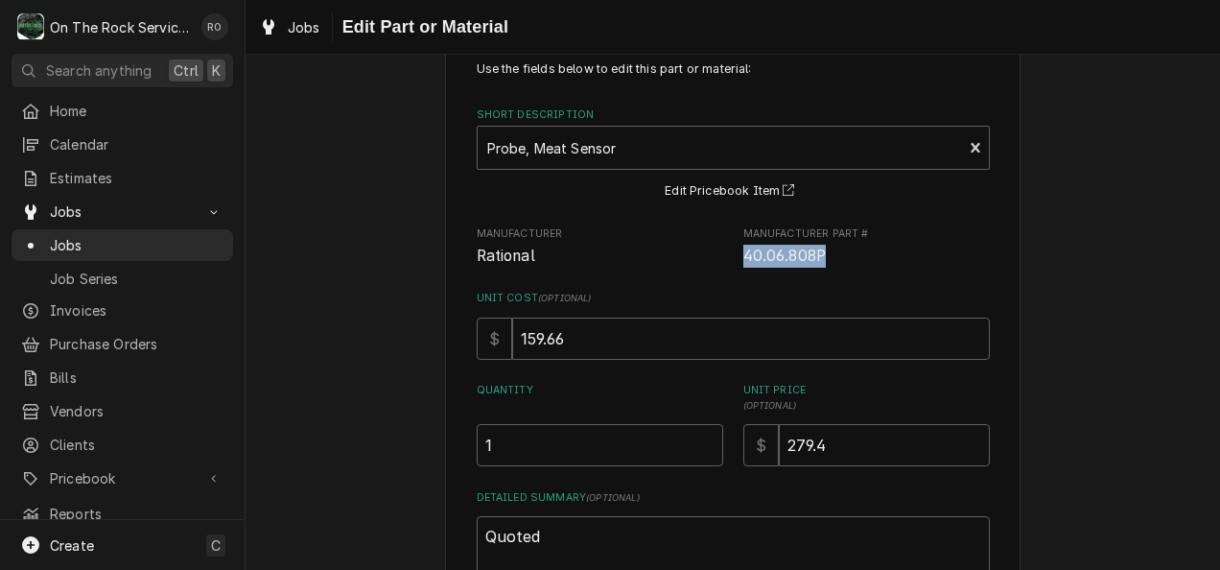
scroll to position [255, 0]
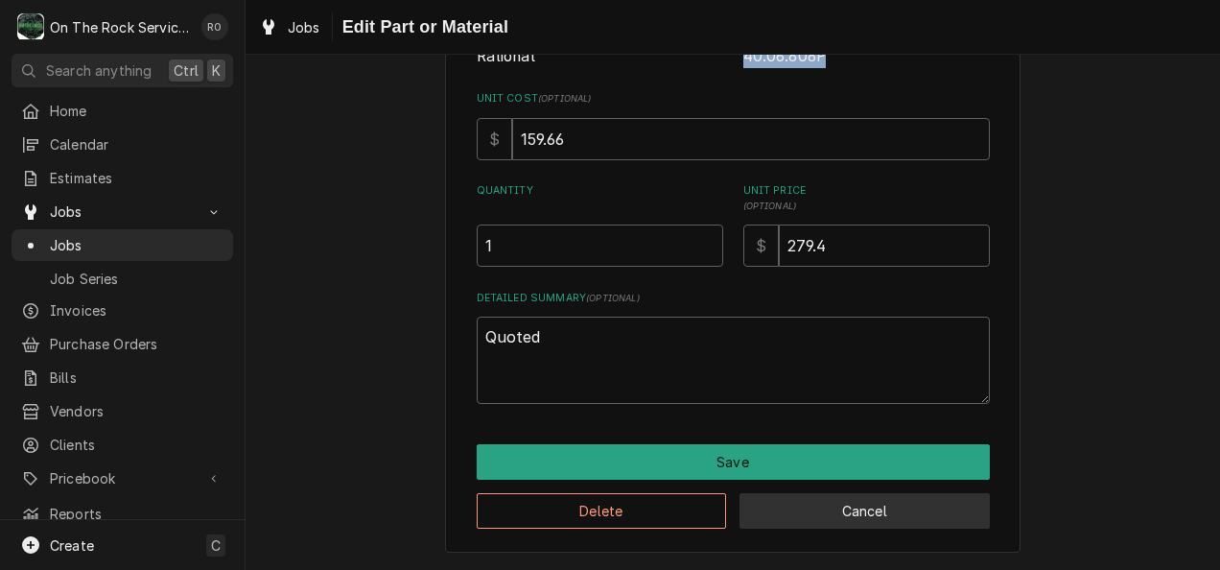
click at [851, 504] on button "Cancel" at bounding box center [864, 510] width 250 height 35
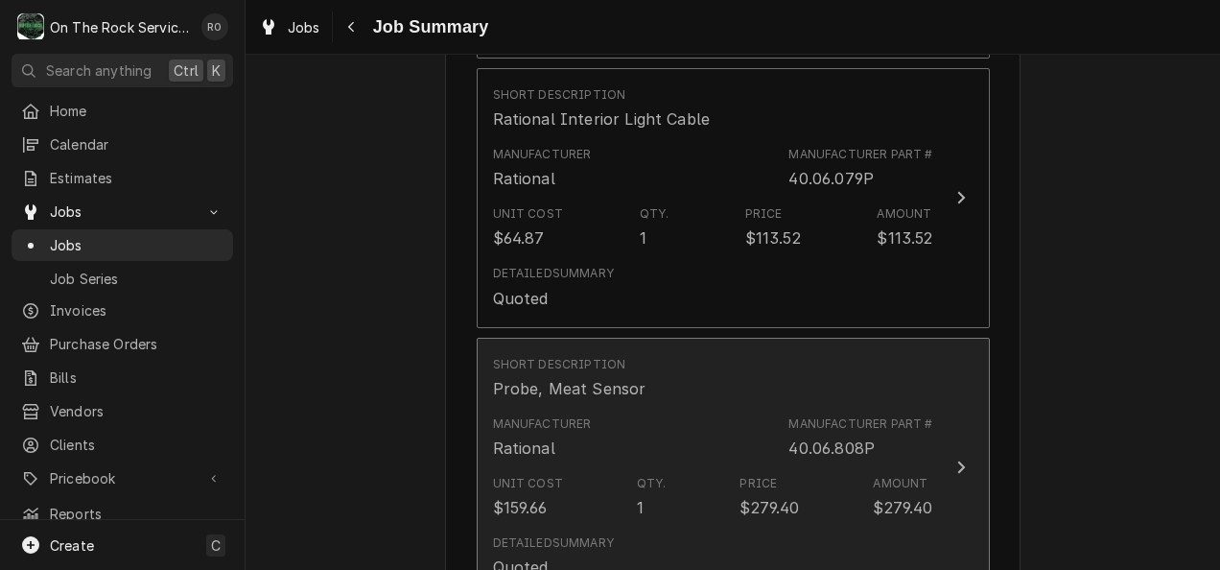
scroll to position [3168, 0]
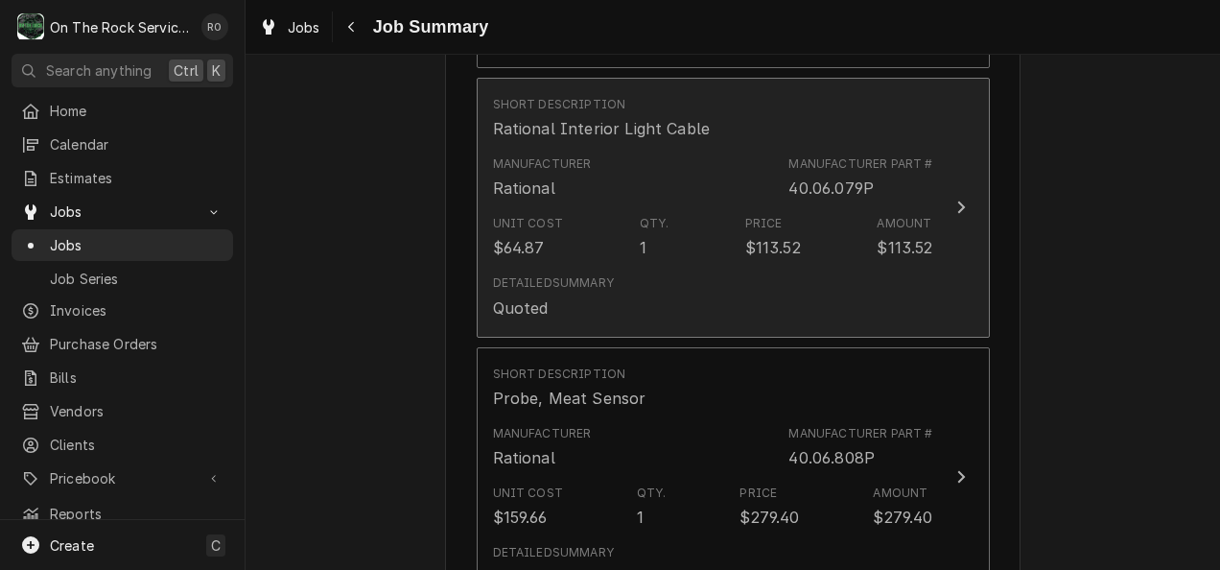
click at [813, 249] on div "Unit Cost $64.87 Qty. 1 Price $113.52 Amount $113.52" at bounding box center [713, 236] width 440 height 59
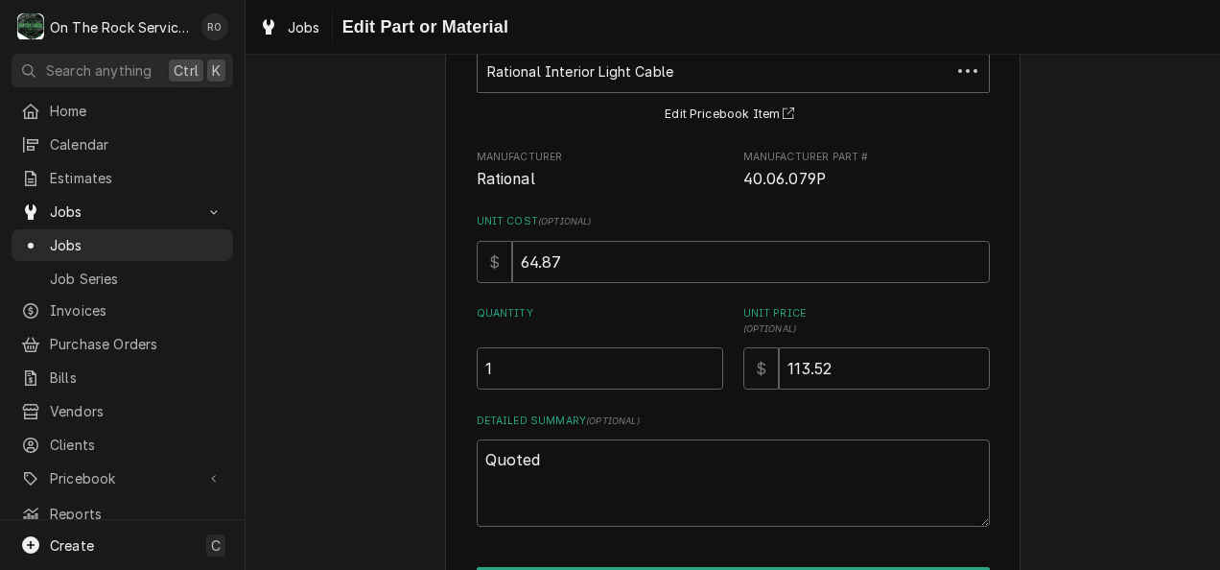
scroll to position [135, 0]
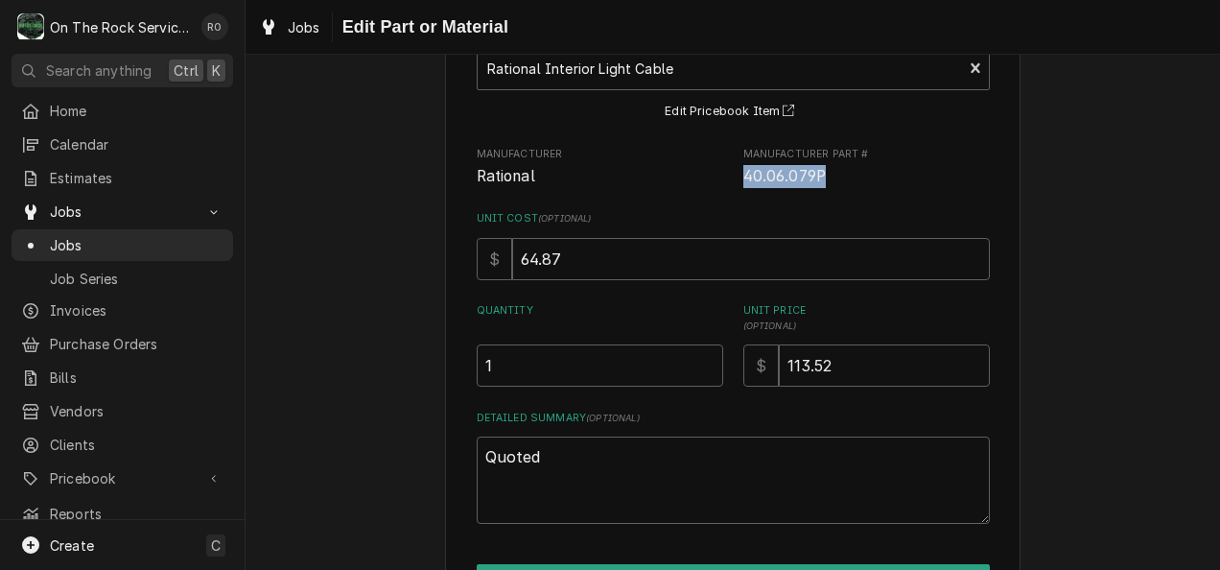
drag, startPoint x: 739, startPoint y: 174, endPoint x: 836, endPoint y: 175, distance: 96.8
click at [836, 175] on span "40.06.079P" at bounding box center [866, 176] width 246 height 23
copy span "40.06.079P"
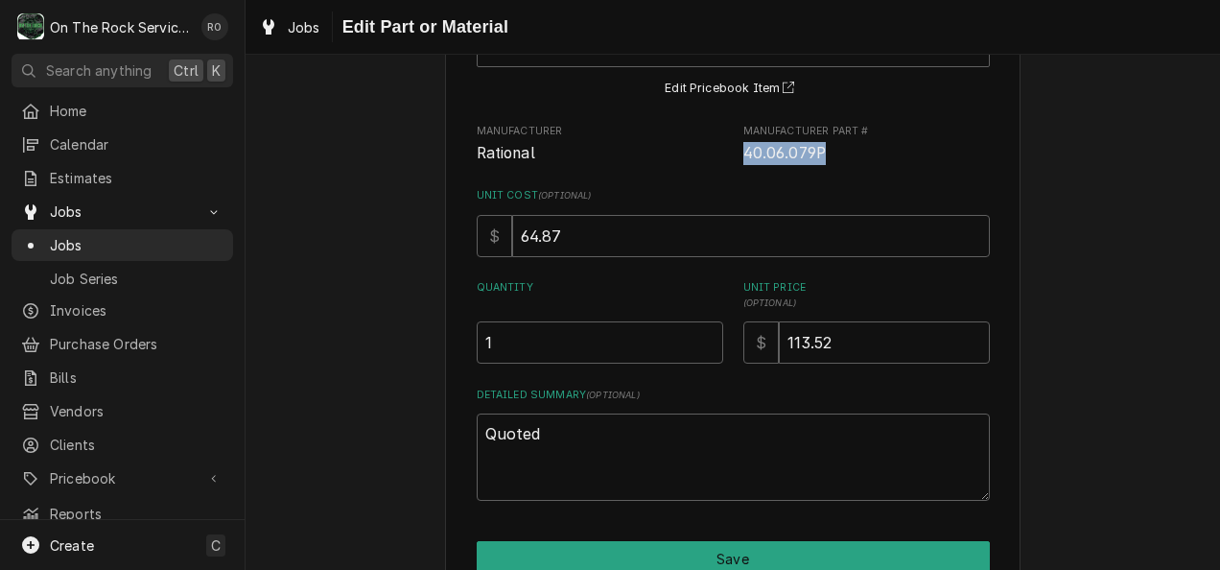
scroll to position [221, 0]
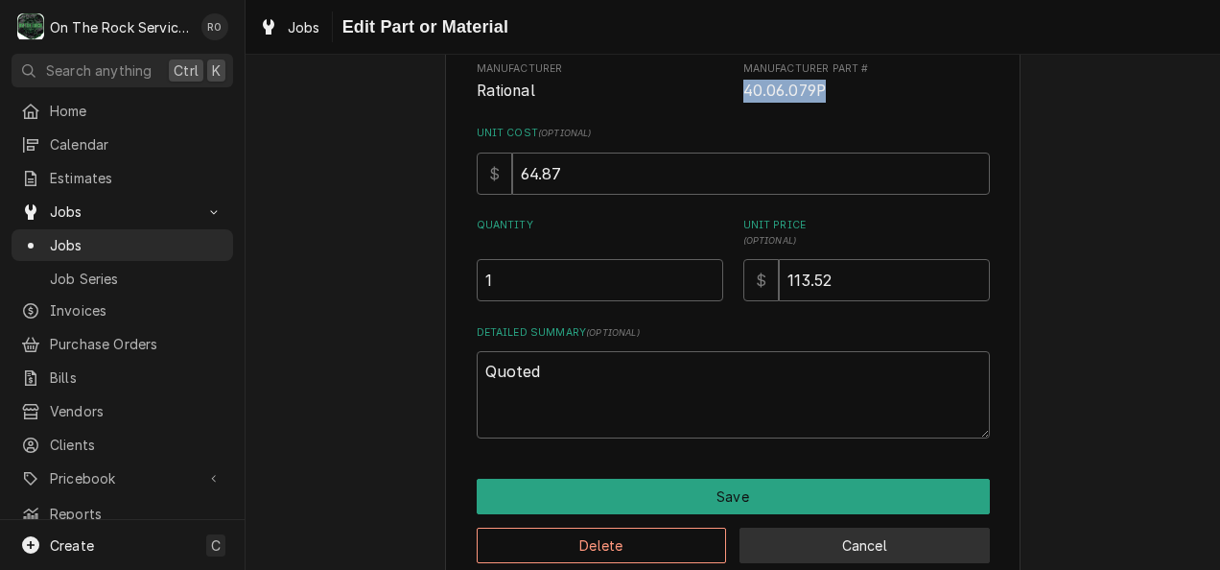
click at [838, 545] on button "Cancel" at bounding box center [864, 544] width 250 height 35
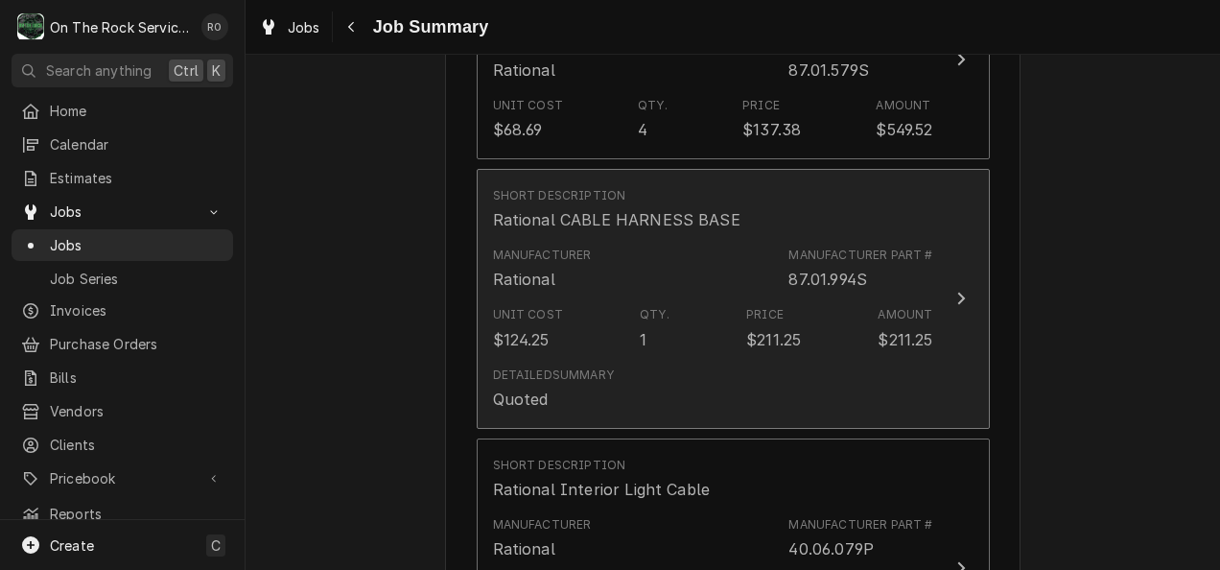
click at [877, 333] on div "$211.25" at bounding box center [904, 339] width 55 height 23
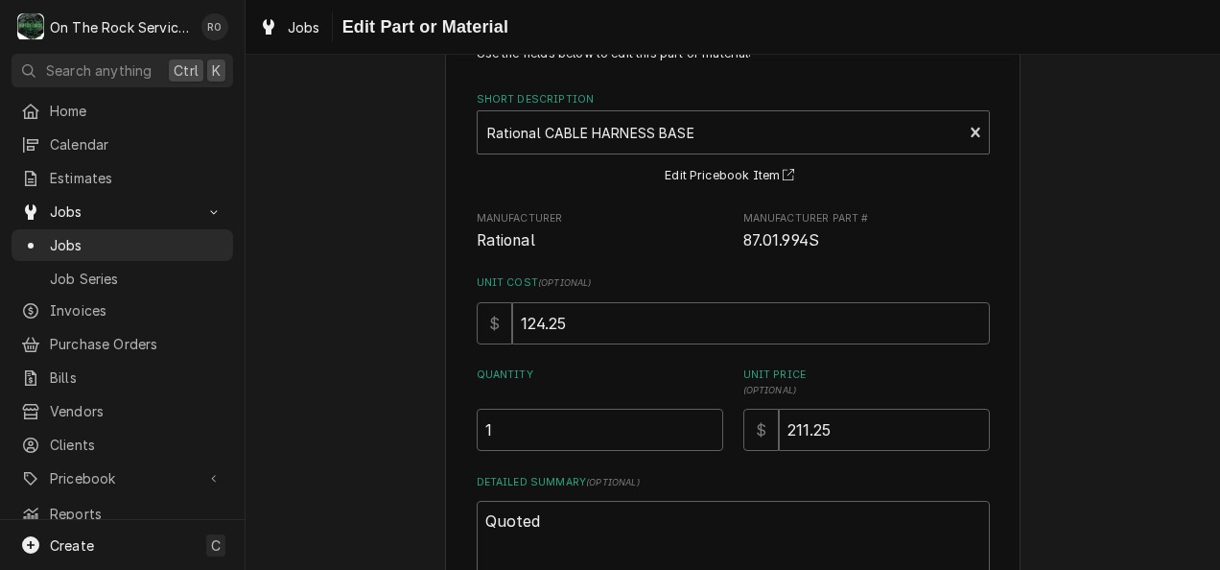
scroll to position [95, 0]
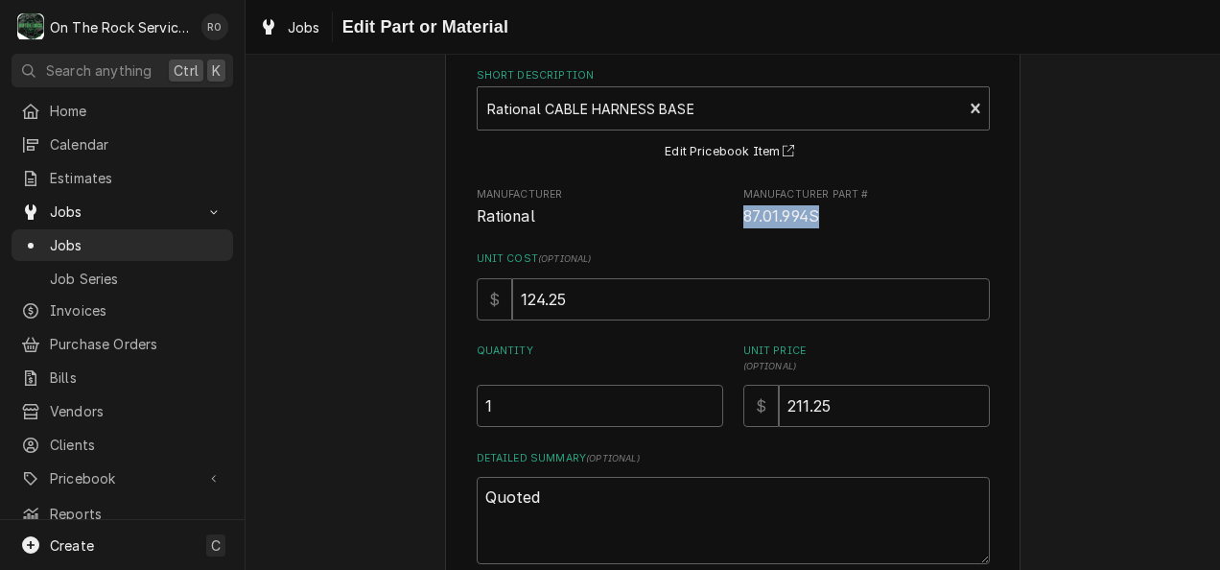
drag, startPoint x: 732, startPoint y: 224, endPoint x: 836, endPoint y: 215, distance: 104.9
click at [836, 215] on div "Manufacturer Rational Manufacturer Part # 87.01.994S" at bounding box center [733, 207] width 513 height 41
copy span "87.01.994S"
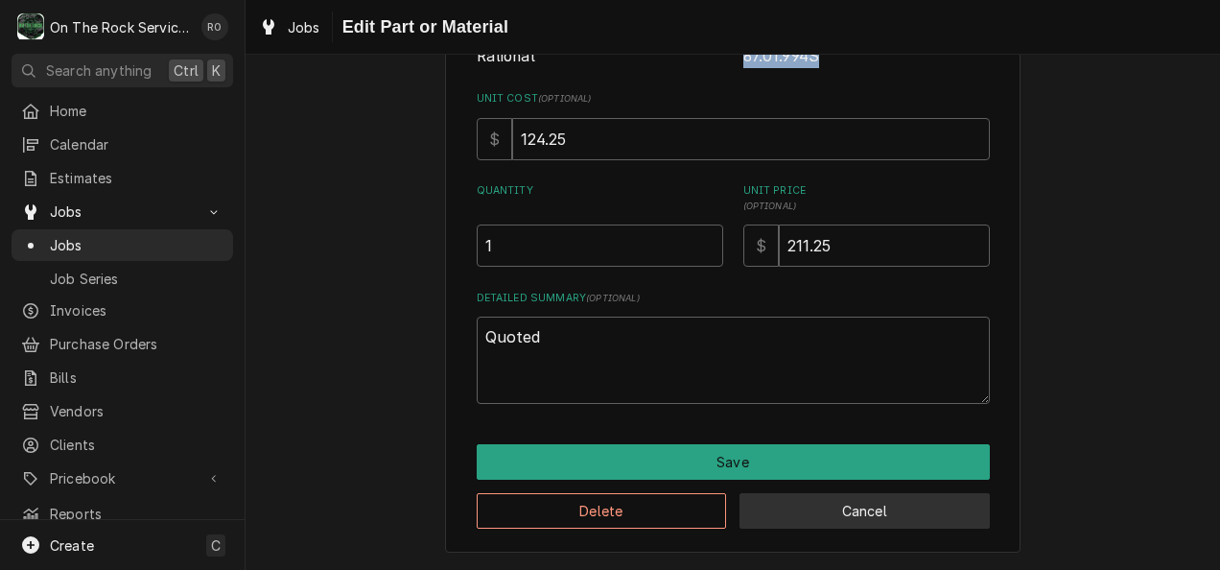
click at [873, 508] on button "Cancel" at bounding box center [864, 510] width 250 height 35
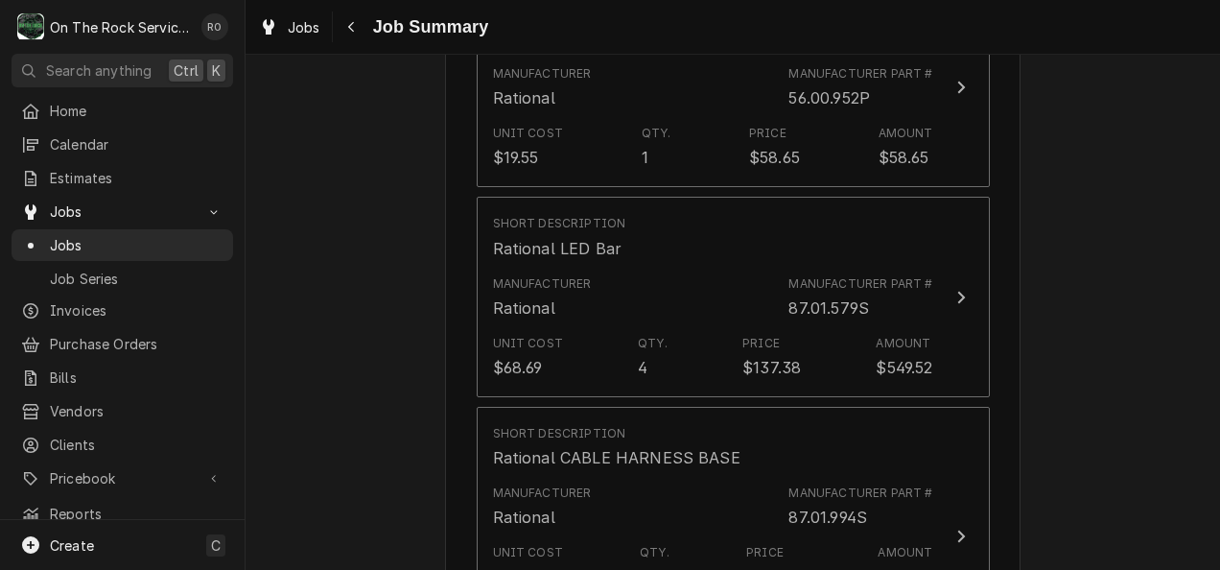
scroll to position [2565, 0]
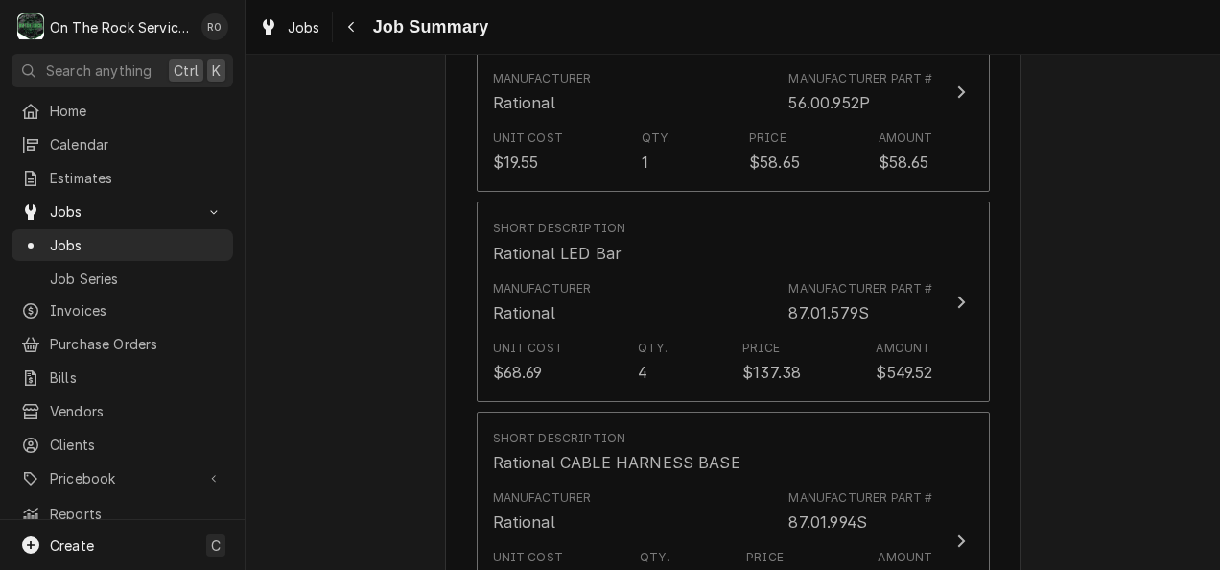
type textarea "x"
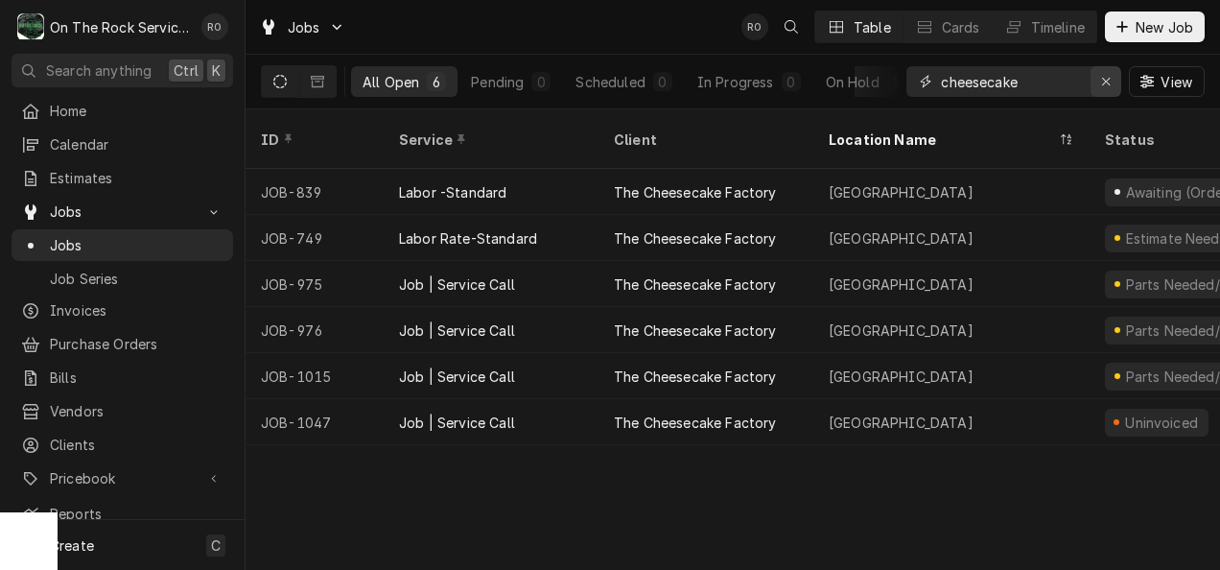
click at [1110, 76] on div "Erase input" at bounding box center [1105, 81] width 19 height 19
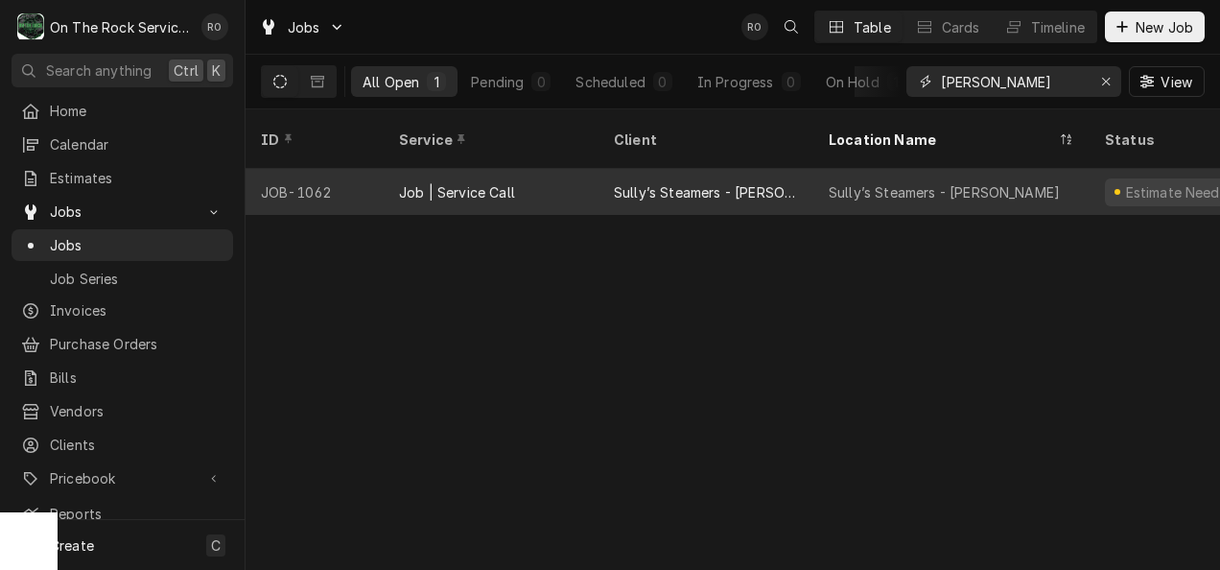
type input "[PERSON_NAME]"
click at [646, 182] on div "Sully’s Steamers - [PERSON_NAME]" at bounding box center [706, 192] width 184 height 20
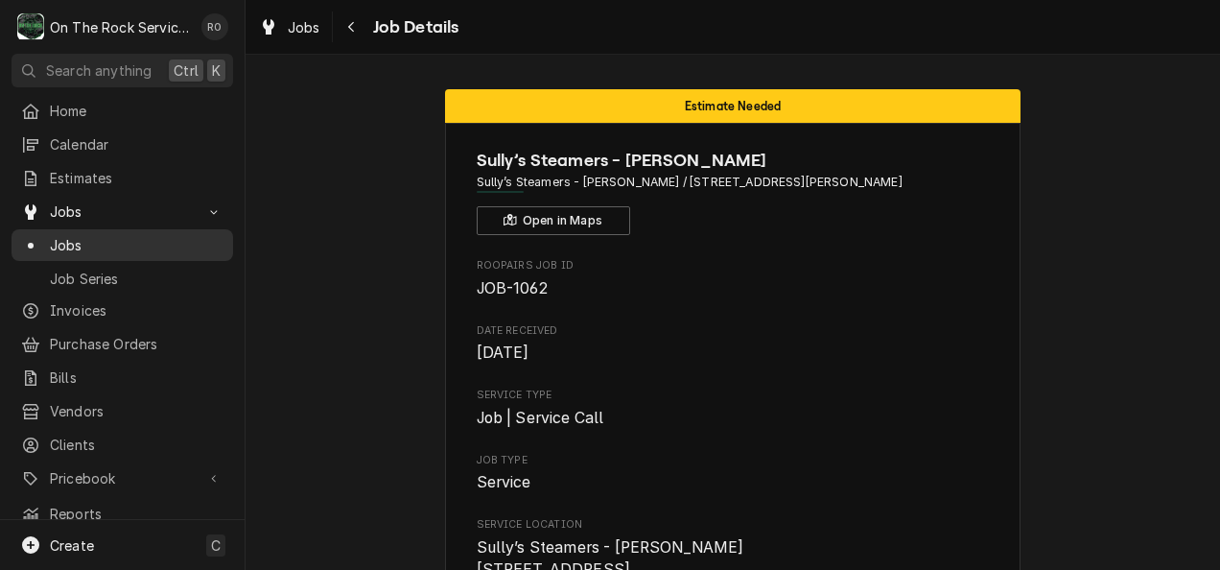
click at [147, 235] on span "Jobs" at bounding box center [137, 245] width 174 height 20
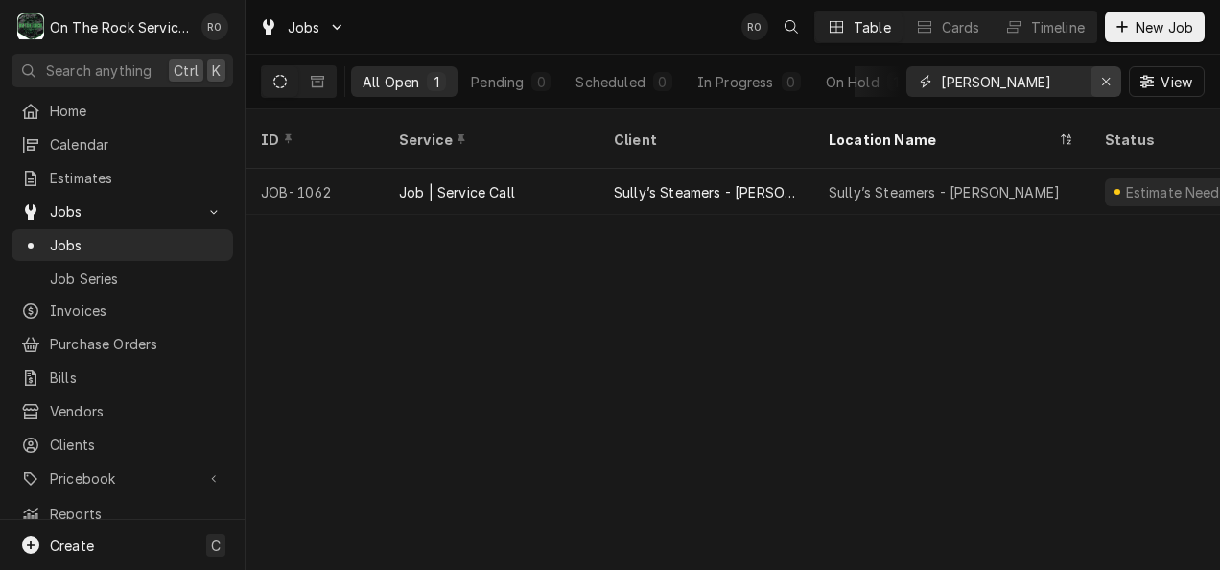
click at [1105, 75] on icon "Erase input" at bounding box center [1106, 81] width 11 height 13
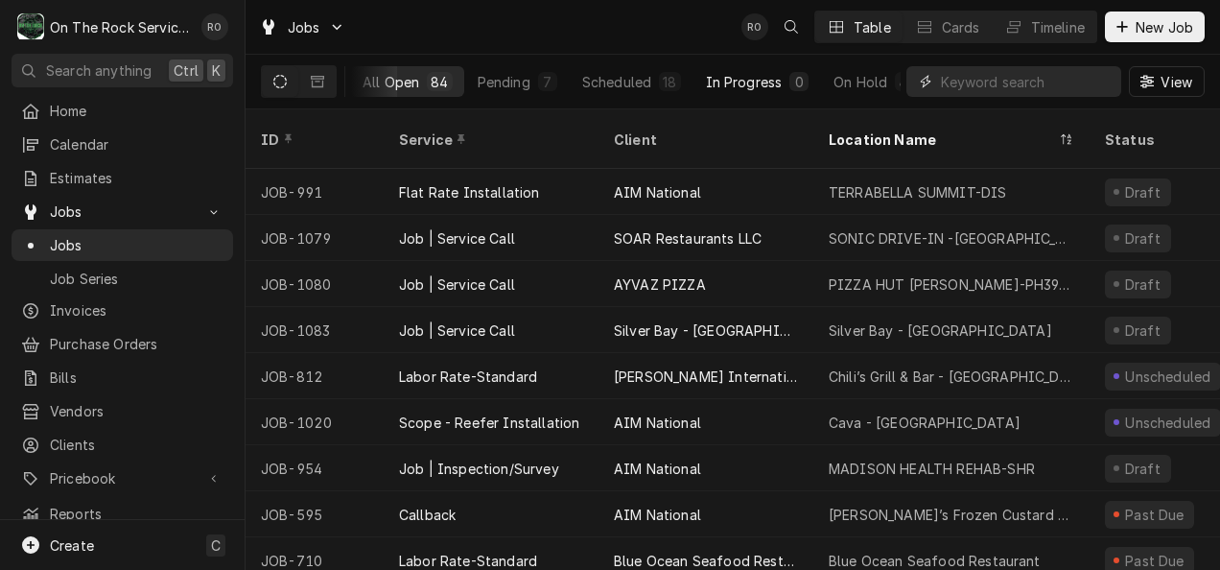
scroll to position [0, 149]
click at [855, 71] on button "Completed 17" at bounding box center [846, 81] width 125 height 31
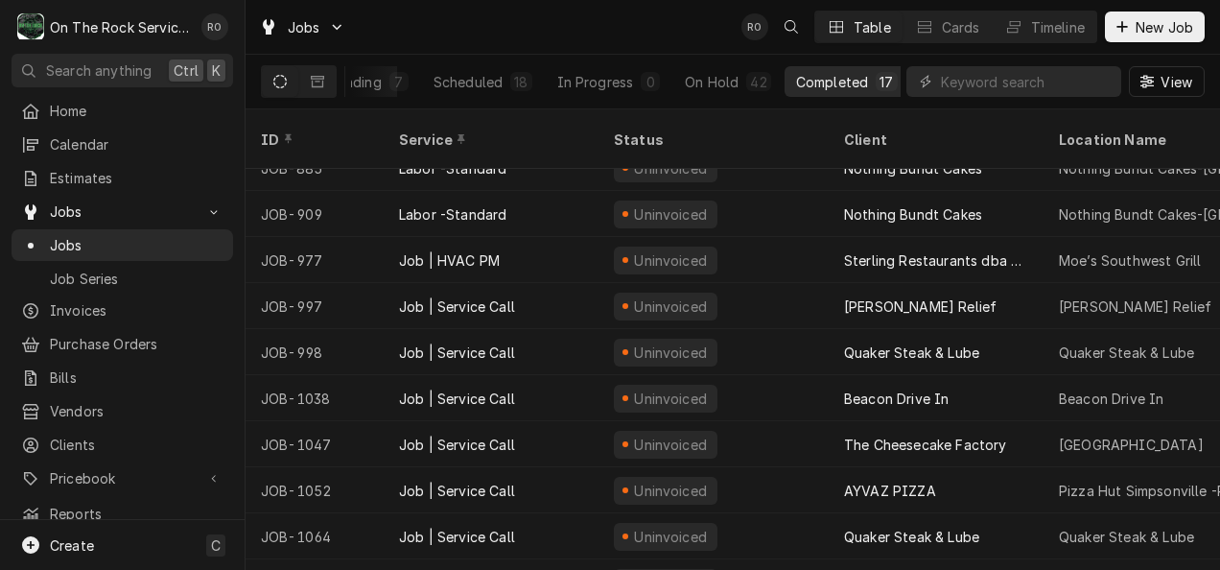
scroll to position [0, 0]
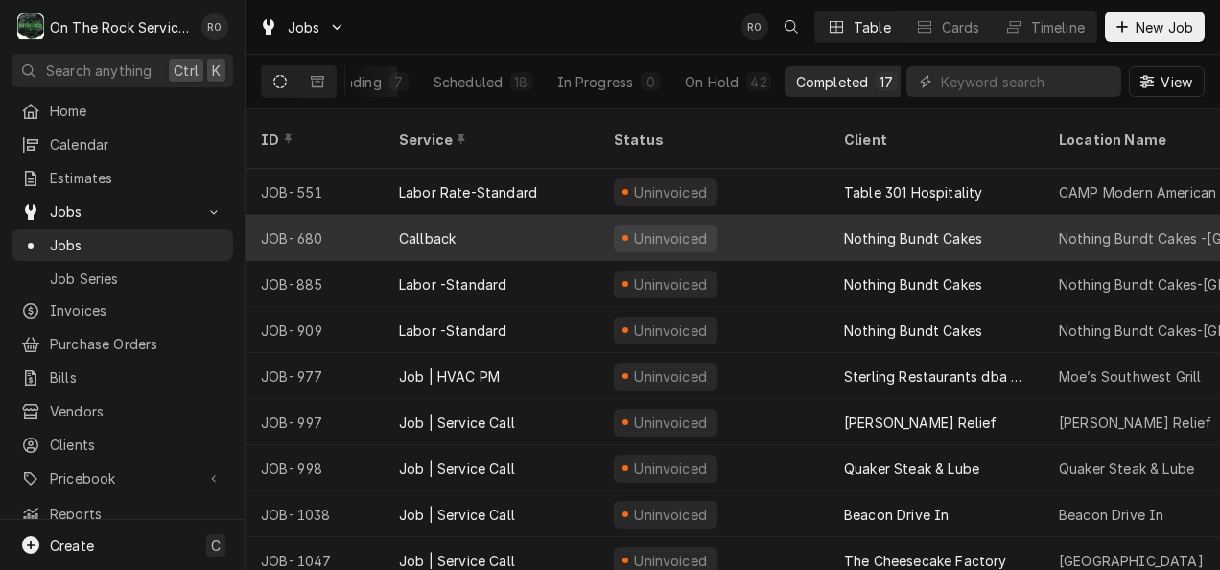
click at [807, 215] on div "Uninvoiced" at bounding box center [713, 238] width 230 height 46
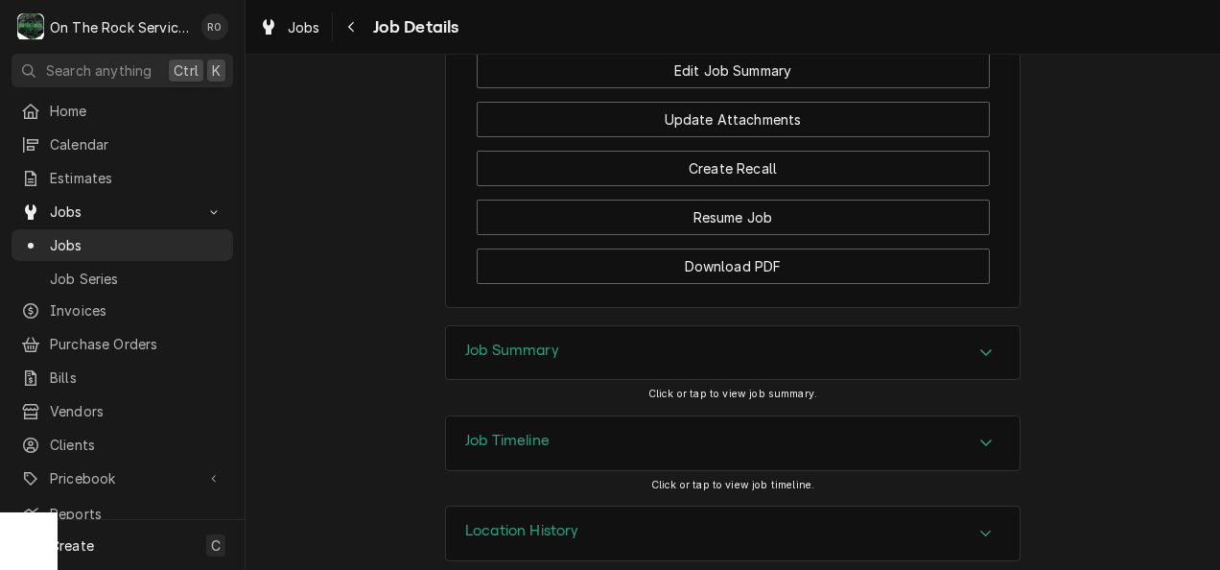
scroll to position [2110, 0]
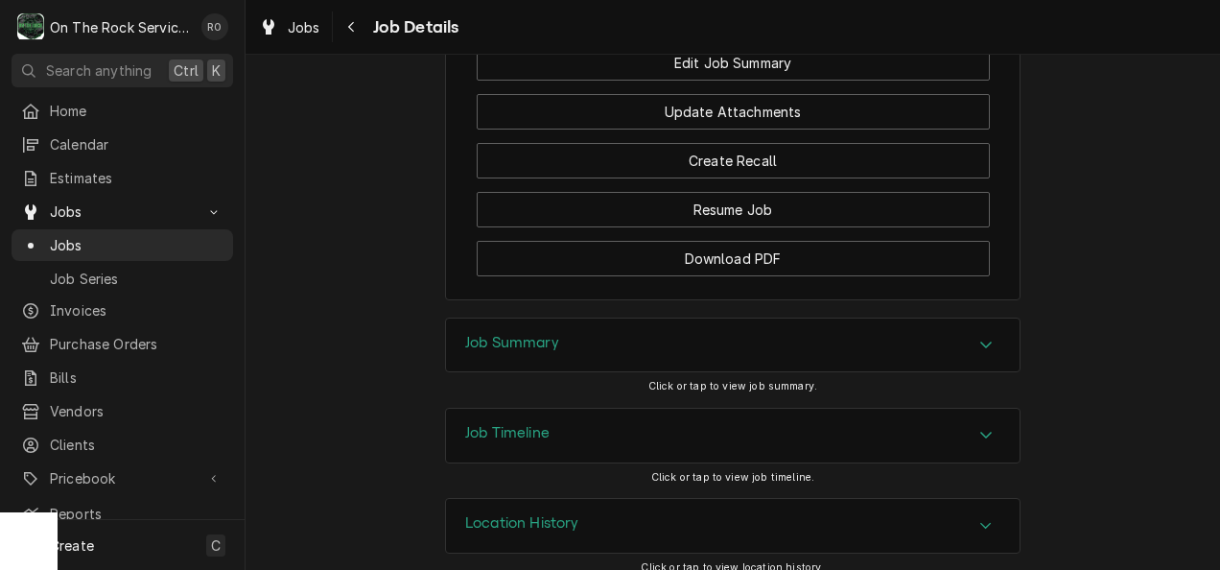
click at [838, 372] on div "Job Summary" at bounding box center [732, 345] width 573 height 54
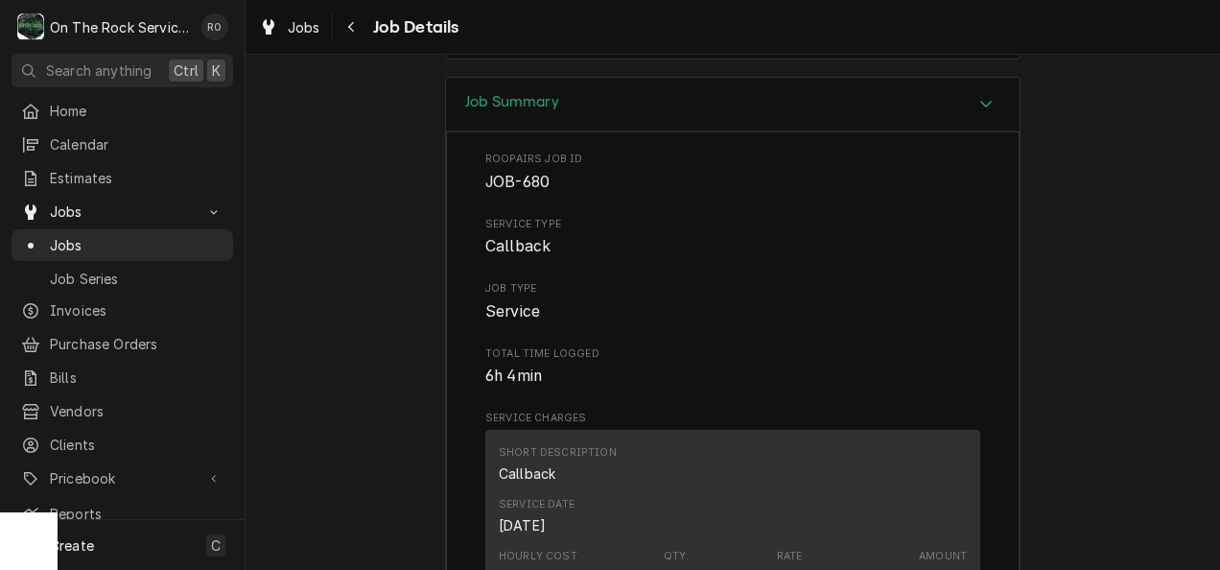
scroll to position [2275, 0]
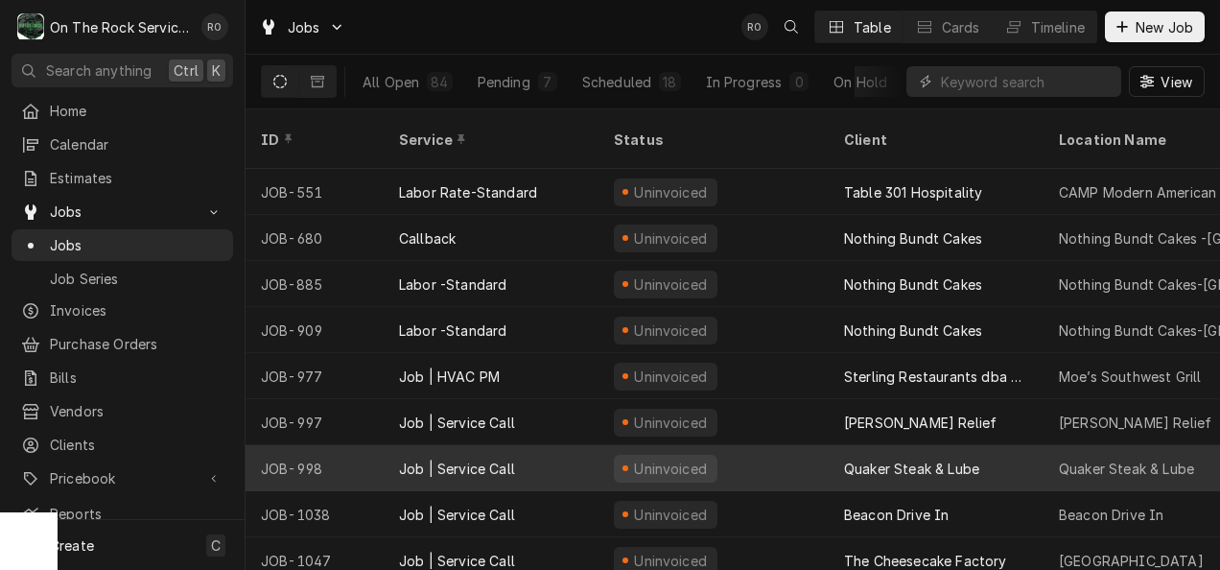
click at [967, 458] on div "Quaker Steak & Lube" at bounding box center [935, 468] width 215 height 46
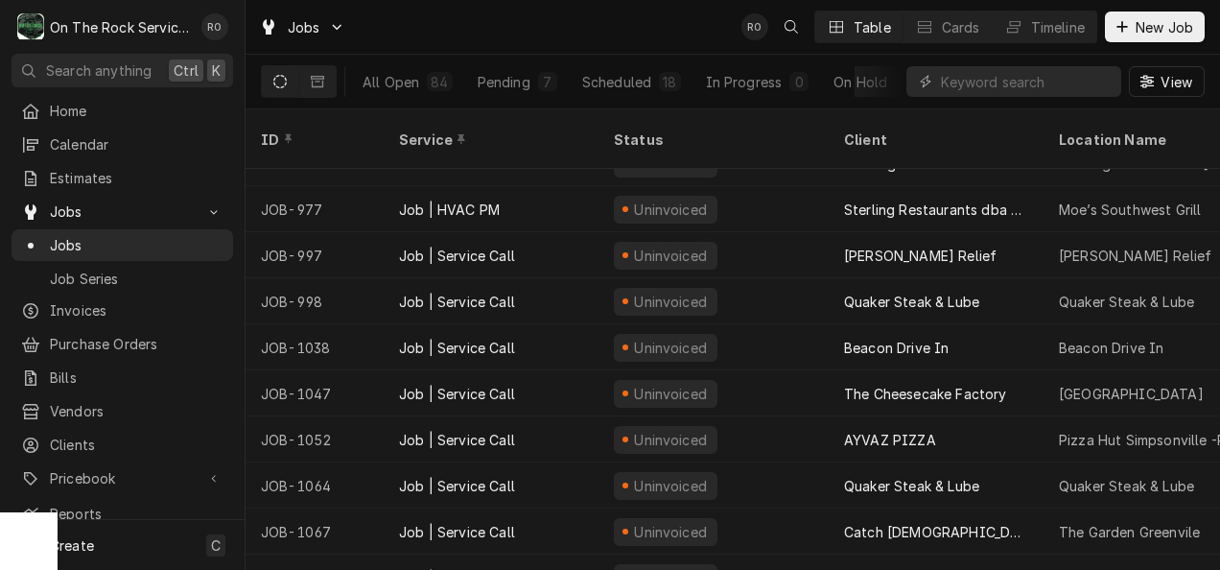
scroll to position [169, 0]
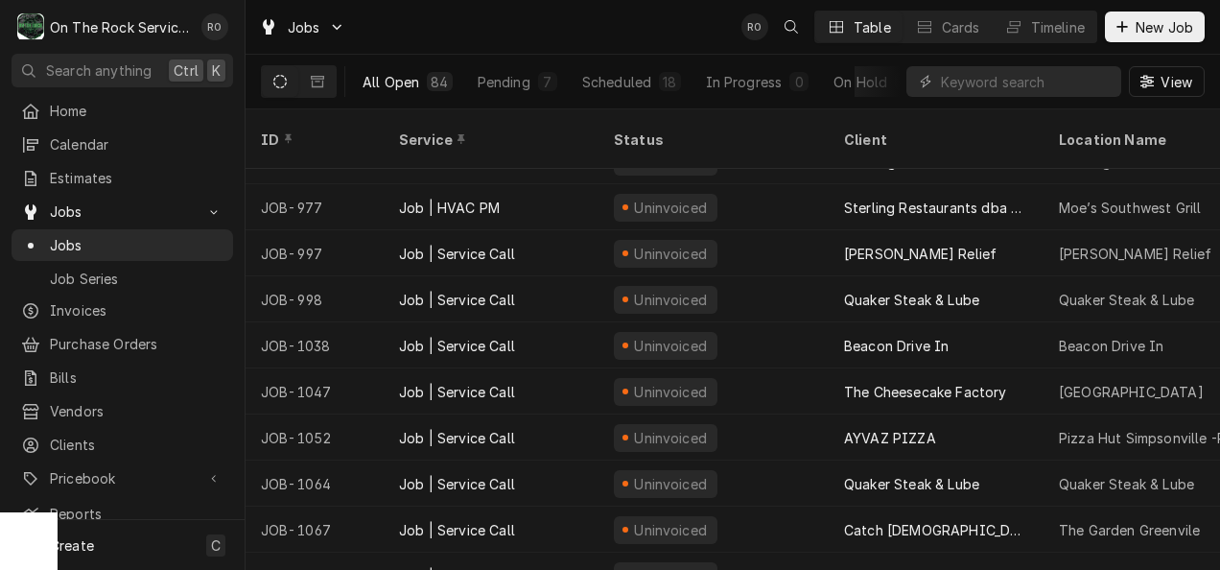
click at [412, 74] on div "All Open" at bounding box center [390, 82] width 57 height 20
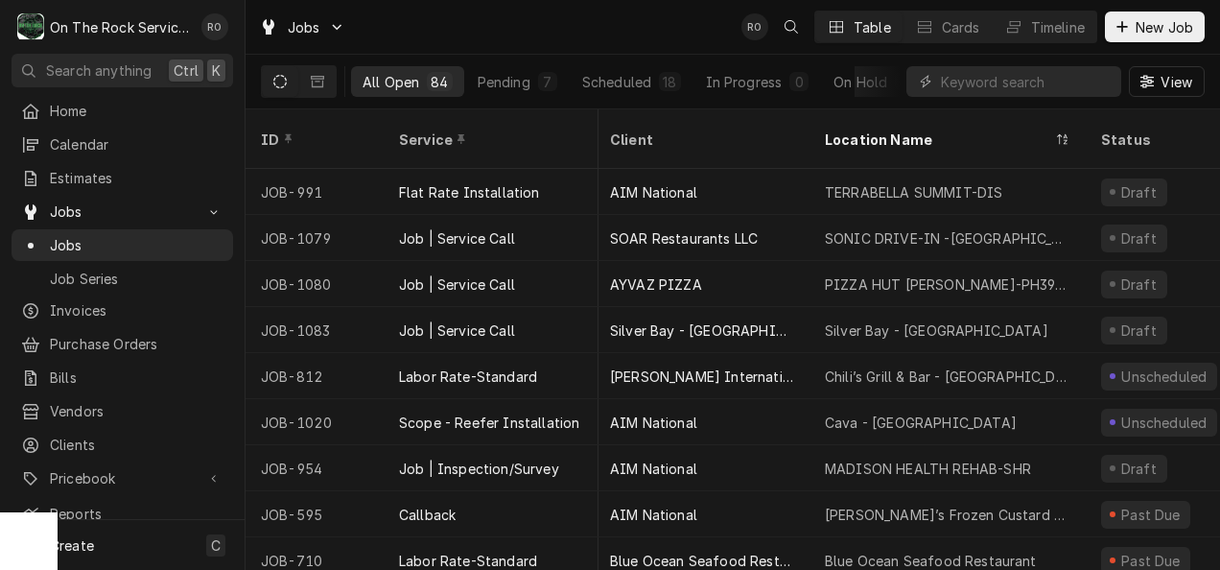
scroll to position [0, 0]
click at [1016, 80] on input "Dynamic Content Wrapper" at bounding box center [1026, 81] width 171 height 31
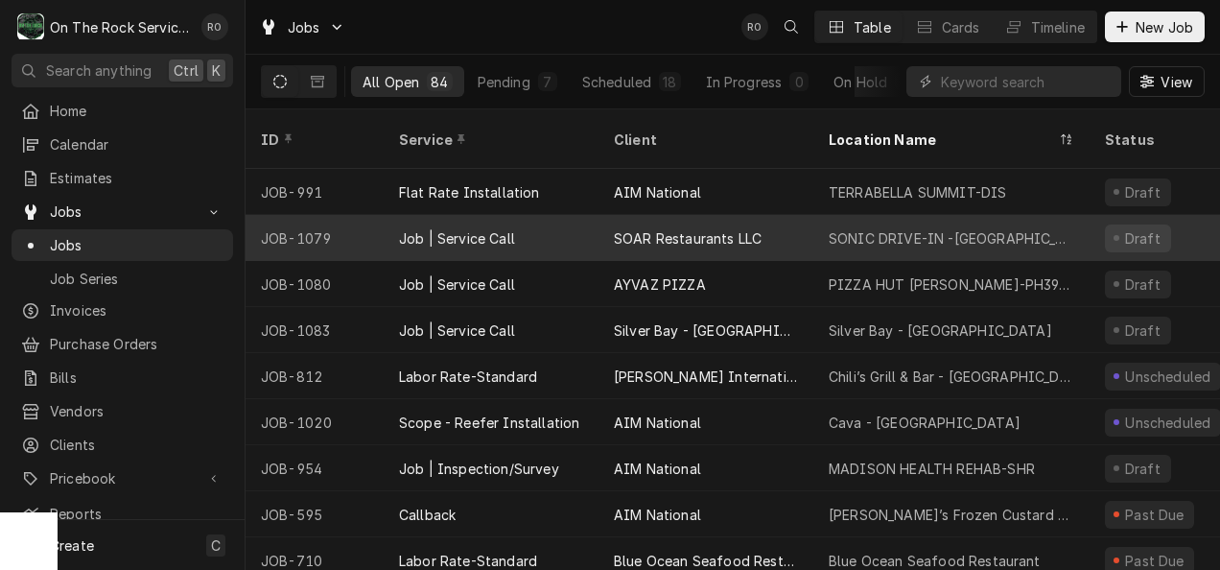
click at [931, 215] on div "SONIC DRIVE-IN -EASTANOLLE GA" at bounding box center [951, 238] width 276 height 46
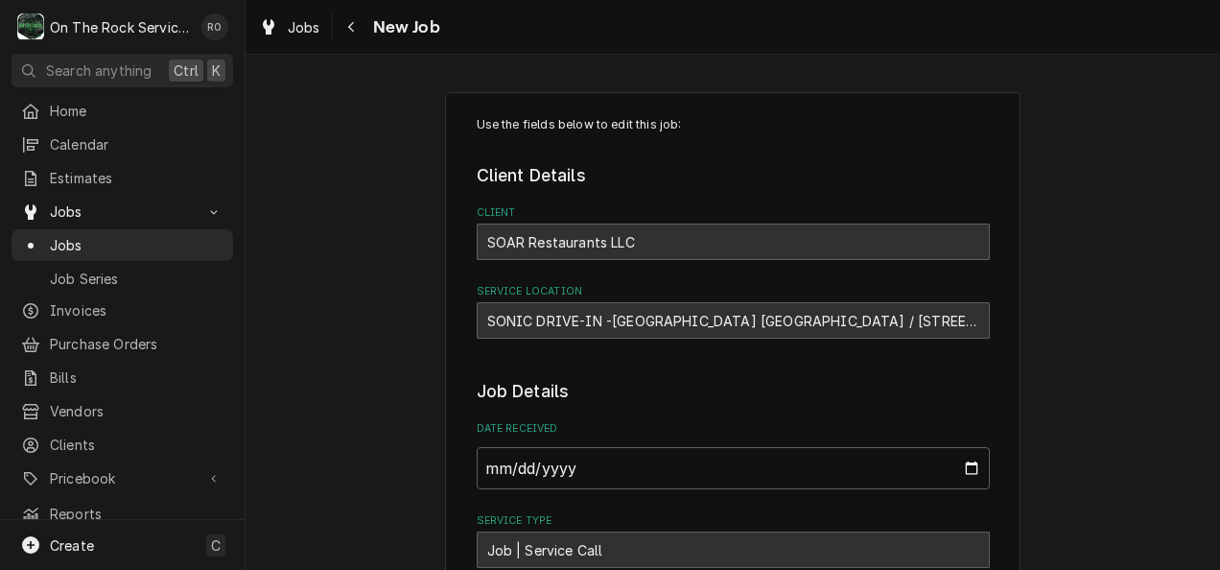
type textarea "x"
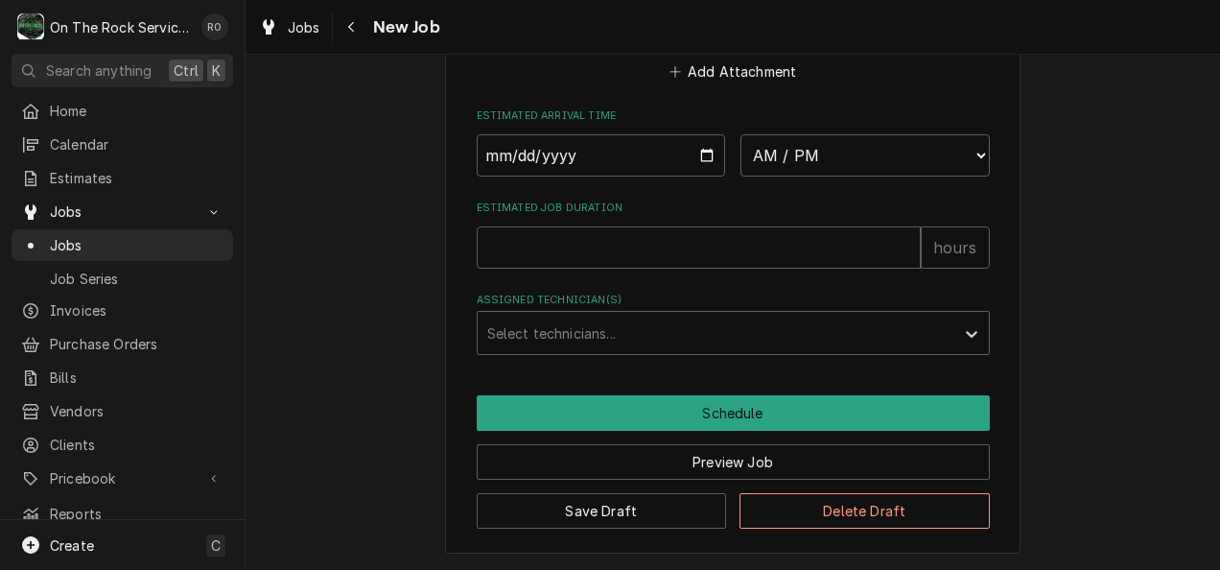
scroll to position [1357, 0]
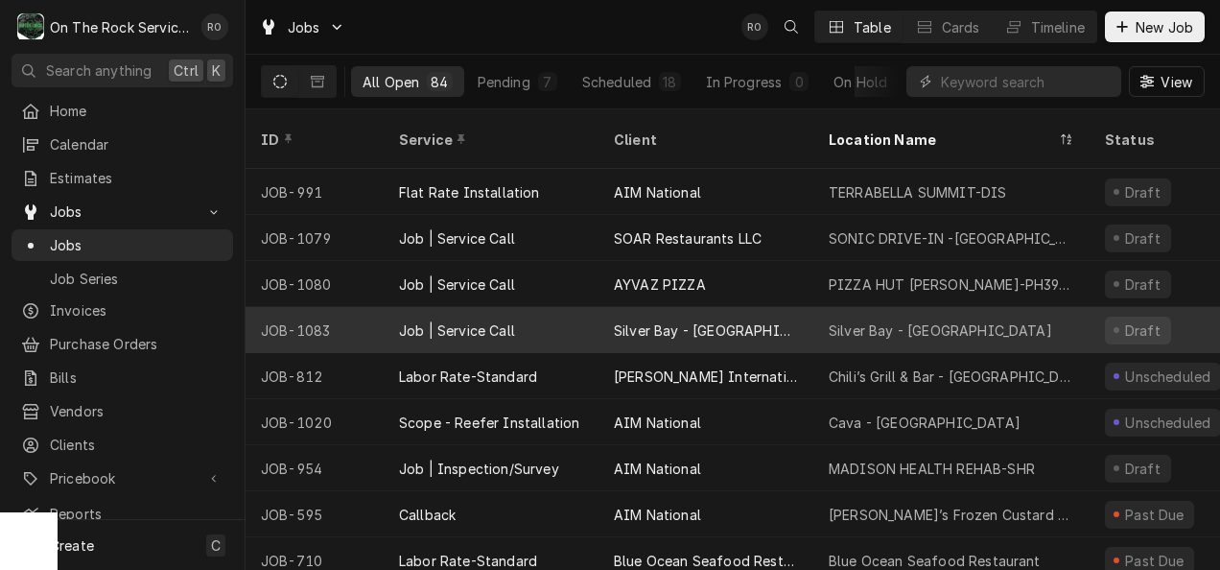
click at [717, 320] on div "Silver Bay - [GEOGRAPHIC_DATA]" at bounding box center [706, 330] width 184 height 20
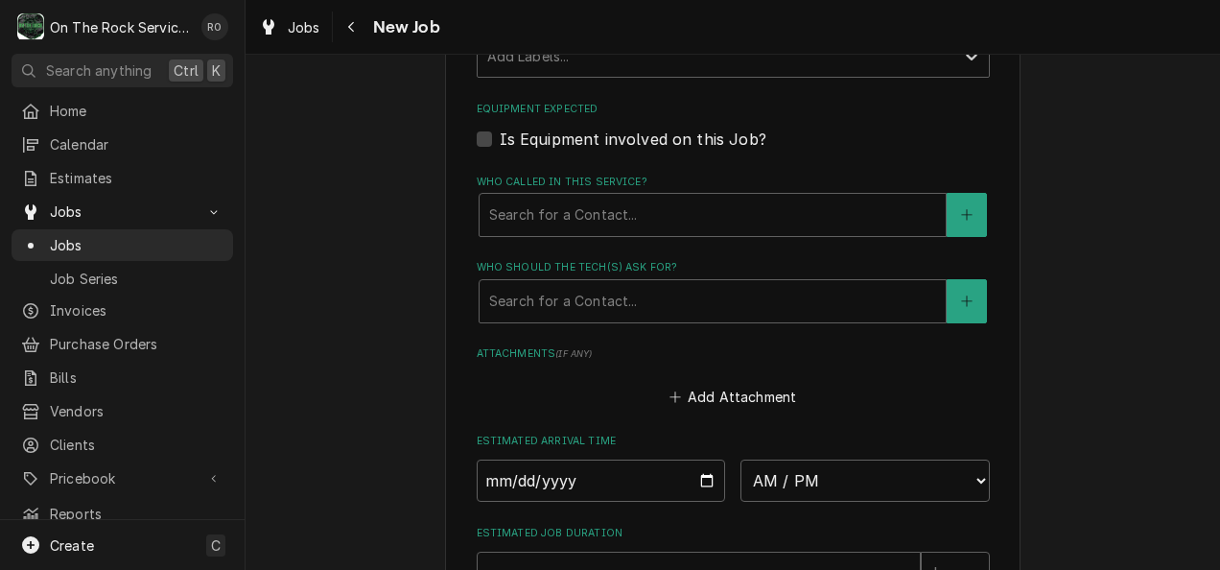
scroll to position [1360, 0]
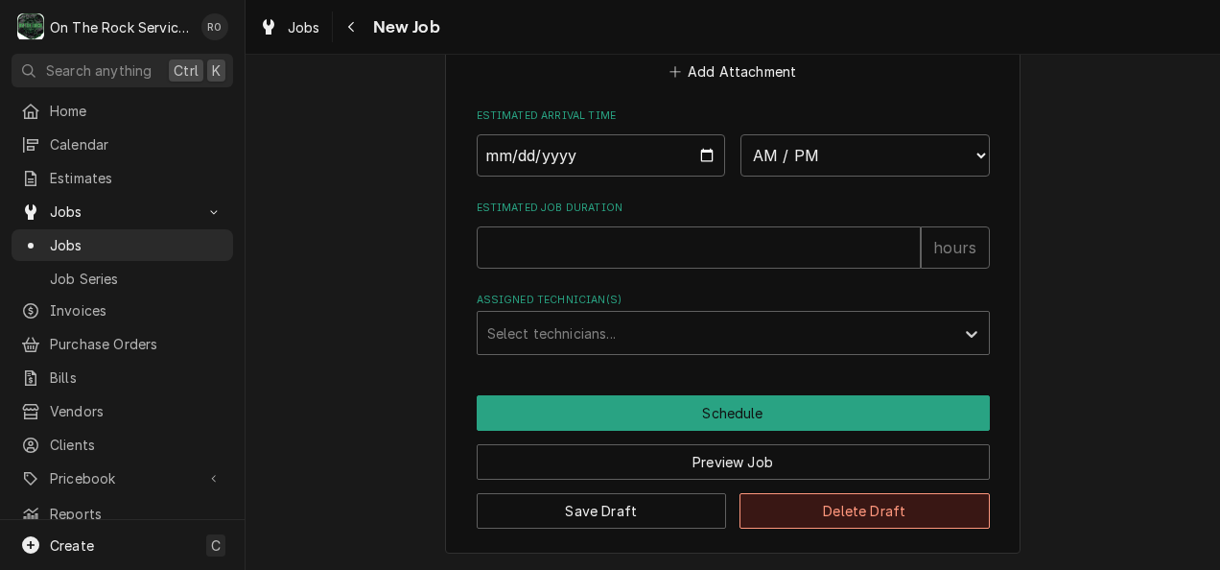
click at [807, 513] on button "Delete Draft" at bounding box center [864, 510] width 250 height 35
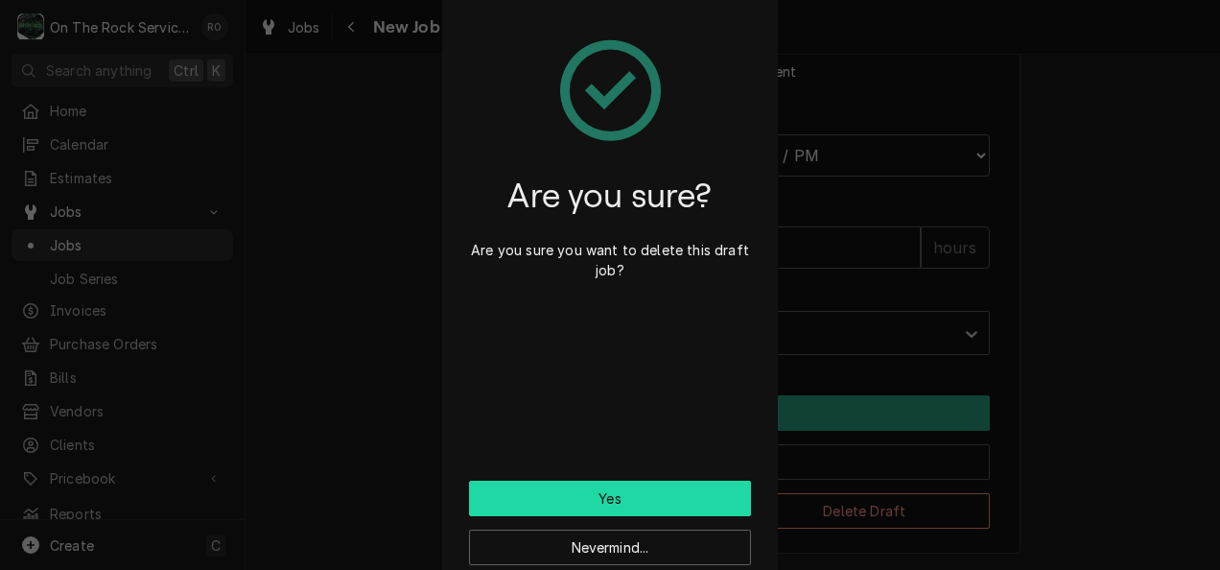
click at [673, 497] on button "Yes" at bounding box center [610, 497] width 282 height 35
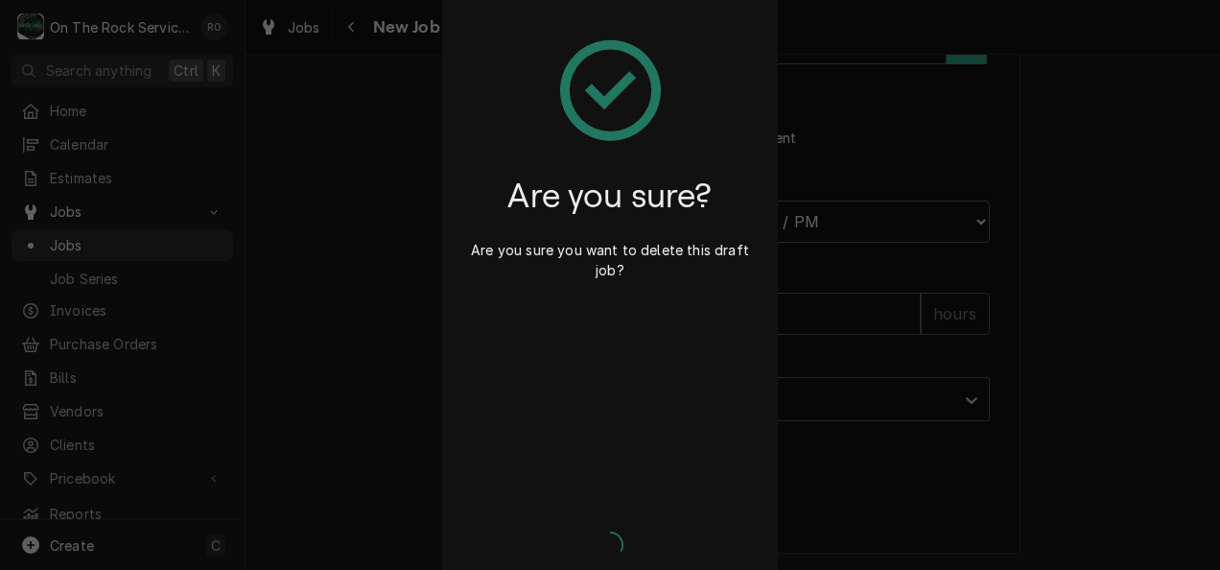
type textarea "x"
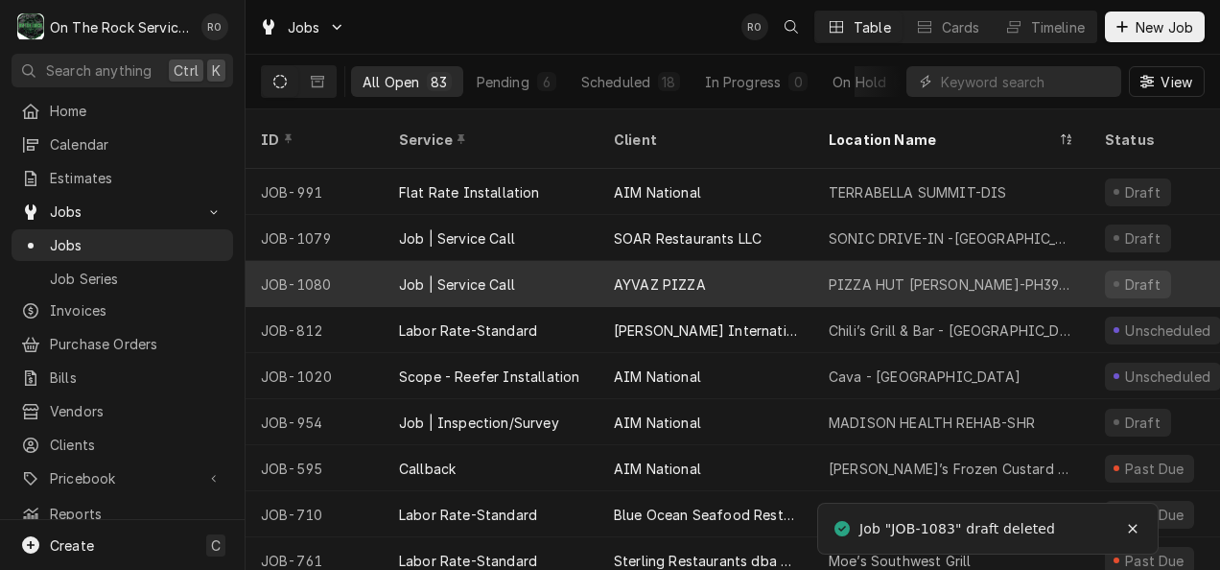
click at [899, 261] on div "PIZZA HUT [PERSON_NAME]-PH39396" at bounding box center [951, 284] width 276 height 46
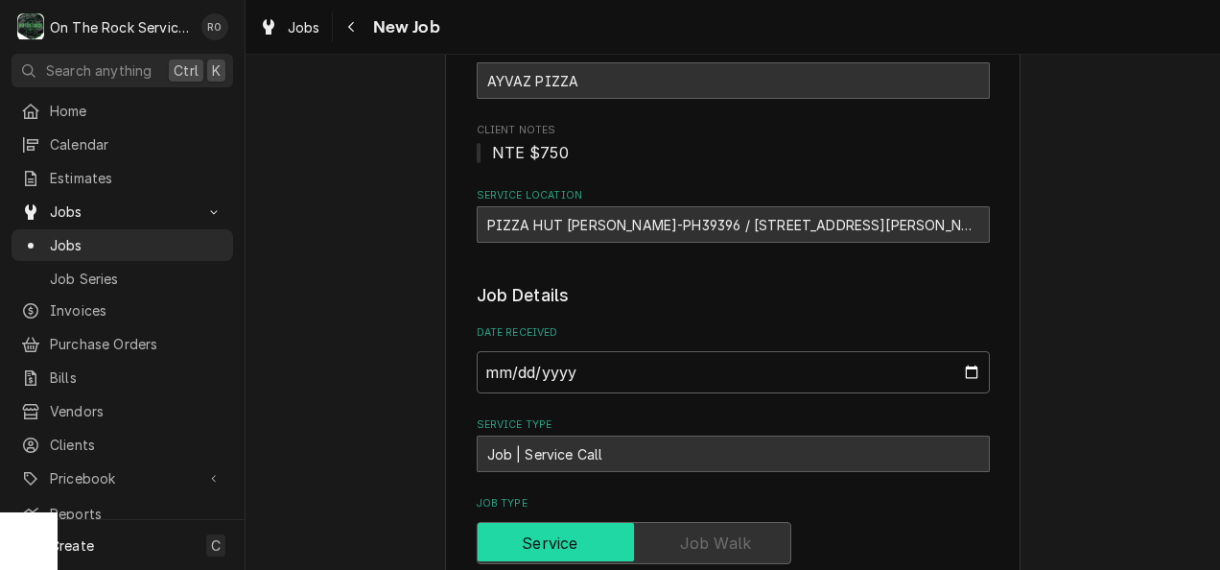
type textarea "x"
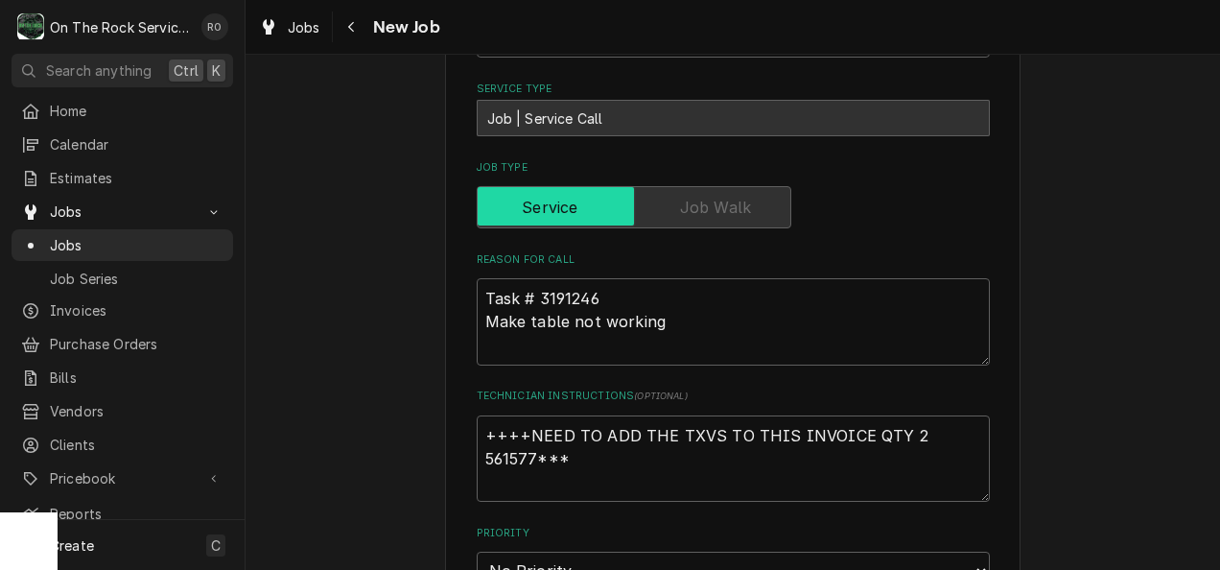
scroll to position [447, 0]
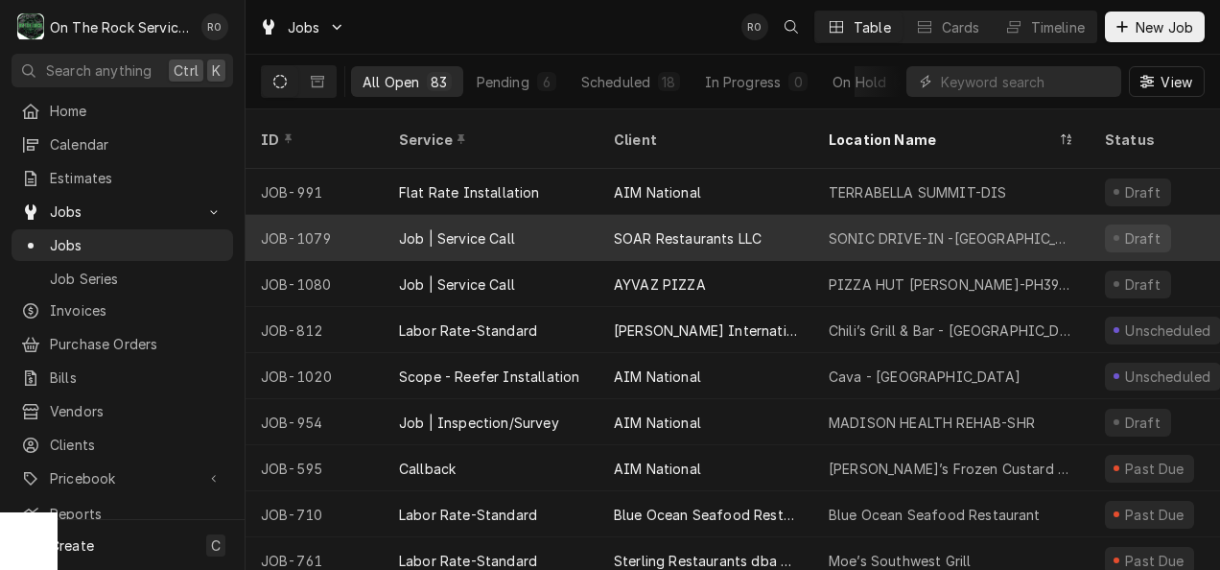
click at [1007, 228] on div "SONIC DRIVE-IN -[GEOGRAPHIC_DATA] [GEOGRAPHIC_DATA]" at bounding box center [950, 238] width 245 height 20
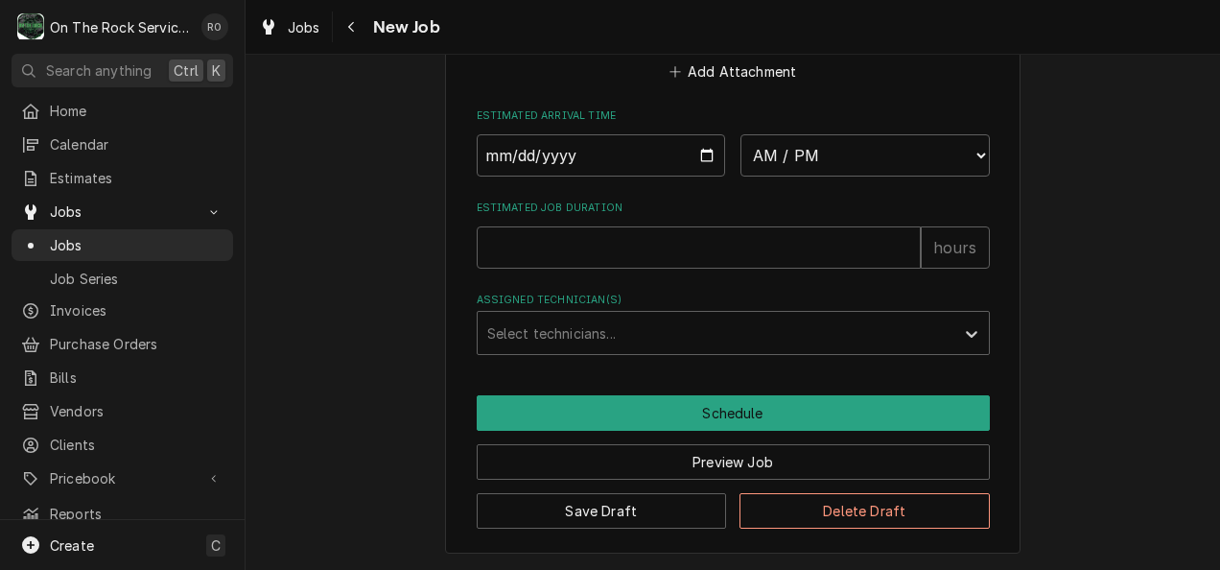
scroll to position [1359, 0]
click at [908, 514] on button "Delete Draft" at bounding box center [864, 510] width 250 height 35
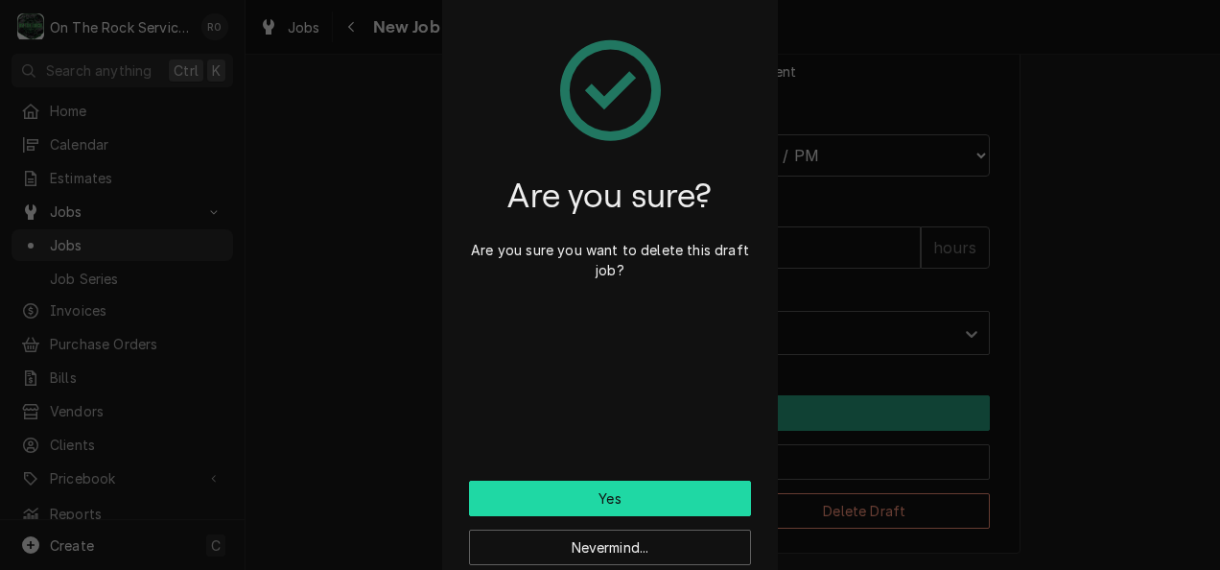
click at [724, 492] on button "Yes" at bounding box center [610, 497] width 282 height 35
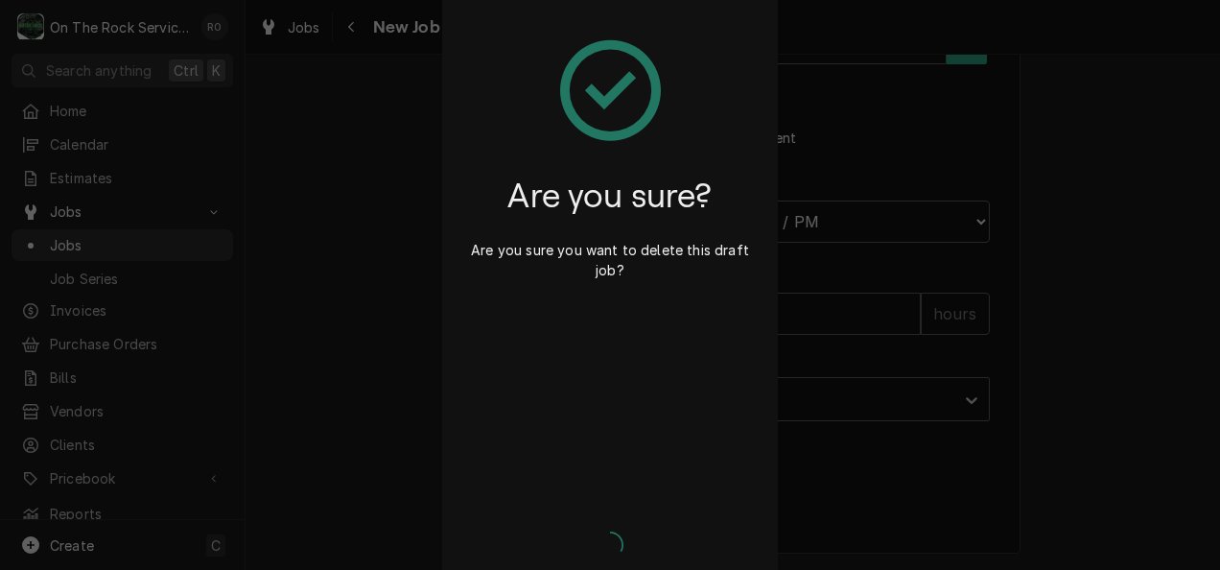
scroll to position [1291, 0]
type textarea "x"
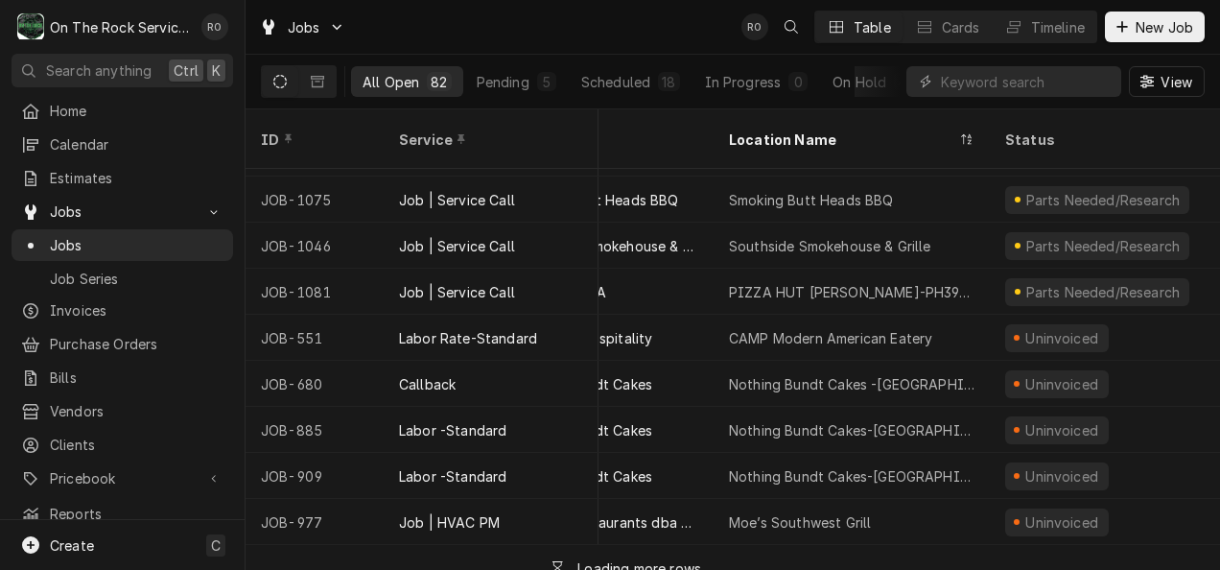
scroll to position [2857, 102]
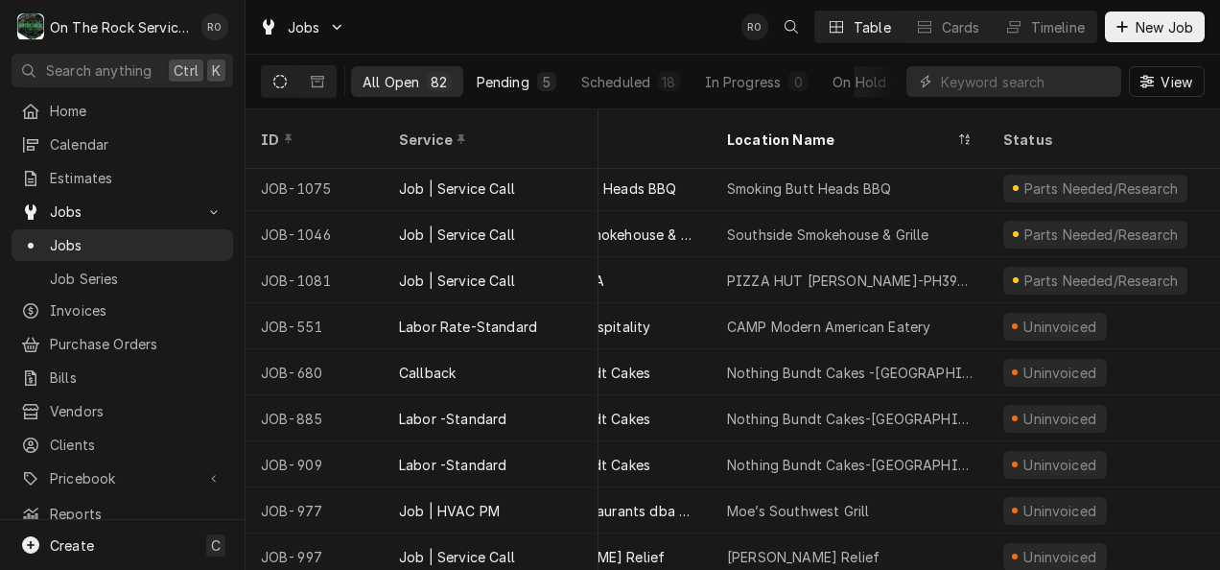
click at [485, 84] on div "Pending" at bounding box center [503, 82] width 53 height 20
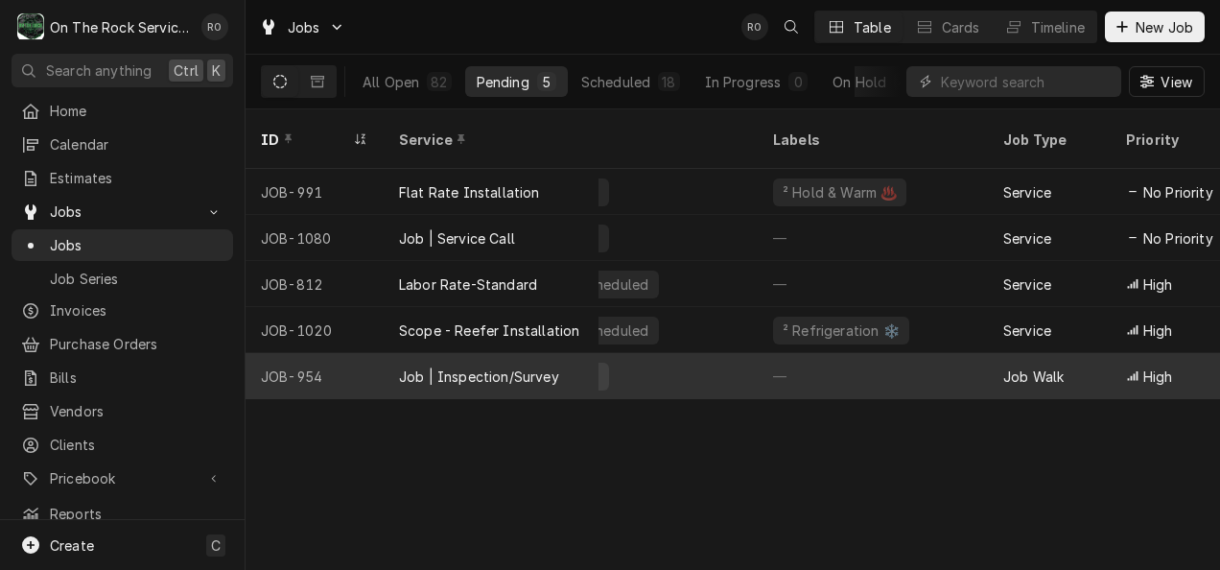
scroll to position [0, 0]
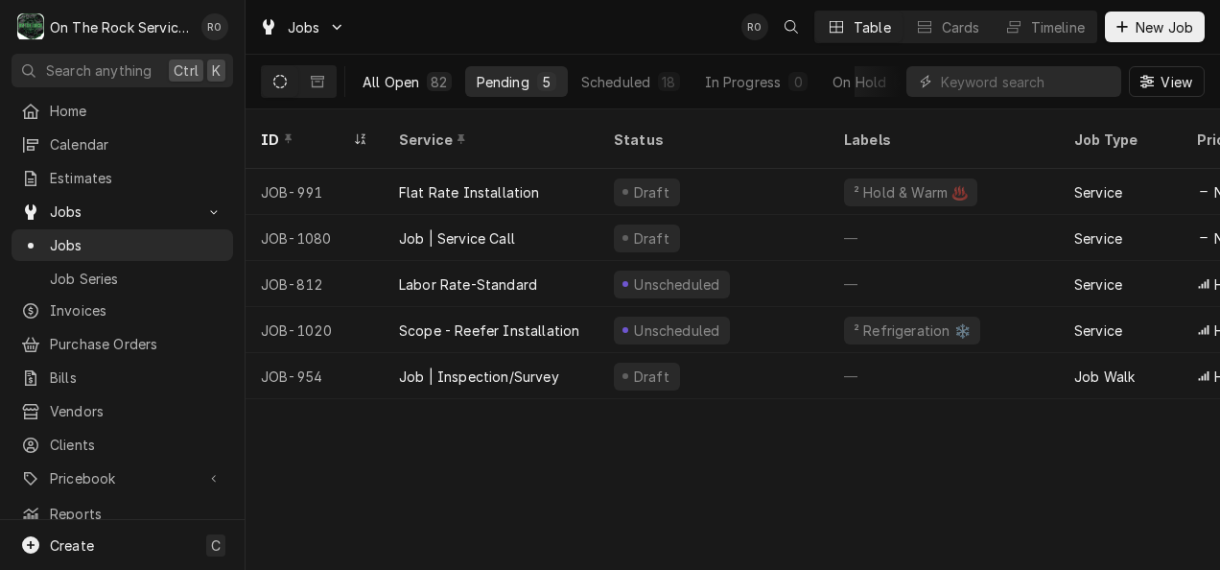
click at [412, 81] on div "All Open" at bounding box center [390, 82] width 57 height 20
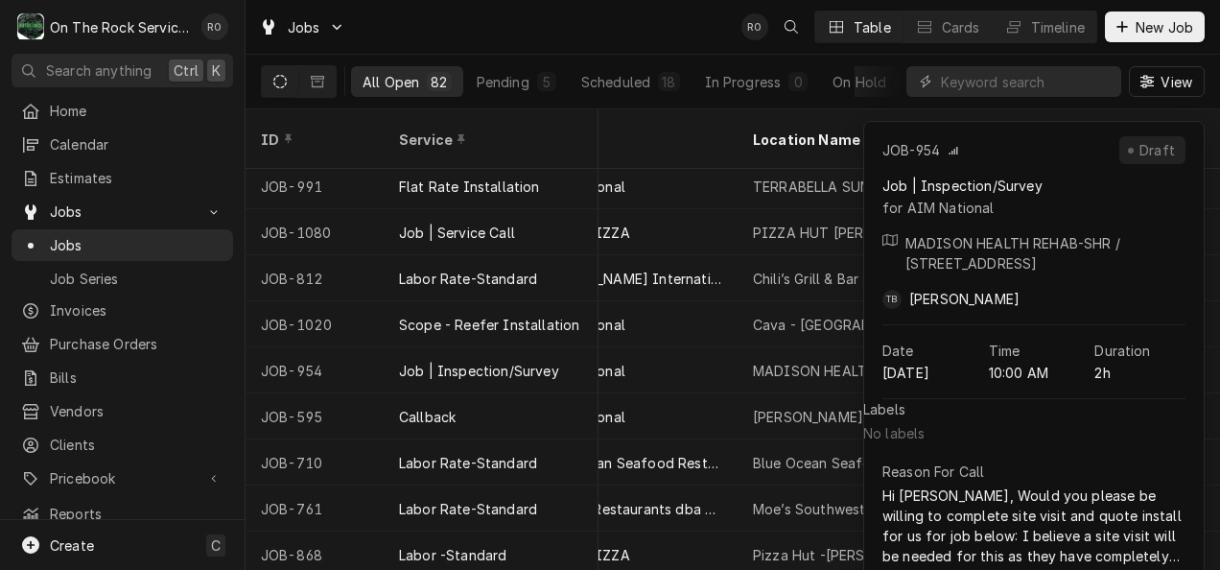
scroll to position [6, 76]
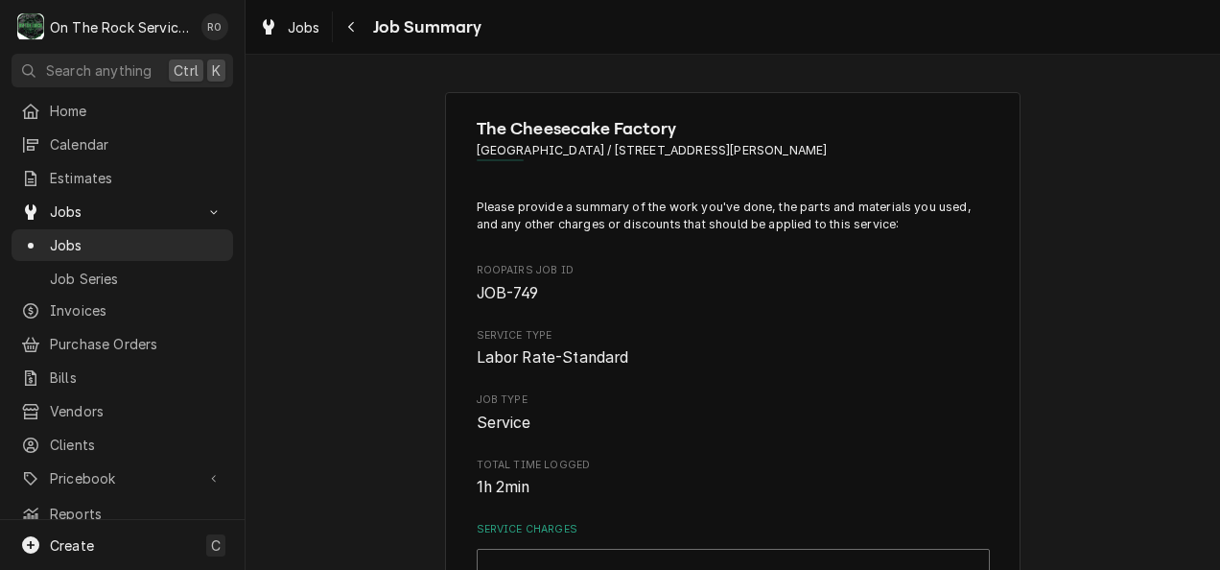
type textarea "x"
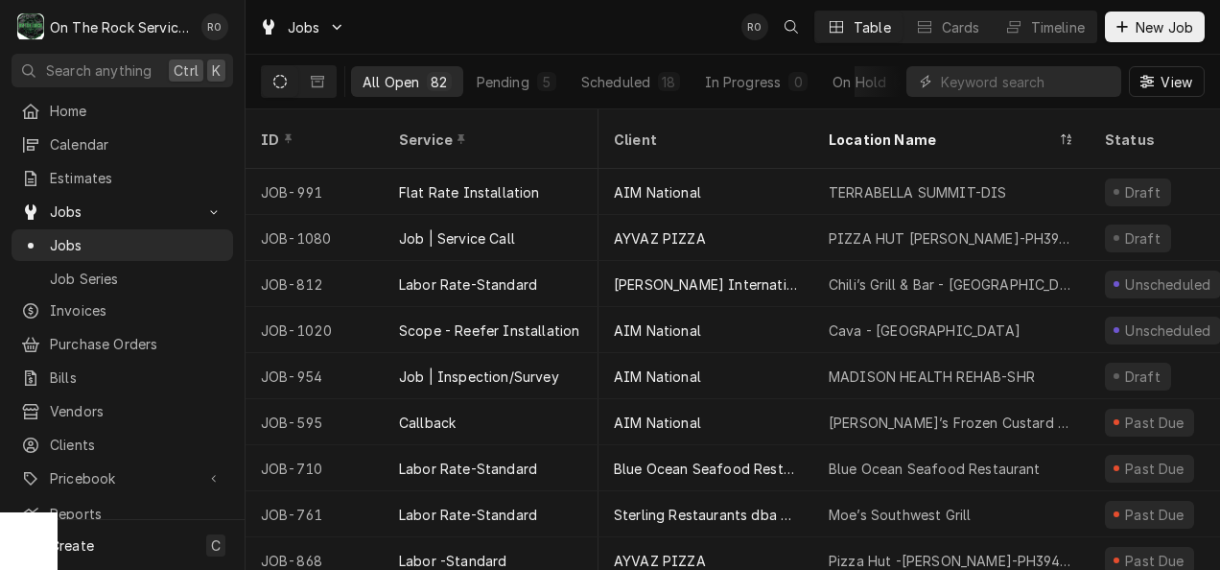
scroll to position [6, 76]
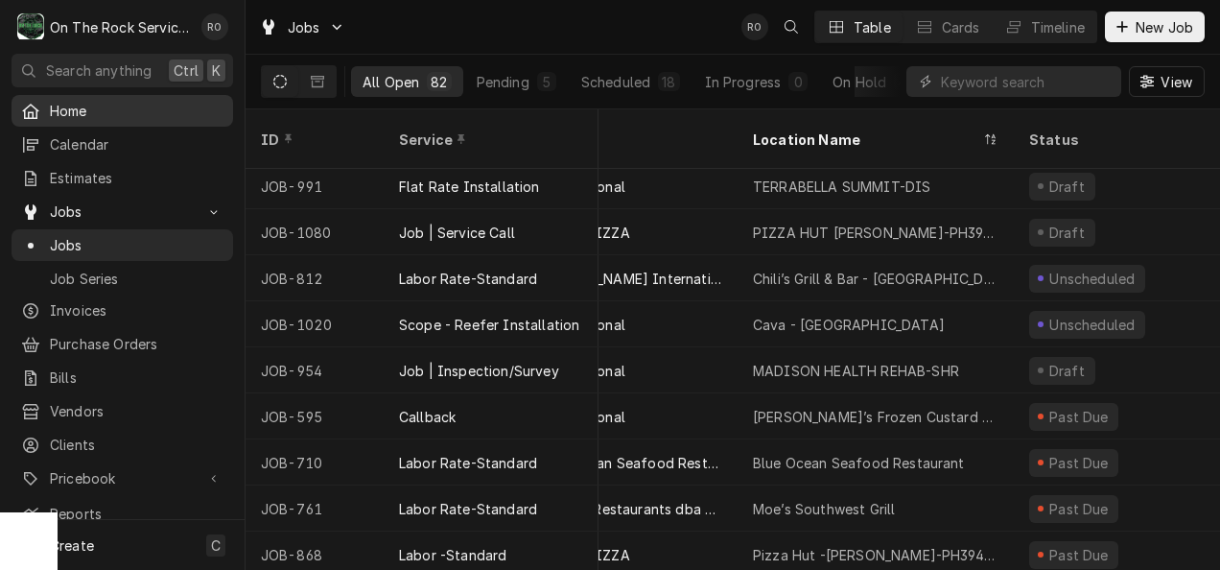
drag, startPoint x: 0, startPoint y: 0, endPoint x: 150, endPoint y: 102, distance: 180.8
click at [150, 102] on span "Home" at bounding box center [137, 111] width 174 height 20
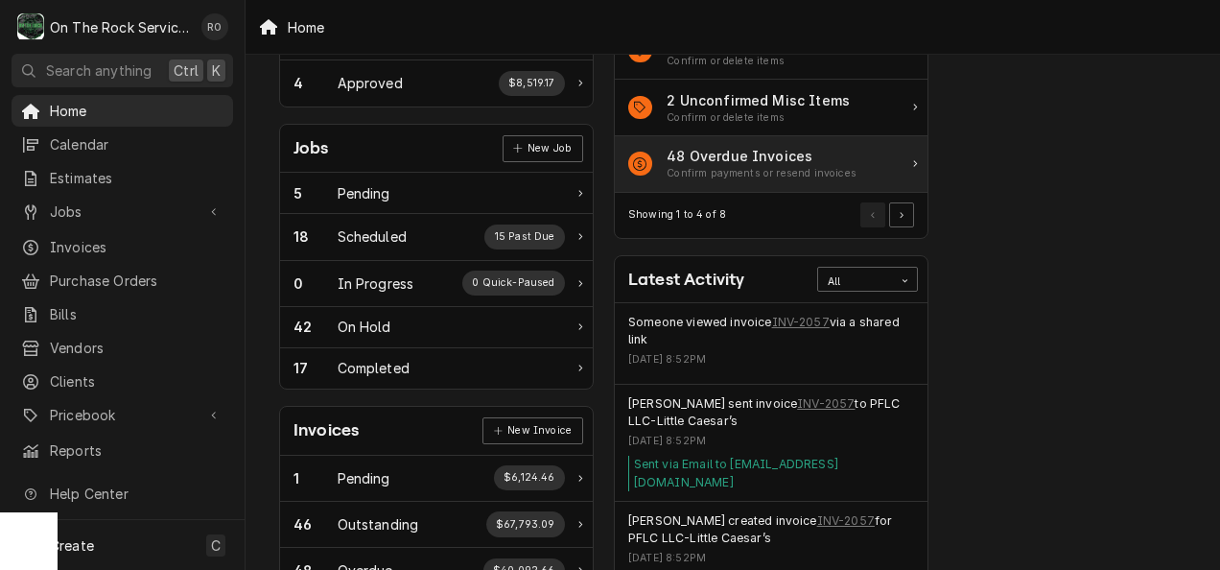
scroll to position [260, 0]
